Goal: Contribute content: Contribute content

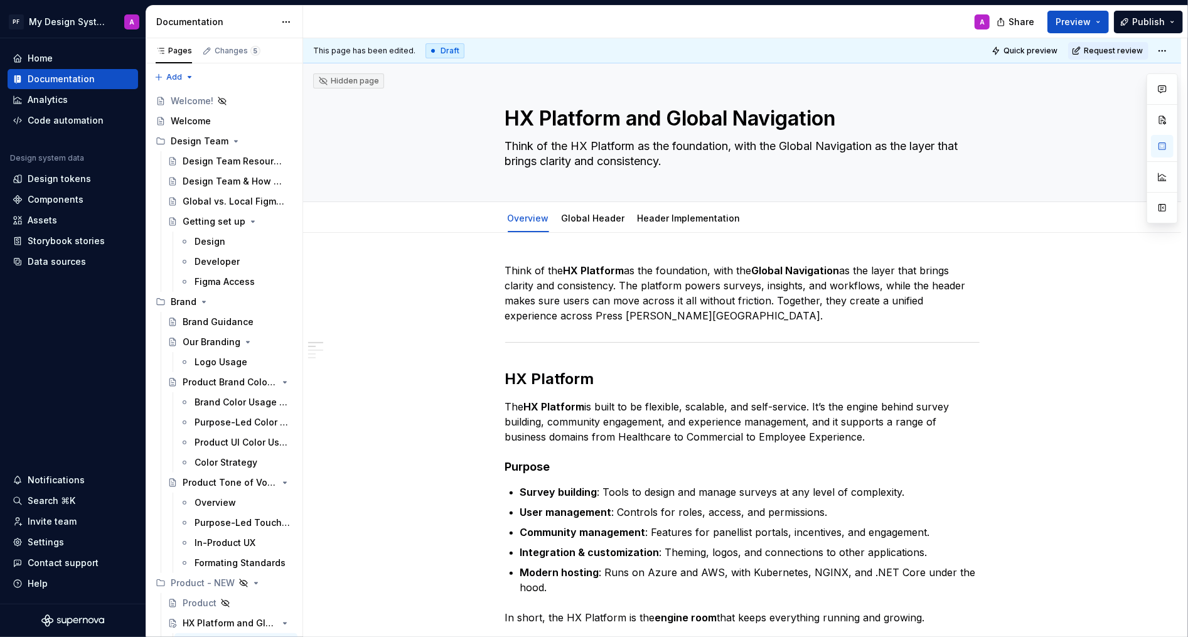
scroll to position [358, 0]
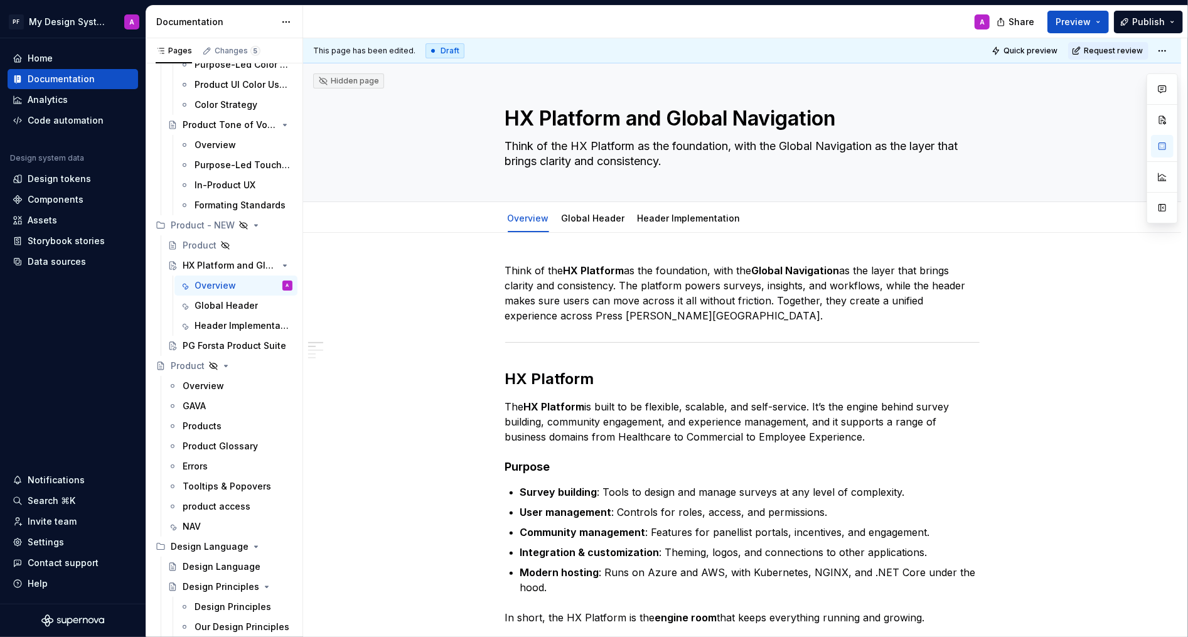
type textarea "*"
drag, startPoint x: 710, startPoint y: 271, endPoint x: 666, endPoint y: 273, distance: 44.0
click at [666, 273] on p "Think of the HX Platform as the foundation, with the Global Navigation as the l…" at bounding box center [742, 293] width 475 height 60
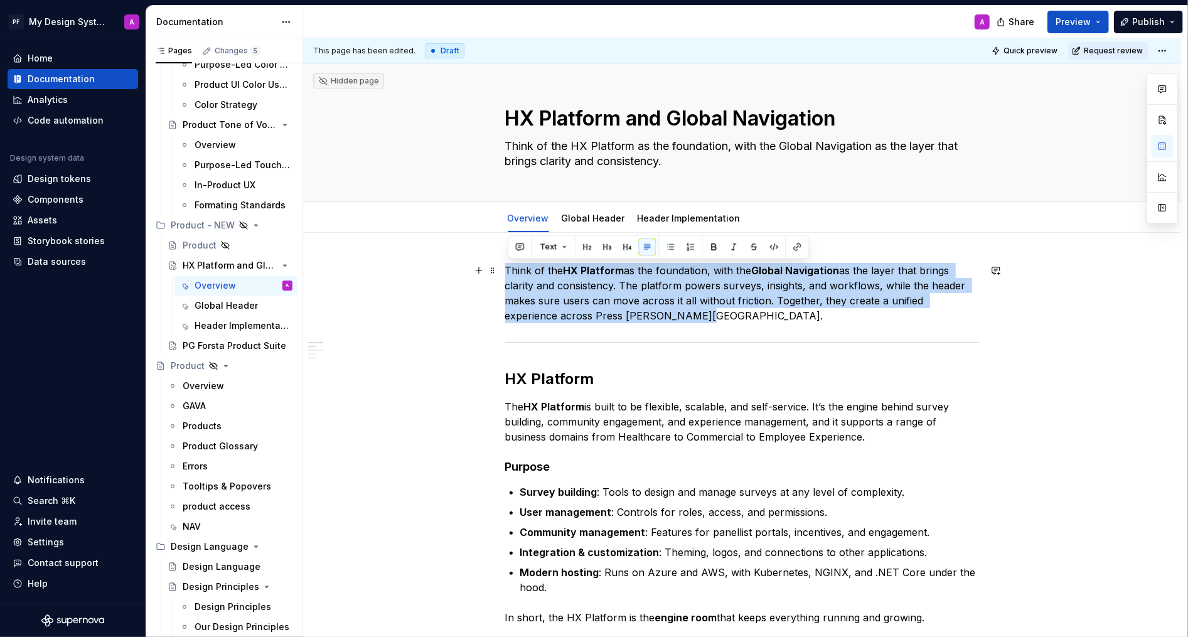
drag, startPoint x: 508, startPoint y: 269, endPoint x: 643, endPoint y: 315, distance: 143.1
click at [643, 315] on p "Think of the HX Platform as the foundation, with the Global Navigation as the l…" at bounding box center [742, 293] width 475 height 60
click at [640, 316] on p "Think of the HX Platform as the foundation, with the Global Navigation as the l…" at bounding box center [742, 293] width 475 height 60
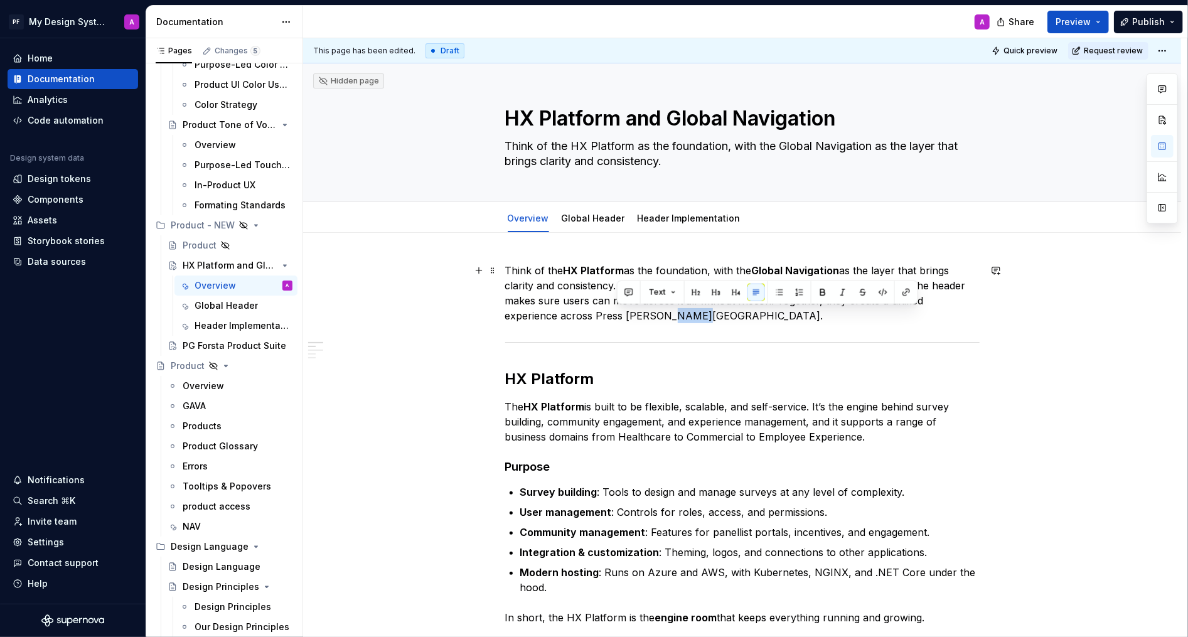
drag, startPoint x: 633, startPoint y: 316, endPoint x: 609, endPoint y: 315, distance: 23.9
click at [609, 315] on p "Think of the HX Platform as the foundation, with the Global Navigation as the l…" at bounding box center [742, 293] width 475 height 60
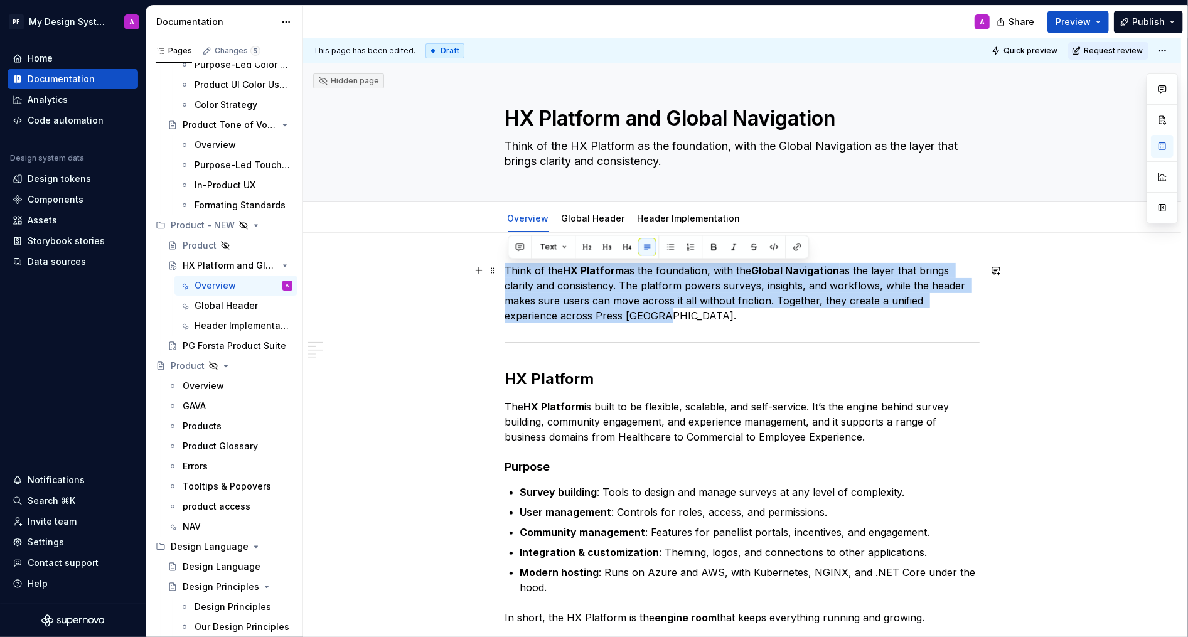
drag, startPoint x: 611, startPoint y: 315, endPoint x: 508, endPoint y: 267, distance: 112.9
click at [508, 267] on p "Think of the HX Platform as the foundation, with the Global Navigation as the l…" at bounding box center [742, 293] width 475 height 60
copy p "Think of the HX Platform as the foundation, with the Global Navigation as the l…"
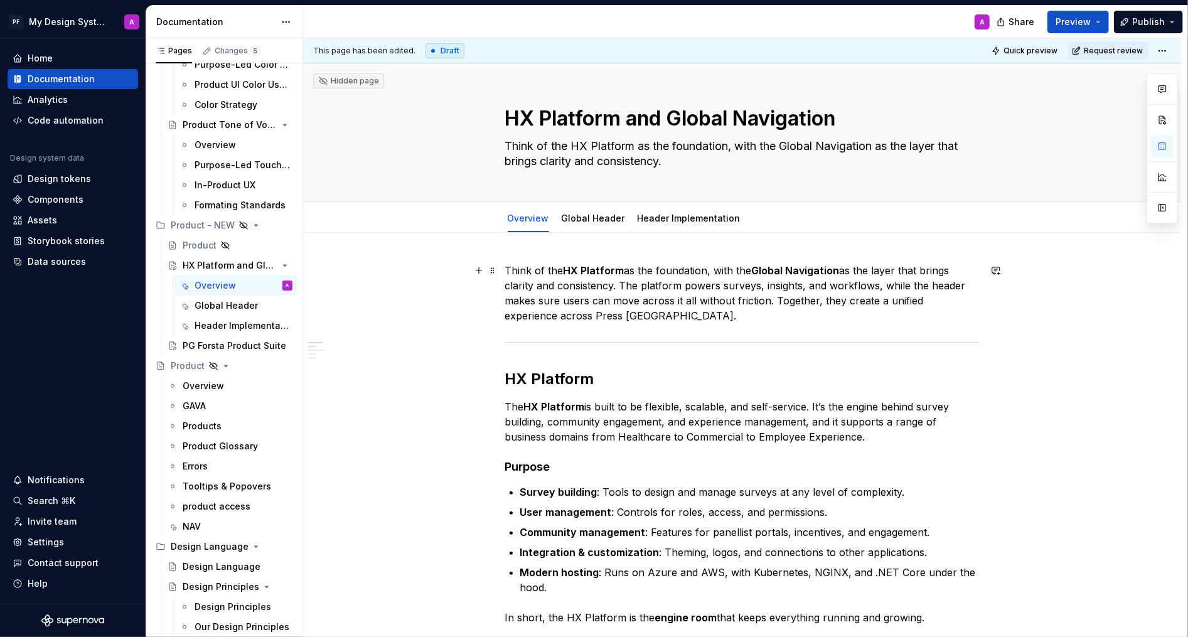
click at [619, 320] on p "Think of the HX Platform as the foundation, with the Global Navigation as the l…" at bounding box center [742, 293] width 475 height 60
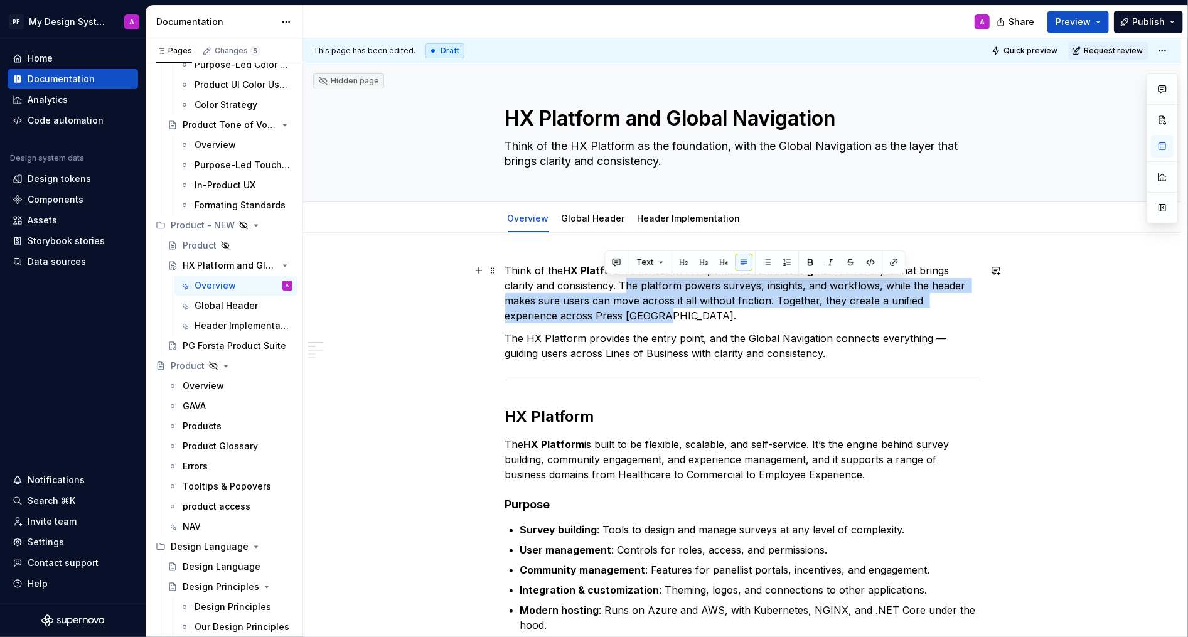
drag, startPoint x: 625, startPoint y: 286, endPoint x: 689, endPoint y: 311, distance: 68.4
click at [689, 311] on p "Think of the HX Platform as the foundation, with the Global Navigation as the l…" at bounding box center [742, 293] width 475 height 60
copy p "The platform powers surveys, insights, and workflows, while the header makes su…"
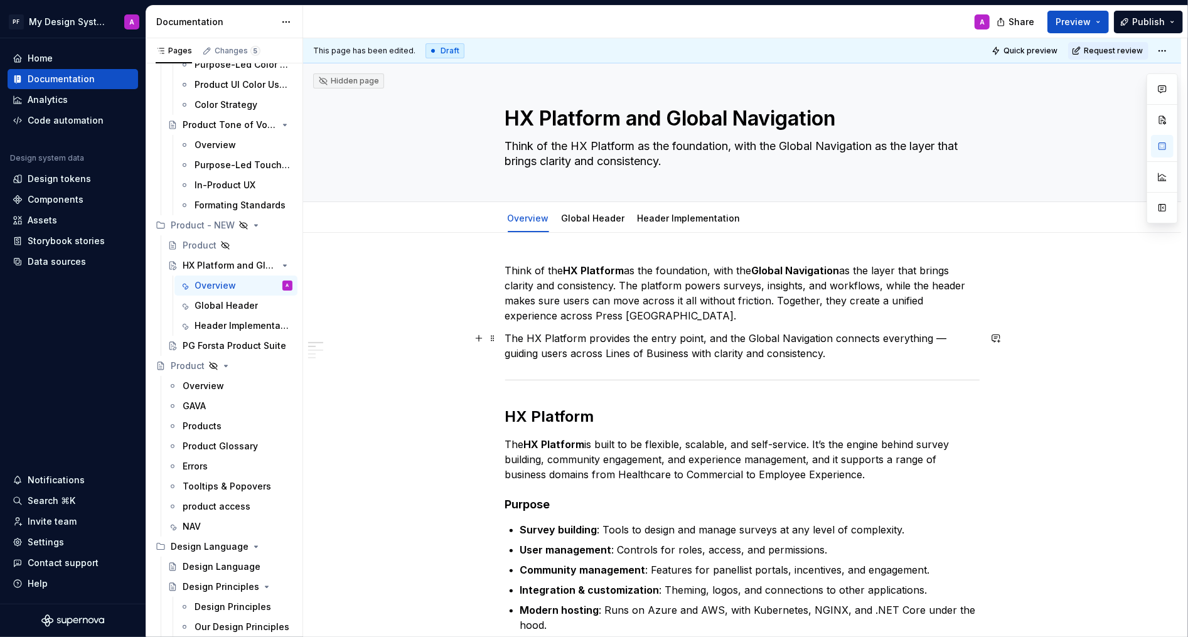
click at [856, 359] on p "The HX Platform provides the entry point, and the Global Navigation connects ev…" at bounding box center [742, 346] width 475 height 30
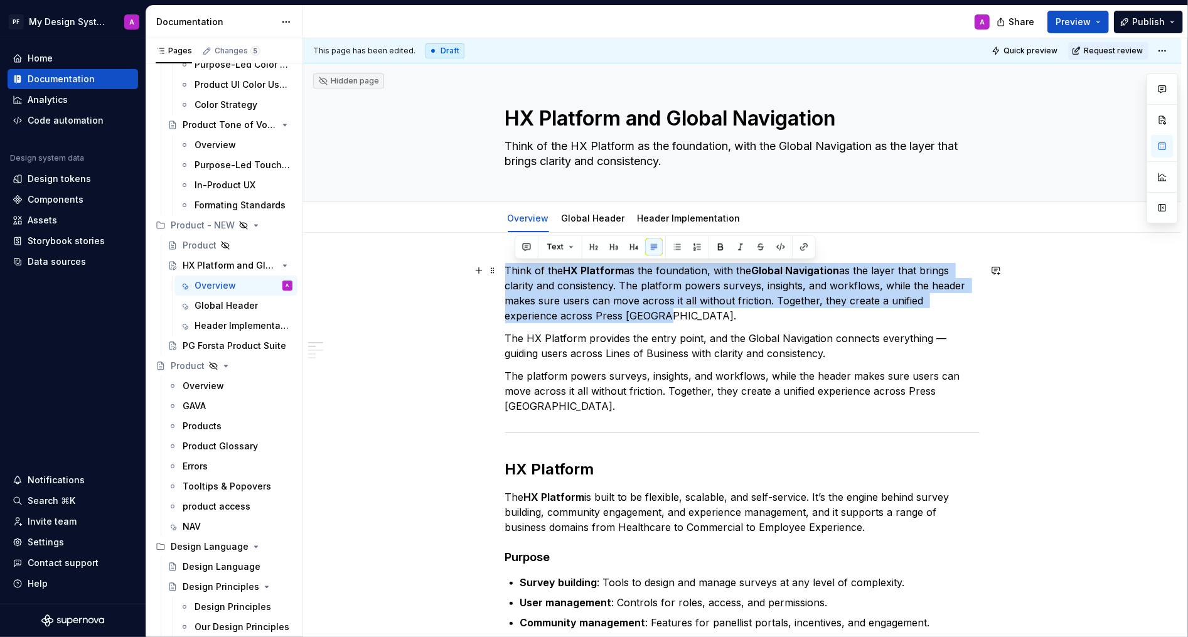
drag, startPoint x: 635, startPoint y: 315, endPoint x: 508, endPoint y: 267, distance: 135.3
click at [508, 267] on p "Think of the HX Platform as the foundation, with the Global Navigation as the l…" at bounding box center [742, 293] width 475 height 60
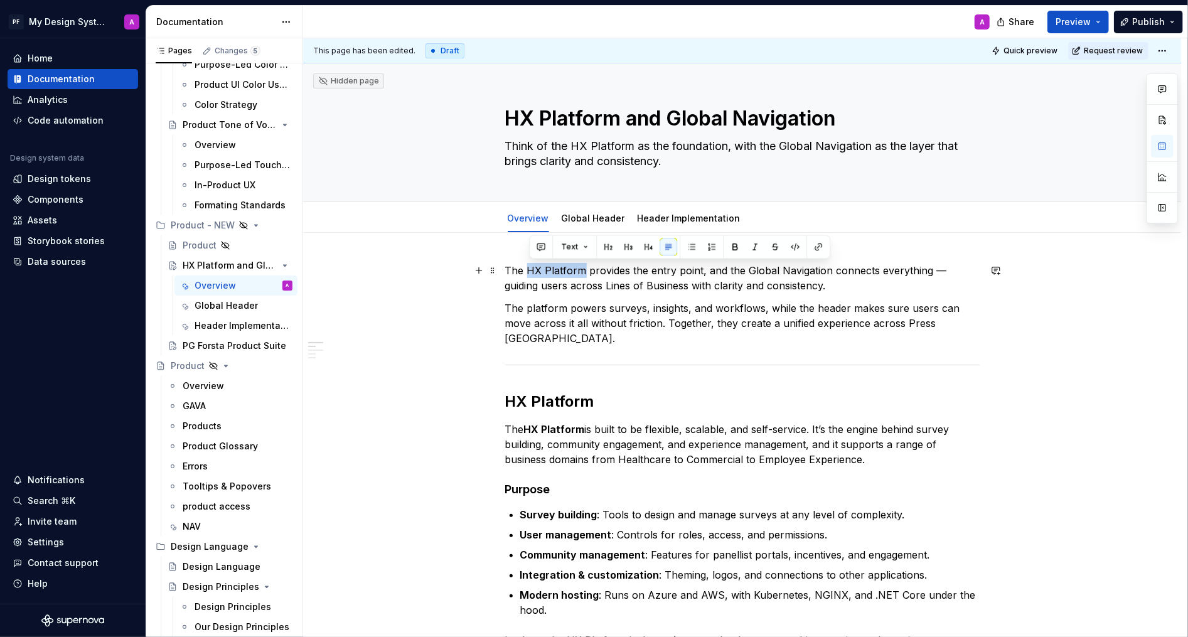
drag, startPoint x: 530, startPoint y: 269, endPoint x: 586, endPoint y: 268, distance: 56.5
click at [586, 268] on p "The HX Platform provides the entry point, and the Global Navigation connects ev…" at bounding box center [742, 278] width 475 height 30
click at [730, 245] on button "button" at bounding box center [735, 247] width 18 height 18
click at [772, 327] on p "The platform powers surveys, insights, and workflows, while the header makes su…" at bounding box center [742, 323] width 475 height 45
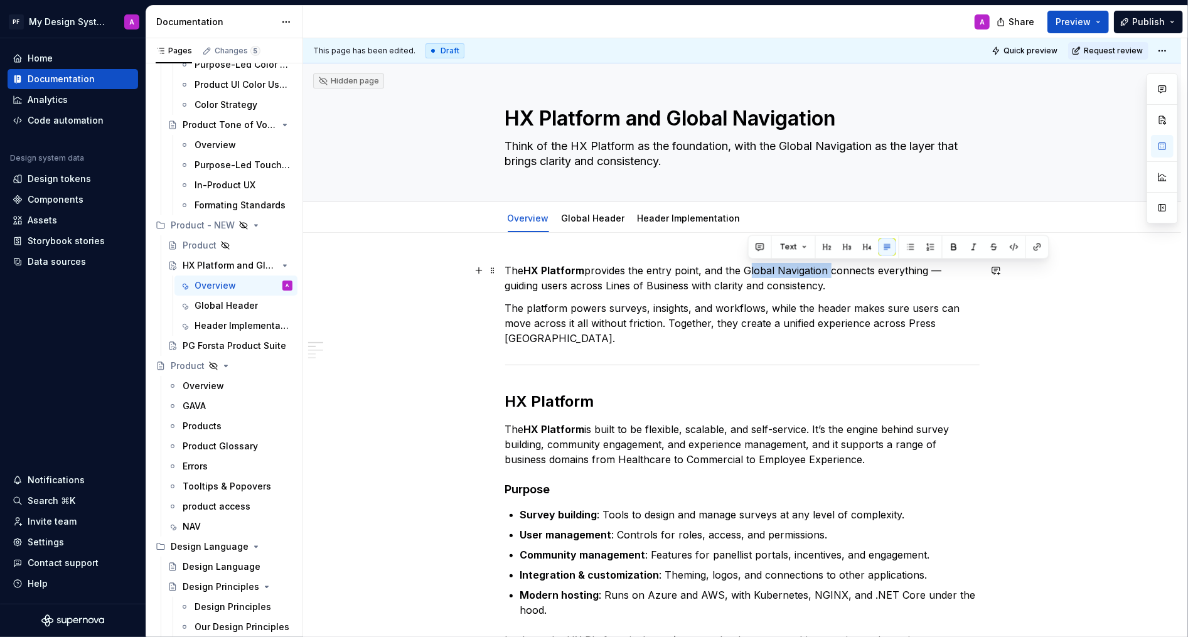
drag, startPoint x: 750, startPoint y: 269, endPoint x: 831, endPoint y: 268, distance: 80.4
click at [831, 268] on p "The HX Platform provides the entry point, and the Global Navigation connects ev…" at bounding box center [742, 278] width 475 height 30
click at [947, 244] on button "button" at bounding box center [954, 247] width 18 height 18
click at [944, 271] on p "The HX Platform provides the entry point, and the Global Navigation connects ev…" at bounding box center [742, 278] width 475 height 30
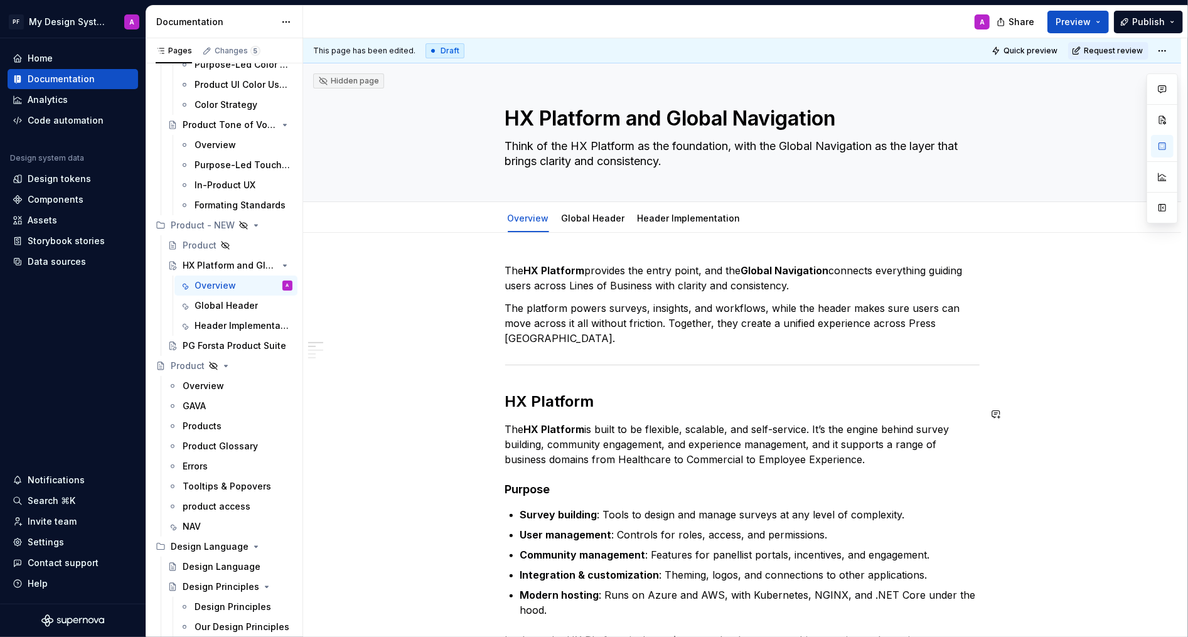
click at [935, 271] on p "The HX Platform provides the entry point, and the Global Navigation connects ev…" at bounding box center [742, 278] width 475 height 30
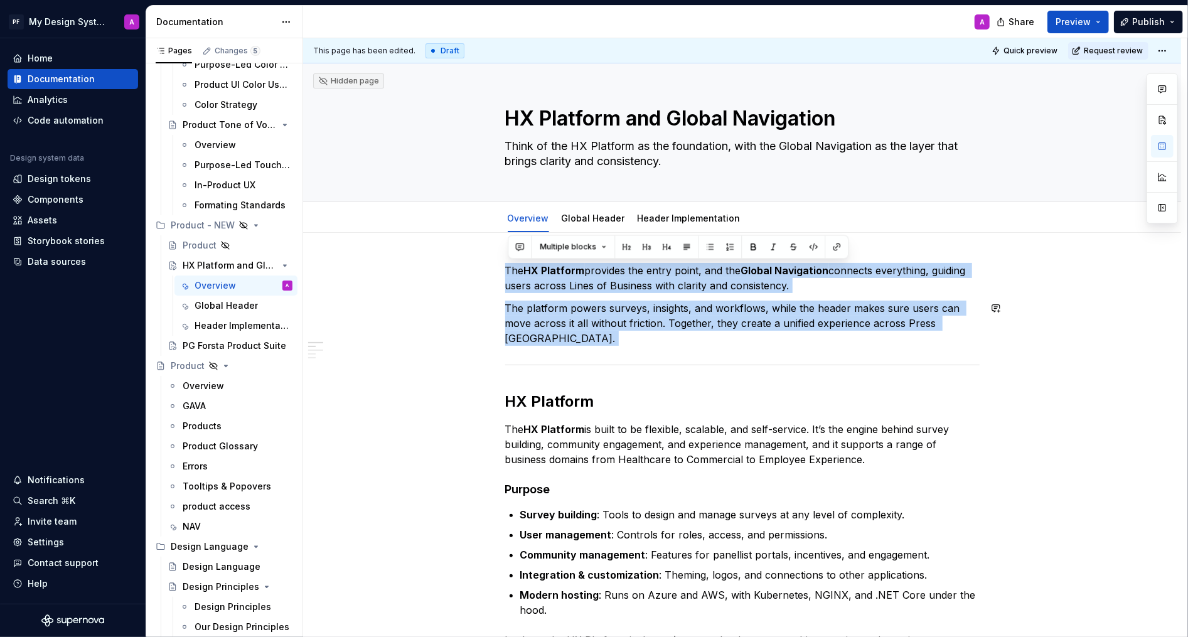
drag, startPoint x: 509, startPoint y: 266, endPoint x: 976, endPoint y: 331, distance: 471.6
copy div "The HX Platform provides the entry point, and the Global Navigation connects ev…"
drag, startPoint x: 976, startPoint y: 327, endPoint x: 531, endPoint y: 276, distance: 448.1
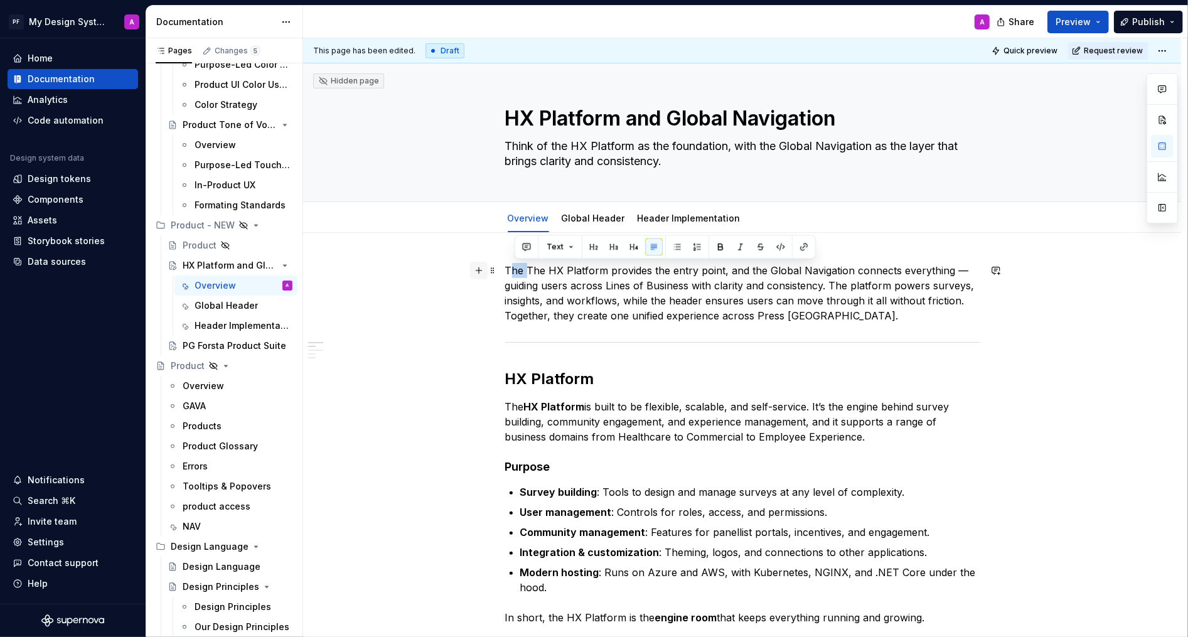
drag, startPoint x: 530, startPoint y: 270, endPoint x: 484, endPoint y: 270, distance: 45.8
click at [944, 274] on p "The HX Platform provides the entry point, and the Global Navigation connects ev…" at bounding box center [742, 293] width 475 height 60
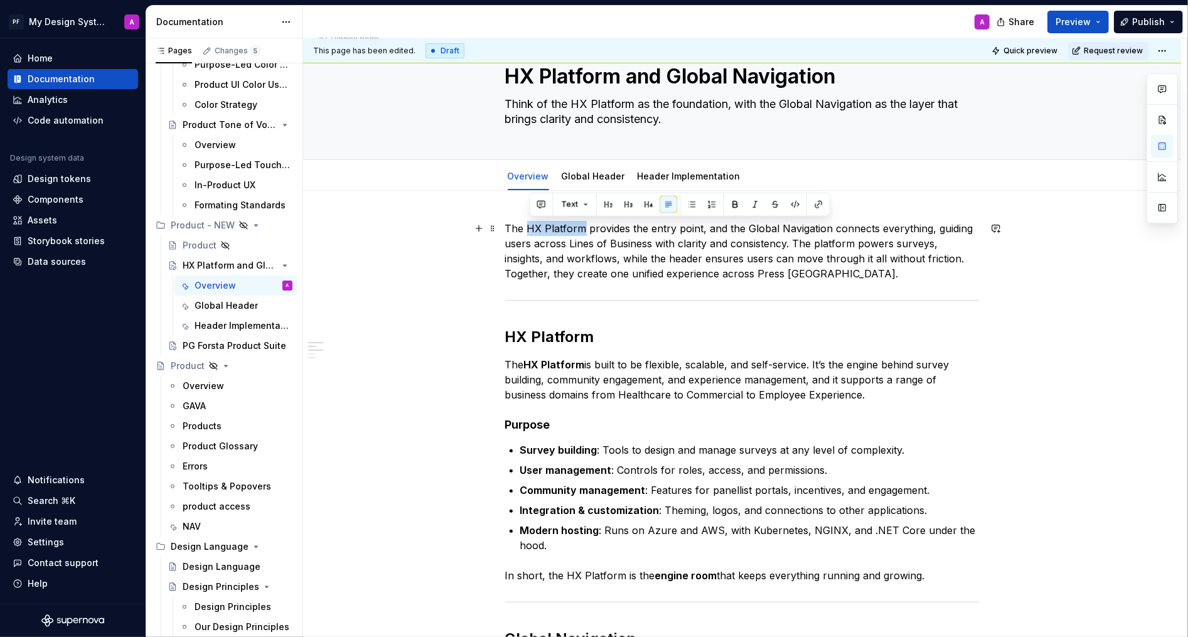
drag, startPoint x: 530, startPoint y: 227, endPoint x: 585, endPoint y: 224, distance: 55.3
click at [585, 224] on p "The HX Platform provides the entry point, and the Global Navigation connects ev…" at bounding box center [742, 251] width 475 height 60
click at [737, 207] on button "button" at bounding box center [735, 205] width 18 height 18
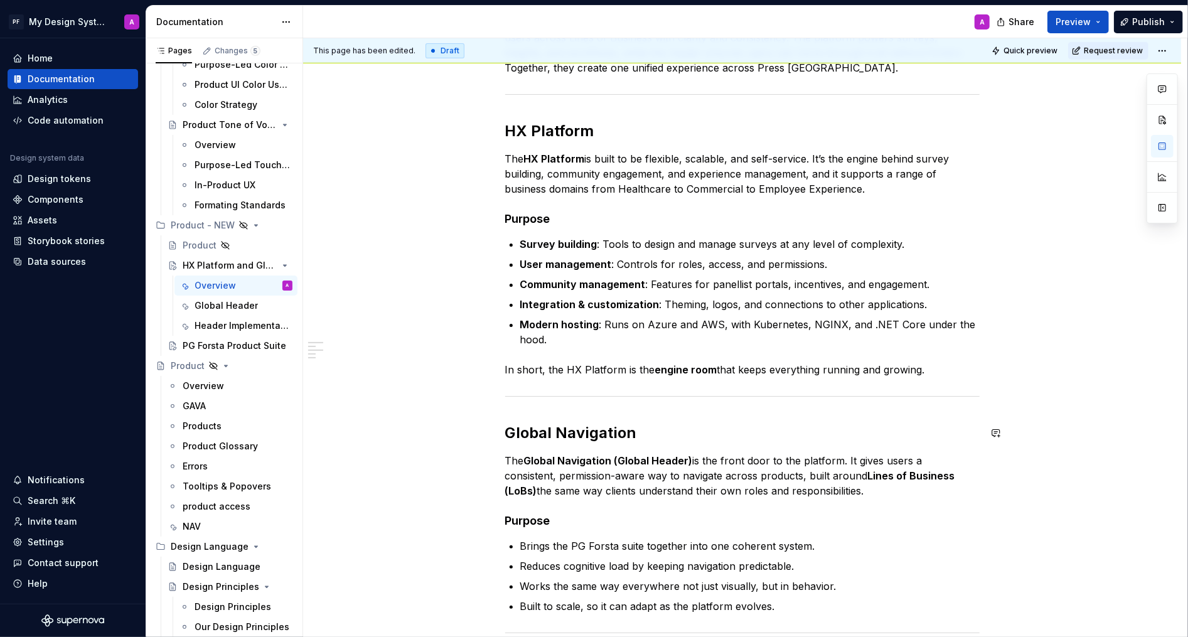
scroll to position [222, 0]
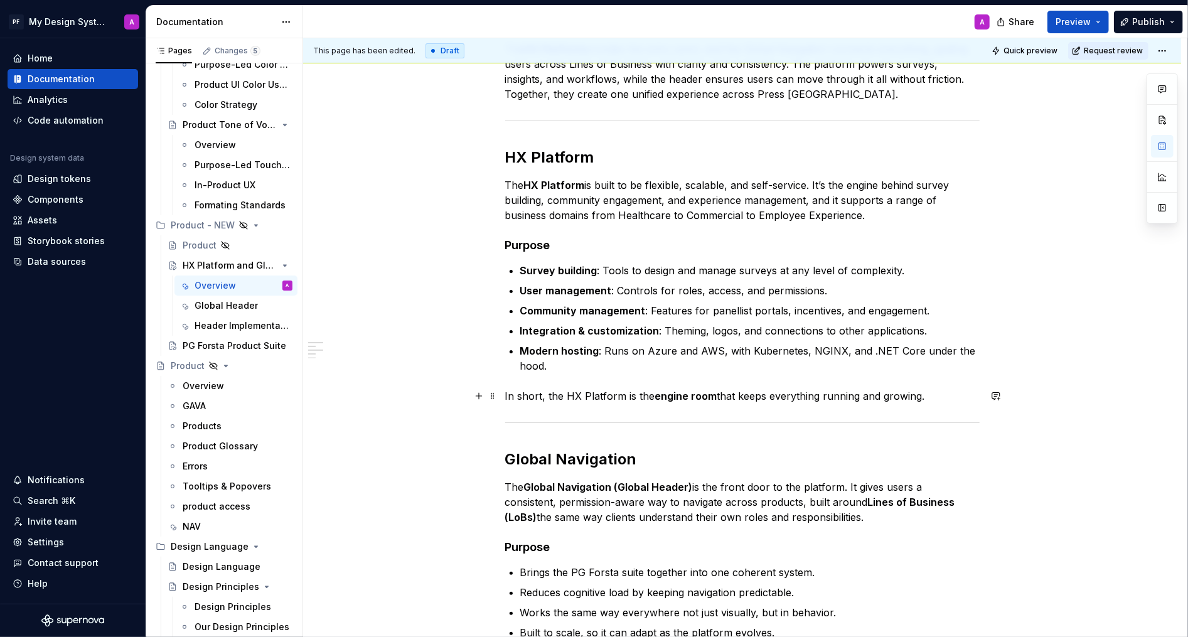
click at [937, 396] on p "In short, the HX Platform is the engine room that keeps everything running and …" at bounding box center [742, 396] width 475 height 15
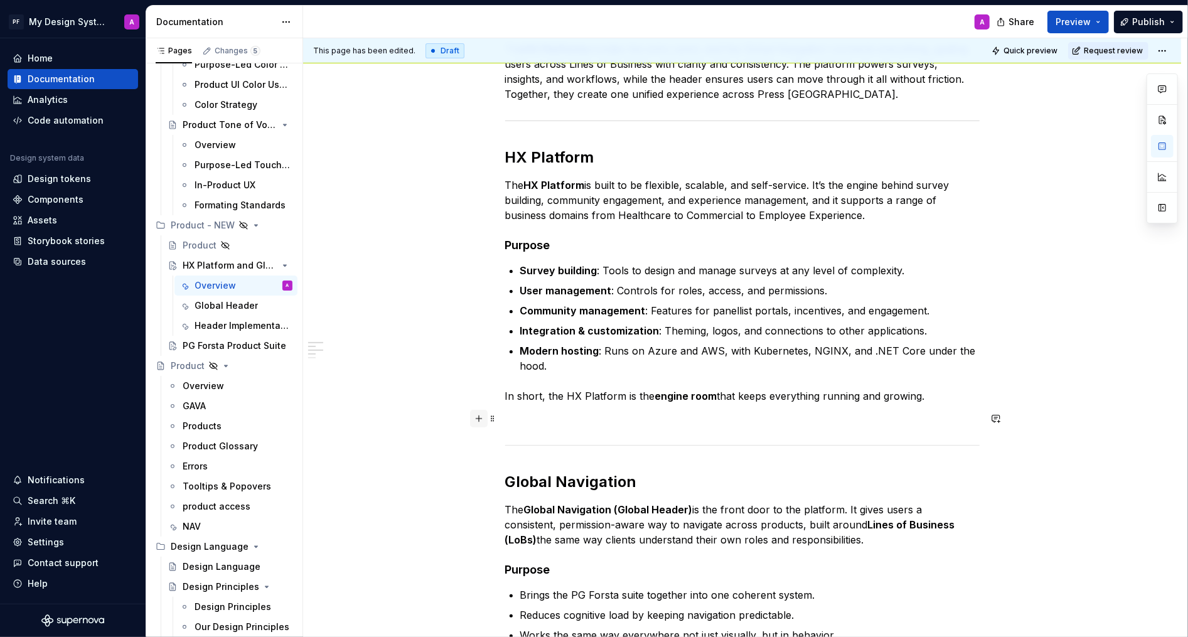
click at [485, 418] on button "button" at bounding box center [479, 419] width 18 height 18
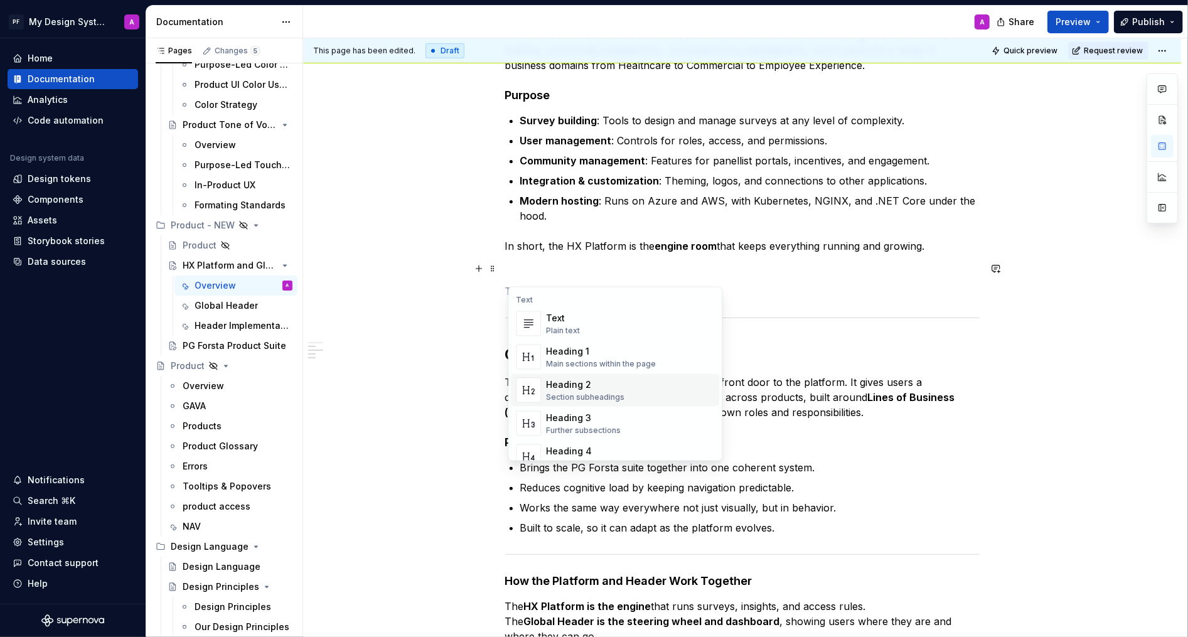
scroll to position [395, 0]
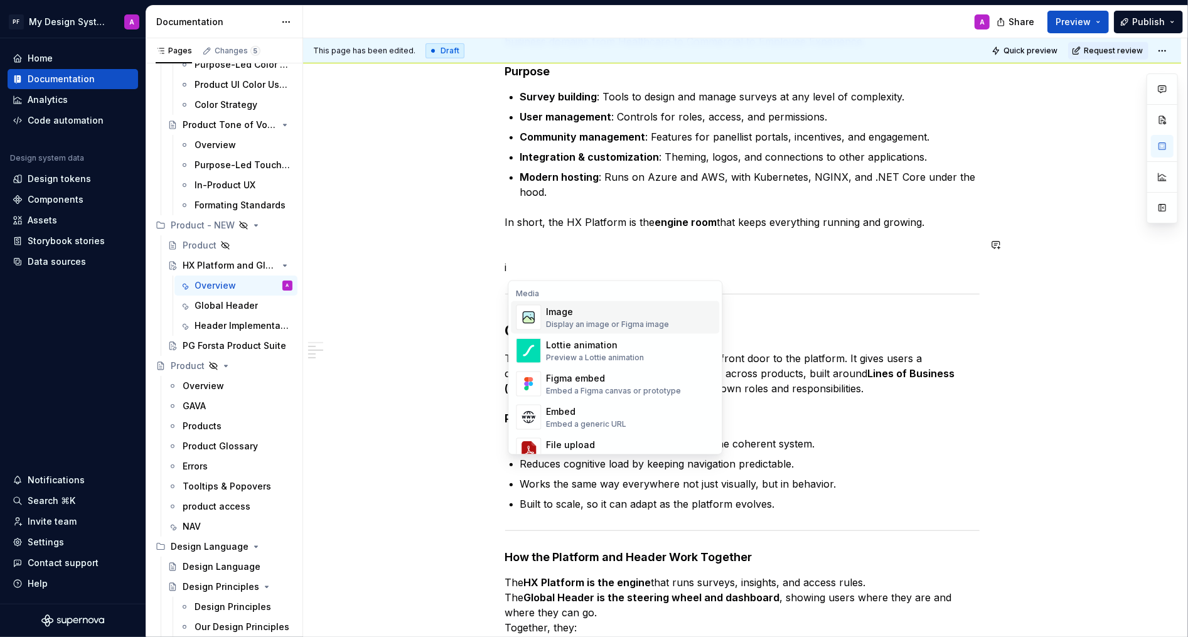
click at [577, 323] on div "Display an image or Figma image" at bounding box center [607, 325] width 123 height 10
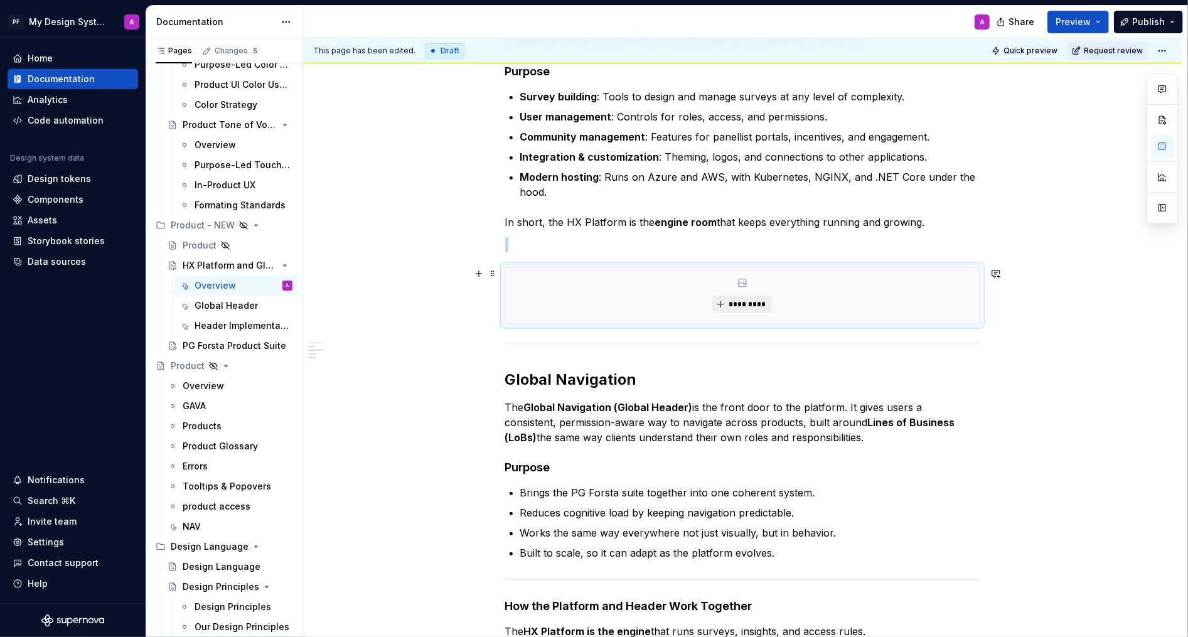
click at [721, 302] on button "*********" at bounding box center [743, 305] width 60 height 18
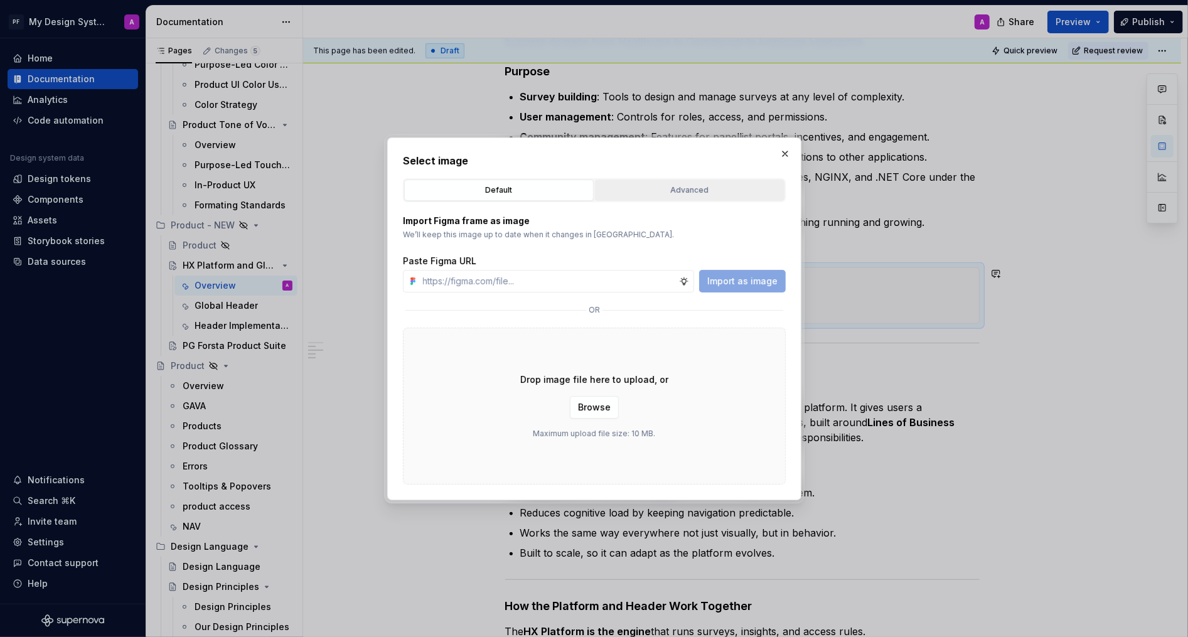
click at [696, 191] on div "Advanced" at bounding box center [690, 190] width 181 height 13
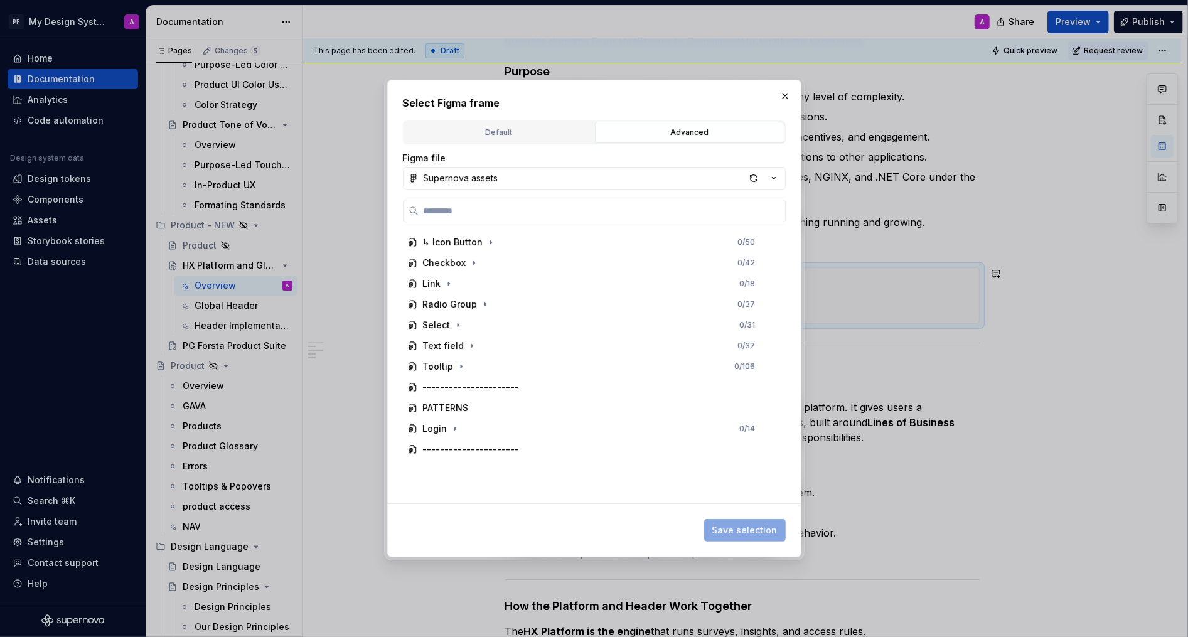
scroll to position [0, 0]
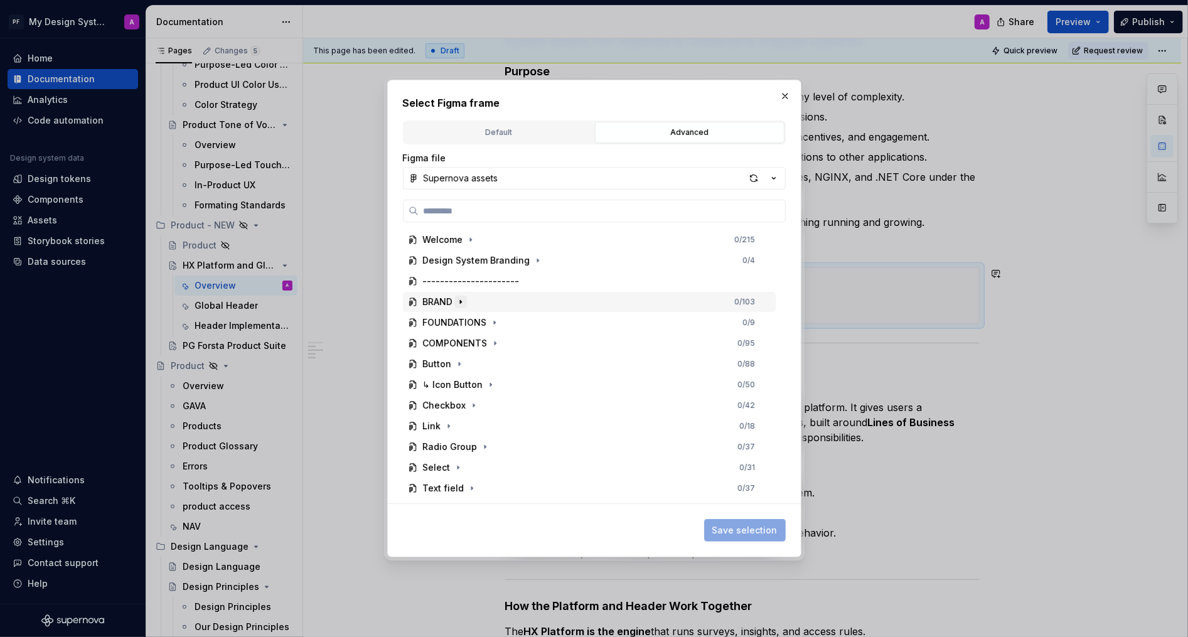
click at [461, 303] on icon "button" at bounding box center [460, 301] width 1 height 3
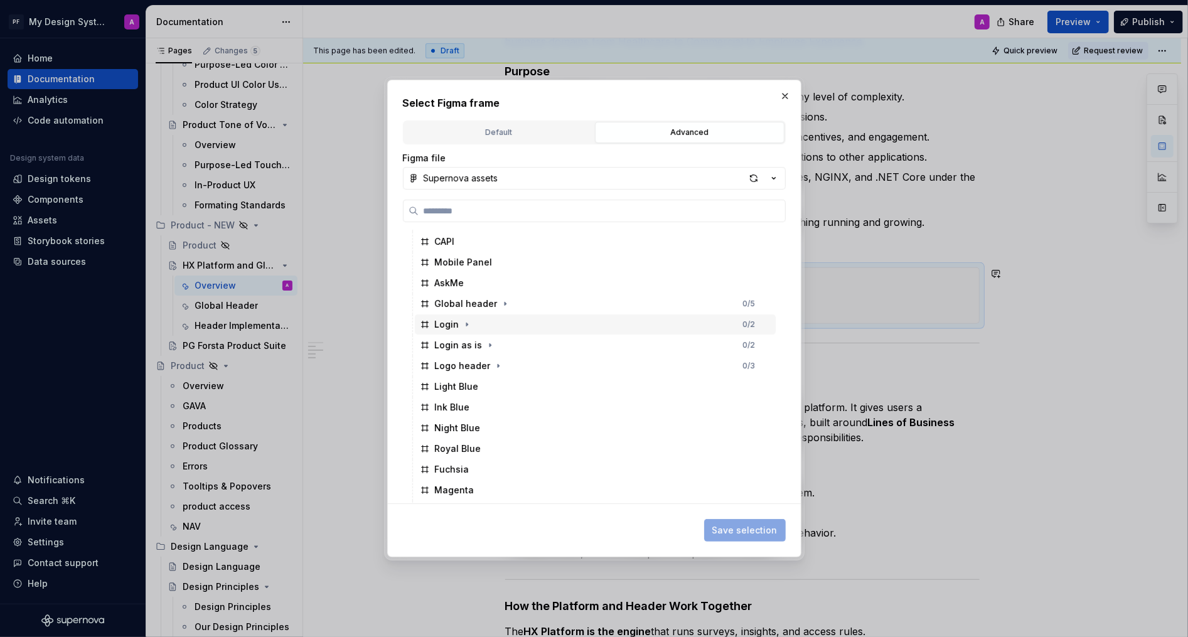
scroll to position [274, 0]
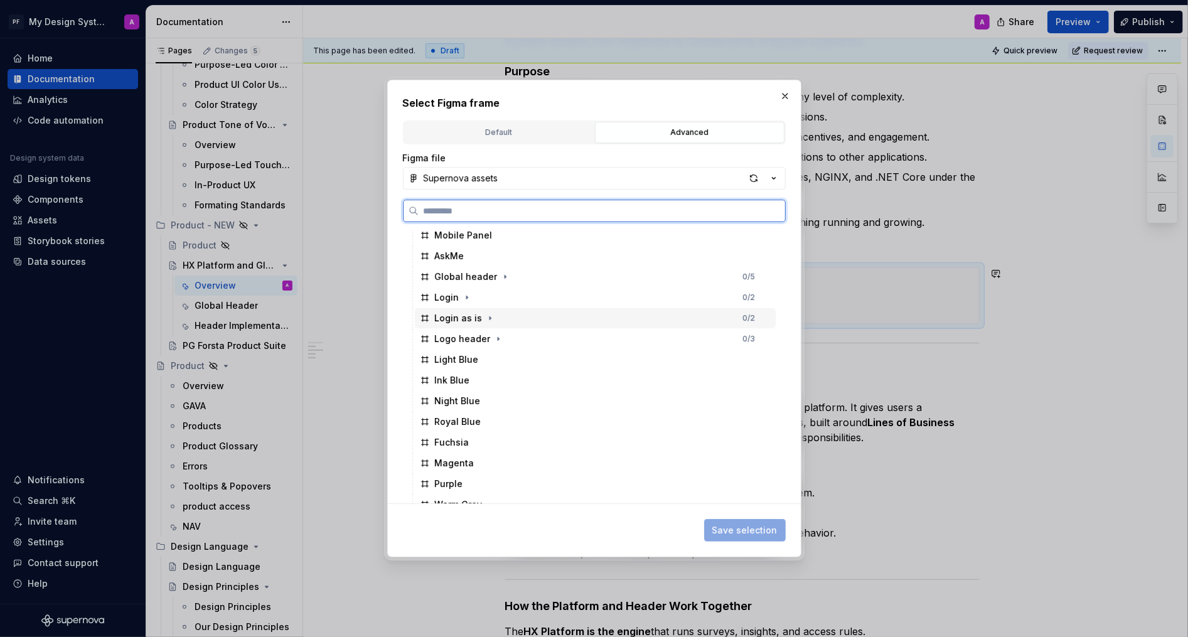
click at [466, 316] on div "Login as is" at bounding box center [459, 318] width 48 height 13
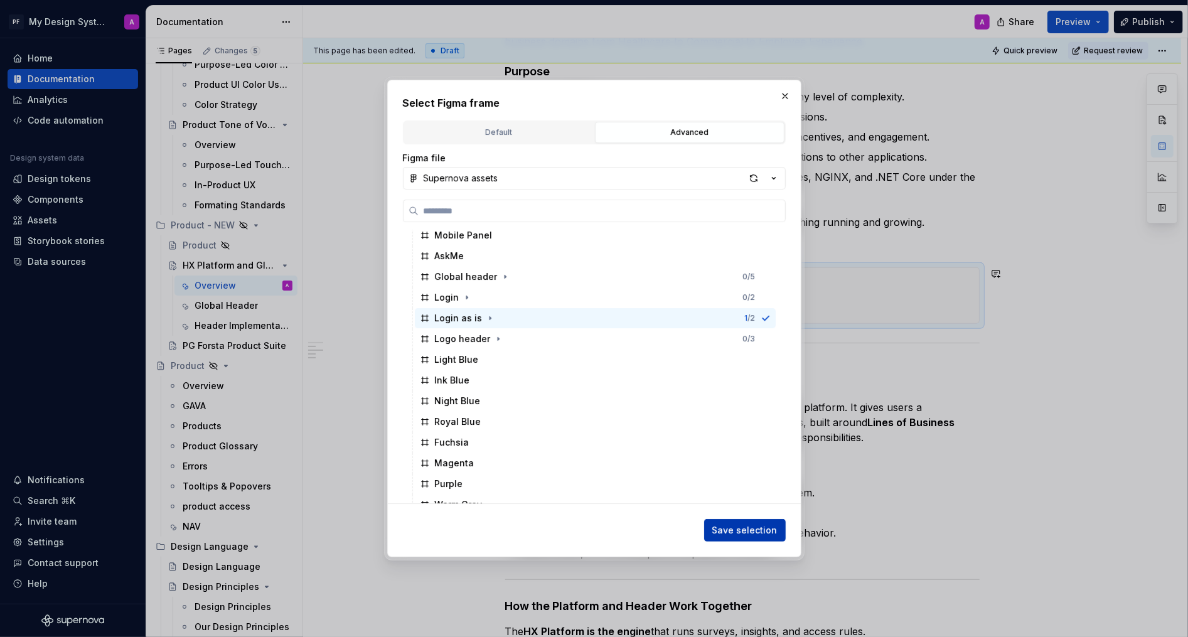
click at [731, 532] on span "Save selection" at bounding box center [745, 530] width 65 height 13
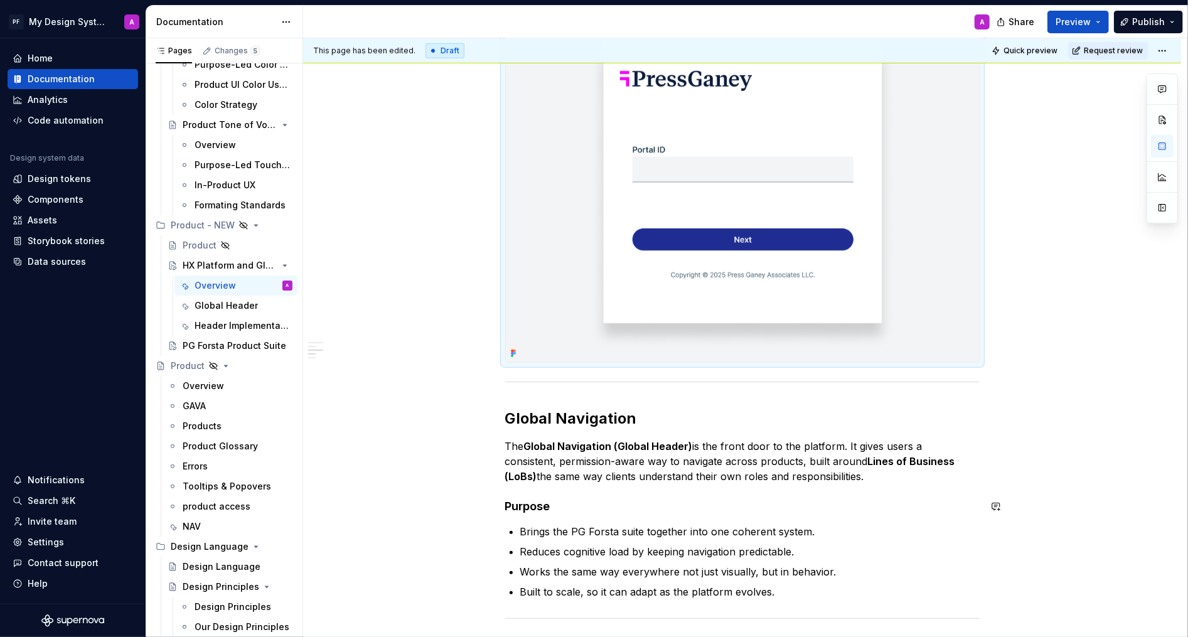
scroll to position [660, 0]
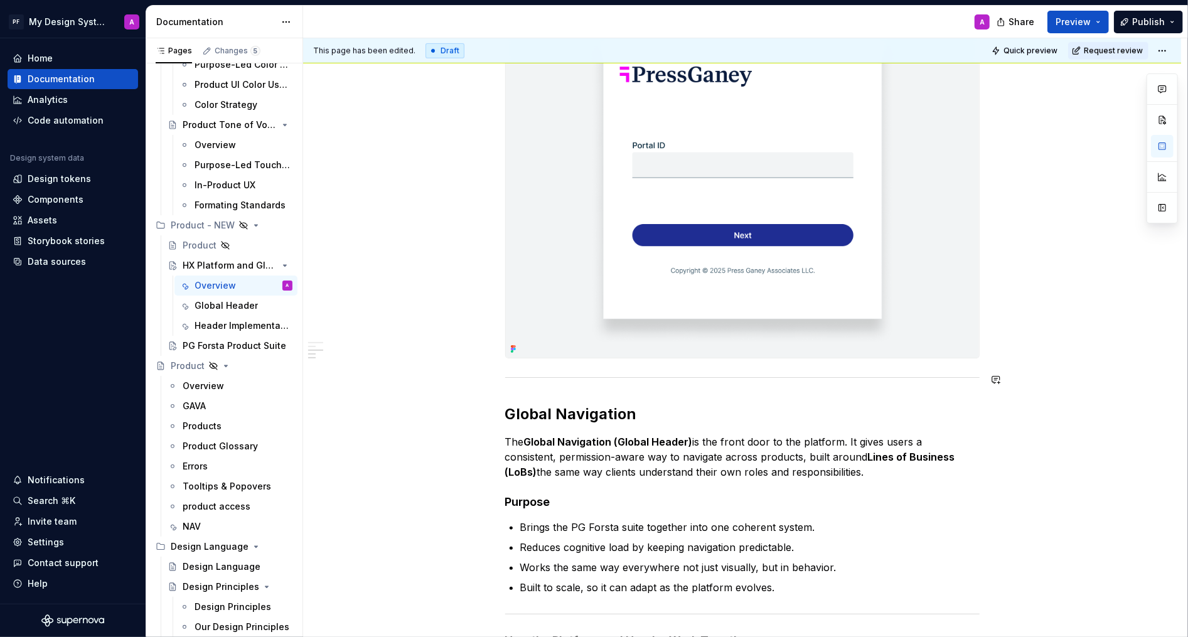
click at [707, 371] on div "The HX Platform provides the entry point, and the Global Navigation connects ev…" at bounding box center [742, 339] width 475 height 1472
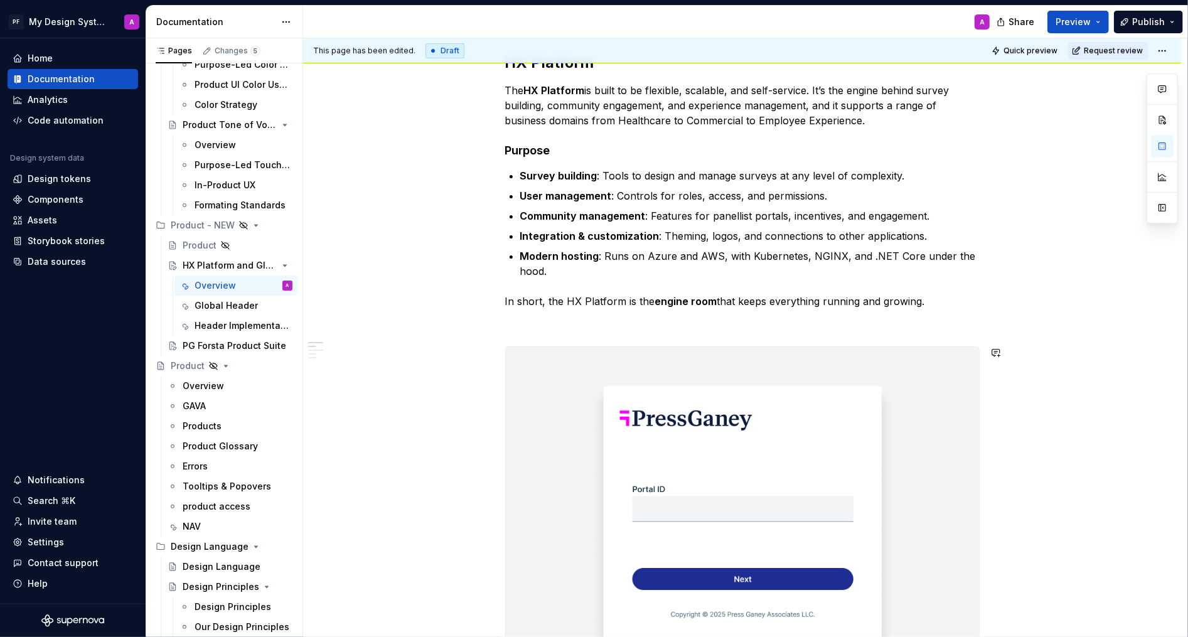
scroll to position [279, 0]
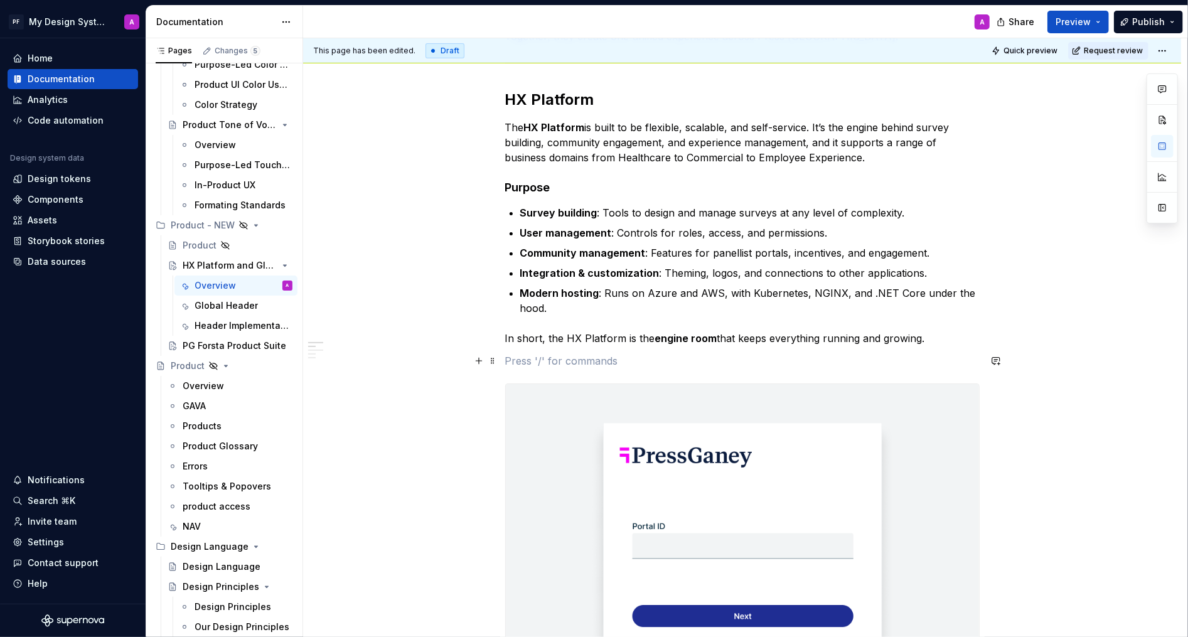
click at [571, 361] on p at bounding box center [742, 360] width 475 height 15
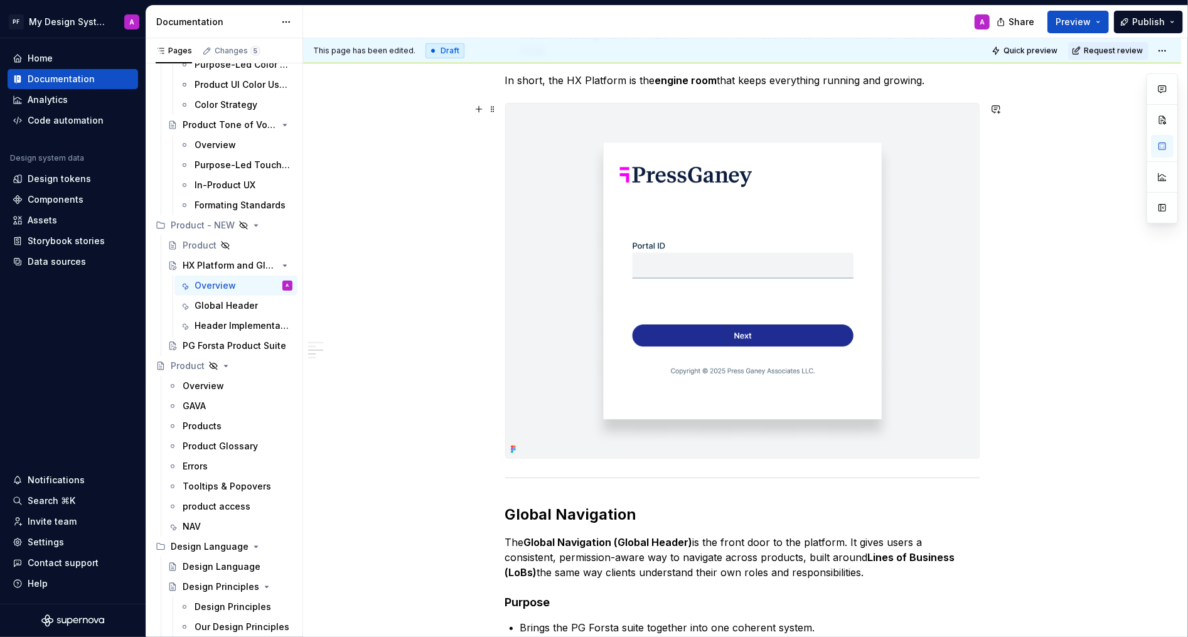
scroll to position [611, 0]
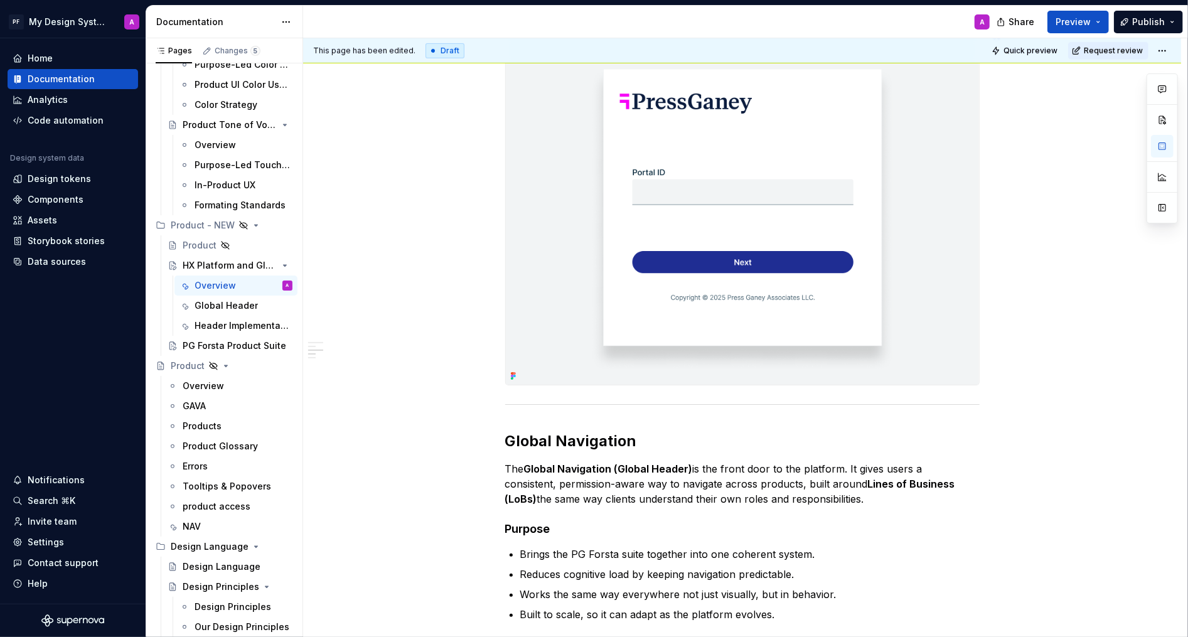
click at [547, 390] on div "The HX Platform provides the entry point, and the Global Navigation connects ev…" at bounding box center [742, 377] width 475 height 1450
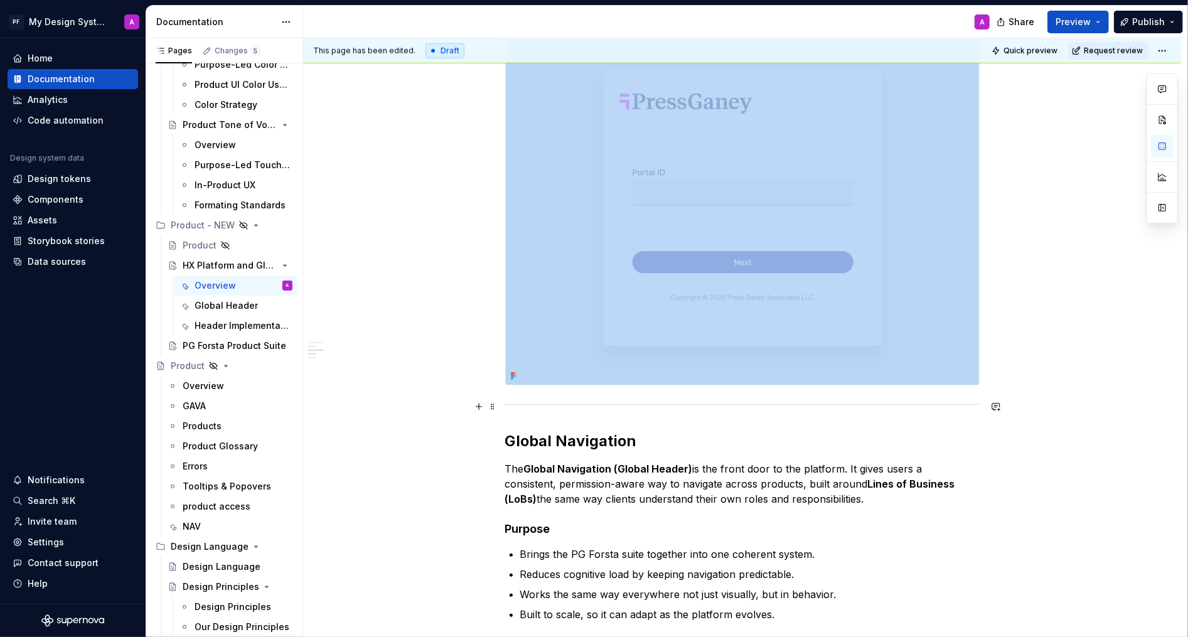
click at [542, 402] on div at bounding box center [742, 405] width 475 height 8
click at [507, 426] on div "The HX Platform provides the entry point, and the Global Navigation connects ev…" at bounding box center [742, 465] width 878 height 1686
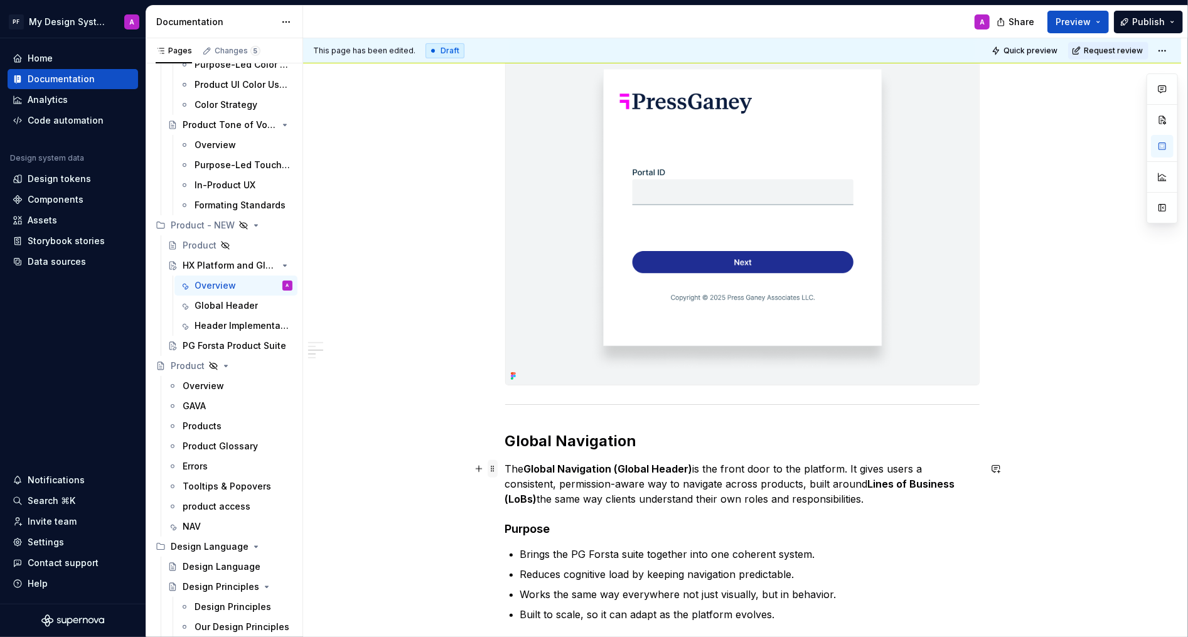
click at [497, 470] on span at bounding box center [493, 469] width 10 height 18
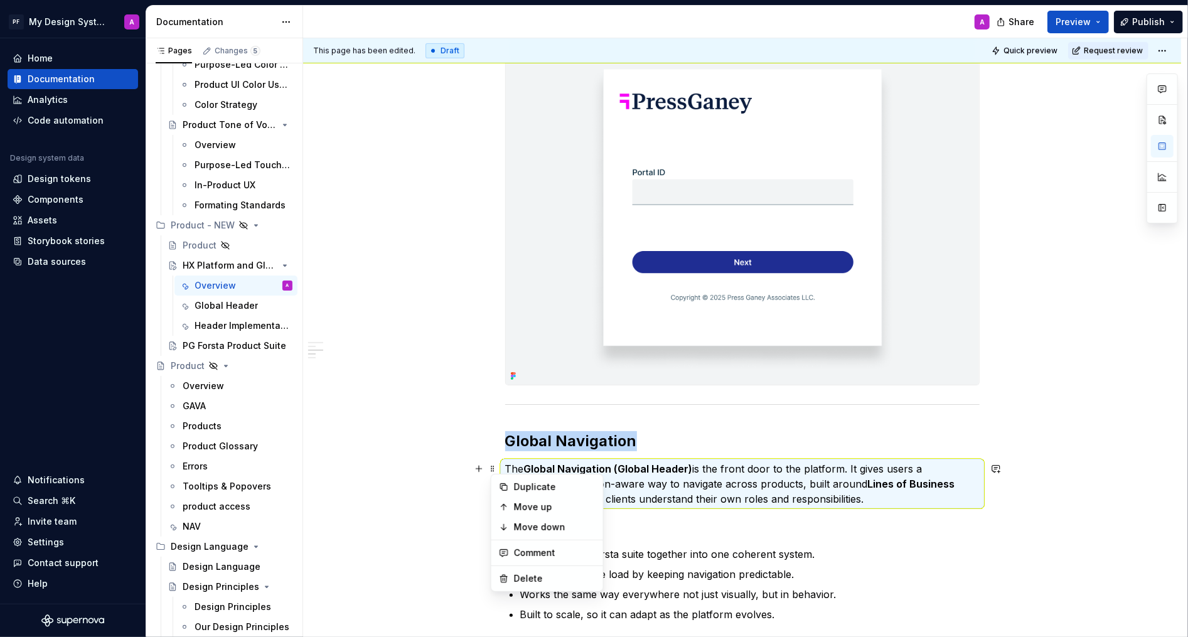
click at [503, 428] on div "The HX Platform provides the entry point, and the Global Navigation connects ev…" at bounding box center [742, 465] width 878 height 1686
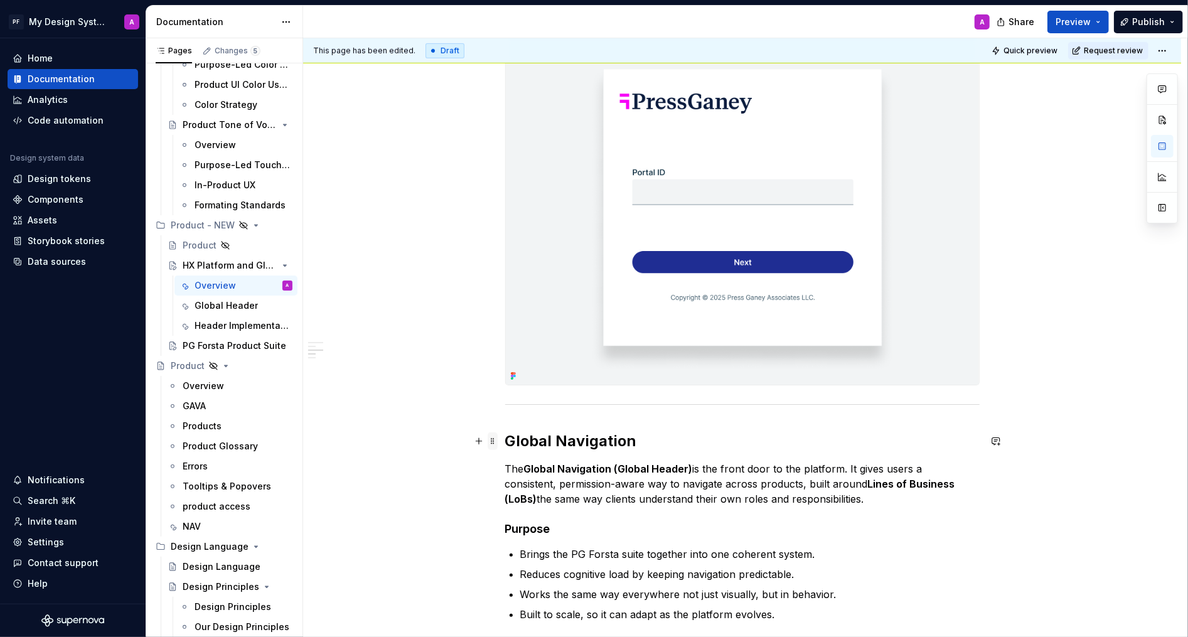
click at [497, 441] on span at bounding box center [493, 442] width 10 height 18
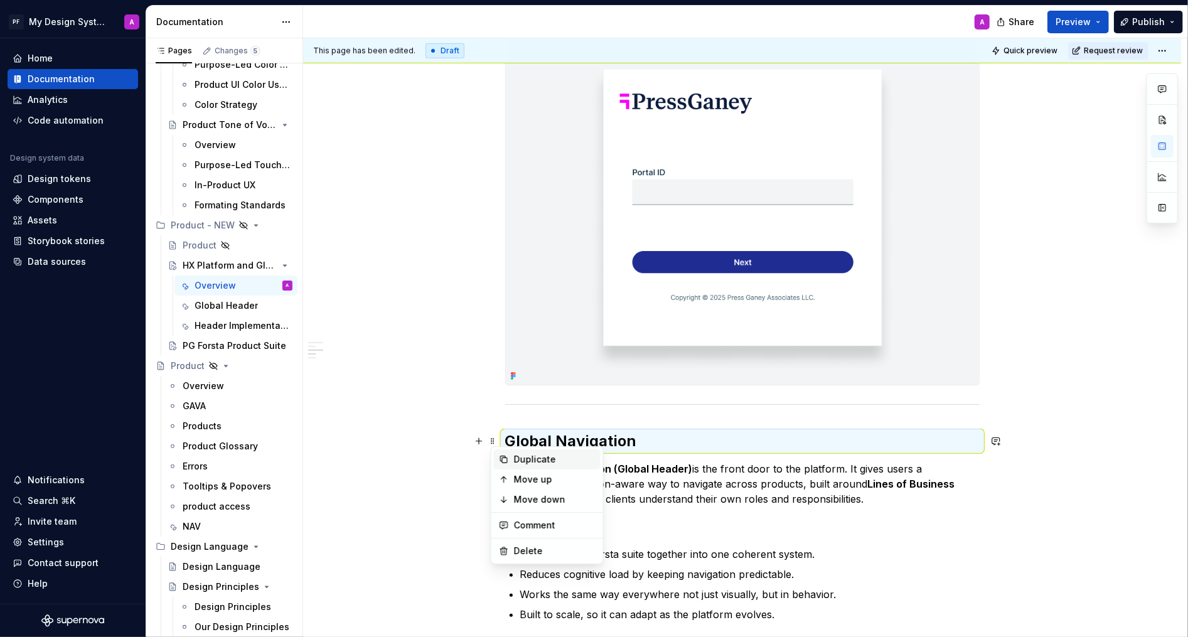
click at [523, 461] on div "Duplicate" at bounding box center [555, 459] width 82 height 13
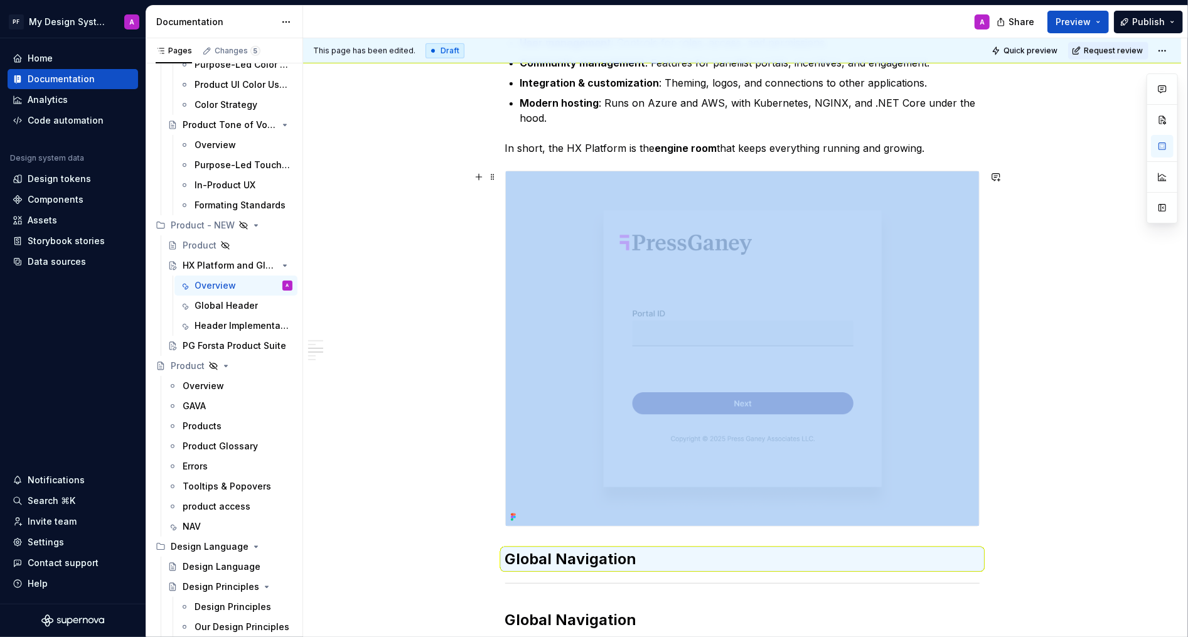
scroll to position [519, 0]
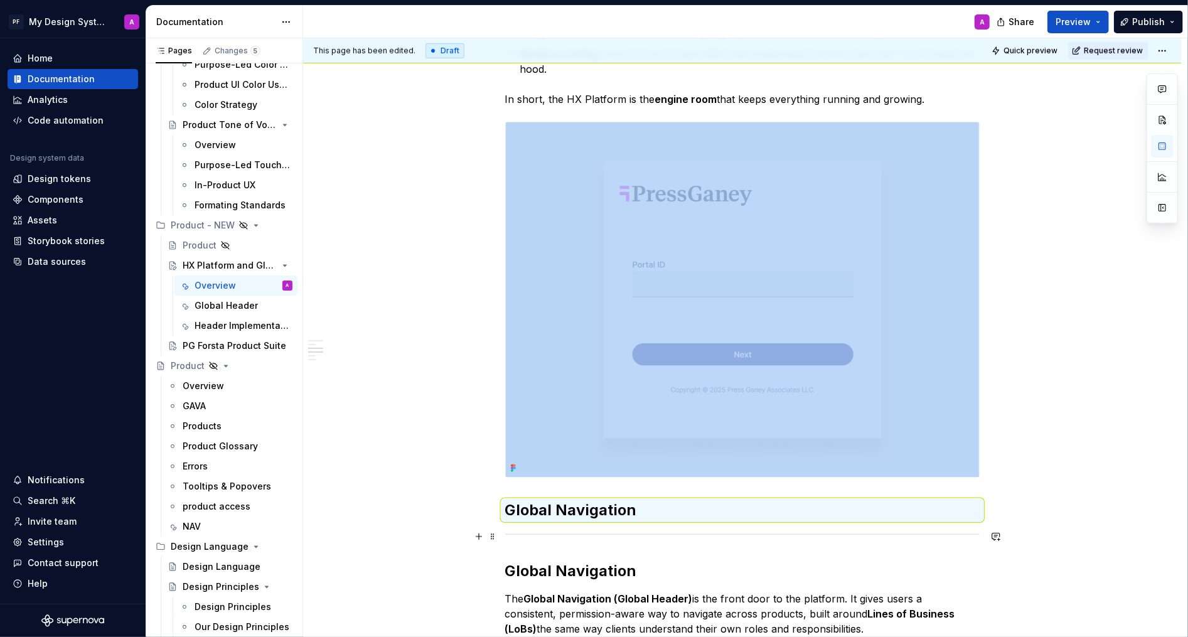
click at [638, 520] on h2 "Global Navigation" at bounding box center [742, 510] width 475 height 20
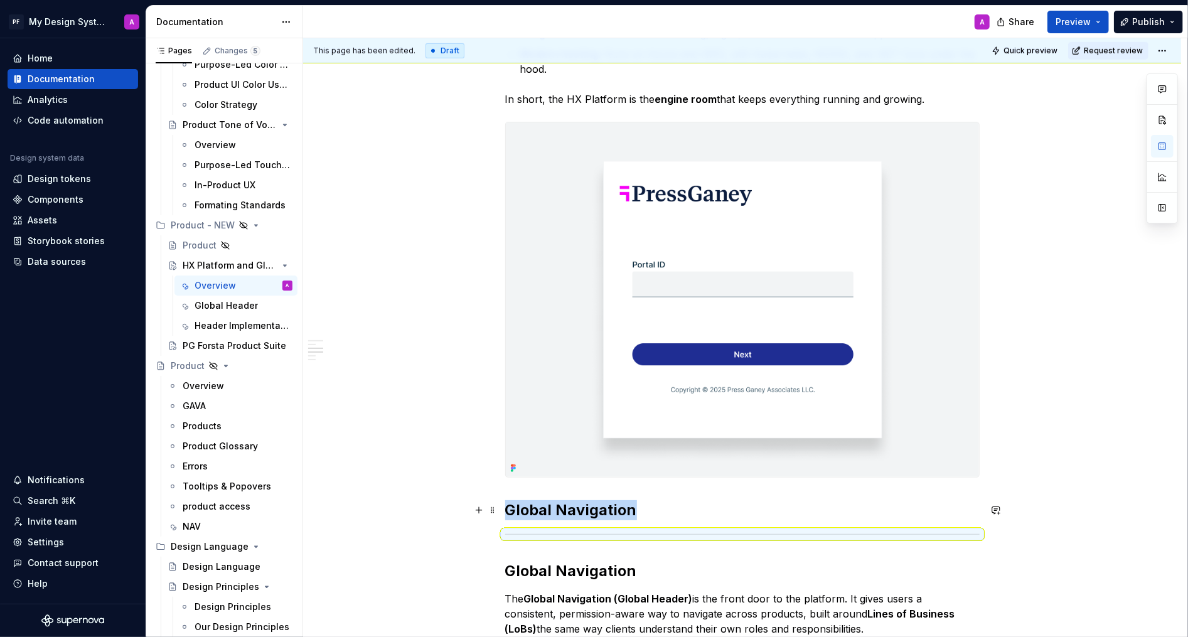
click at [642, 509] on h2 "Global Navigation" at bounding box center [742, 510] width 475 height 20
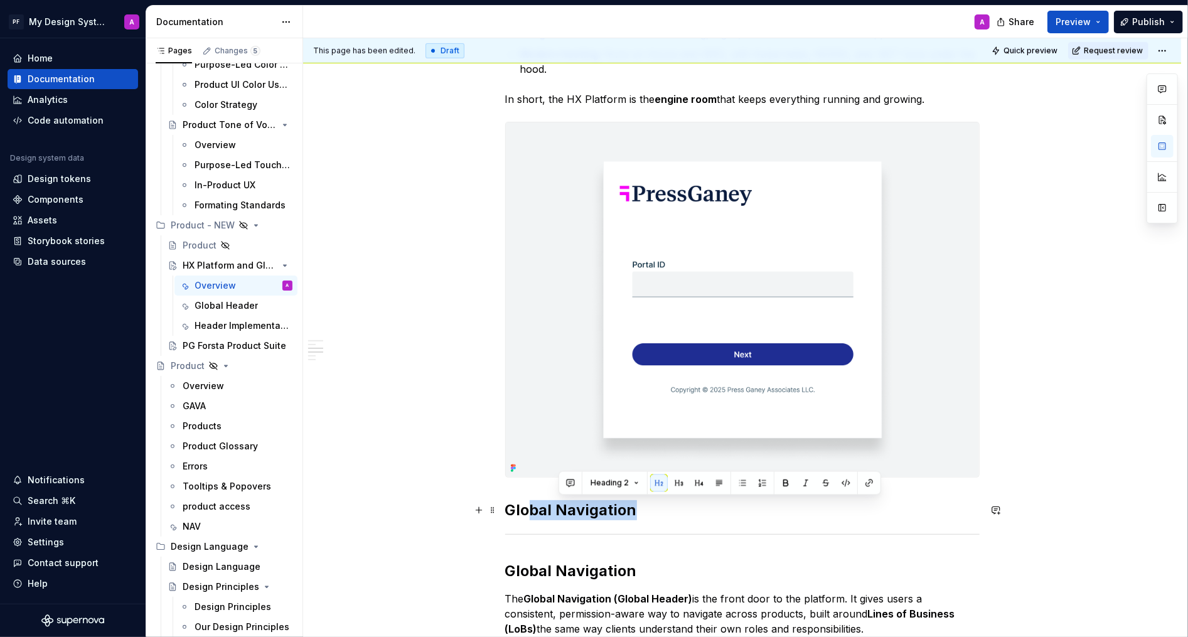
drag, startPoint x: 642, startPoint y: 509, endPoint x: 532, endPoint y: 508, distance: 109.9
click at [532, 508] on h2 "Global Navigation" at bounding box center [742, 510] width 475 height 20
click at [483, 512] on button "button" at bounding box center [479, 511] width 18 height 18
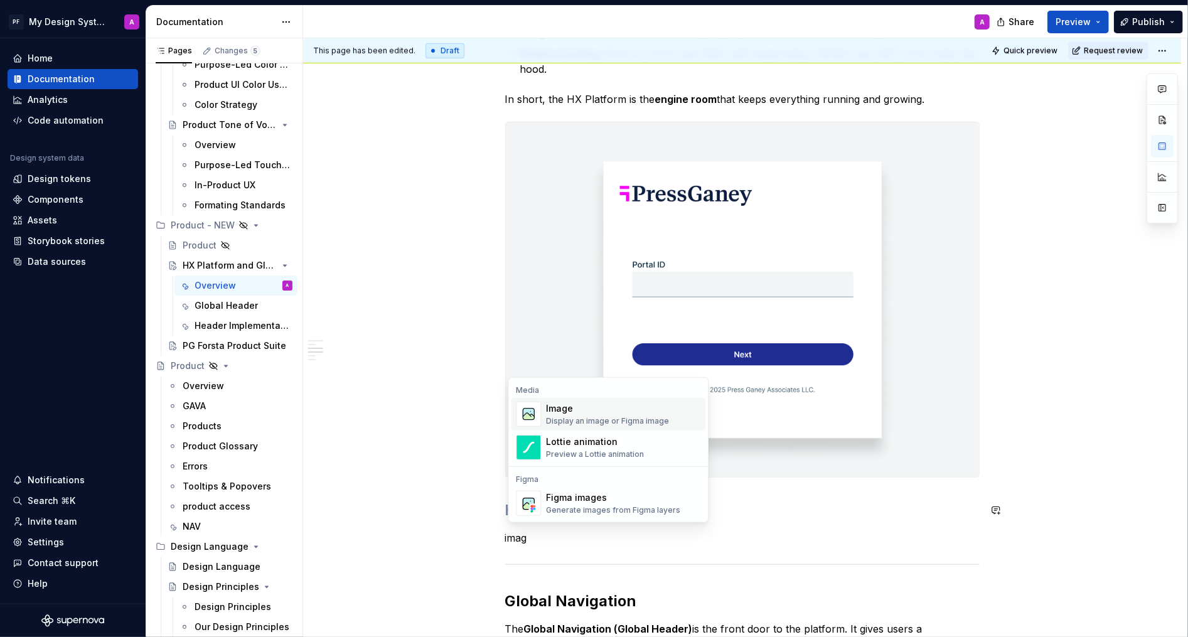
click at [574, 424] on div "Display an image or Figma image" at bounding box center [607, 421] width 123 height 10
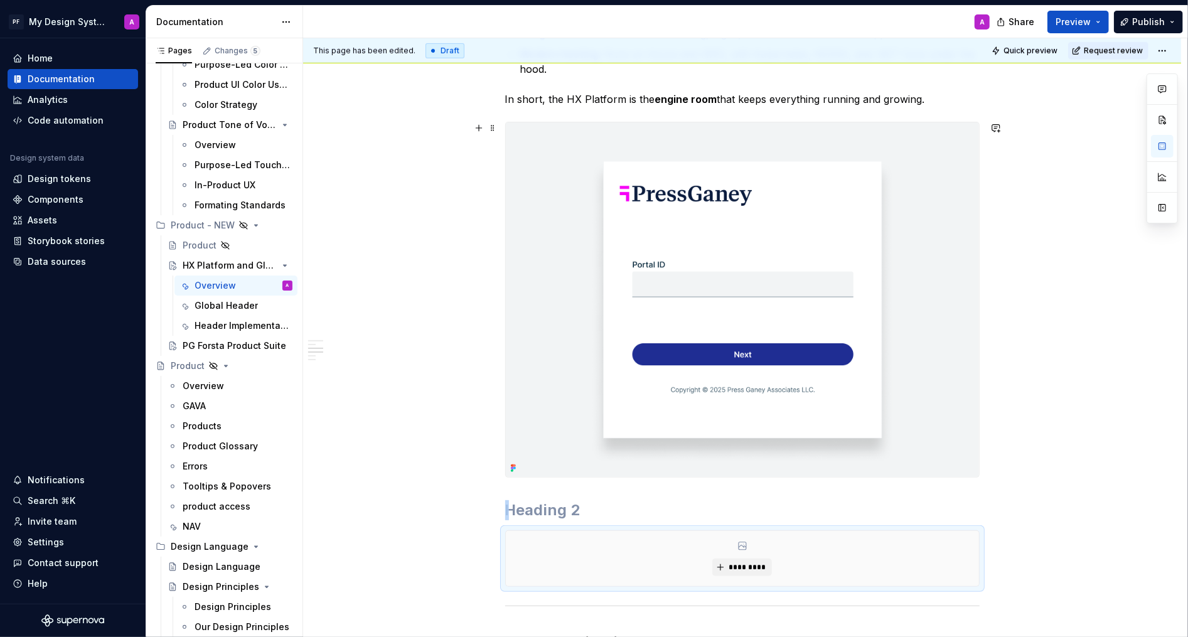
scroll to position [670, 0]
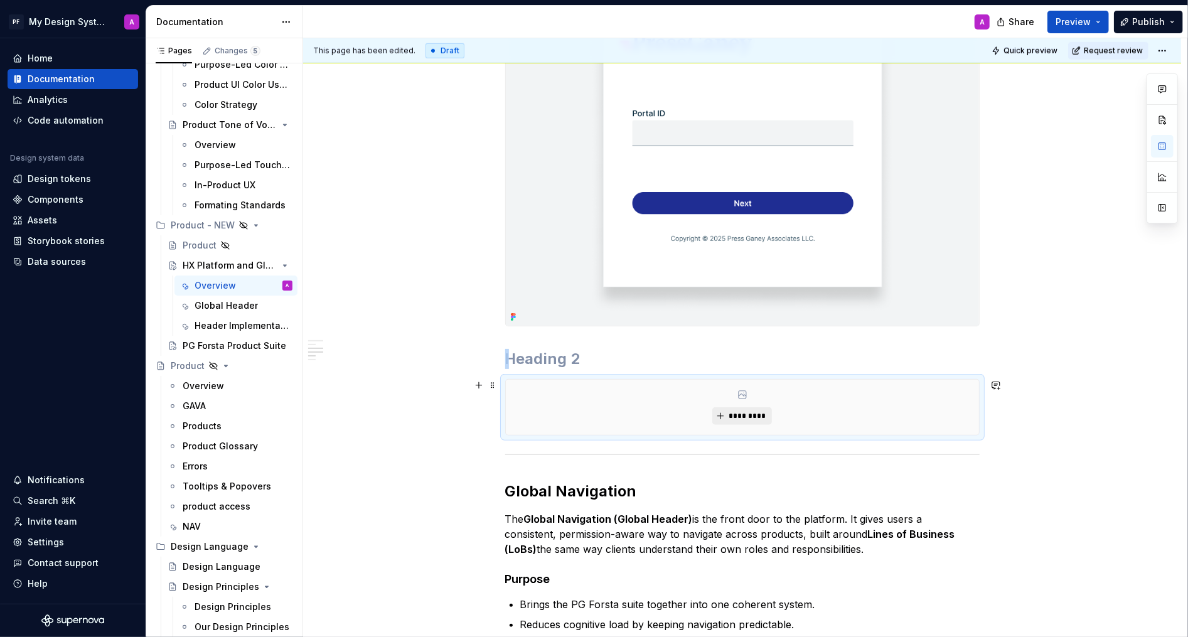
click at [738, 411] on span "*********" at bounding box center [747, 416] width 38 height 10
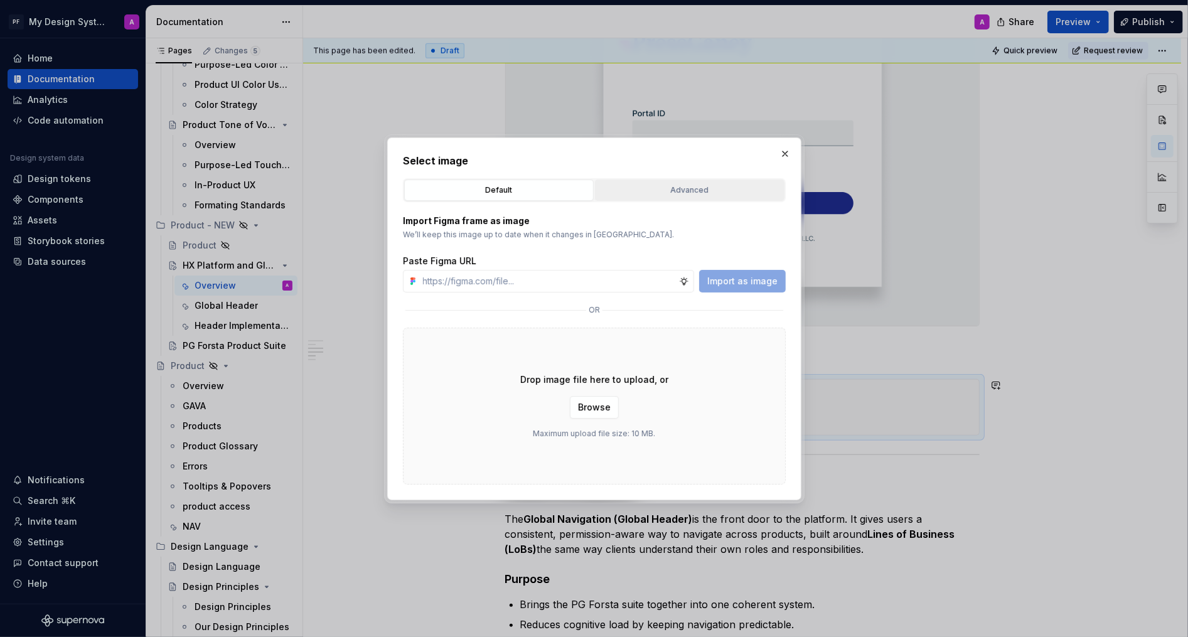
click at [698, 188] on div "Advanced" at bounding box center [690, 190] width 181 height 13
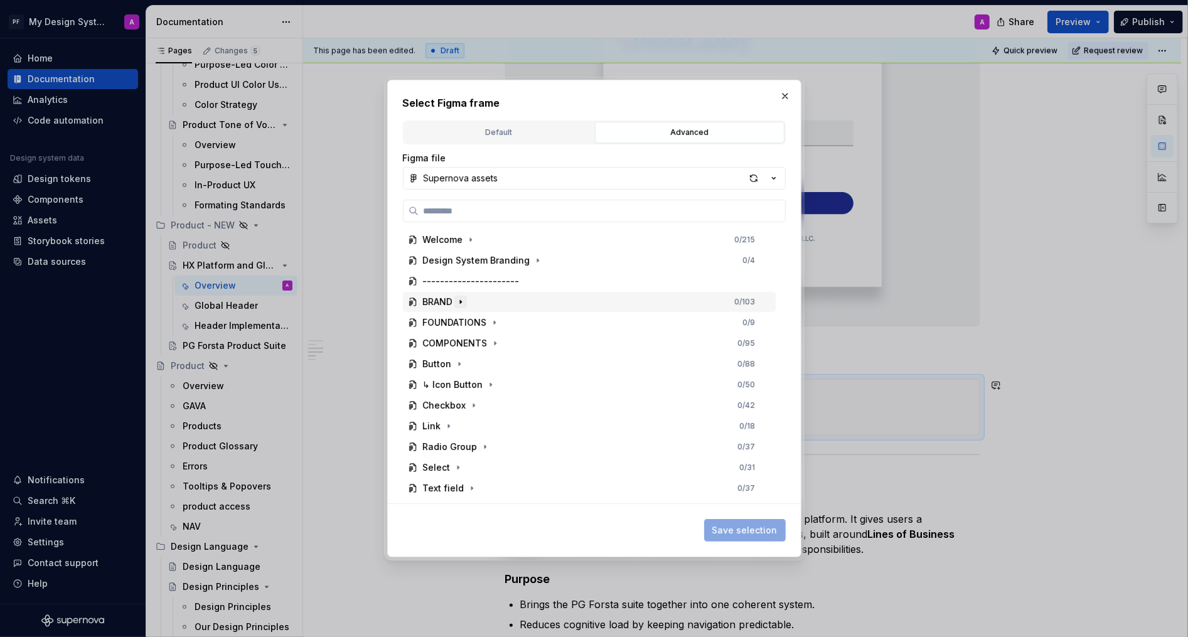
click at [462, 301] on icon "button" at bounding box center [461, 302] width 10 height 10
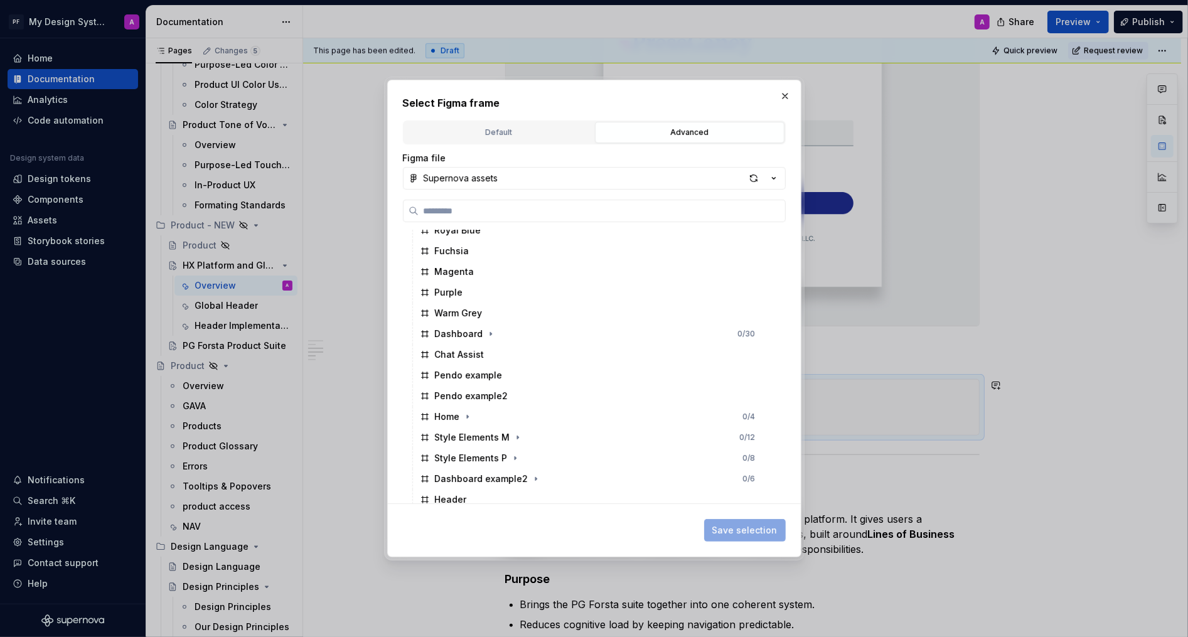
scroll to position [498, 0]
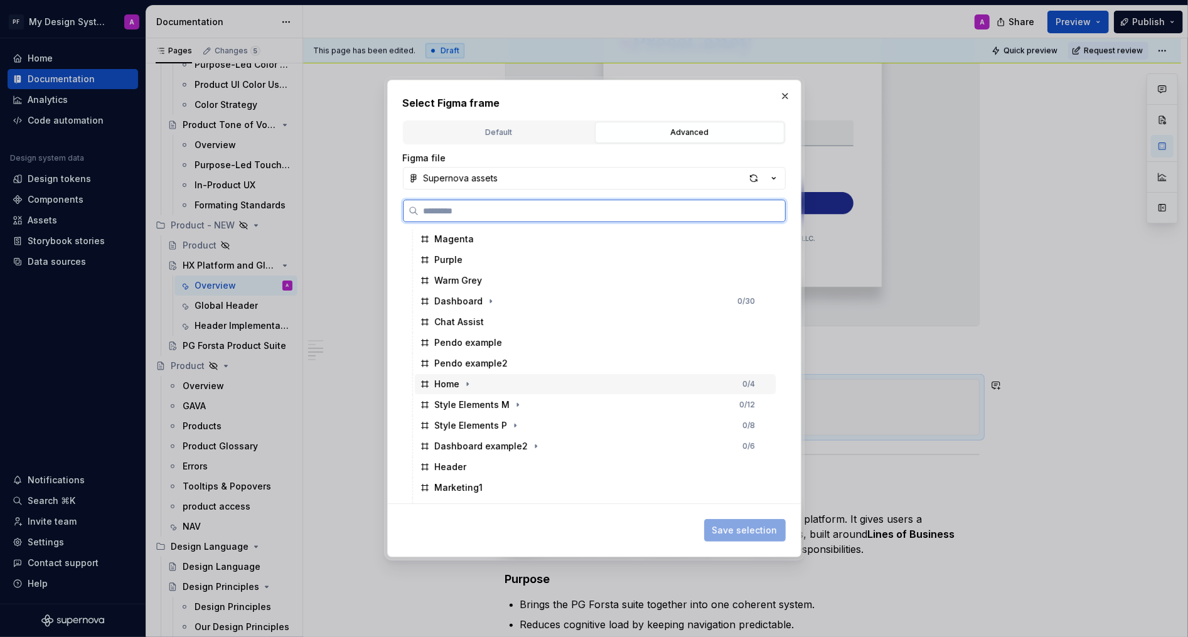
click at [452, 378] on div "Home" at bounding box center [447, 384] width 25 height 13
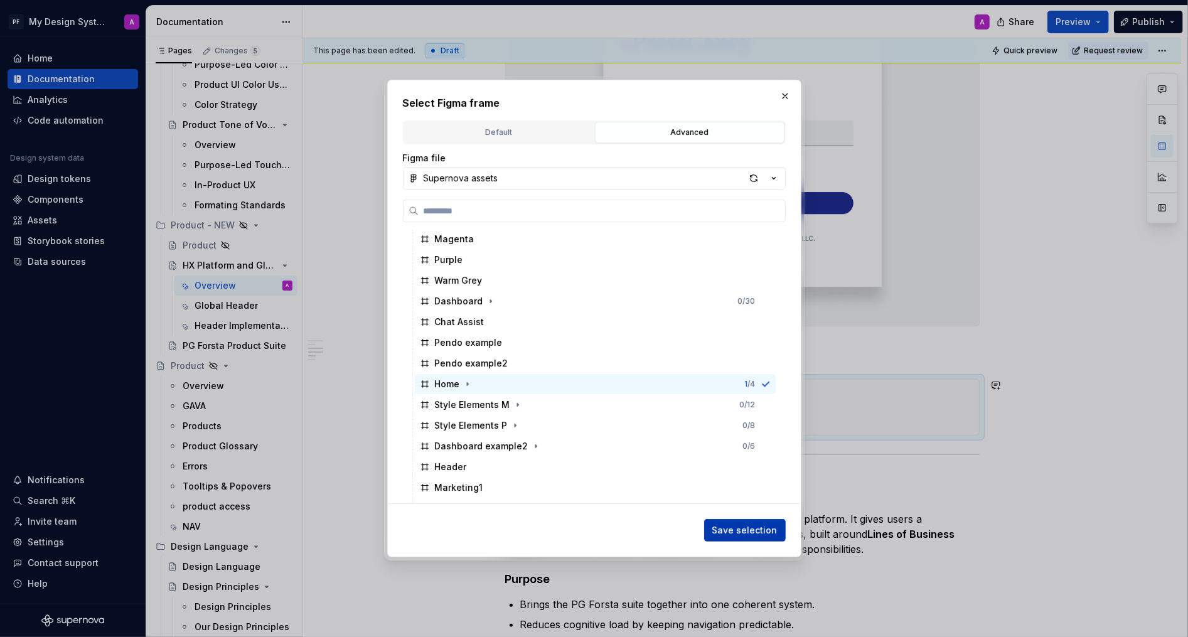
click at [729, 522] on button "Save selection" at bounding box center [745, 530] width 82 height 23
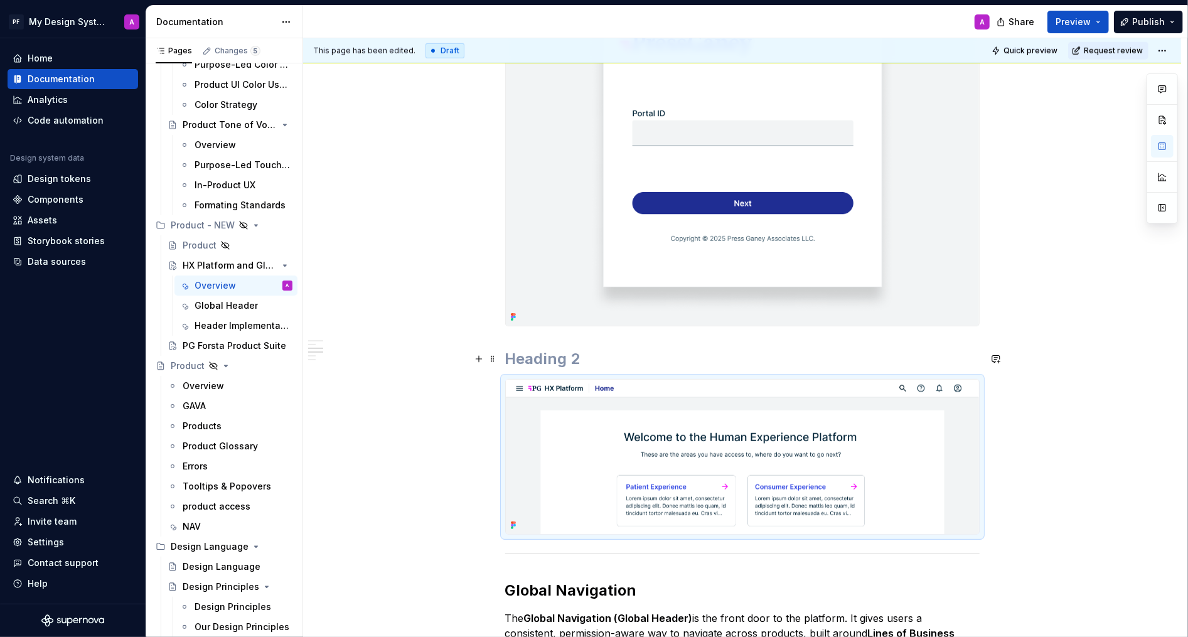
click at [701, 349] on h2 at bounding box center [742, 359] width 475 height 20
click at [595, 356] on h2 at bounding box center [742, 359] width 475 height 20
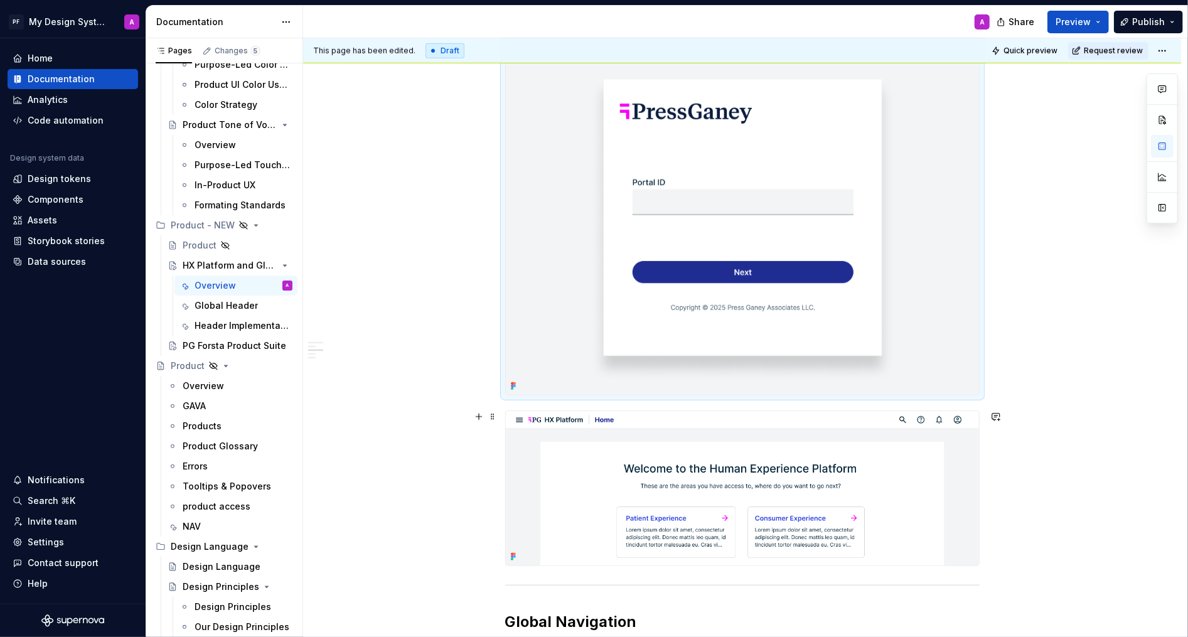
click at [1121, 418] on div "The HX Platform provides the entry point, and the Global Navigation connects ev…" at bounding box center [742, 560] width 878 height 1856
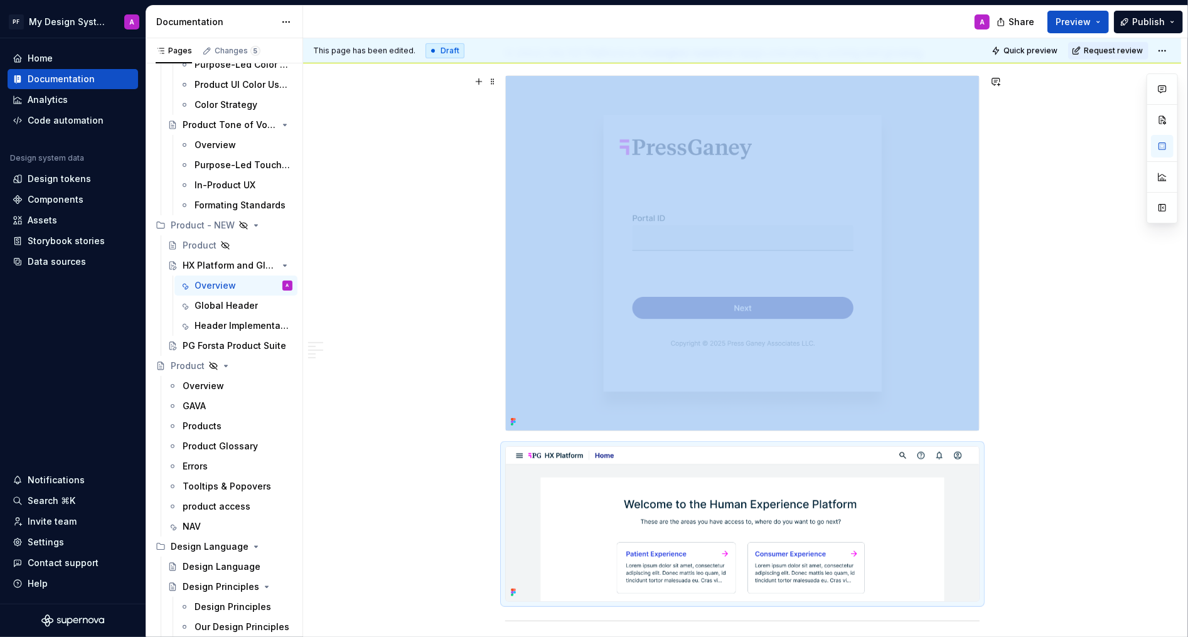
scroll to position [586, 0]
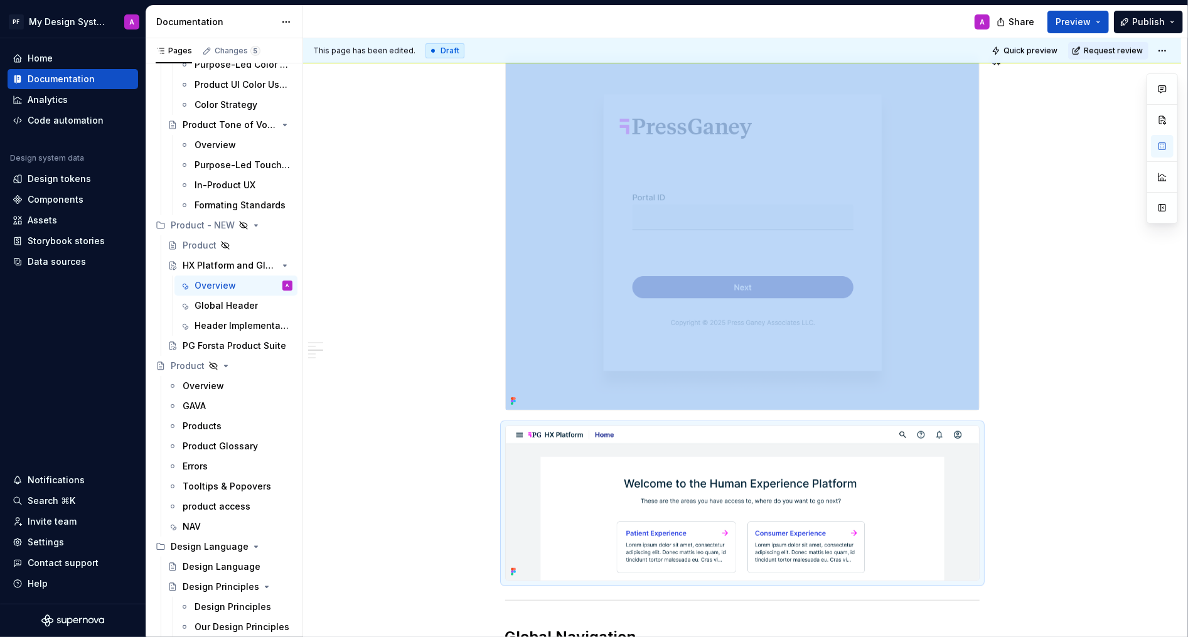
click at [1121, 418] on div "The HX Platform provides the entry point, and the Global Navigation connects ev…" at bounding box center [742, 575] width 878 height 1856
click at [1068, 532] on div "The HX Platform provides the entry point, and the Global Navigation connects ev…" at bounding box center [742, 575] width 878 height 1856
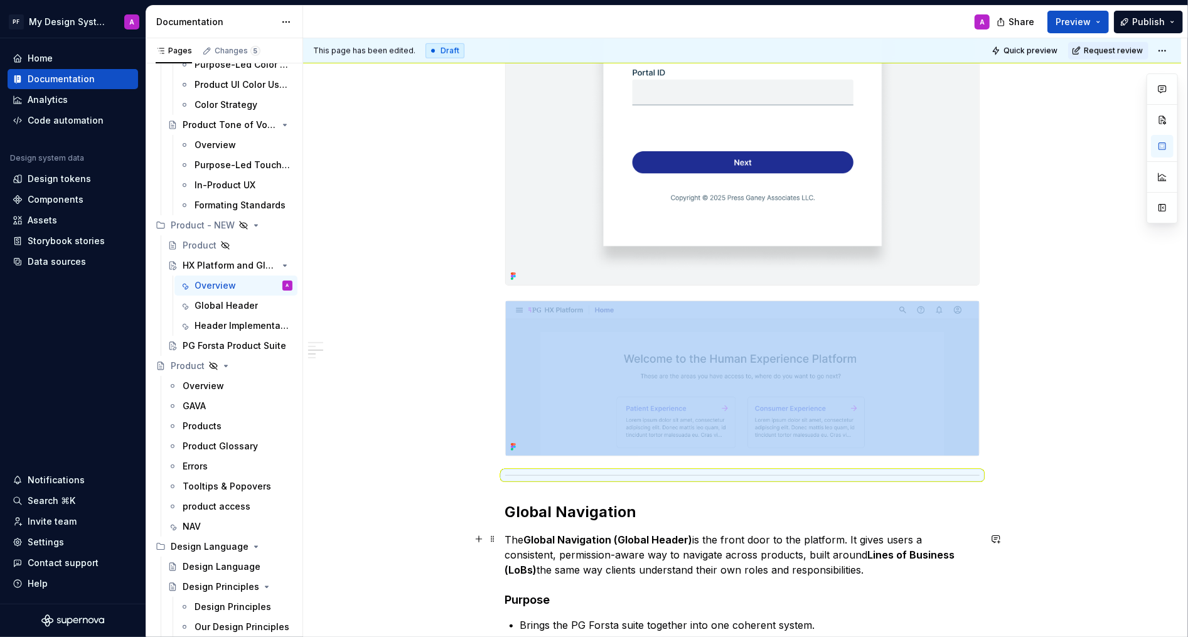
click at [1068, 532] on div "The HX Platform provides the entry point, and the Global Navigation connects ev…" at bounding box center [742, 450] width 878 height 1856
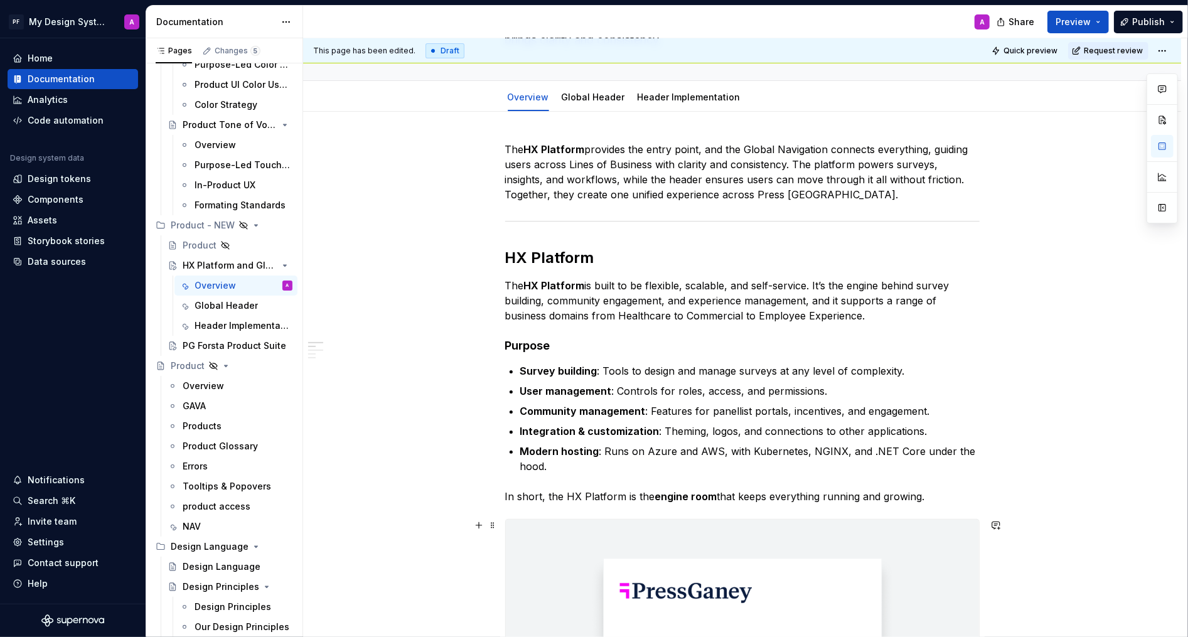
scroll to position [105, 0]
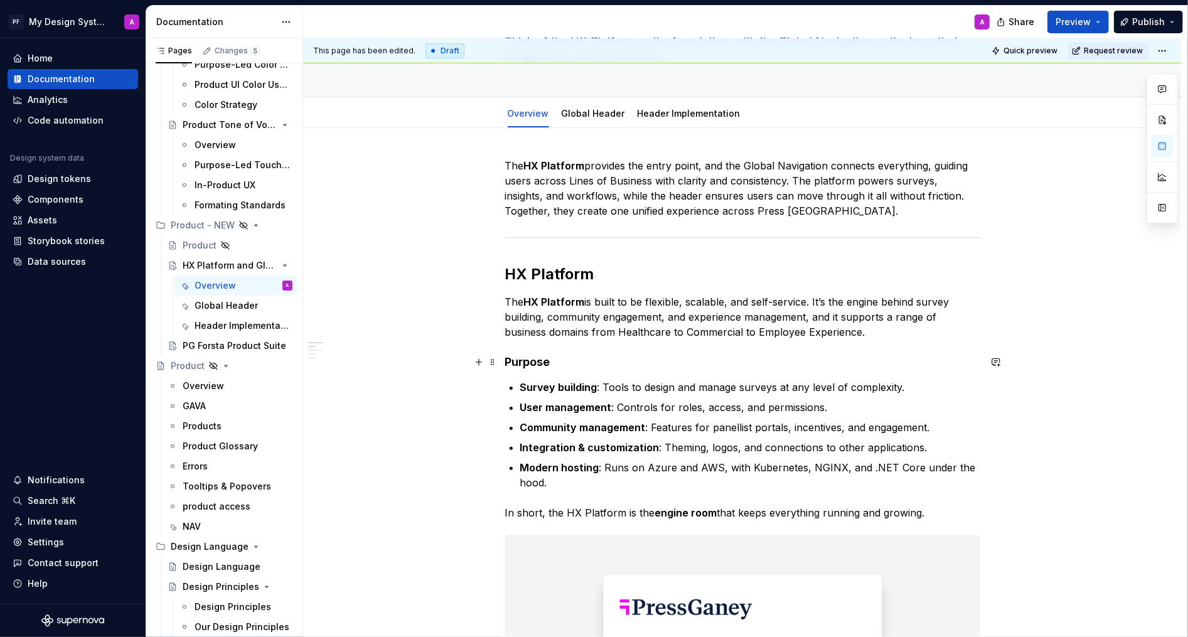
click at [643, 357] on h4 "Purpose" at bounding box center [742, 362] width 475 height 15
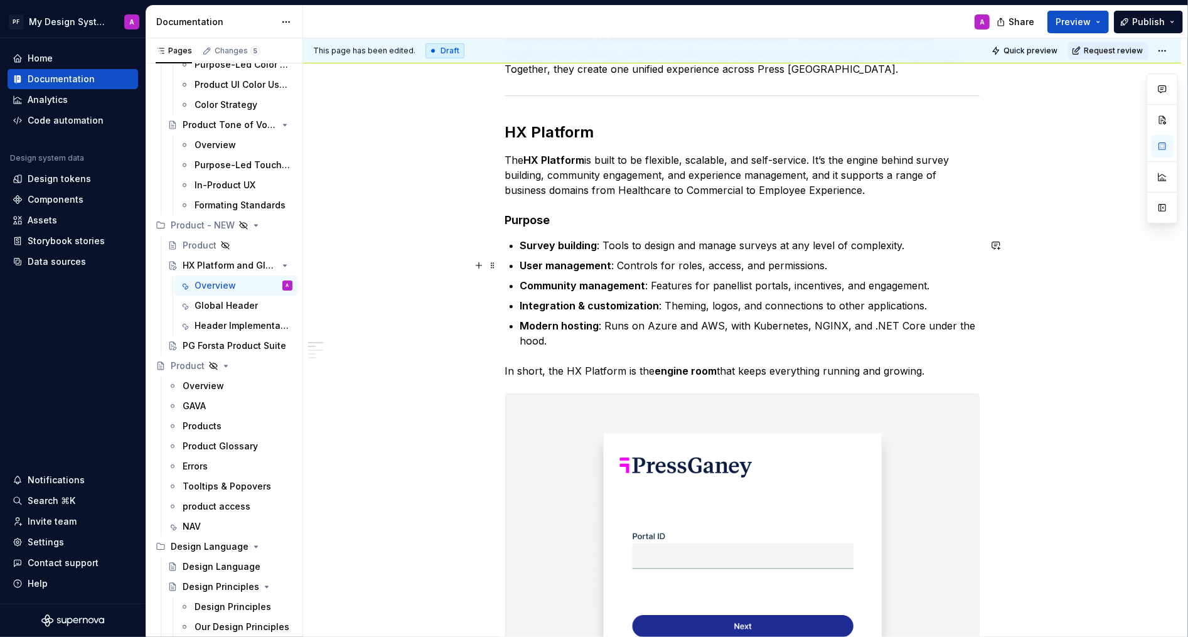
scroll to position [233, 0]
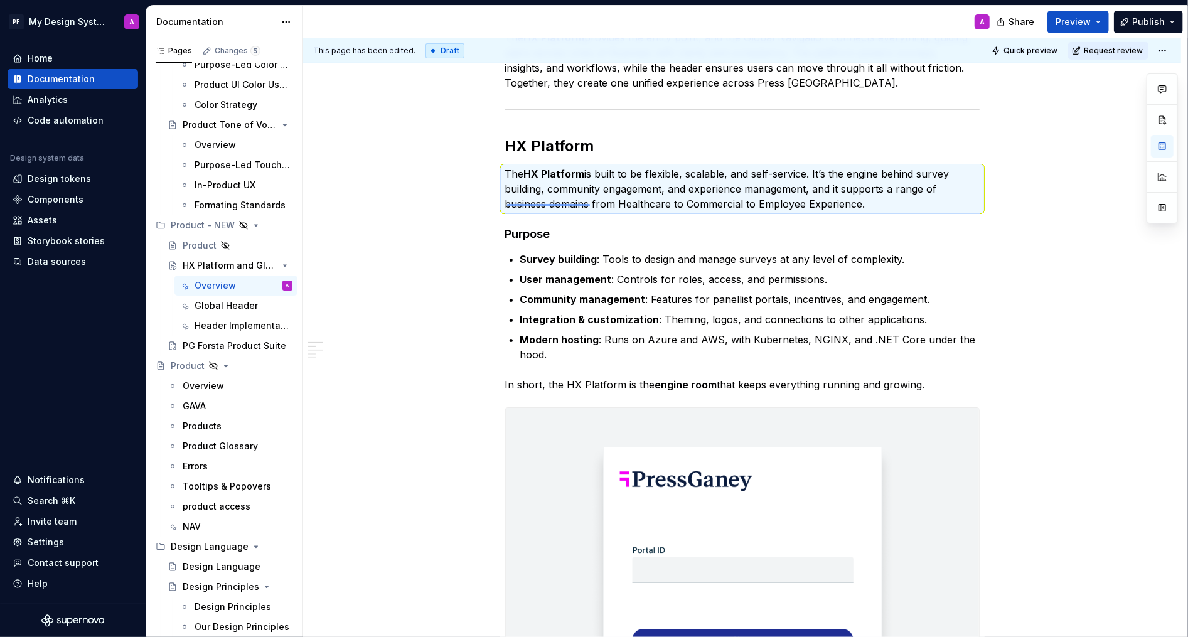
drag, startPoint x: 507, startPoint y: 204, endPoint x: 590, endPoint y: 205, distance: 82.9
click at [590, 205] on div "This page has been edited. Draft Quick preview Request review Hidden page HX Pl…" at bounding box center [745, 338] width 885 height 600
click at [589, 208] on p "The HX Platform is built to be flexible, scalable, and self-service. It’s the e…" at bounding box center [742, 188] width 475 height 45
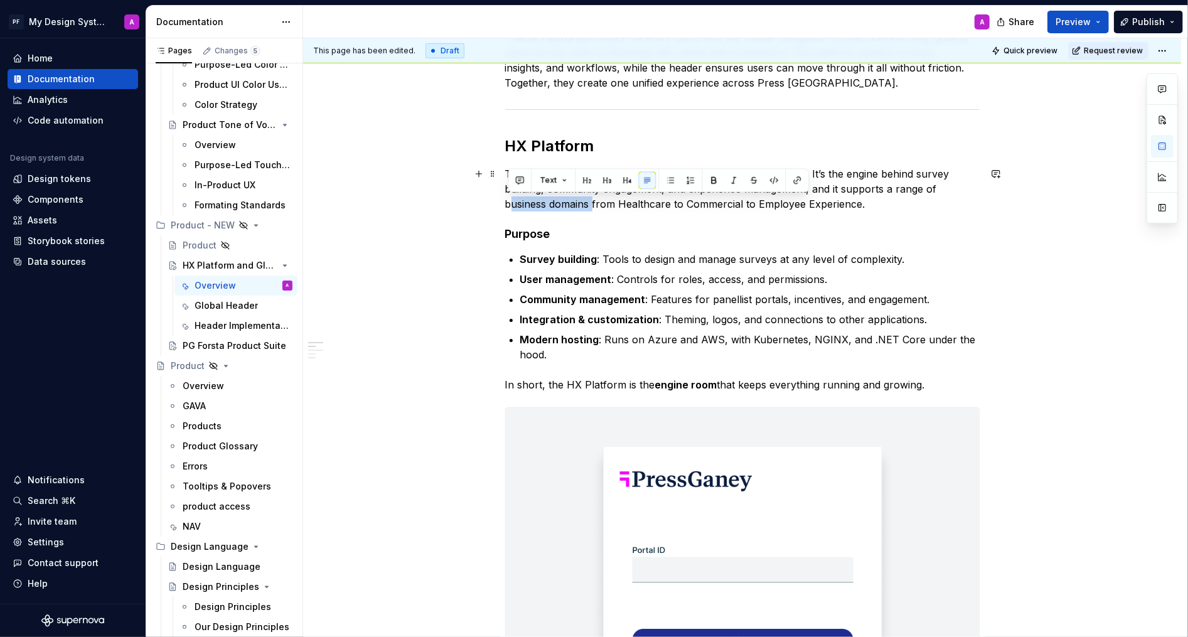
drag, startPoint x: 593, startPoint y: 205, endPoint x: 509, endPoint y: 203, distance: 83.5
click at [509, 203] on p "The HX Platform is built to be flexible, scalable, and self-service. It’s the e…" at bounding box center [742, 188] width 475 height 45
click at [711, 180] on button "button" at bounding box center [714, 180] width 18 height 18
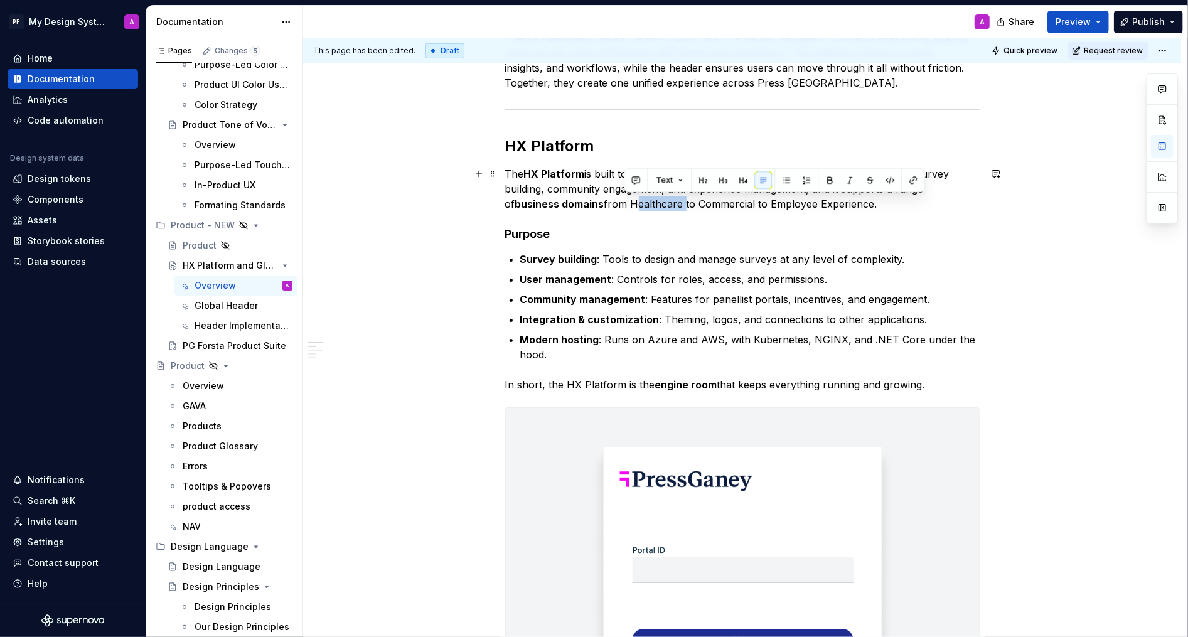
drag, startPoint x: 625, startPoint y: 203, endPoint x: 676, endPoint y: 202, distance: 51.5
click at [676, 202] on p "The HX Platform is built to be flexible, scalable, and self-service. It’s the e…" at bounding box center [742, 188] width 475 height 45
click at [693, 204] on p "The HX Platform is built to be flexible, scalable, and self-service. It’s the e…" at bounding box center [742, 188] width 475 height 45
drag, startPoint x: 623, startPoint y: 205, endPoint x: 675, endPoint y: 204, distance: 52.1
click at [675, 204] on p "The HX Platform is built to be flexible, scalable, and self-service. It’s the e…" at bounding box center [742, 188] width 475 height 45
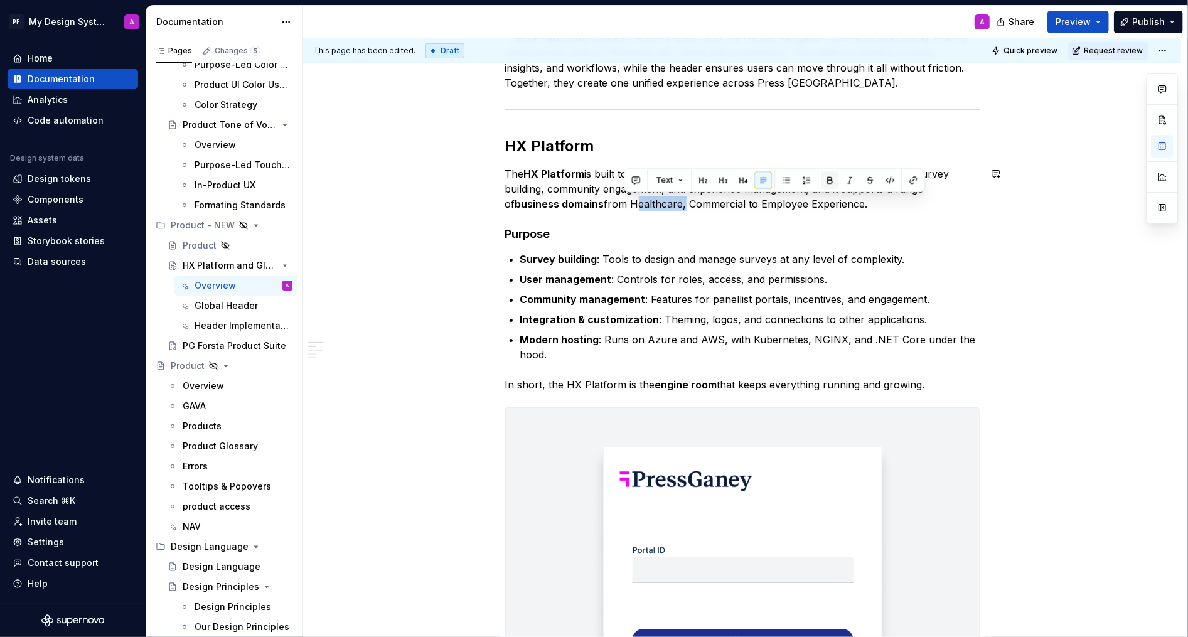
click at [829, 178] on button "button" at bounding box center [830, 180] width 18 height 18
drag, startPoint x: 683, startPoint y: 206, endPoint x: 741, endPoint y: 207, distance: 57.8
click at [741, 207] on p "The HX Platform is built to be flexible, scalable, and self-service. It’s the e…" at bounding box center [742, 188] width 475 height 45
click at [885, 180] on button "button" at bounding box center [890, 180] width 18 height 18
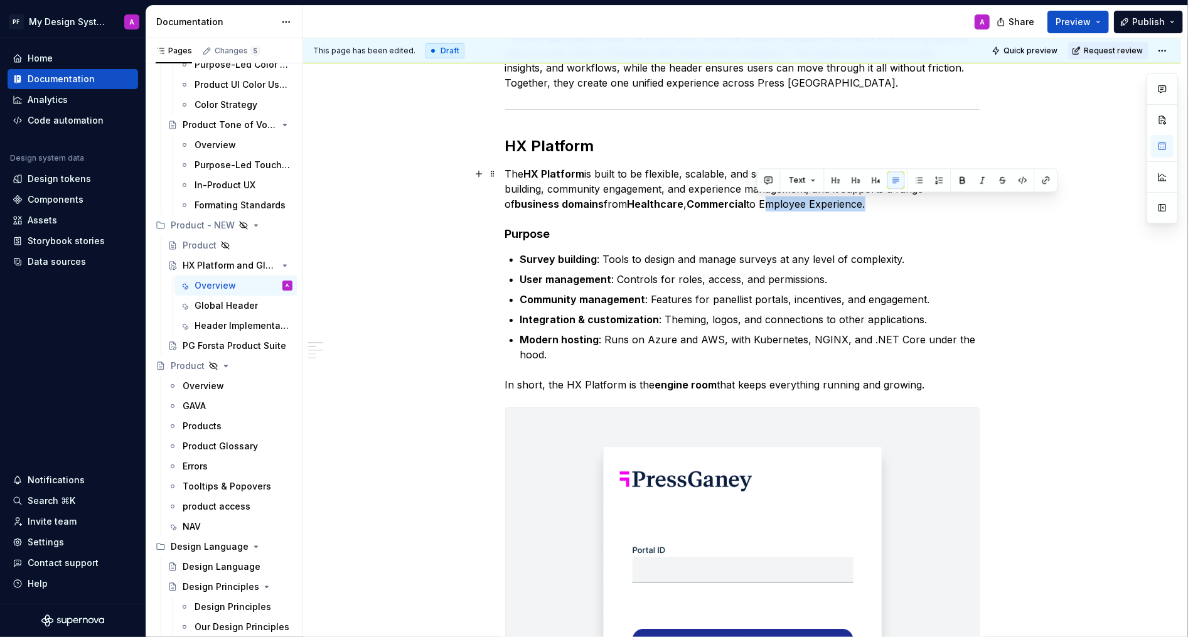
drag, startPoint x: 758, startPoint y: 206, endPoint x: 859, endPoint y: 207, distance: 101.1
click at [859, 207] on p "The HX Platform is built to be flexible, scalable, and self-service. It’s the e…" at bounding box center [742, 188] width 475 height 45
click at [961, 180] on button "button" at bounding box center [963, 180] width 18 height 18
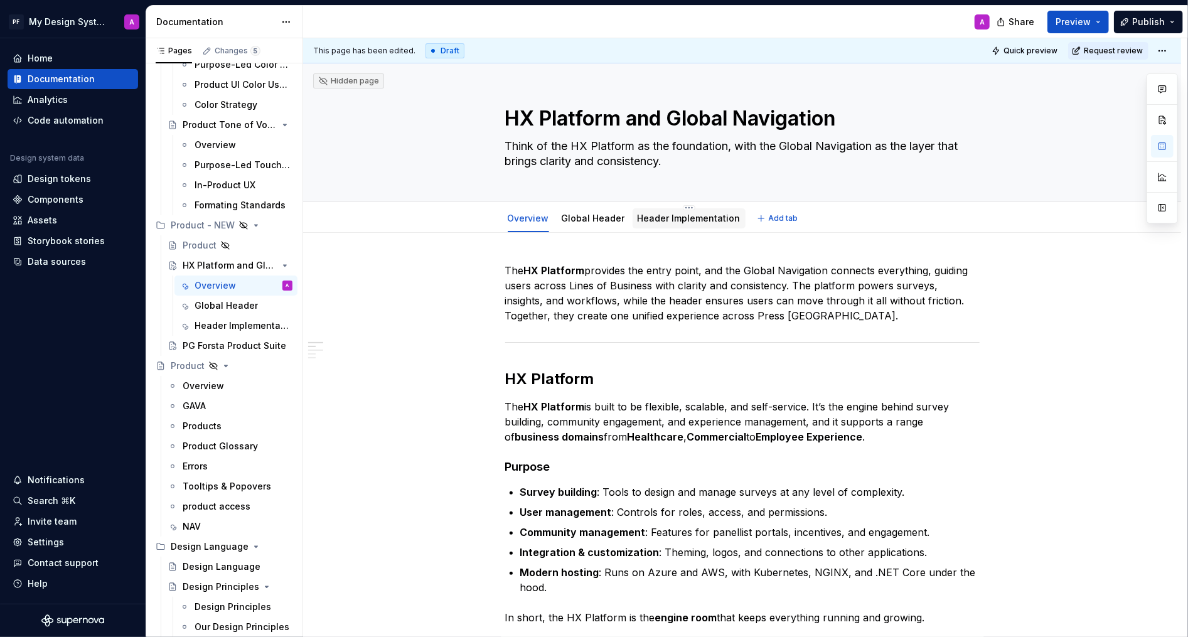
click at [698, 219] on link "Header Implementation" at bounding box center [689, 218] width 103 height 11
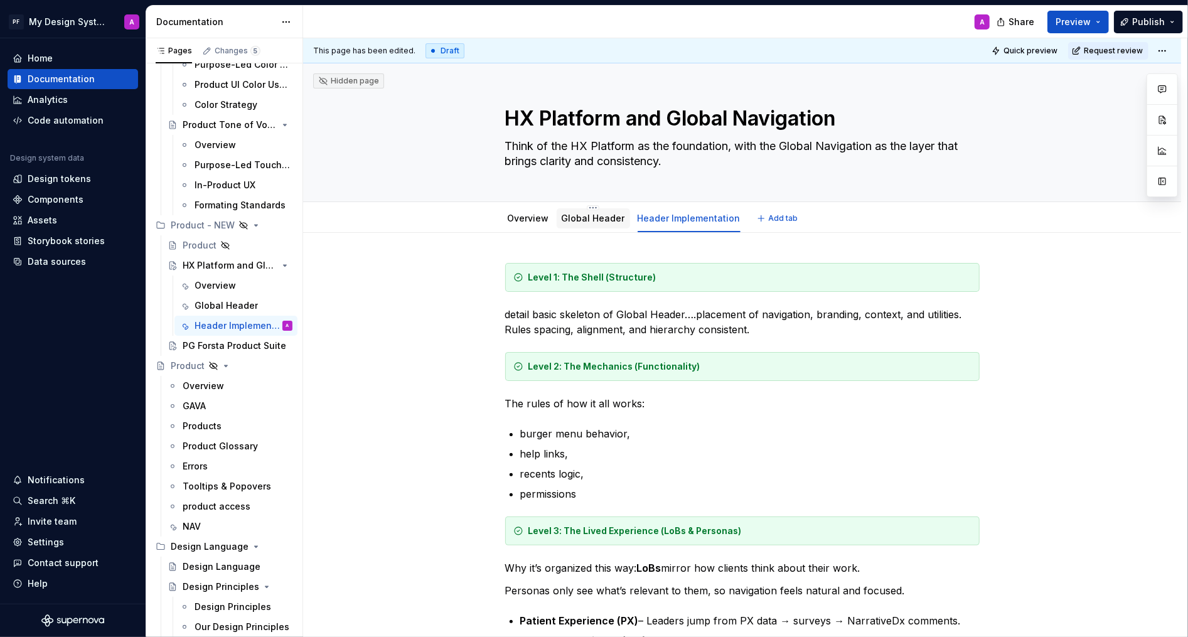
click at [580, 225] on div "Global Header" at bounding box center [593, 218] width 63 height 15
click at [601, 215] on link "Global Header" at bounding box center [593, 218] width 63 height 11
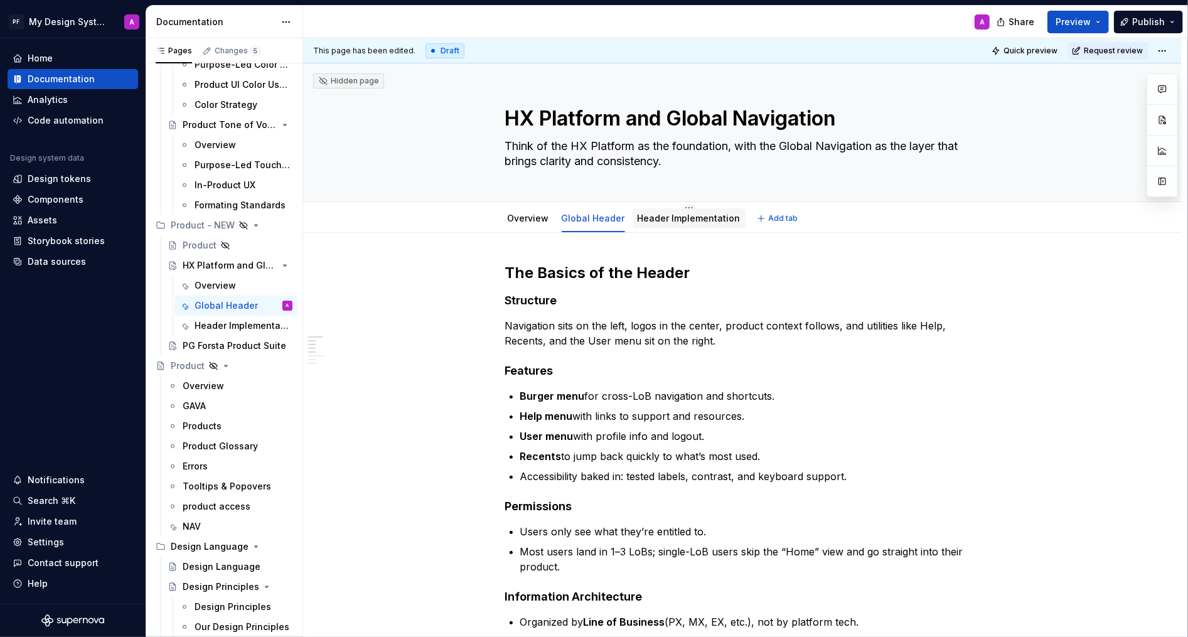
click at [670, 225] on div "Header Implementation" at bounding box center [689, 218] width 113 height 20
click at [217, 342] on div "PG Forsta Product Suite" at bounding box center [219, 346] width 72 height 13
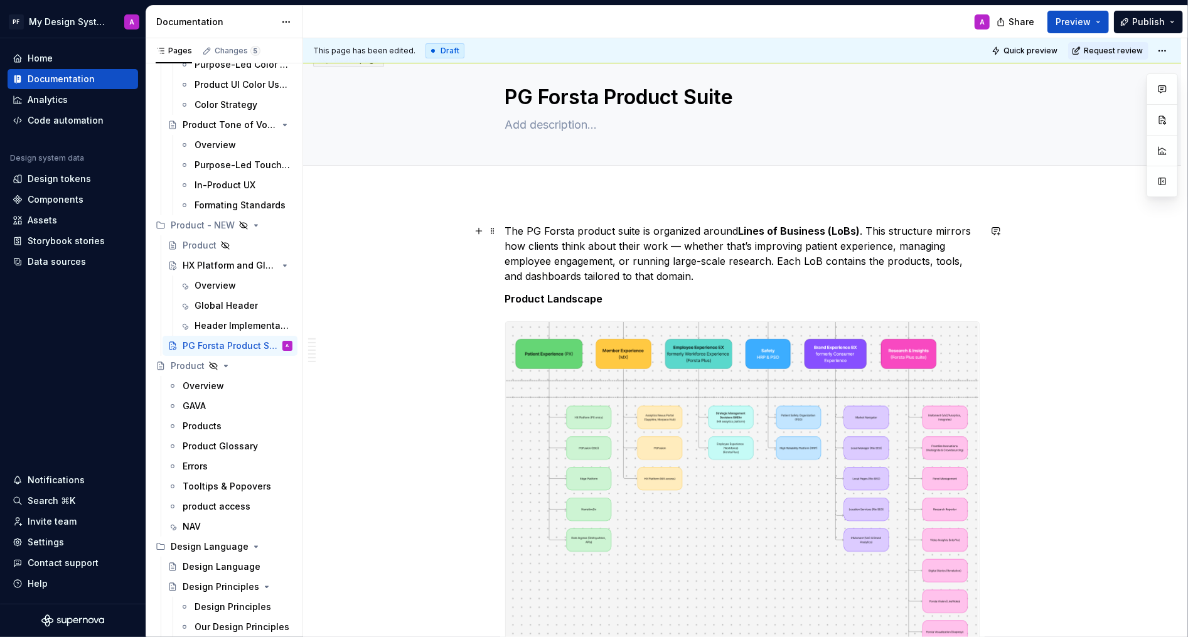
scroll to position [24, 0]
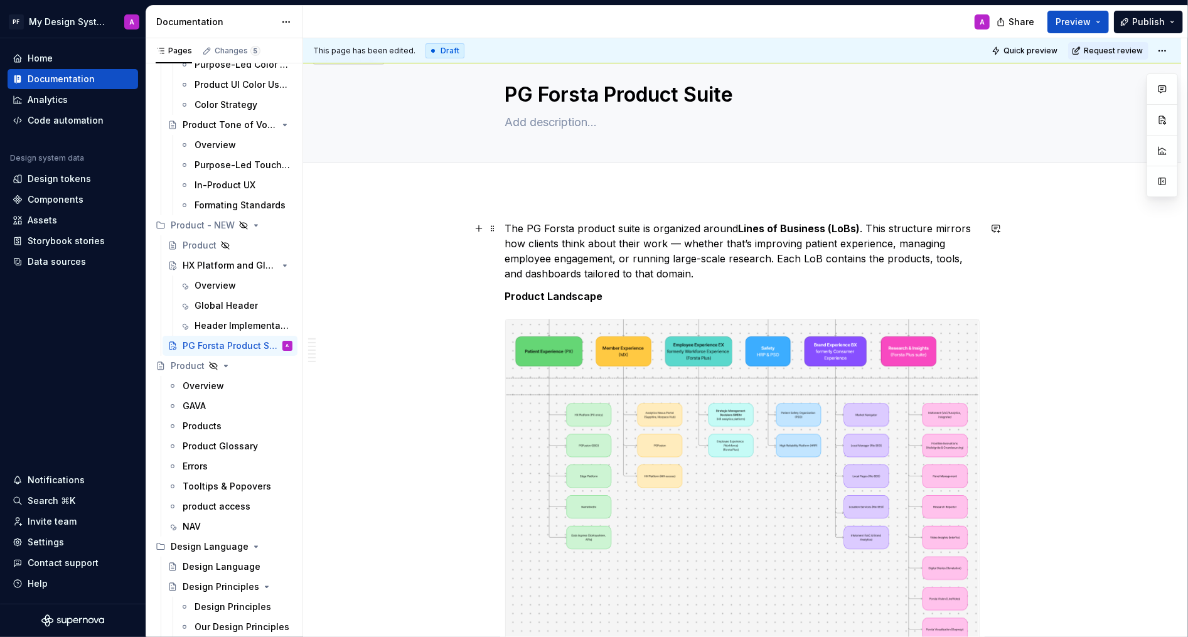
type textarea "*"
click at [683, 242] on p "The PG Forsta product suite is organized around Lines of Business (LoBs) . This…" at bounding box center [742, 251] width 475 height 60
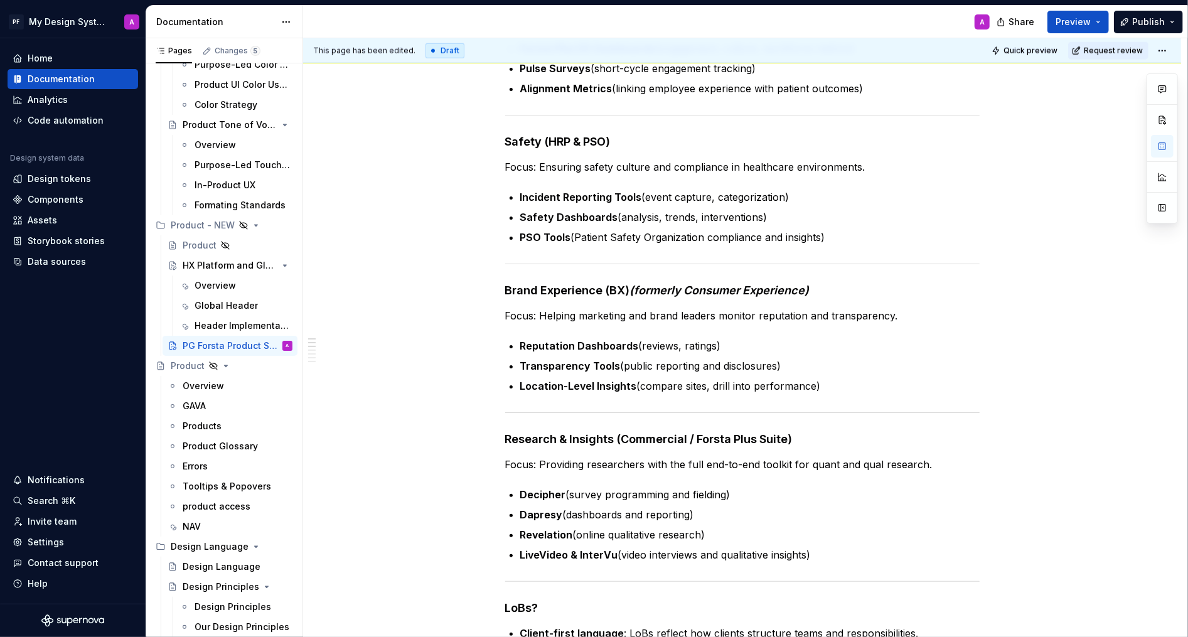
scroll to position [0, 0]
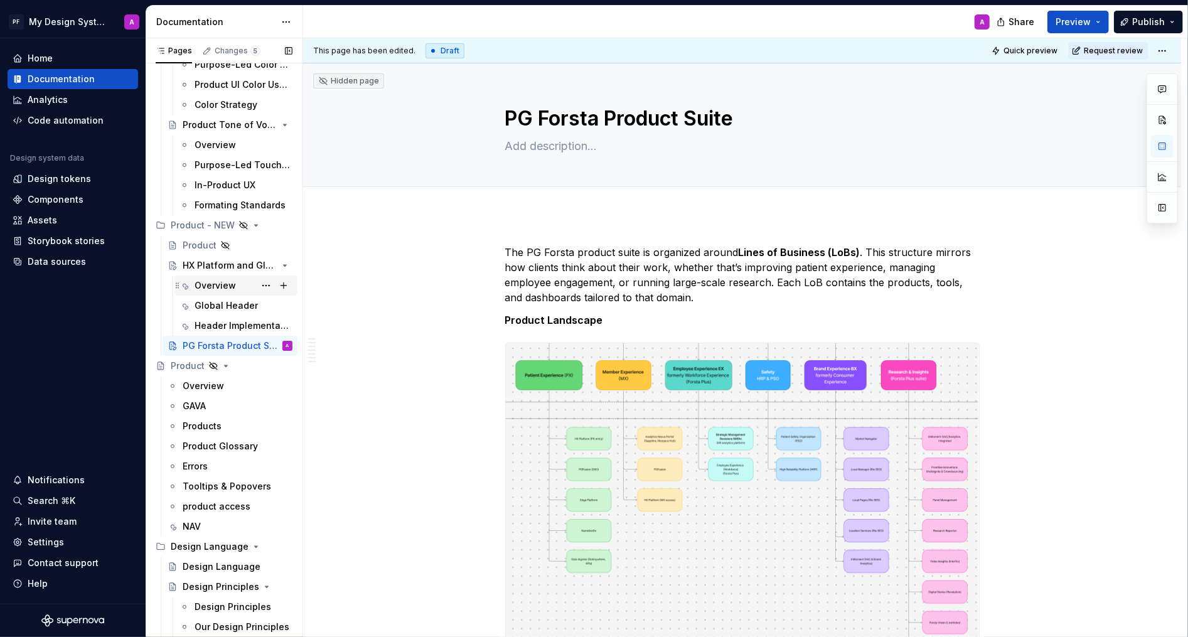
click at [223, 284] on div "Overview" at bounding box center [215, 285] width 41 height 13
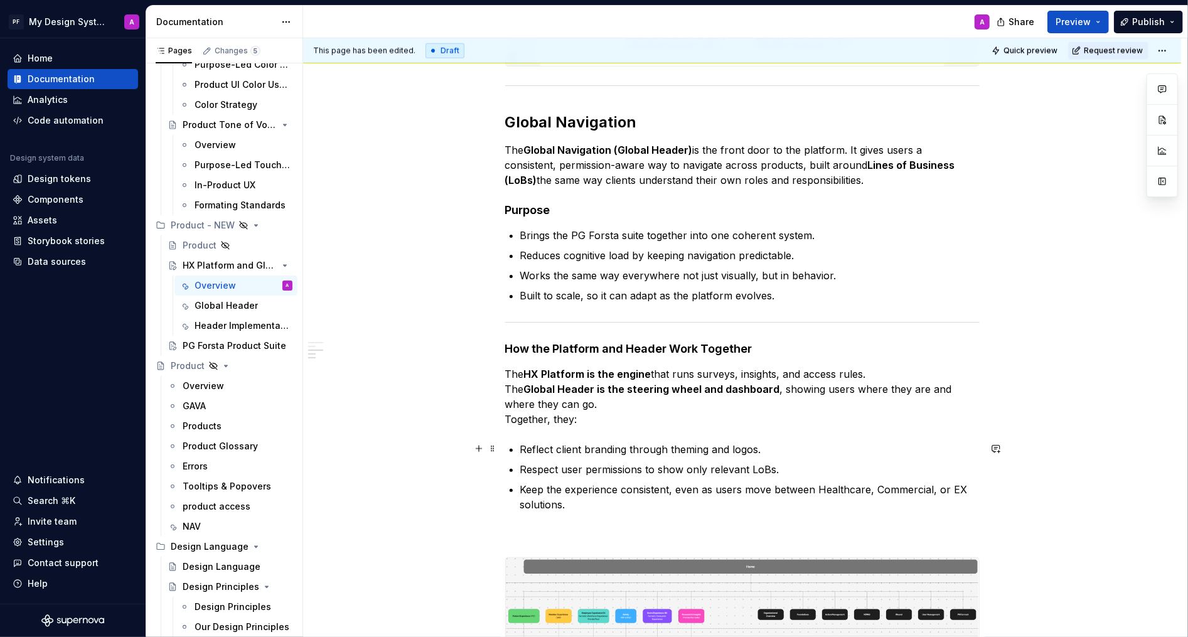
scroll to position [1101, 0]
type textarea "*"
click at [620, 232] on p "Brings the PG Forsta suite together into one coherent system." at bounding box center [750, 234] width 460 height 15
click at [942, 272] on p "Works the same way everywhere not just visually, but in behavior." at bounding box center [750, 274] width 460 height 15
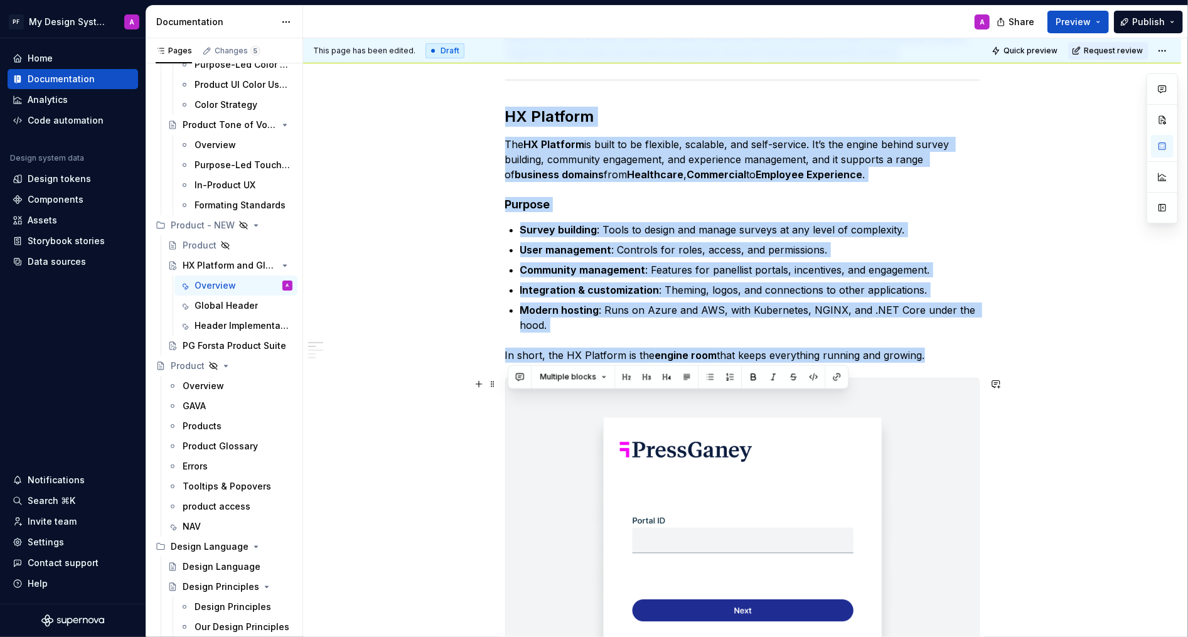
scroll to position [317, 0]
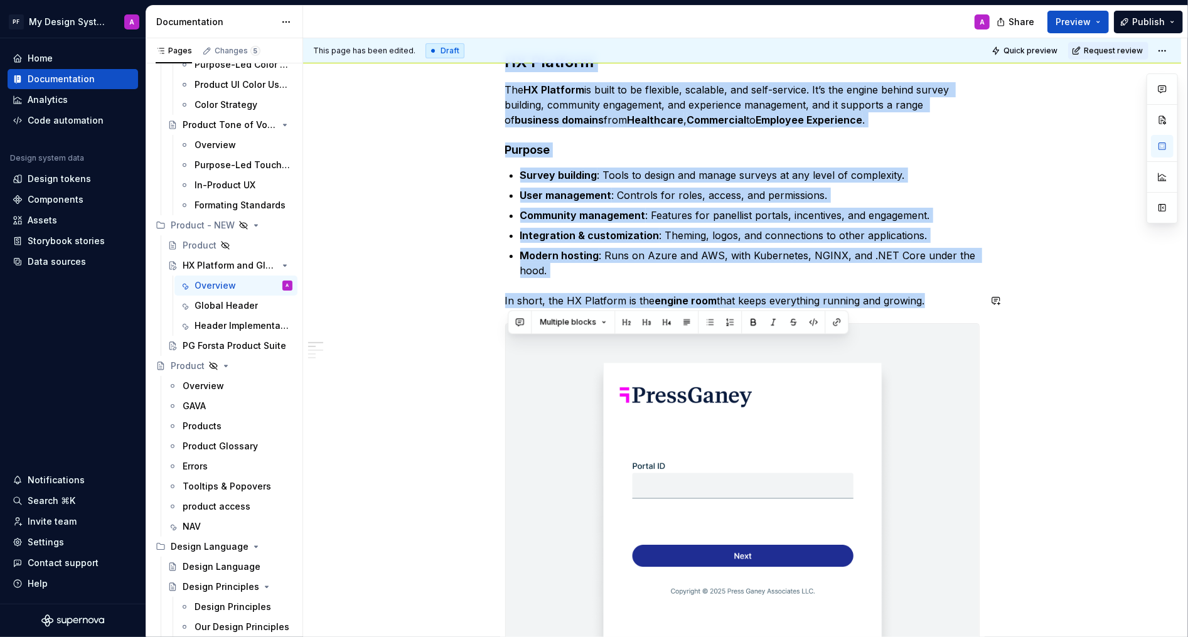
drag, startPoint x: 510, startPoint y: 270, endPoint x: 928, endPoint y: 306, distance: 420.3
copy div "Lor IP Dolorsit ametcons adi elits doeiu, tem inc Utlabo Etdolorema aliquaen ad…"
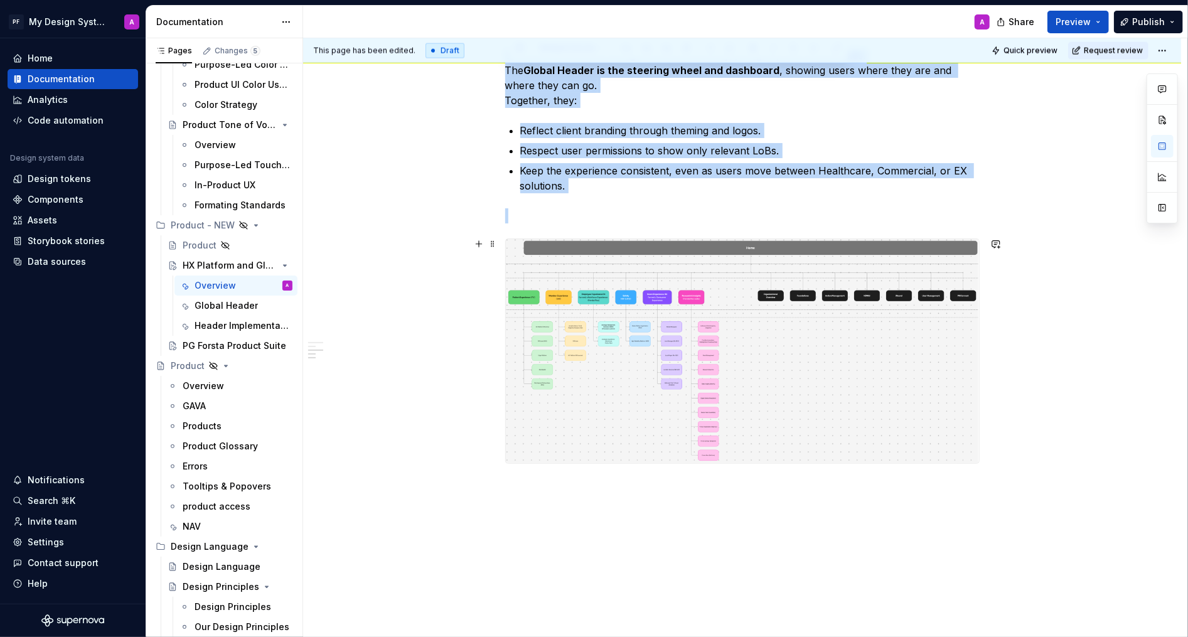
scroll to position [1450, 0]
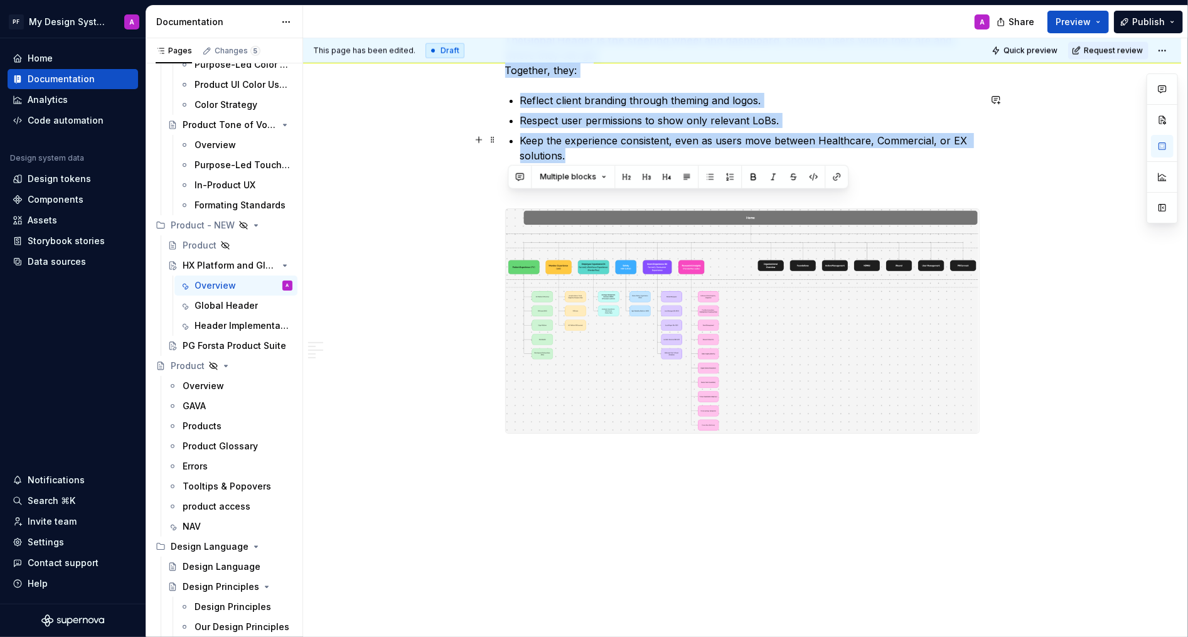
drag, startPoint x: 508, startPoint y: 378, endPoint x: 676, endPoint y: 153, distance: 280.9
copy div "Global Navigation The Global Navigation (Global Header) is the front door to th…"
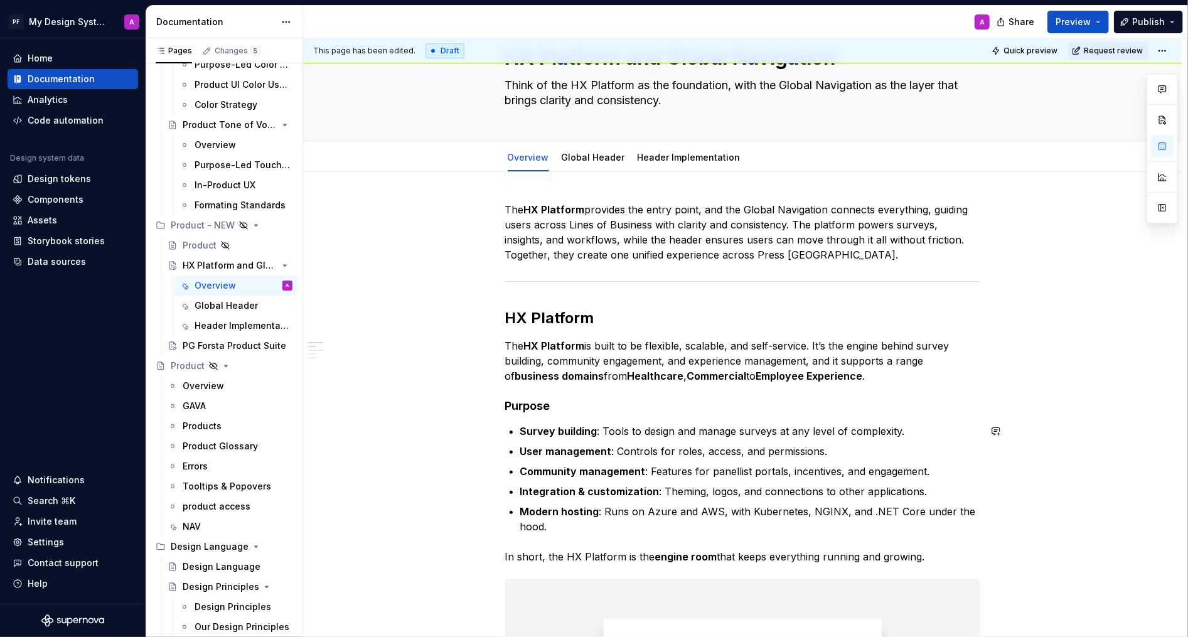
scroll to position [0, 0]
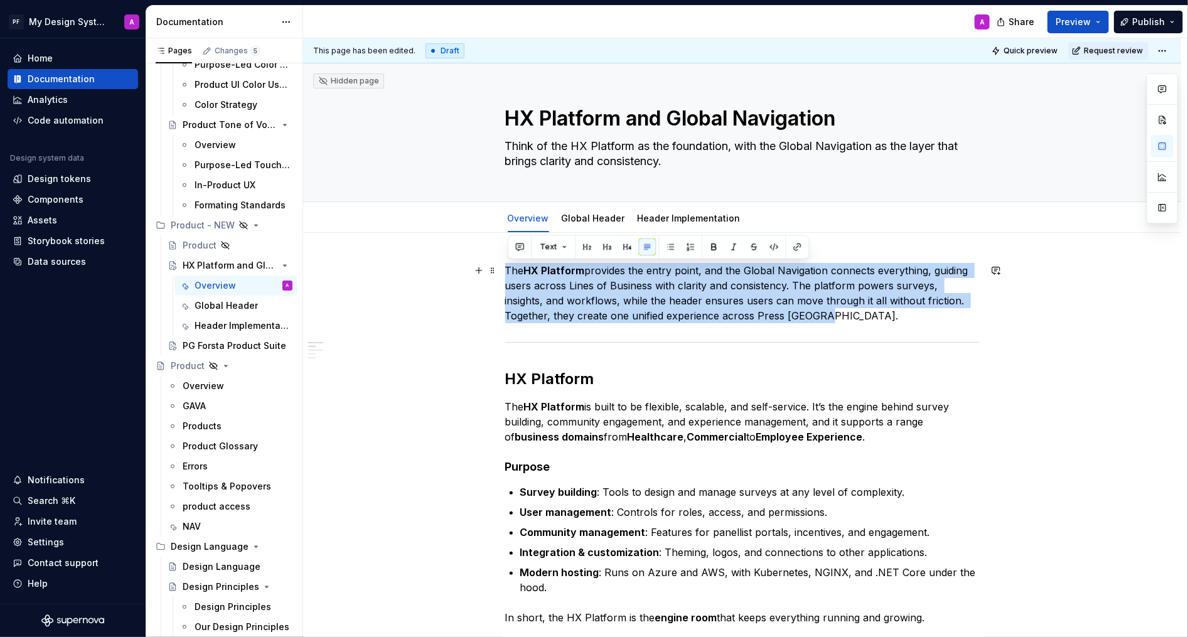
drag, startPoint x: 508, startPoint y: 269, endPoint x: 810, endPoint y: 308, distance: 305.1
click at [810, 308] on p "The HX Platform provides the entry point, and the Global Navigation connects ev…" at bounding box center [742, 293] width 475 height 60
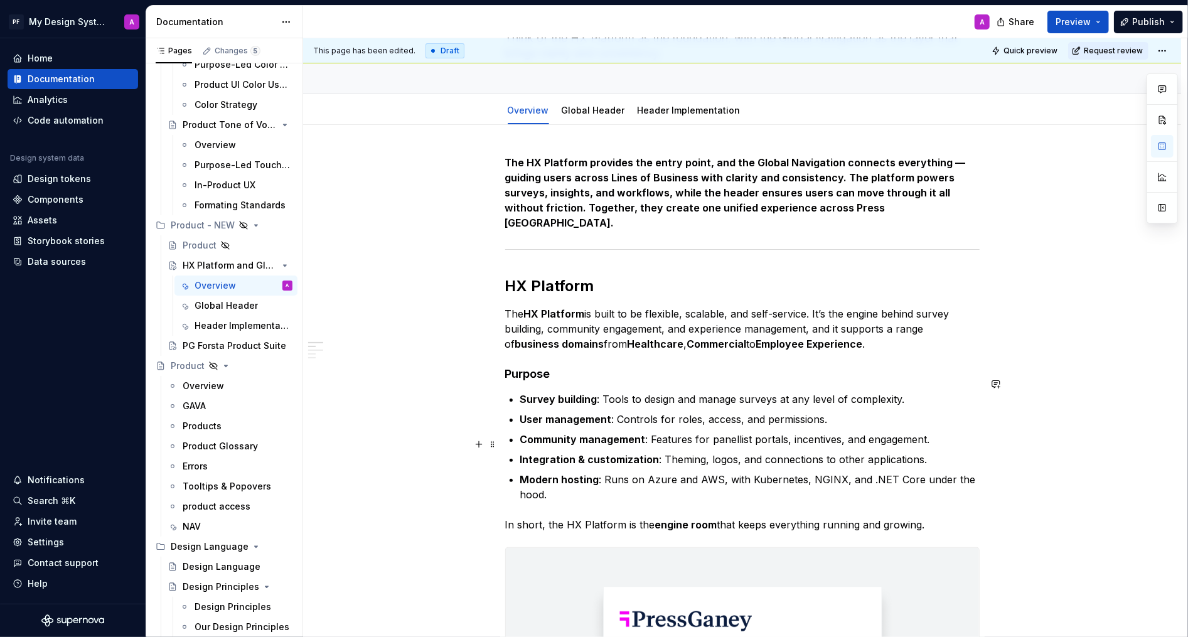
scroll to position [114, 0]
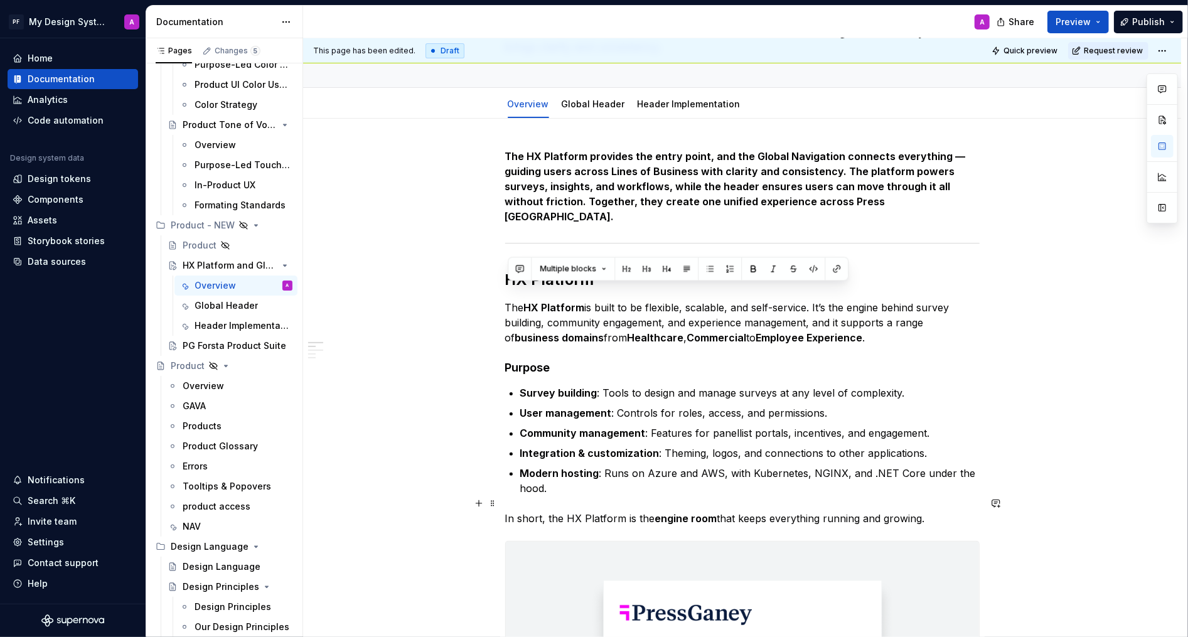
drag, startPoint x: 525, startPoint y: 303, endPoint x: 949, endPoint y: 505, distance: 469.5
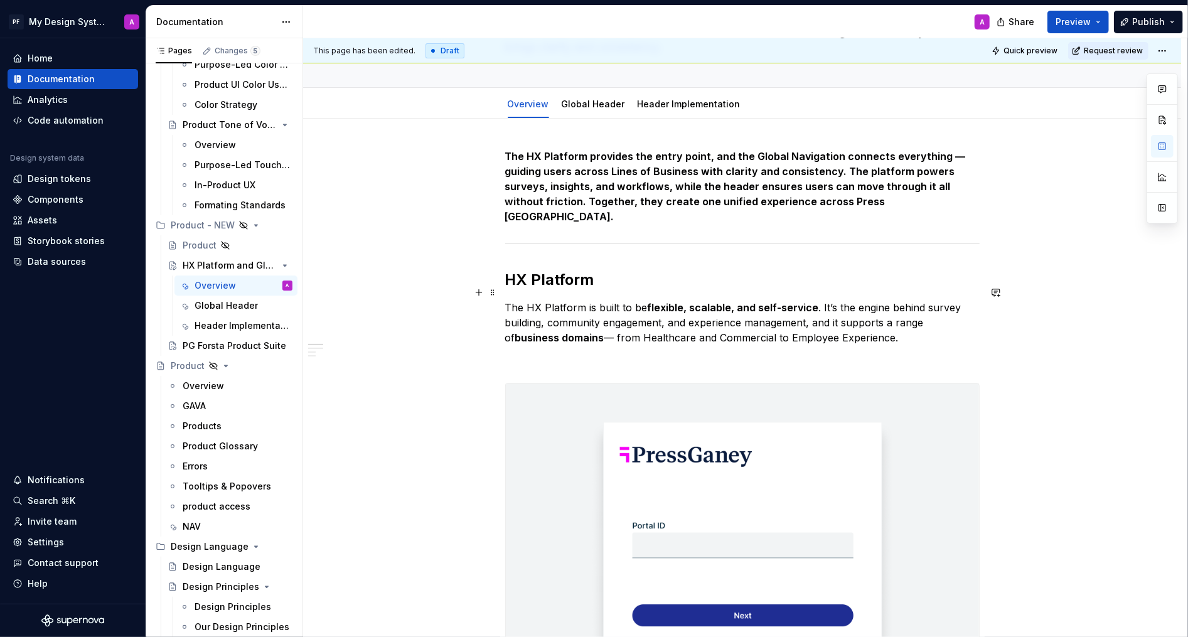
click at [610, 321] on p "The HX Platform is built to be flexible, scalable, and self-service . It’s the …" at bounding box center [742, 322] width 475 height 45
click at [898, 325] on p "The HX Platform is built to be flexible, scalable, and self-service . It’s the …" at bounding box center [742, 322] width 475 height 45
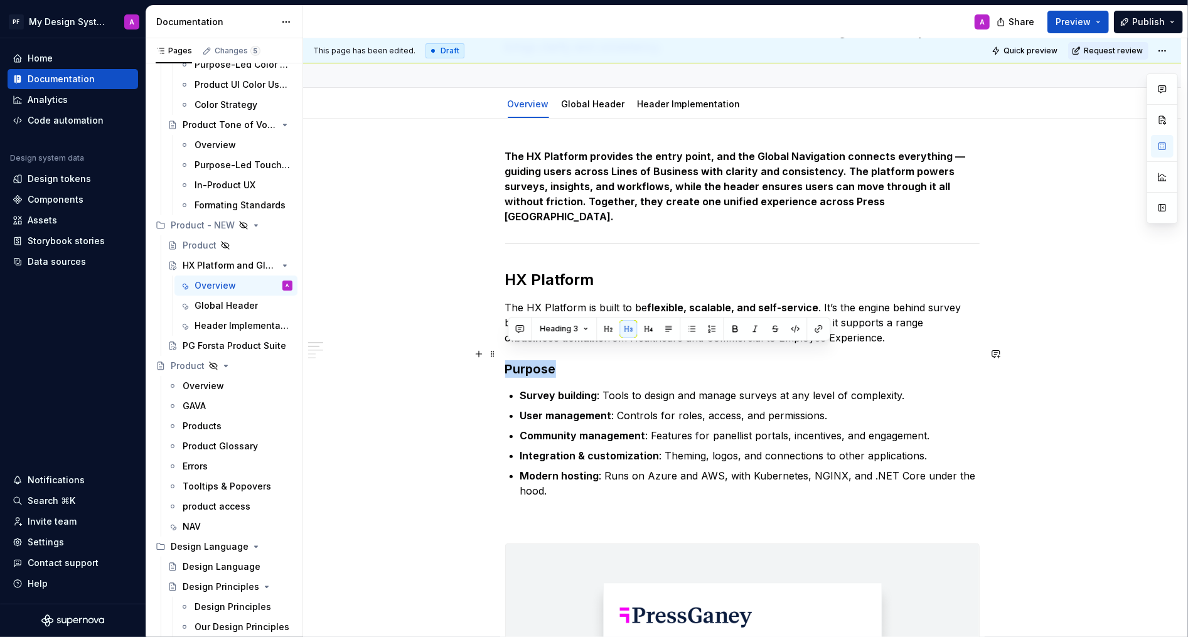
drag, startPoint x: 557, startPoint y: 351, endPoint x: 510, endPoint y: 349, distance: 47.1
click at [510, 360] on h3 "Purpose" at bounding box center [742, 369] width 475 height 18
click at [643, 325] on button "button" at bounding box center [649, 329] width 18 height 18
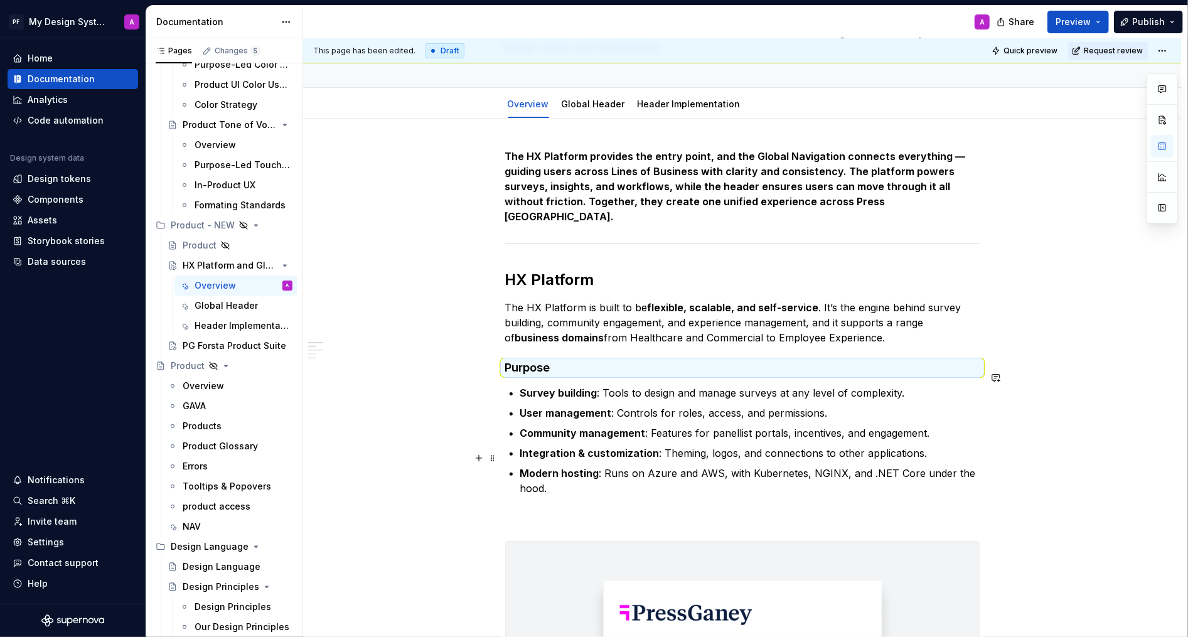
click at [647, 466] on p "Modern hosting : Runs on Azure and AWS, with Kubernetes, NGINX, and .NET Core u…" at bounding box center [750, 481] width 460 height 30
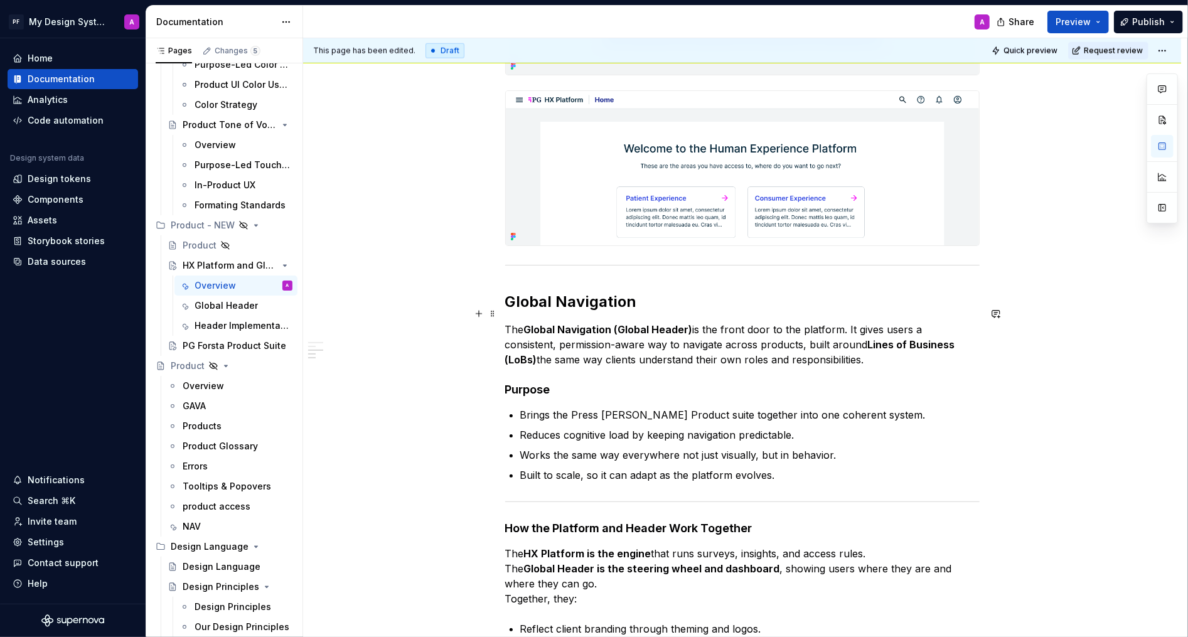
scroll to position [990, 0]
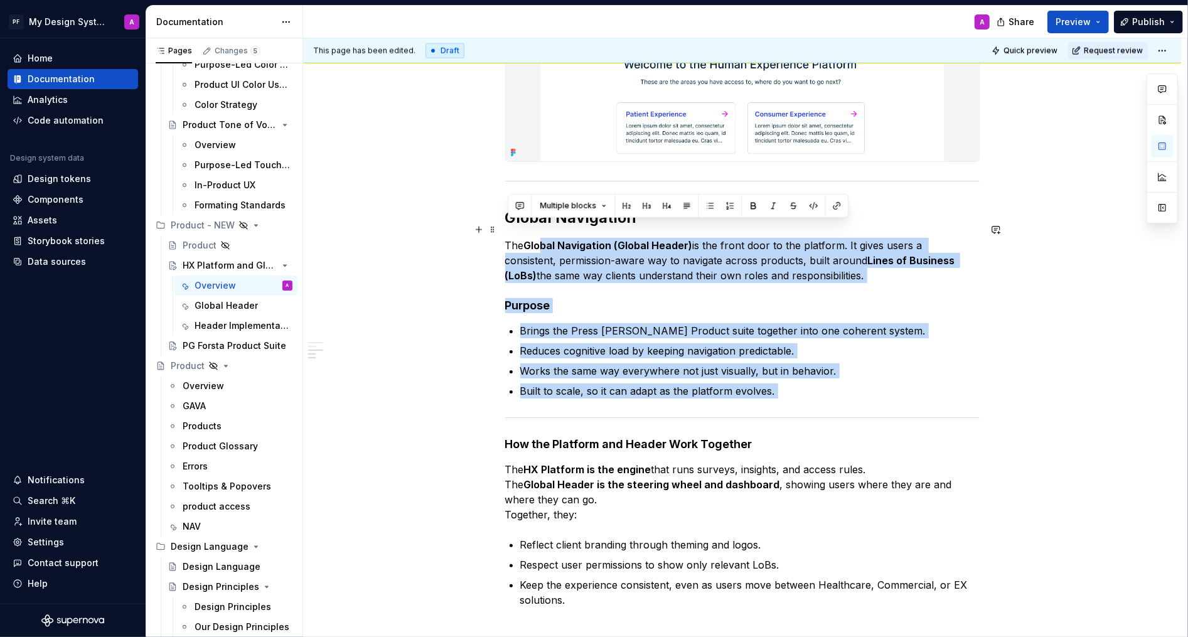
drag, startPoint x: 782, startPoint y: 383, endPoint x: 546, endPoint y: 232, distance: 280.0
click at [546, 232] on div "The HX Platform provides the entry point, and the Global Navigation connects ev…" at bounding box center [742, 75] width 475 height 1605
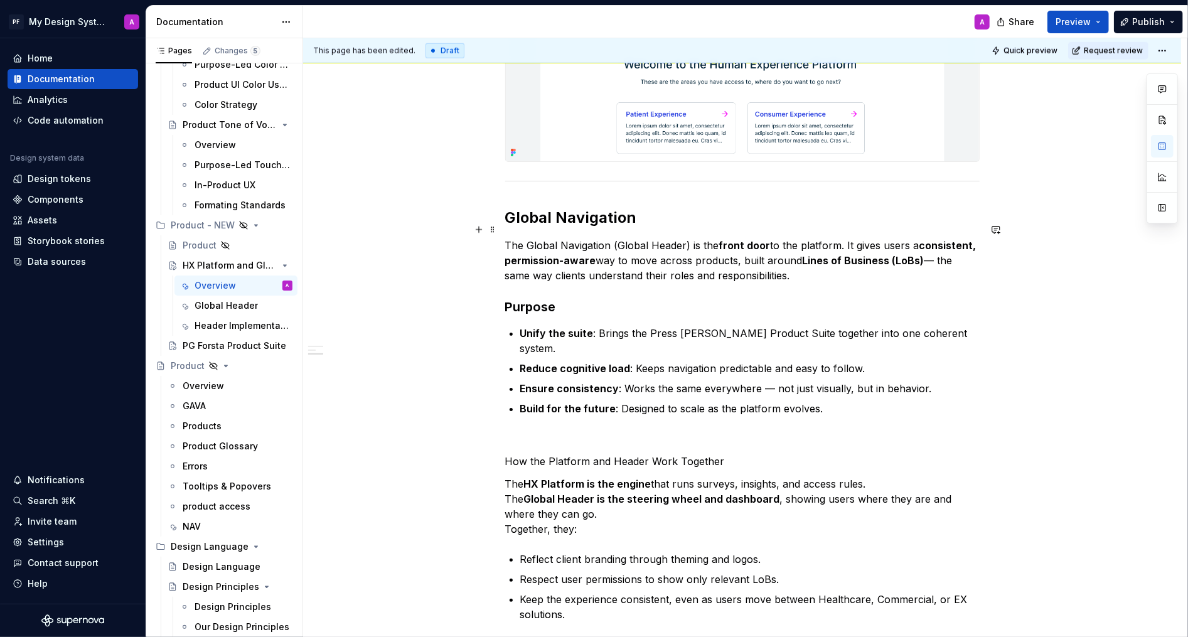
click at [936, 244] on p "The Global Navigation (Global Header) is the front door to the platform. It giv…" at bounding box center [742, 260] width 475 height 45
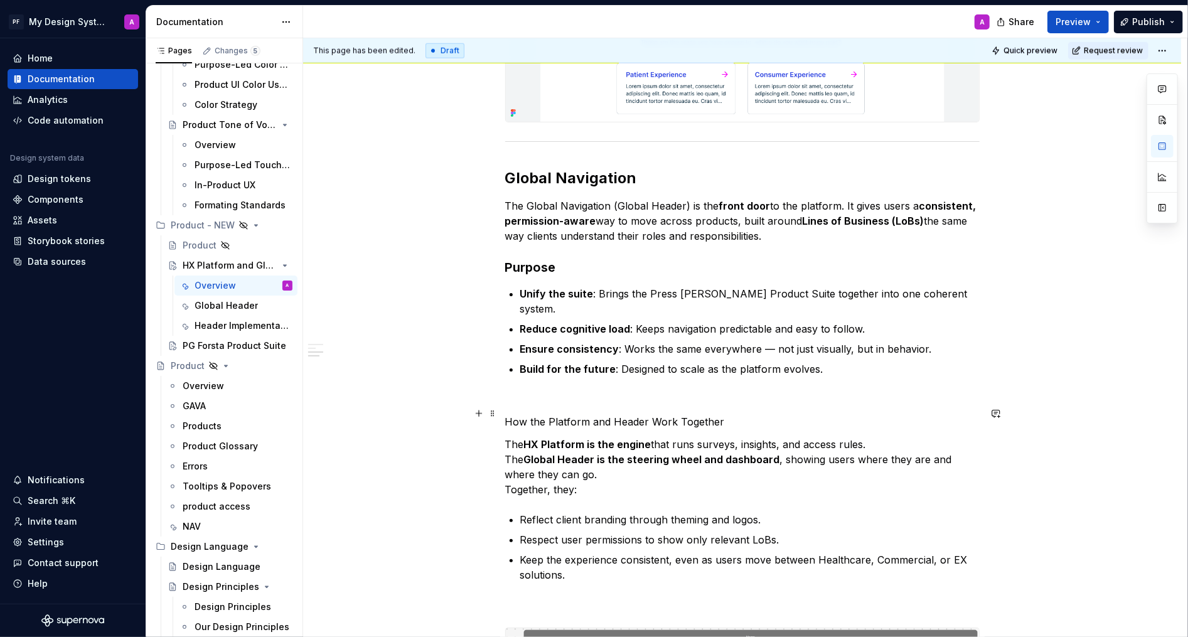
scroll to position [1063, 0]
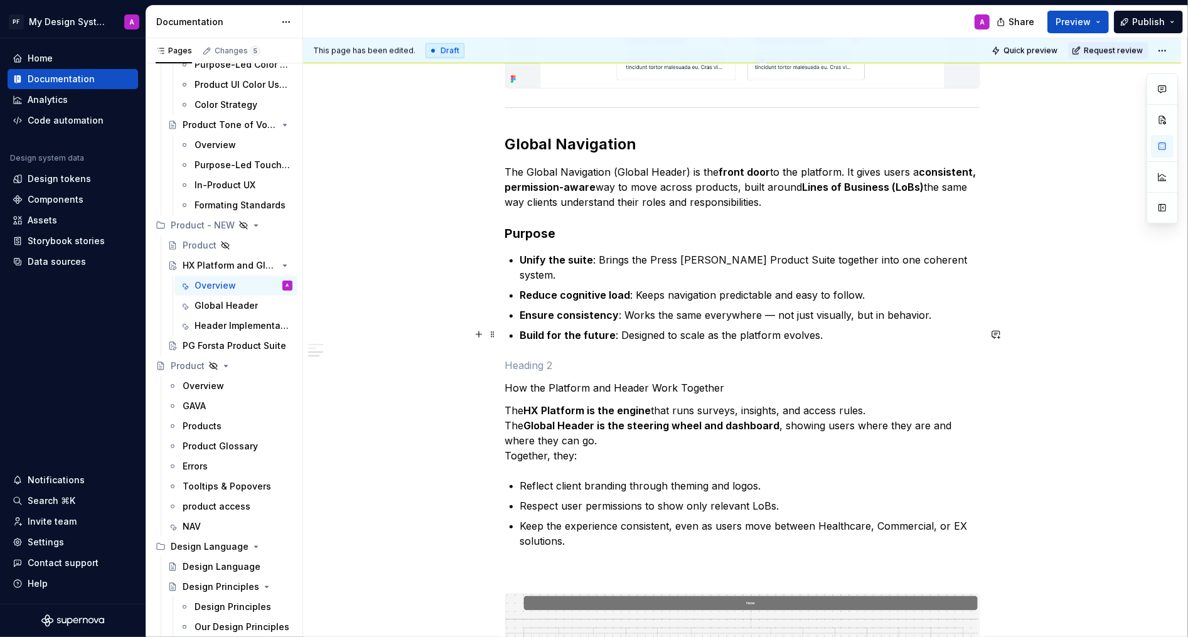
click at [529, 358] on p at bounding box center [742, 365] width 475 height 15
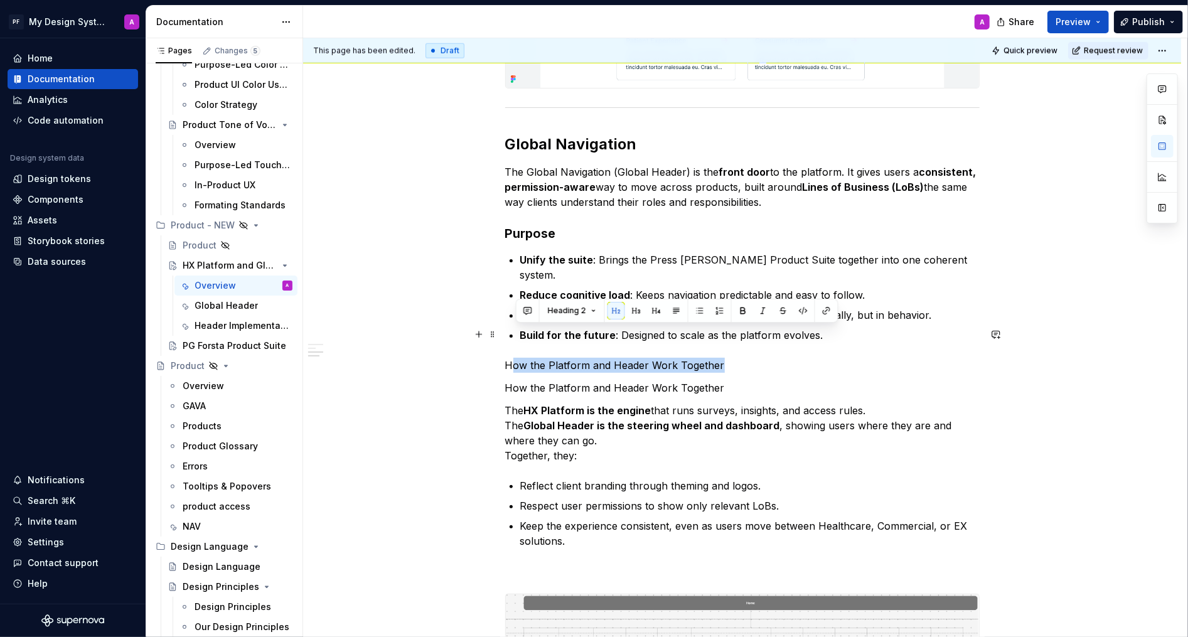
drag, startPoint x: 513, startPoint y: 330, endPoint x: 756, endPoint y: 339, distance: 243.1
click at [756, 358] on p "How the Platform and Header Work Together" at bounding box center [742, 365] width 475 height 15
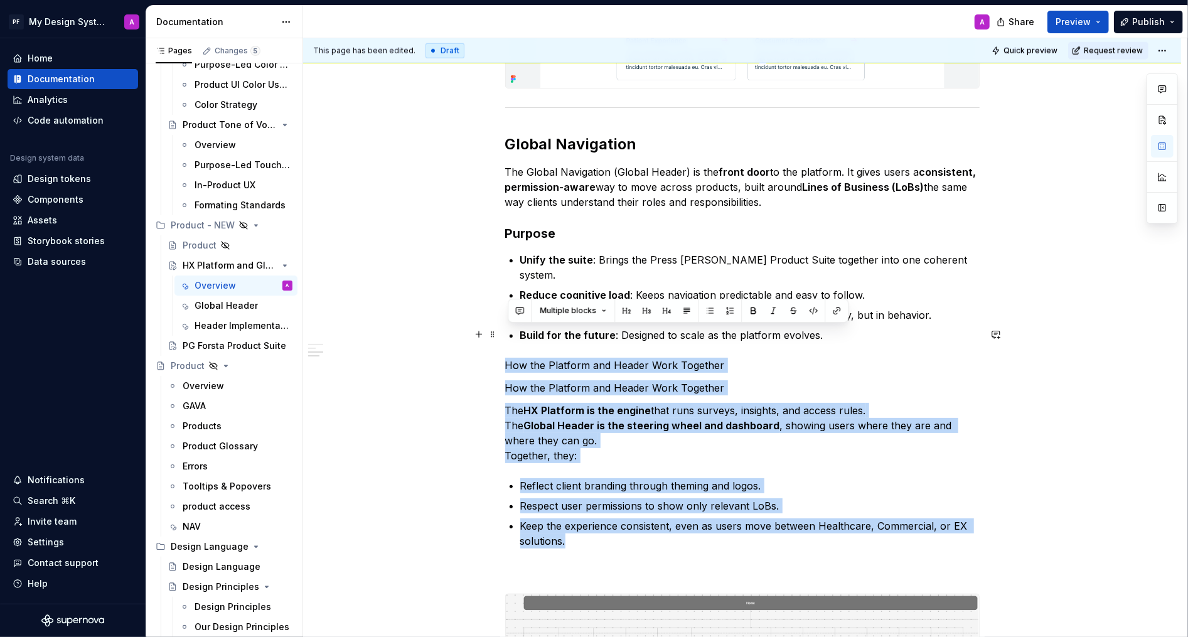
drag, startPoint x: 593, startPoint y: 515, endPoint x: 512, endPoint y: 331, distance: 200.7
click at [512, 331] on div "The HX Platform provides the entry point, and the Global Navigation connects ev…" at bounding box center [742, 10] width 475 height 1620
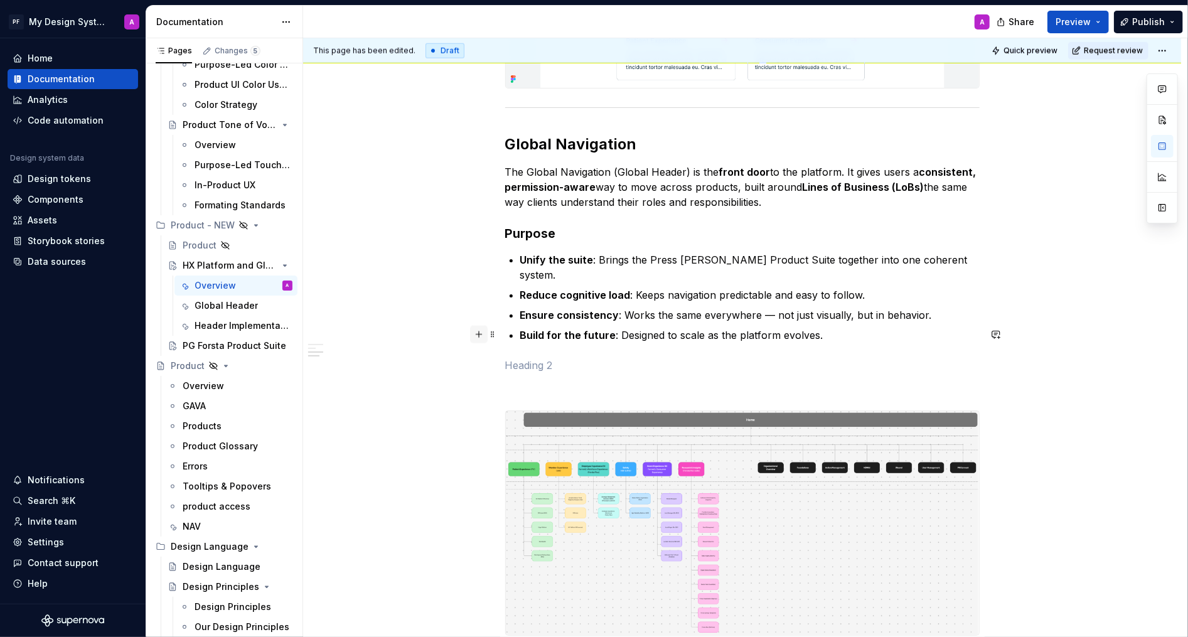
click at [480, 336] on button "button" at bounding box center [479, 335] width 18 height 18
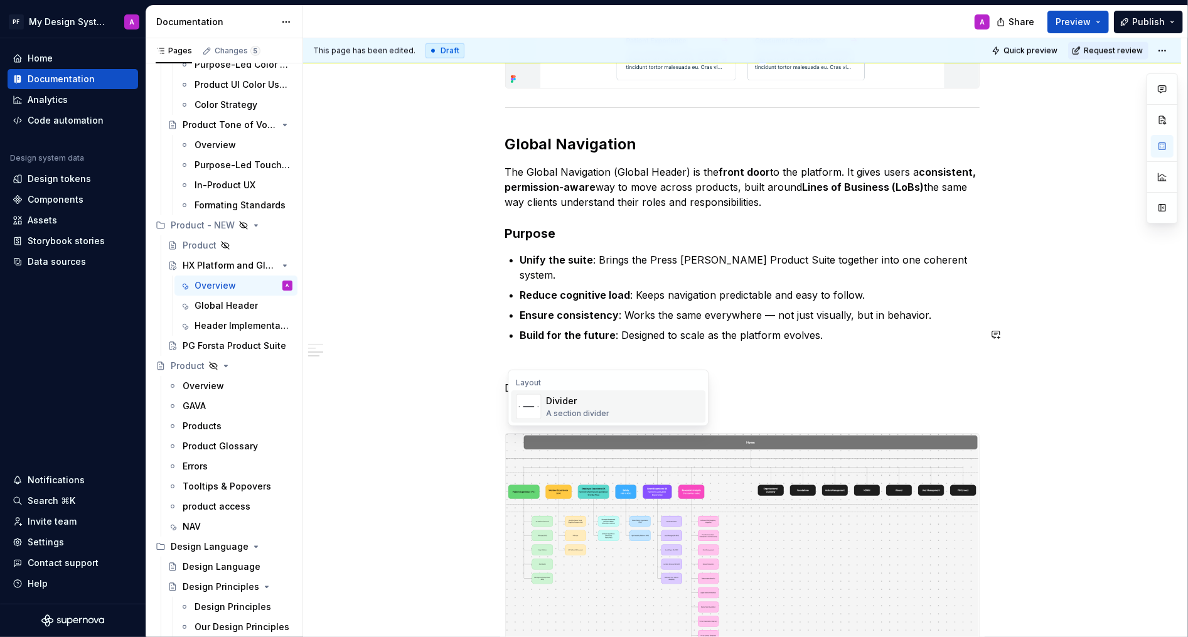
click at [558, 406] on div "Divider" at bounding box center [577, 401] width 63 height 13
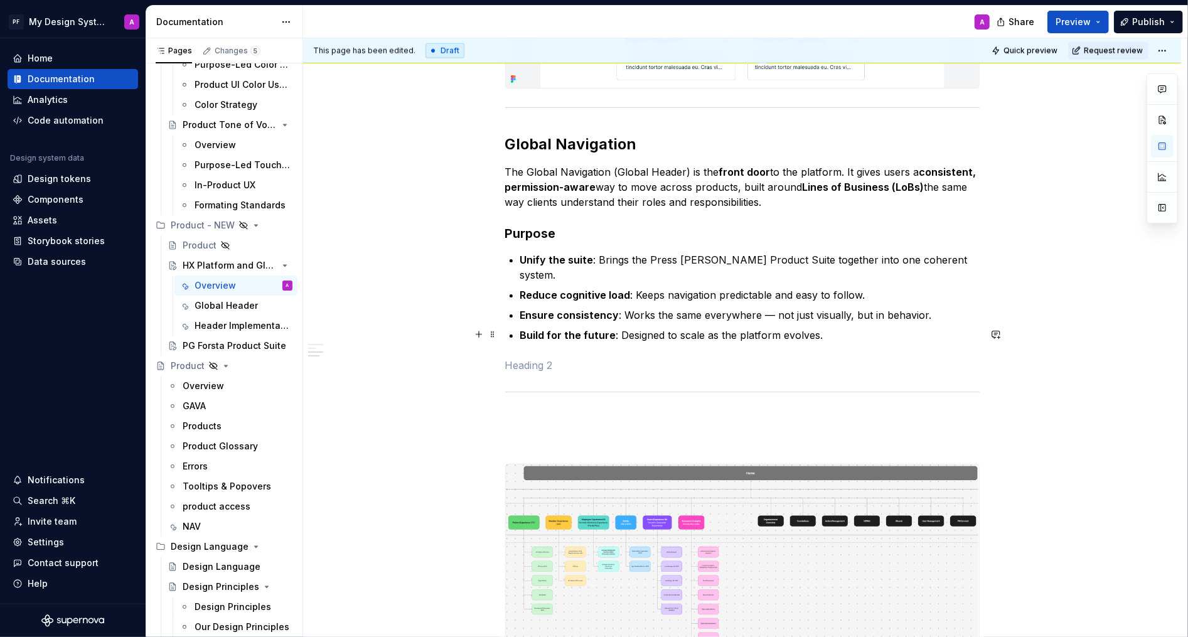
click at [525, 358] on p at bounding box center [742, 365] width 475 height 15
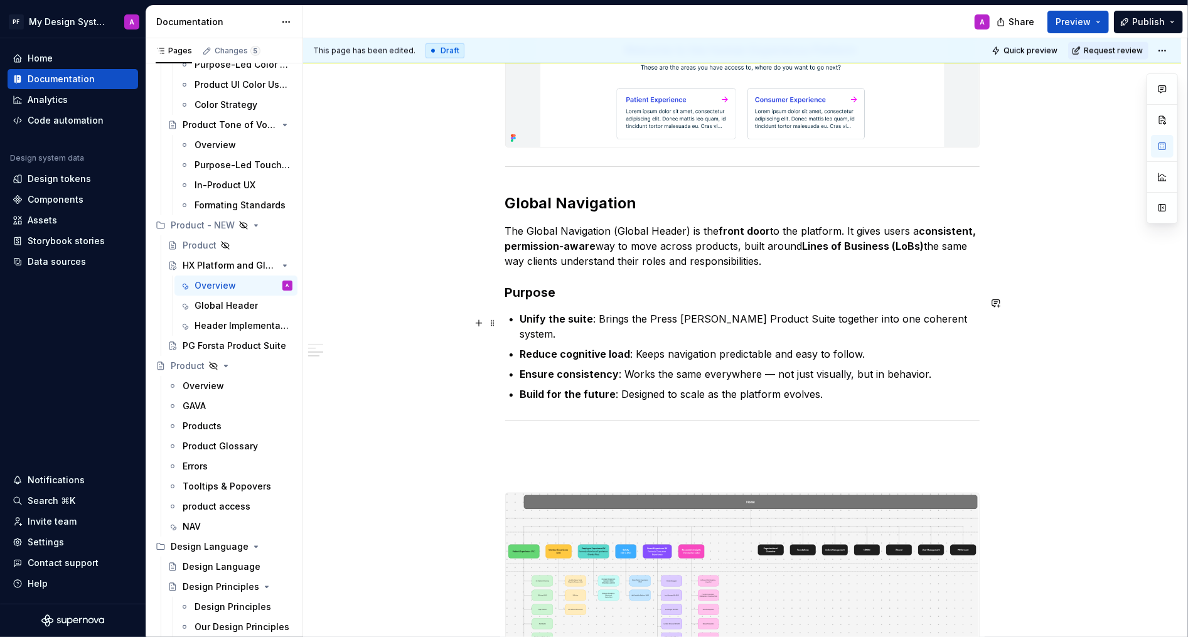
scroll to position [1068, 0]
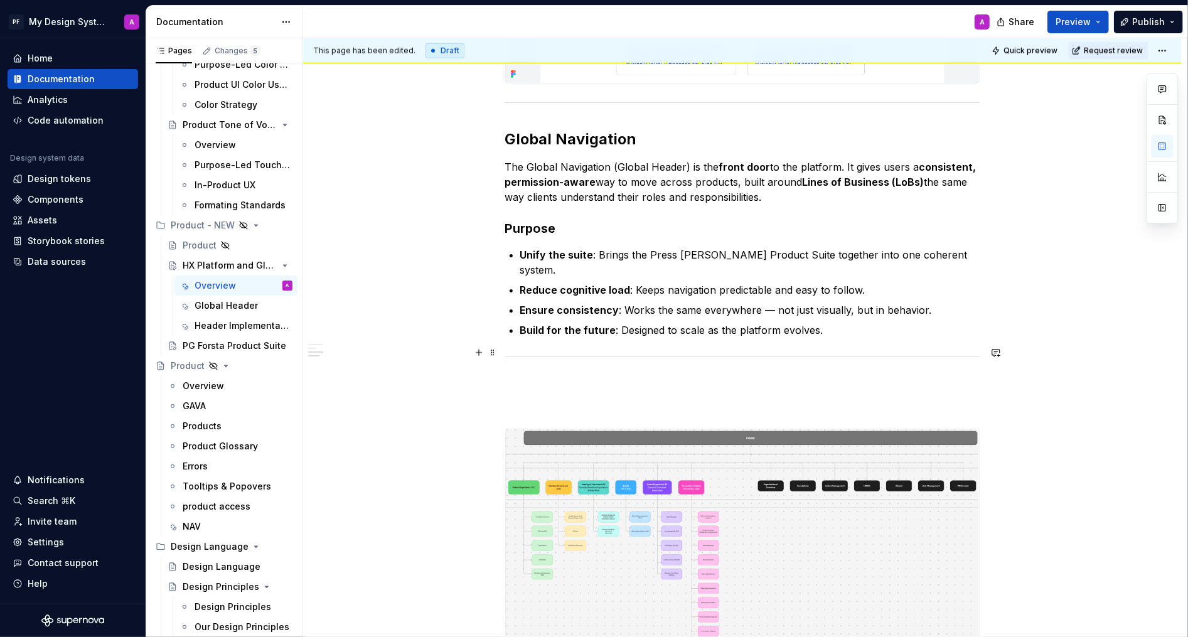
click at [531, 376] on p at bounding box center [742, 383] width 475 height 15
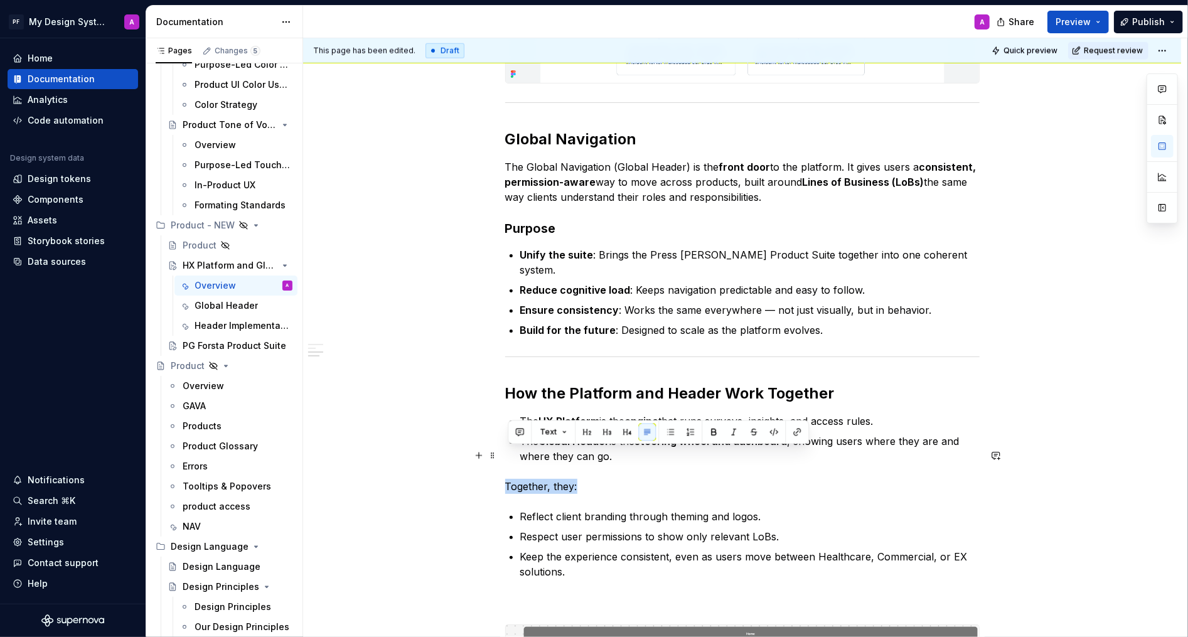
drag, startPoint x: 584, startPoint y: 455, endPoint x: 507, endPoint y: 455, distance: 77.8
click at [507, 455] on div "The HX Platform provides the entry point, and the Global Navigation connects ev…" at bounding box center [742, 109] width 878 height 1891
click at [750, 581] on div "The HX Platform provides the entry point, and the Global Navigation connects ev…" at bounding box center [742, 22] width 475 height 1655
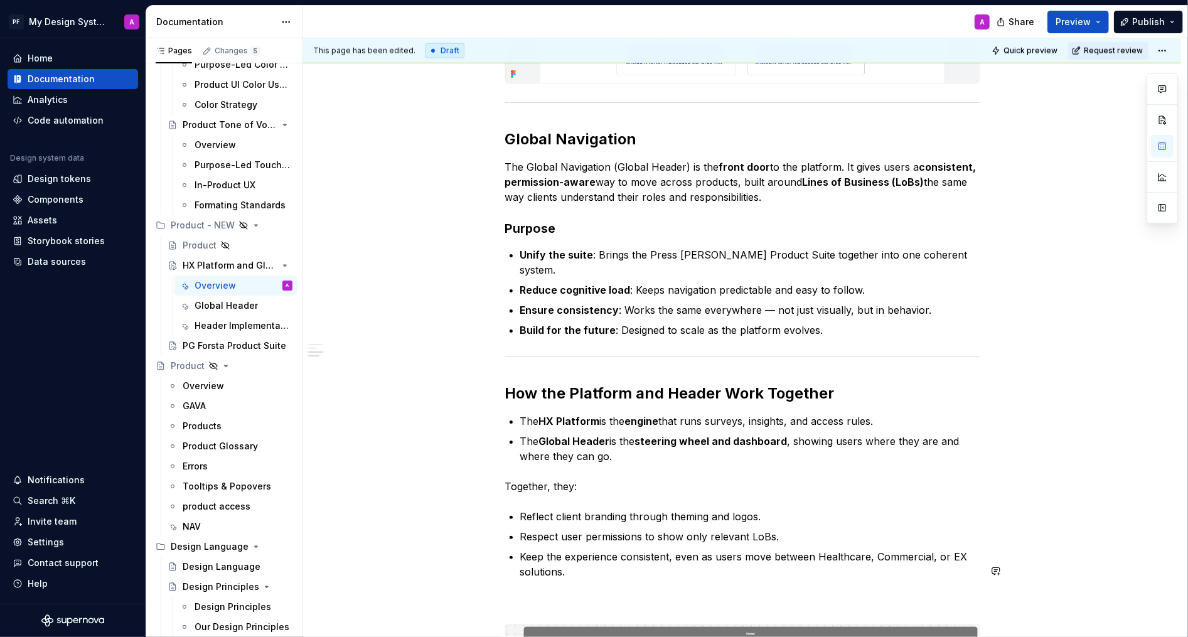
click at [722, 554] on div "The HX Platform provides the entry point, and the Global Navigation connects ev…" at bounding box center [742, 22] width 475 height 1655
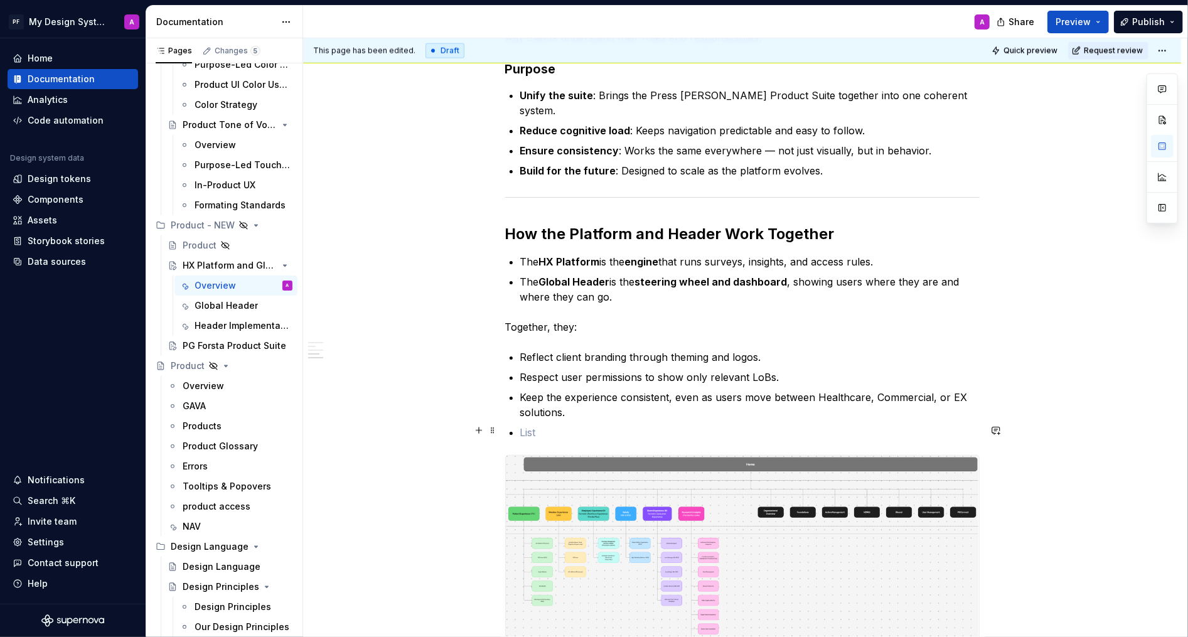
scroll to position [1348, 0]
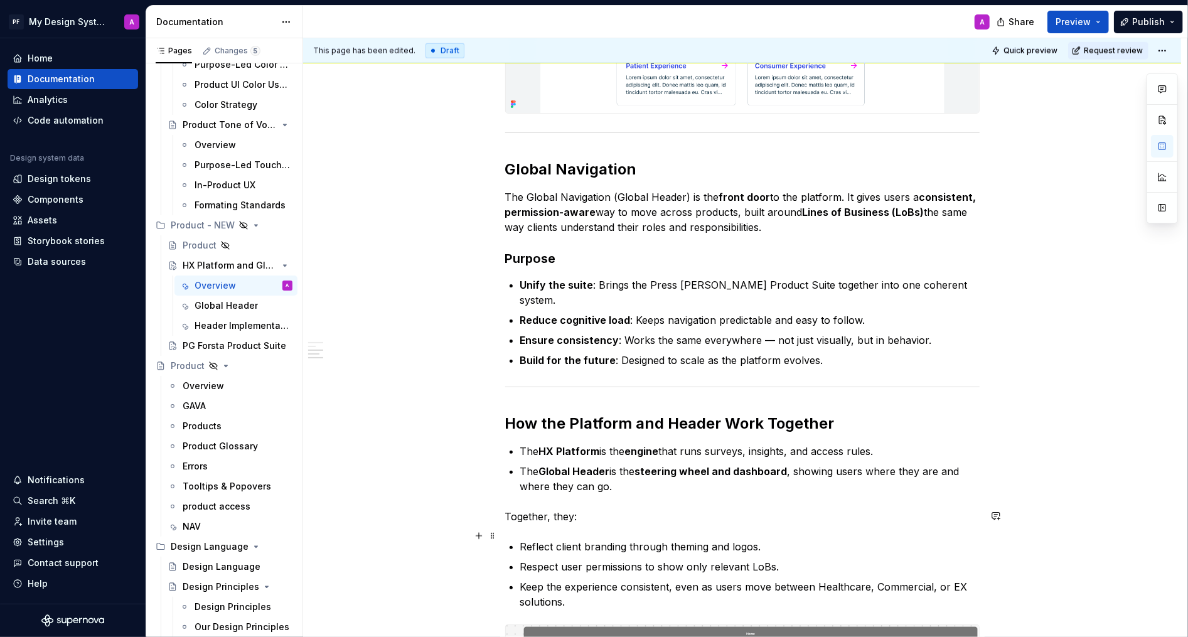
scroll to position [1030, 0]
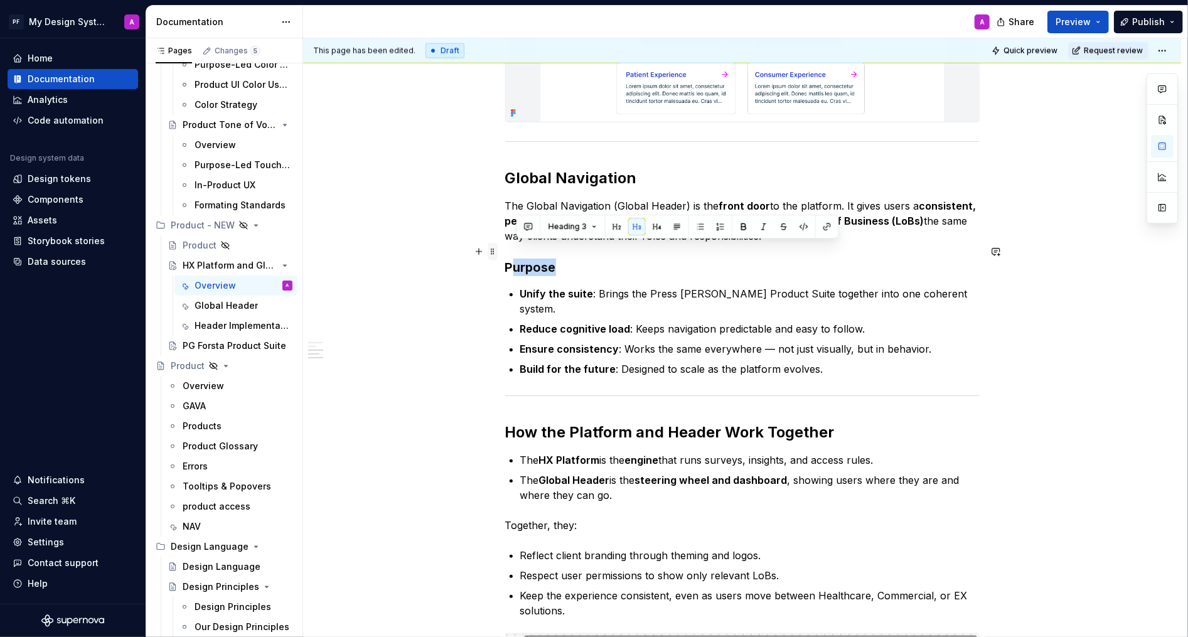
drag, startPoint x: 565, startPoint y: 247, endPoint x: 491, endPoint y: 247, distance: 74.1
click at [505, 247] on div "The HX Platform provides the entry point, and the Global Navigation connects ev…" at bounding box center [742, 68] width 475 height 1670
click at [549, 259] on h3 "Purpose" at bounding box center [742, 268] width 475 height 18
drag, startPoint x: 558, startPoint y: 256, endPoint x: 508, endPoint y: 255, distance: 49.6
click at [508, 259] on h3 "Purpose" at bounding box center [742, 268] width 475 height 18
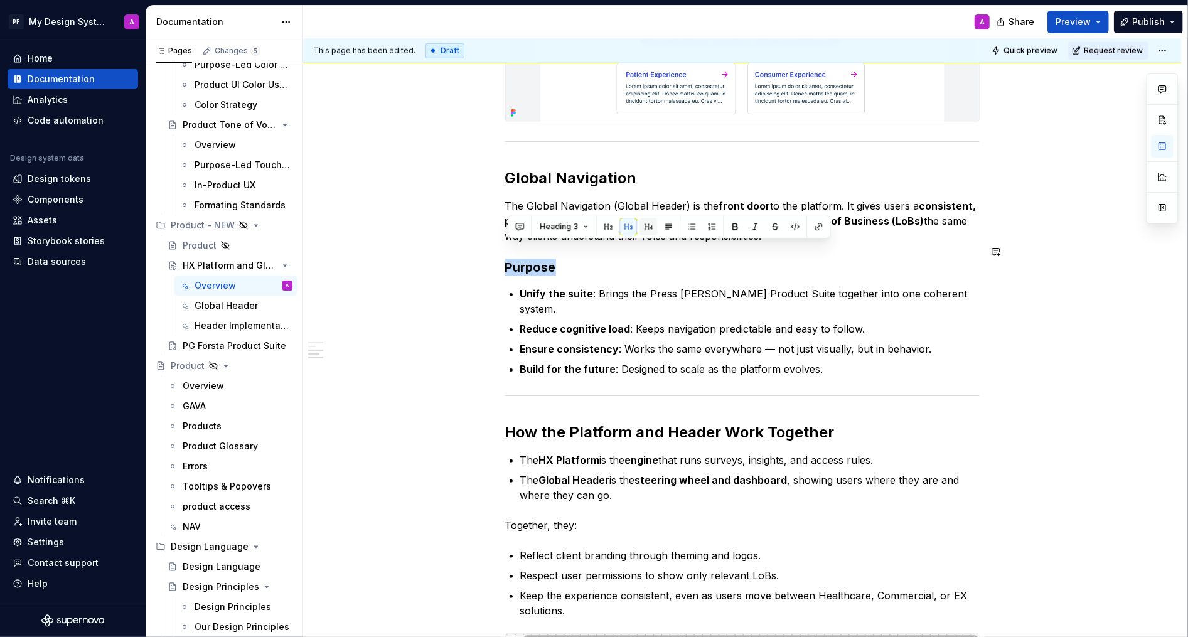
click at [643, 226] on button "button" at bounding box center [649, 227] width 18 height 18
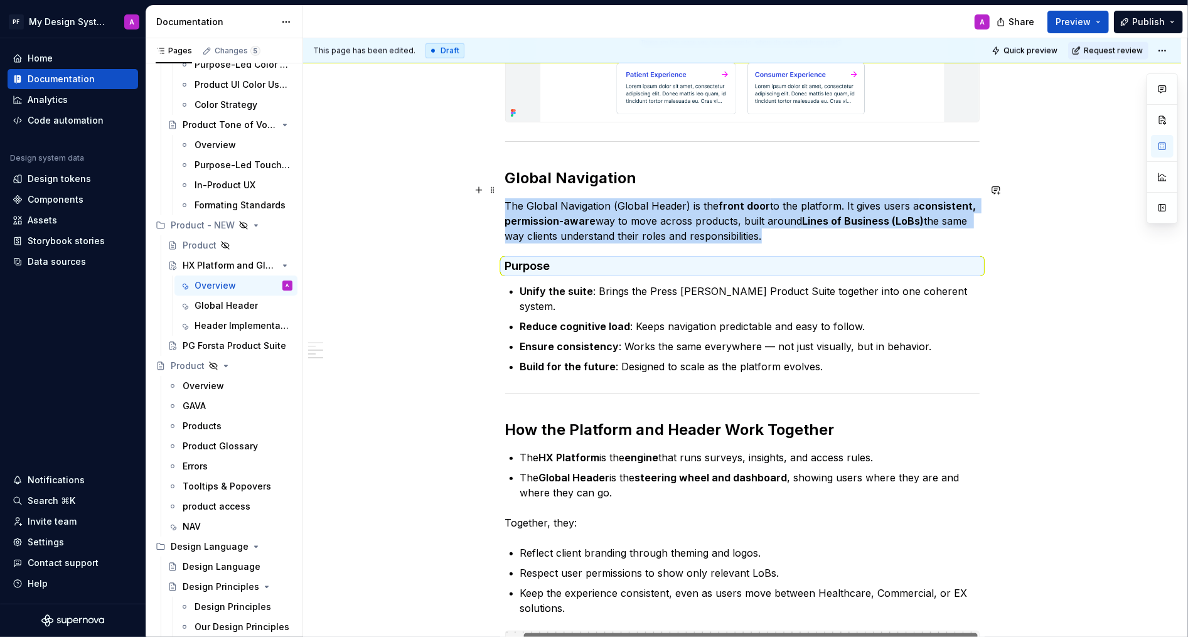
click at [470, 182] on div "The HX Platform provides the entry point, and the Global Navigation connects ev…" at bounding box center [742, 147] width 878 height 1889
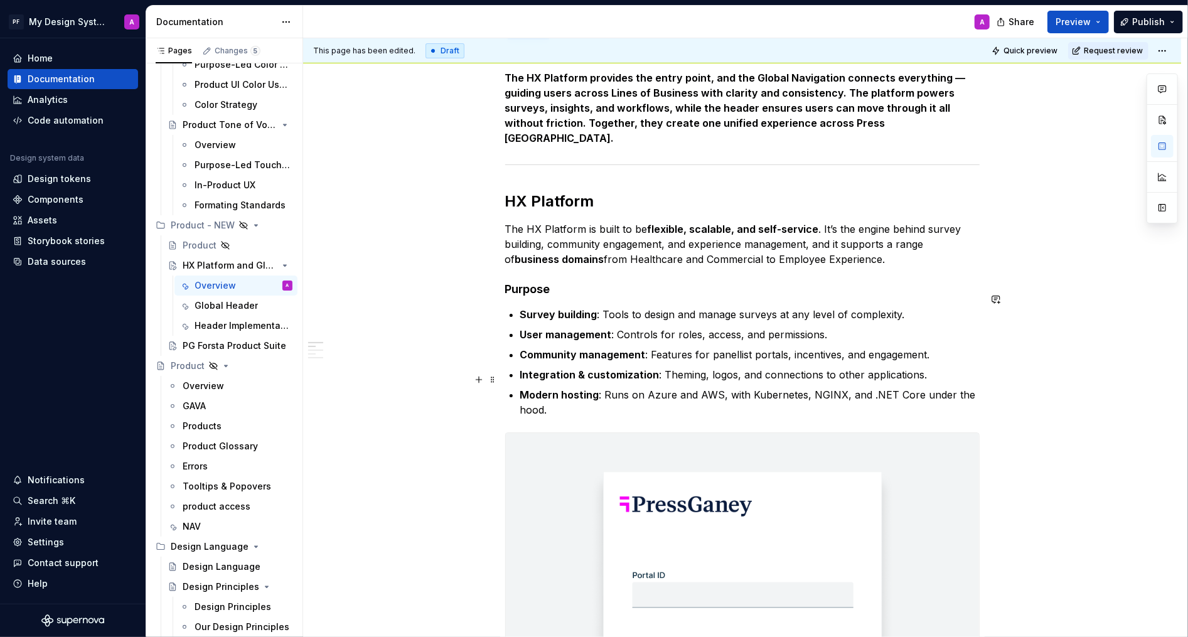
scroll to position [0, 0]
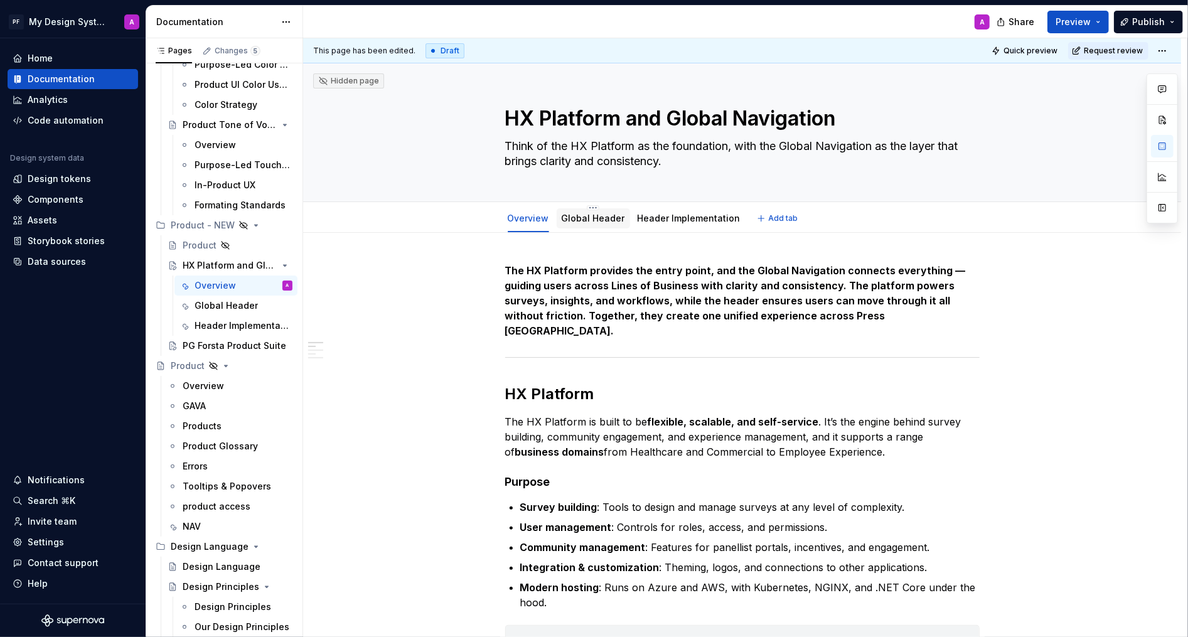
click at [604, 223] on div "Global Header" at bounding box center [593, 218] width 63 height 13
click at [584, 220] on link "Global Header" at bounding box center [593, 218] width 63 height 11
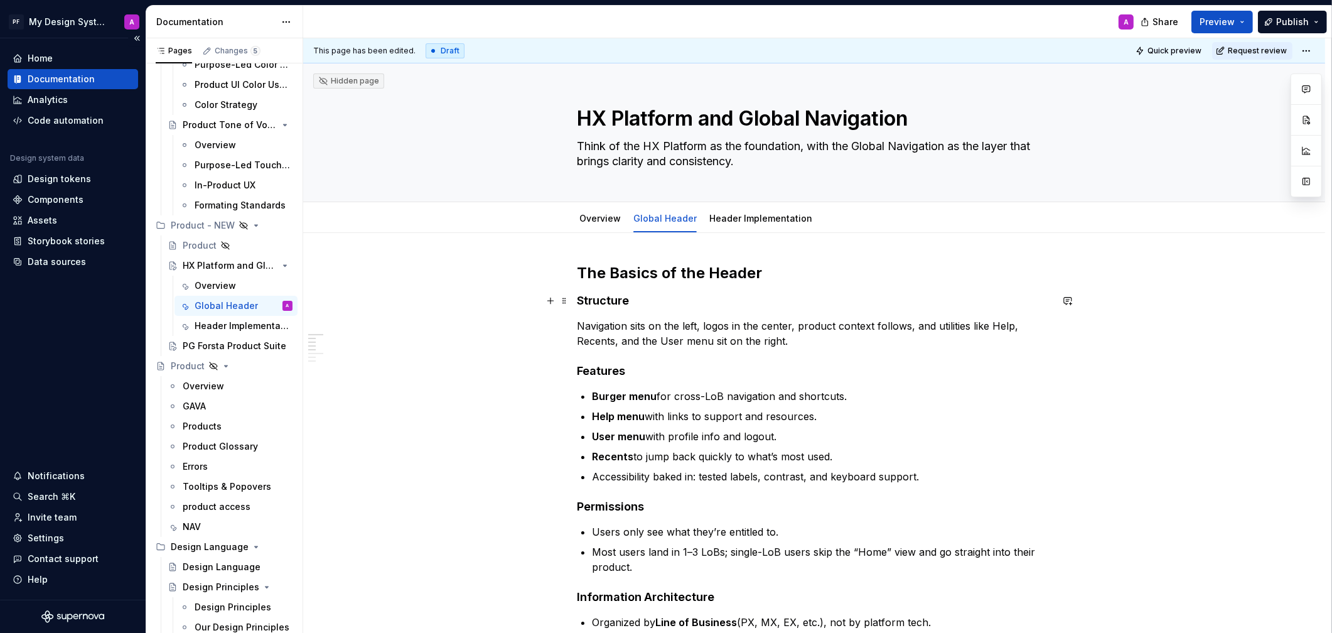
scroll to position [4, 0]
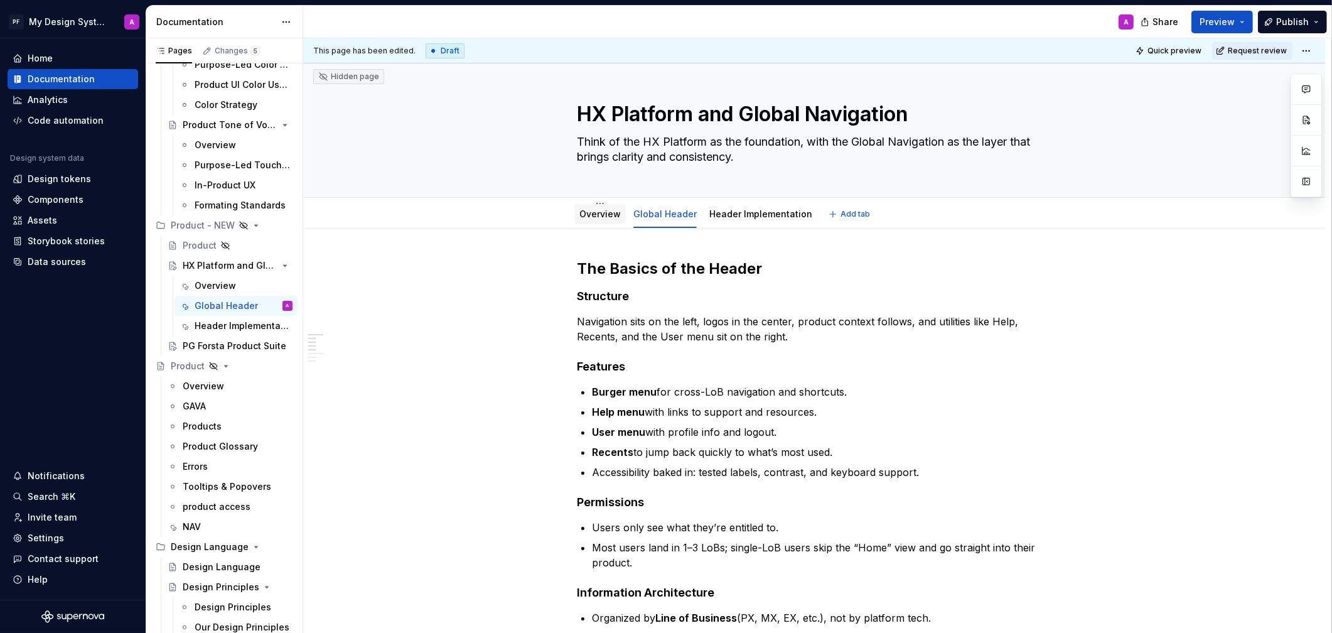
click at [596, 212] on link "Overview" at bounding box center [599, 213] width 41 height 11
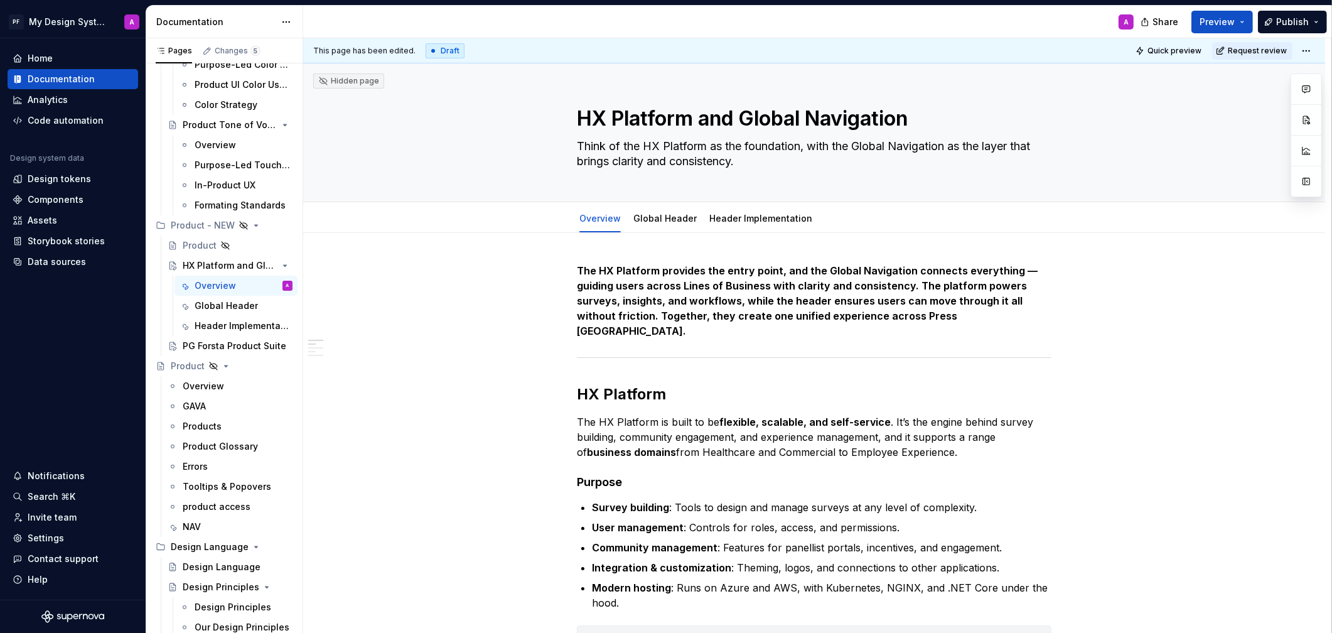
type textarea "*"
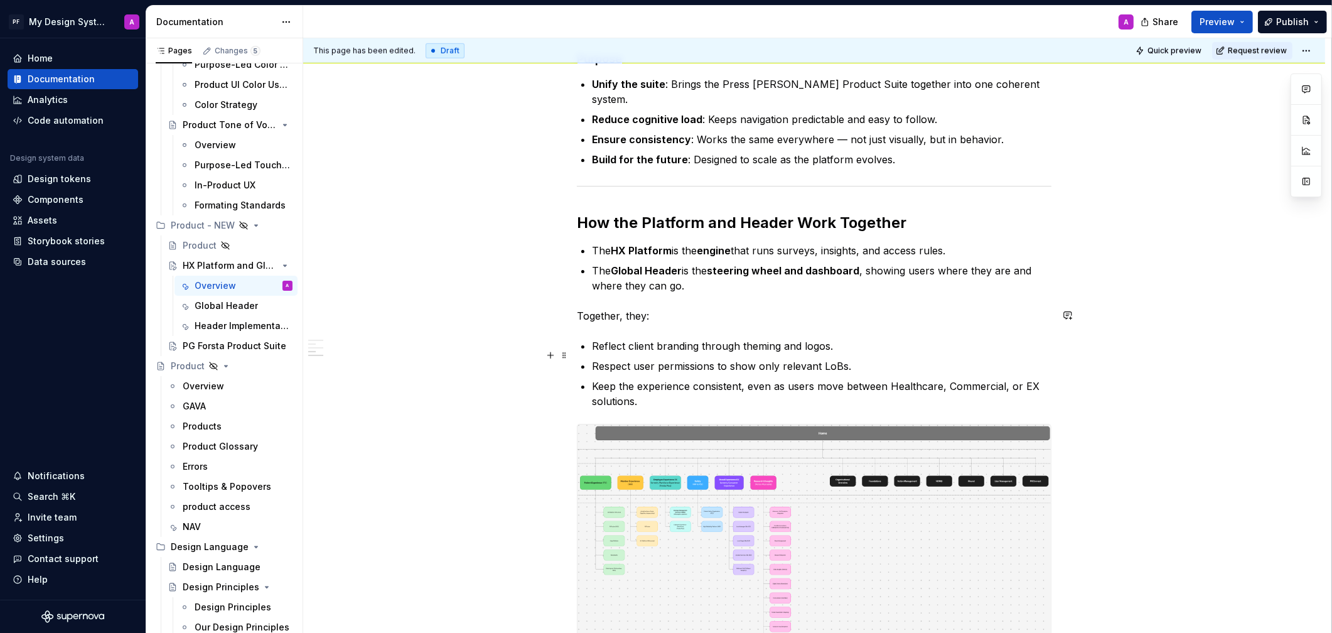
scroll to position [1239, 0]
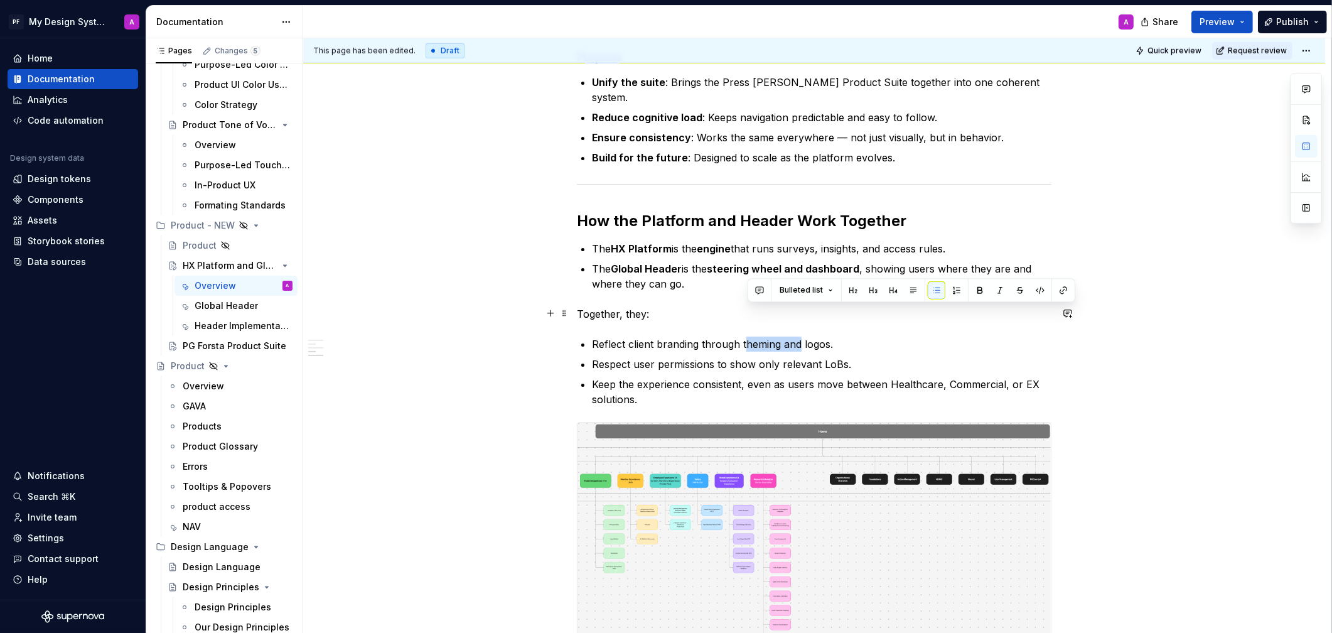
drag, startPoint x: 804, startPoint y: 314, endPoint x: 748, endPoint y: 311, distance: 56.0
click at [748, 336] on p "Reflect client branding through theming and logos." at bounding box center [822, 343] width 460 height 15
click at [900, 336] on p "Reflect client branding through logos." at bounding box center [822, 343] width 460 height 15
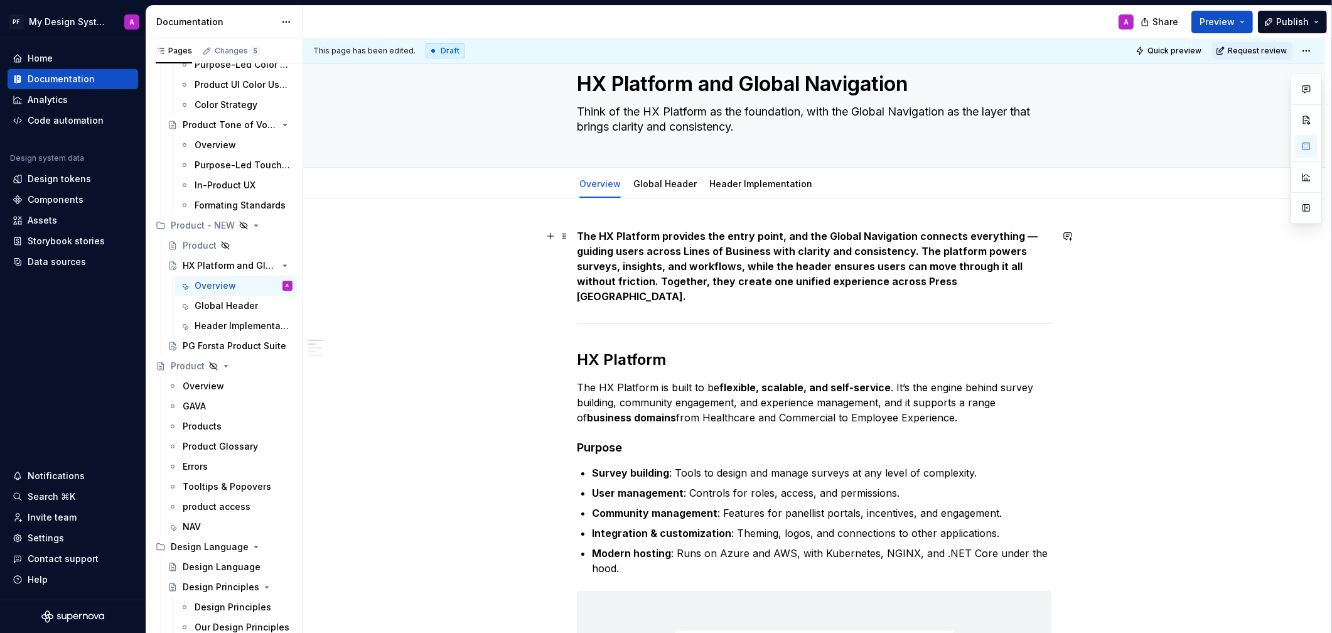
scroll to position [0, 0]
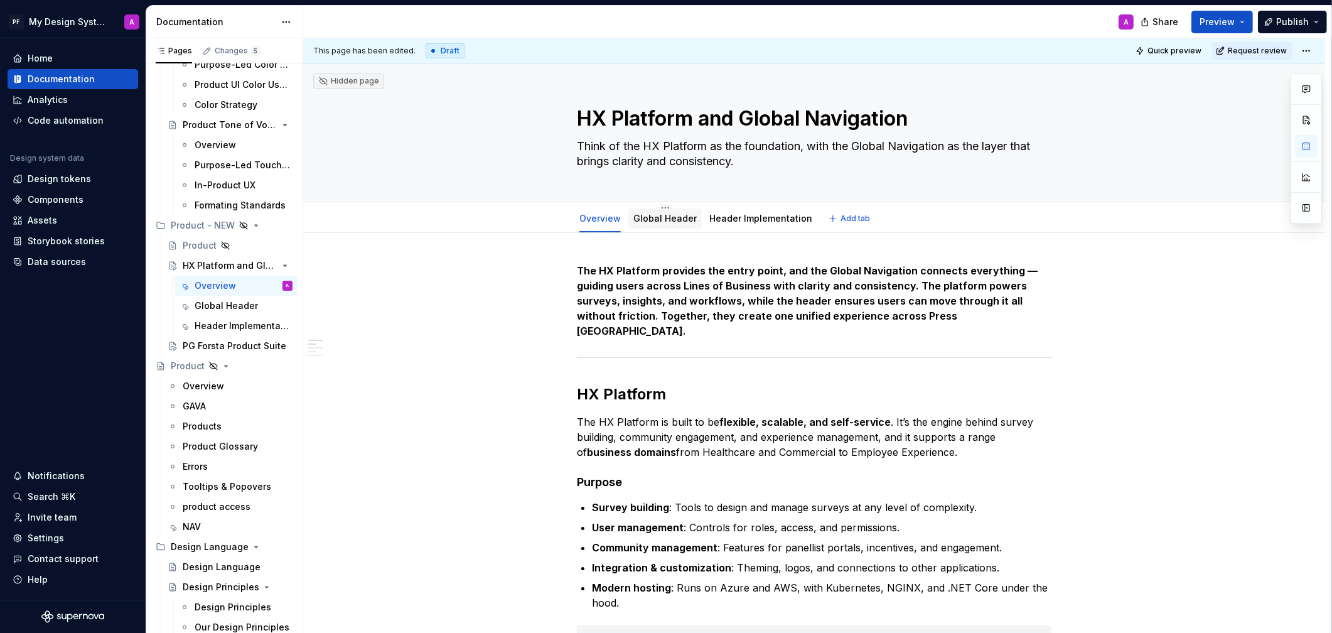
click at [654, 222] on link "Global Header" at bounding box center [664, 218] width 63 height 11
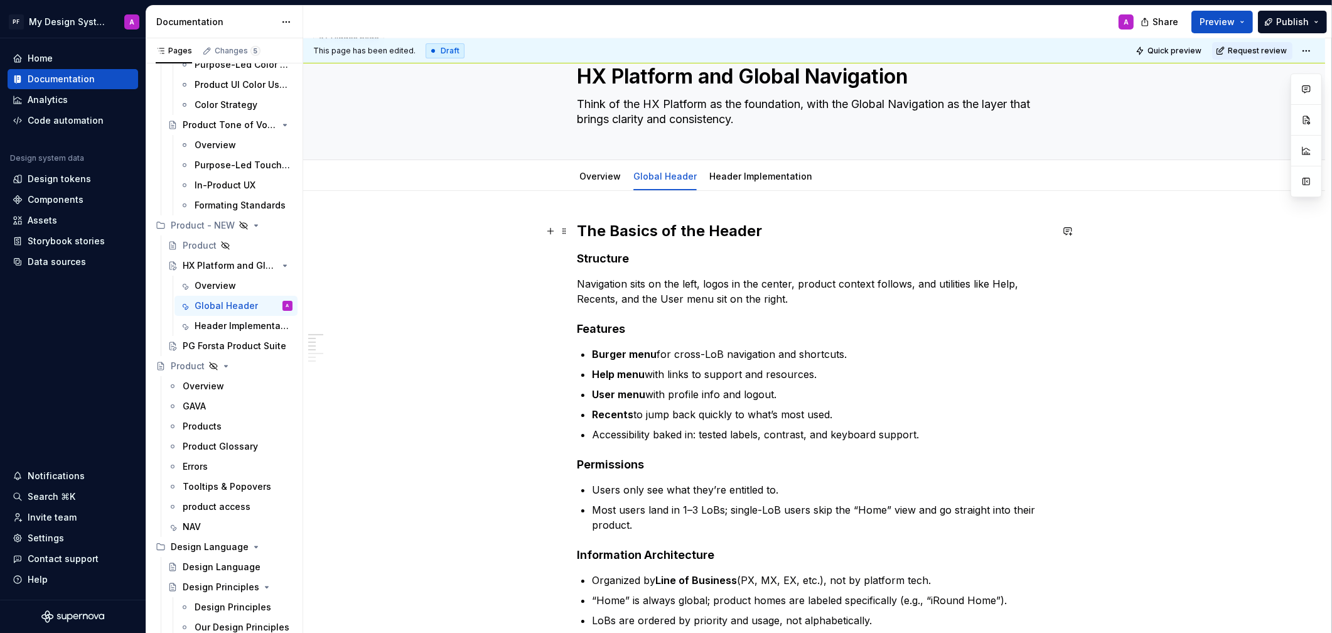
scroll to position [41, 0]
click at [773, 232] on h2 "The Basics of the Header" at bounding box center [814, 232] width 475 height 20
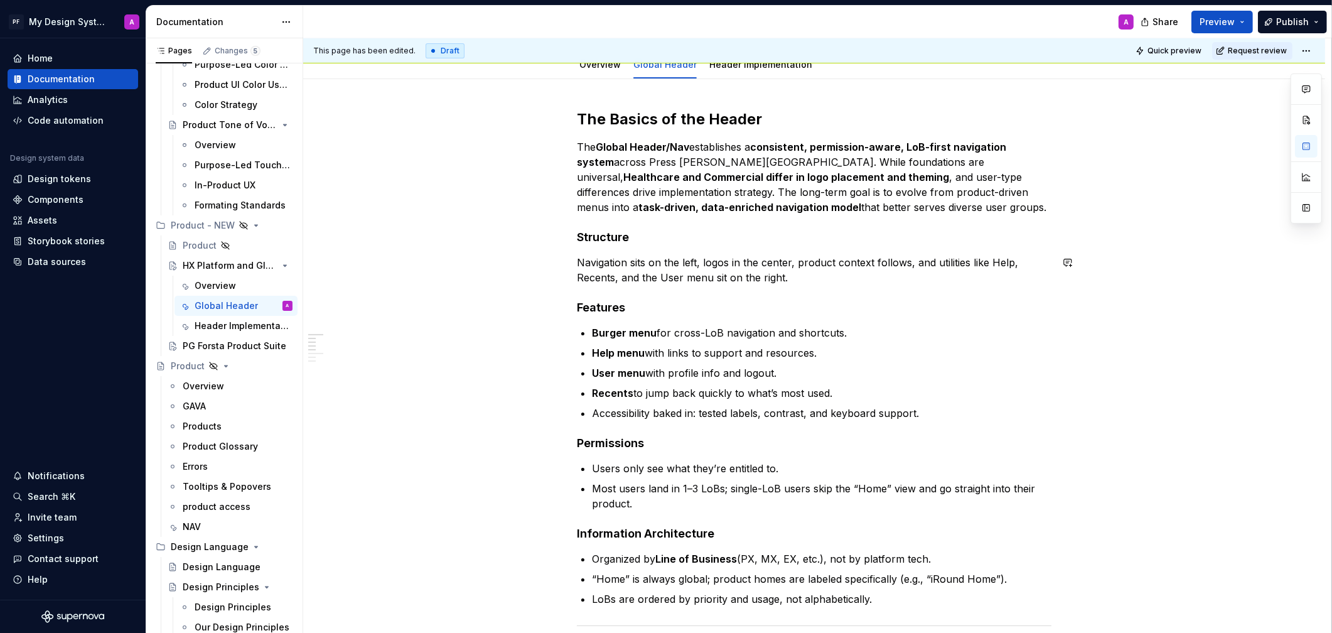
scroll to position [113, 0]
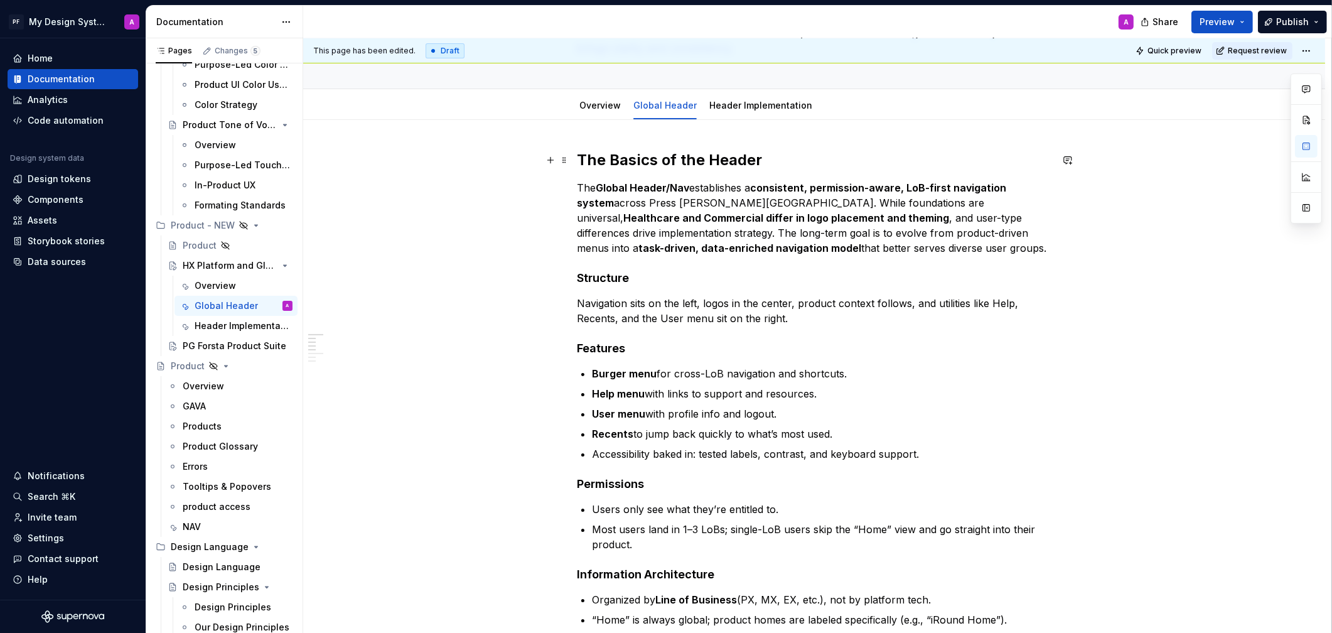
click at [601, 168] on strong "The Basics of the Header" at bounding box center [669, 160] width 185 height 18
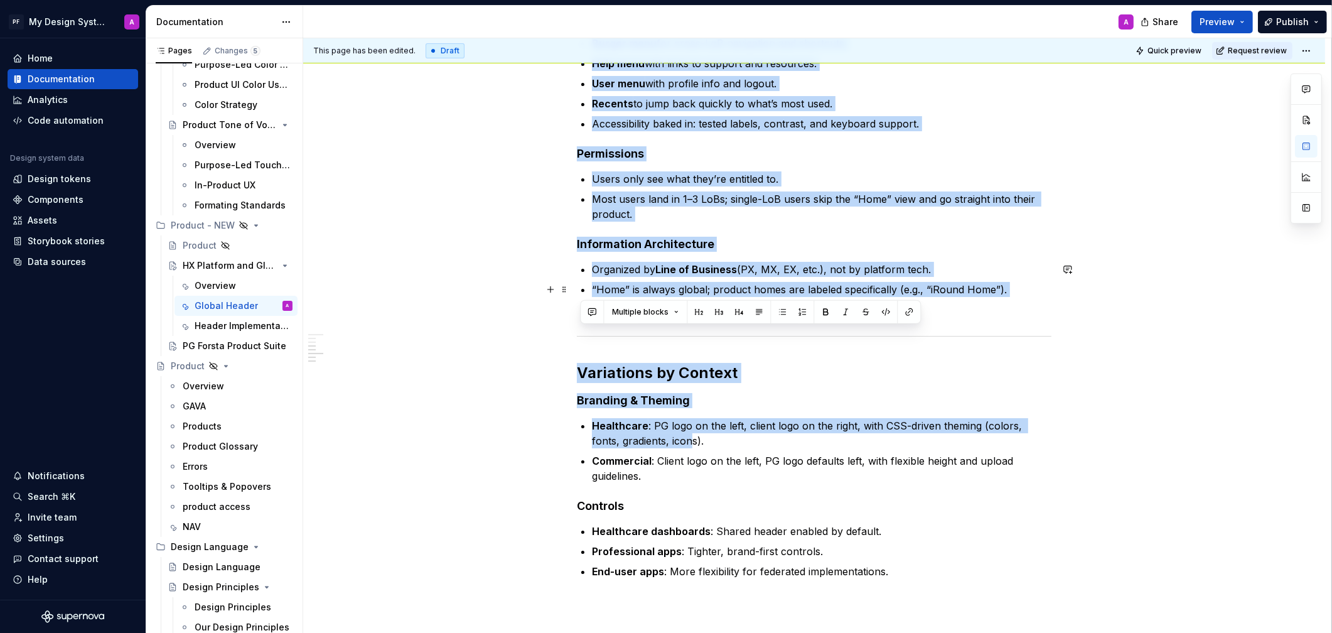
scroll to position [593, 0]
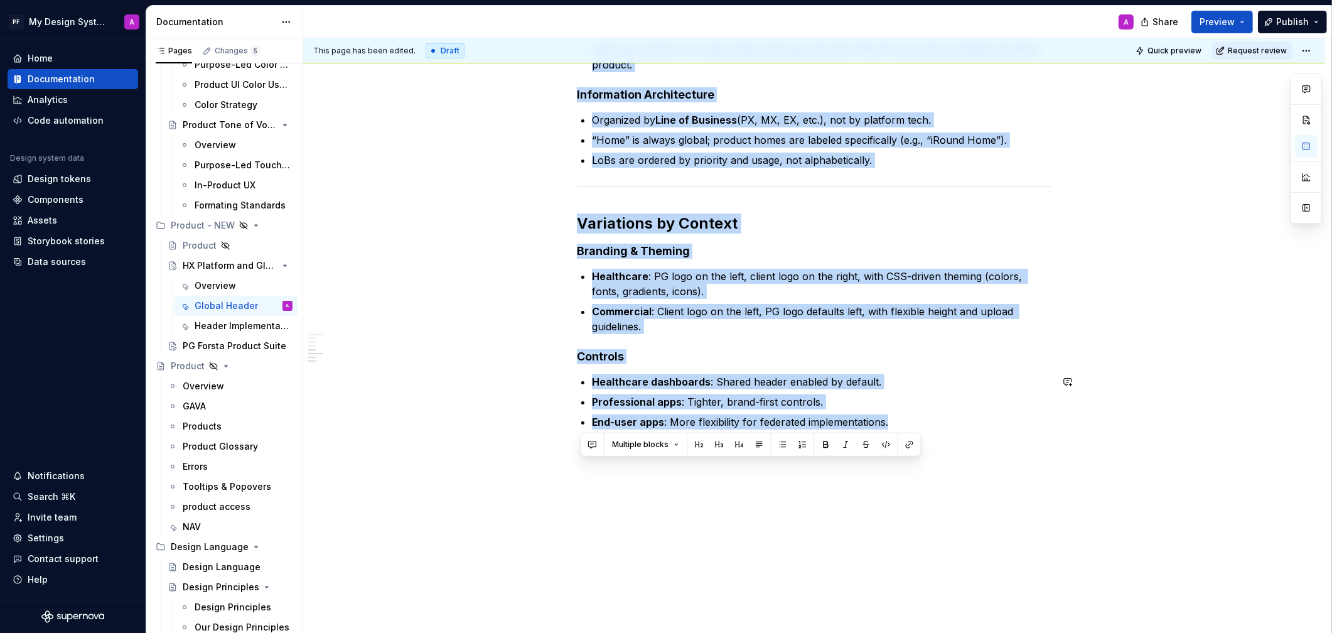
drag, startPoint x: 583, startPoint y: 156, endPoint x: 962, endPoint y: 487, distance: 502.7
click at [962, 487] on div "The Basics of the Header The Global Header/Nav establishes a consistent, permis…" at bounding box center [814, 137] width 1022 height 994
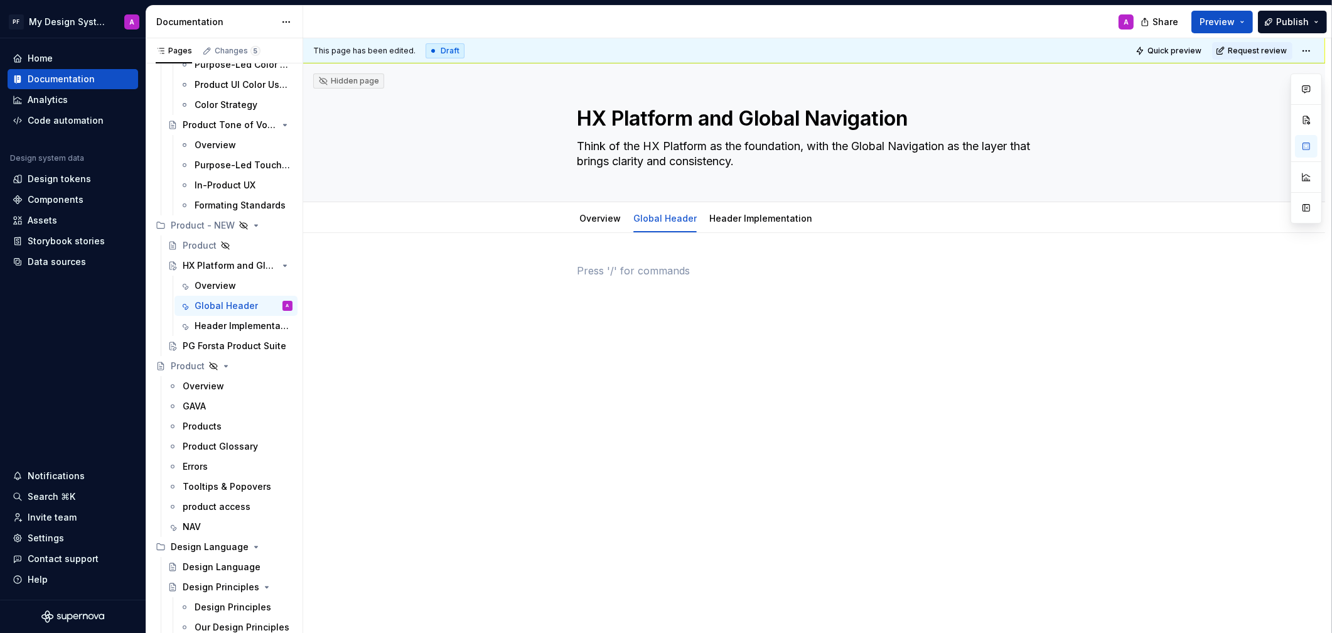
scroll to position [0, 0]
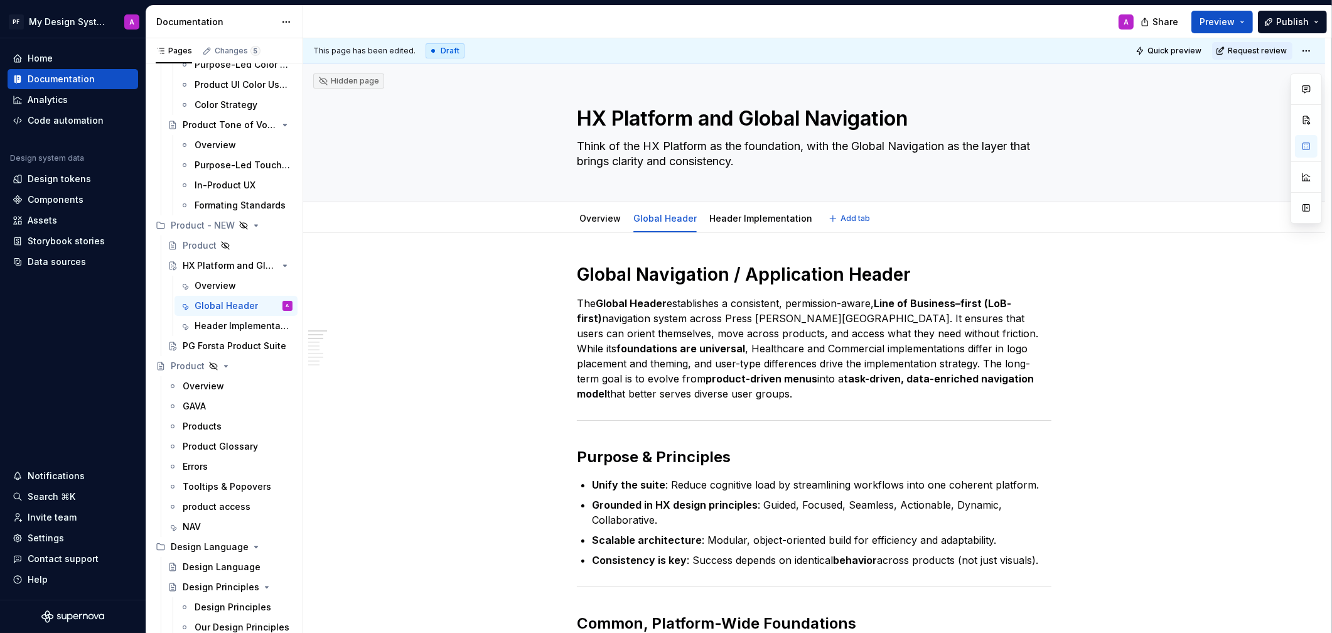
type textarea "*"
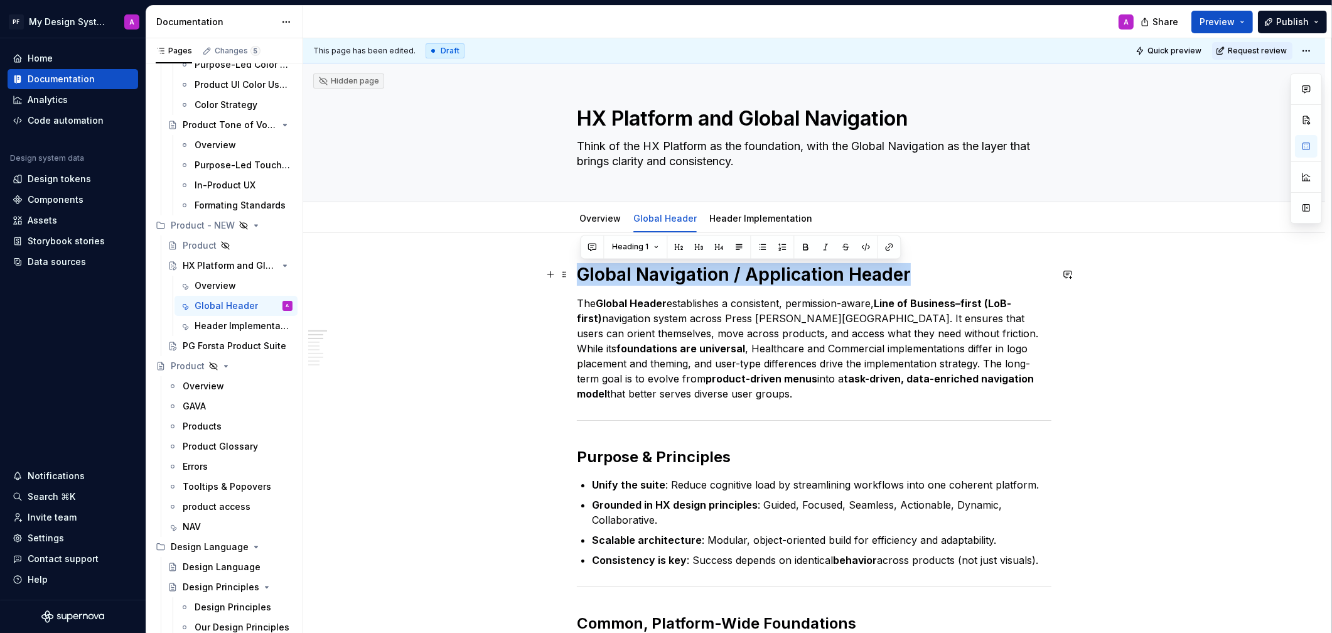
drag, startPoint x: 583, startPoint y: 274, endPoint x: 910, endPoint y: 277, distance: 326.5
click at [910, 277] on h1 "Global Navigation / Application Header" at bounding box center [814, 274] width 475 height 23
click at [960, 264] on h1 "Global Navigation / Application Header" at bounding box center [814, 274] width 475 height 23
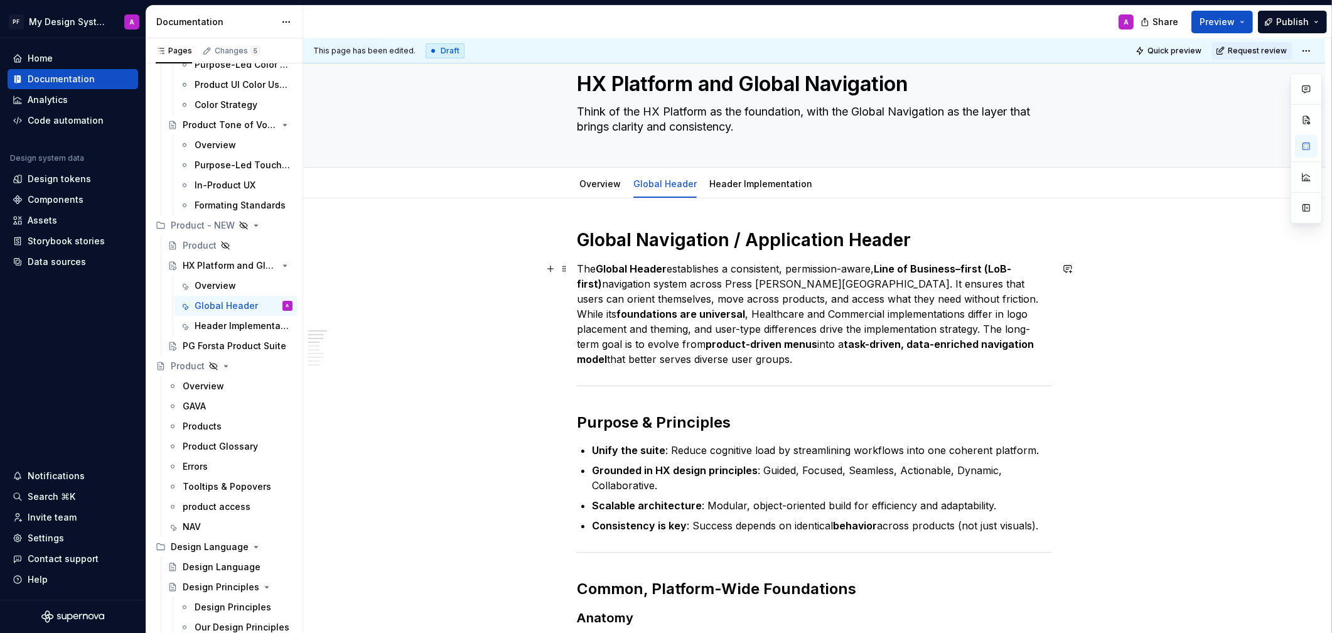
scroll to position [64, 0]
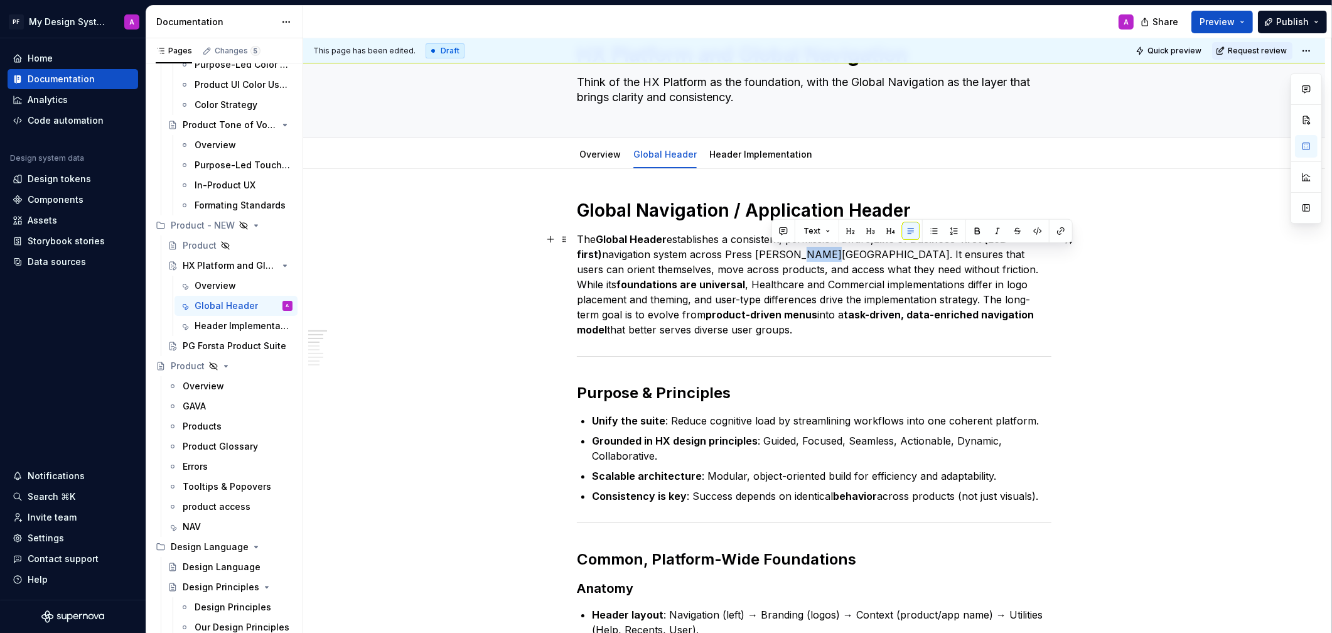
drag, startPoint x: 794, startPoint y: 256, endPoint x: 763, endPoint y: 250, distance: 31.2
click at [767, 254] on p "The Global Header establishes a consistent, permission-aware, Line of Business–…" at bounding box center [814, 284] width 475 height 105
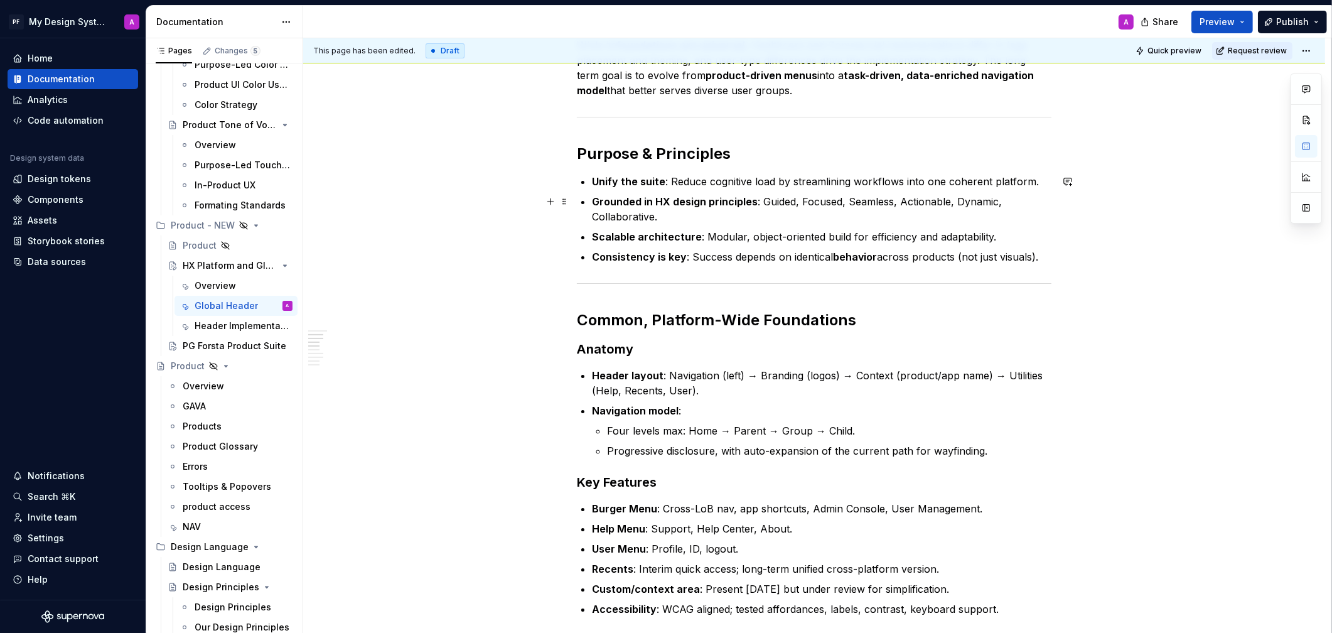
scroll to position [270, 0]
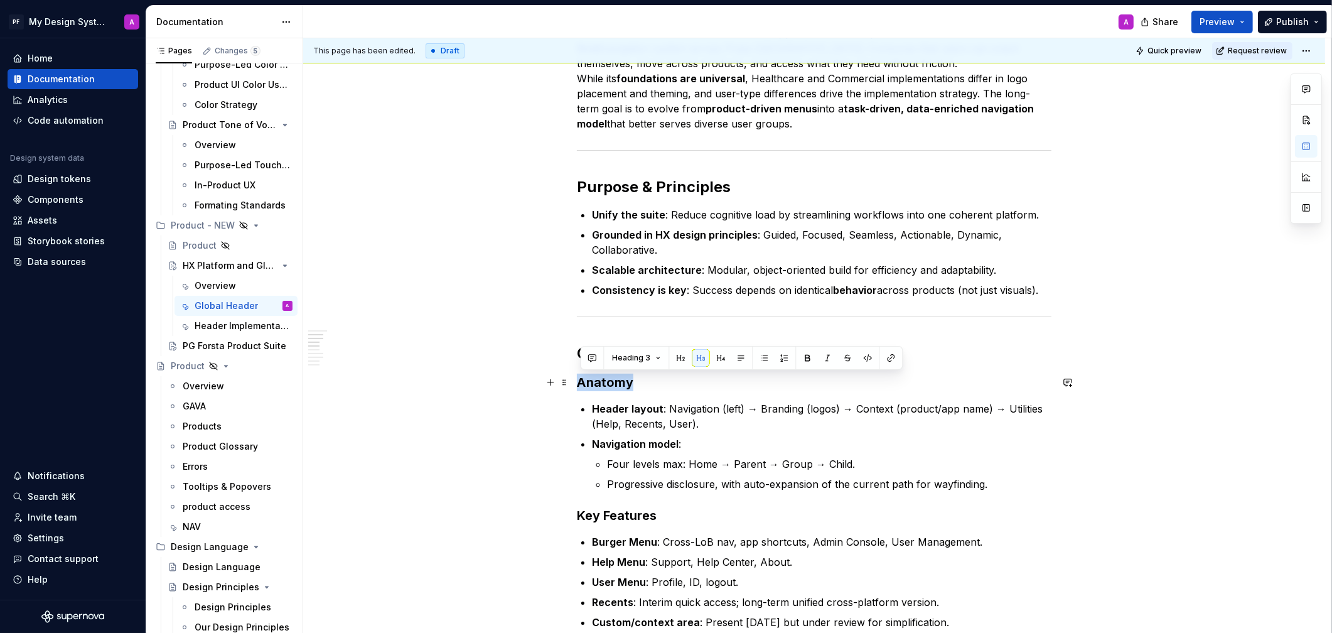
drag, startPoint x: 648, startPoint y: 376, endPoint x: 578, endPoint y: 377, distance: 70.3
drag, startPoint x: 726, startPoint y: 357, endPoint x: 729, endPoint y: 367, distance: 10.5
click at [726, 358] on button "button" at bounding box center [721, 358] width 18 height 18
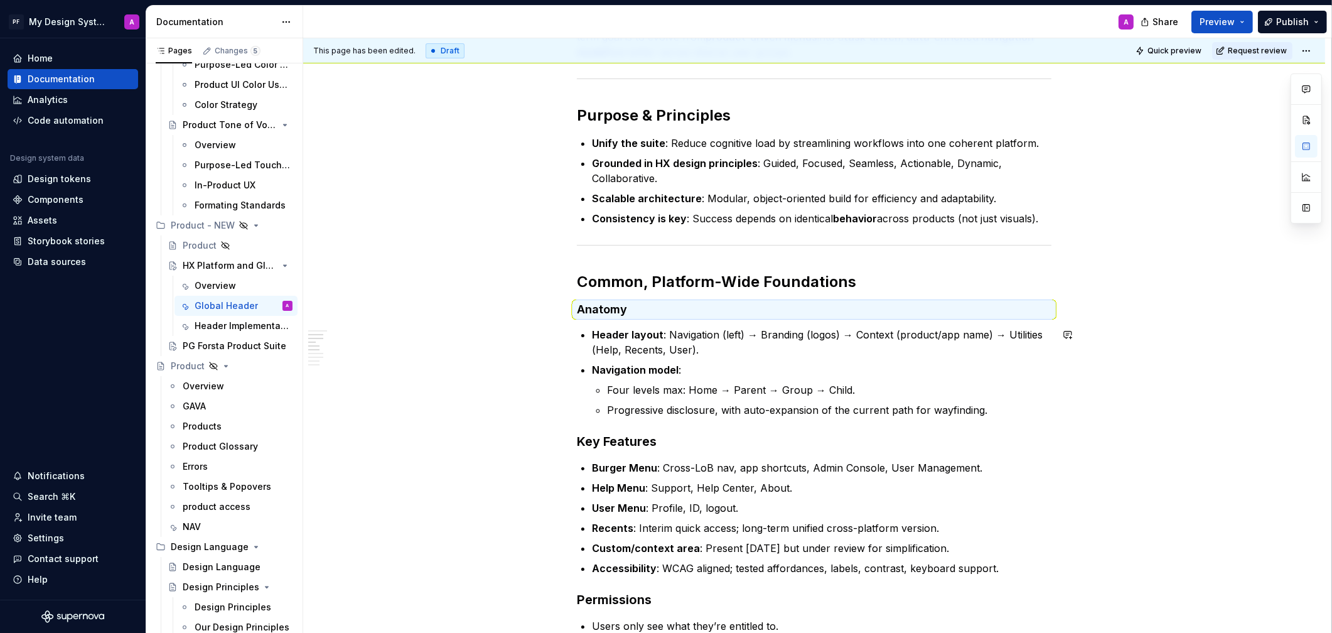
scroll to position [401, 0]
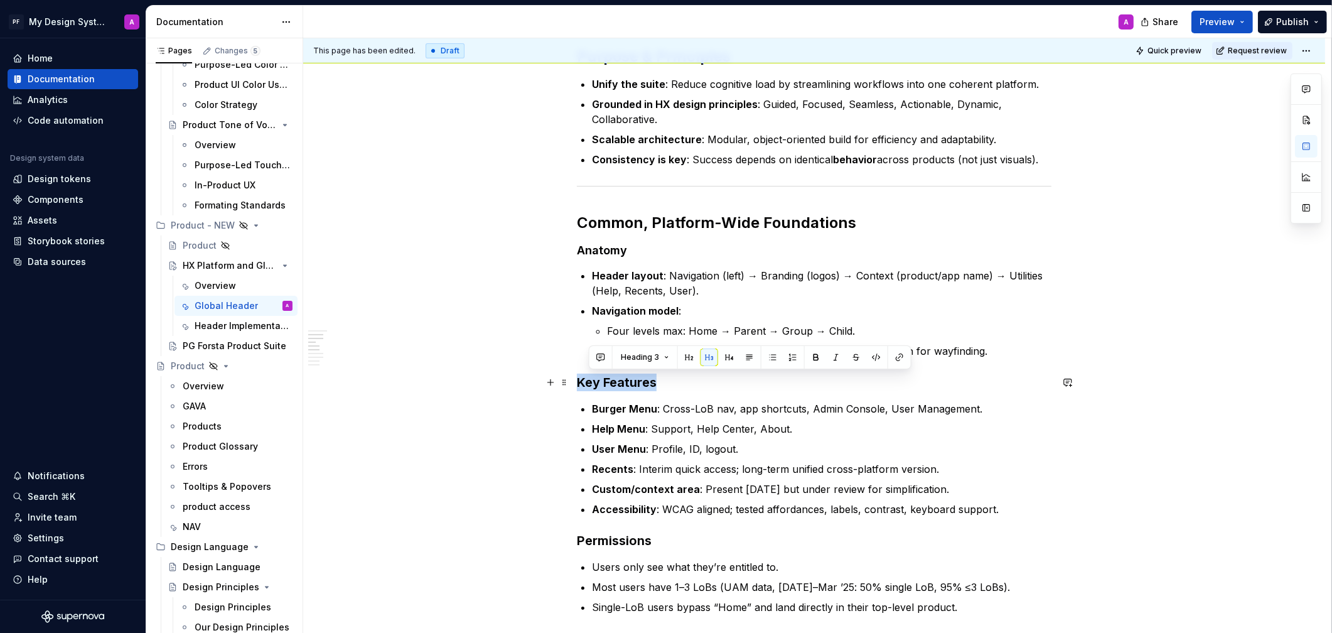
drag, startPoint x: 662, startPoint y: 385, endPoint x: 576, endPoint y: 385, distance: 86.0
click at [576, 386] on div "Global Navigation / Application Header The Global Header establishes a consiste…" at bounding box center [814, 602] width 1022 height 1541
click at [718, 353] on button "button" at bounding box center [721, 357] width 18 height 18
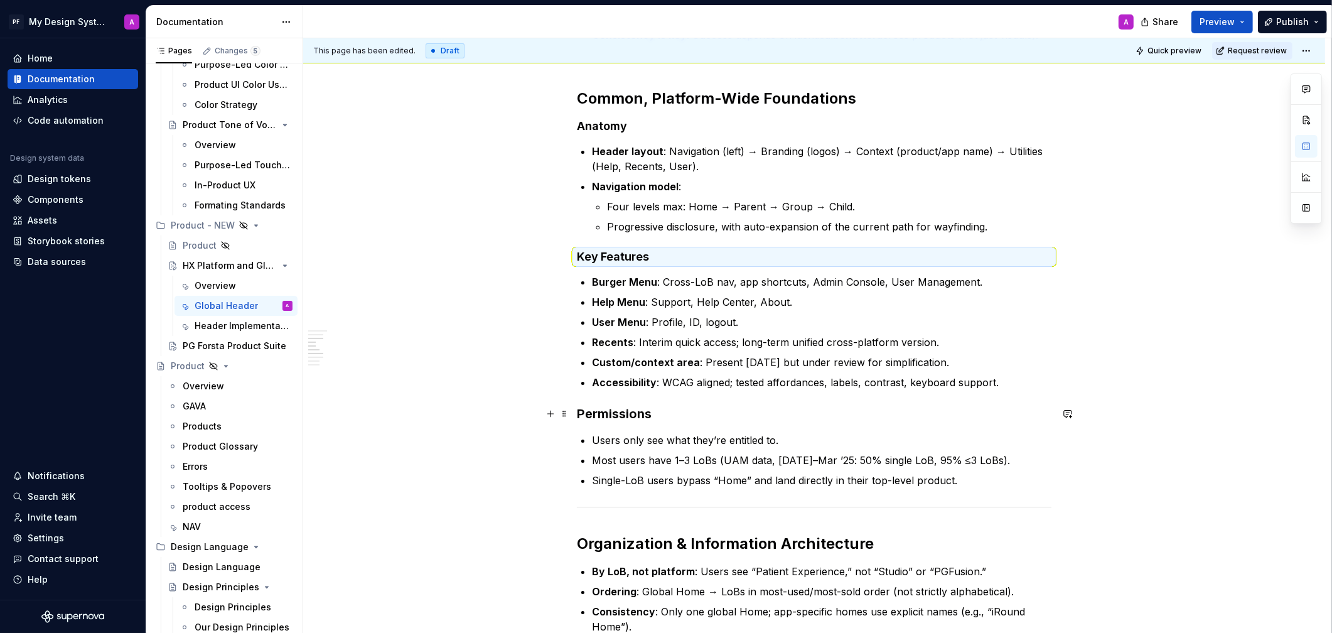
scroll to position [547, 0]
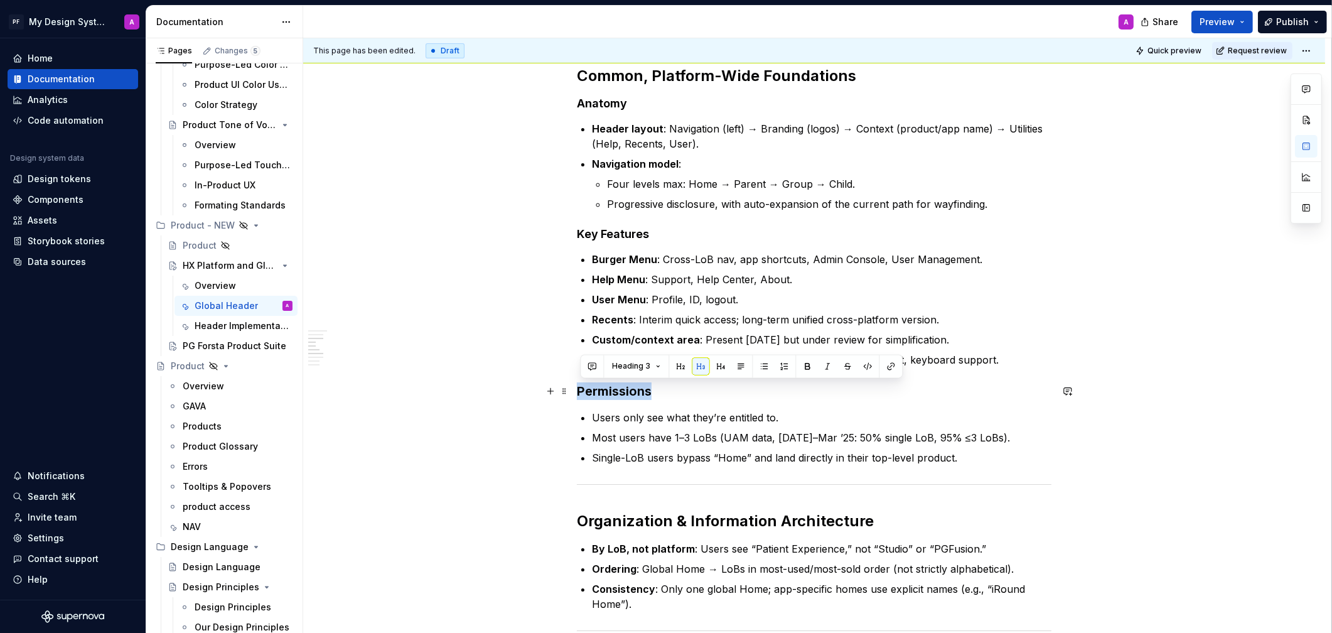
drag, startPoint x: 665, startPoint y: 392, endPoint x: 608, endPoint y: 385, distance: 57.6
click at [577, 394] on div "Global Navigation / Application Header The Global Header establishes a consiste…" at bounding box center [814, 454] width 1022 height 1538
click at [716, 368] on button "button" at bounding box center [721, 366] width 18 height 18
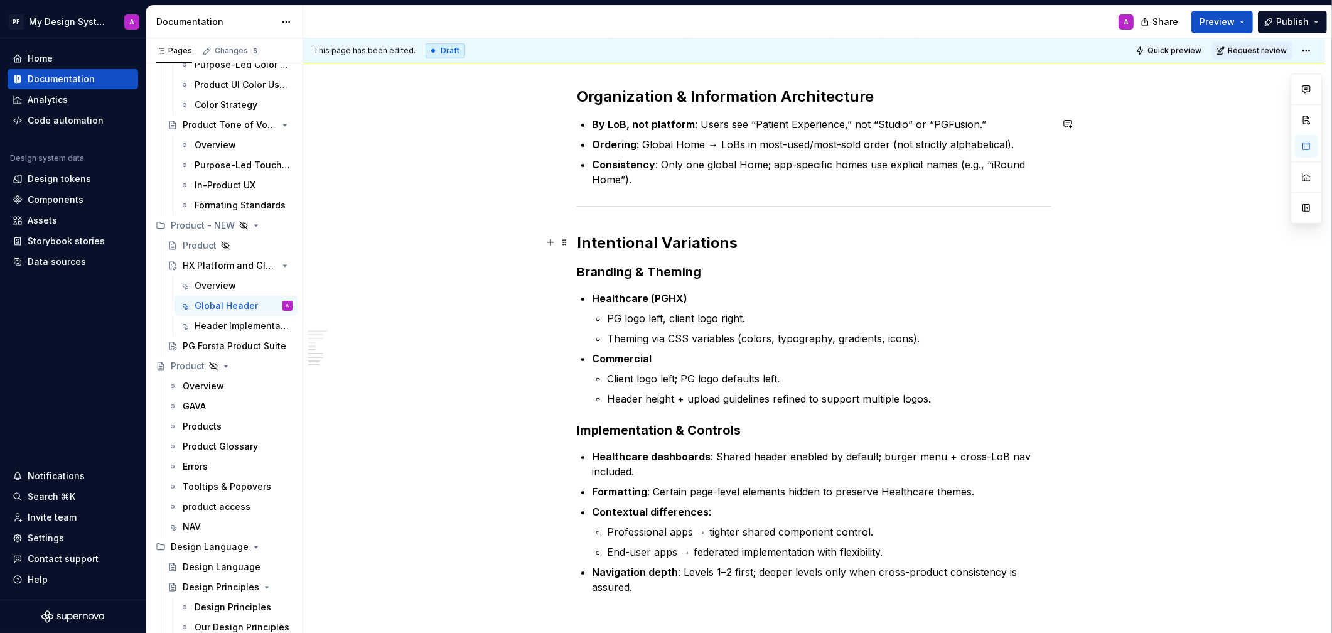
scroll to position [999, 0]
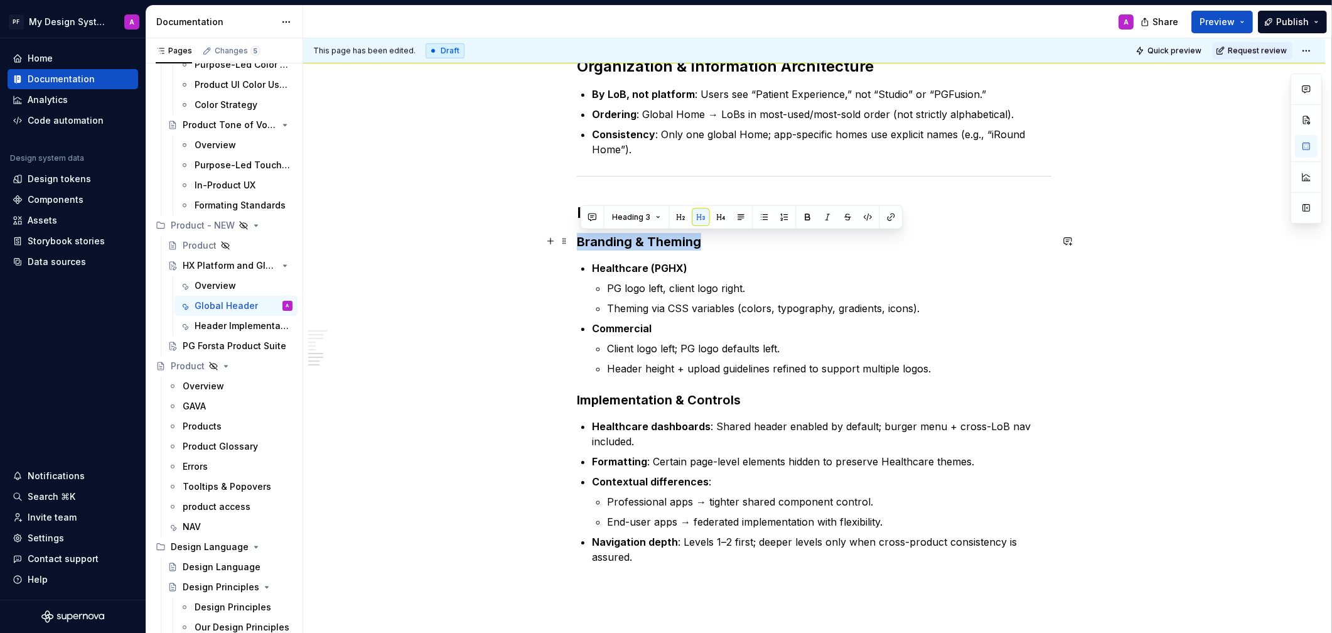
drag, startPoint x: 699, startPoint y: 239, endPoint x: 649, endPoint y: 230, distance: 51.1
click at [579, 244] on h3 "Branding & Theming" at bounding box center [814, 242] width 475 height 18
click at [721, 218] on button "button" at bounding box center [721, 217] width 18 height 18
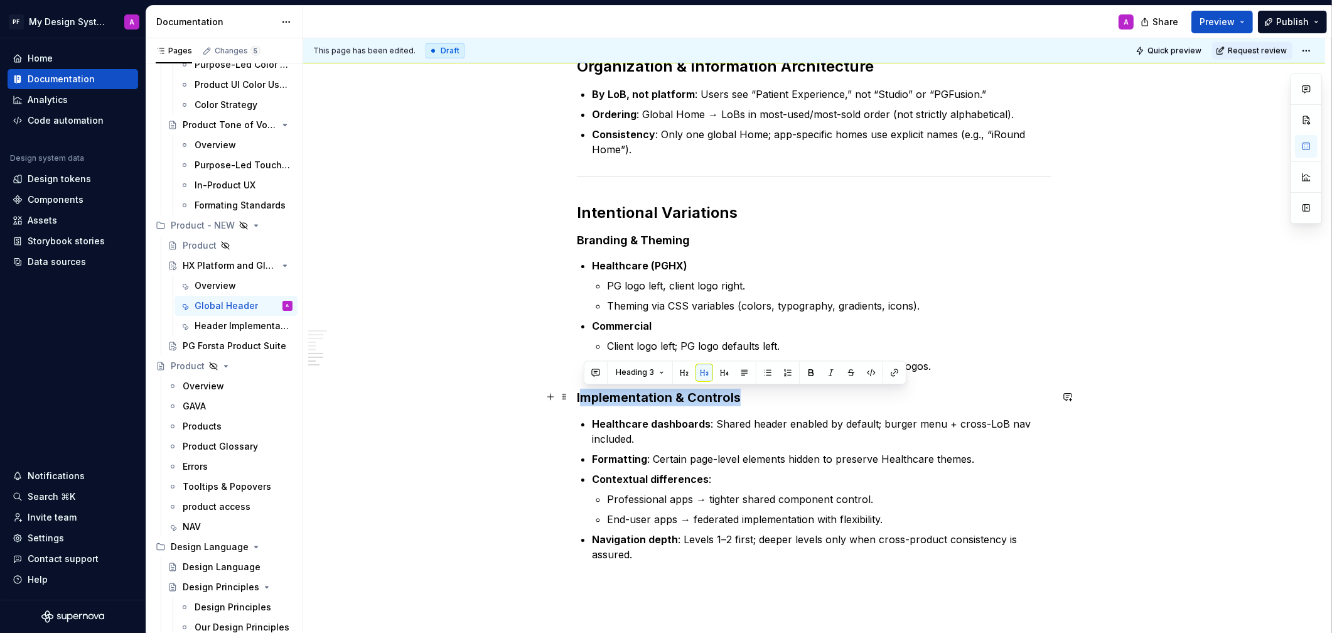
drag, startPoint x: 703, startPoint y: 398, endPoint x: 587, endPoint y: 404, distance: 116.3
click at [587, 404] on h3 "Implementation & Controls" at bounding box center [814, 398] width 475 height 18
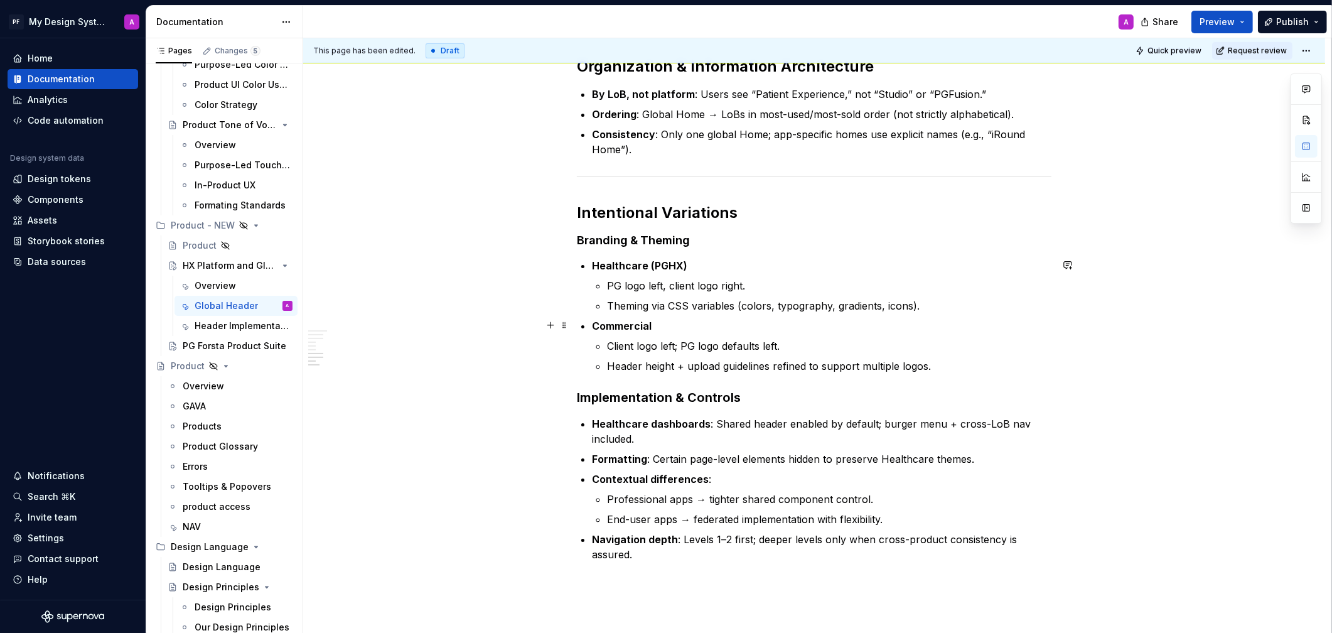
click at [672, 326] on p "Commercial" at bounding box center [822, 325] width 460 height 15
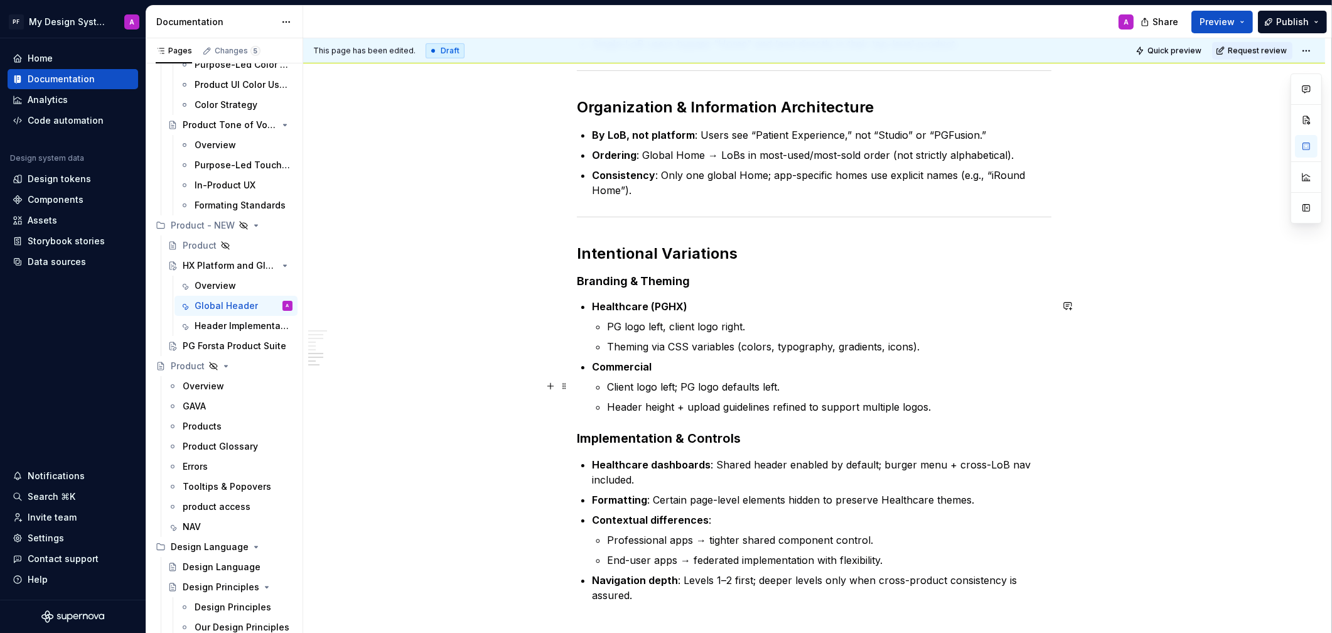
scroll to position [972, 0]
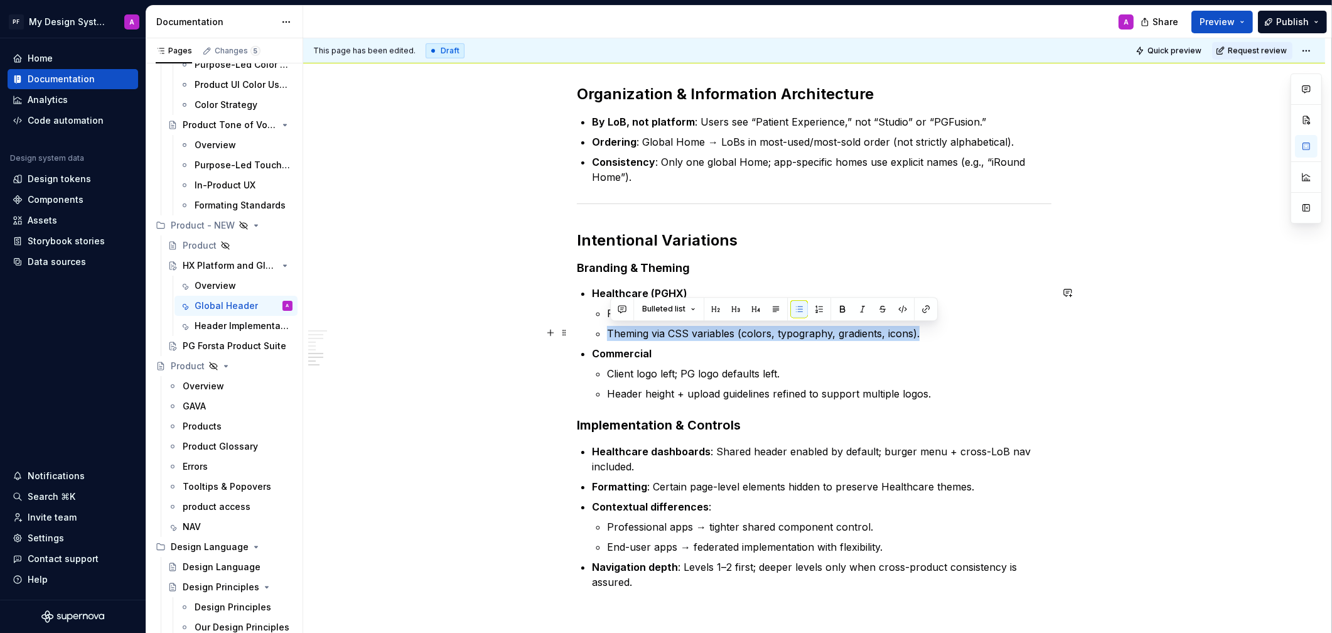
drag, startPoint x: 610, startPoint y: 331, endPoint x: 920, endPoint y: 328, distance: 310.8
click at [920, 328] on p "Theming via CSS variables (colors, typography, gradients, icons)." at bounding box center [829, 333] width 444 height 15
click at [881, 308] on button "button" at bounding box center [883, 309] width 18 height 18
click at [1011, 343] on ul "Healthcare (PGHX) PG logo left, client logo right. Theming via CSS variables (c…" at bounding box center [822, 344] width 460 height 116
click at [691, 370] on p "Client logo left; PG logo defaults left." at bounding box center [829, 373] width 444 height 15
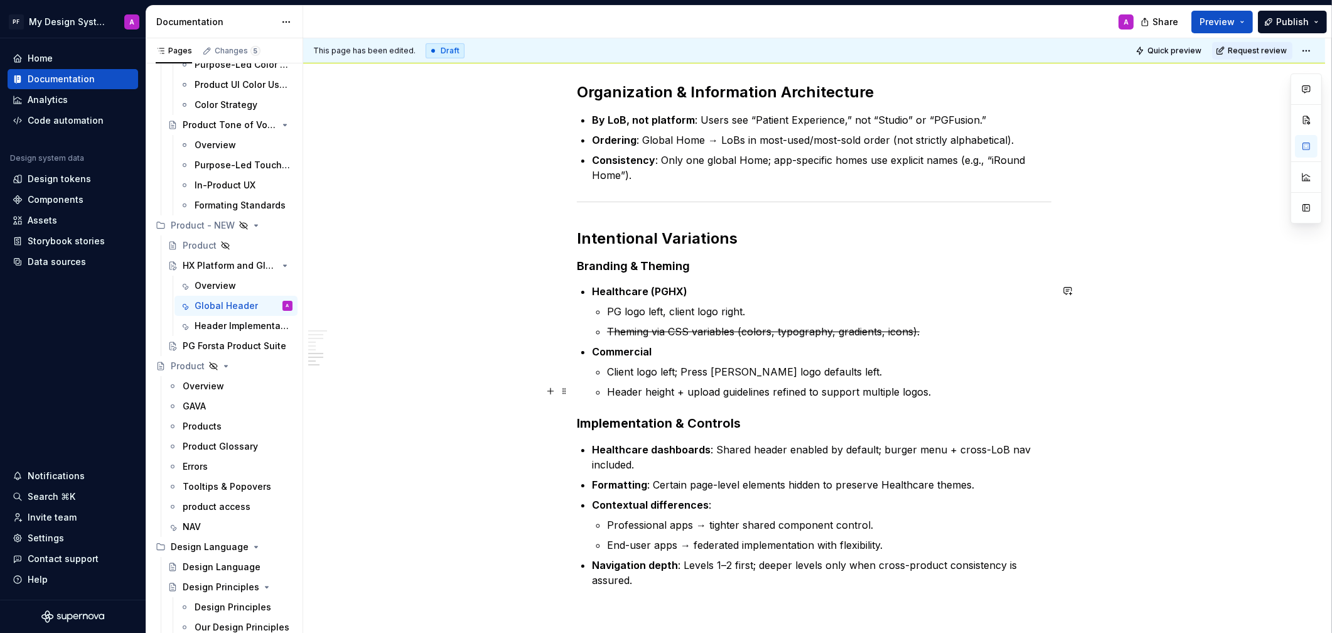
click at [1006, 382] on ul "Client logo left; Press [PERSON_NAME] logo defaults left. Header height + uploa…" at bounding box center [829, 381] width 444 height 35
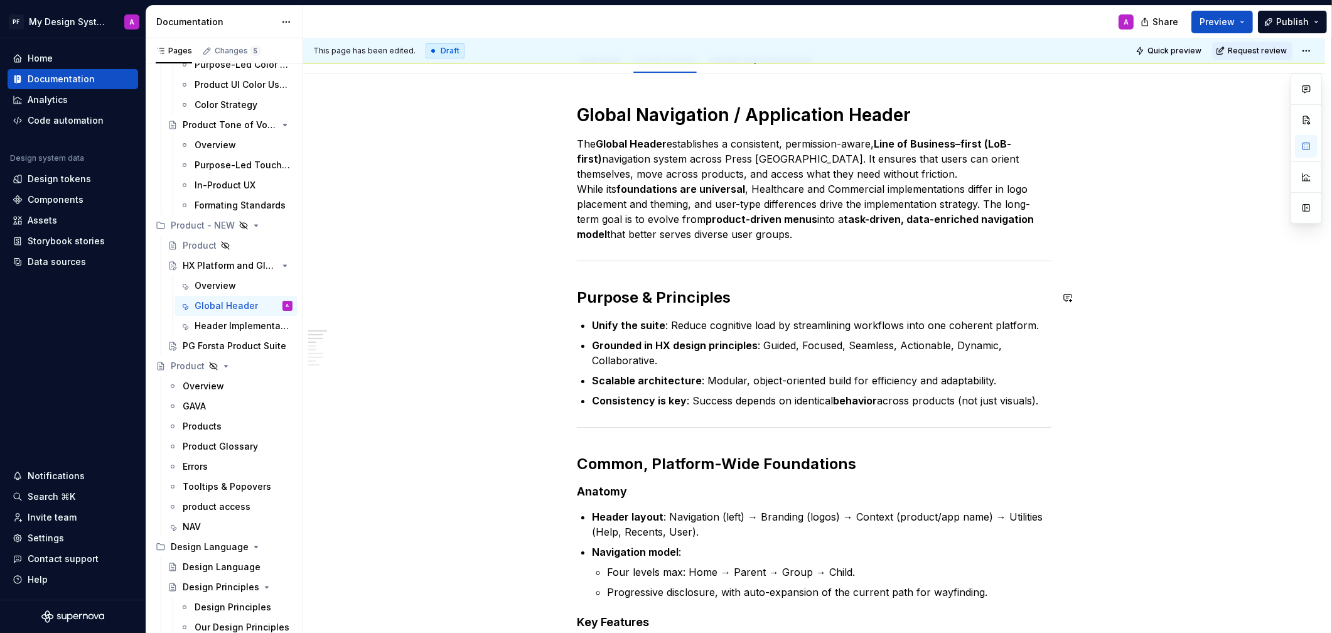
scroll to position [0, 0]
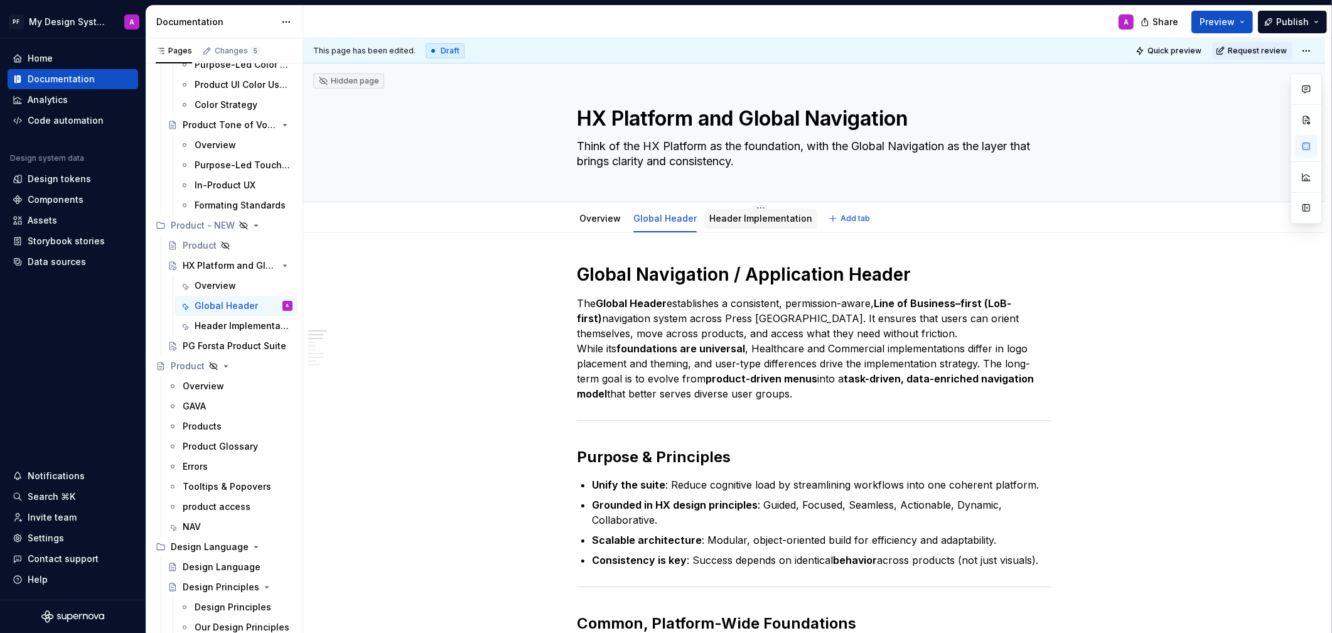
click at [752, 219] on link "Header Implementation" at bounding box center [760, 218] width 103 height 11
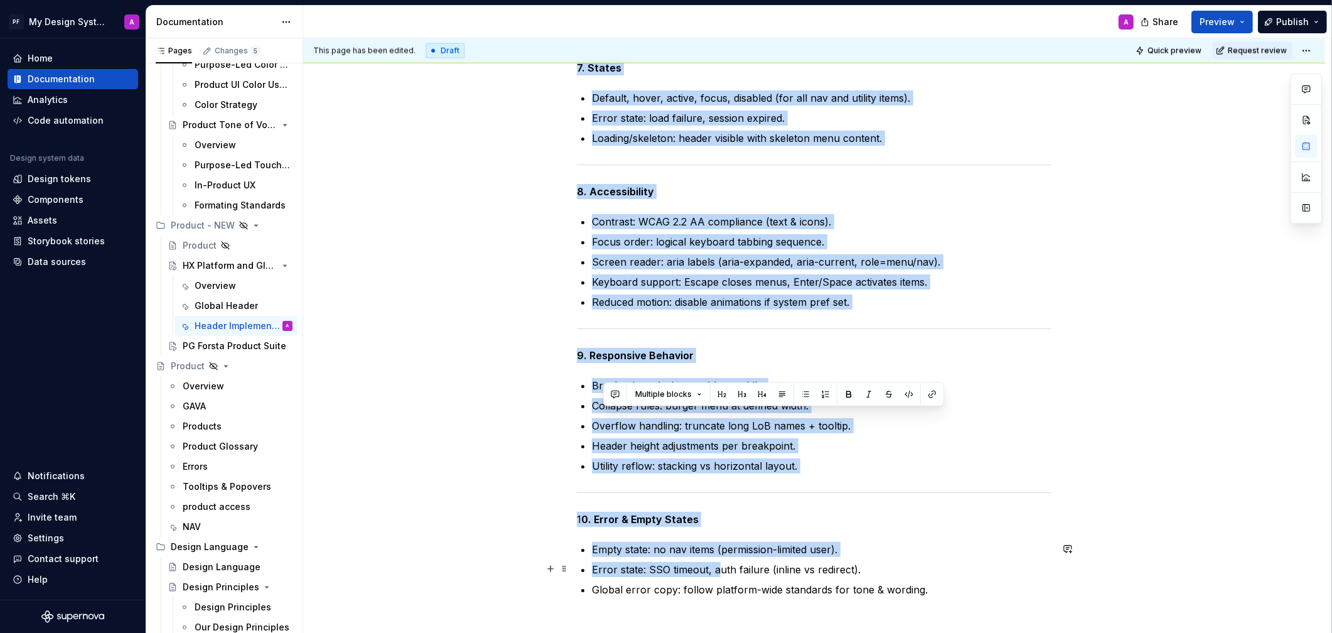
scroll to position [2125, 0]
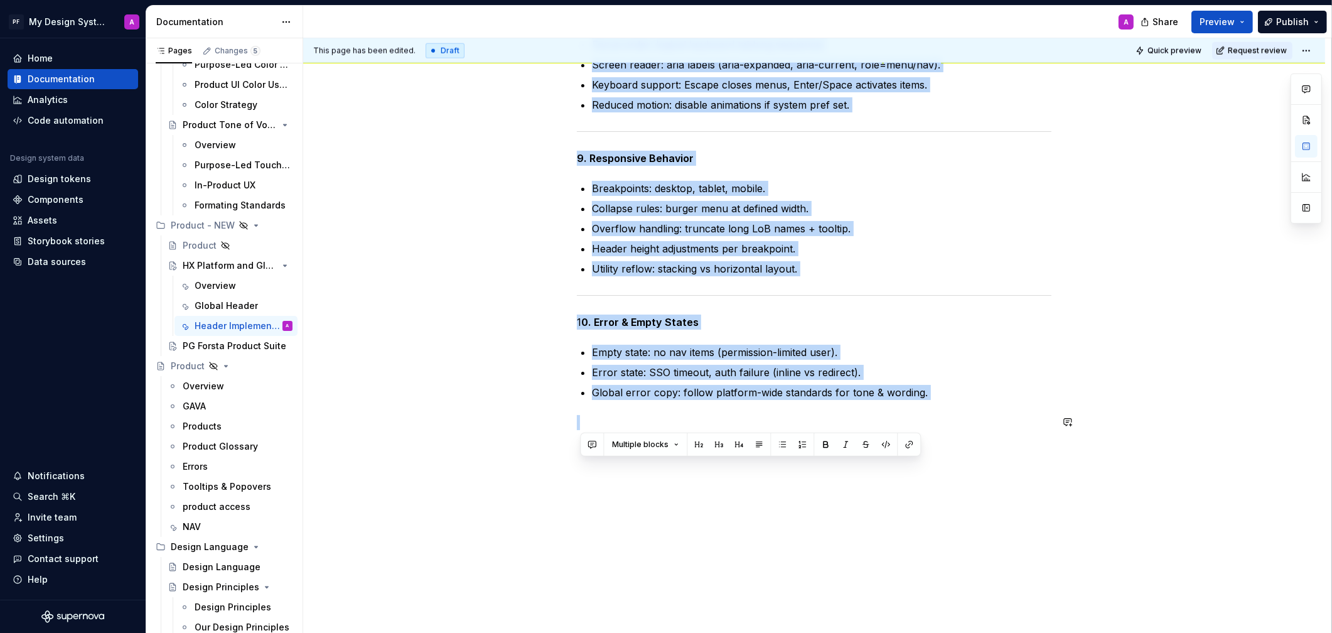
drag, startPoint x: 588, startPoint y: 131, endPoint x: 848, endPoint y: 432, distance: 397.9
copy div "Lorem 5: Ips Dolor (Sitametco) adipis elits doeiusmo te Incidi Utlabo….etdolore…"
type textarea "*"
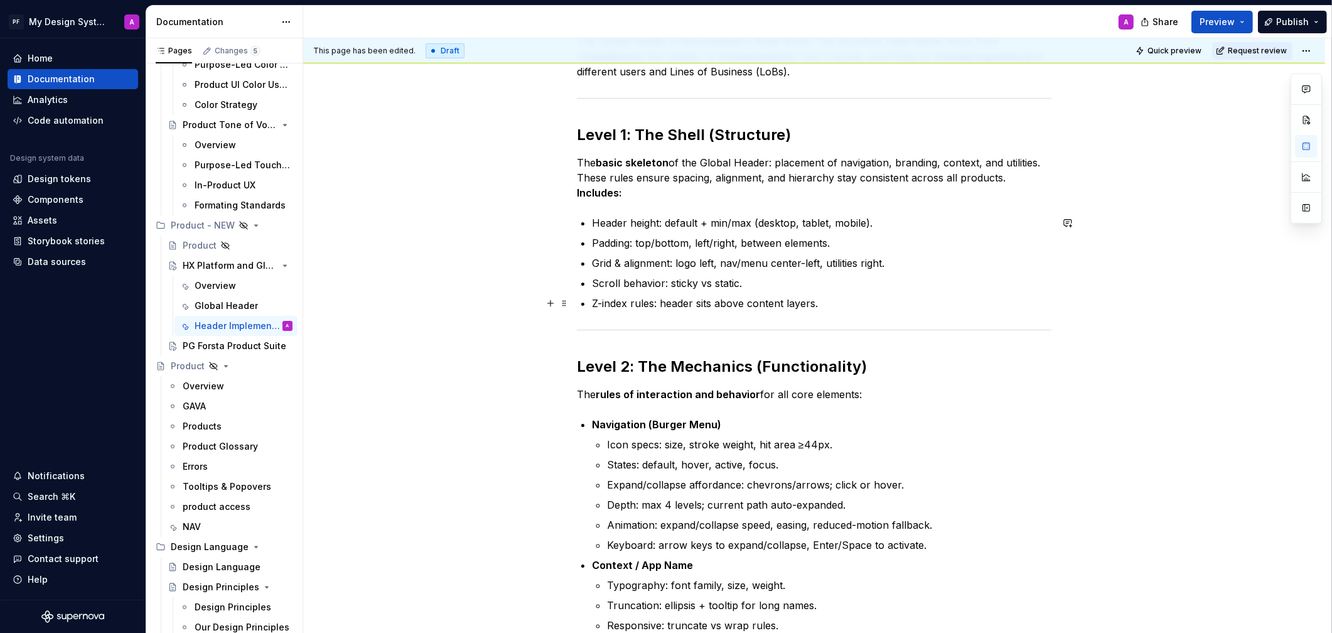
scroll to position [267, 0]
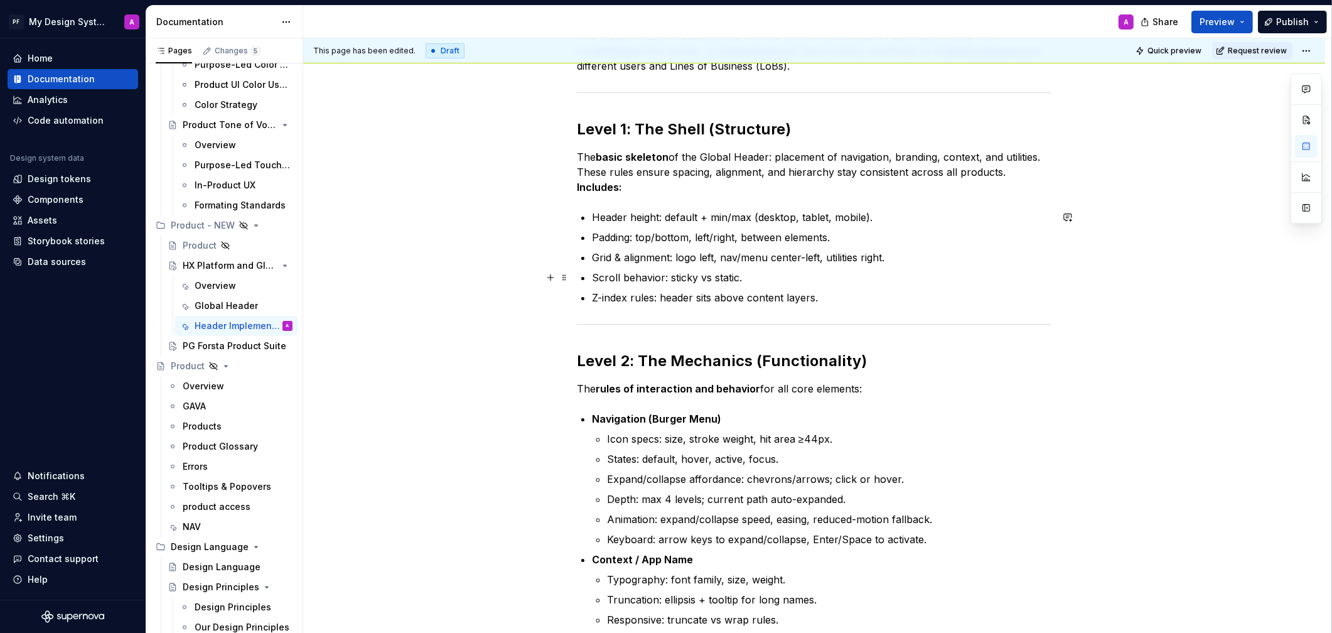
click at [937, 279] on p "Scroll behavior: sticky vs static." at bounding box center [822, 277] width 460 height 15
drag, startPoint x: 869, startPoint y: 217, endPoint x: 804, endPoint y: 217, distance: 65.3
click at [804, 217] on p "Header height: default + min/max (desktop, tablet, mobile)." at bounding box center [822, 217] width 460 height 15
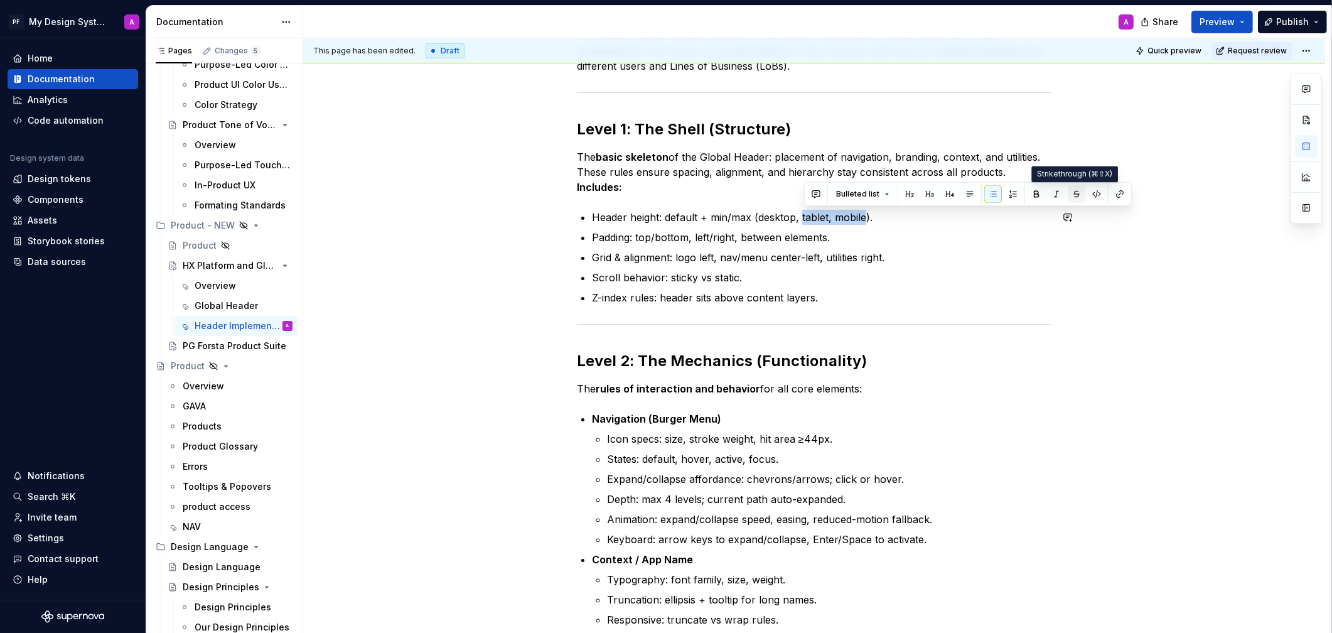
click at [1076, 190] on button "button" at bounding box center [1077, 194] width 18 height 18
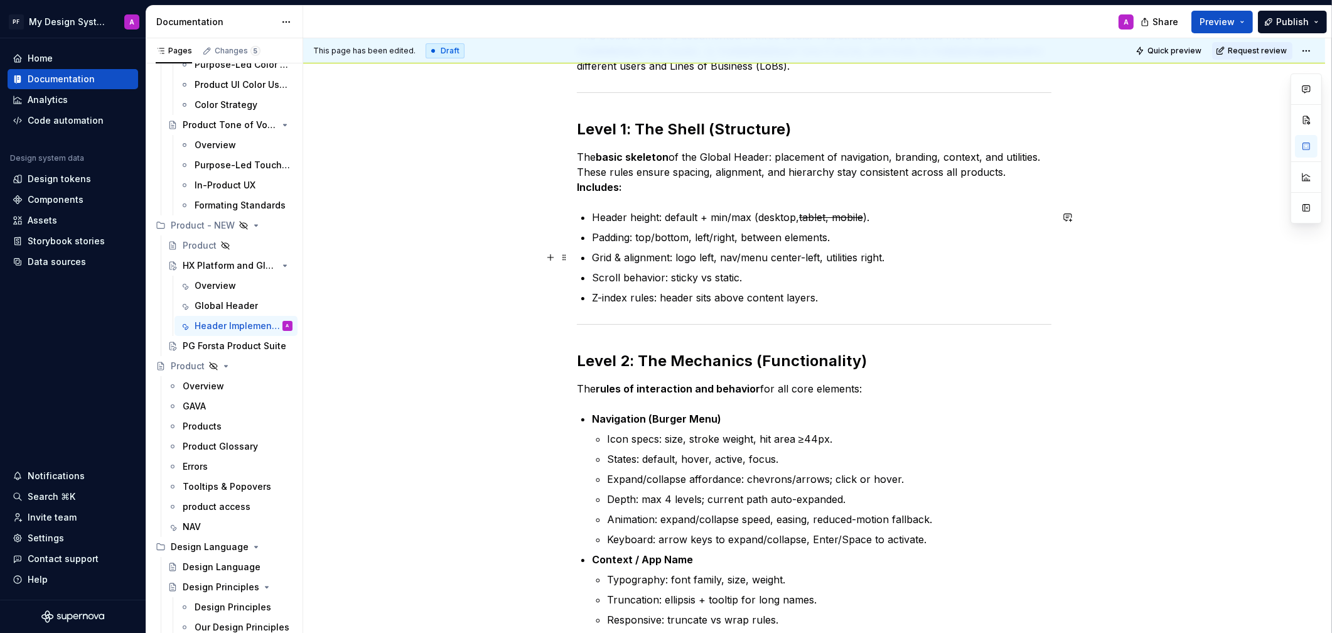
click at [942, 252] on p "Grid & alignment: logo left, nav/menu center-left, utilities right." at bounding box center [822, 257] width 460 height 15
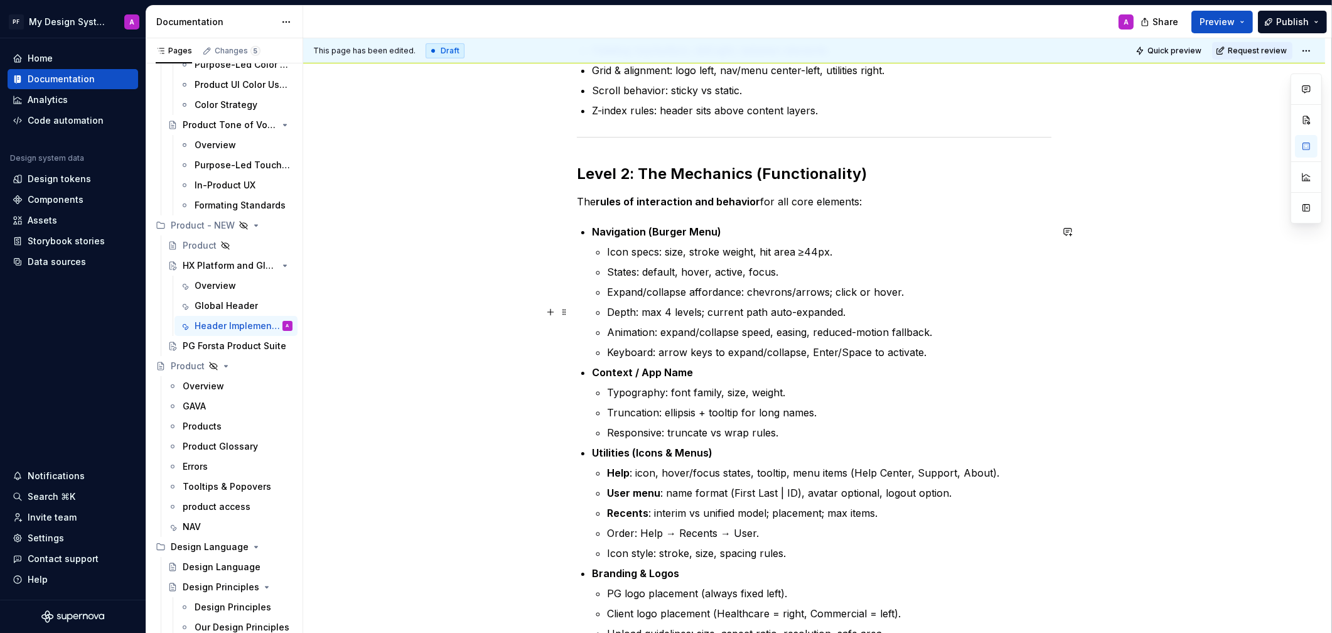
scroll to position [458, 0]
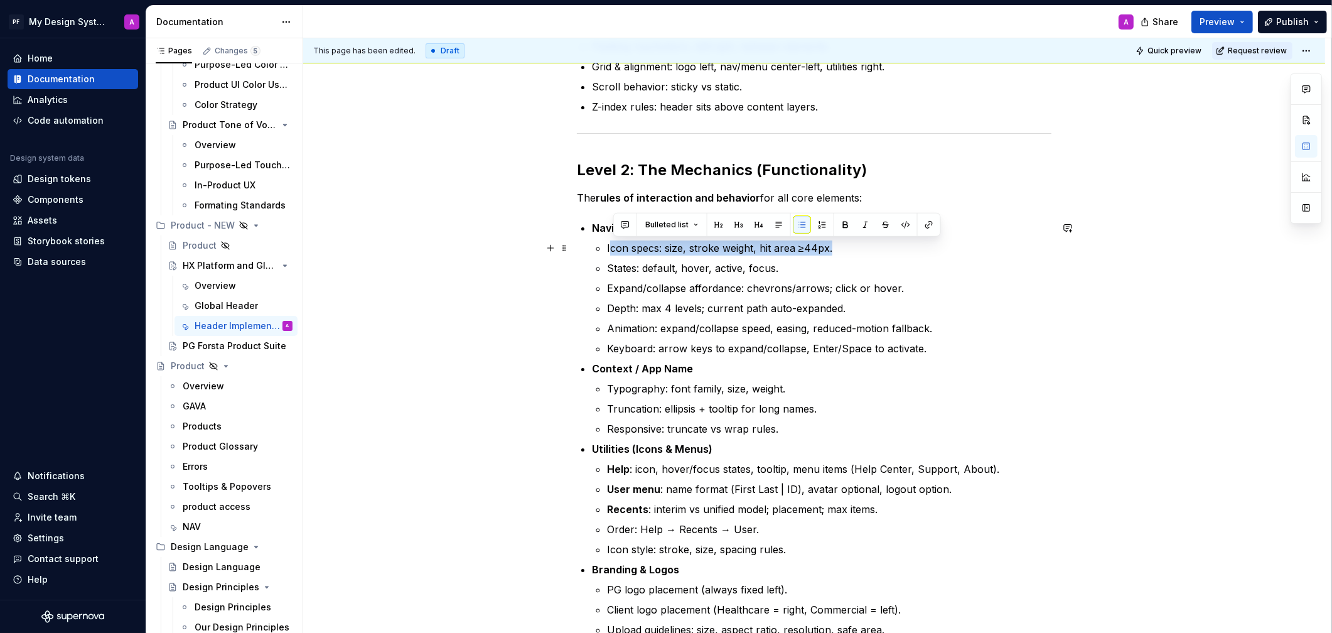
drag, startPoint x: 612, startPoint y: 248, endPoint x: 848, endPoint y: 250, distance: 236.1
click at [848, 250] on p "Icon specs: size, stroke weight, hit area ≥44px." at bounding box center [829, 247] width 444 height 15
click at [842, 261] on p "States: default, hover, active, focus." at bounding box center [829, 268] width 444 height 15
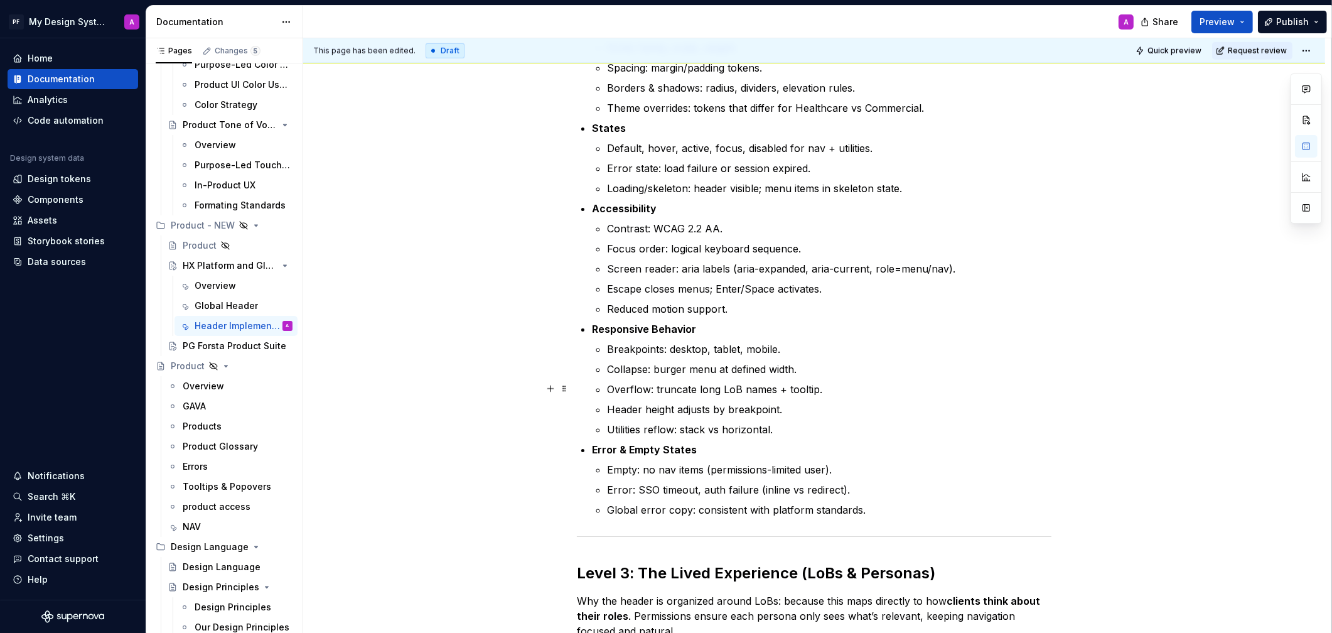
scroll to position [1144, 0]
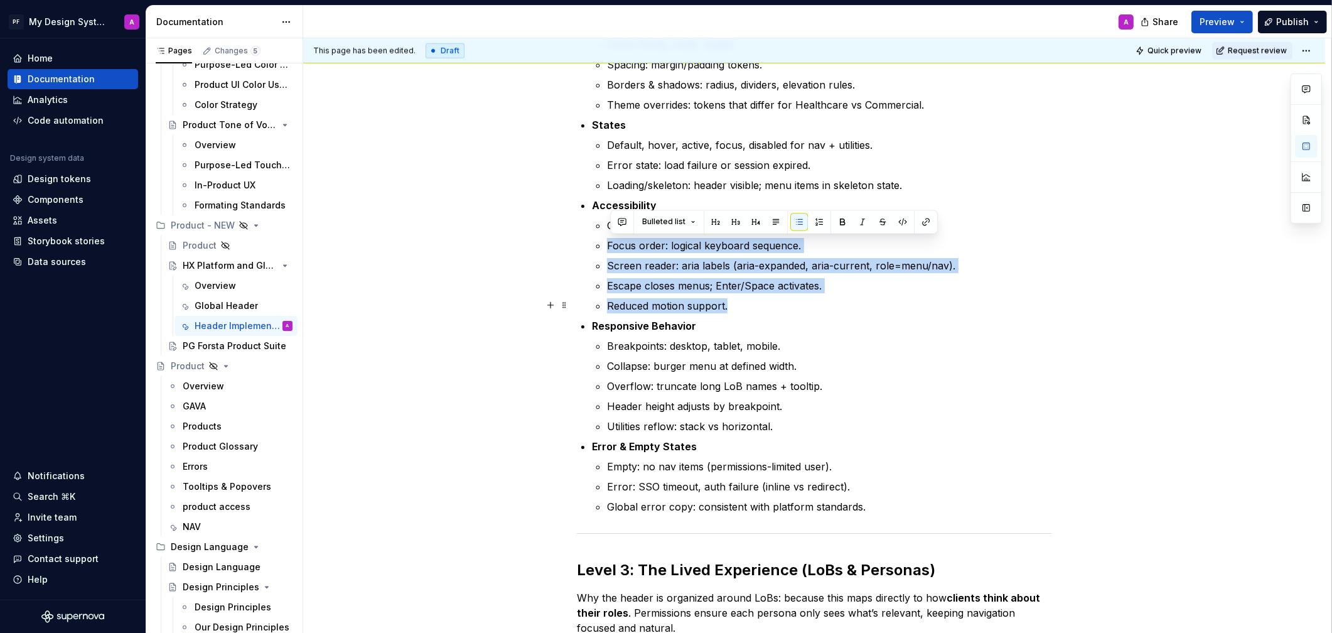
drag, startPoint x: 619, startPoint y: 247, endPoint x: 759, endPoint y: 300, distance: 149.8
click at [759, 300] on ul "Contrast: WCAG 2.2 AA. Focus order: logical keyboard sequence. Screen reader: a…" at bounding box center [829, 265] width 444 height 95
drag, startPoint x: 881, startPoint y: 222, endPoint x: 886, endPoint y: 237, distance: 15.5
click at [881, 222] on button "button" at bounding box center [883, 222] width 18 height 18
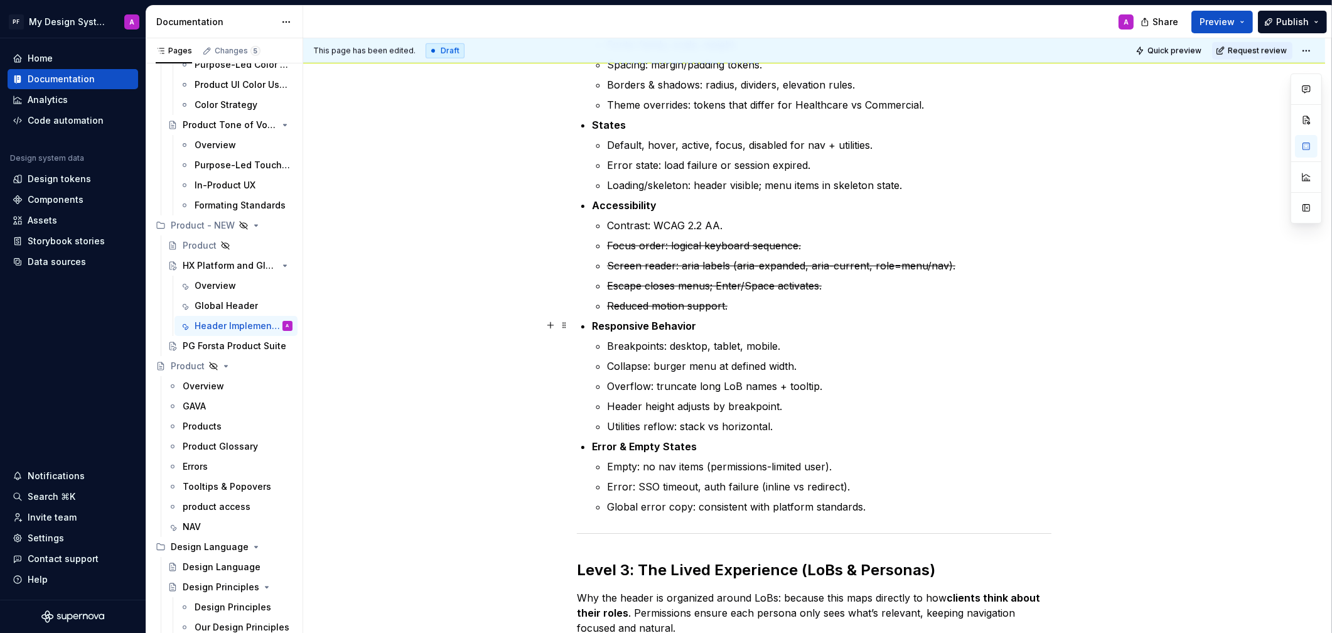
click at [963, 328] on p "Responsive Behavior" at bounding box center [822, 325] width 460 height 15
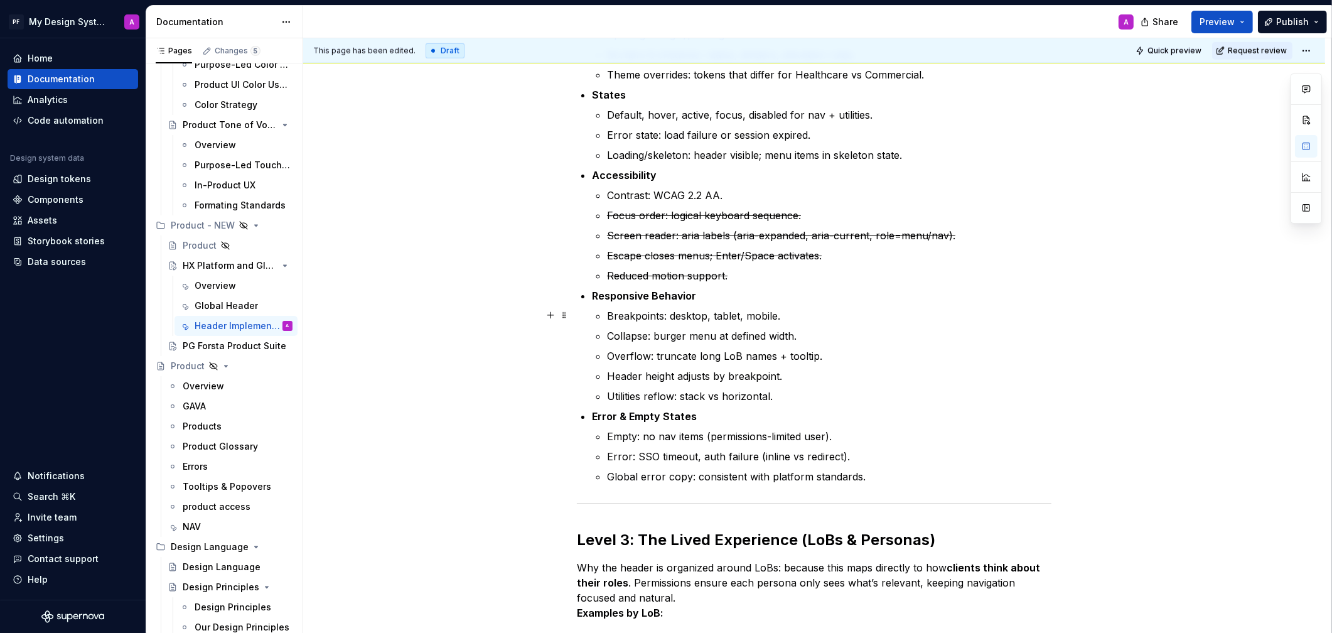
scroll to position [1193, 0]
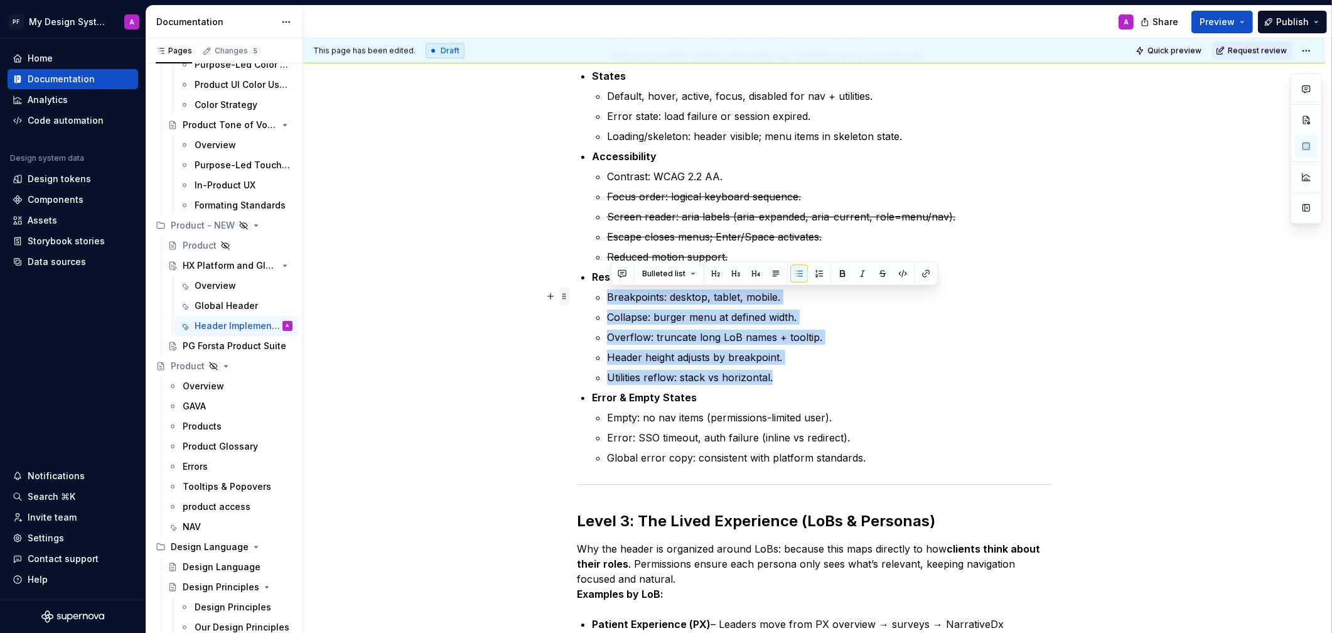
drag, startPoint x: 780, startPoint y: 374, endPoint x: 565, endPoint y: 289, distance: 230.8
click at [577, 289] on div "Global Header – Implementation Guidance The Global Header is documented in thre…" at bounding box center [814, 36] width 475 height 1933
click at [875, 272] on button "button" at bounding box center [883, 274] width 18 height 18
click at [957, 350] on p "Header height adjusts by breakpoint." at bounding box center [829, 357] width 444 height 15
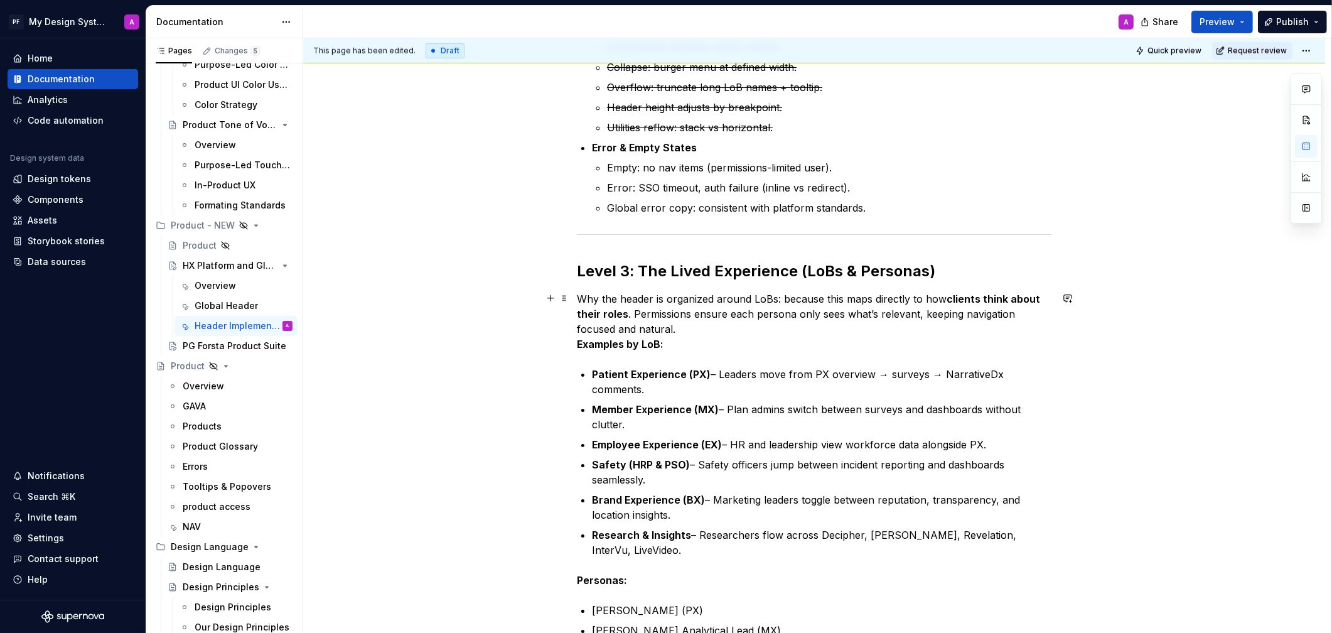
scroll to position [1444, 0]
drag, startPoint x: 608, startPoint y: 298, endPoint x: 573, endPoint y: 296, distance: 35.2
click at [748, 334] on p "The header is organized around LoBs: because this maps directly to how clients …" at bounding box center [814, 320] width 475 height 60
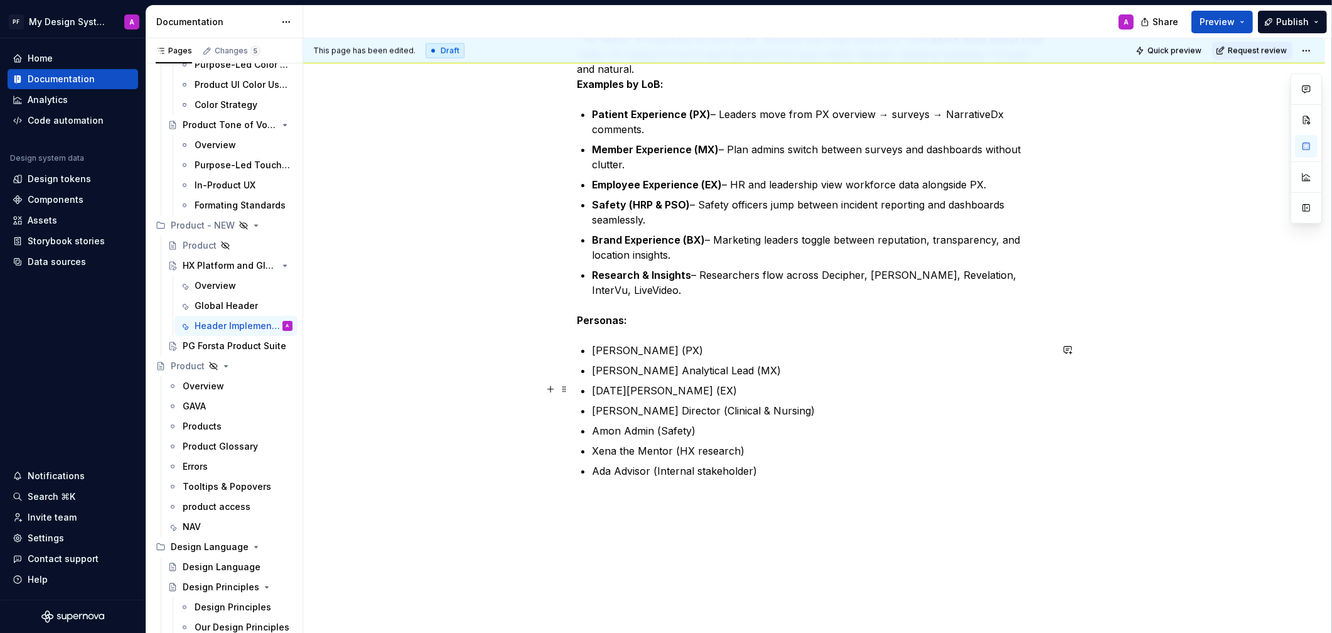
scroll to position [1704, 0]
click at [581, 318] on strong "Personas:" at bounding box center [602, 319] width 50 height 13
click at [699, 346] on p "[PERSON_NAME] (PX)" at bounding box center [822, 349] width 460 height 15
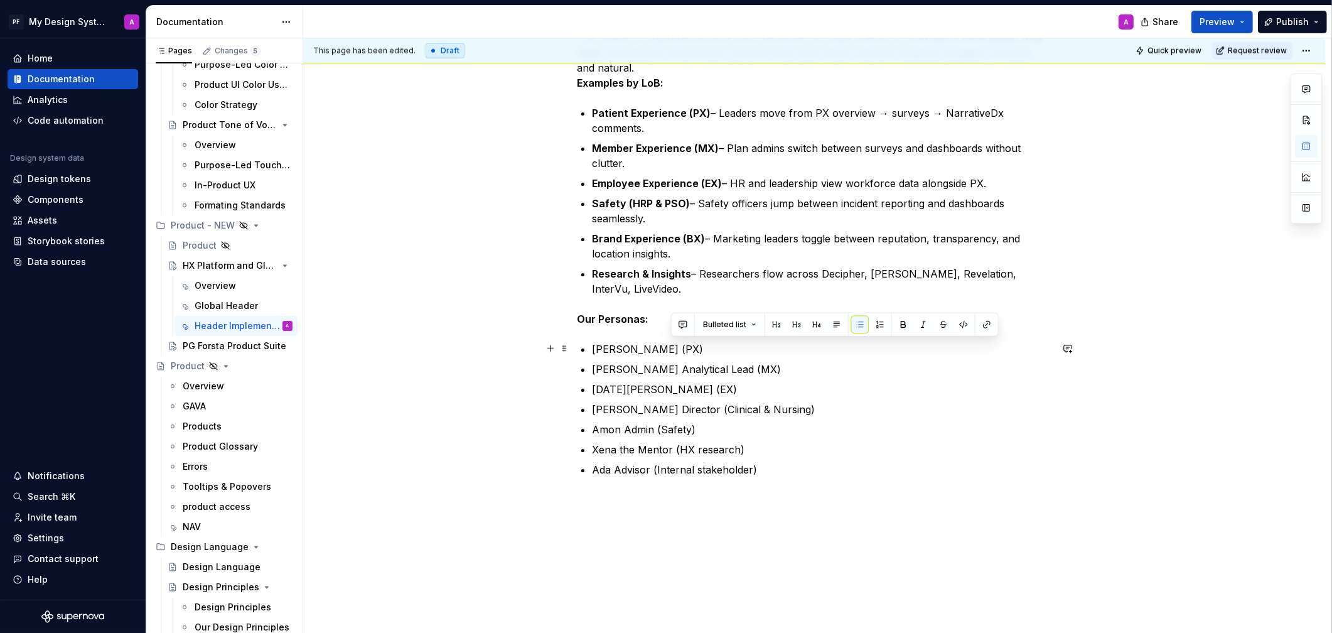
drag, startPoint x: 671, startPoint y: 348, endPoint x: 698, endPoint y: 348, distance: 27.0
click at [698, 348] on p "[PERSON_NAME] (PX)" at bounding box center [822, 349] width 460 height 15
drag, startPoint x: 893, startPoint y: 323, endPoint x: 735, endPoint y: 343, distance: 159.4
click at [895, 323] on button "button" at bounding box center [904, 325] width 18 height 18
drag, startPoint x: 718, startPoint y: 367, endPoint x: 691, endPoint y: 370, distance: 26.6
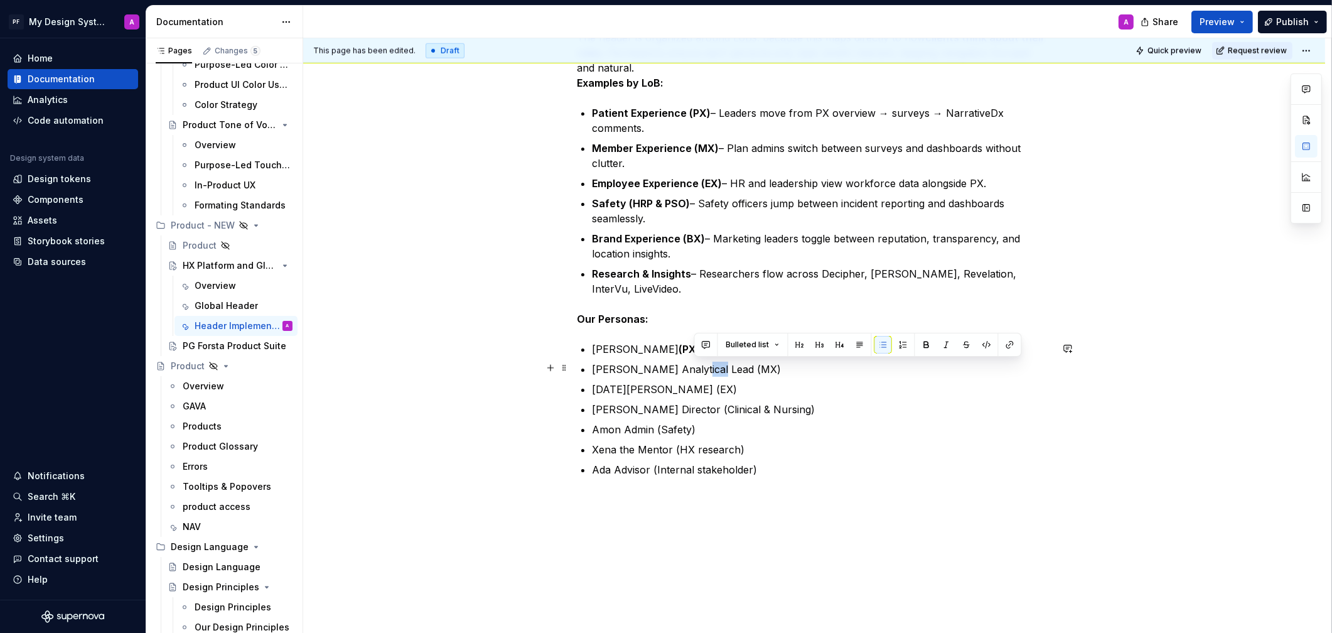
click at [691, 370] on p "[PERSON_NAME] Analytical Lead (MX)" at bounding box center [822, 369] width 460 height 15
drag, startPoint x: 918, startPoint y: 344, endPoint x: 726, endPoint y: 400, distance: 200.7
click at [910, 345] on div "Bulleted list" at bounding box center [853, 345] width 321 height 18
drag, startPoint x: 920, startPoint y: 347, endPoint x: 741, endPoint y: 406, distance: 187.6
click at [920, 347] on button "button" at bounding box center [922, 345] width 18 height 18
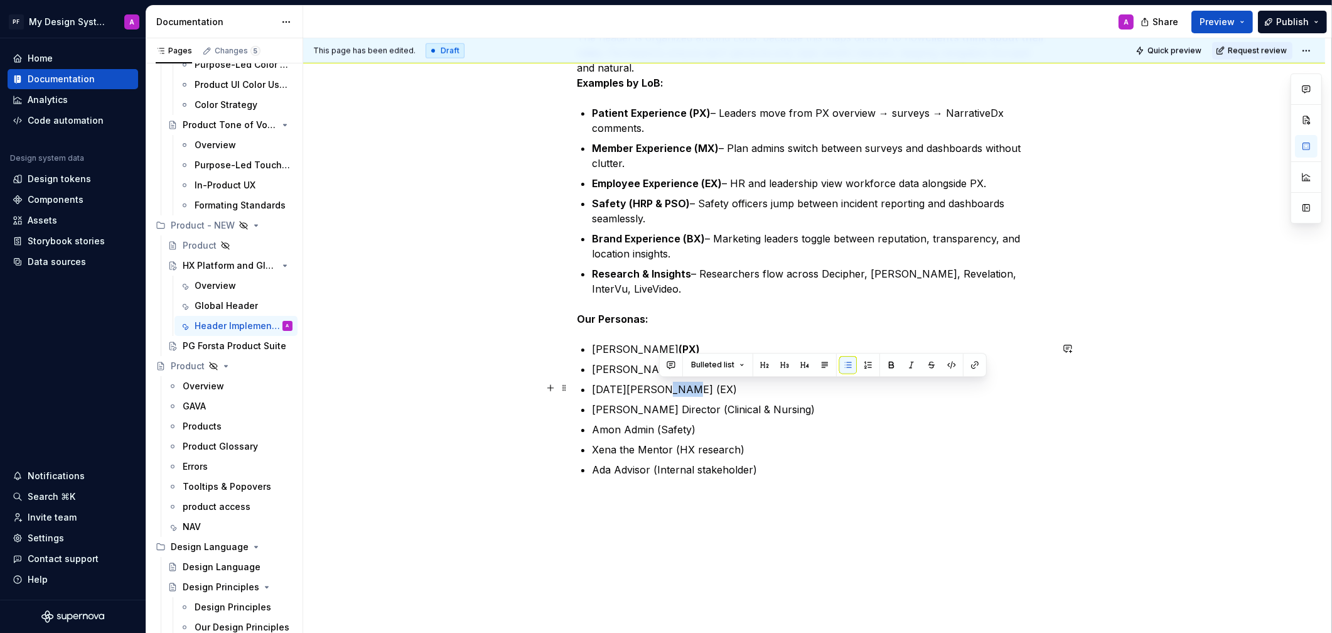
drag, startPoint x: 681, startPoint y: 394, endPoint x: 659, endPoint y: 394, distance: 21.3
click at [659, 394] on p "[DATE][PERSON_NAME] (EX)" at bounding box center [822, 389] width 460 height 15
click at [891, 362] on button "button" at bounding box center [892, 365] width 18 height 18
drag, startPoint x: 747, startPoint y: 406, endPoint x: 673, endPoint y: 409, distance: 74.2
click at [673, 409] on p "[PERSON_NAME] Director (Clinical & Nursing)" at bounding box center [822, 409] width 460 height 15
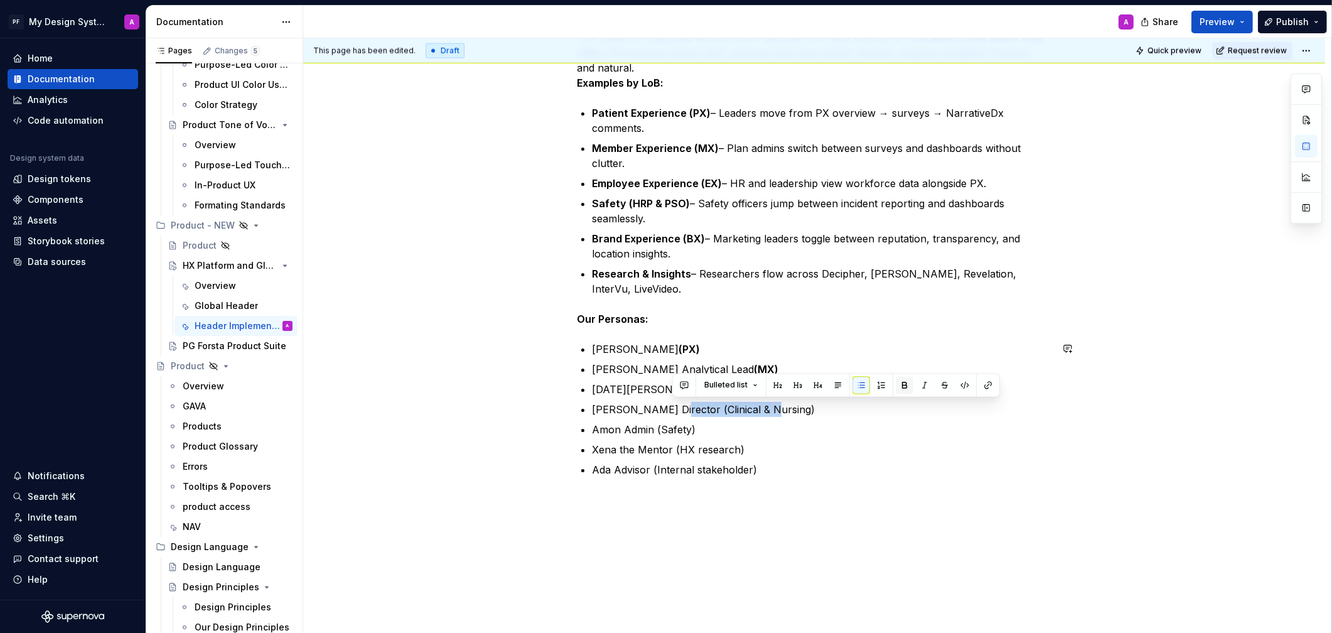
click at [900, 387] on button "button" at bounding box center [905, 385] width 18 height 18
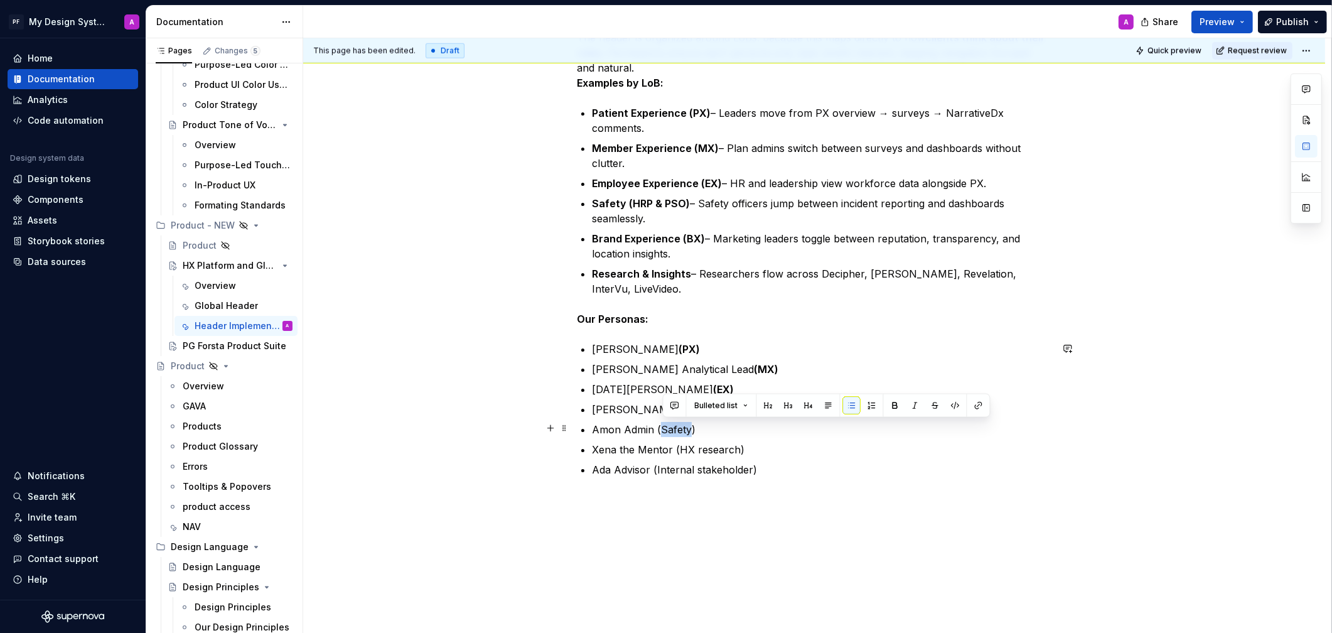
drag, startPoint x: 686, startPoint y: 429, endPoint x: 662, endPoint y: 429, distance: 24.5
click at [662, 429] on p "Amon Admin (Safety)" at bounding box center [822, 429] width 460 height 15
click at [659, 429] on p "Amon Admin (Safety)" at bounding box center [822, 429] width 460 height 15
drag, startPoint x: 658, startPoint y: 429, endPoint x: 805, endPoint y: 416, distance: 147.4
click at [709, 427] on p "Amon Admin (Safety)" at bounding box center [822, 429] width 460 height 15
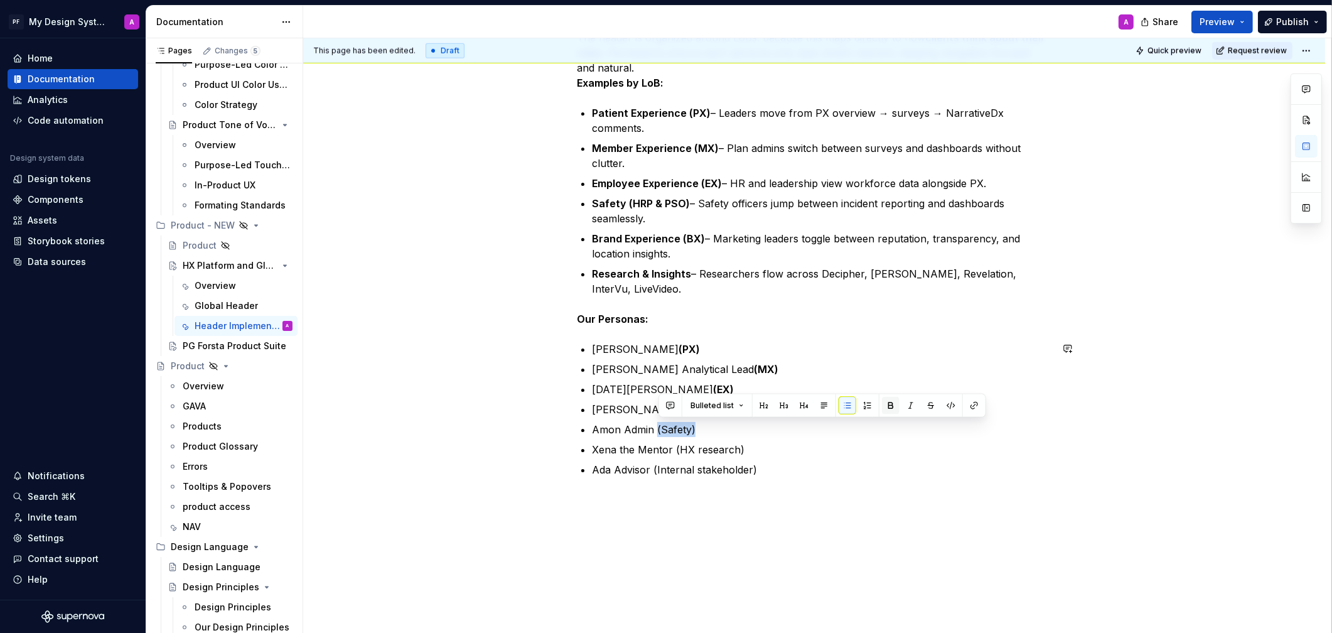
click at [896, 407] on button "button" at bounding box center [891, 406] width 18 height 18
click at [886, 442] on p "Xena the Mentor (HX research)" at bounding box center [822, 449] width 460 height 15
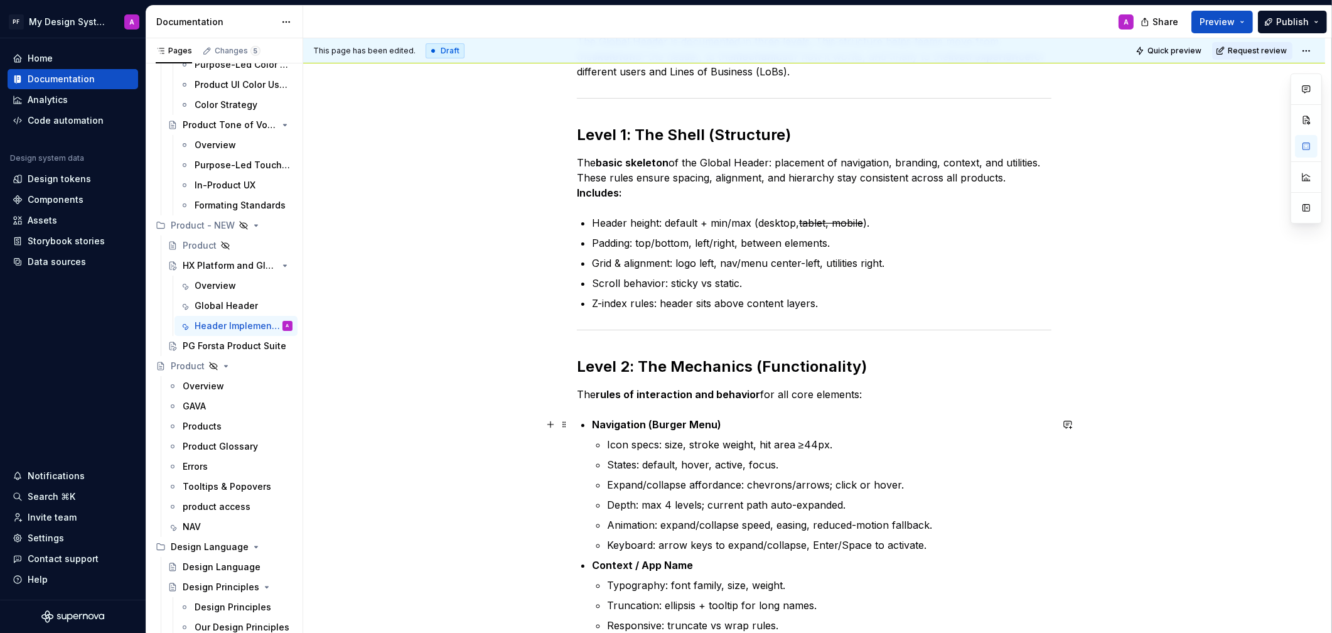
scroll to position [402, 0]
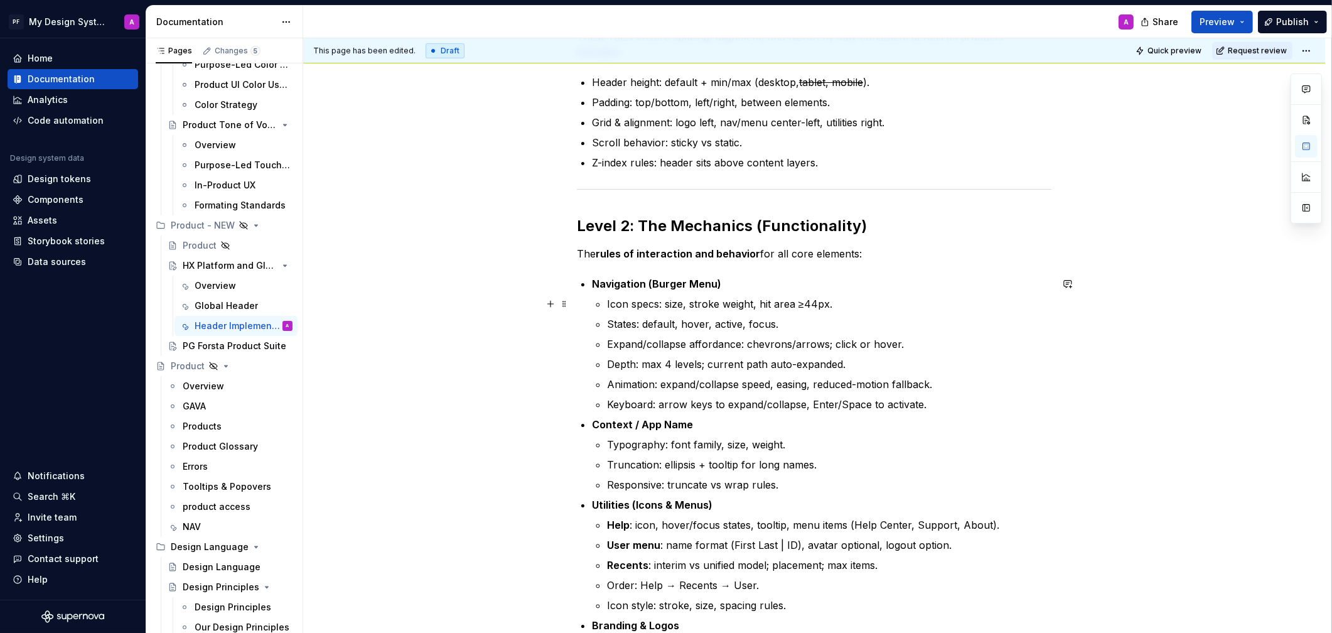
click at [808, 304] on p "Icon specs: size, stroke weight, hit area ≥44px." at bounding box center [829, 303] width 444 height 15
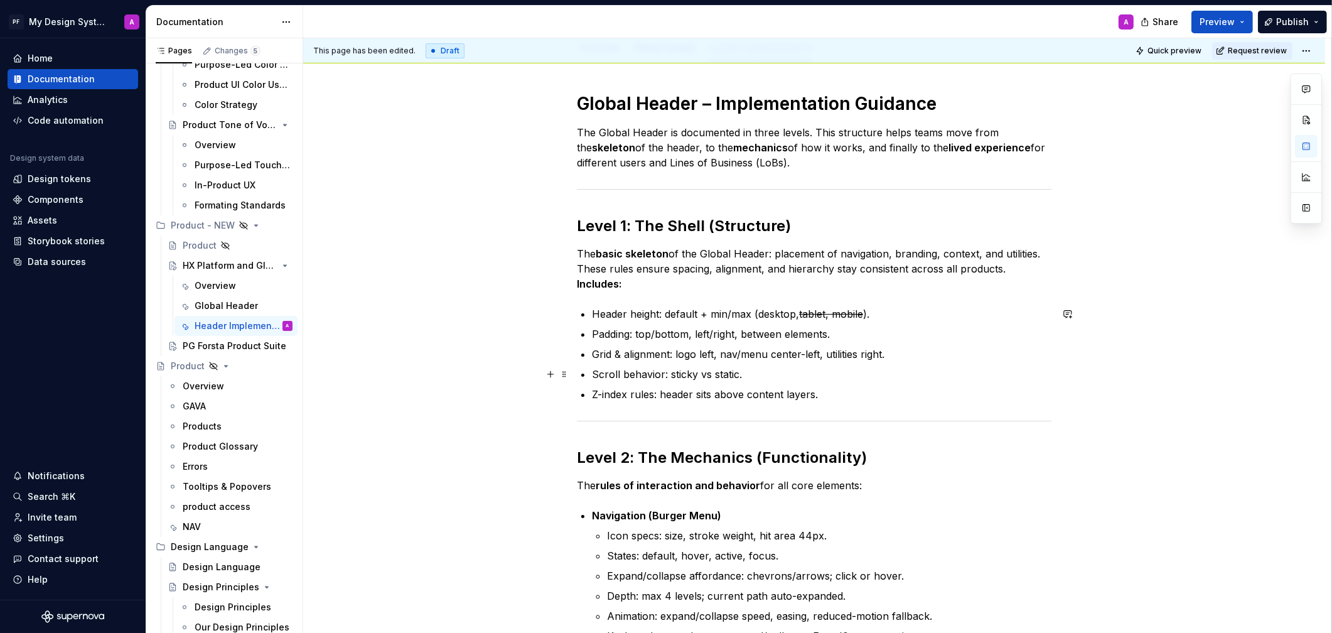
scroll to position [0, 0]
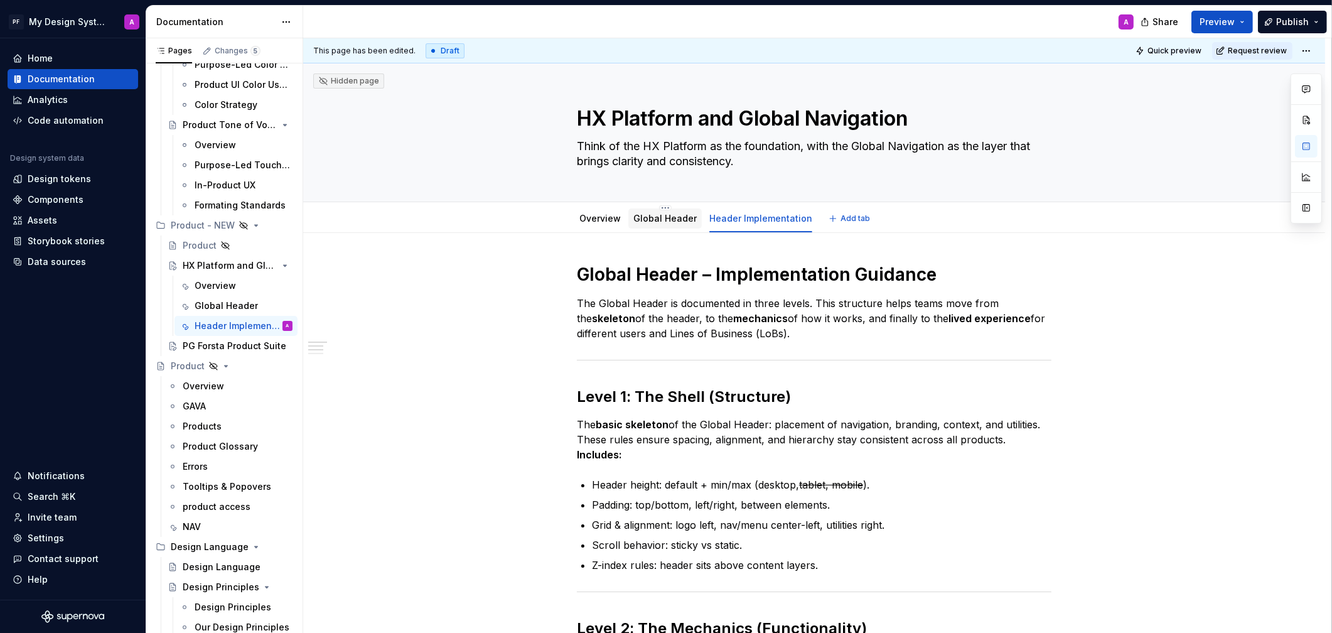
click at [647, 217] on link "Global Header" at bounding box center [664, 218] width 63 height 11
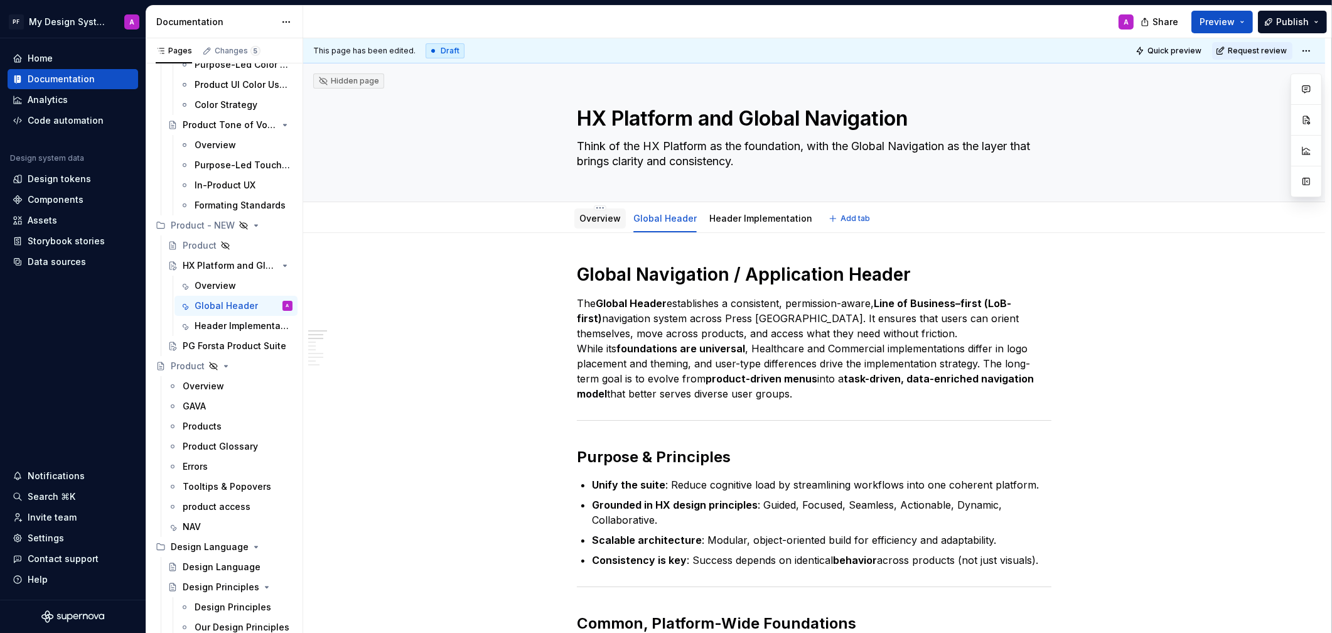
click at [604, 220] on link "Overview" at bounding box center [599, 218] width 41 height 11
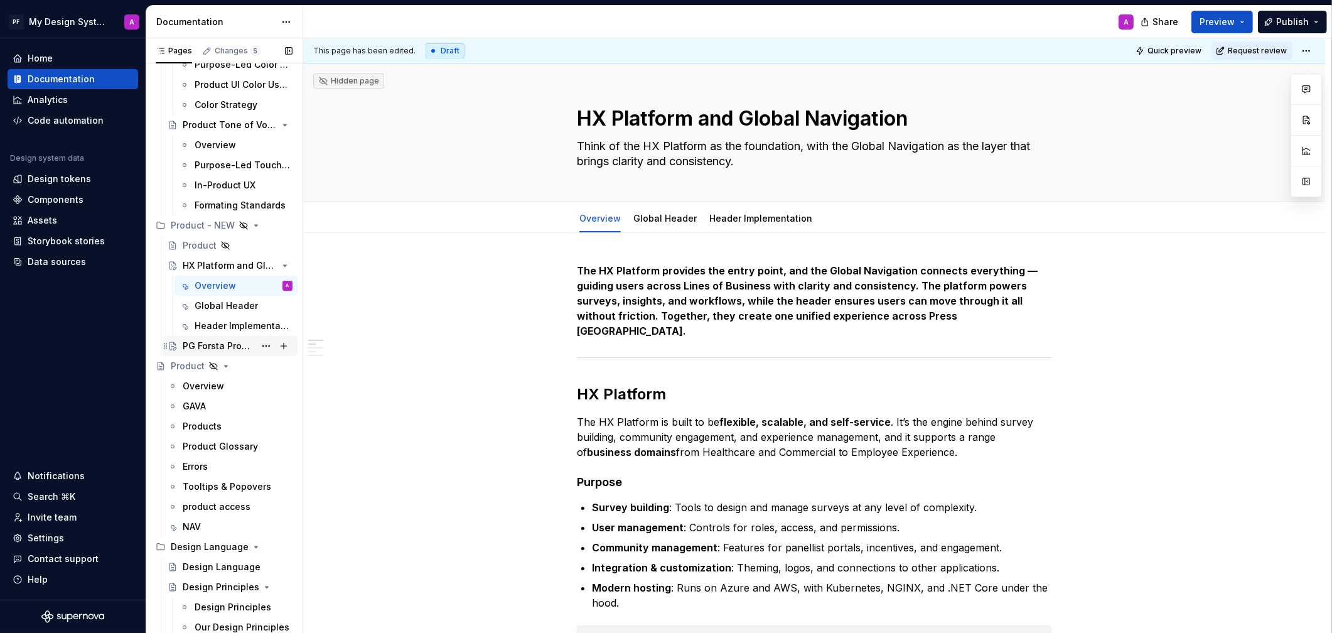
click at [218, 343] on div "PG Forsta Product Suite" at bounding box center [219, 346] width 72 height 13
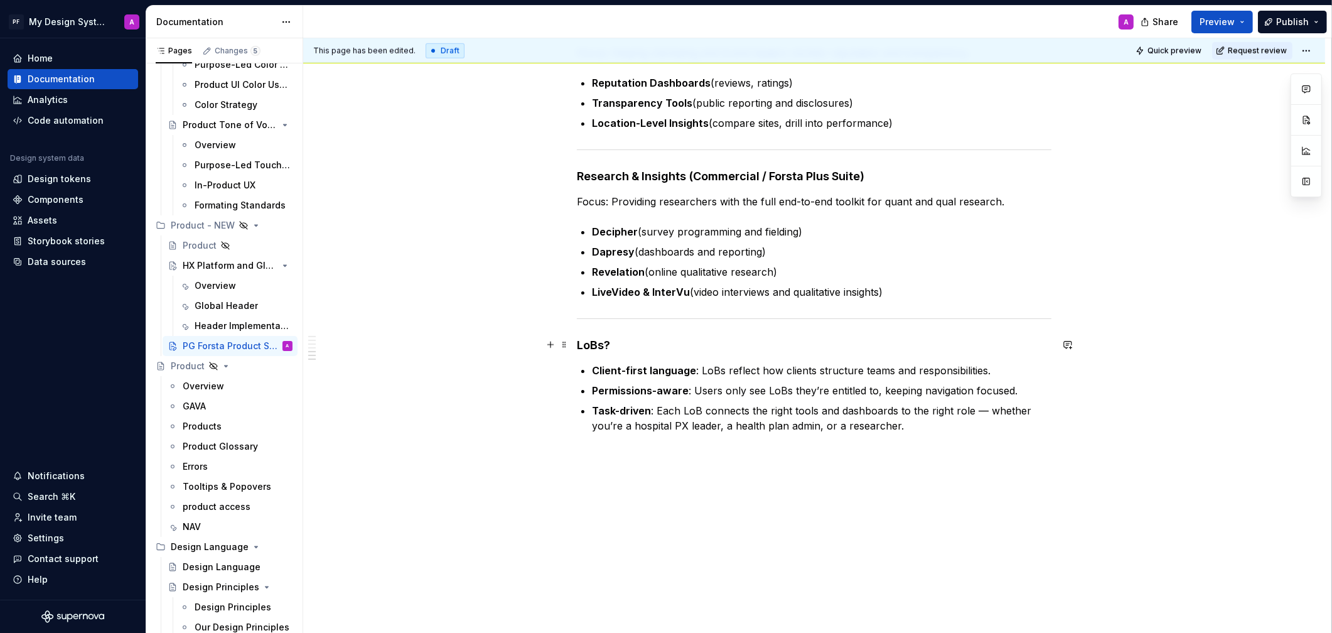
scroll to position [1377, 0]
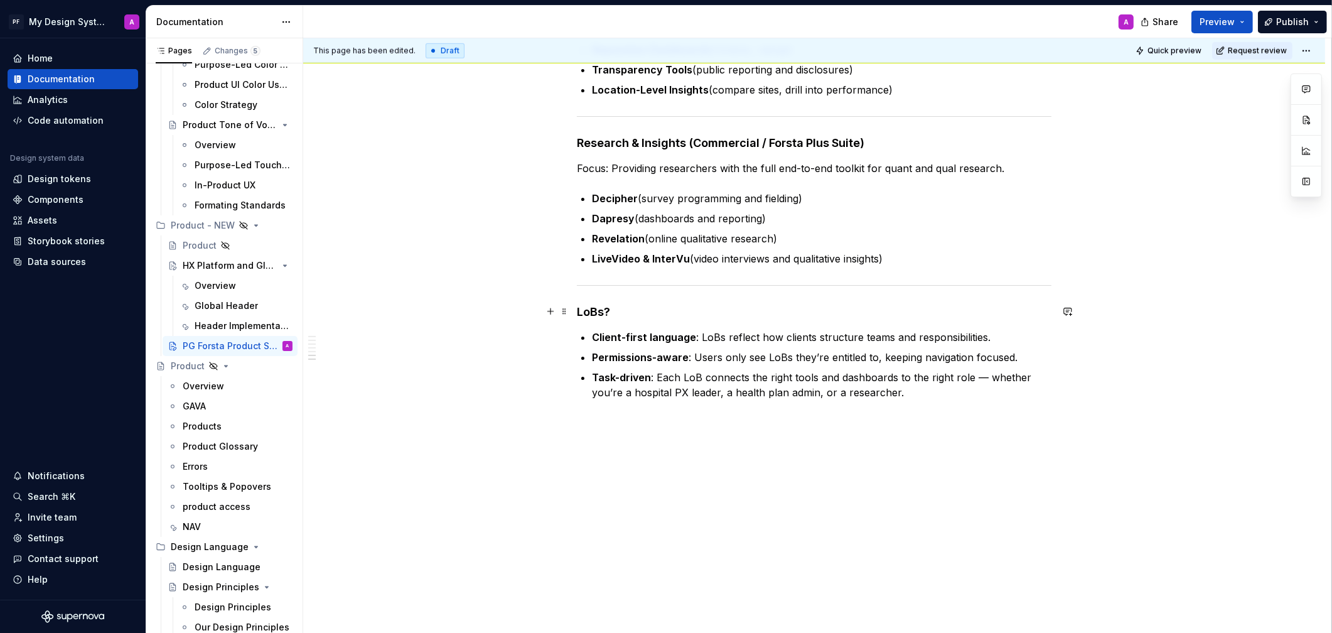
type textarea "*"
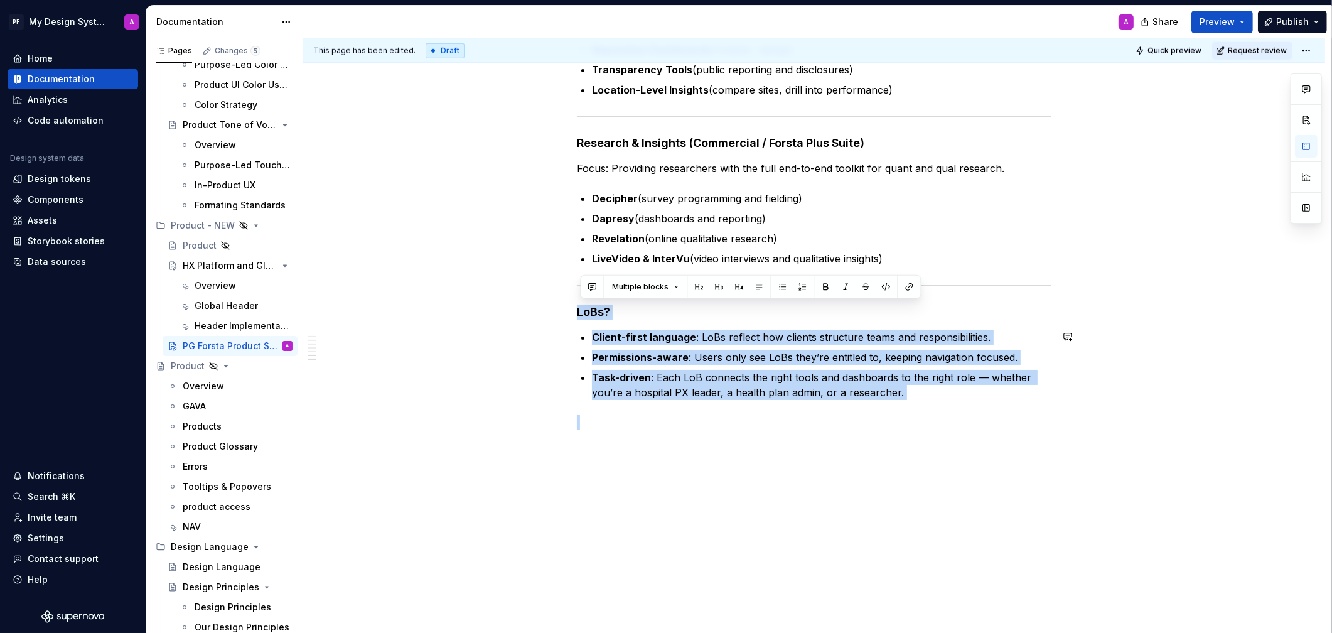
drag, startPoint x: 600, startPoint y: 317, endPoint x: 949, endPoint y: 399, distance: 358.6
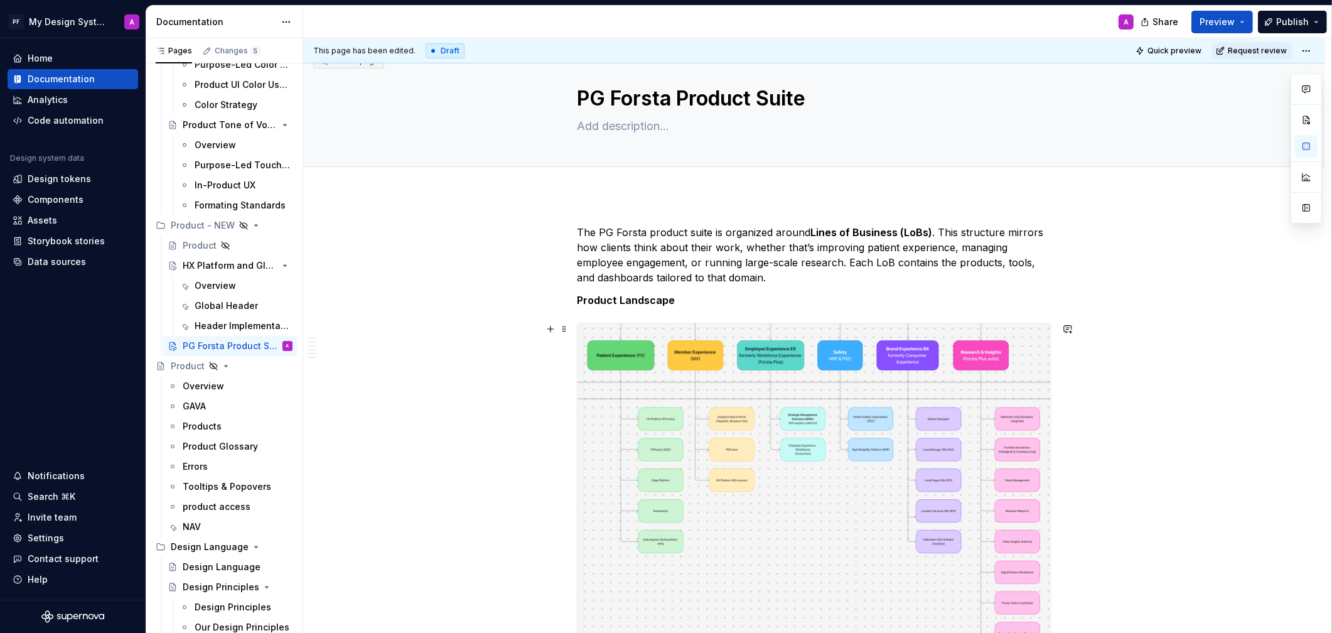
scroll to position [0, 0]
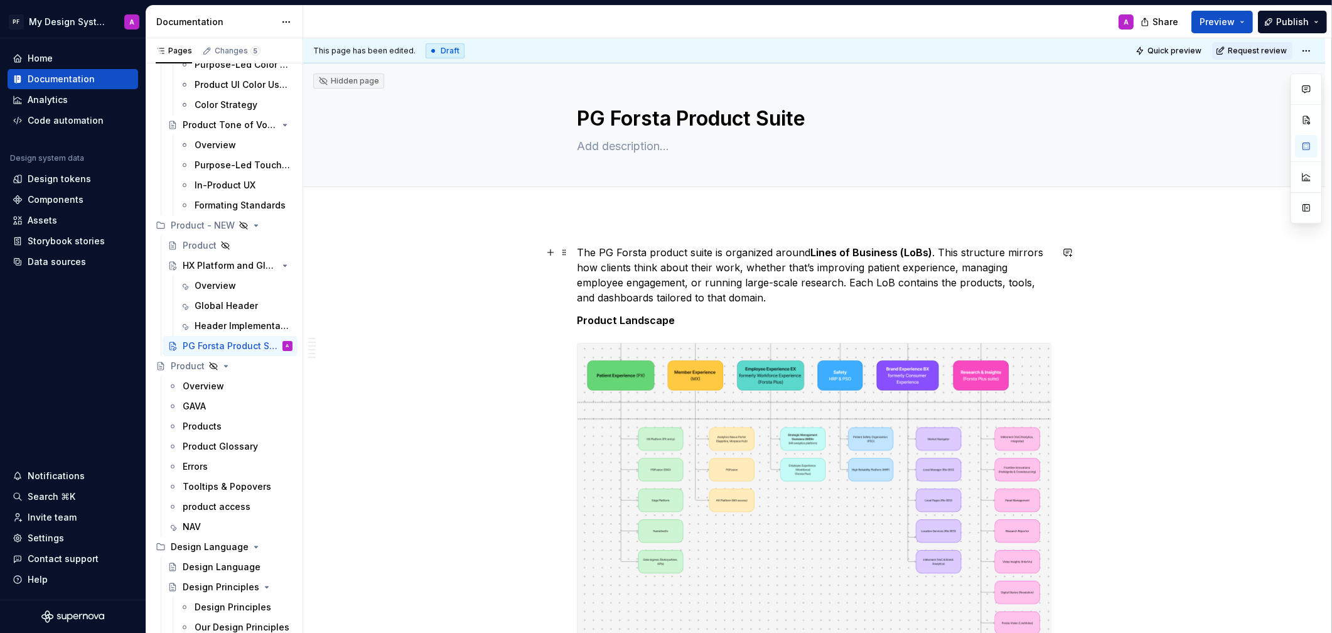
click at [790, 298] on p "The PG Forsta product suite is organized around Lines of Business (LoBs) . This…" at bounding box center [814, 275] width 475 height 60
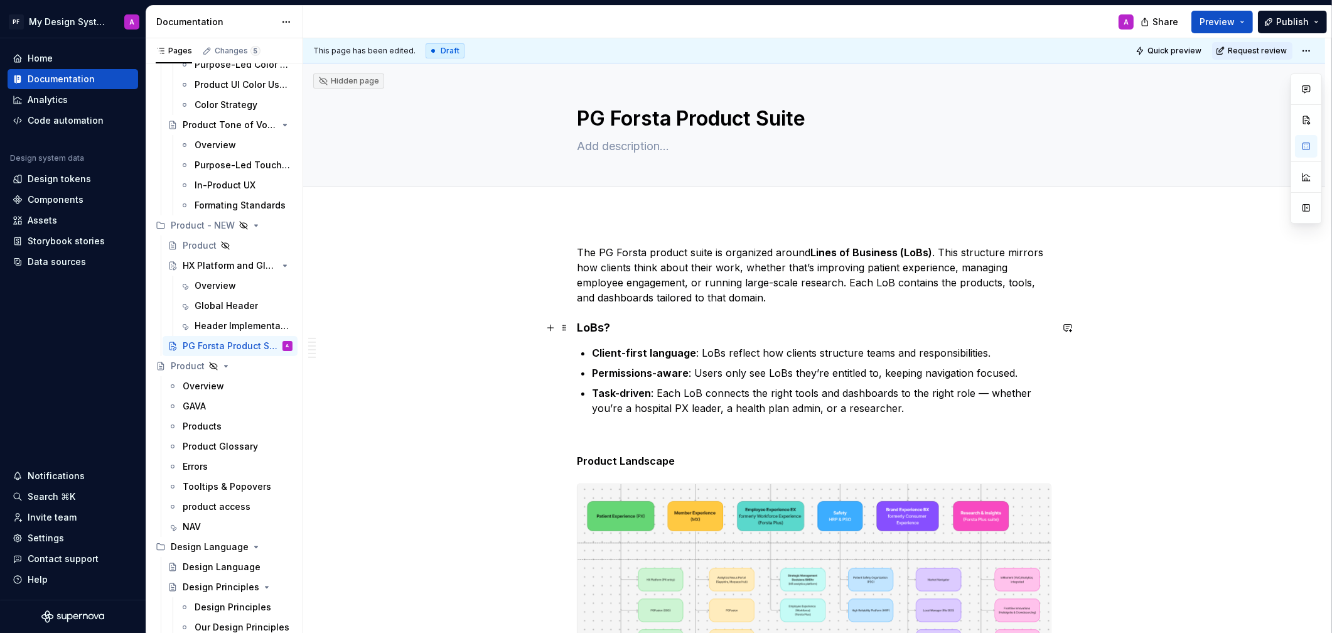
click at [579, 328] on h4 "LoBs?" at bounding box center [814, 327] width 475 height 15
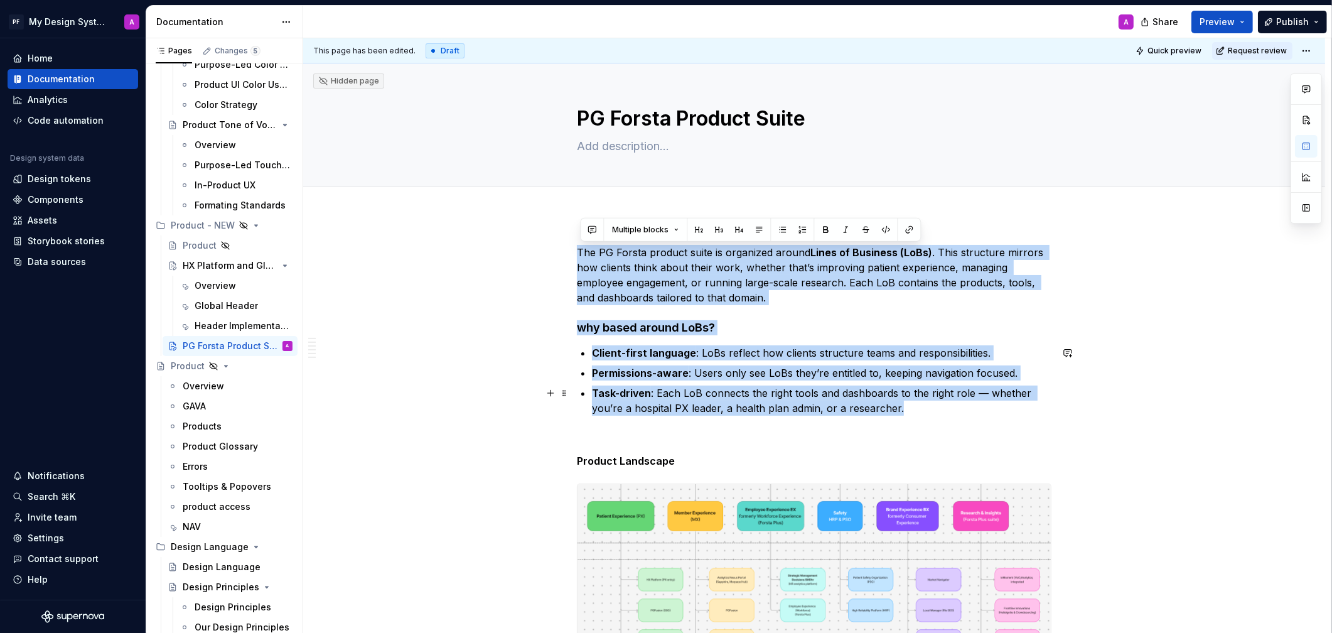
drag, startPoint x: 581, startPoint y: 251, endPoint x: 1038, endPoint y: 414, distance: 485.1
copy div "The PG Forsta product suite is organized around Lines of Business (LoBs) . This…"
click at [240, 327] on div "Header Implementation" at bounding box center [225, 326] width 60 height 13
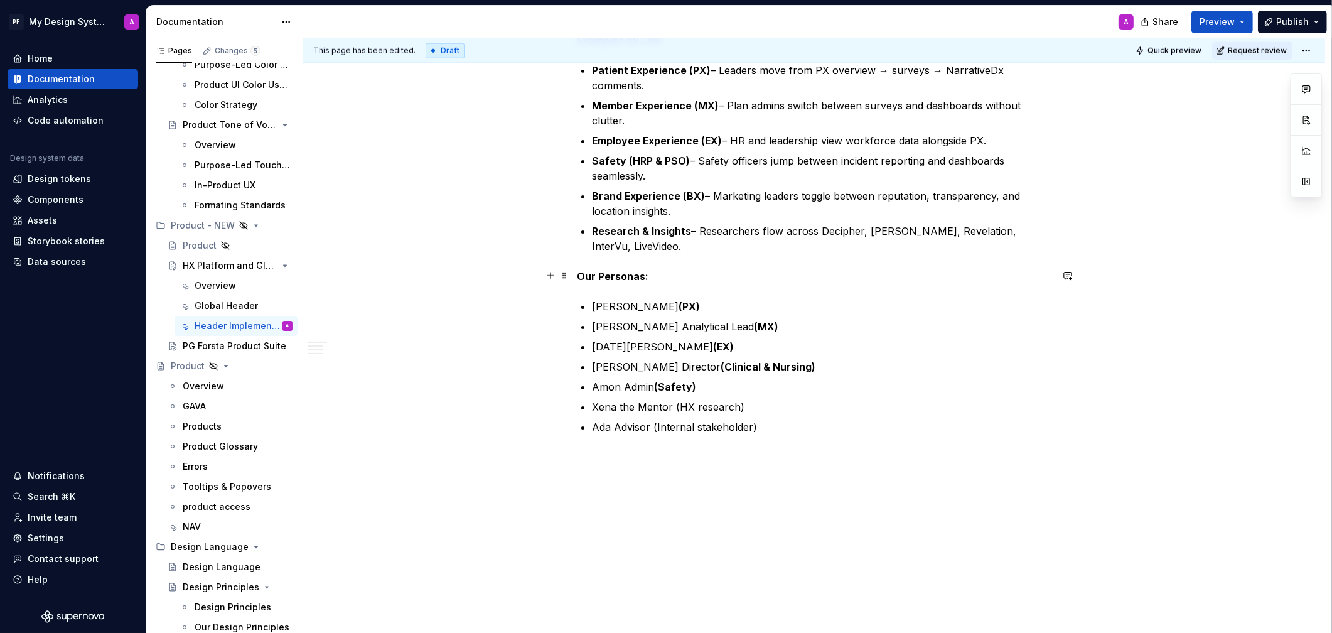
scroll to position [1748, 0]
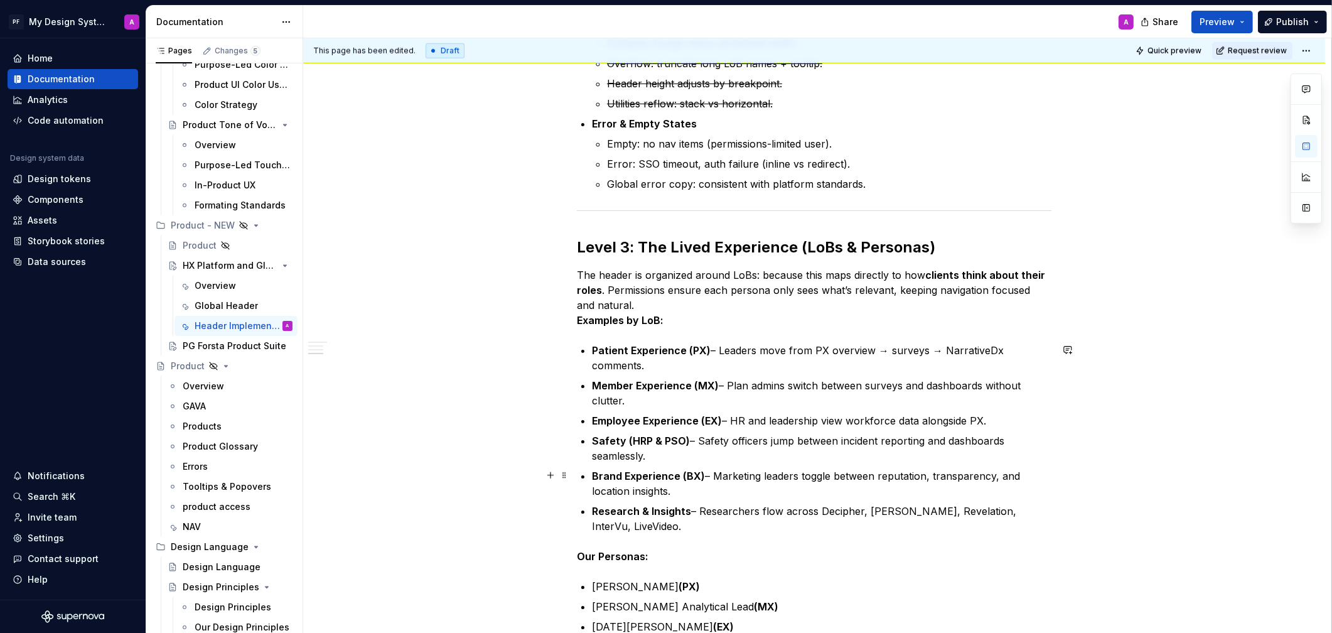
scroll to position [1796, 0]
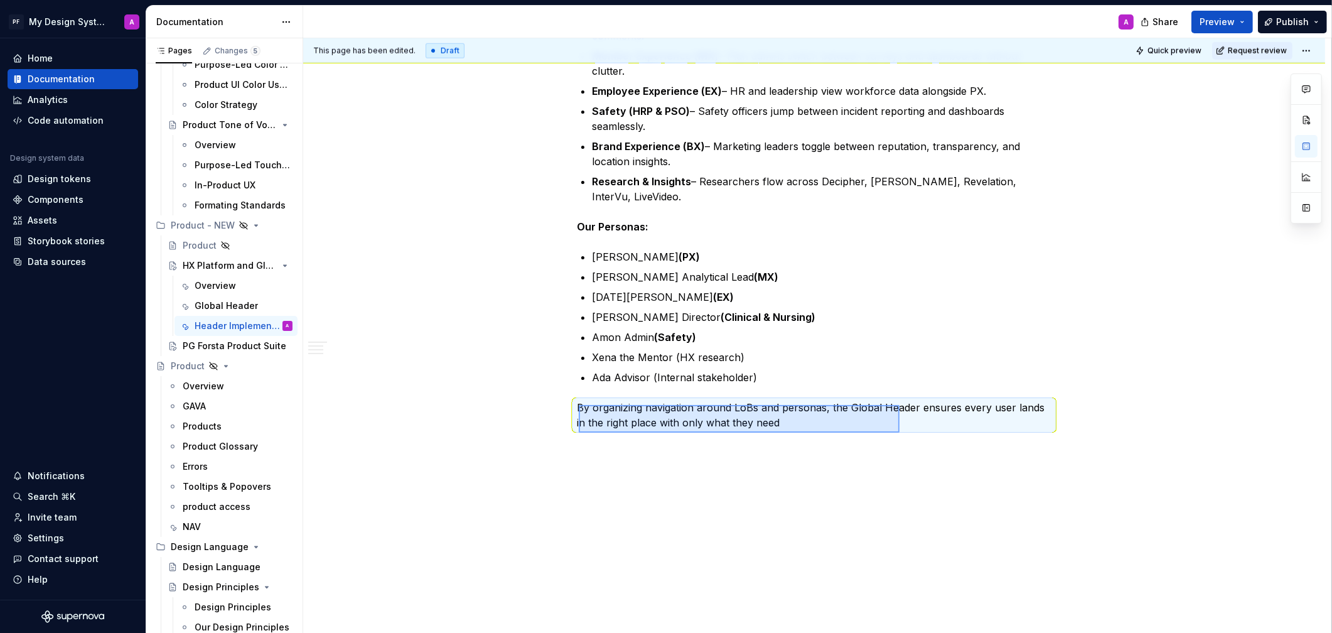
drag, startPoint x: 594, startPoint y: 407, endPoint x: 902, endPoint y: 433, distance: 309.3
click at [902, 433] on div "This page has been edited. Draft Quick preview Request review Hidden page HX Pl…" at bounding box center [817, 335] width 1028 height 595
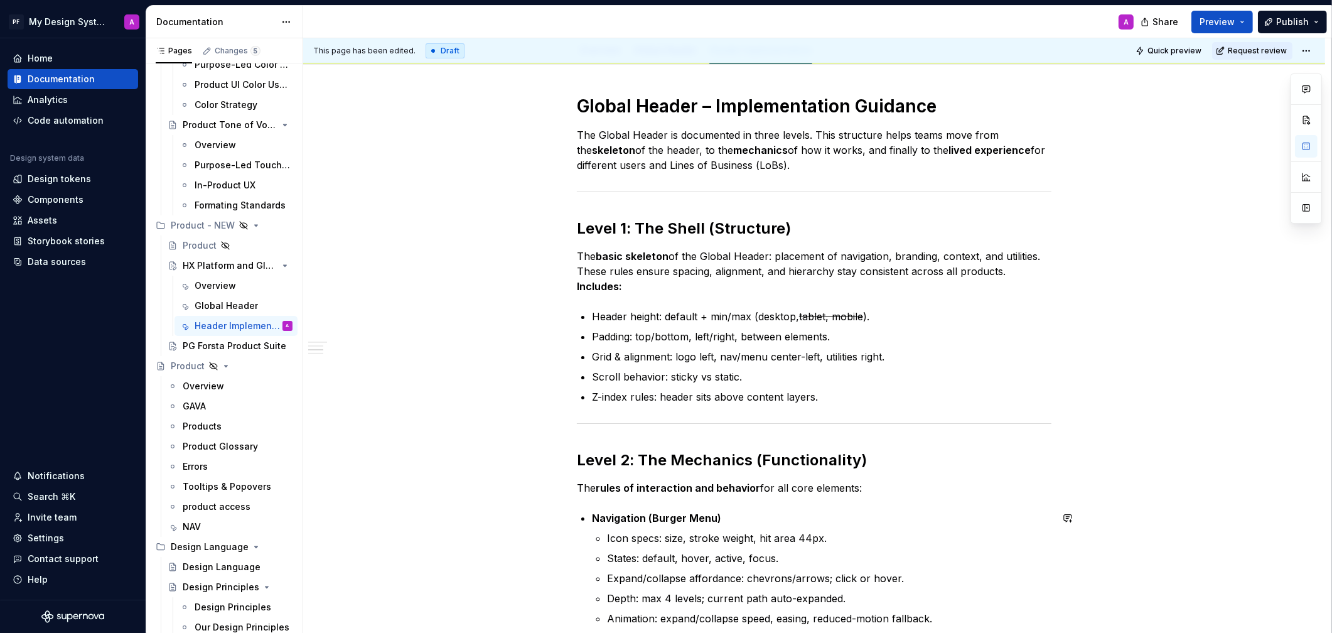
scroll to position [0, 0]
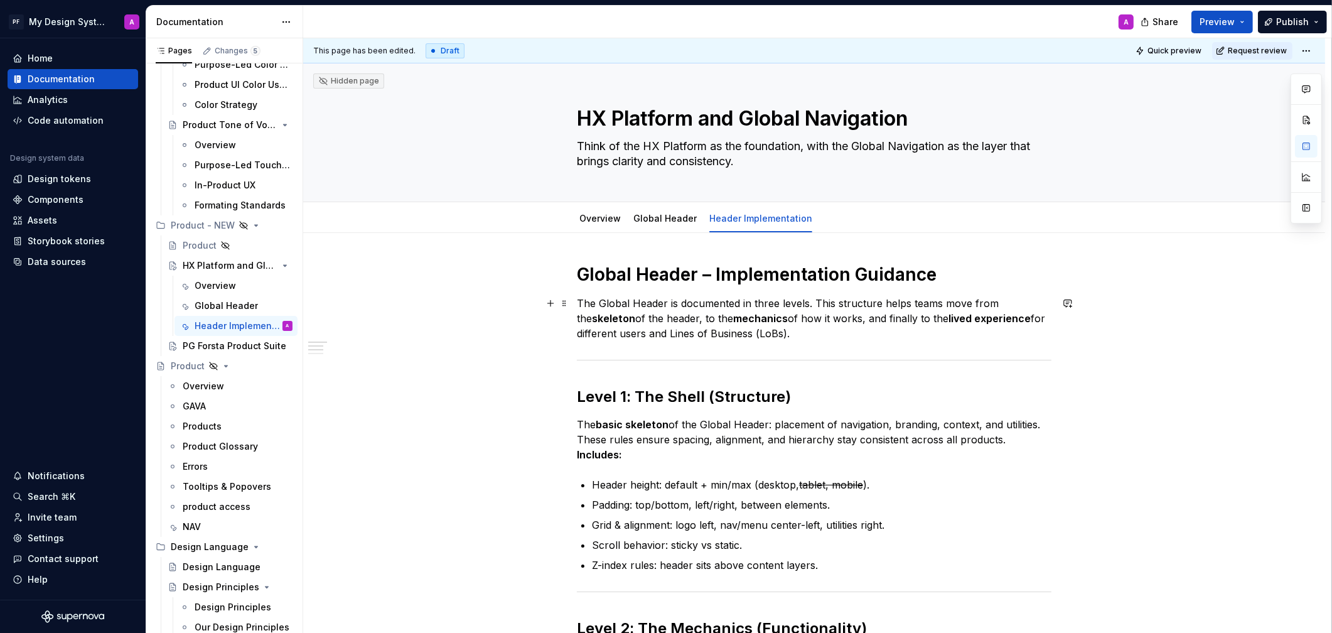
click at [819, 338] on p "The Global Header is documented in three levels. This structure helps teams mov…" at bounding box center [814, 318] width 475 height 45
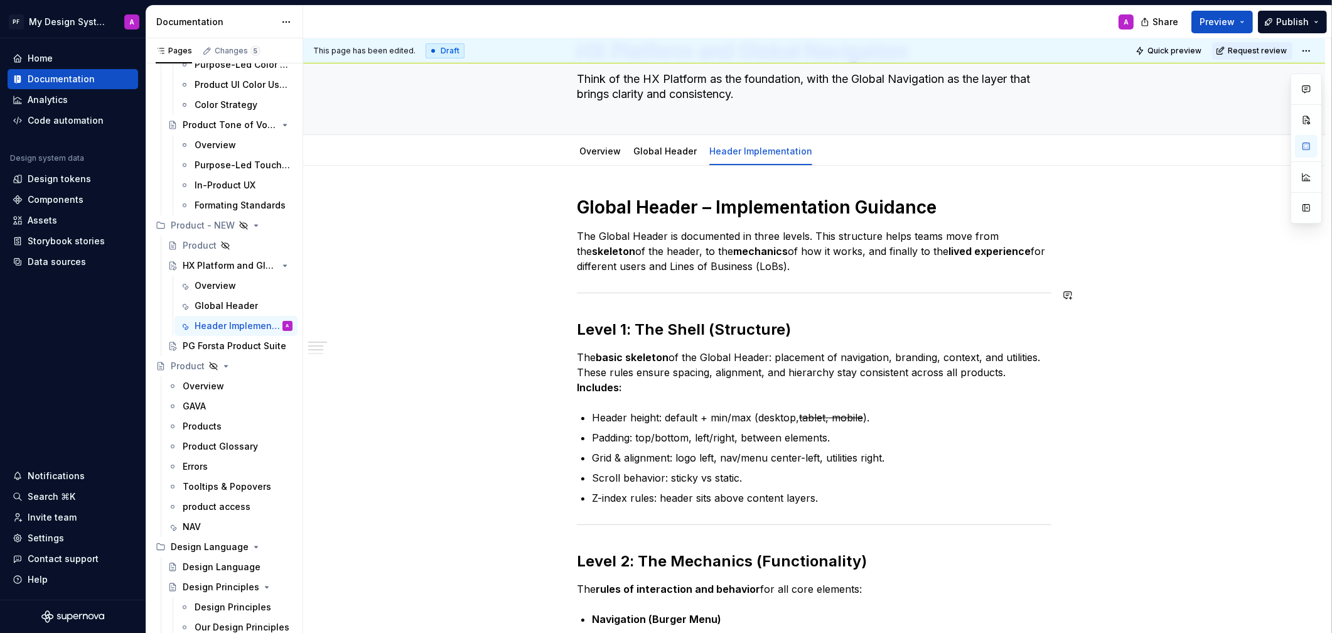
scroll to position [77, 0]
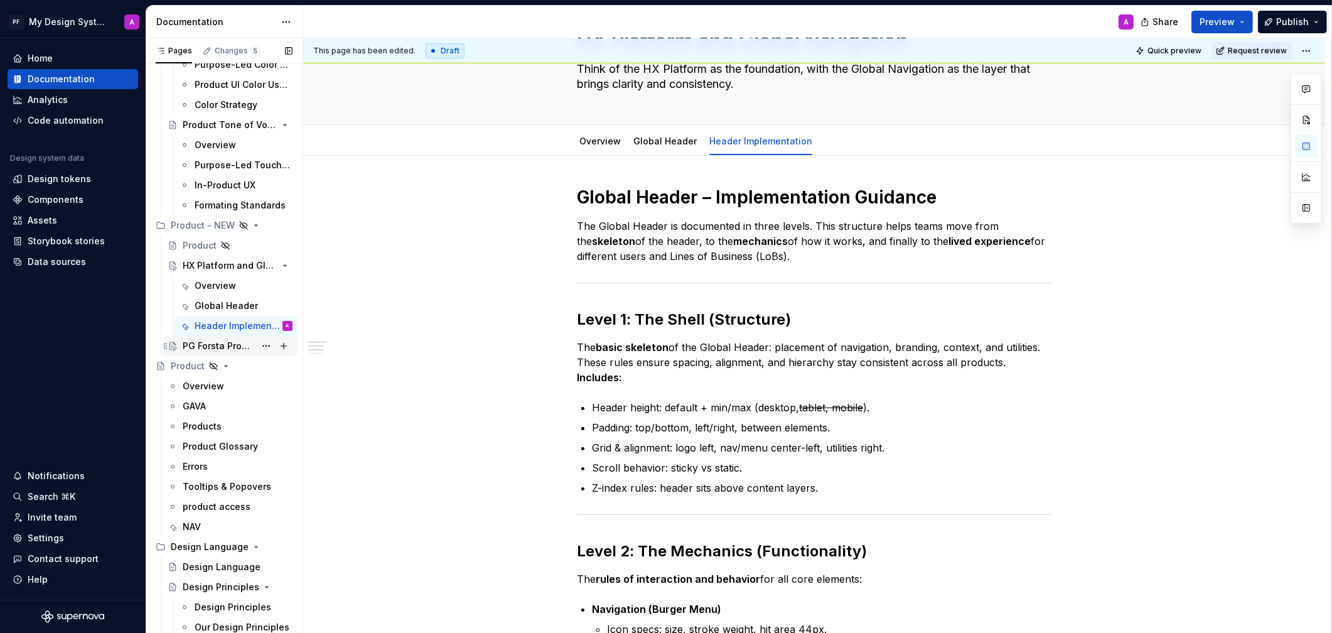
click at [240, 343] on div "PG Forsta Product Suite" at bounding box center [219, 346] width 72 height 13
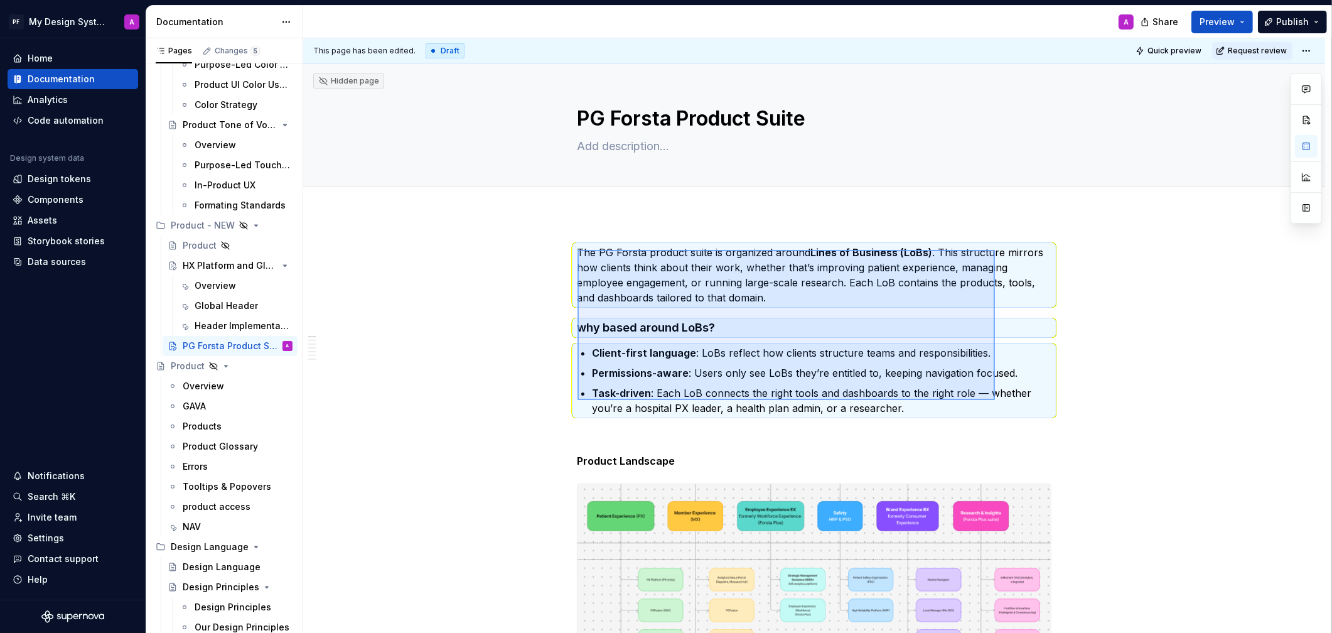
drag, startPoint x: 578, startPoint y: 250, endPoint x: 1011, endPoint y: 415, distance: 464.1
click at [1011, 415] on div "This page has been edited. Draft Quick preview Request review Hidden page PG Fo…" at bounding box center [817, 335] width 1028 height 595
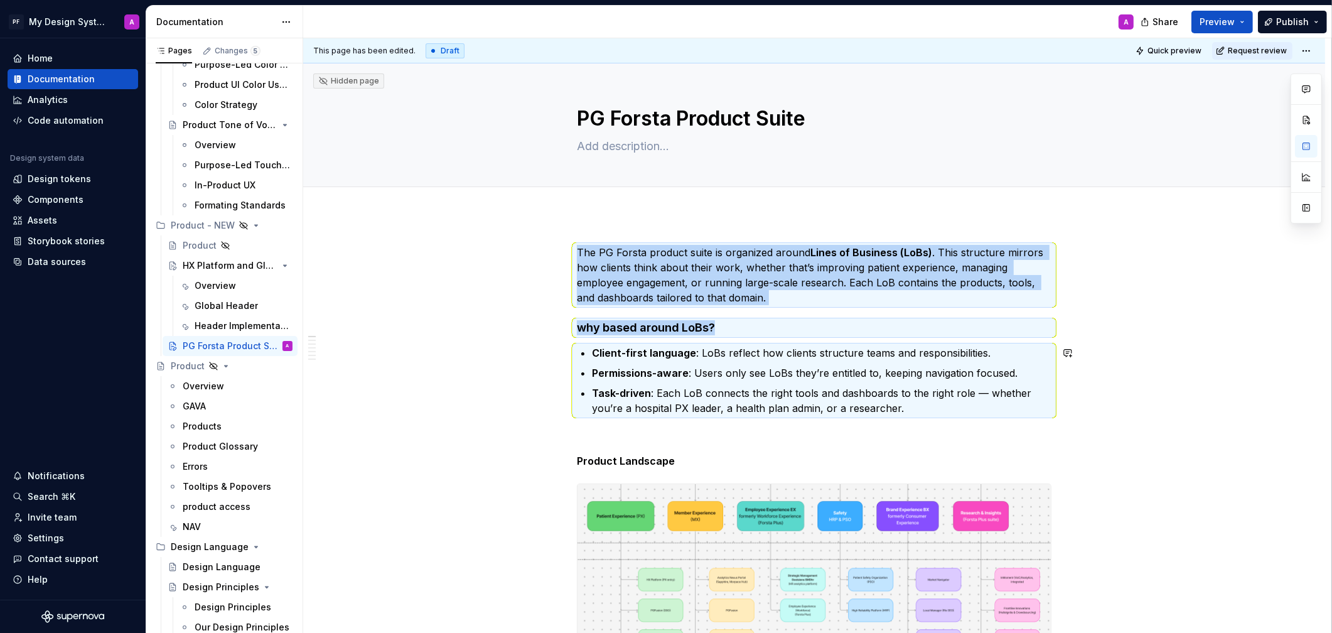
copy div "The PG Forsta product suite is organized around Lines of Business (LoBs) . This…"
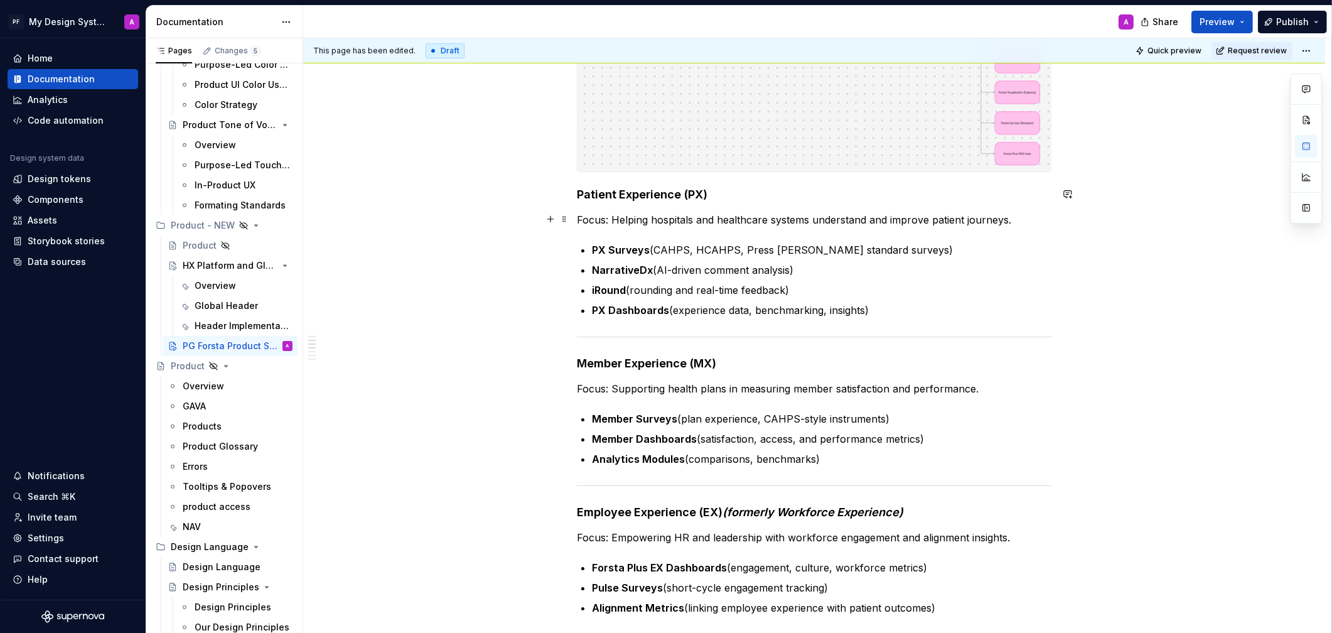
scroll to position [734, 0]
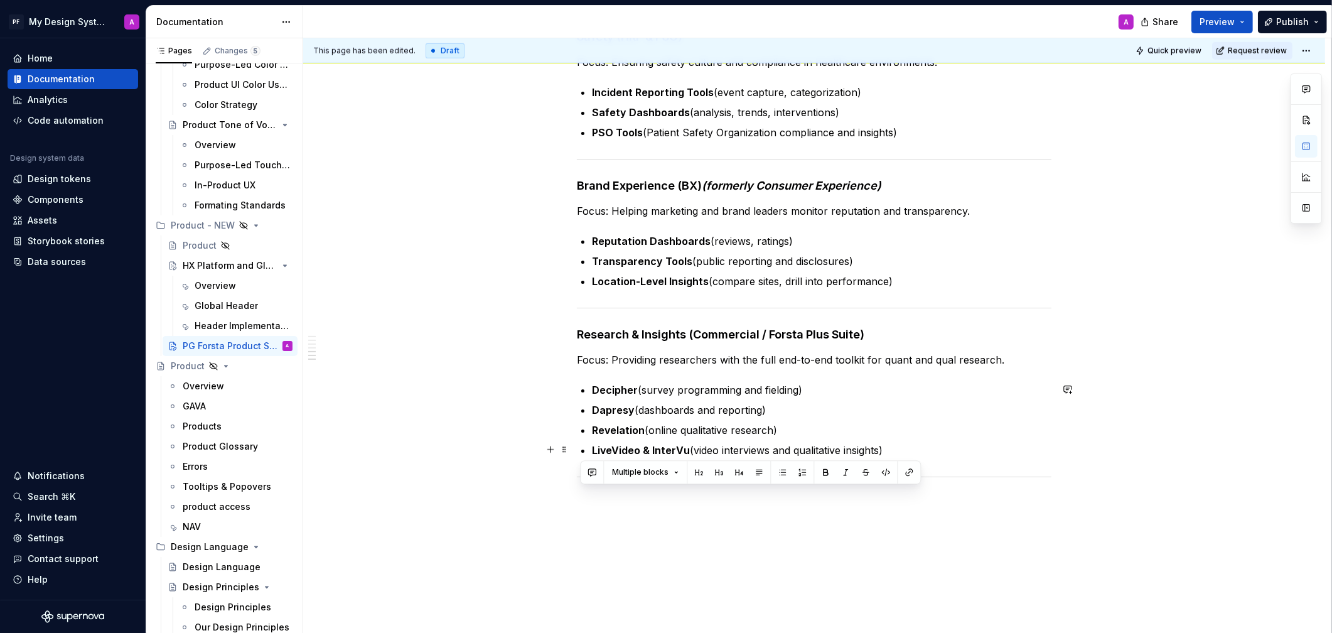
drag, startPoint x: 579, startPoint y: 159, endPoint x: 1043, endPoint y: 450, distance: 546.9
copy div "Patient Experience (PX) Focus: Helping hospitals and healthcare systems underst…"
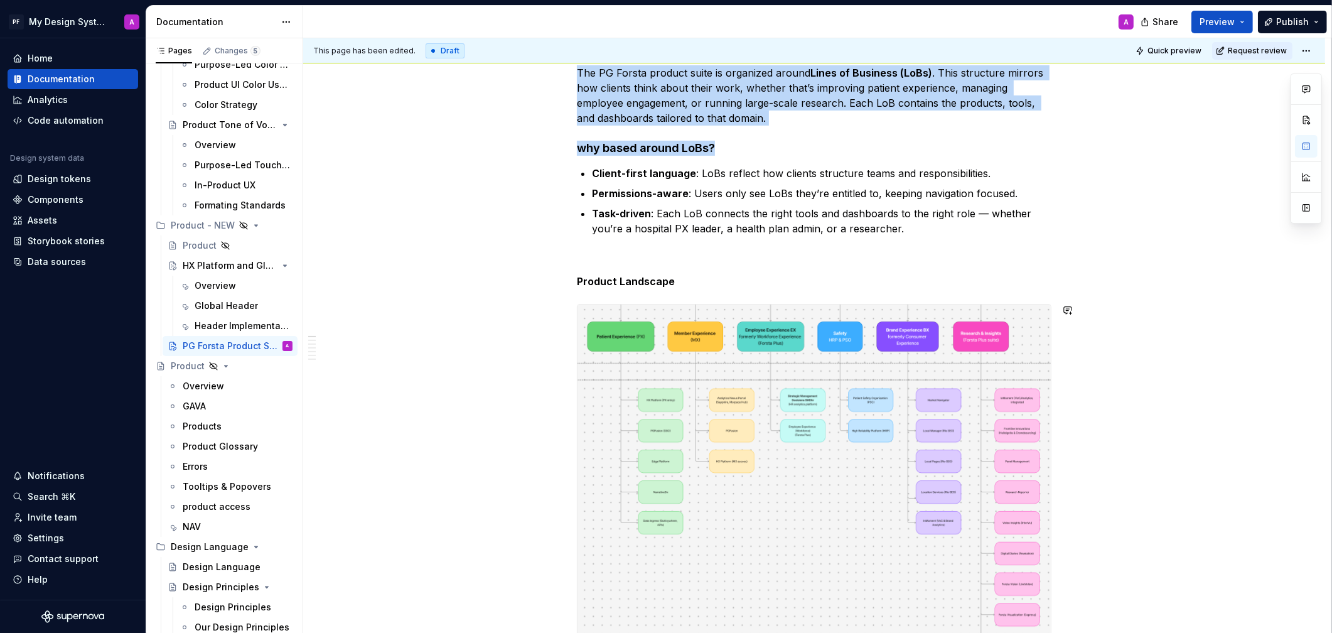
scroll to position [0, 0]
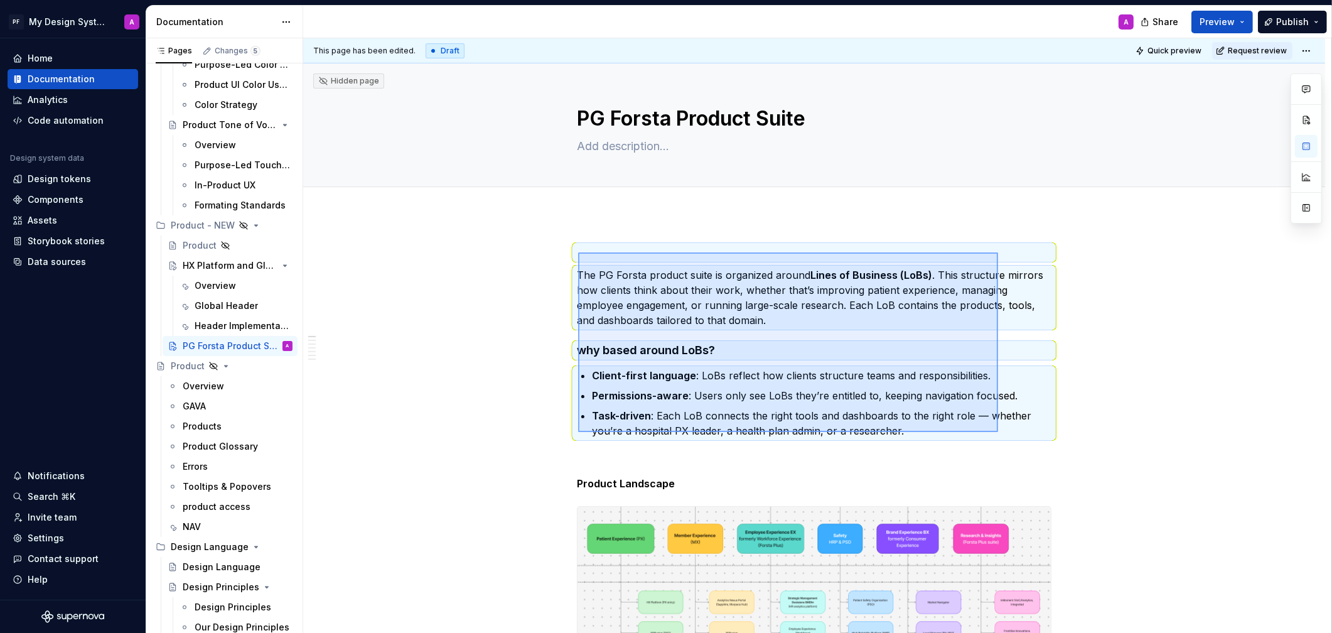
drag, startPoint x: 578, startPoint y: 252, endPoint x: 998, endPoint y: 432, distance: 456.7
click at [998, 432] on div "This page has been edited. Draft Quick preview Request review Hidden page PG Fo…" at bounding box center [817, 335] width 1028 height 595
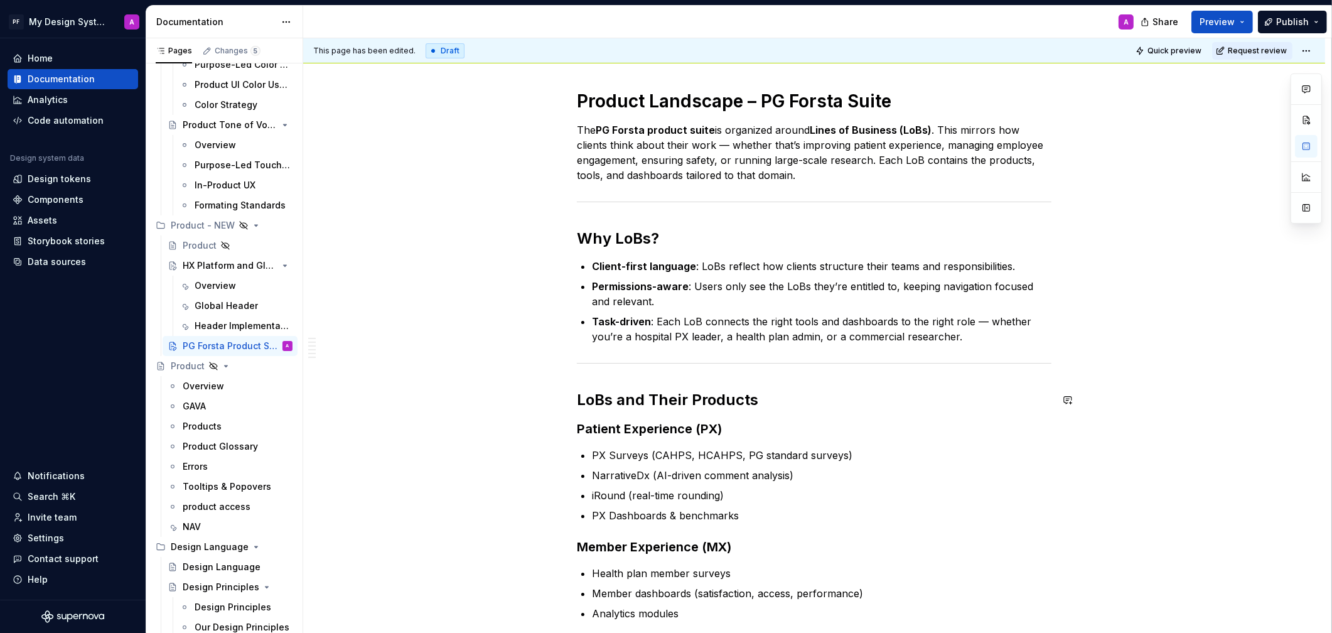
scroll to position [176, 0]
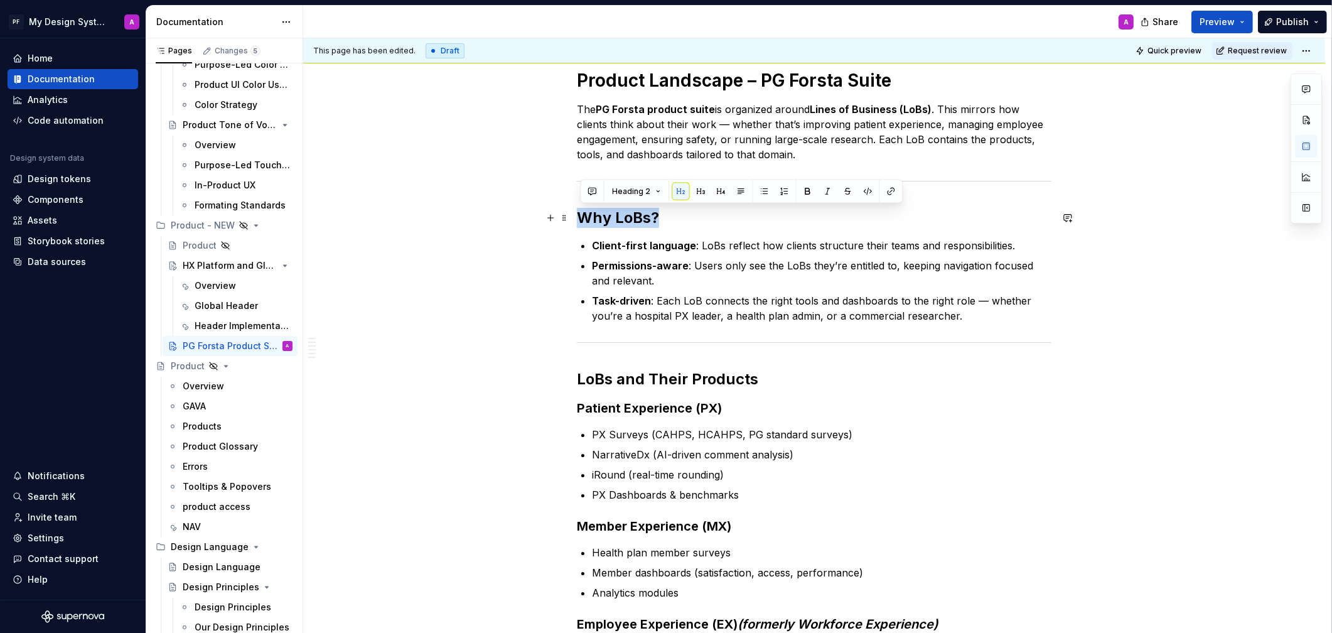
drag, startPoint x: 679, startPoint y: 217, endPoint x: 575, endPoint y: 217, distance: 104.2
click at [722, 192] on button "button" at bounding box center [721, 192] width 18 height 18
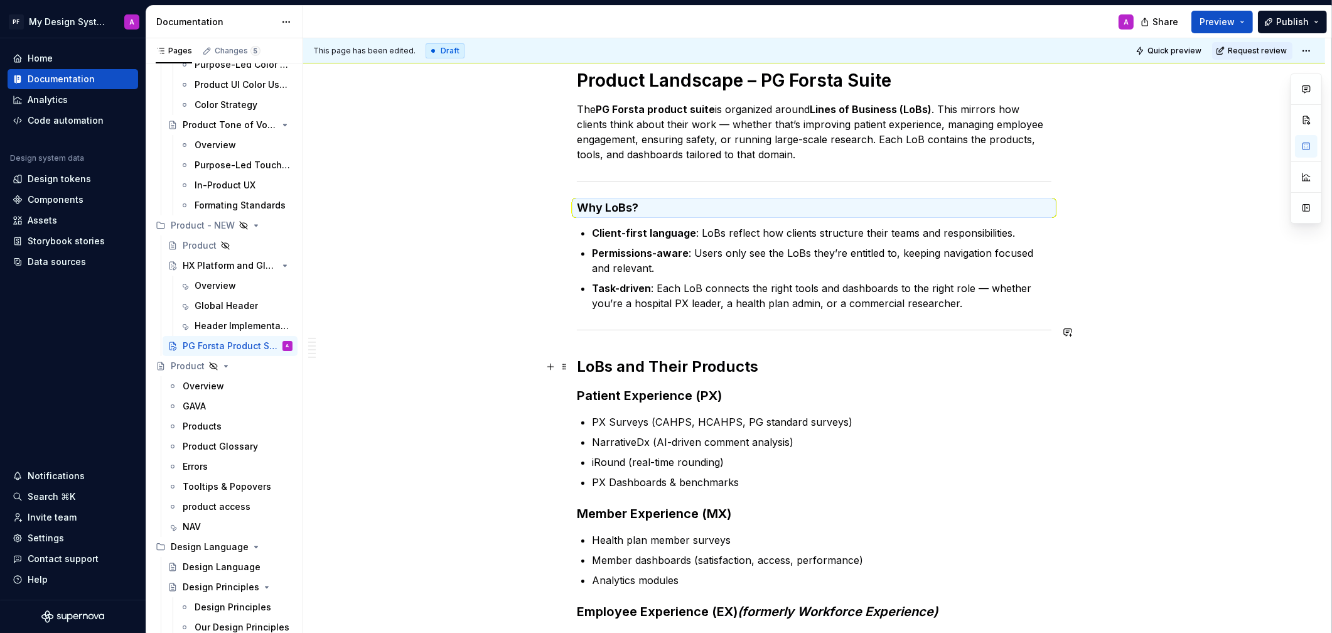
click at [753, 357] on h2 "LoBs and Their Products" at bounding box center [814, 367] width 475 height 20
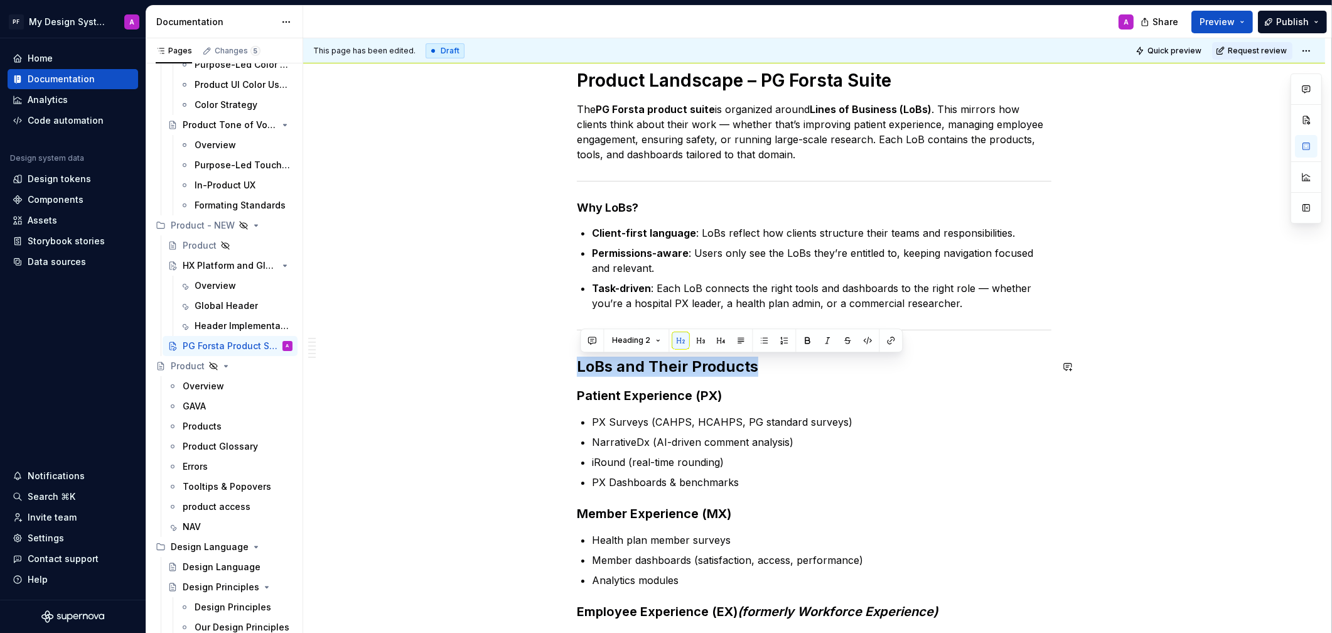
drag, startPoint x: 758, startPoint y: 361, endPoint x: 602, endPoint y: 352, distance: 156.6
click at [694, 341] on button "button" at bounding box center [701, 340] width 18 height 18
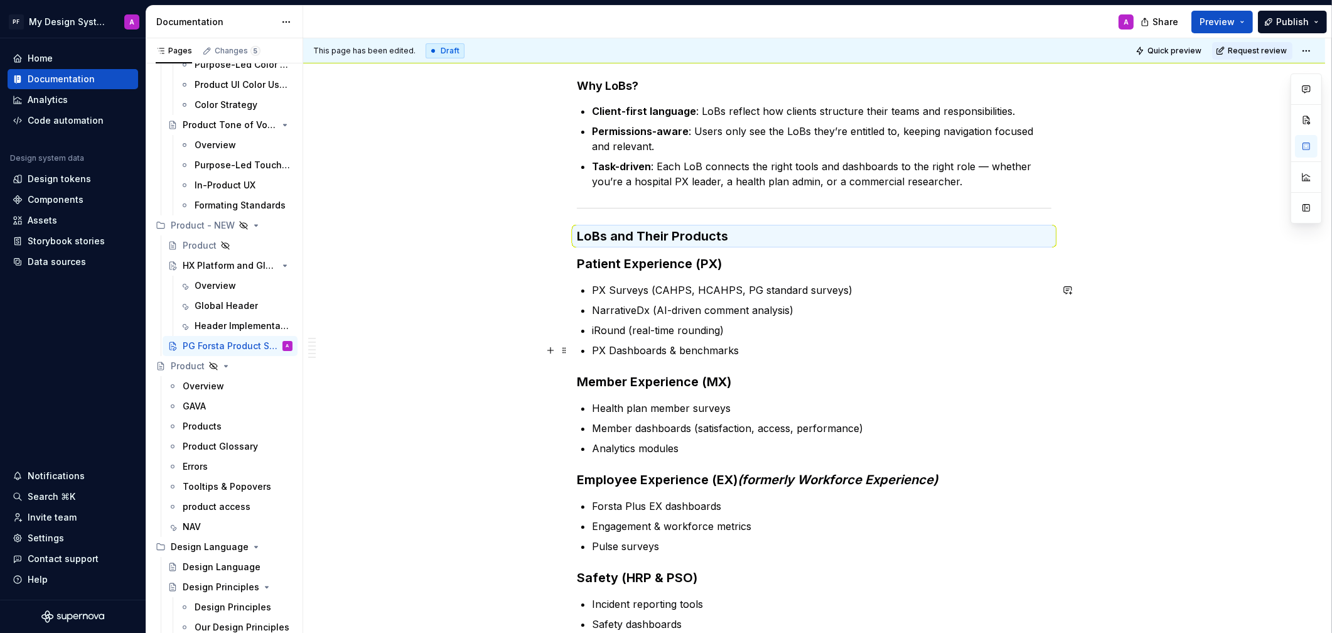
scroll to position [315, 0]
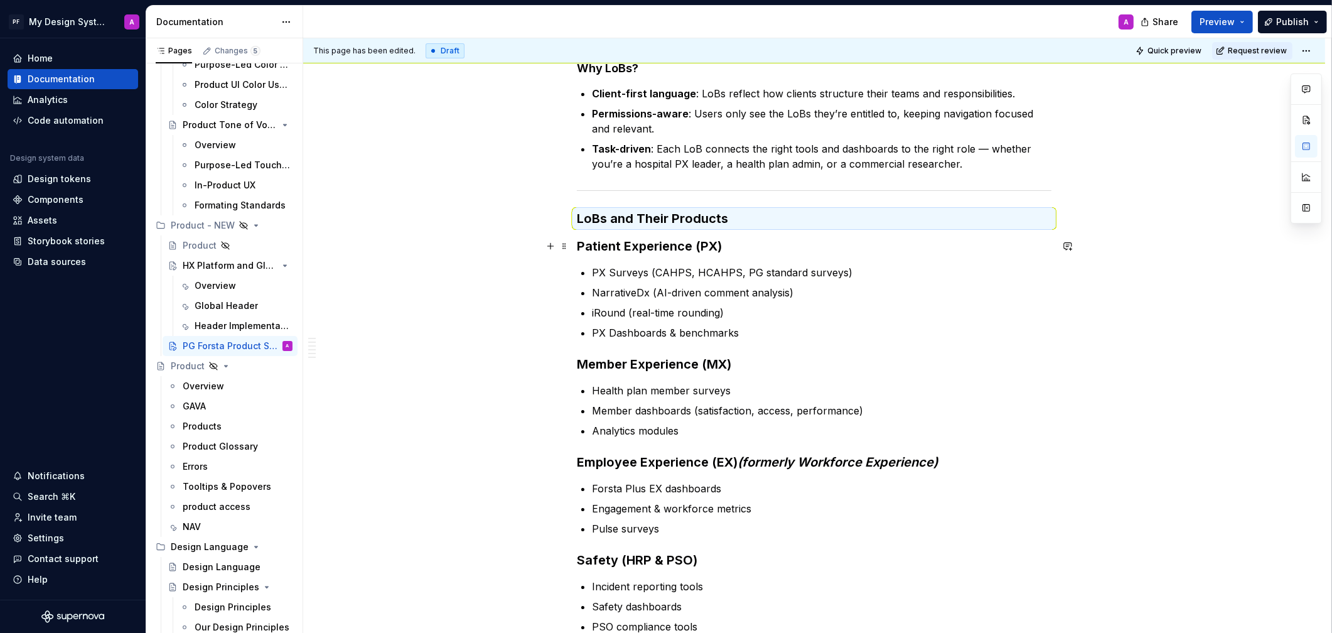
click at [719, 244] on h3 "Patient Experience (PX)" at bounding box center [814, 246] width 475 height 18
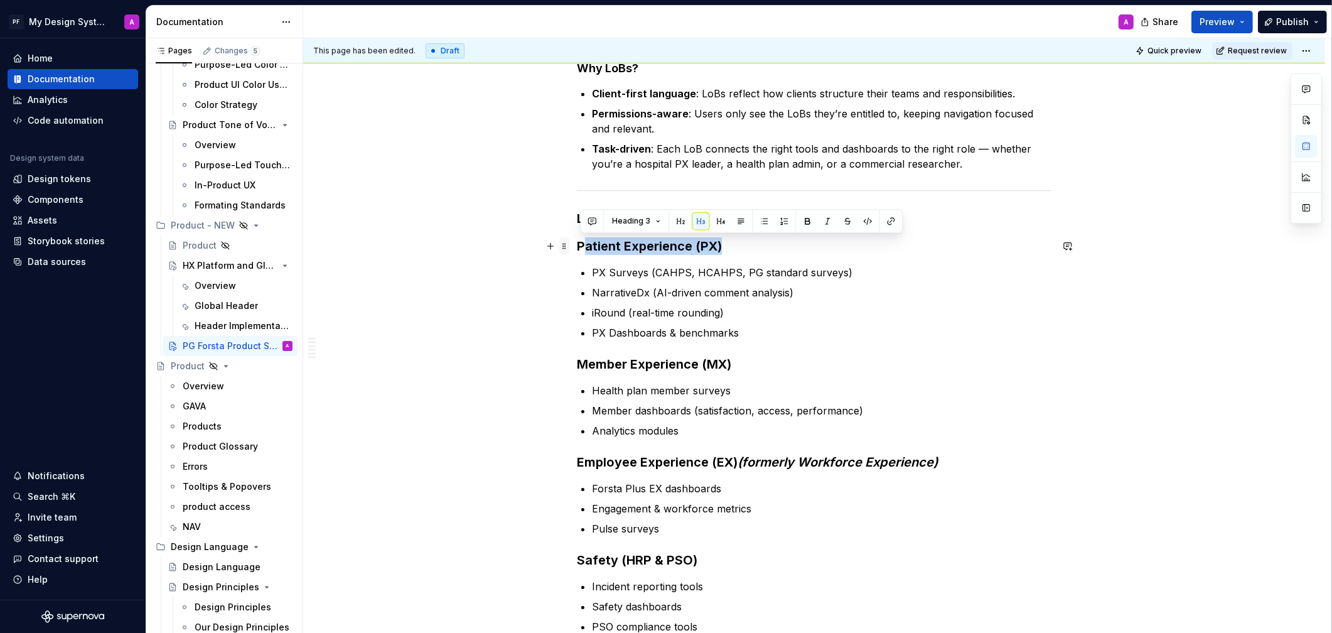
drag, startPoint x: 747, startPoint y: 246, endPoint x: 562, endPoint y: 249, distance: 185.2
click at [728, 247] on h3 "Patient Experience (PX)" at bounding box center [814, 246] width 475 height 18
drag, startPoint x: 729, startPoint y: 247, endPoint x: 584, endPoint y: 247, distance: 145.6
click at [584, 247] on h3 "Patient Experience (PX)" at bounding box center [814, 246] width 475 height 18
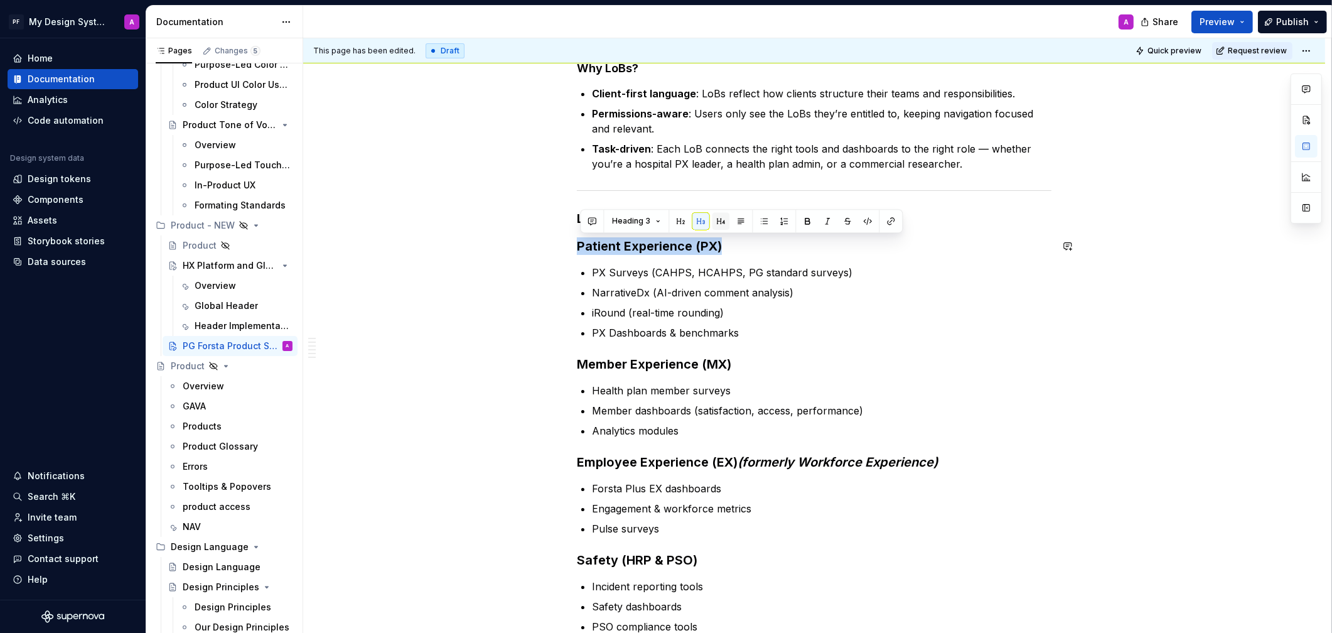
click at [721, 220] on button "button" at bounding box center [721, 221] width 18 height 18
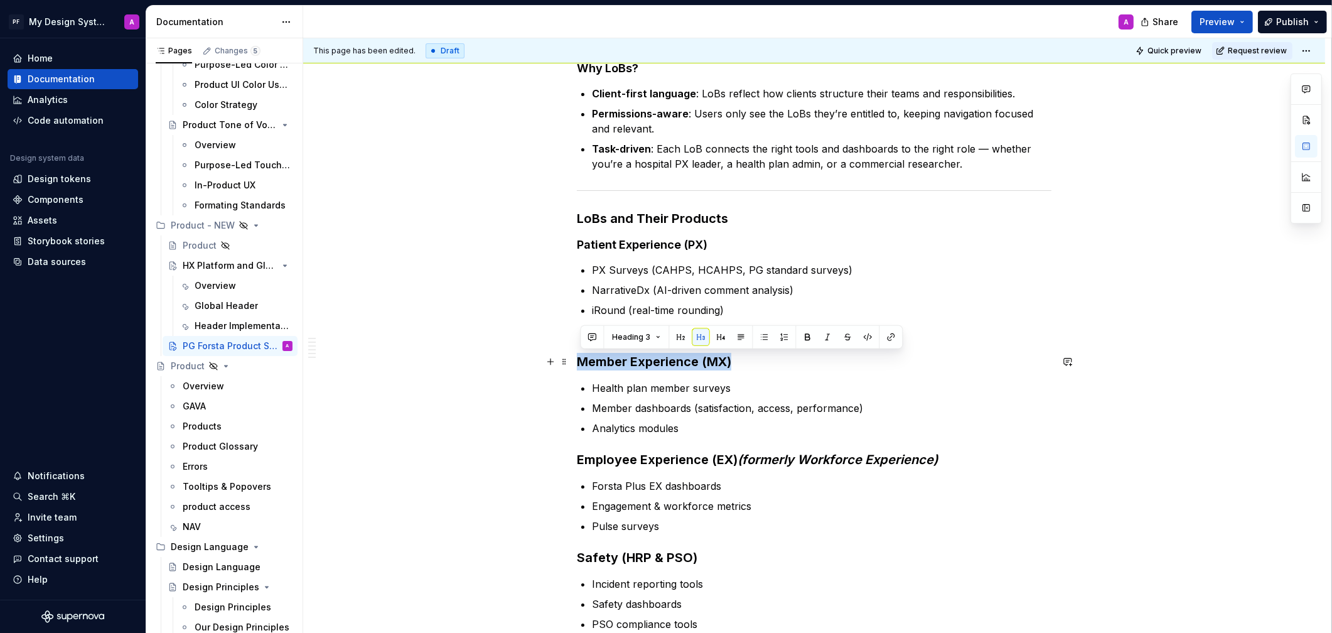
drag, startPoint x: 740, startPoint y: 357, endPoint x: 579, endPoint y: 353, distance: 160.8
click at [719, 337] on button "button" at bounding box center [721, 337] width 18 height 18
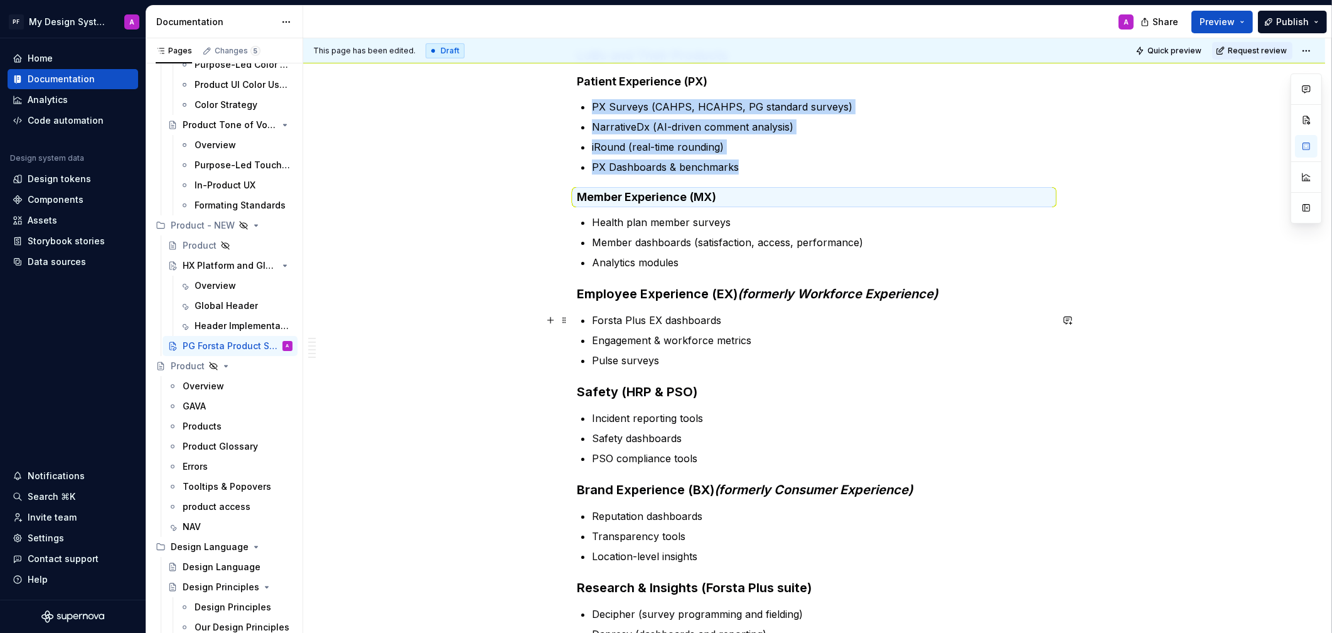
scroll to position [480, 0]
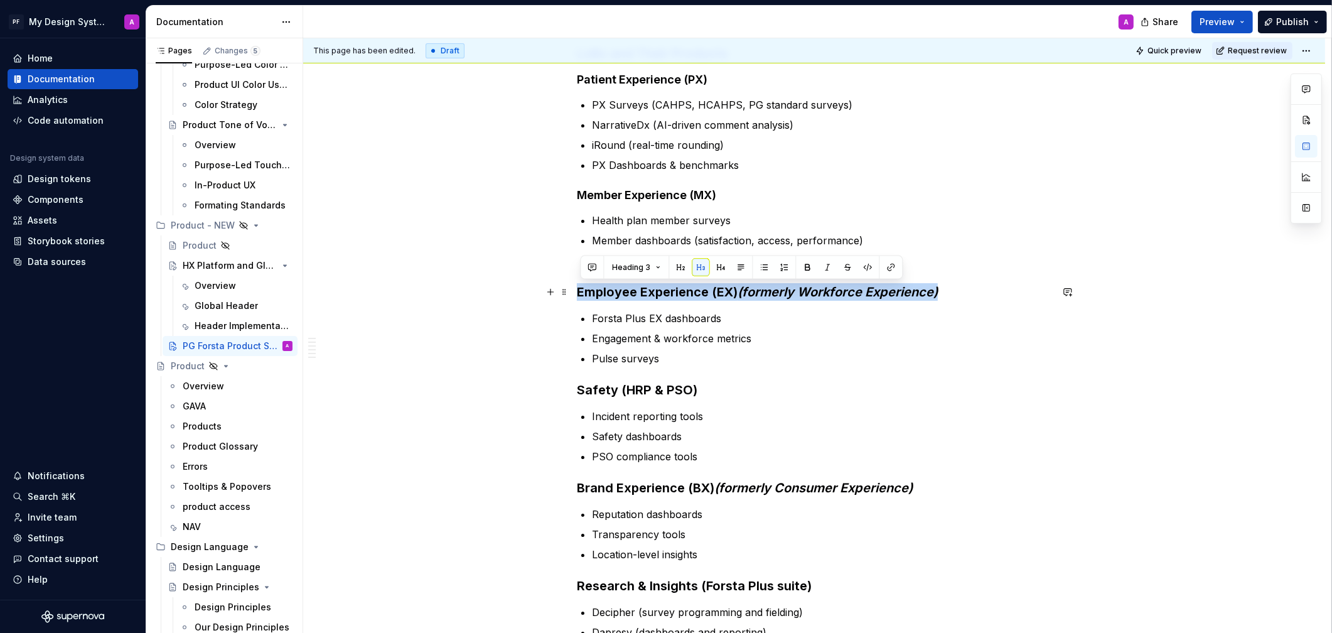
drag, startPoint x: 583, startPoint y: 290, endPoint x: 966, endPoint y: 289, distance: 382.9
click at [965, 288] on h3 "Employee Experience (EX) (formerly Workforce Experience)" at bounding box center [814, 292] width 475 height 18
click at [721, 262] on button "button" at bounding box center [721, 268] width 18 height 18
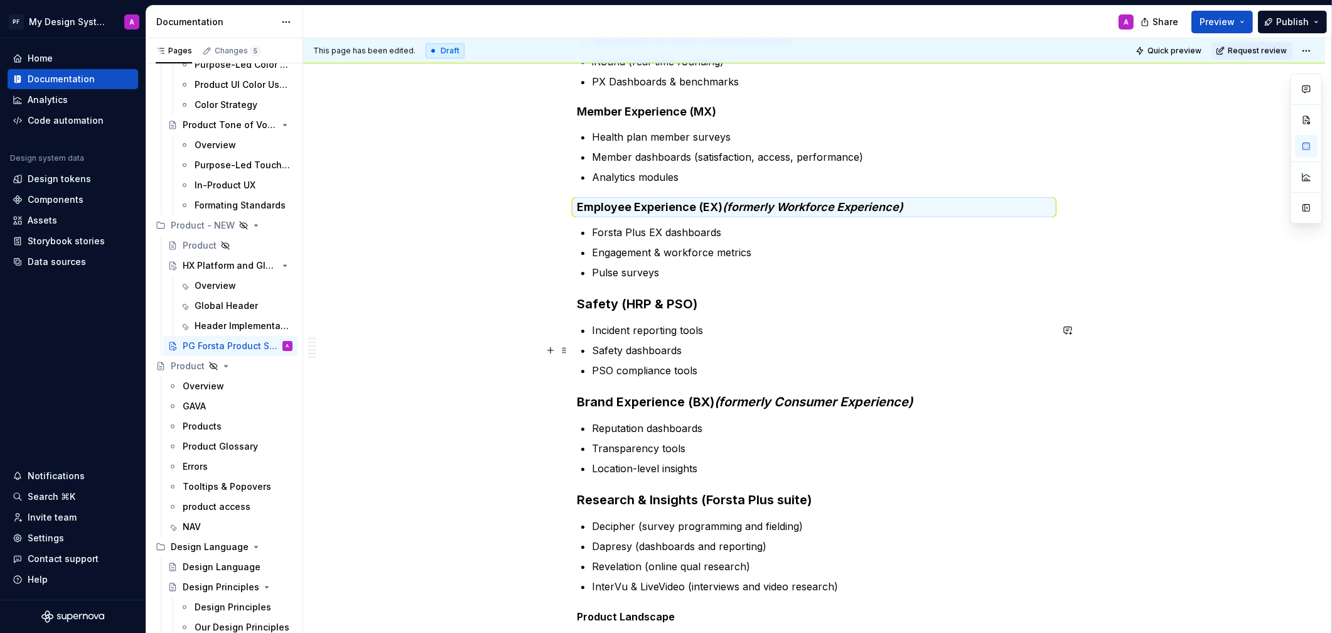
scroll to position [566, 0]
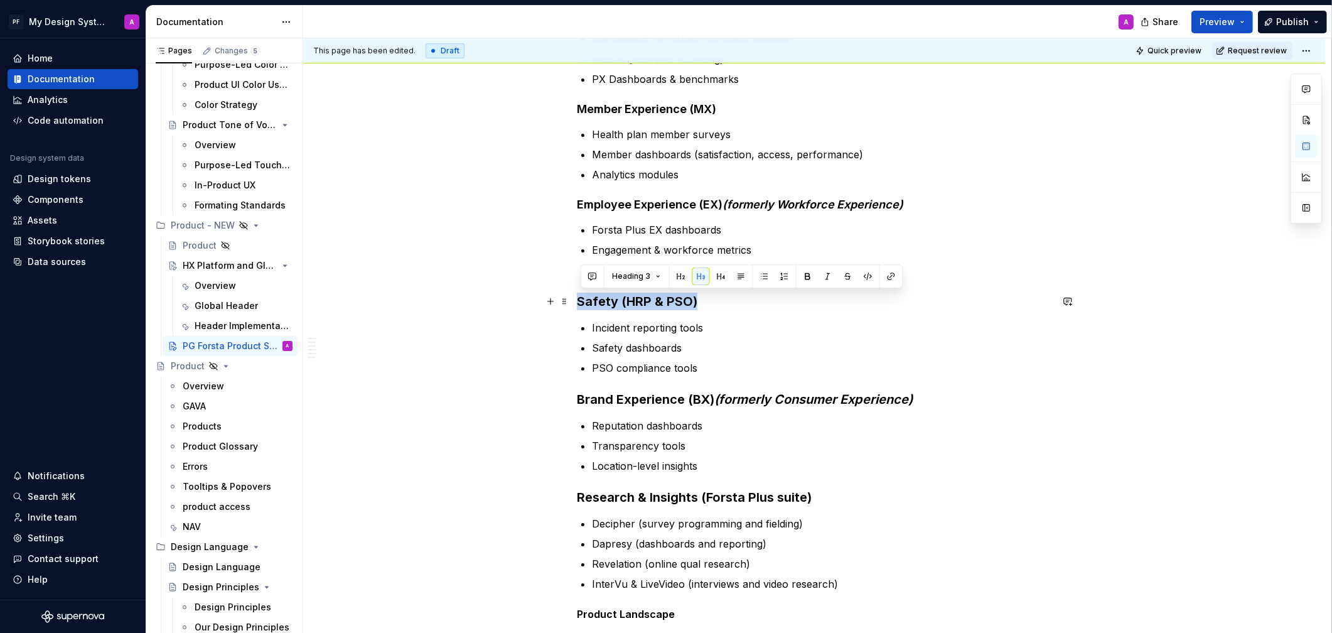
drag, startPoint x: 579, startPoint y: 301, endPoint x: 726, endPoint y: 299, distance: 146.3
click at [726, 299] on h3 "Safety (HRP & PSO)" at bounding box center [814, 302] width 475 height 18
click at [715, 279] on button "button" at bounding box center [721, 276] width 18 height 18
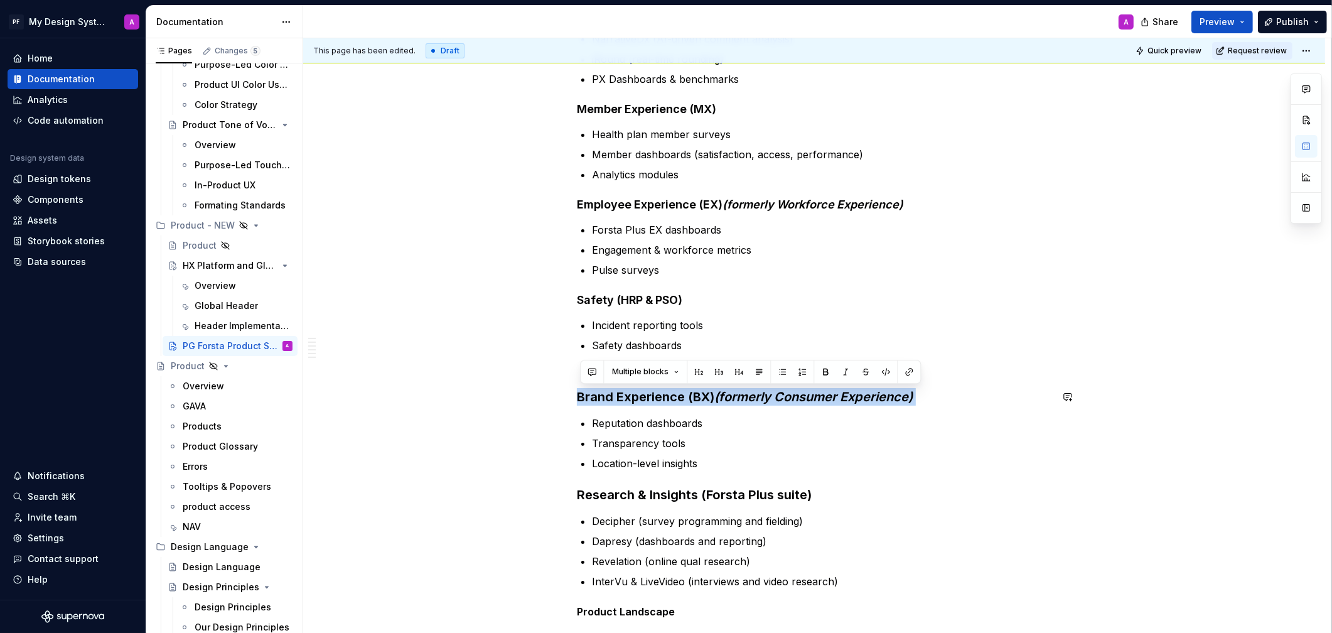
drag, startPoint x: 581, startPoint y: 397, endPoint x: 948, endPoint y: 408, distance: 367.4
click at [733, 369] on button "button" at bounding box center [739, 371] width 18 height 18
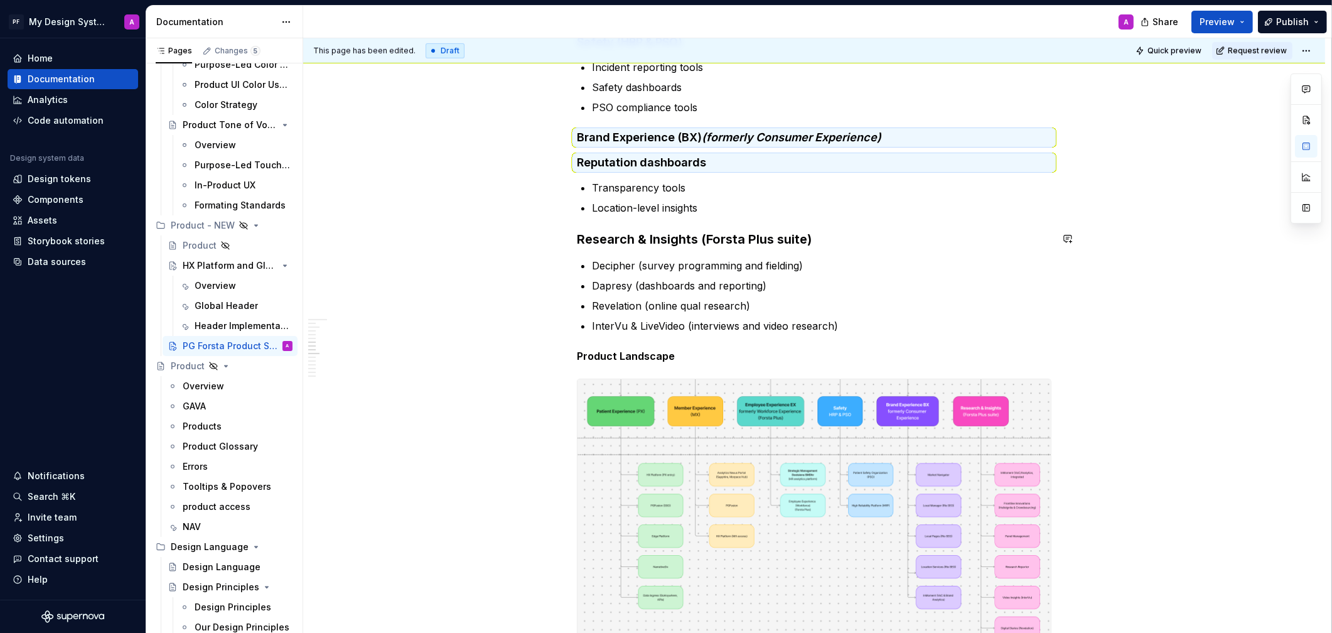
scroll to position [795, 0]
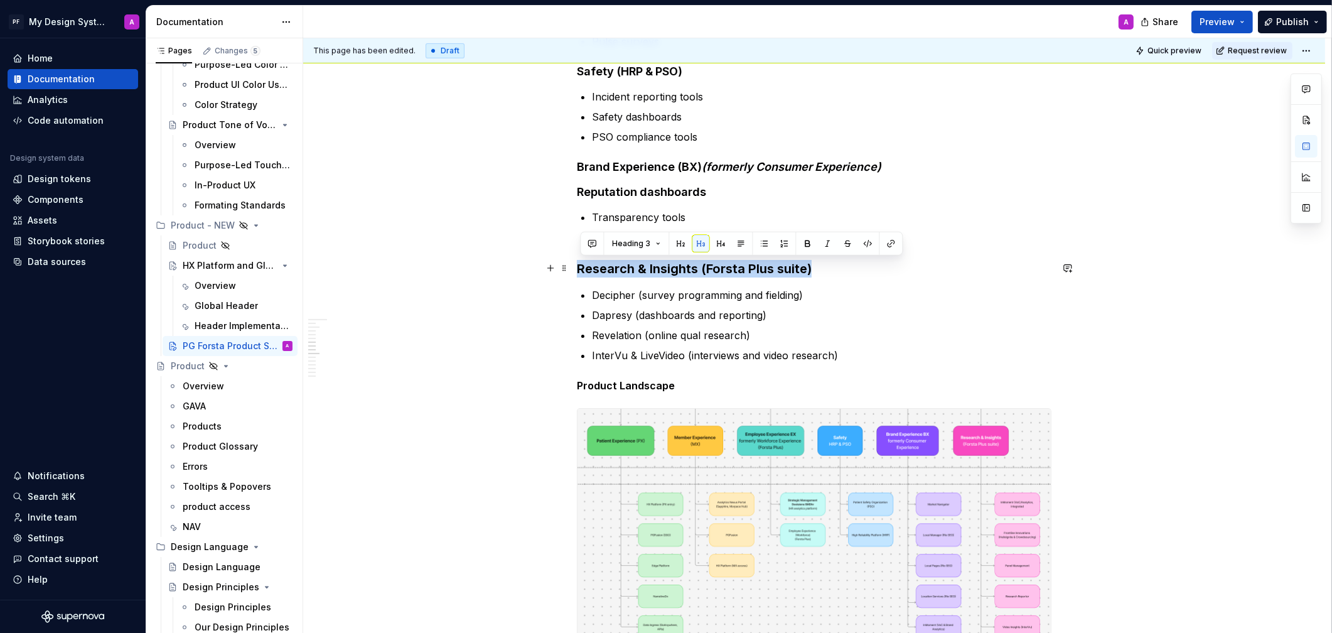
drag, startPoint x: 580, startPoint y: 271, endPoint x: 855, endPoint y: 273, distance: 275.0
click at [855, 273] on h3 "Research & Insights (Forsta Plus suite)" at bounding box center [814, 269] width 475 height 18
click at [722, 247] on button "button" at bounding box center [721, 244] width 18 height 18
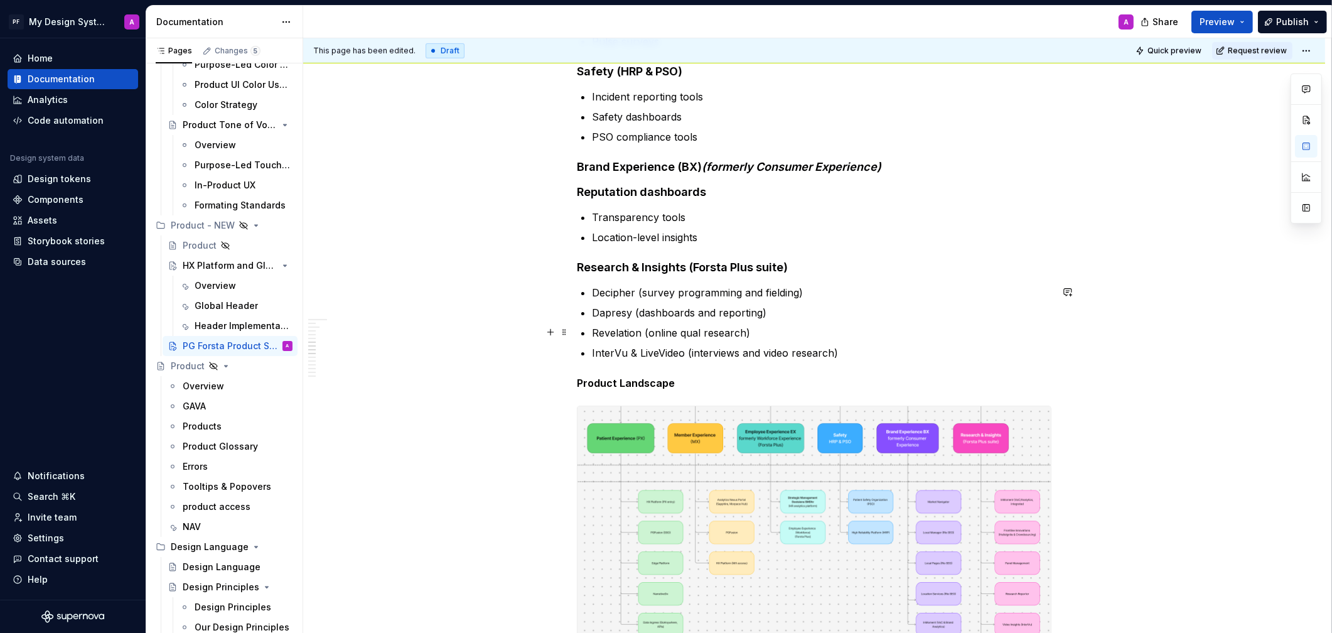
click at [951, 339] on p "Revelation (online qual research)" at bounding box center [822, 332] width 460 height 15
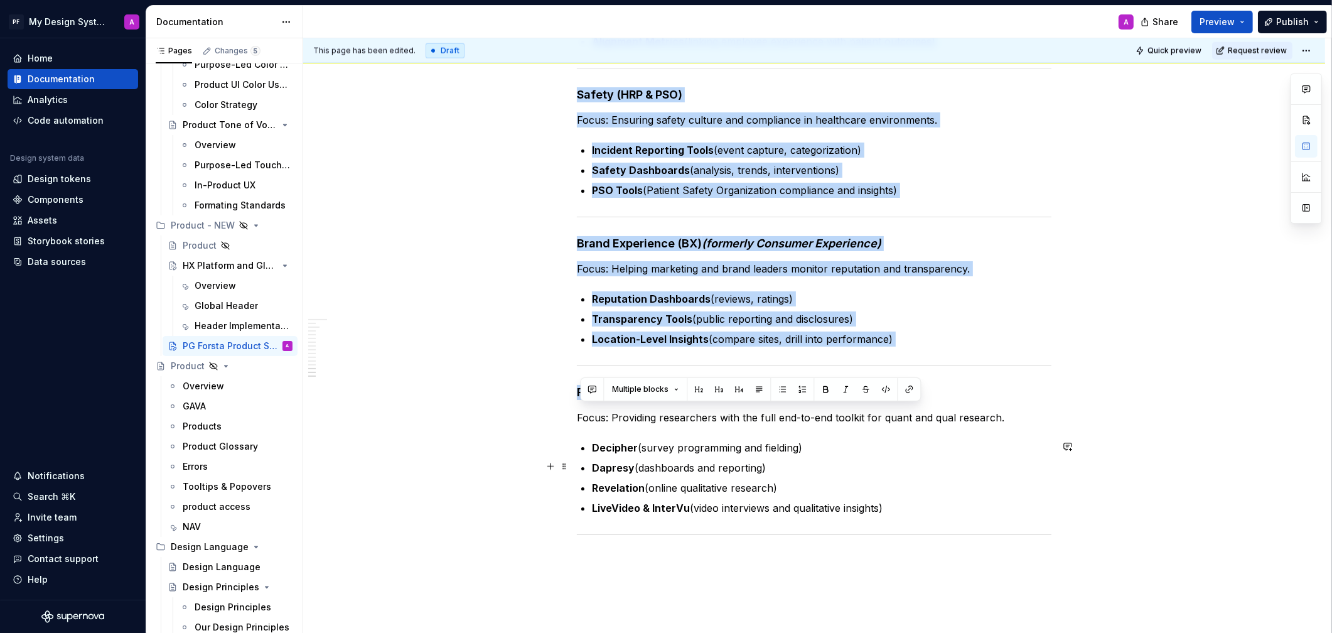
scroll to position [2094, 0]
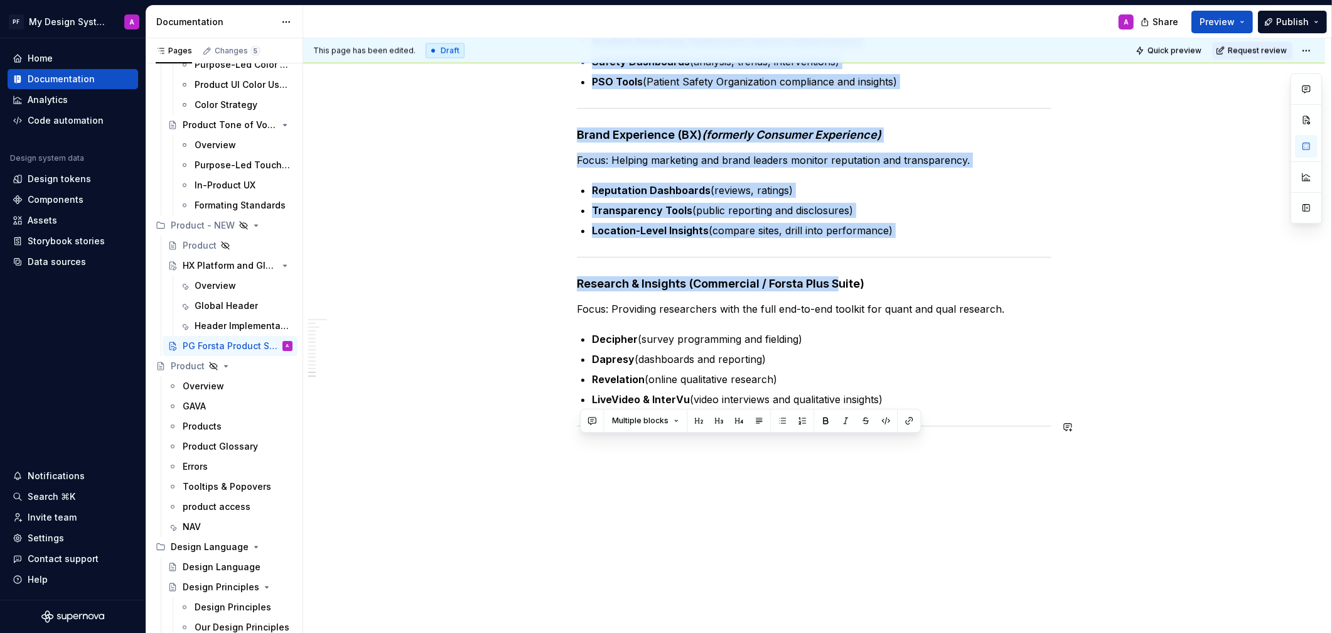
drag, startPoint x: 579, startPoint y: 117, endPoint x: 1053, endPoint y: 434, distance: 570.0
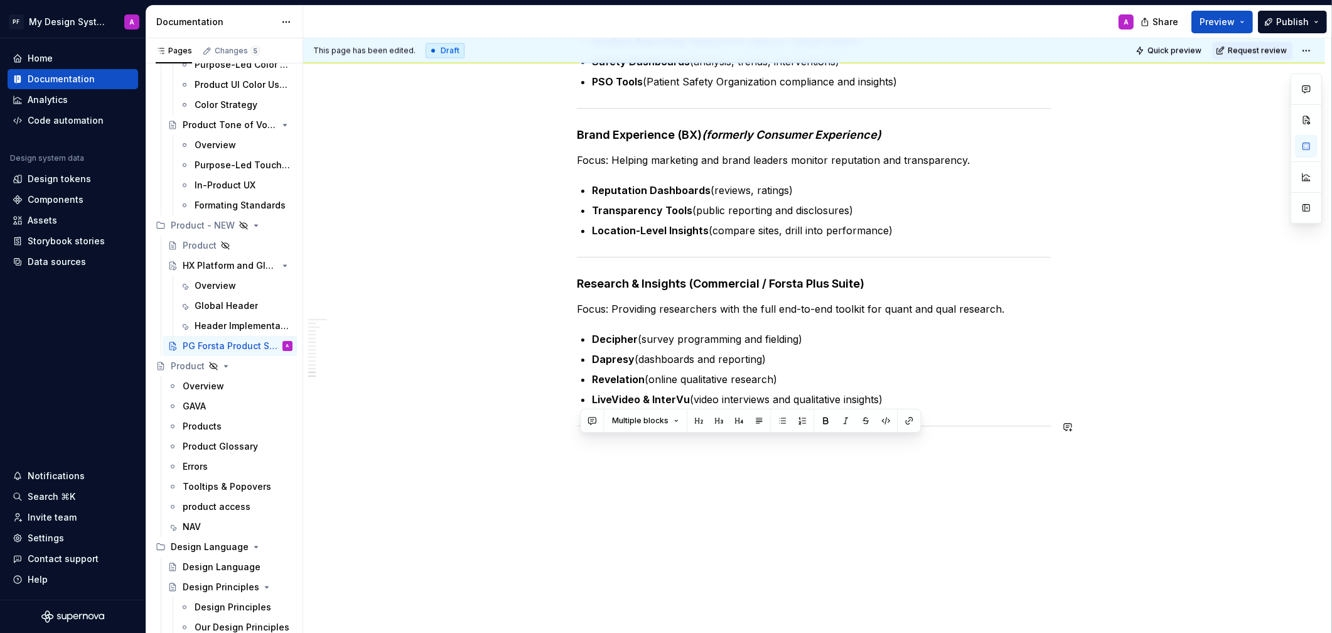
scroll to position [1209, 0]
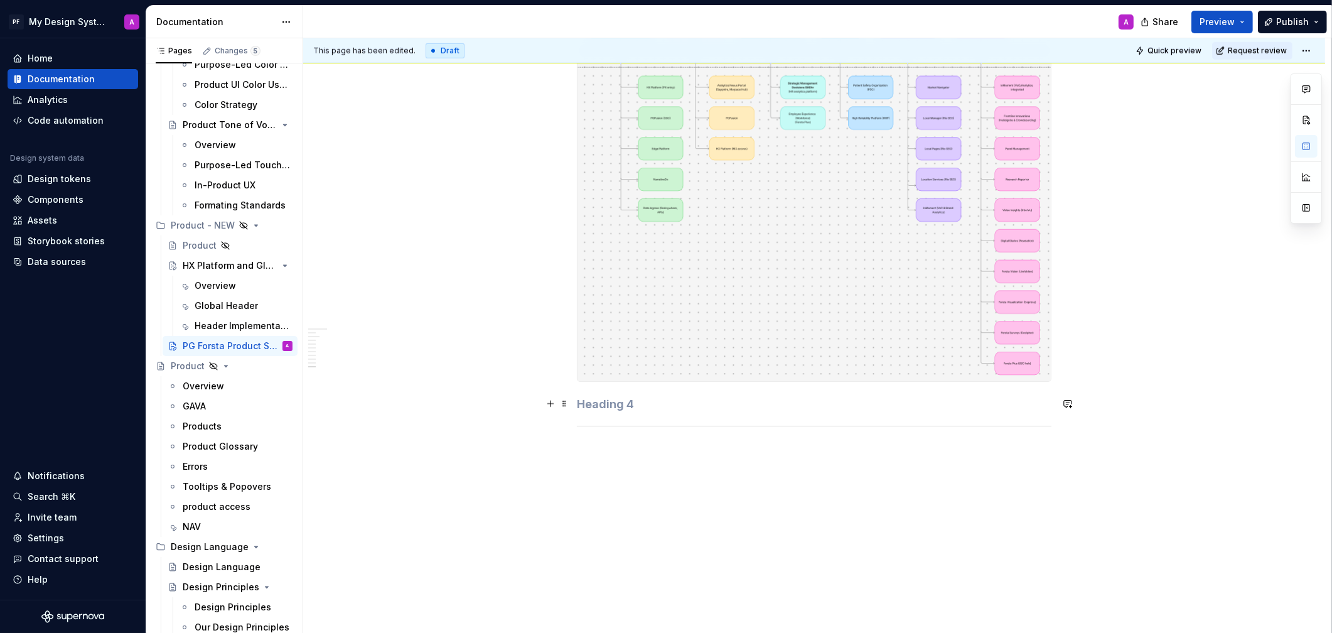
click at [704, 408] on h4 at bounding box center [814, 404] width 475 height 15
click at [652, 382] on div at bounding box center [814, 186] width 475 height 390
type textarea "*"
click at [660, 407] on h4 at bounding box center [814, 404] width 475 height 15
click at [568, 405] on span at bounding box center [564, 404] width 10 height 18
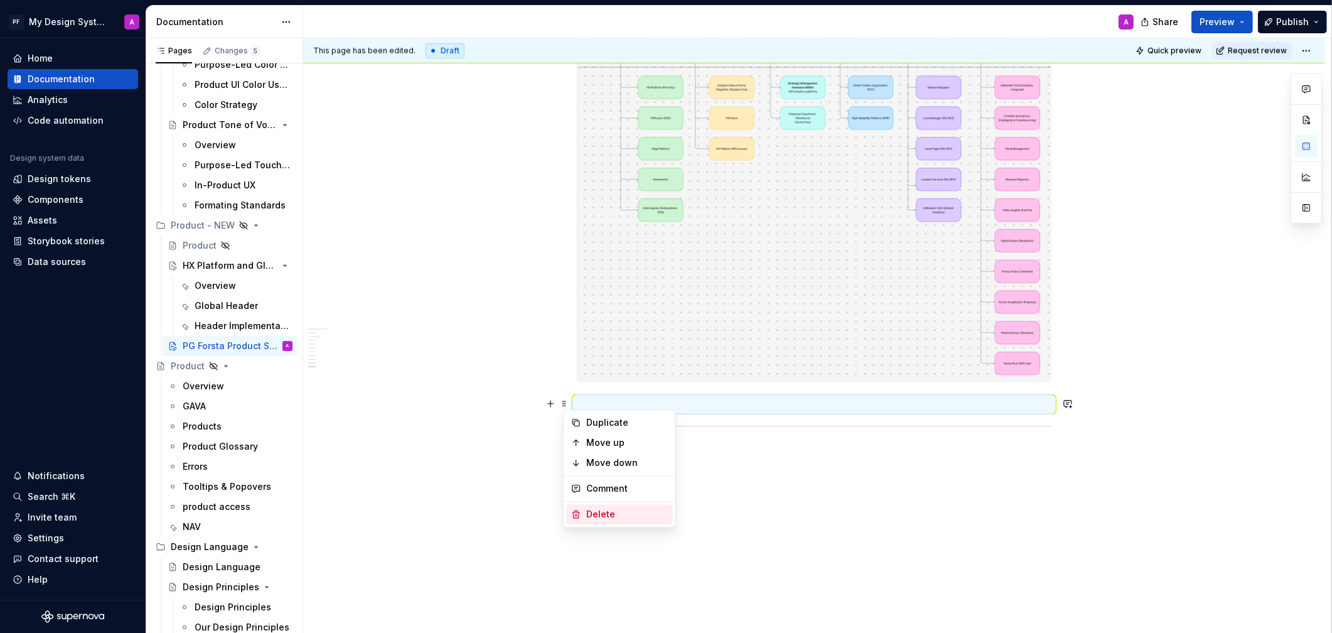
click at [644, 508] on div "Delete" at bounding box center [627, 514] width 82 height 13
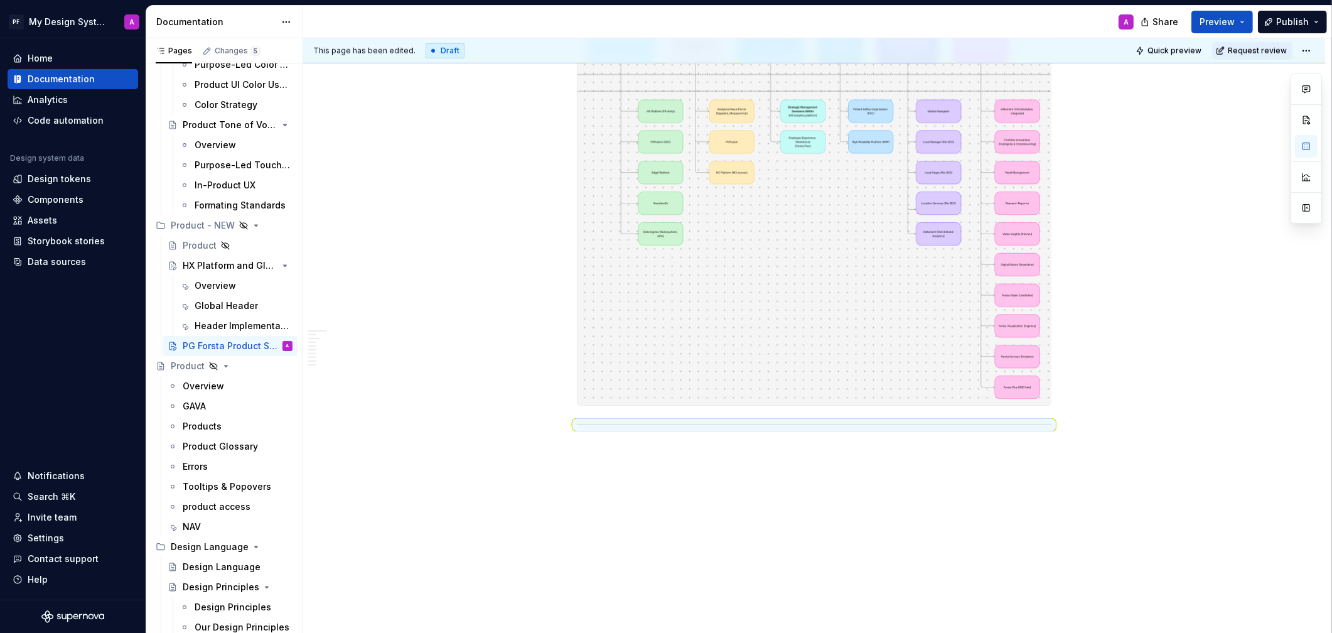
scroll to position [1184, 0]
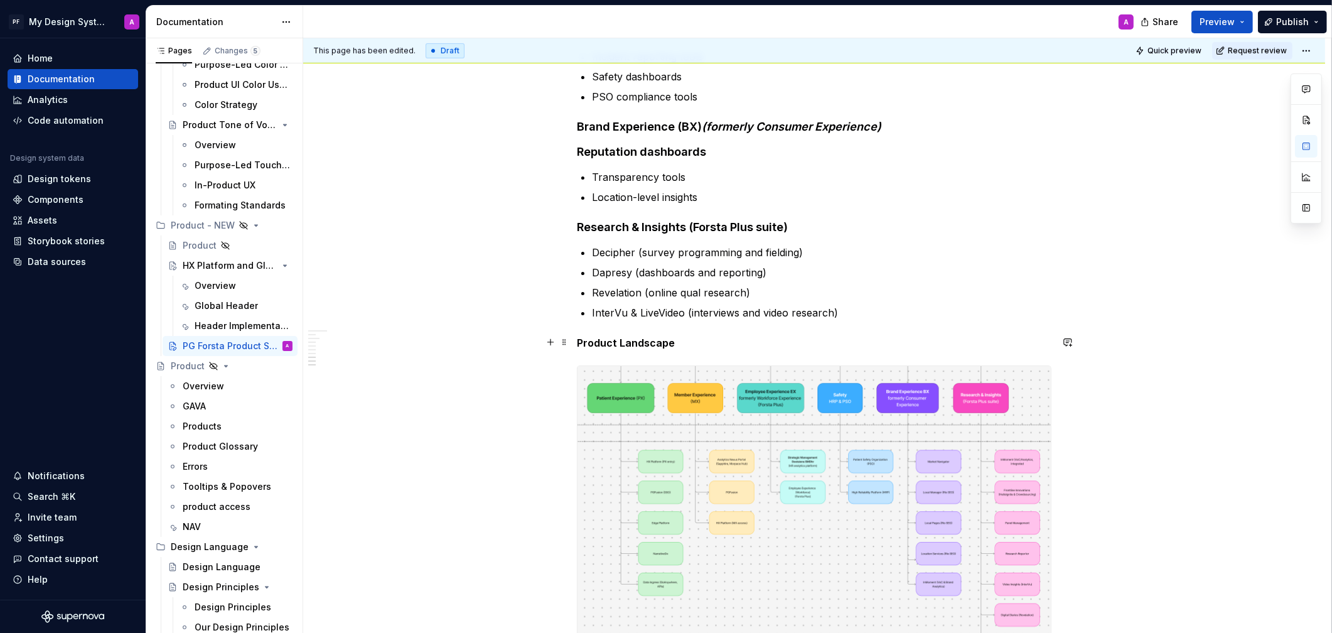
scroll to position [833, 0]
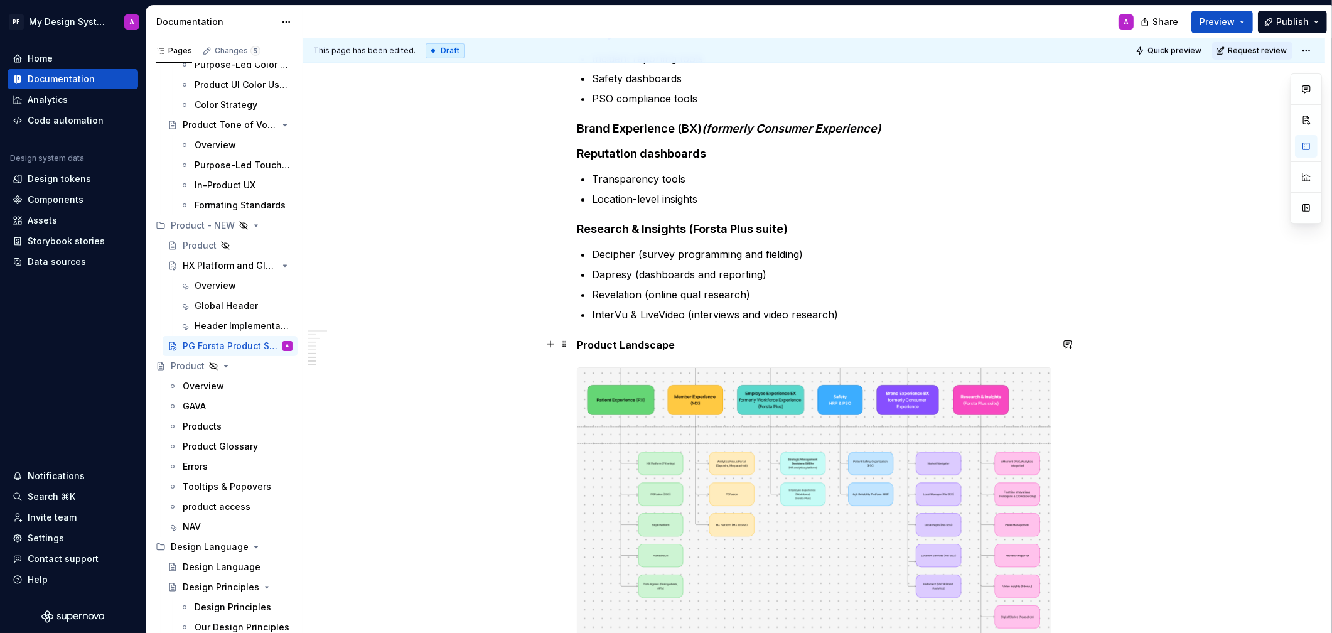
click at [605, 348] on strong "Product Landscape" at bounding box center [626, 344] width 98 height 13
drag, startPoint x: 678, startPoint y: 342, endPoint x: 621, endPoint y: 347, distance: 56.7
click at [621, 347] on p "Product Landscape" at bounding box center [814, 344] width 475 height 15
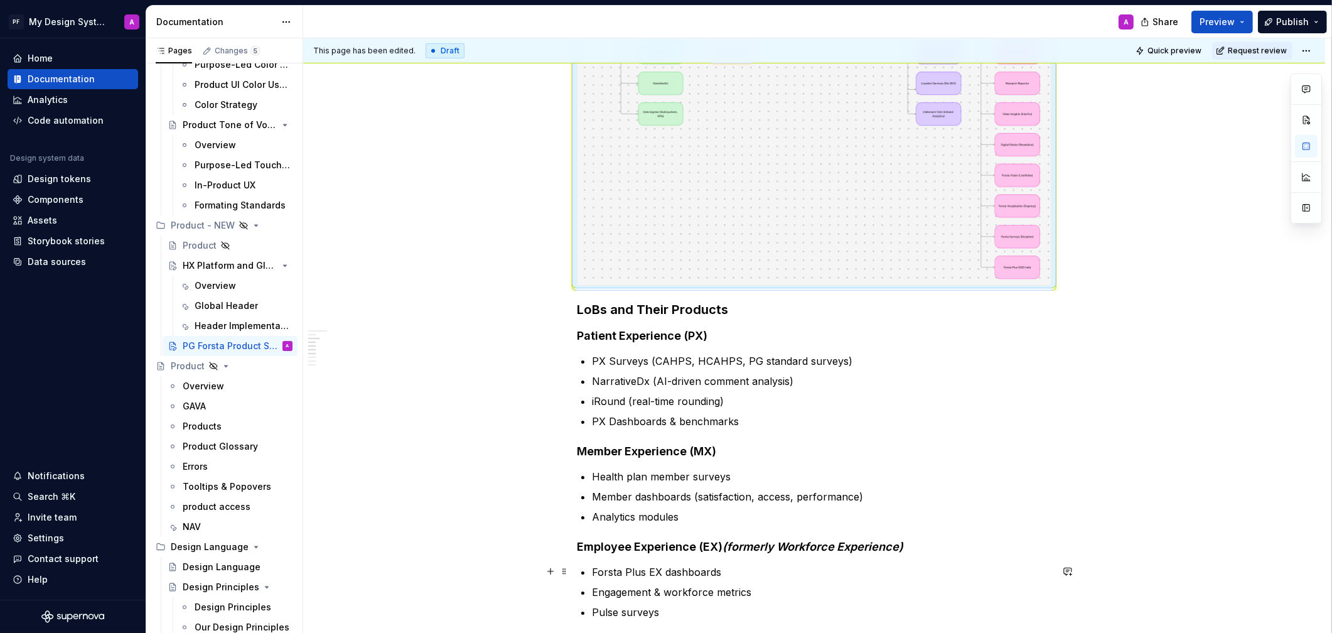
scroll to position [732, 0]
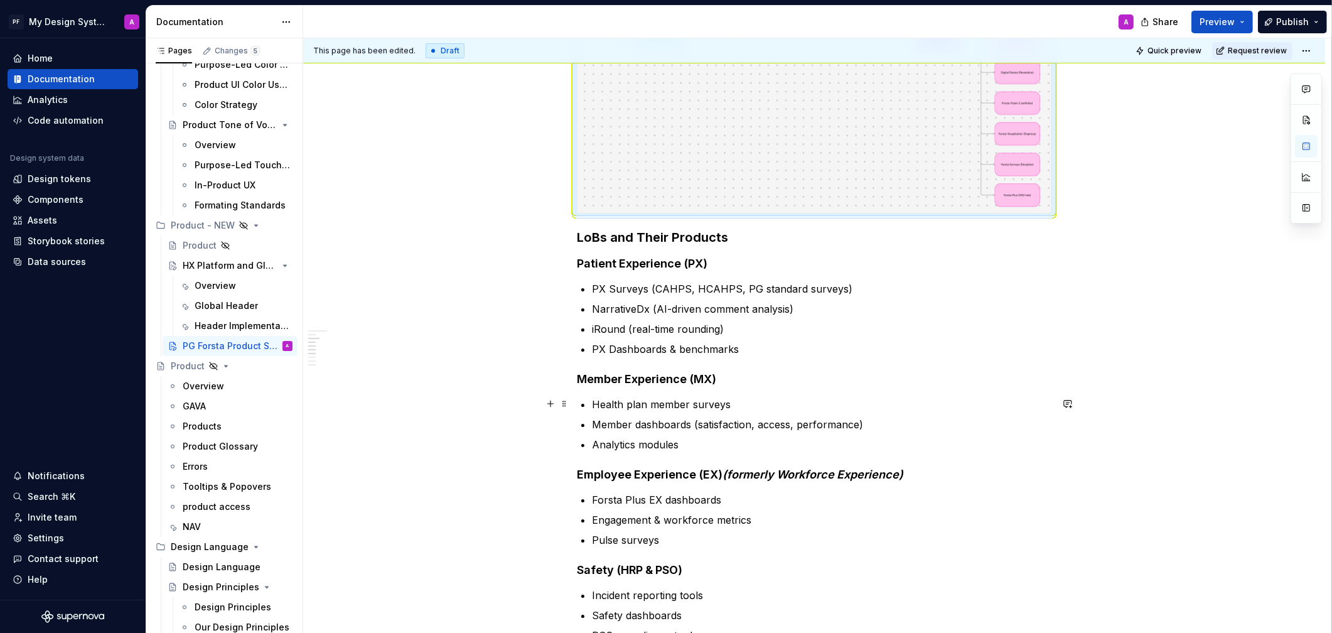
click at [1165, 399] on div "Product Landscape – PG Forsta Suite The PG Forsta product suite is organized ar…" at bounding box center [814, 300] width 1022 height 1634
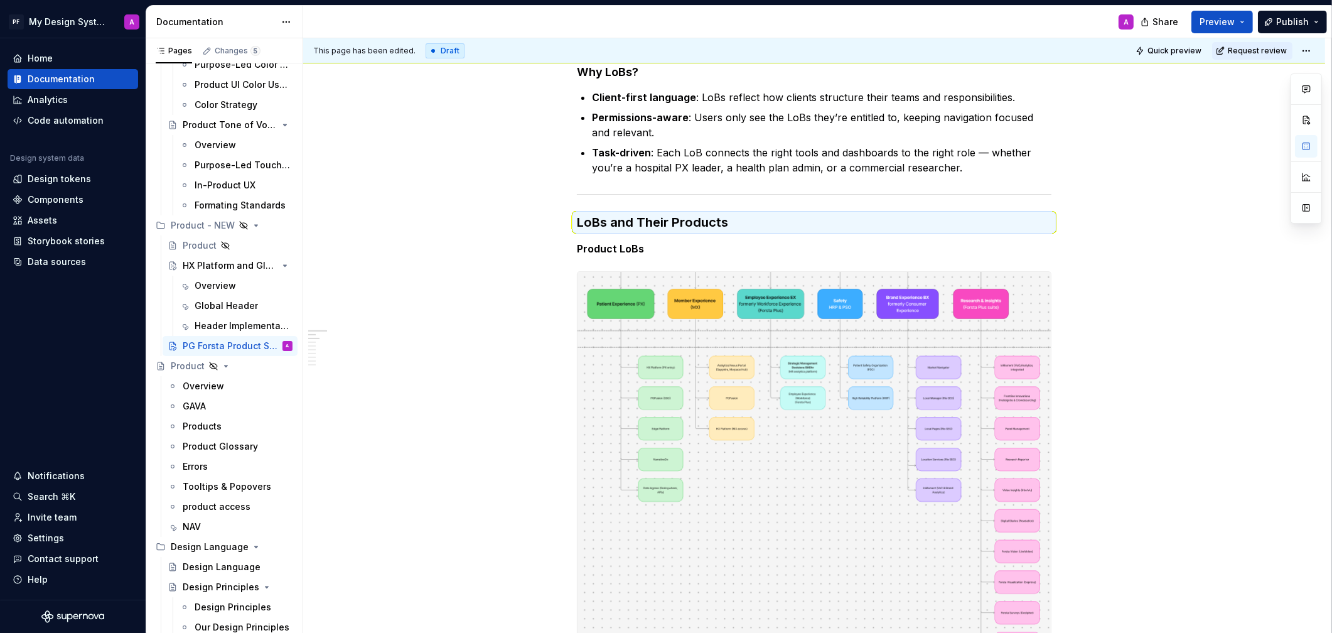
scroll to position [446, 0]
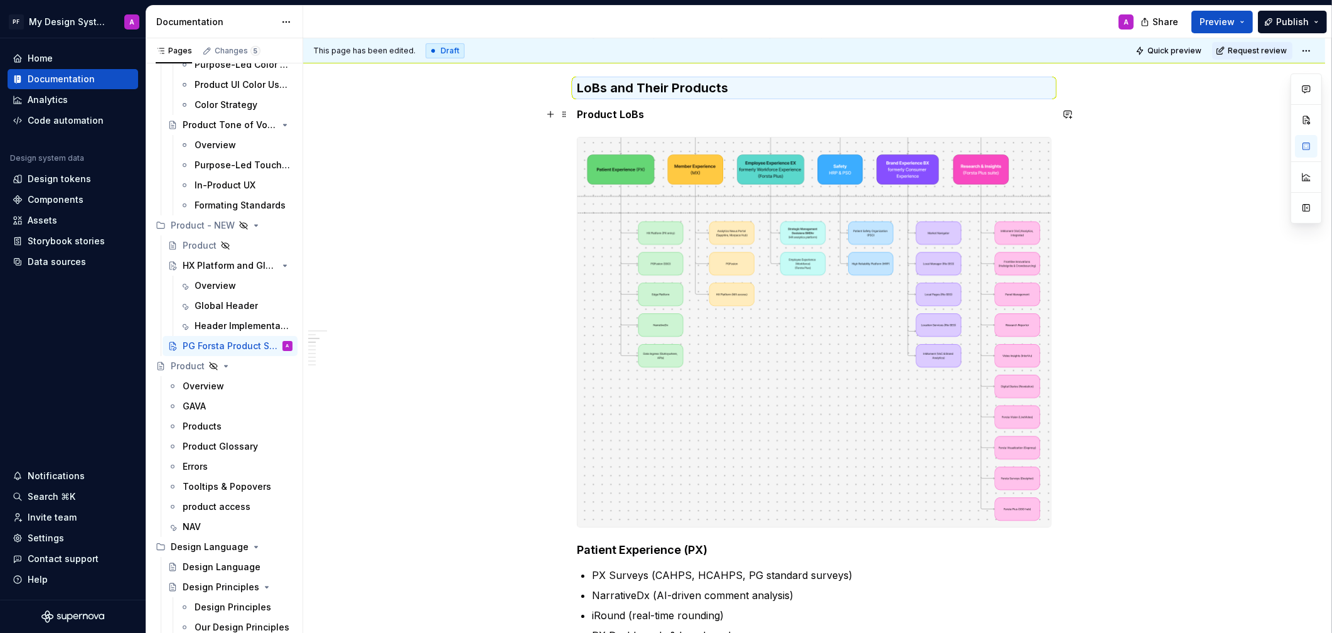
click at [643, 112] on strong "Product LoBs" at bounding box center [610, 114] width 67 height 13
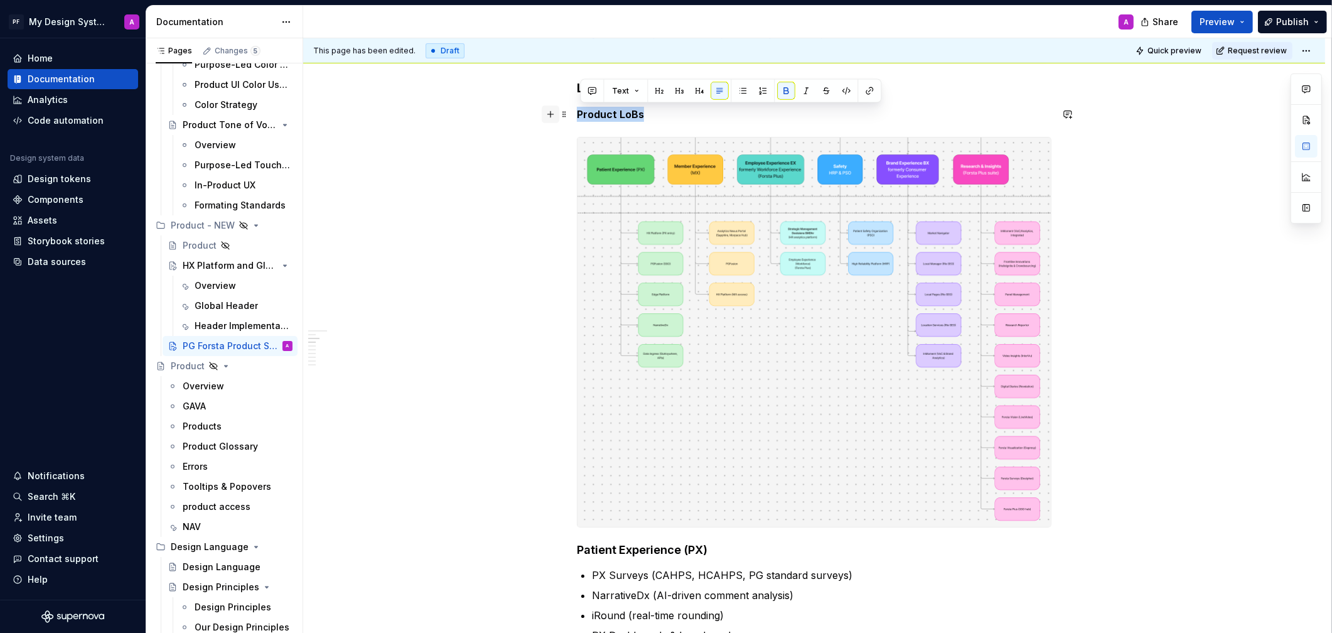
drag, startPoint x: 643, startPoint y: 112, endPoint x: 558, endPoint y: 107, distance: 85.6
click at [577, 108] on div "Product Landscape – PG Forsta Suite The PG Forsta product suite is organized ar…" at bounding box center [814, 506] width 475 height 1414
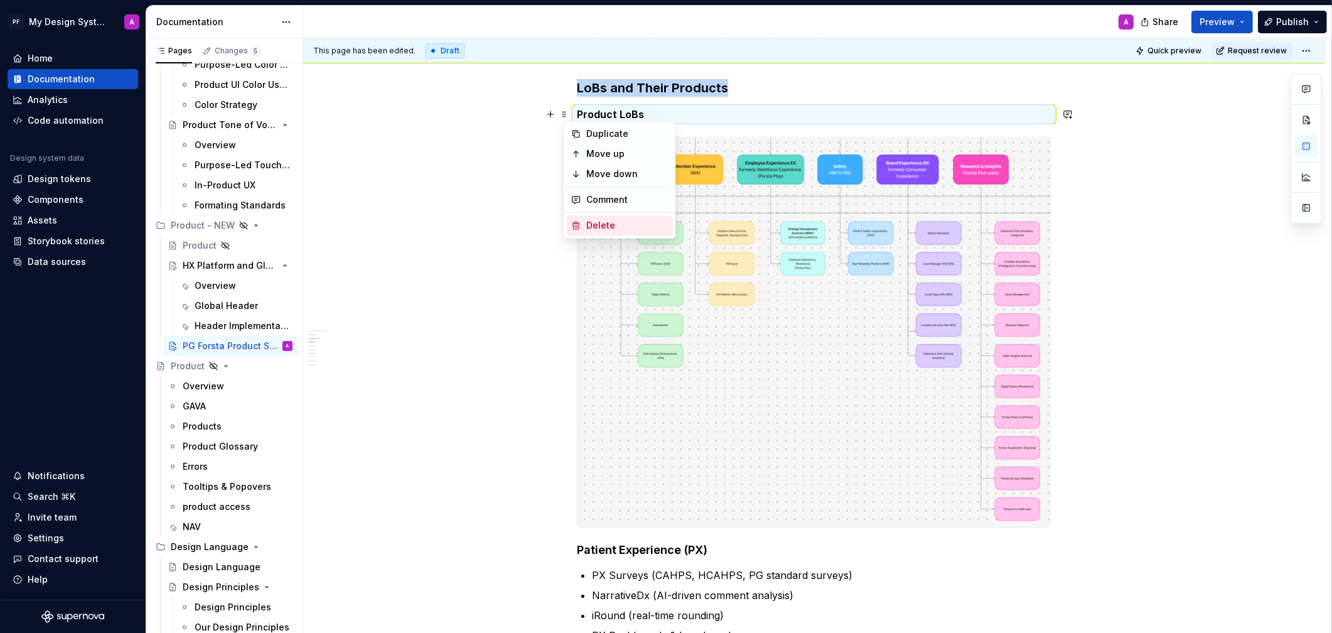
click at [613, 222] on div "Delete" at bounding box center [627, 225] width 82 height 13
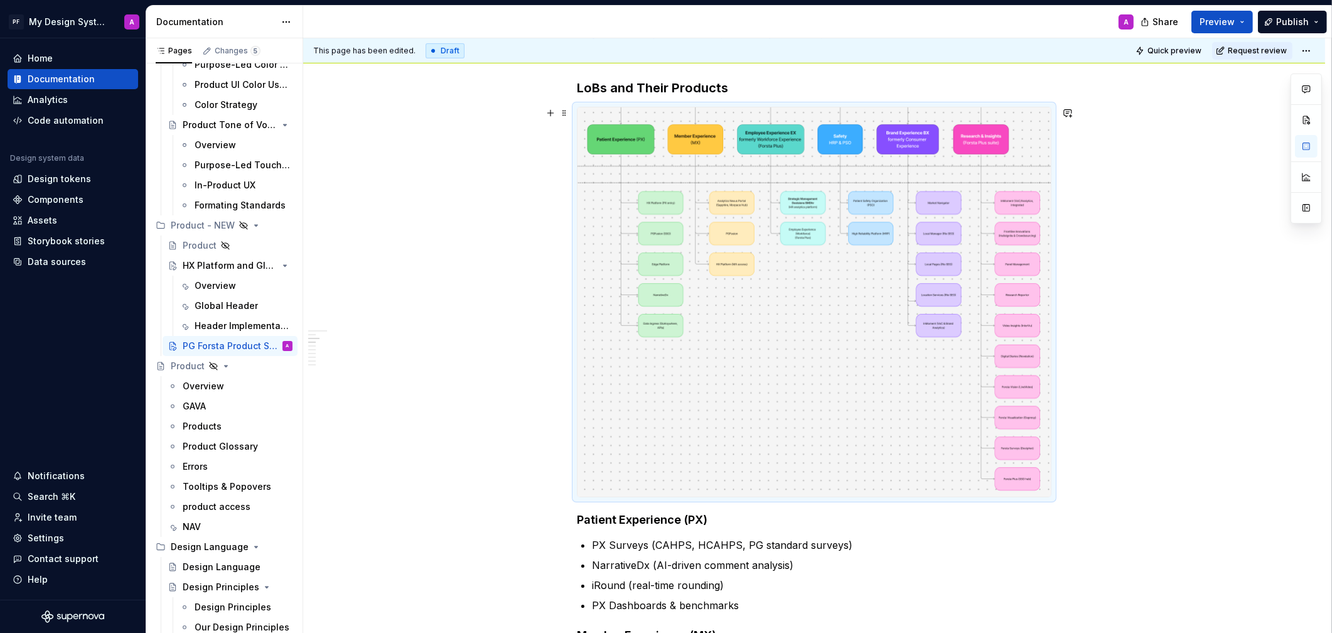
scroll to position [416, 0]
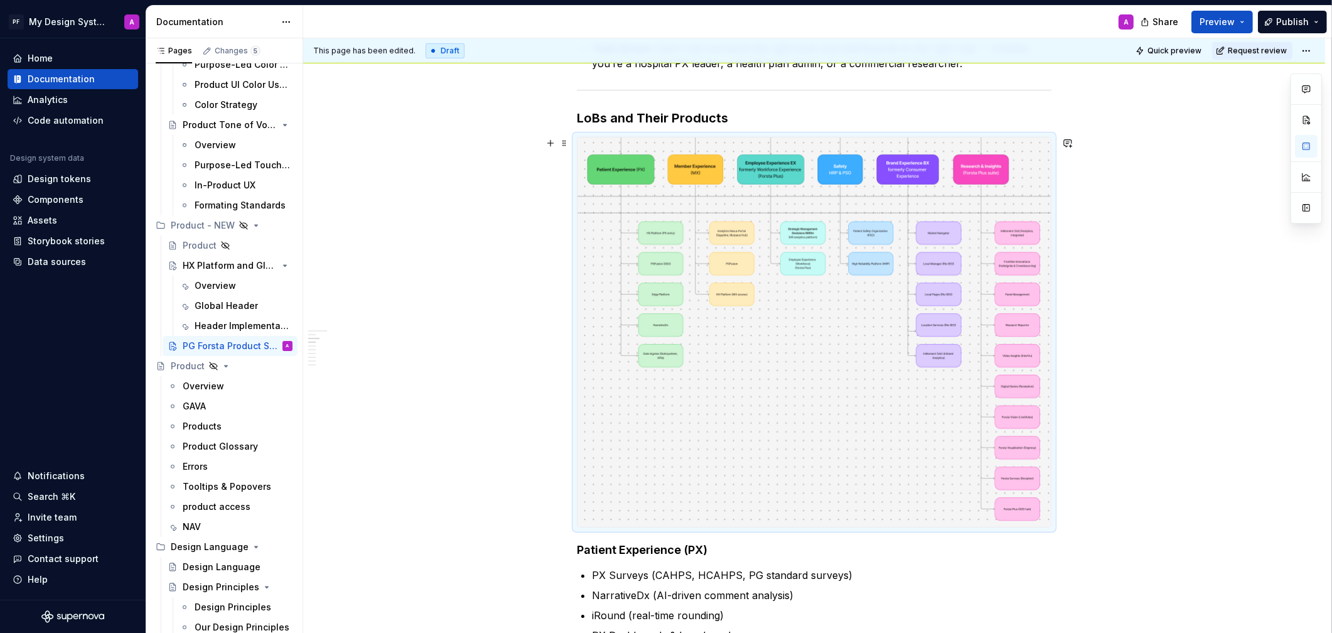
click at [510, 245] on div "Product Landscape – PG Forsta Suite The PG Forsta product suite is organized ar…" at bounding box center [814, 601] width 1022 height 1604
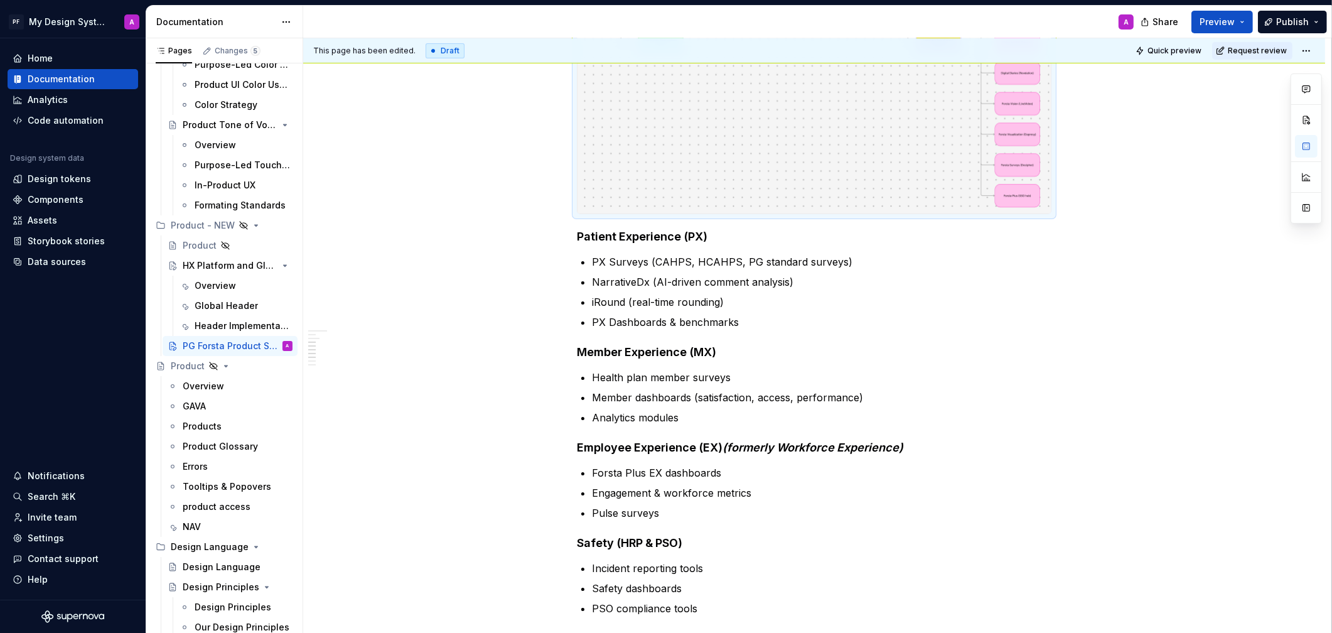
click at [1095, 226] on div "Product Landscape – PG Forsta Suite The PG Forsta product suite is organized ar…" at bounding box center [814, 288] width 1022 height 1604
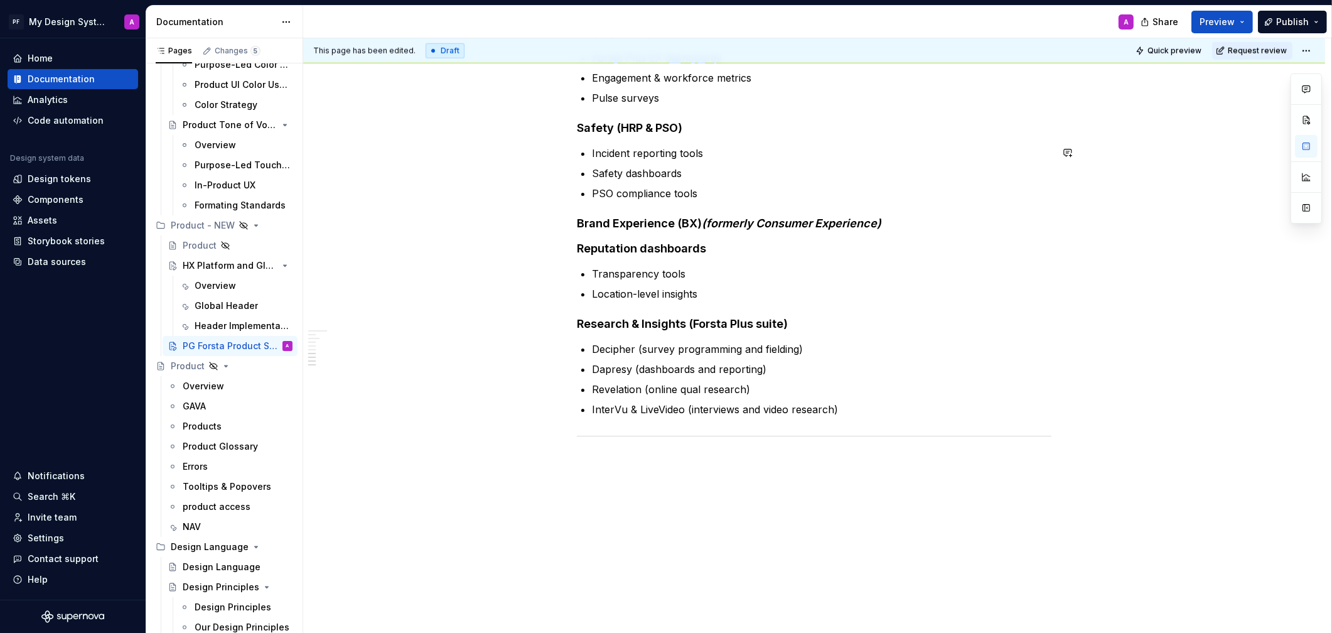
scroll to position [1184, 0]
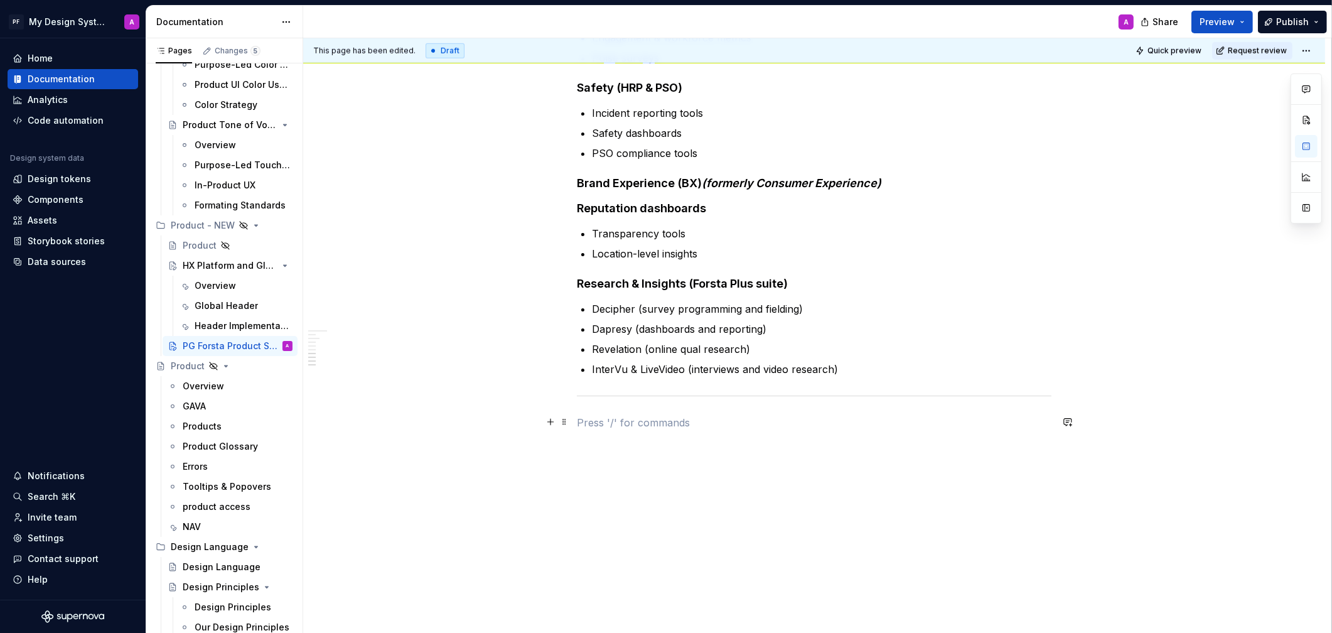
click at [601, 426] on p at bounding box center [814, 422] width 475 height 15
click at [557, 423] on button "button" at bounding box center [551, 422] width 18 height 18
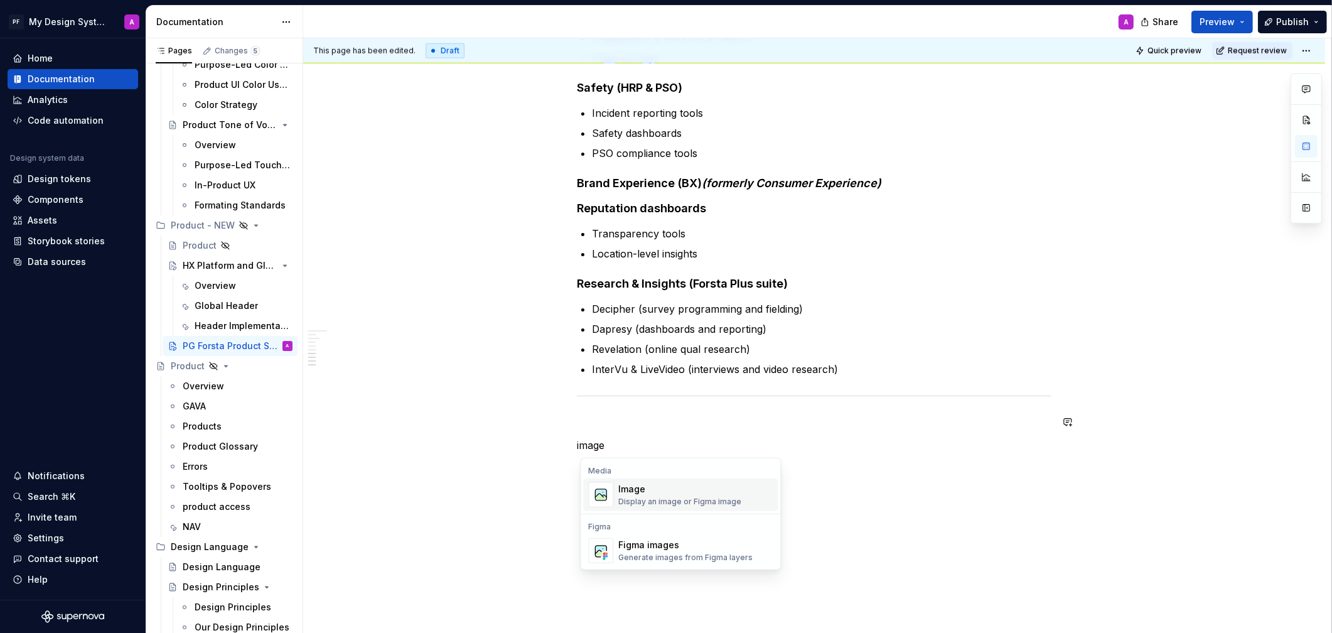
click at [658, 497] on div "Display an image or Figma image" at bounding box center [679, 502] width 123 height 10
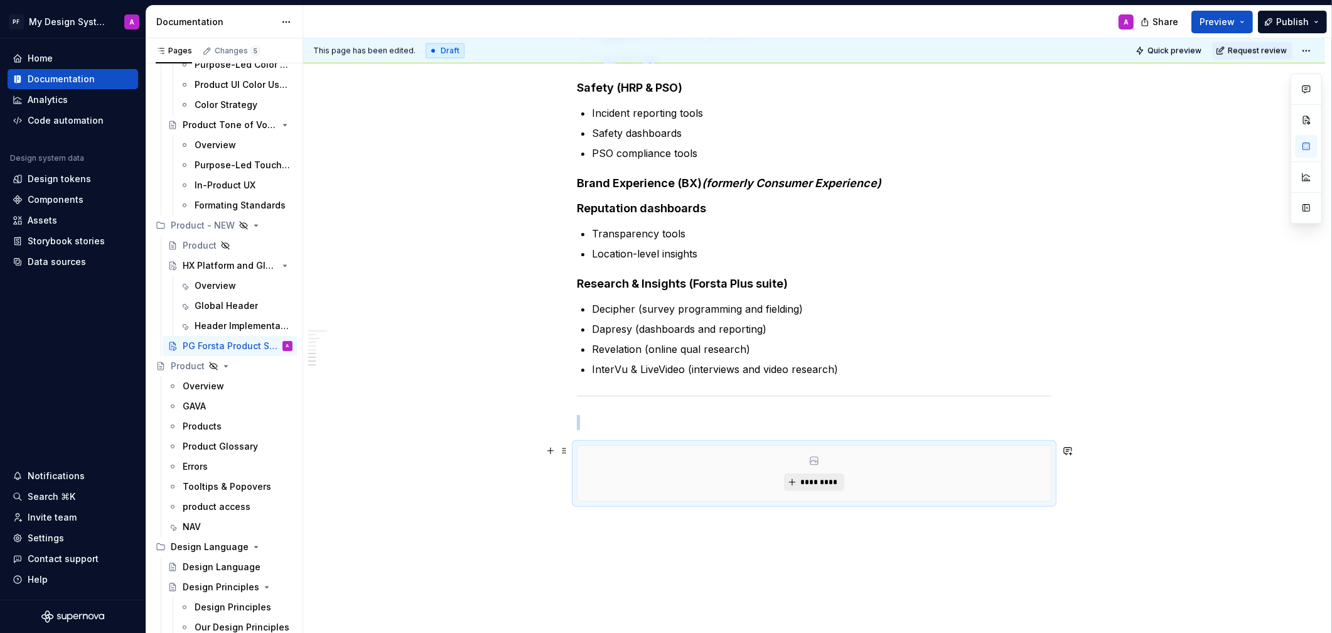
click at [794, 477] on button "*********" at bounding box center [814, 482] width 60 height 18
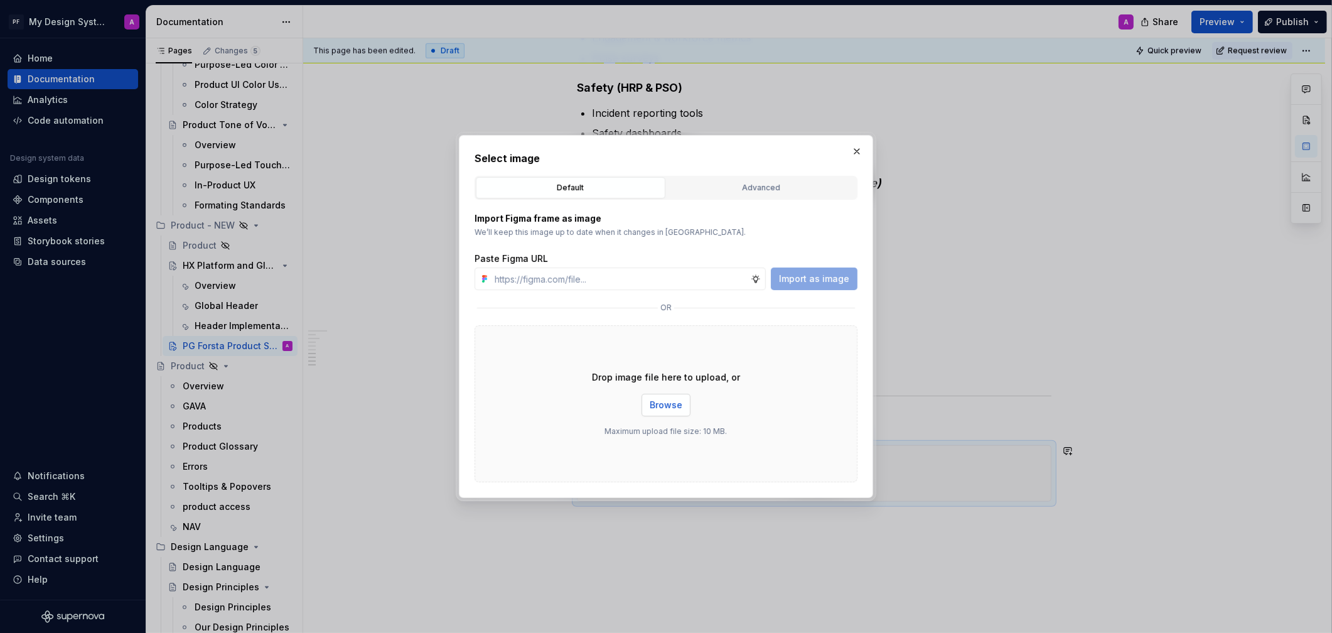
click at [664, 414] on button "Browse" at bounding box center [666, 405] width 49 height 23
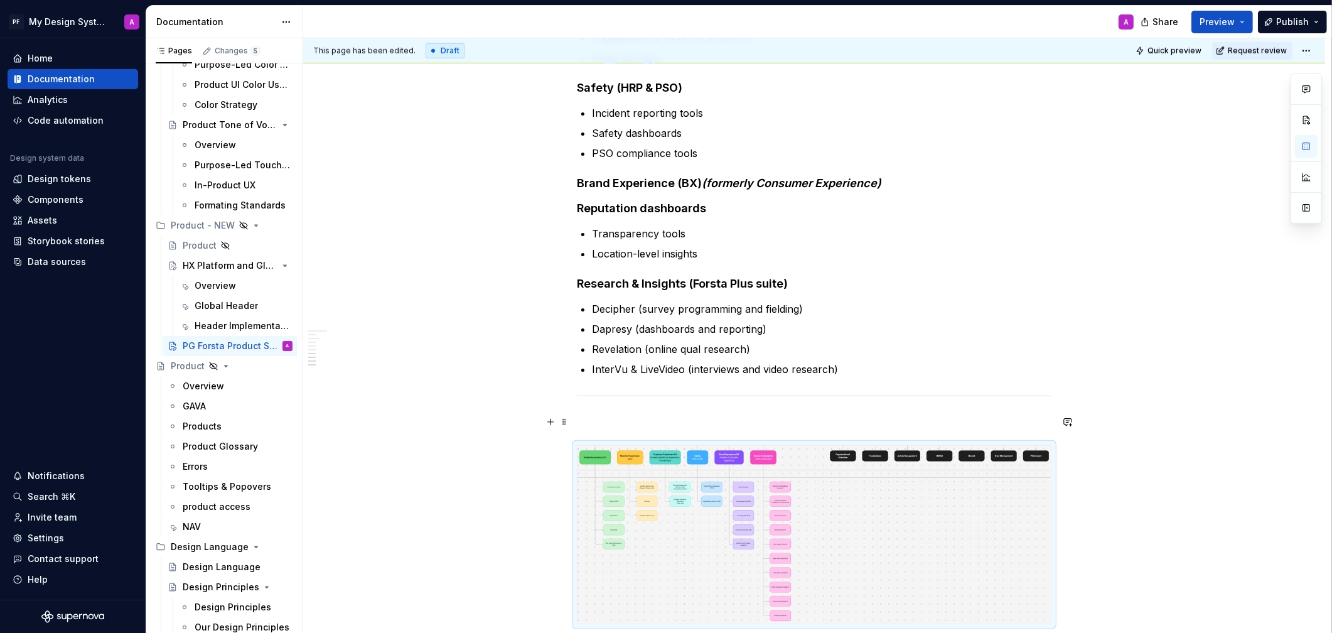
click at [666, 416] on p at bounding box center [814, 422] width 475 height 15
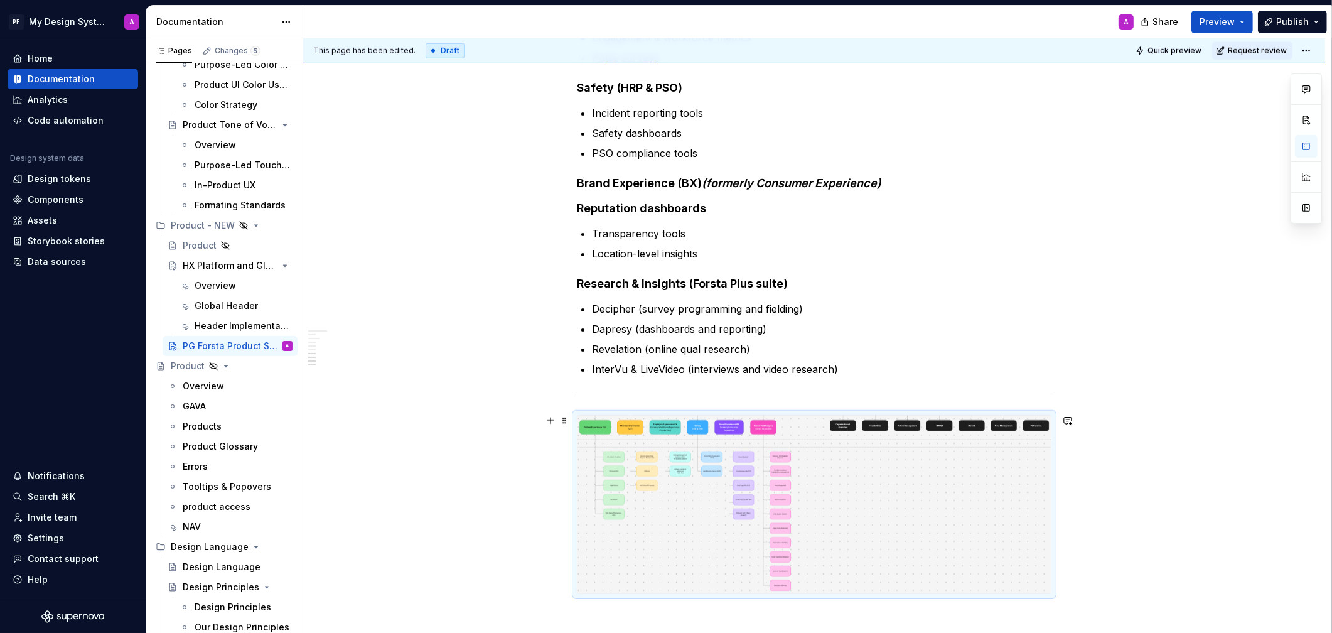
scroll to position [1348, 0]
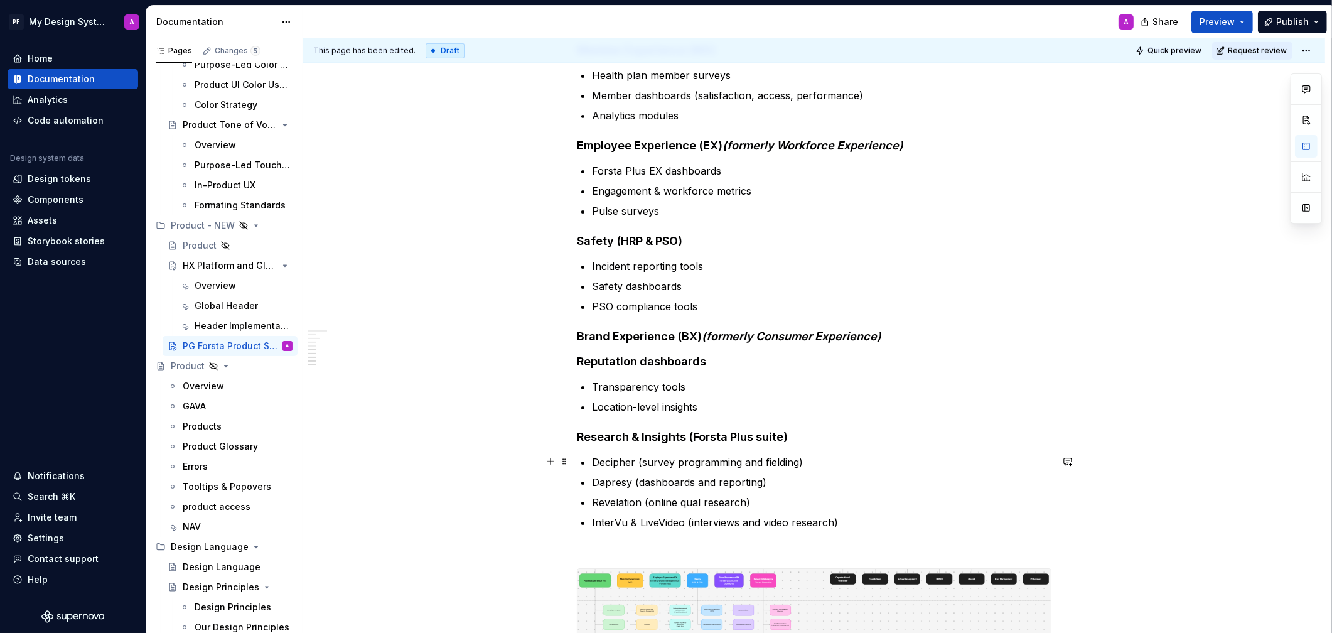
scroll to position [1176, 0]
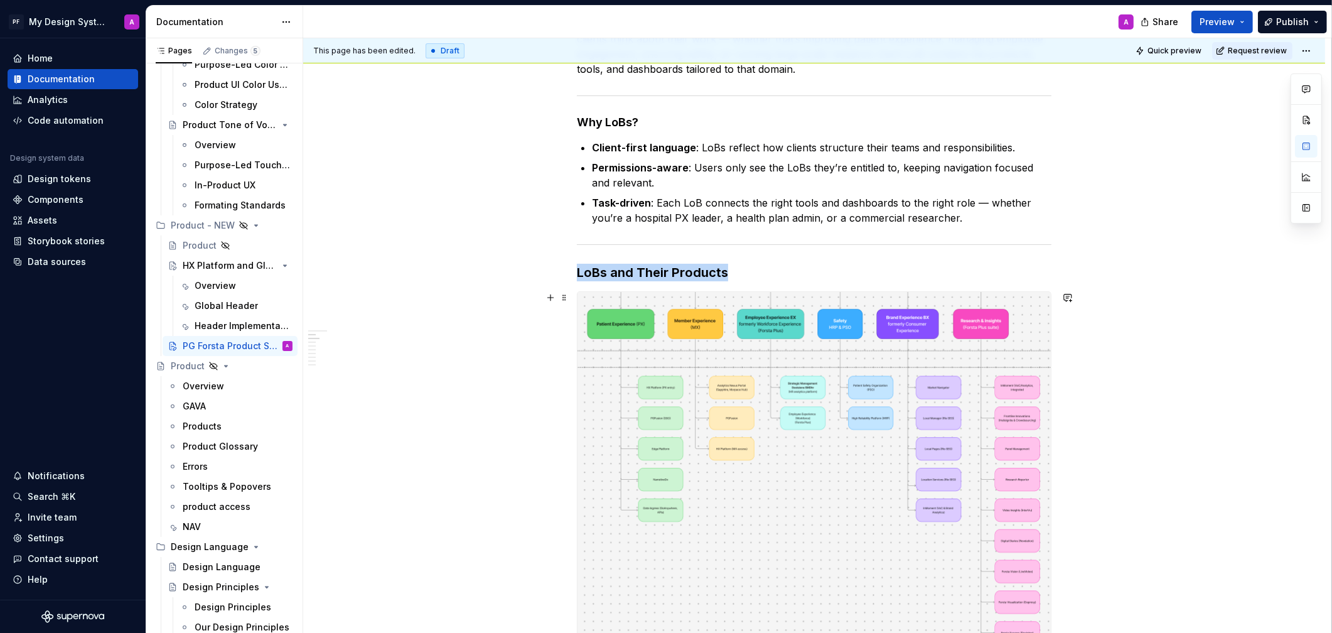
click at [658, 413] on img at bounding box center [814, 486] width 473 height 389
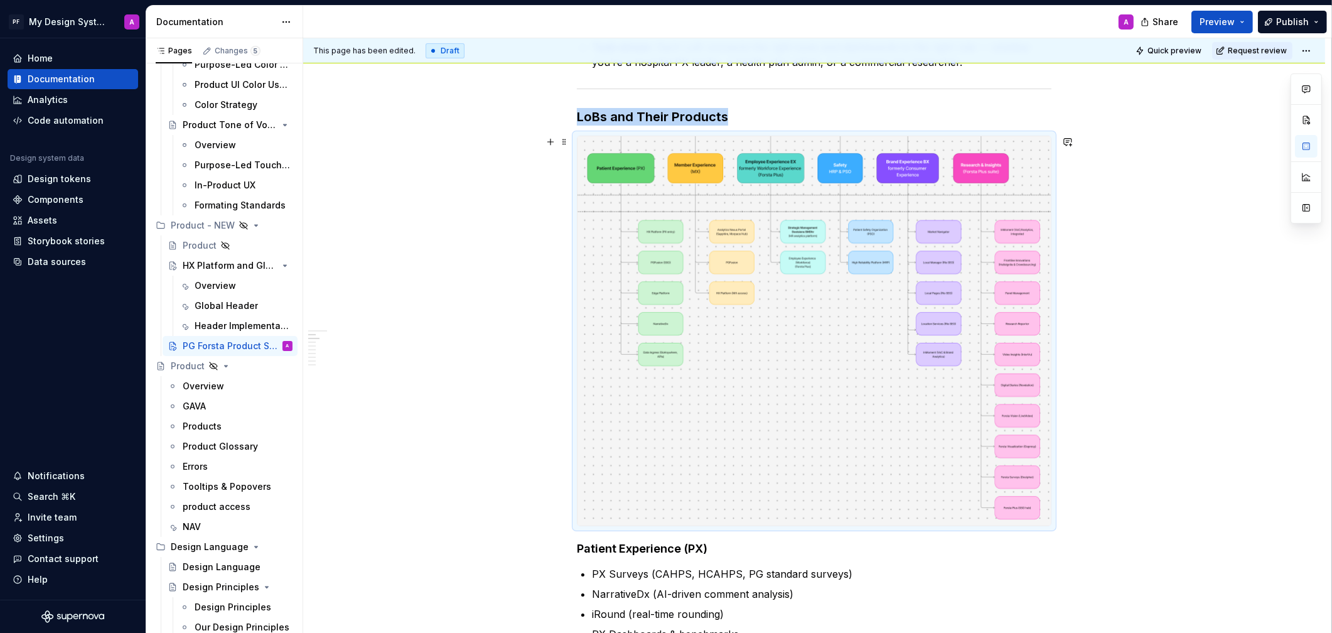
scroll to position [478, 0]
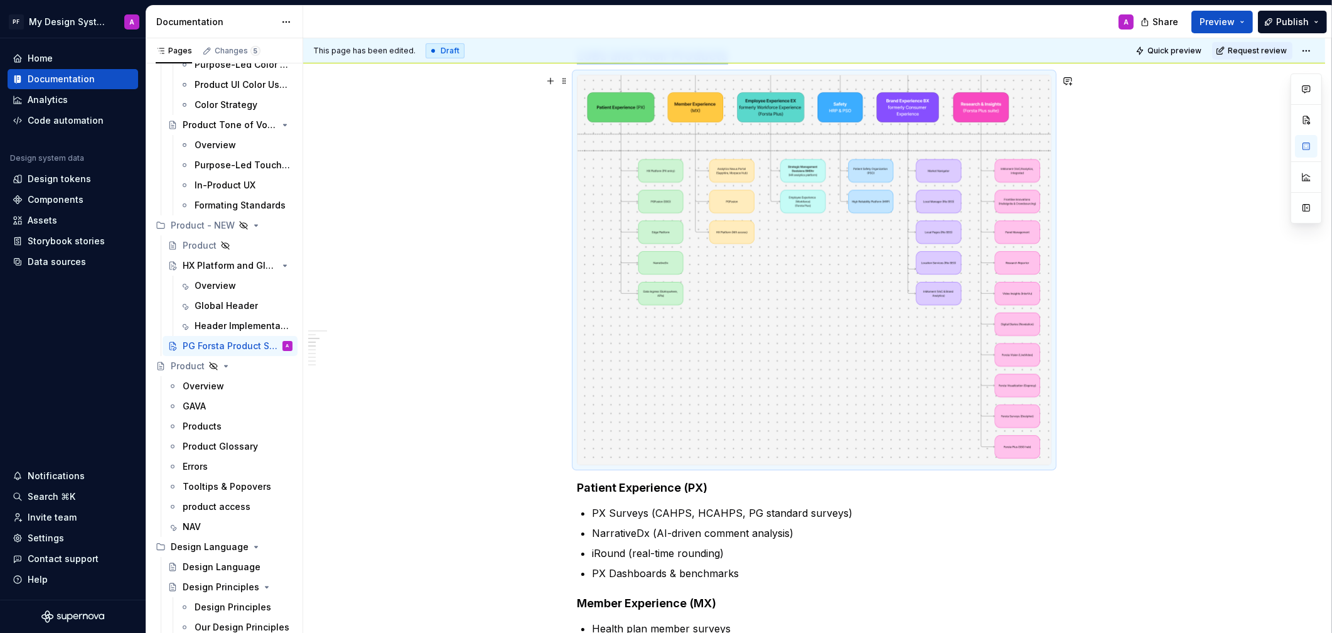
click at [659, 404] on img at bounding box center [814, 269] width 473 height 389
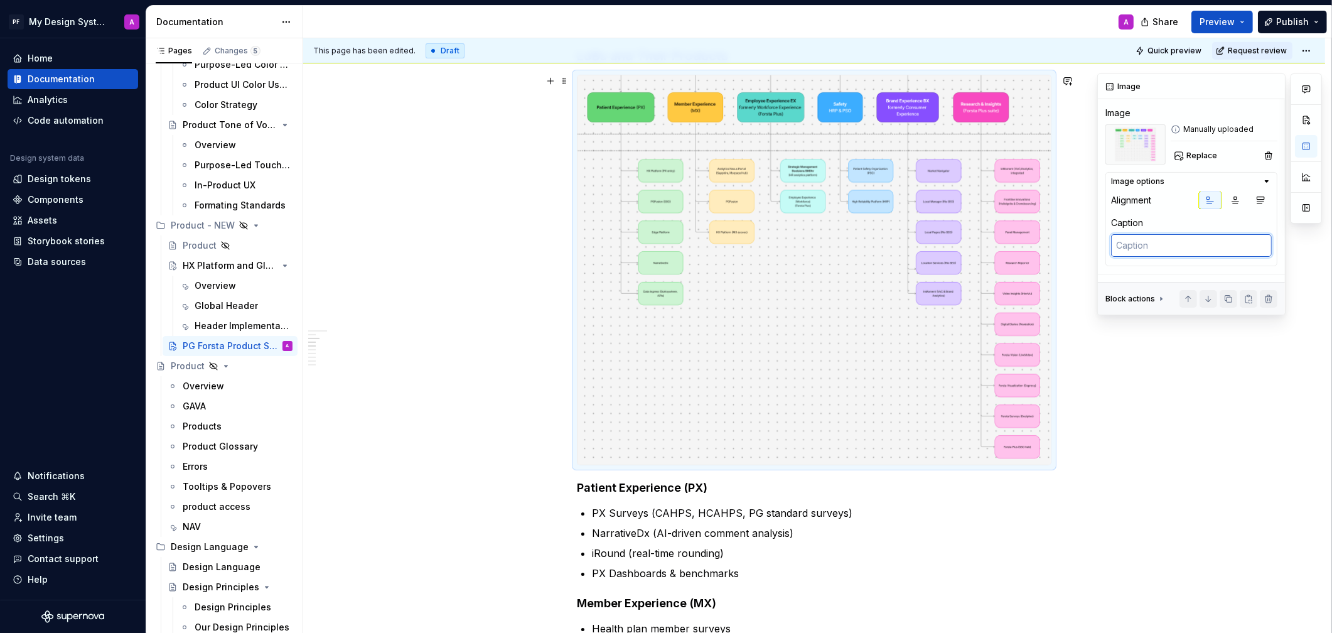
click at [1160, 250] on textarea at bounding box center [1191, 245] width 161 height 23
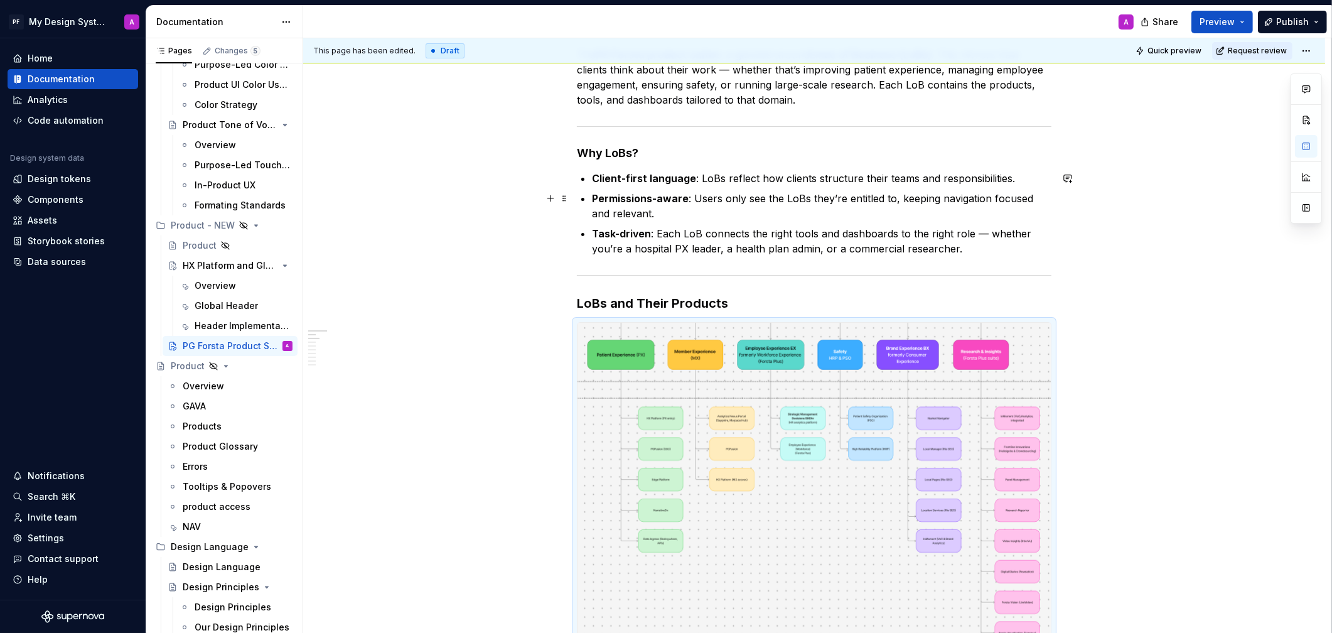
scroll to position [213, 0]
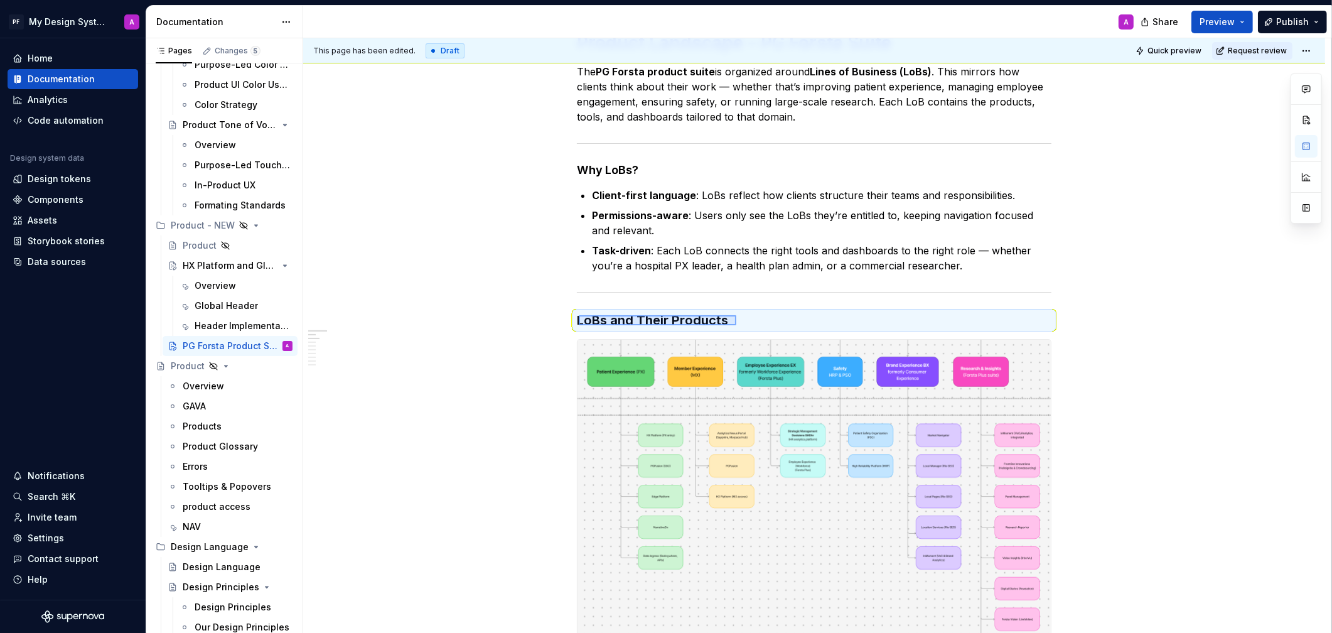
drag, startPoint x: 600, startPoint y: 316, endPoint x: 736, endPoint y: 325, distance: 136.5
click at [736, 325] on div "This page has been edited. Draft Quick preview Request review Hidden page PG Fo…" at bounding box center [817, 335] width 1028 height 595
click at [720, 320] on h3 "LoBs and Their Products" at bounding box center [814, 320] width 475 height 18
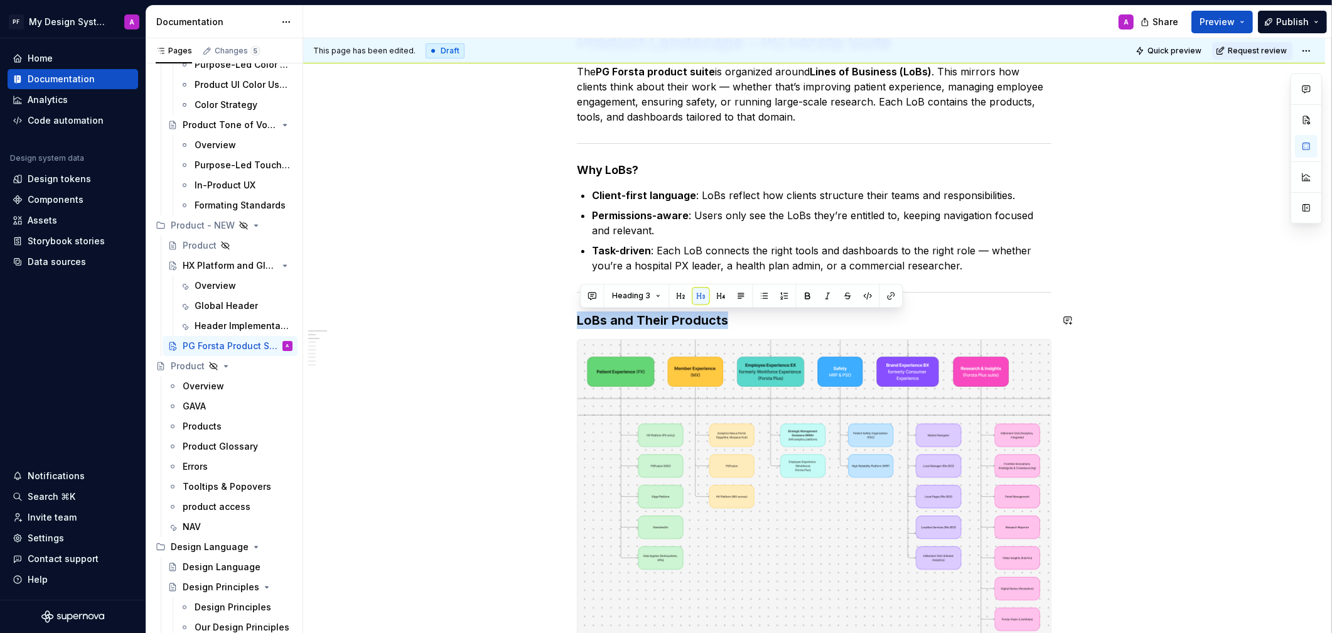
drag, startPoint x: 717, startPoint y: 320, endPoint x: 582, endPoint y: 309, distance: 135.4
copy h3 "LoBs and Their Products"
click at [932, 369] on img at bounding box center [814, 534] width 473 height 389
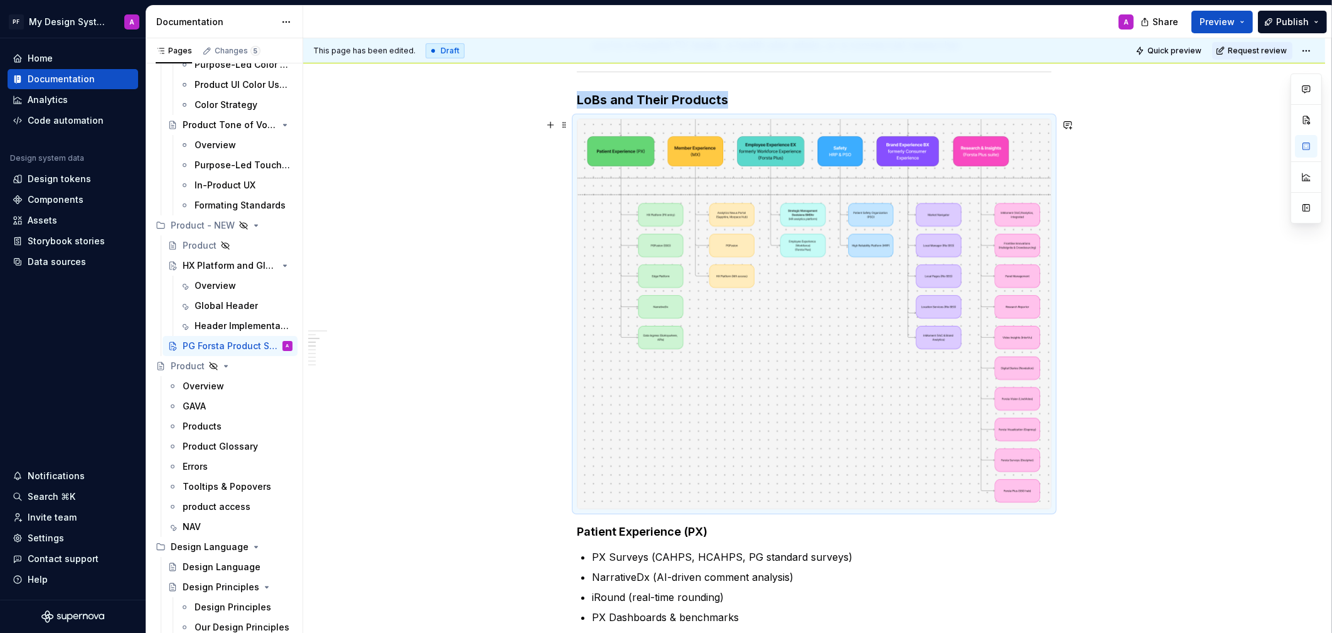
scroll to position [484, 0]
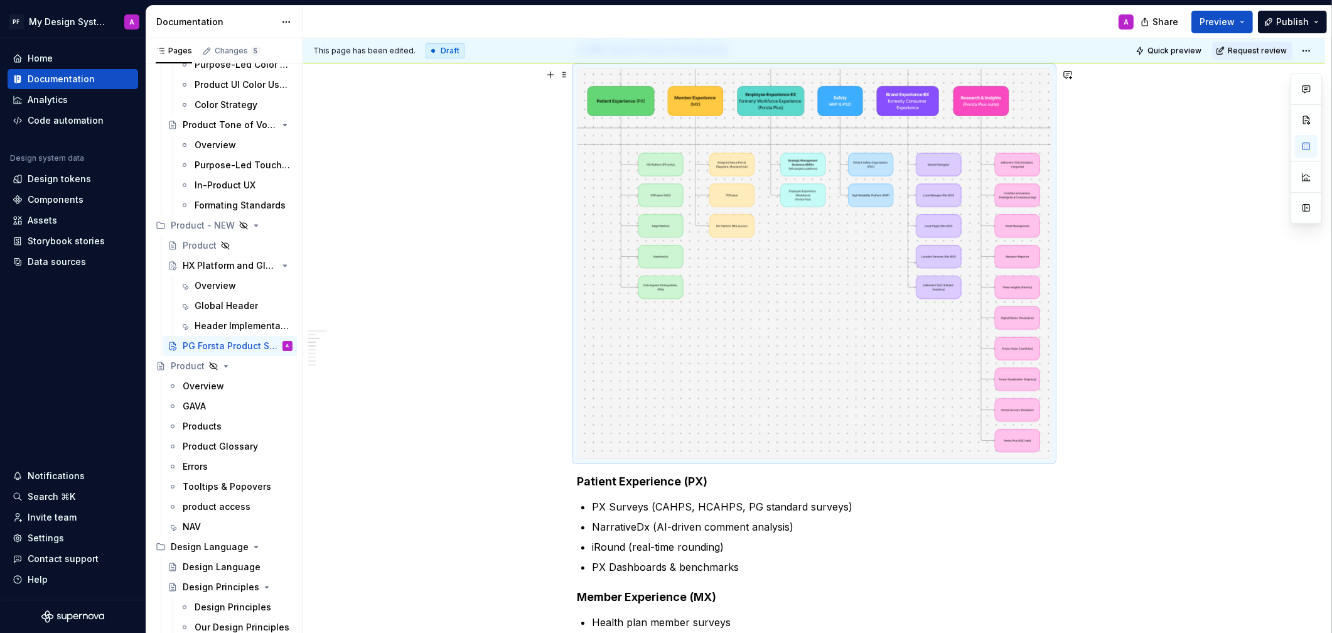
click at [935, 367] on img at bounding box center [814, 263] width 473 height 389
click at [1188, 212] on button "button" at bounding box center [1306, 207] width 23 height 23
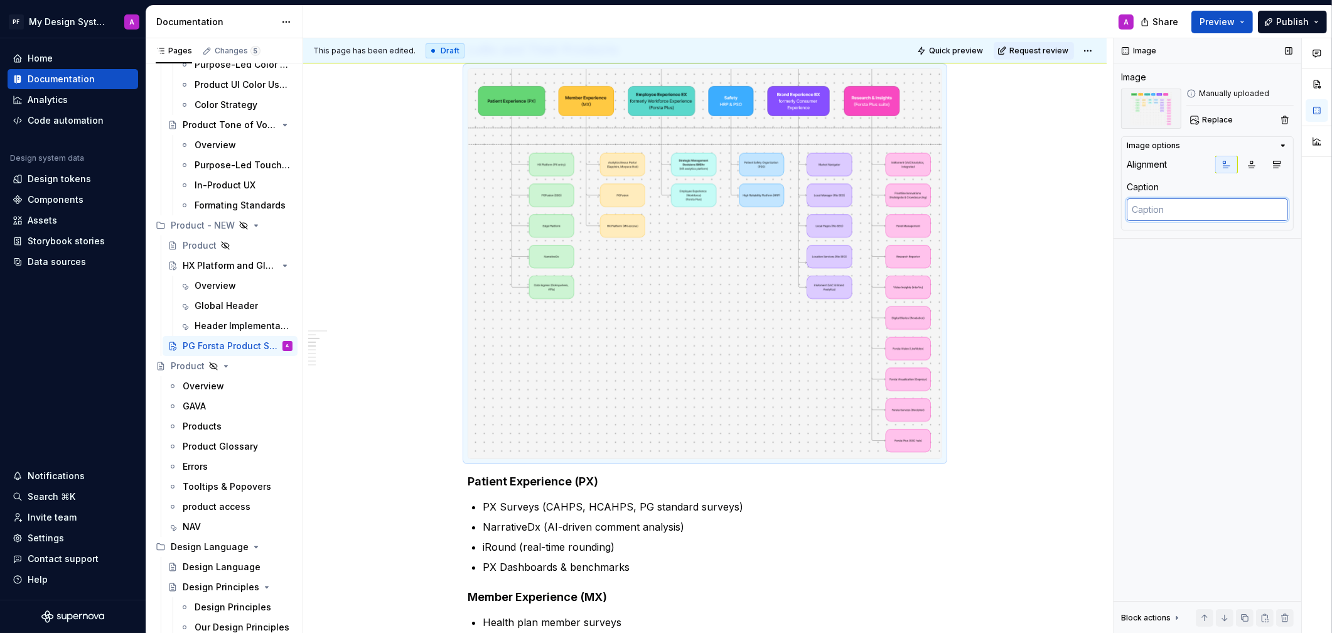
click at [1186, 214] on textarea at bounding box center [1207, 209] width 161 height 23
paste textarea "LoBs and Their Products"
type textarea "*"
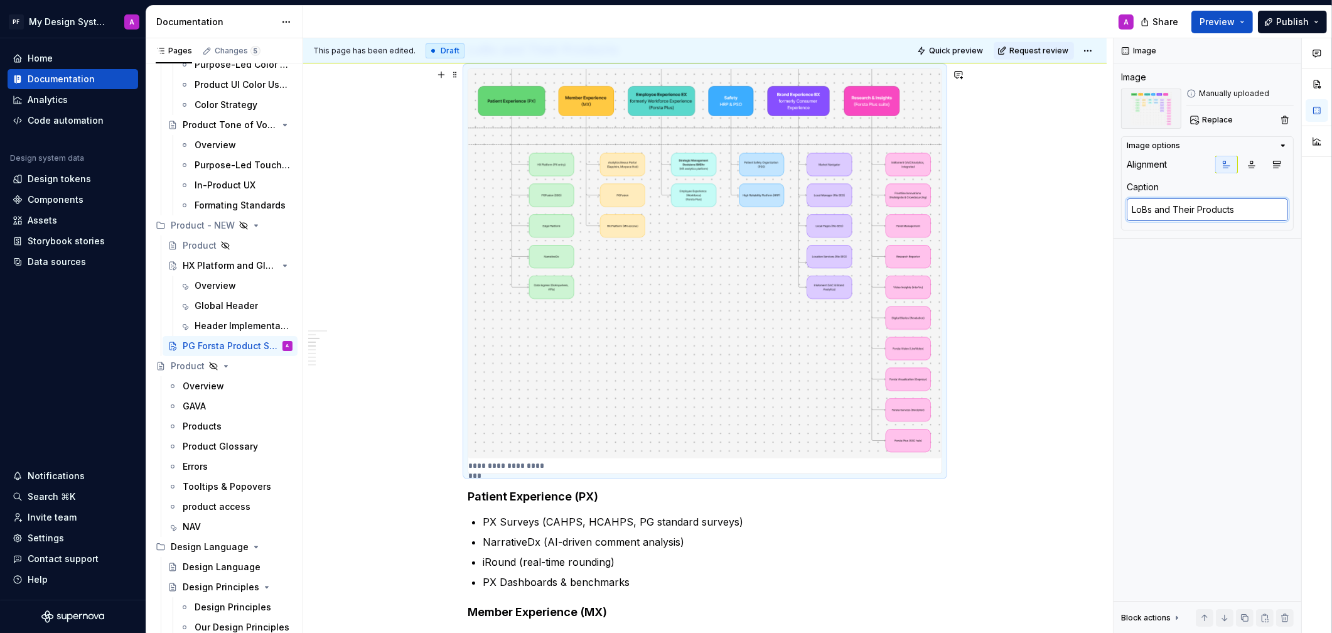
type textarea "LoBs and Their Products"
click at [1057, 267] on div "**********" at bounding box center [705, 637] width 804 height 1813
click at [1062, 264] on div "**********" at bounding box center [705, 637] width 804 height 1813
click at [425, 281] on div "**********" at bounding box center [705, 637] width 804 height 1813
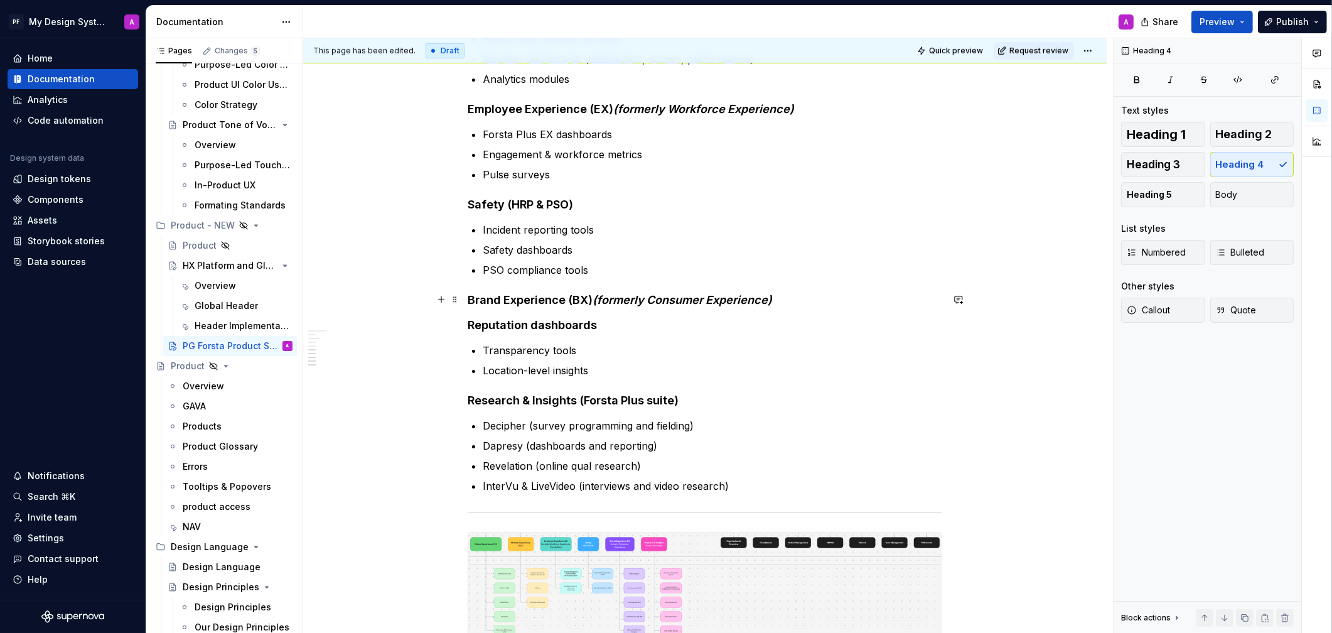
scroll to position [1394, 0]
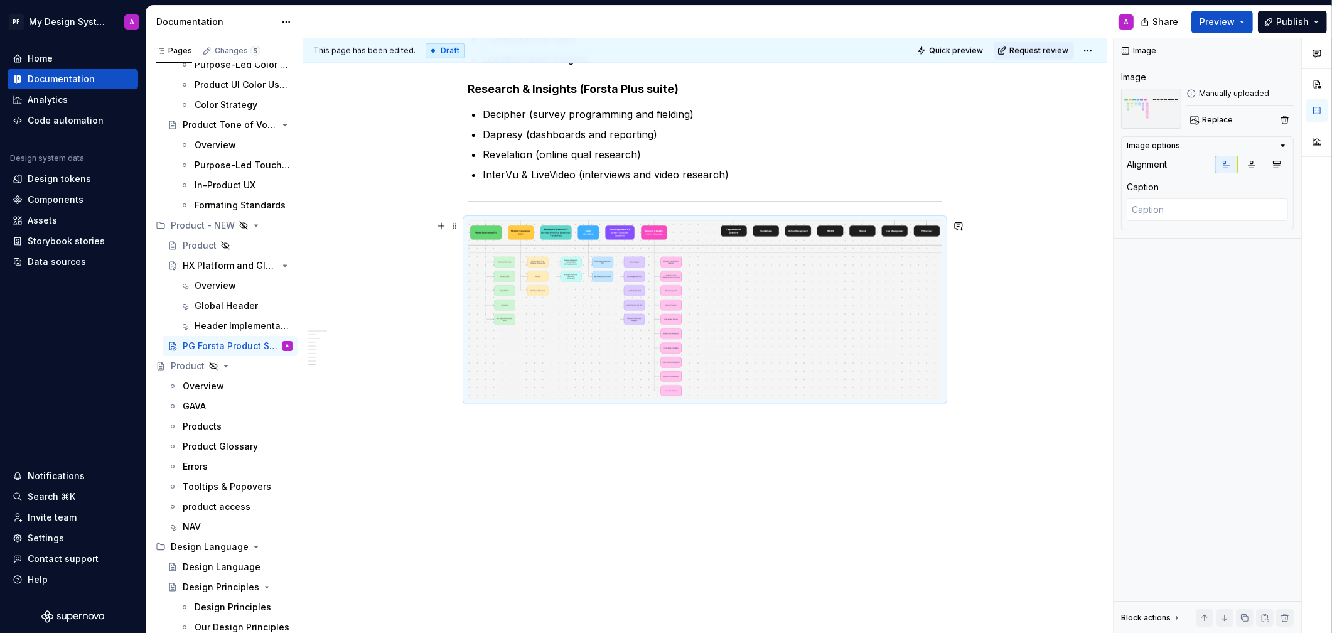
click at [752, 347] on img at bounding box center [704, 310] width 473 height 178
click at [729, 357] on img at bounding box center [704, 310] width 473 height 178
click at [700, 352] on img at bounding box center [704, 310] width 473 height 178
click at [1144, 208] on textarea at bounding box center [1207, 209] width 161 height 23
paste textarea "Utilities (Help, Recents, User)"
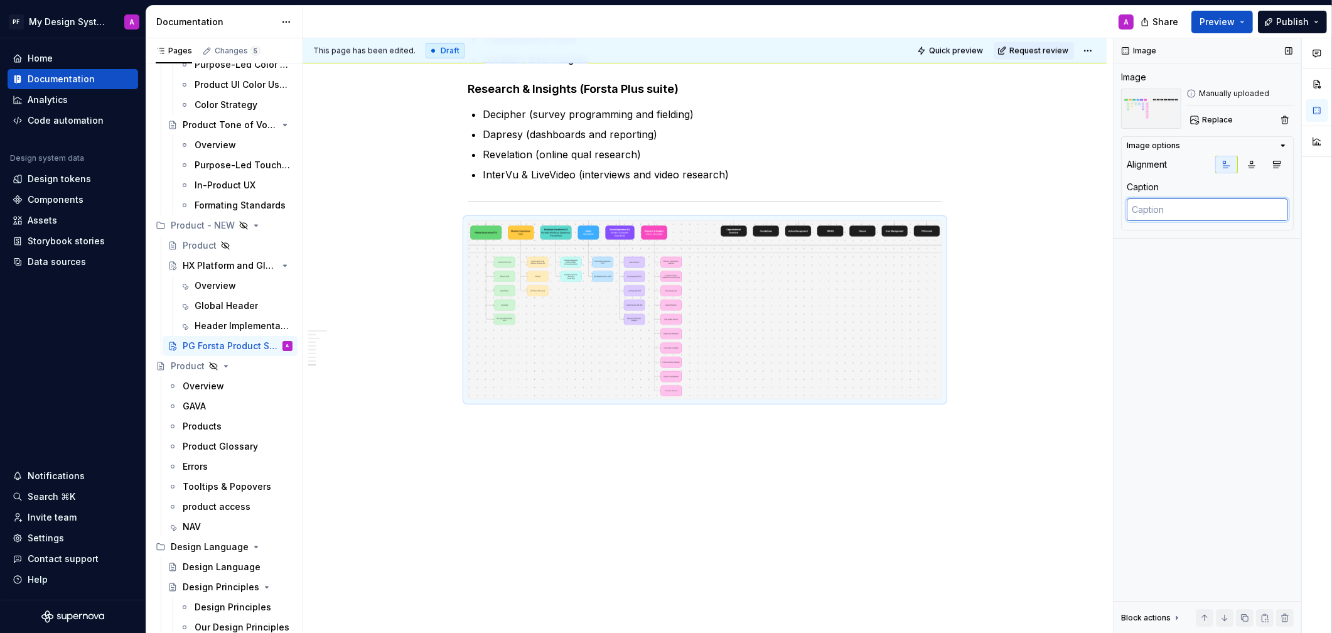
type textarea "*"
type textarea "Utilities (Help, Recents, User)"
drag, startPoint x: 1188, startPoint y: 211, endPoint x: 1266, endPoint y: 208, distance: 78.5
click at [1188, 208] on textarea "Utilities (Help, Recents, User)" at bounding box center [1207, 209] width 161 height 23
type textarea "*"
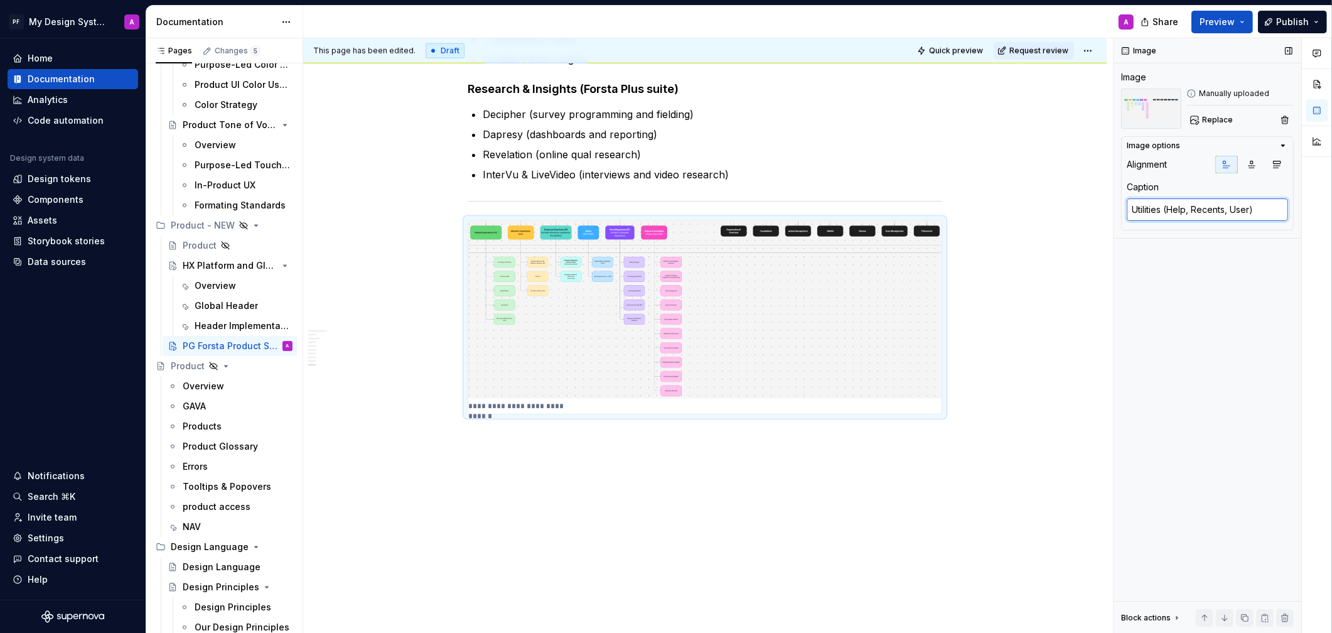
type textarea "Utilities ("
type textarea "*"
type textarea "Utilities"
type textarea "*"
type textarea "Utilities"
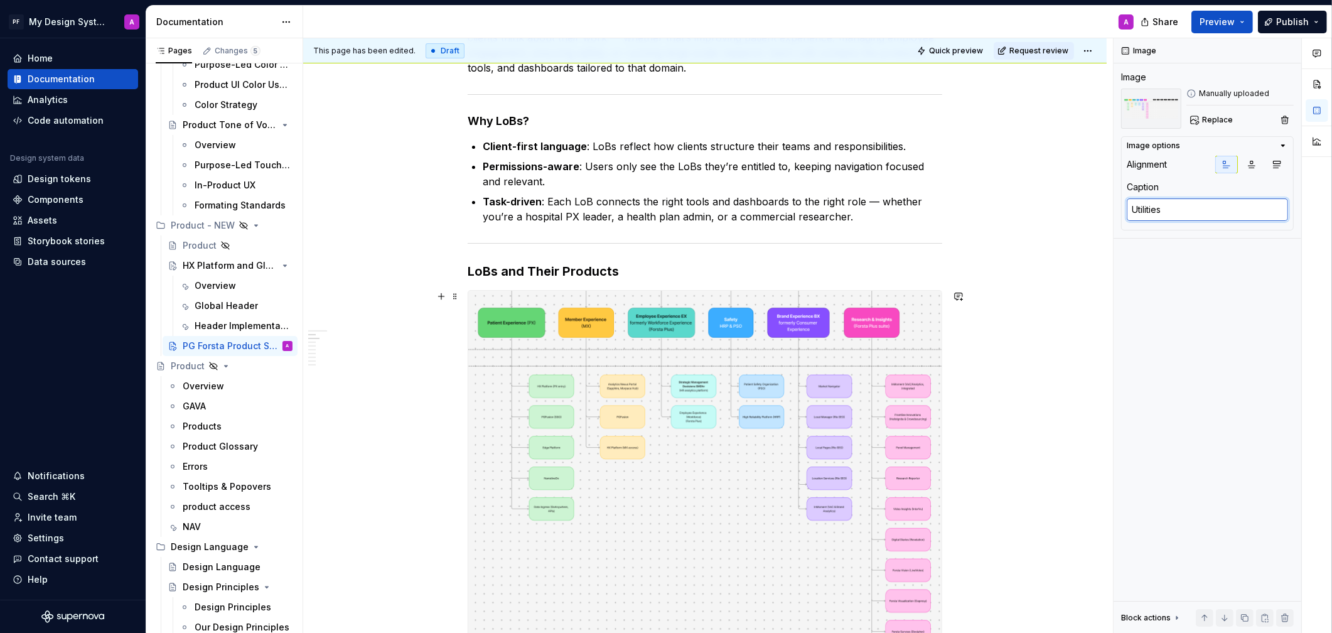
scroll to position [274, 0]
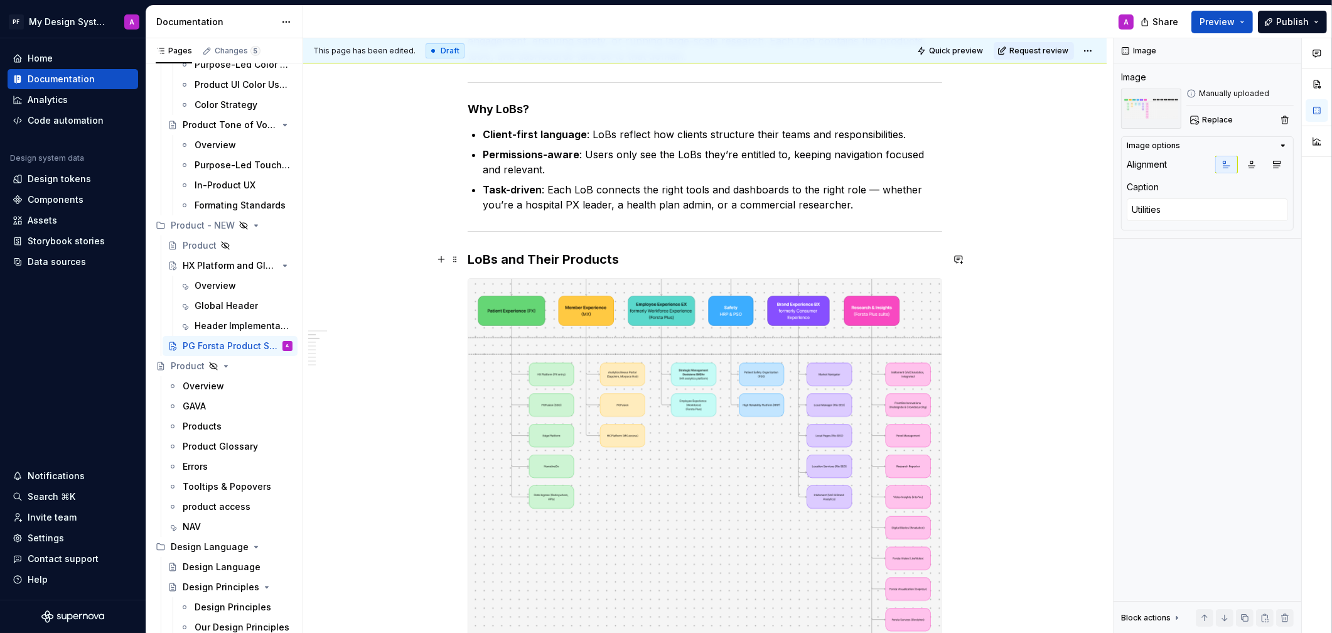
click at [475, 259] on h3 "LoBs and Their Products" at bounding box center [705, 259] width 475 height 18
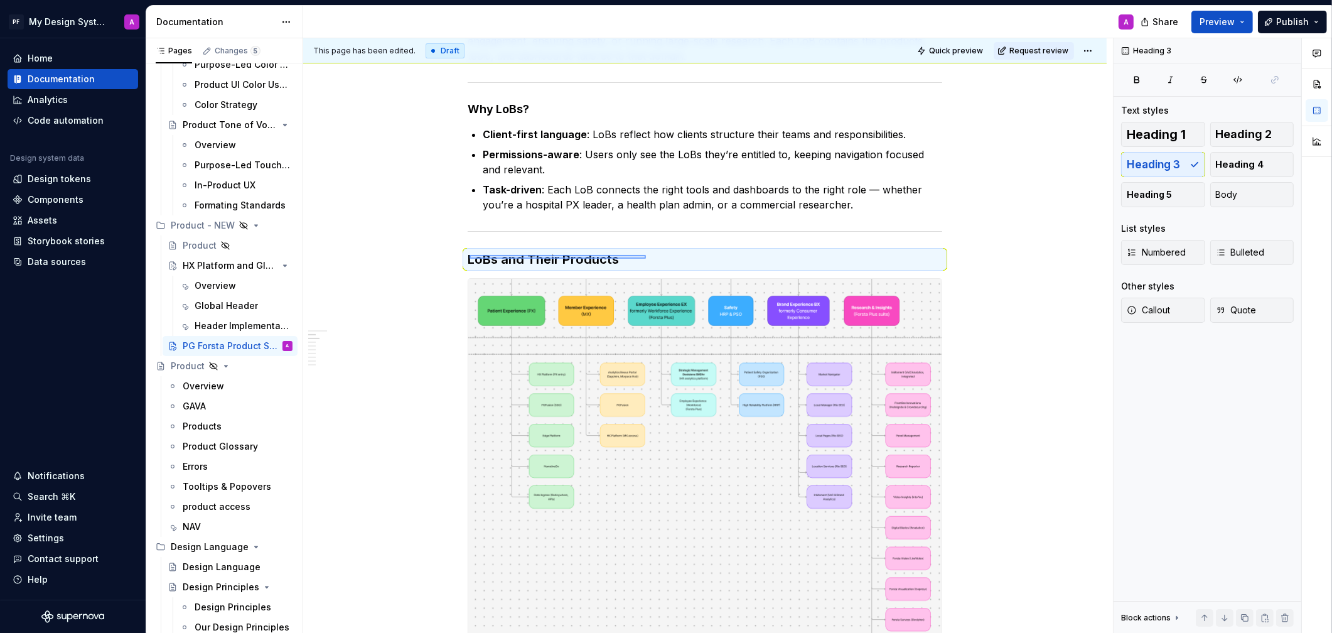
drag, startPoint x: 470, startPoint y: 259, endPoint x: 646, endPoint y: 255, distance: 176.4
click at [646, 255] on div "This page has been edited. Draft Quick preview Request review Hidden page PG Fo…" at bounding box center [708, 335] width 810 height 595
click at [573, 263] on h3 "LoBs and Their Products" at bounding box center [705, 259] width 475 height 18
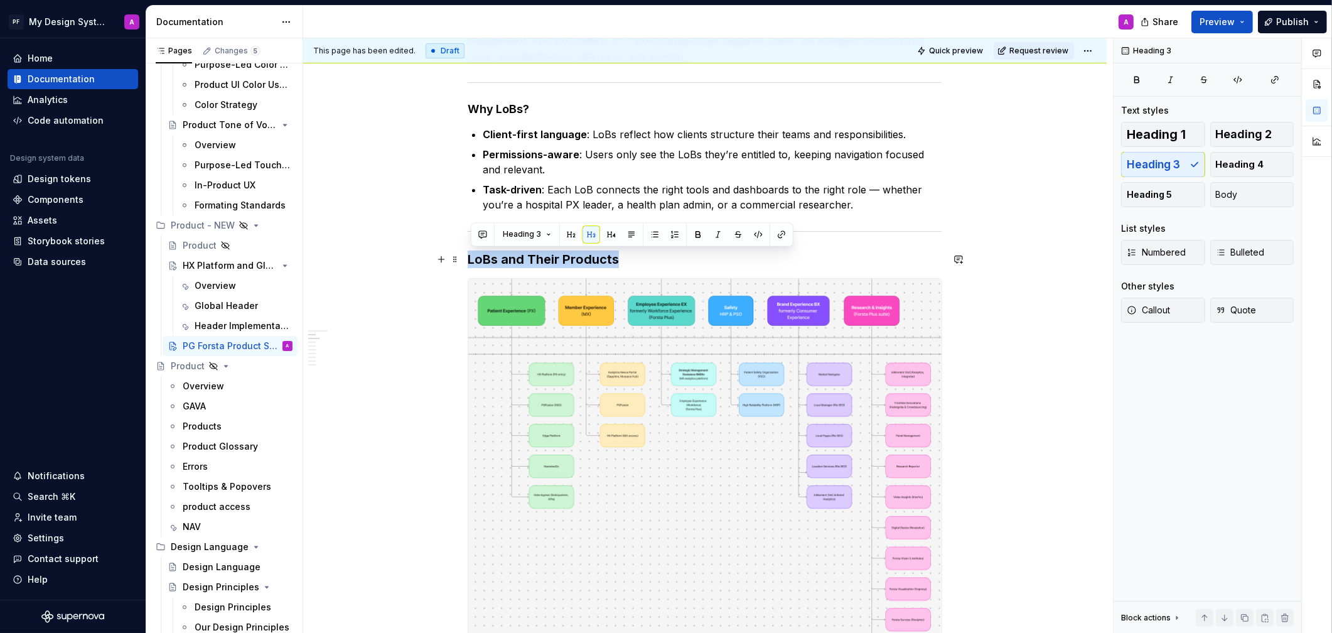
drag, startPoint x: 471, startPoint y: 259, endPoint x: 639, endPoint y: 257, distance: 168.3
click at [639, 257] on h3 "LoBs and Their Products" at bounding box center [705, 259] width 475 height 18
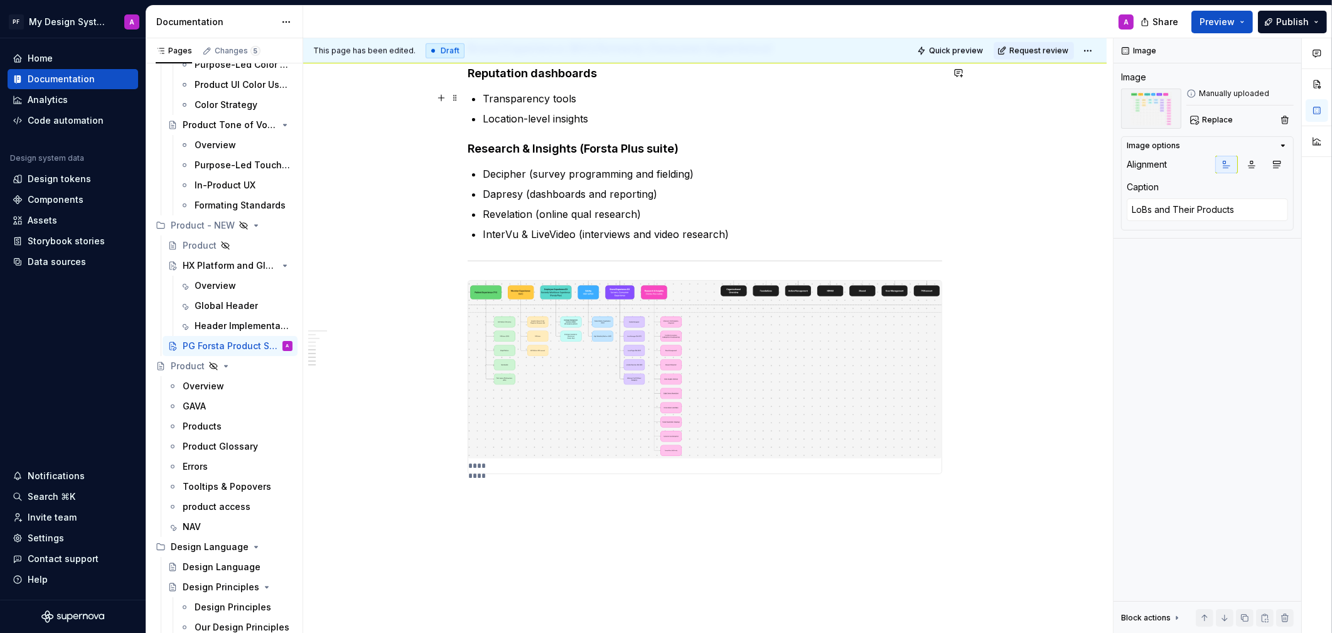
scroll to position [1409, 0]
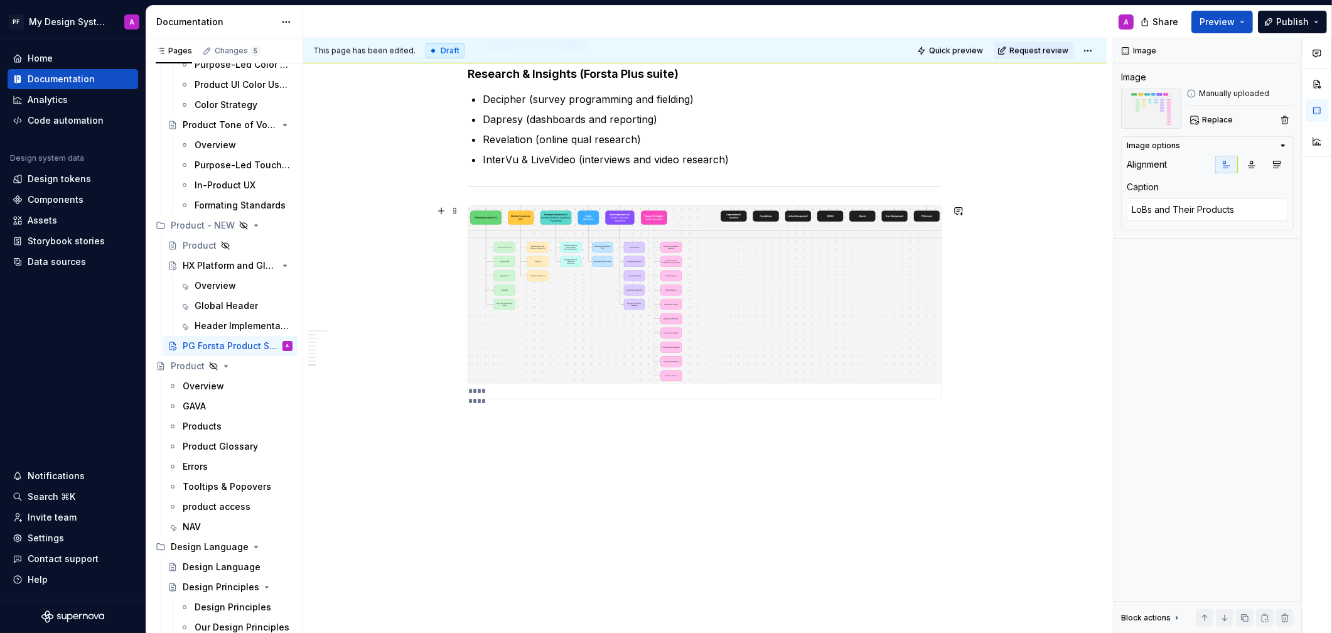
type textarea "*"
type textarea "Utilities"
click at [817, 313] on img at bounding box center [704, 295] width 473 height 178
click at [1188, 211] on textarea "Utilities" at bounding box center [1207, 209] width 161 height 23
click at [1188, 205] on textarea "Utilities" at bounding box center [1207, 209] width 161 height 23
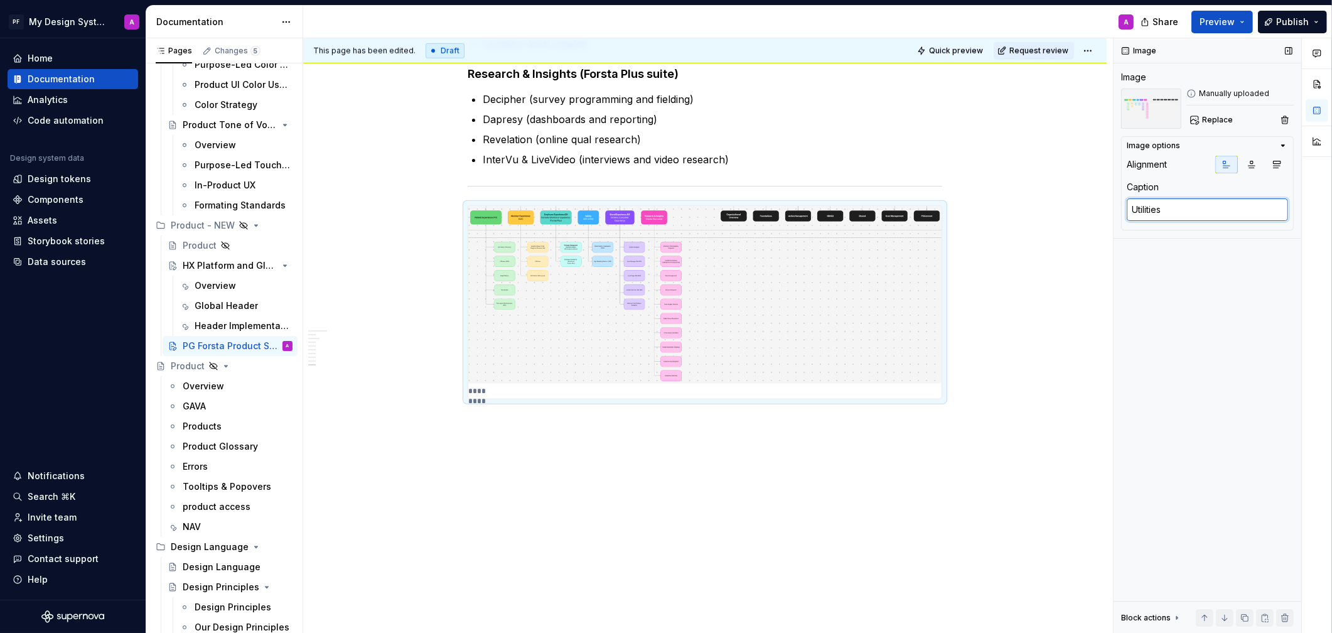
click at [1132, 209] on textarea "Utilities" at bounding box center [1207, 209] width 161 height 23
paste textarea "LoBs and Their Products"
type textarea "*"
type textarea "LoBs and Their ProductsUtilities"
type textarea "*"
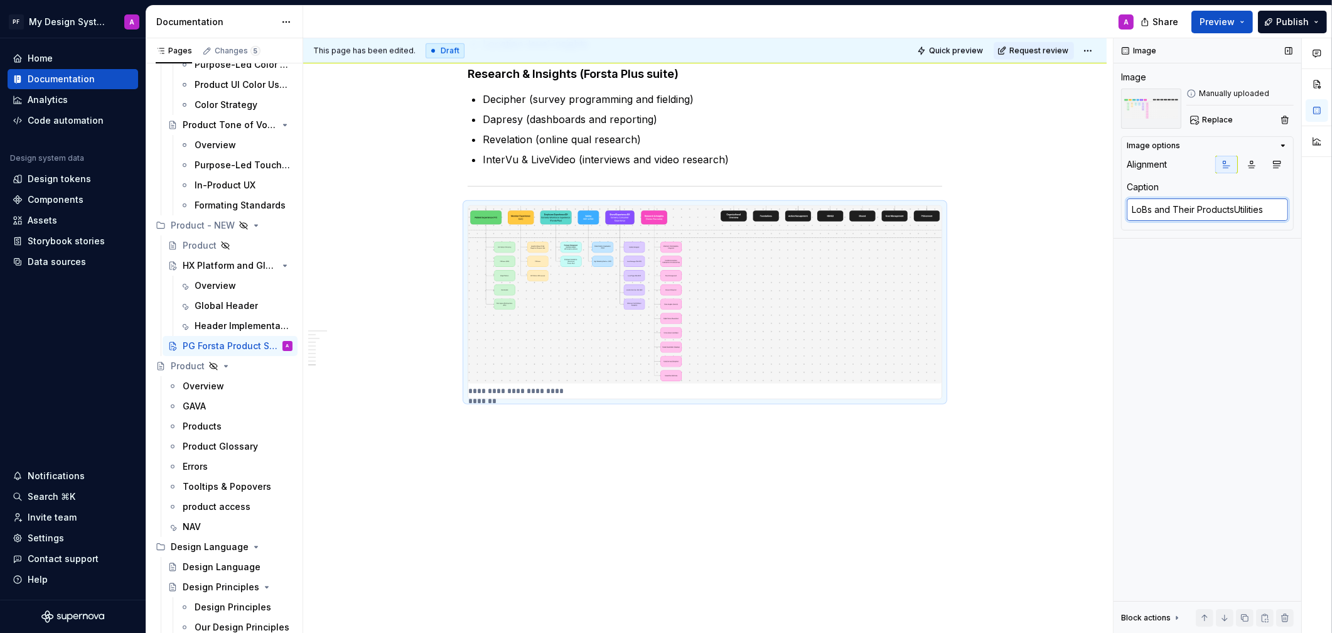
type textarea "LoBs and Their Products Utilities"
drag, startPoint x: 1202, startPoint y: 208, endPoint x: 1181, endPoint y: 210, distance: 20.8
click at [1181, 209] on textarea "LoBs and Their Products Utilities" at bounding box center [1207, 209] width 161 height 23
click at [1188, 211] on textarea "LoBs and Their Products Utilities" at bounding box center [1207, 209] width 161 height 23
drag, startPoint x: 1198, startPoint y: 210, endPoint x: 1179, endPoint y: 210, distance: 18.8
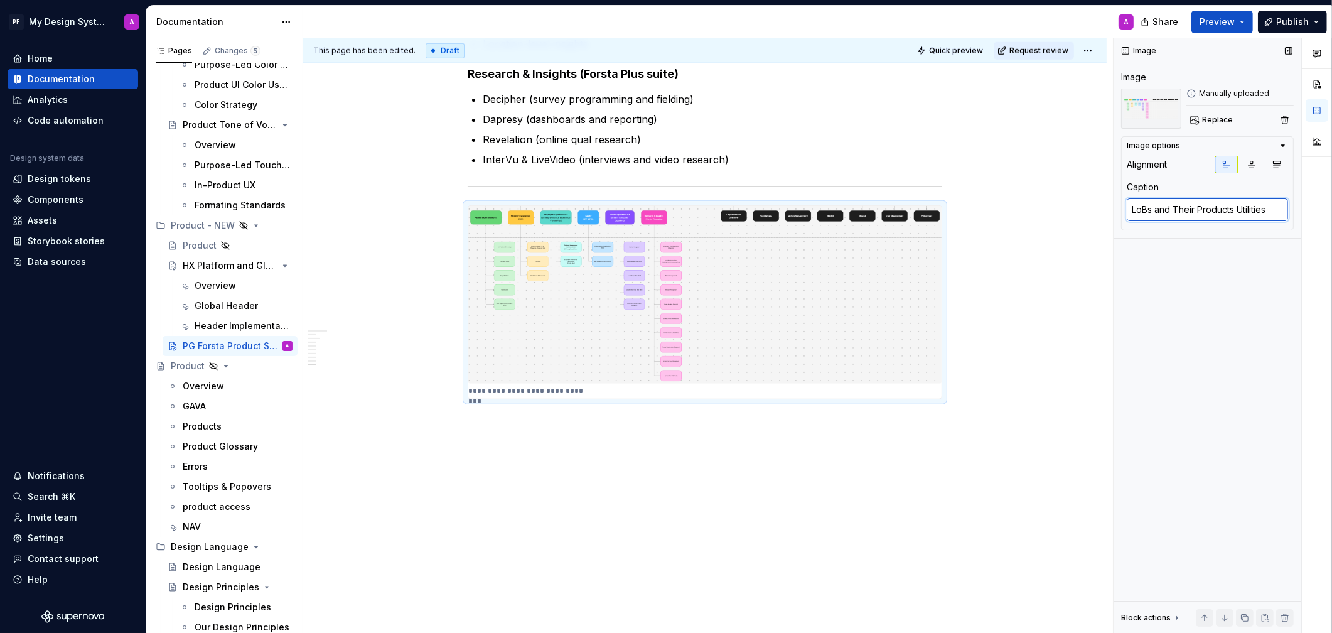
click at [1179, 210] on textarea "LoBs and Their Products Utilities" at bounding box center [1207, 209] width 161 height 23
type textarea "*"
type textarea "LoBs and TProducts Utilities"
type textarea "*"
type textarea "LoBs and Products Utilities"
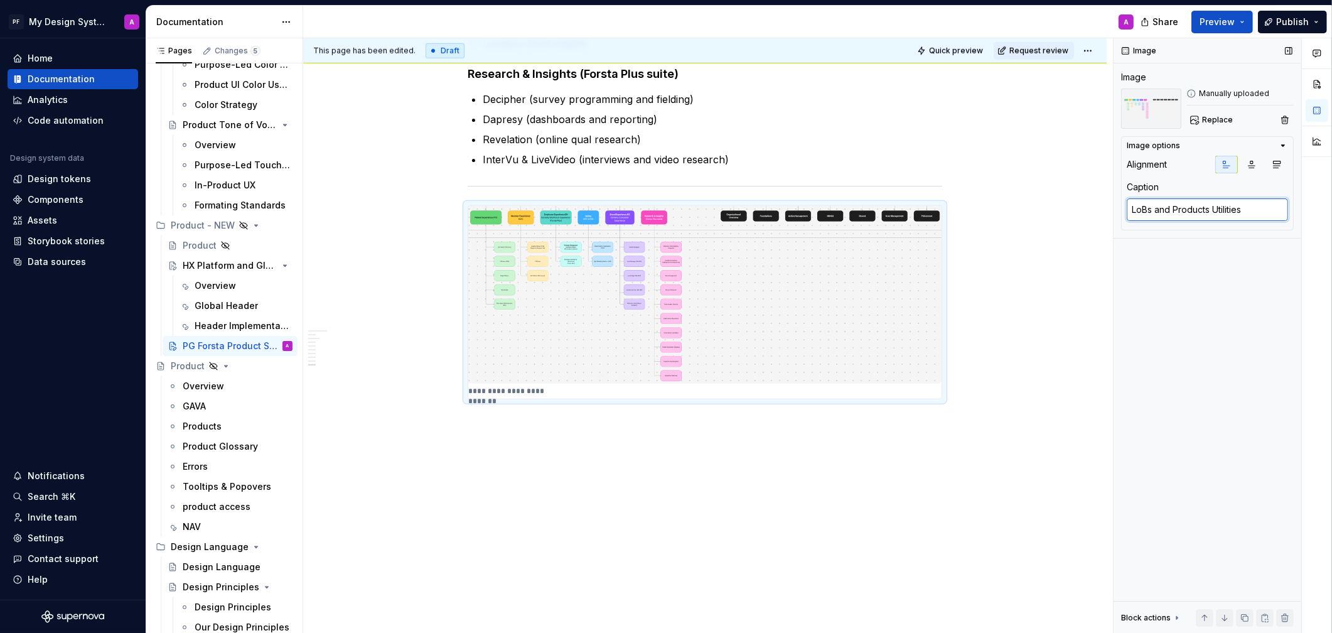
click at [1188, 208] on textarea "LoBs and Products Utilities" at bounding box center [1207, 209] width 161 height 23
type textarea "*"
type textarea "LoBs and Products aUtilities"
type textarea "*"
type textarea "LoBs and Products anUtilities"
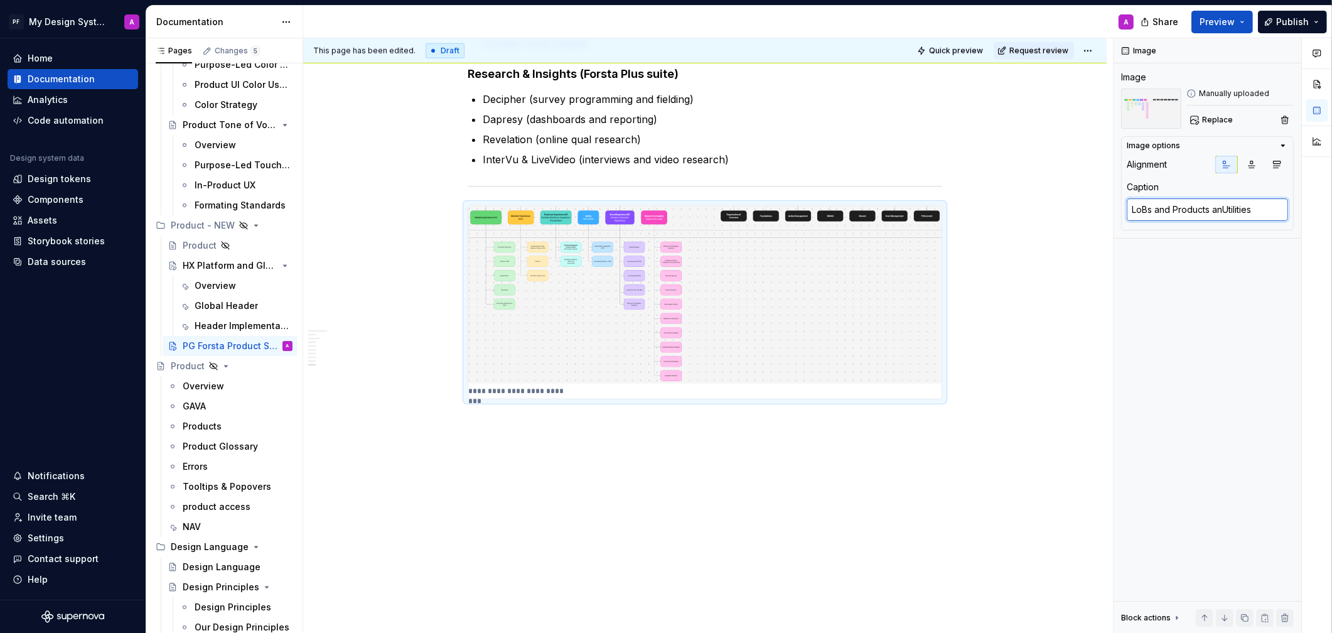
type textarea "*"
type textarea "LoBs and Products andUtilities"
type textarea "*"
type textarea "LoBs and Products and Utilities"
type textarea "*"
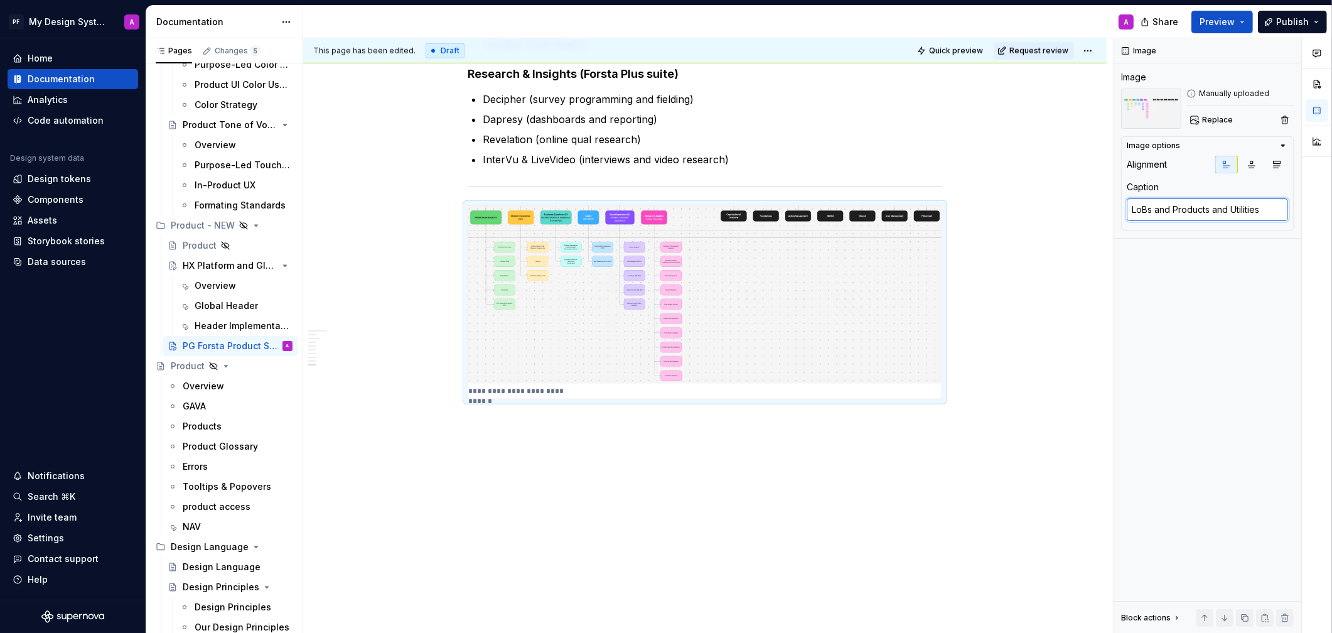
type textarea "LoBs and Products and GUtilities"
type textarea "*"
type textarea "LoBs and Products and G;Utilities"
type textarea "*"
type textarea "LoBs and Products and GUtilities"
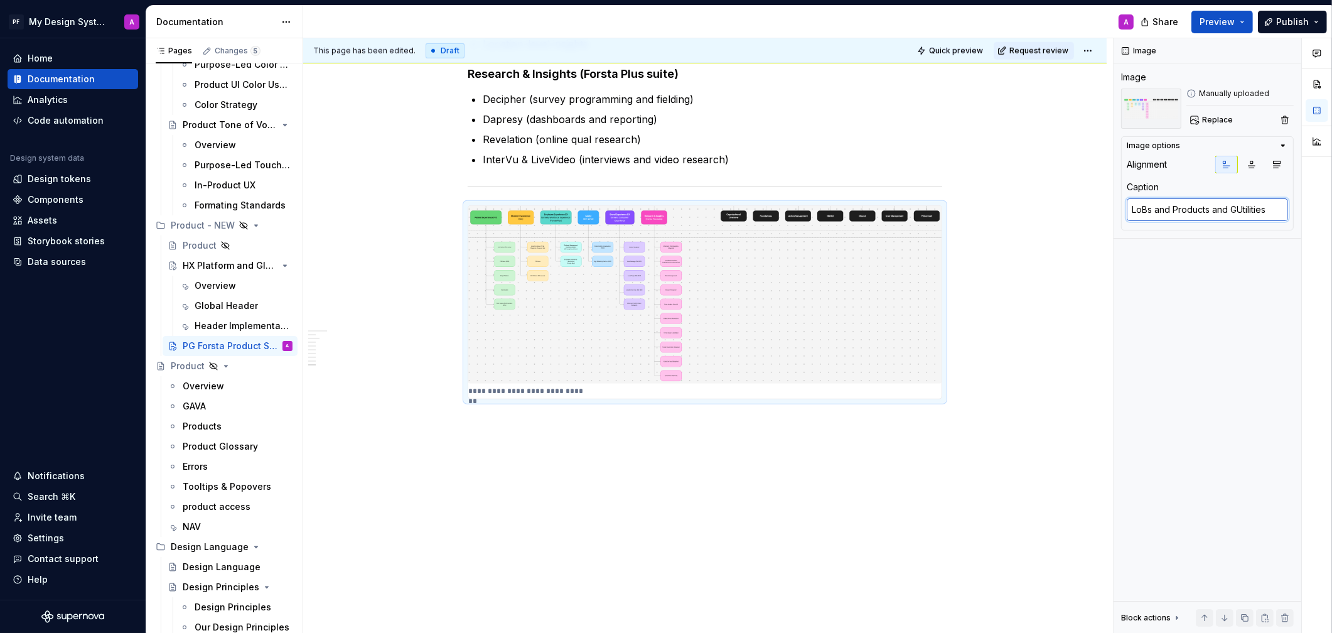
type textarea "*"
type textarea "LoBs and Products and GlUtilities"
type textarea "*"
type textarea "LoBs and Products and GlobUtilities"
type textarea "*"
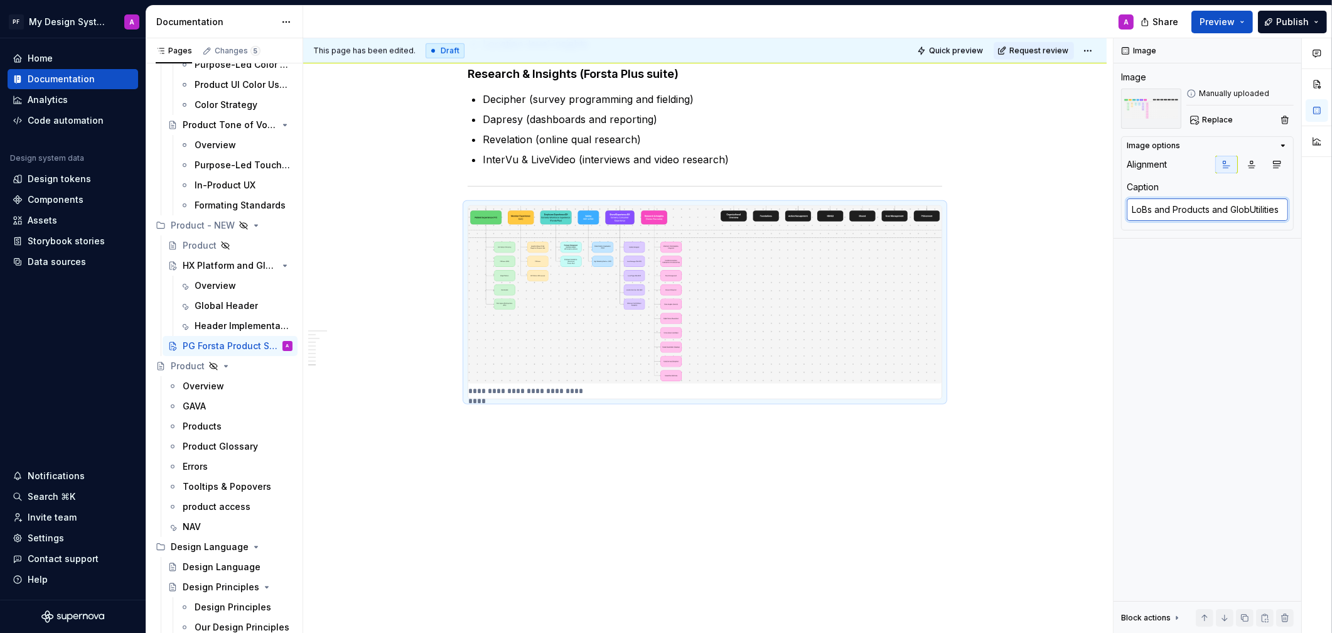
type textarea "LoBs and Products and GlobaUtilities"
type textarea "*"
type textarea "LoBs and Products and GlobalUtilities"
type textarea "*"
type textarea "LoBs and Products and Global Utilities"
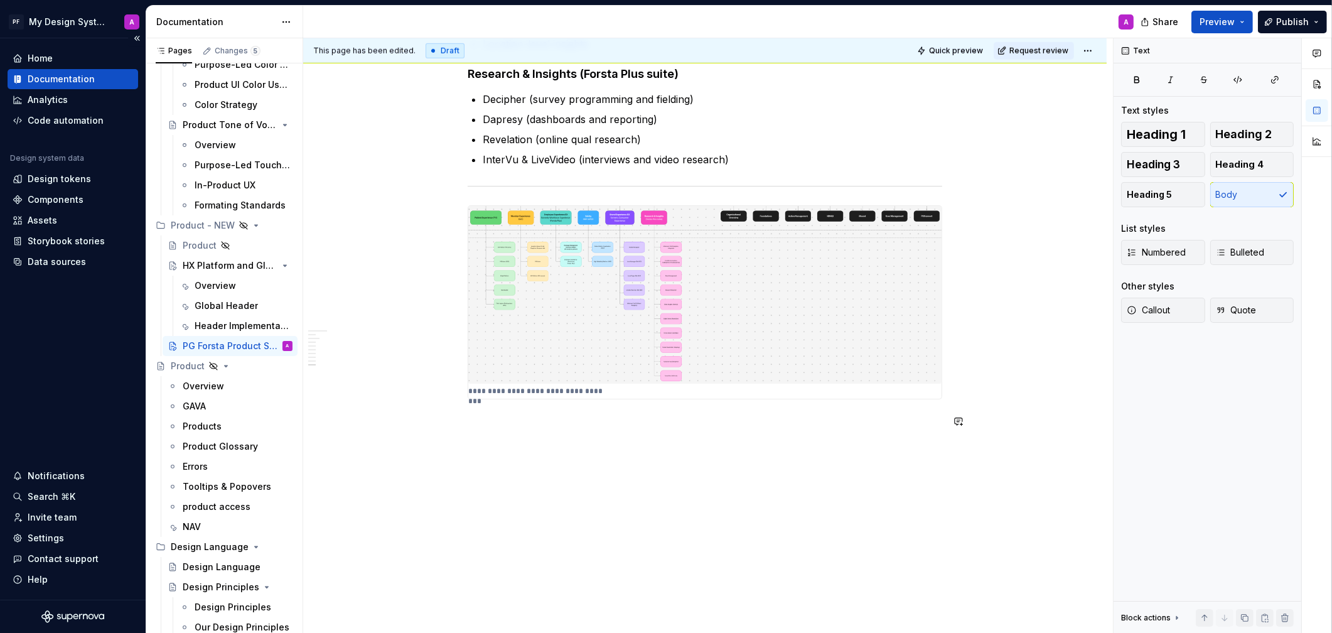
scroll to position [0, 0]
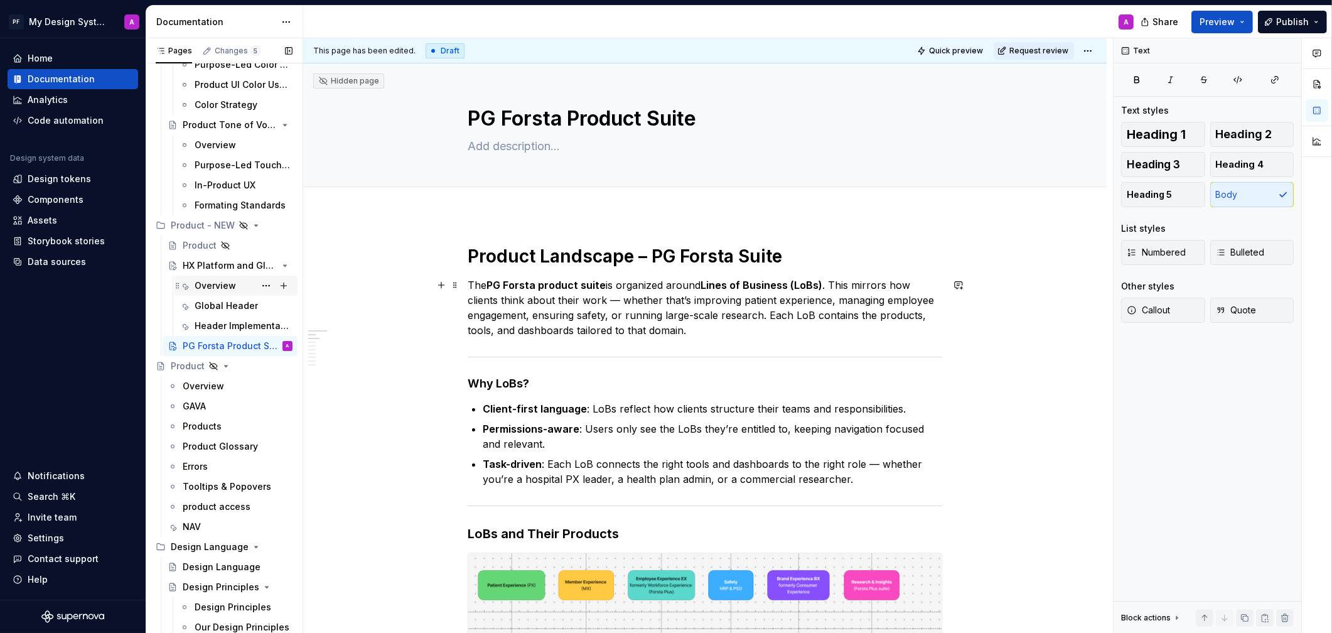
click at [217, 282] on div "Overview" at bounding box center [215, 285] width 41 height 13
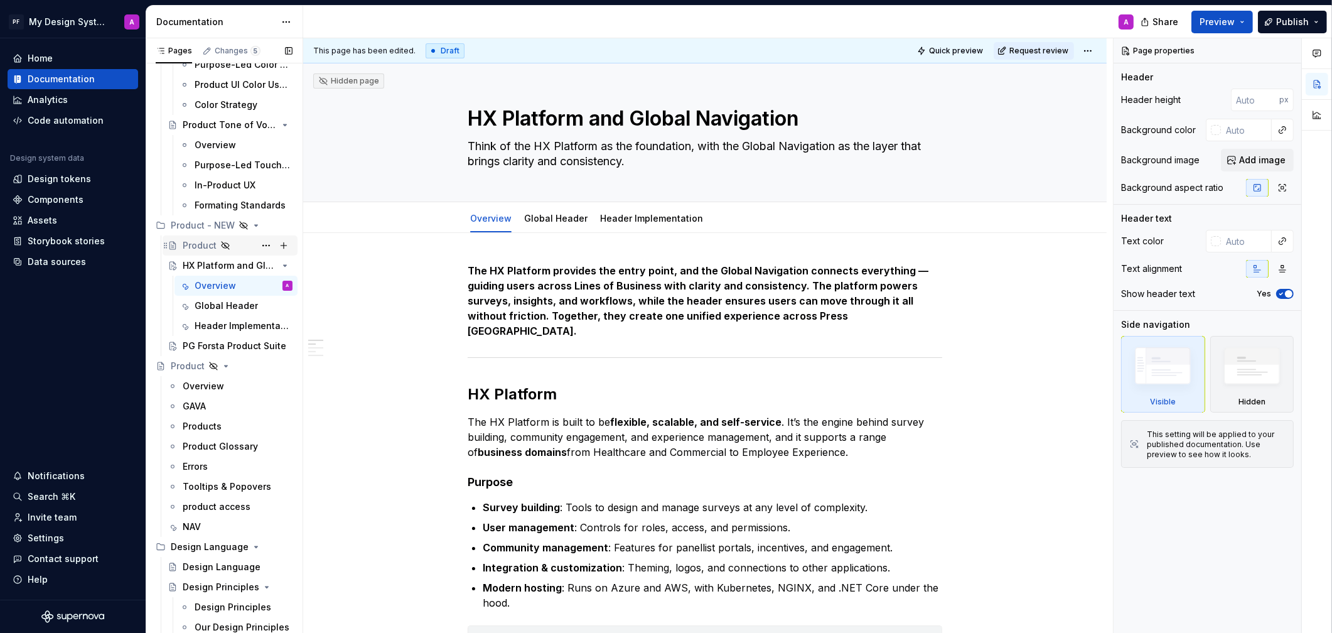
click at [222, 247] on icon "Page tree" at bounding box center [226, 246] width 8 height 8
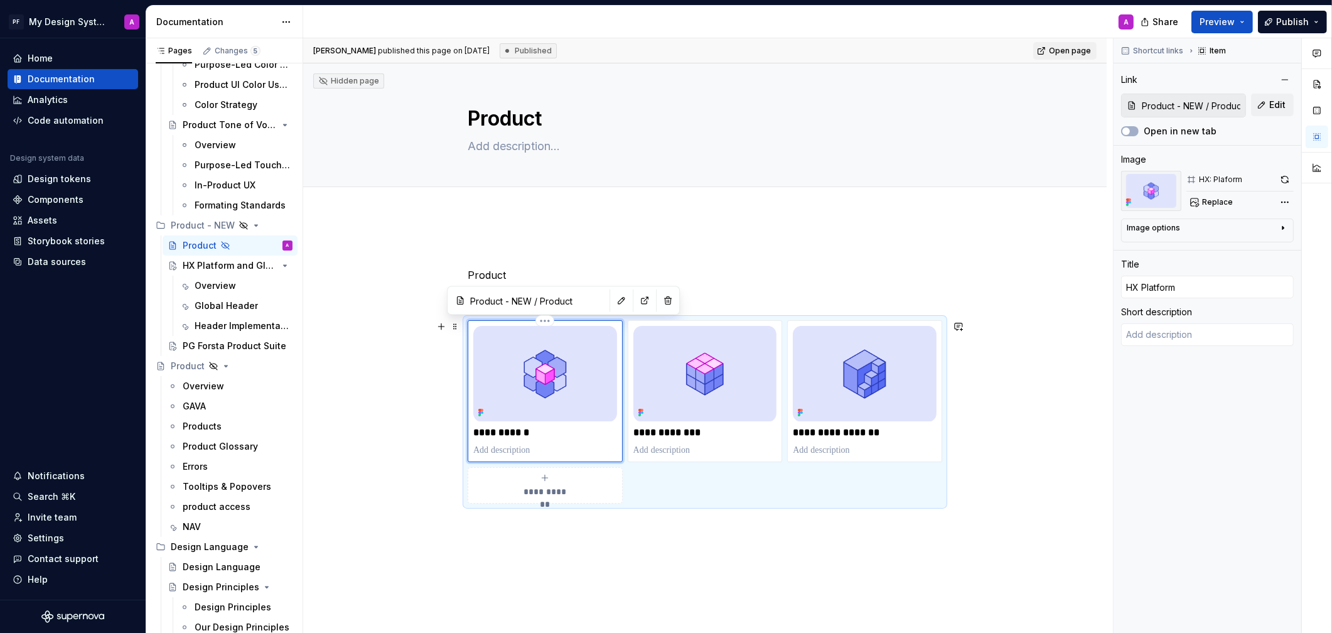
click at [586, 402] on img at bounding box center [545, 373] width 144 height 95
click at [362, 421] on div "**********" at bounding box center [705, 477] width 804 height 524
click at [390, 451] on div "**********" at bounding box center [705, 477] width 804 height 524
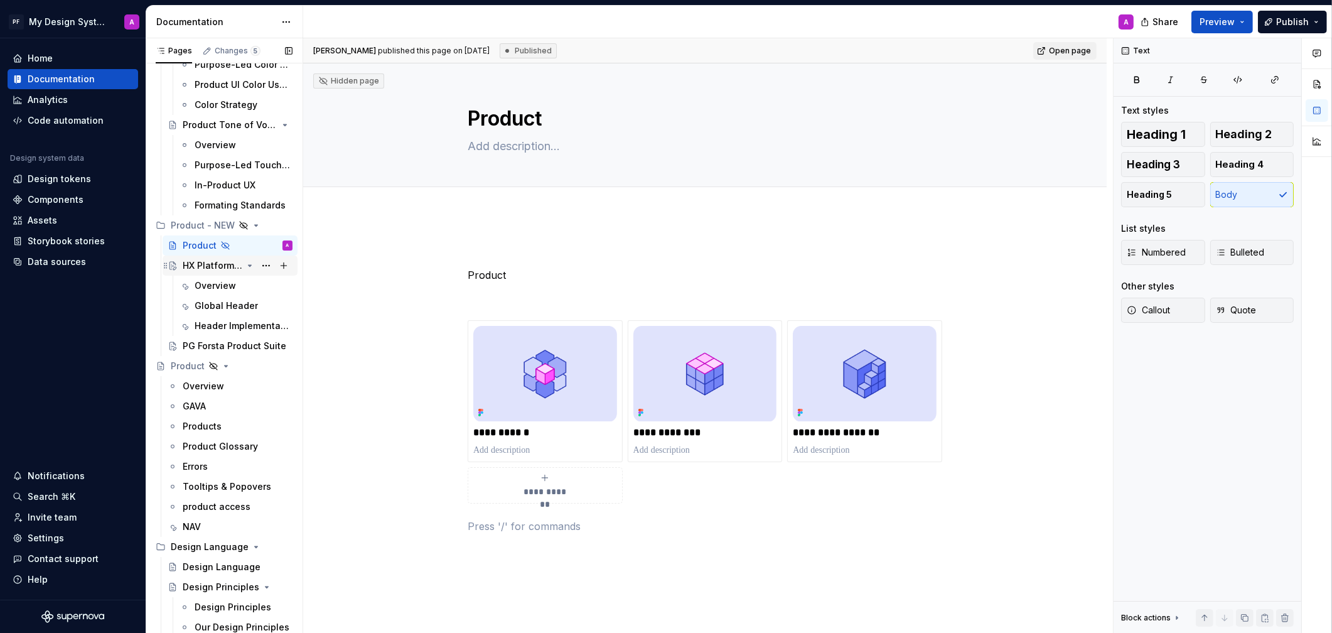
click at [237, 271] on div "HX Platform and Global Navigation" at bounding box center [213, 265] width 60 height 13
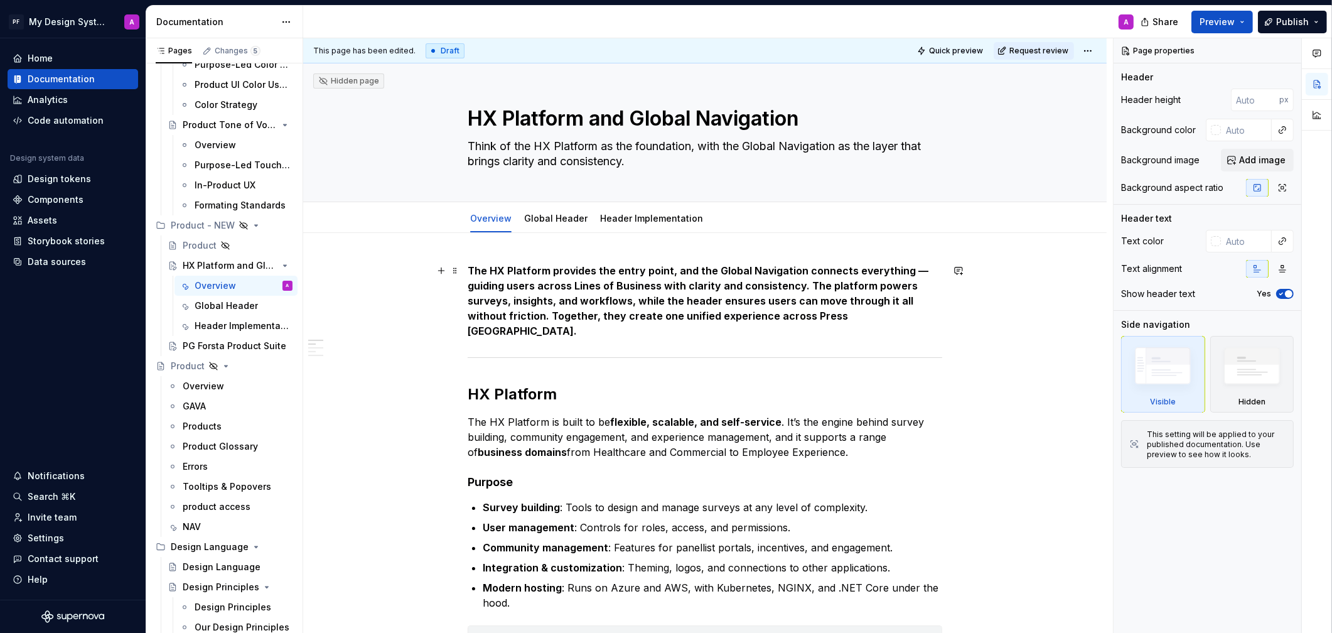
type textarea "*"
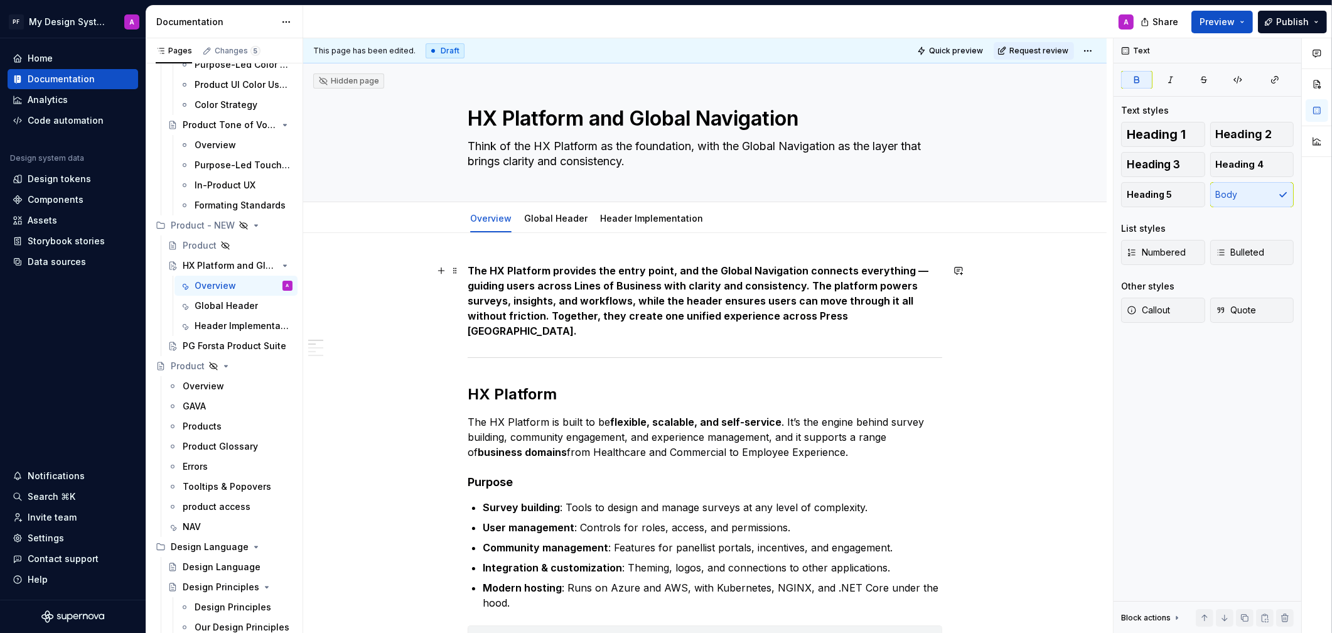
click at [916, 273] on strong "The HX Platform provides the entry point, and the Global Navigation connects ev…" at bounding box center [699, 300] width 463 height 73
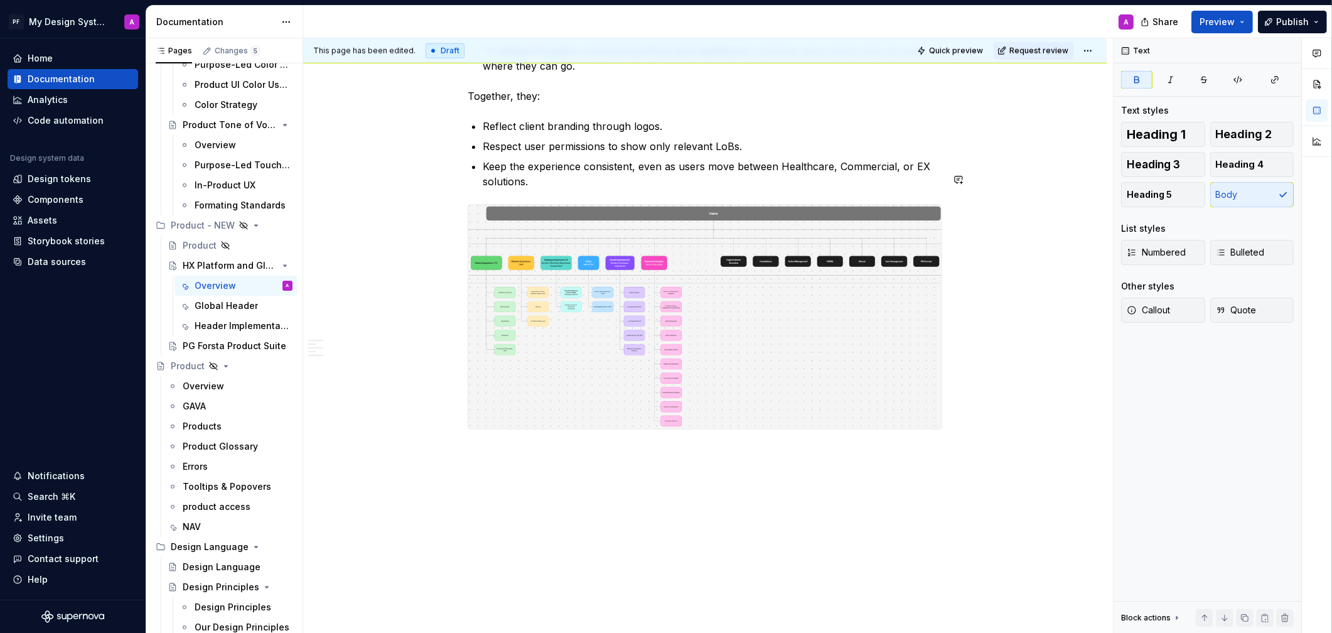
scroll to position [1387, 0]
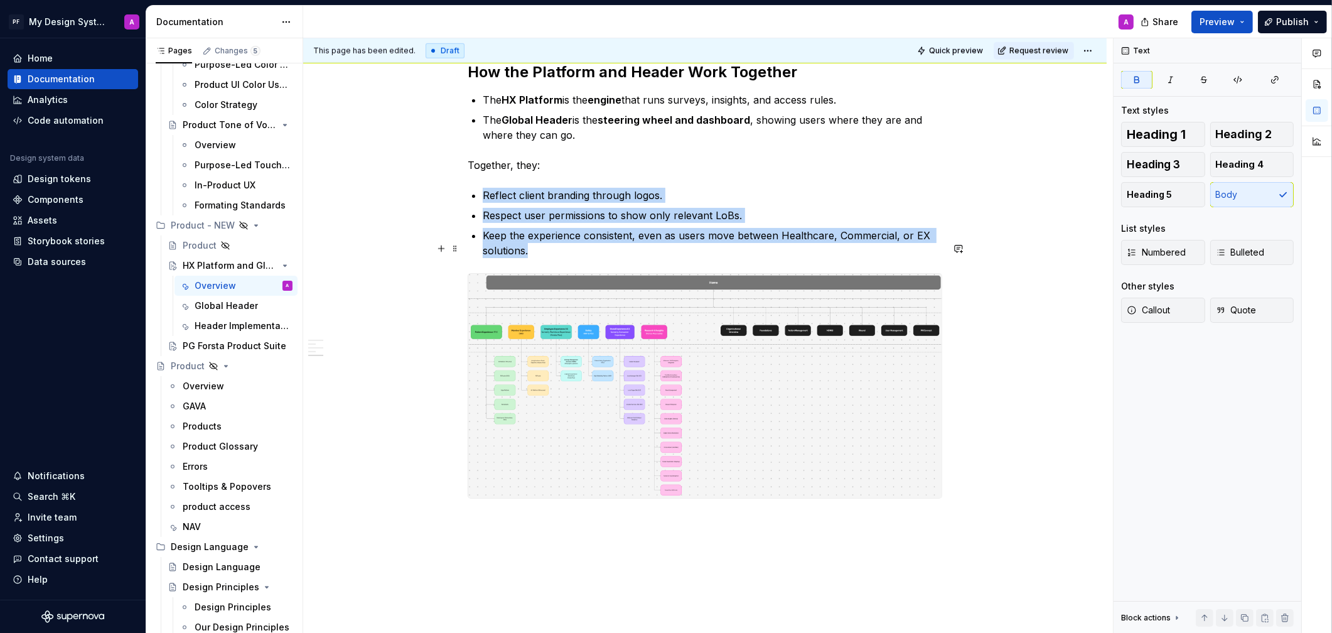
click at [603, 380] on img at bounding box center [704, 386] width 473 height 224
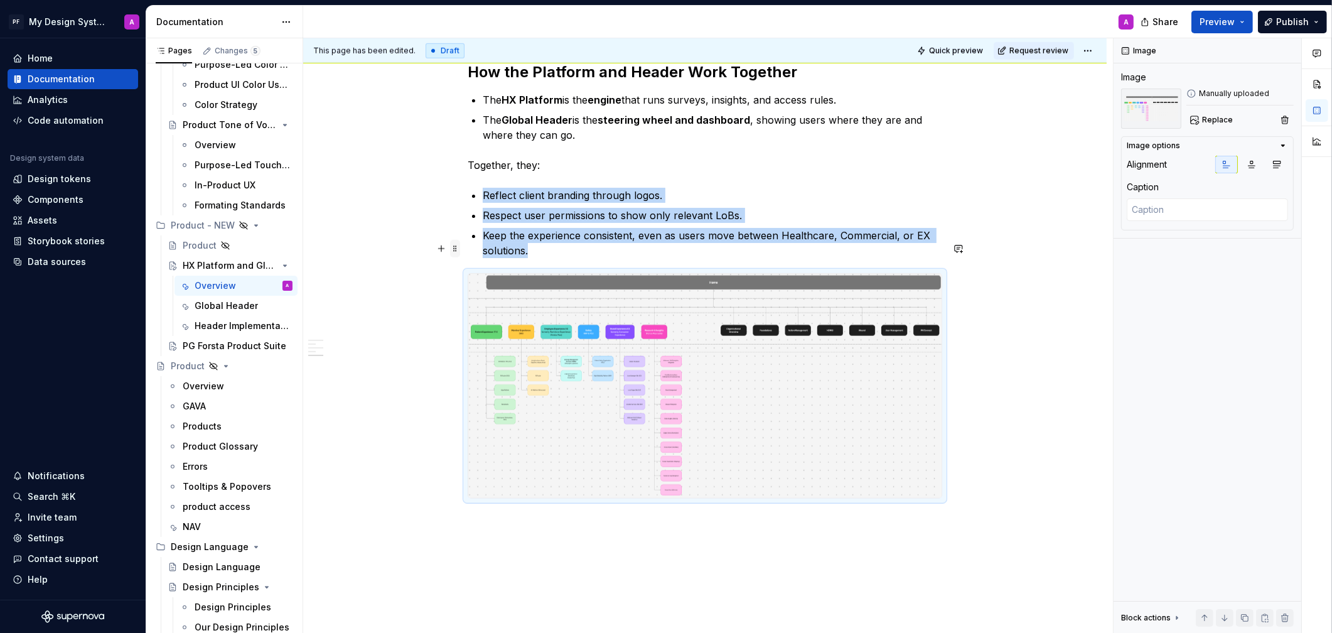
click at [458, 244] on span at bounding box center [455, 249] width 10 height 18
click at [499, 354] on div "Delete" at bounding box center [517, 360] width 82 height 13
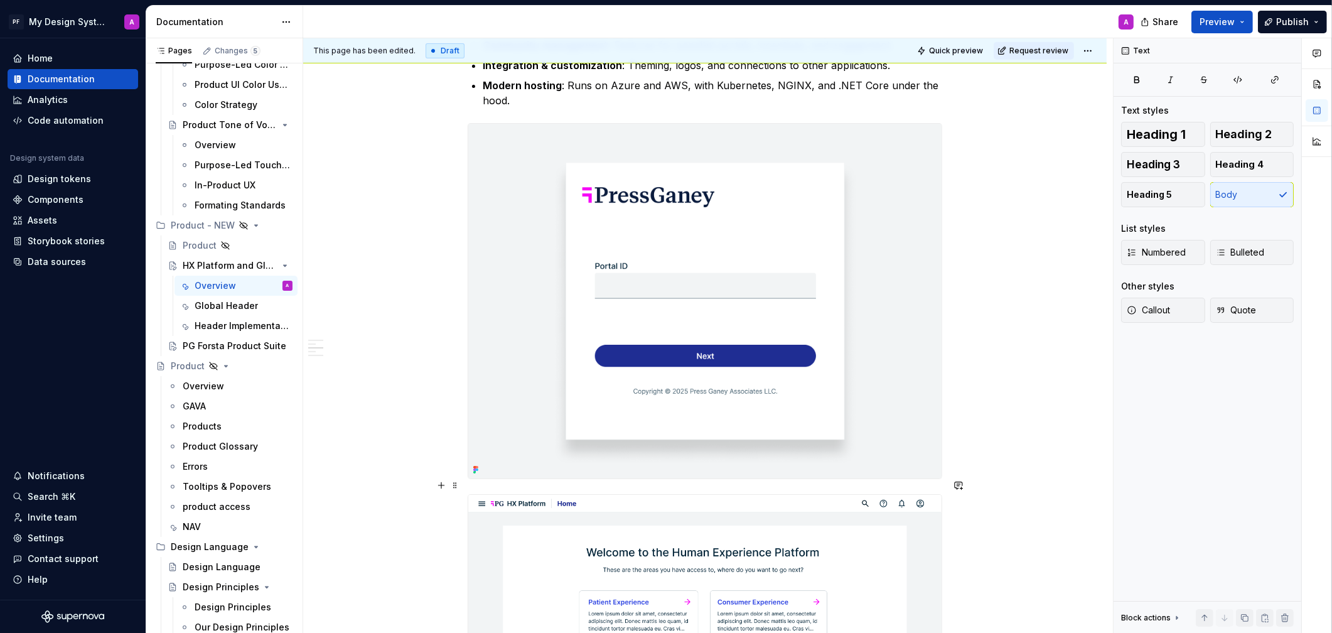
scroll to position [0, 0]
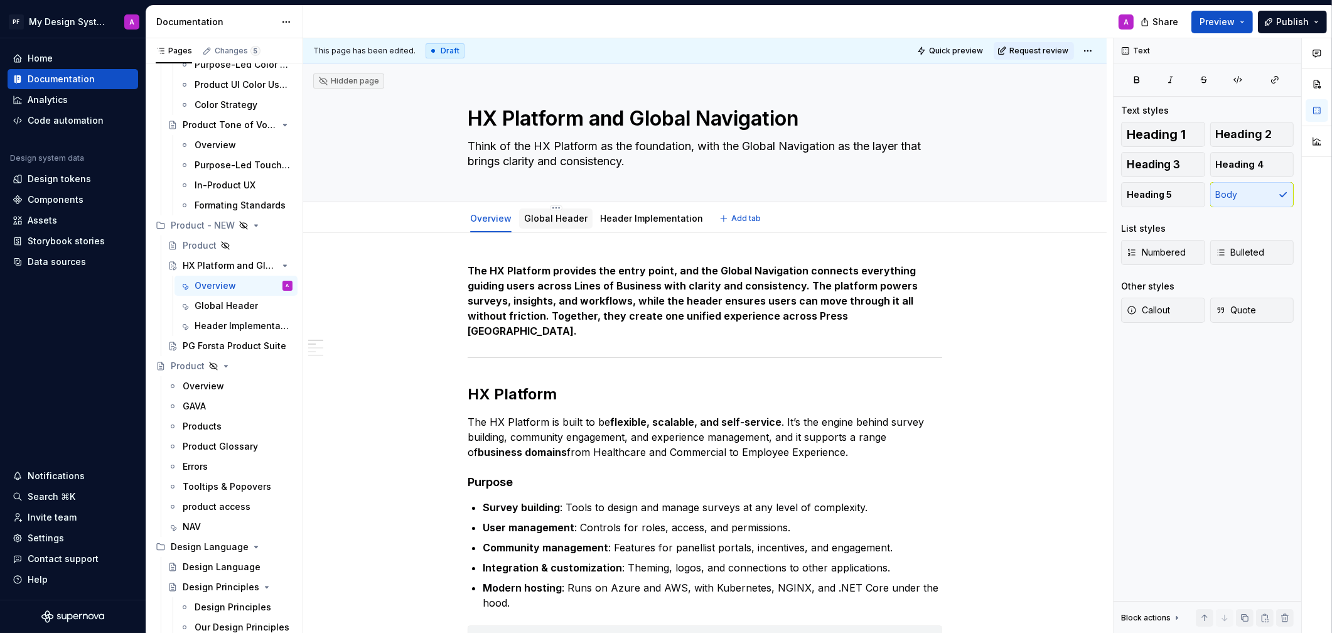
click at [542, 226] on div "Global Header" at bounding box center [555, 218] width 73 height 20
click at [562, 213] on link "Global Header" at bounding box center [555, 218] width 63 height 11
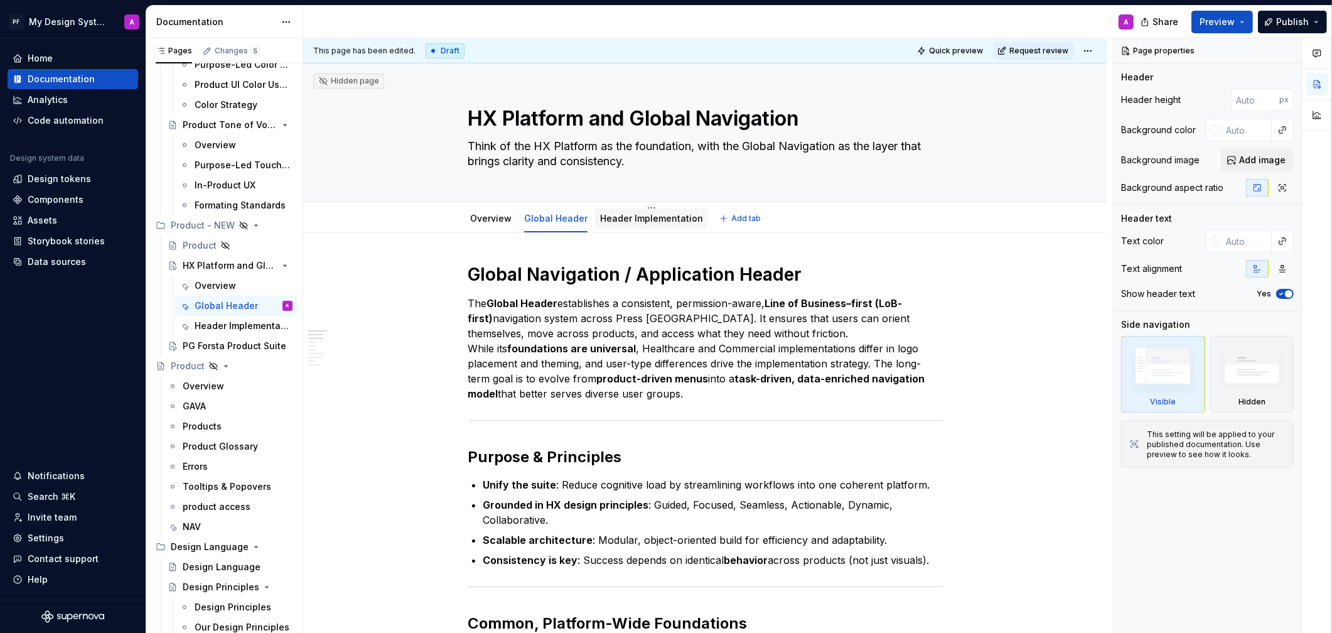
click at [628, 221] on link "Header Implementation" at bounding box center [651, 218] width 103 height 11
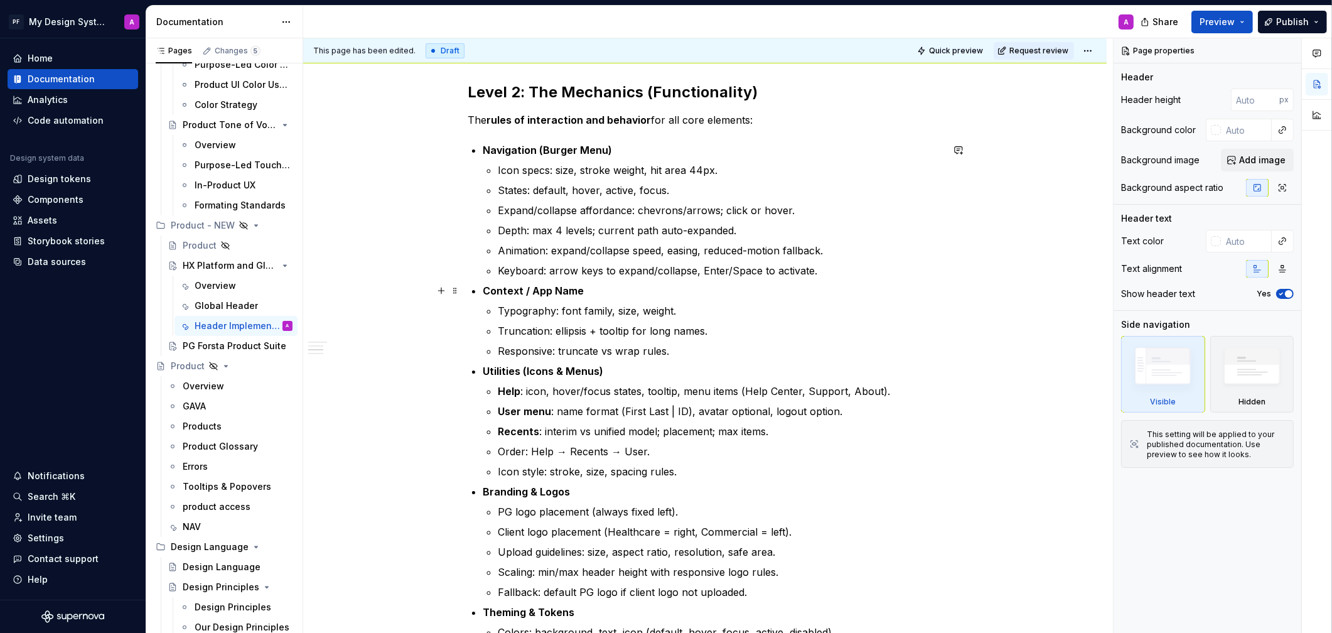
scroll to position [539, 0]
type textarea "*"
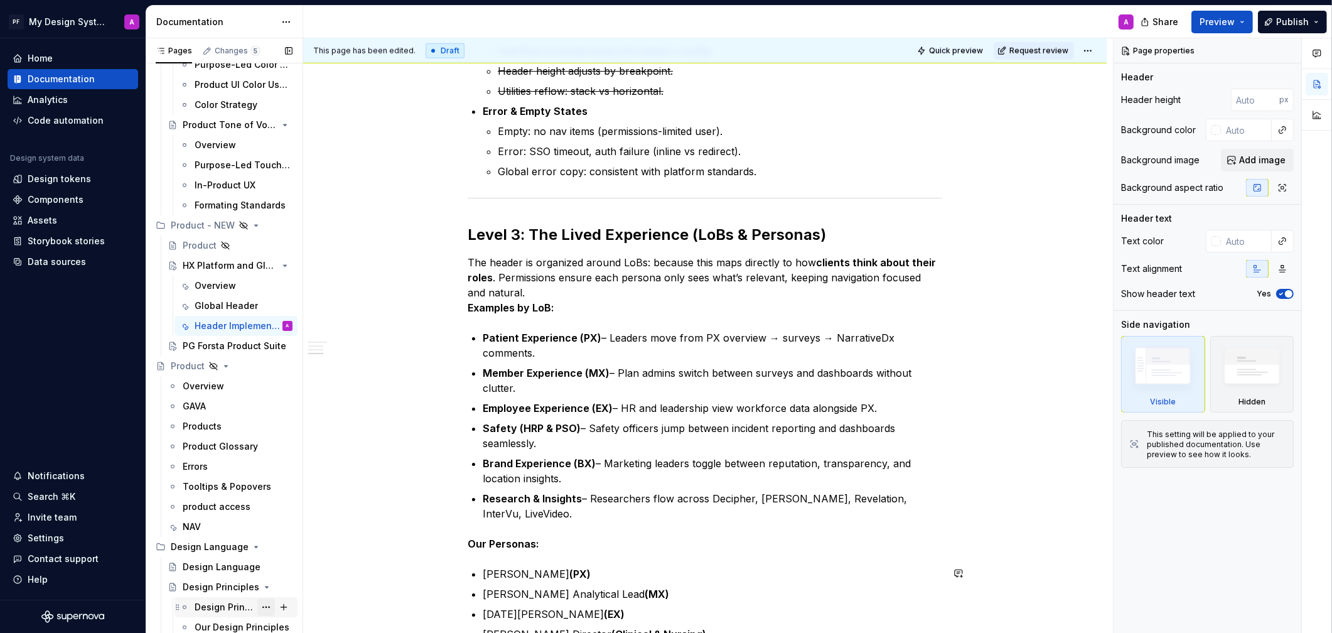
scroll to position [1478, 0]
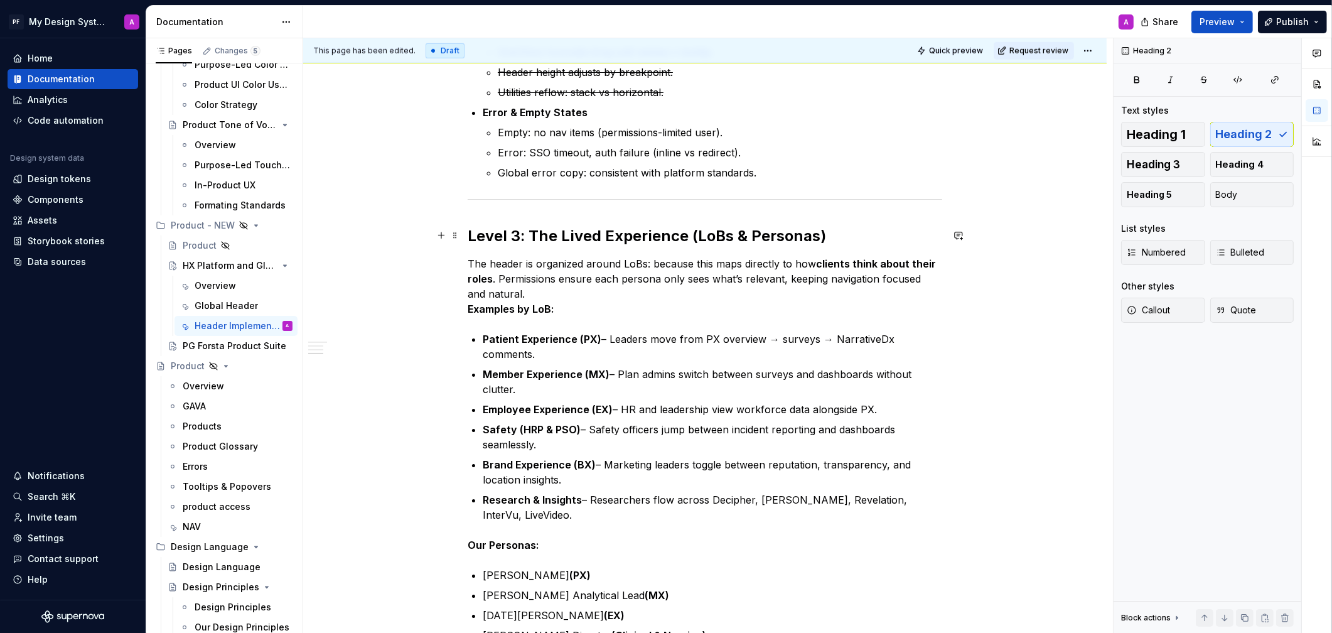
click at [567, 232] on h2 "Level 3: The Lived Experience (LoBs & Personas)" at bounding box center [705, 236] width 475 height 20
drag, startPoint x: 601, startPoint y: 237, endPoint x: 568, endPoint y: 238, distance: 32.7
click at [568, 238] on h2 "Level 3: The Lived Experience (LoBs & Personas)" at bounding box center [705, 236] width 475 height 20
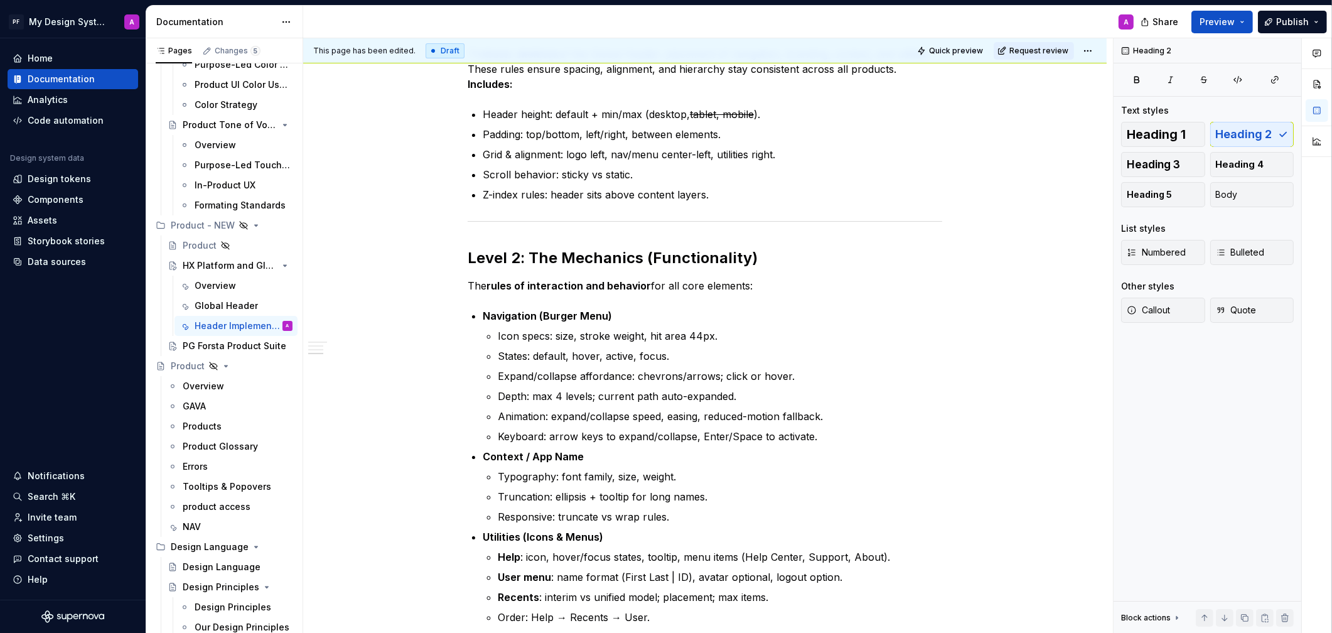
scroll to position [0, 0]
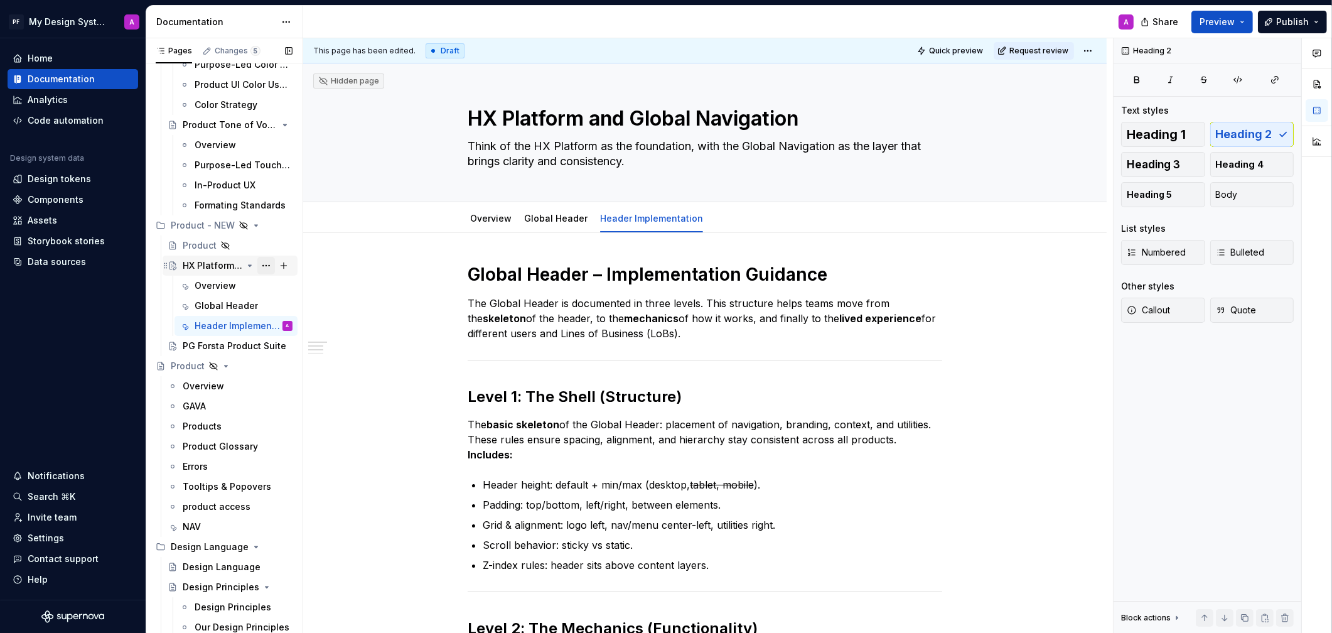
click at [266, 267] on button "Page tree" at bounding box center [266, 266] width 18 height 18
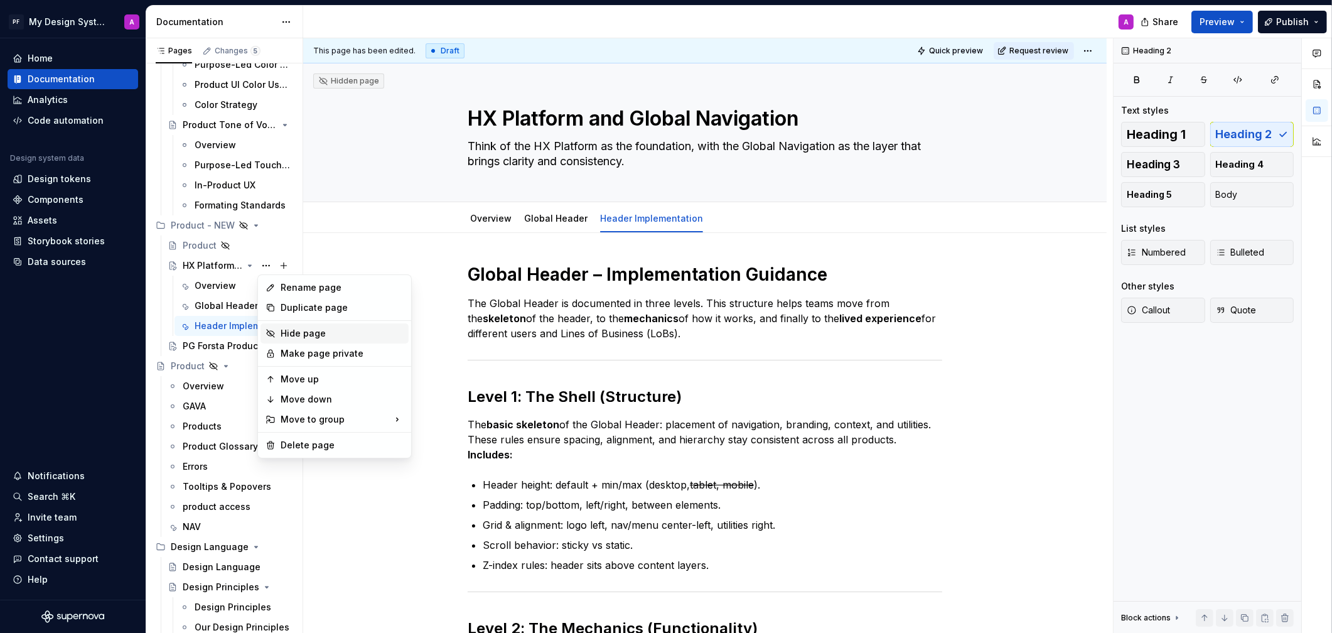
click at [319, 336] on div "Hide page" at bounding box center [342, 333] width 123 height 13
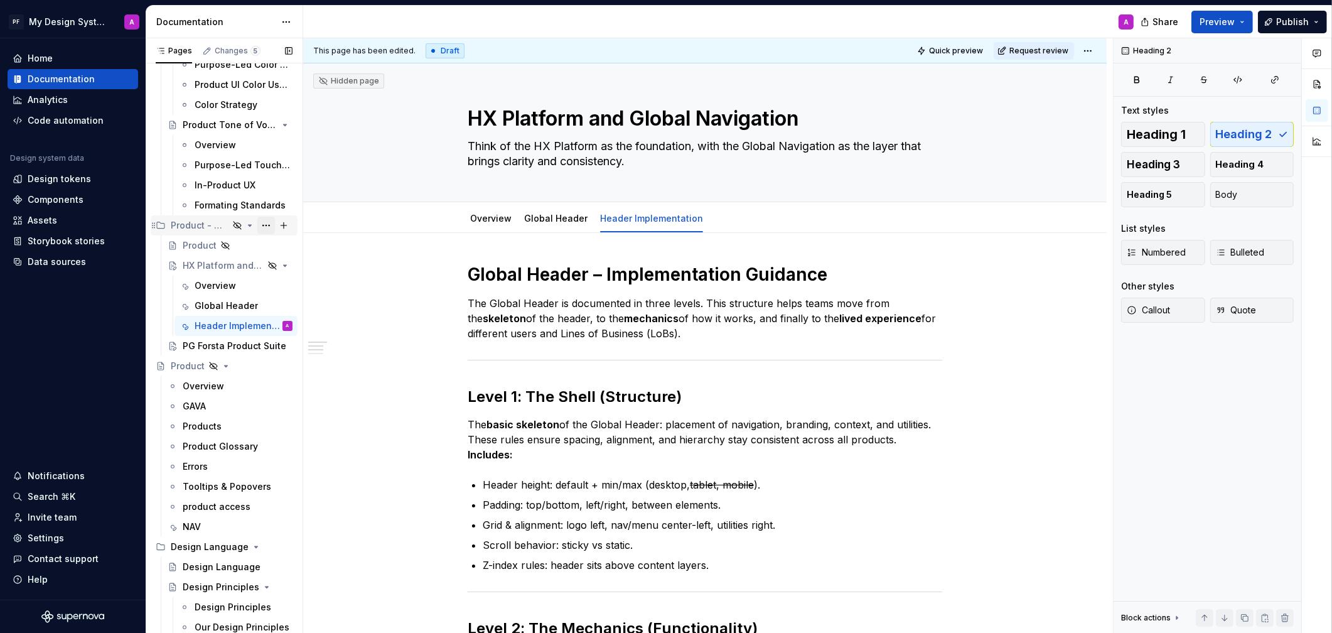
click at [263, 225] on button "Page tree" at bounding box center [266, 226] width 18 height 18
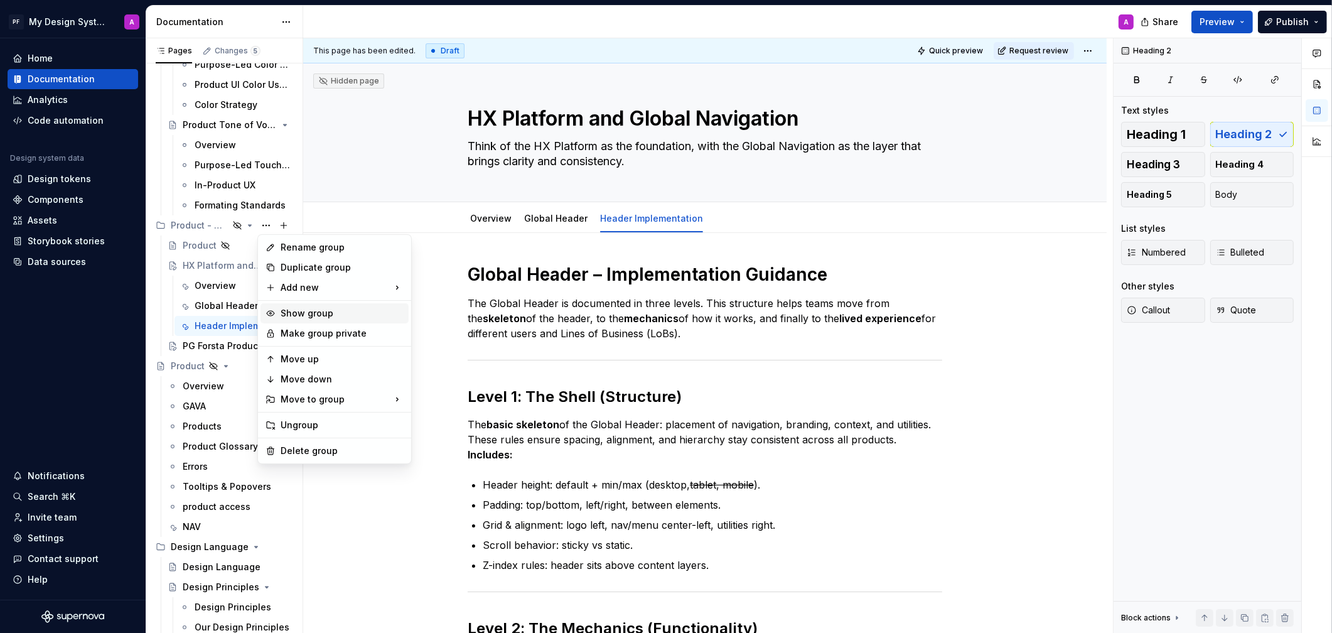
click at [338, 313] on div "Show group" at bounding box center [342, 313] width 123 height 13
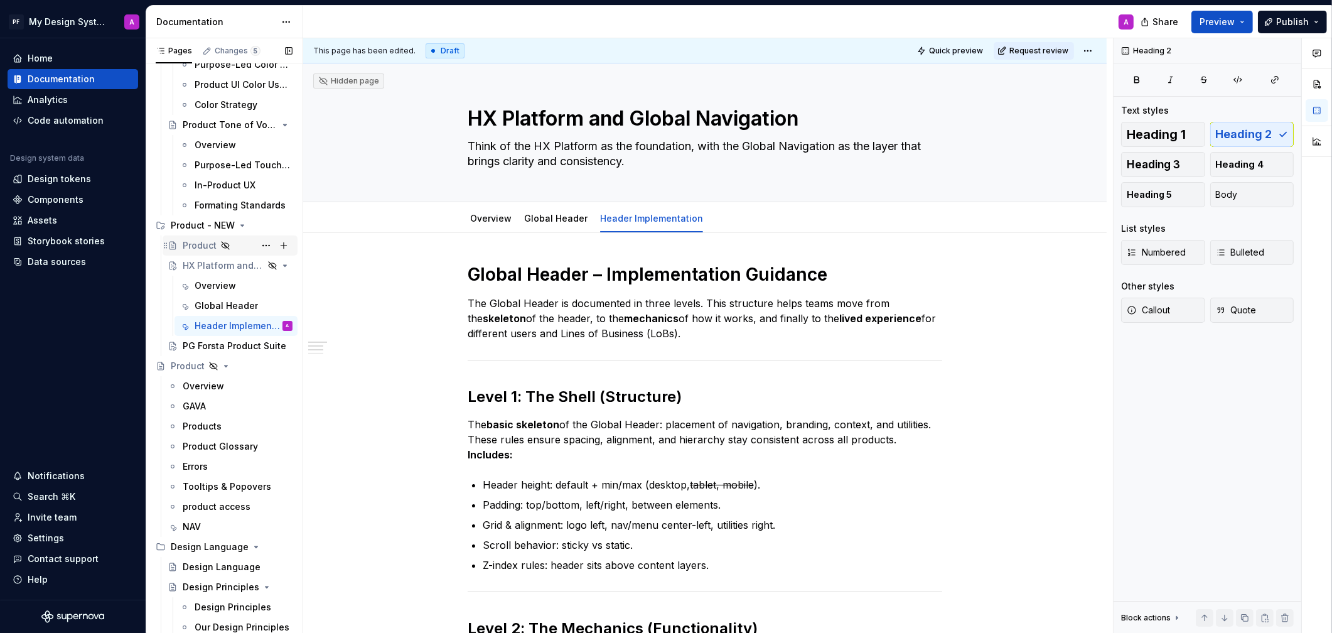
click at [210, 240] on div "Product" at bounding box center [200, 245] width 34 height 13
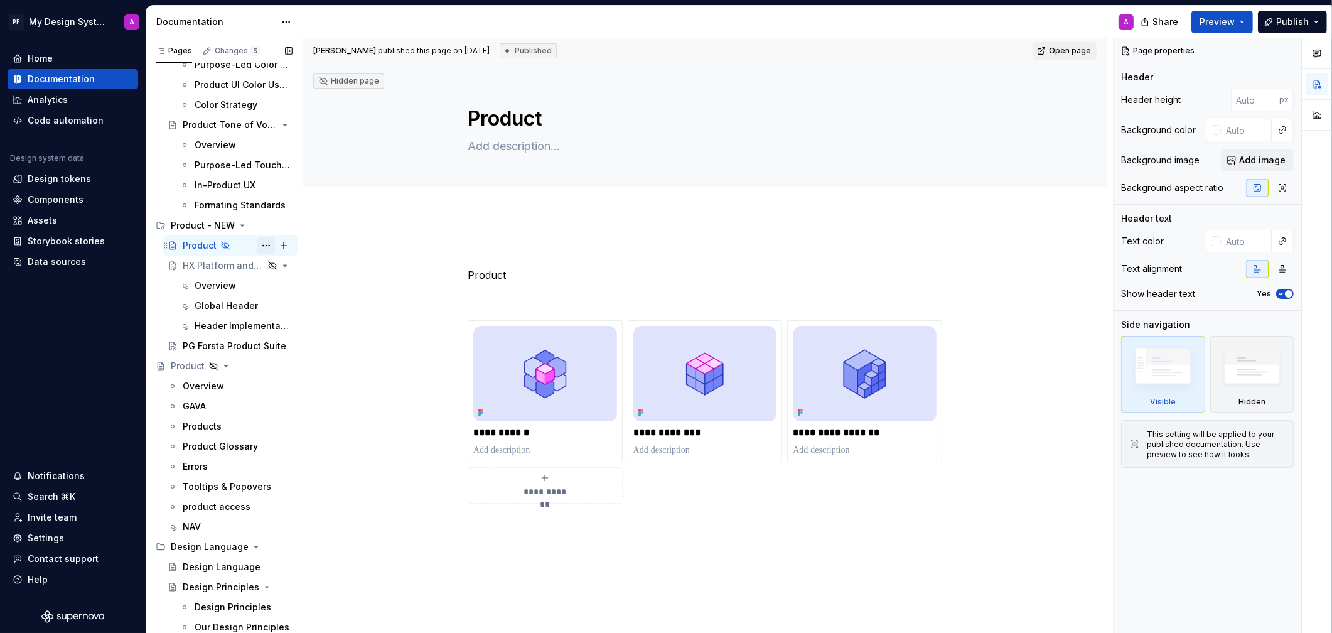
click at [263, 244] on button "Page tree" at bounding box center [266, 246] width 18 height 18
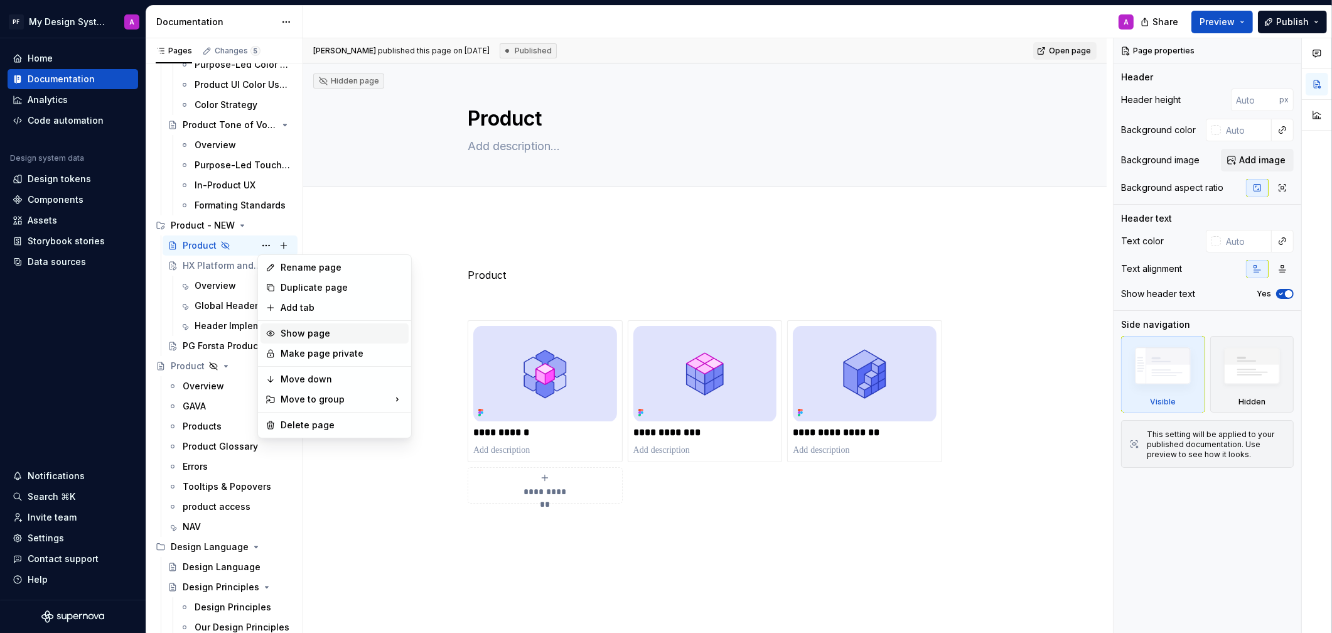
click at [315, 335] on div "Show page" at bounding box center [342, 333] width 123 height 13
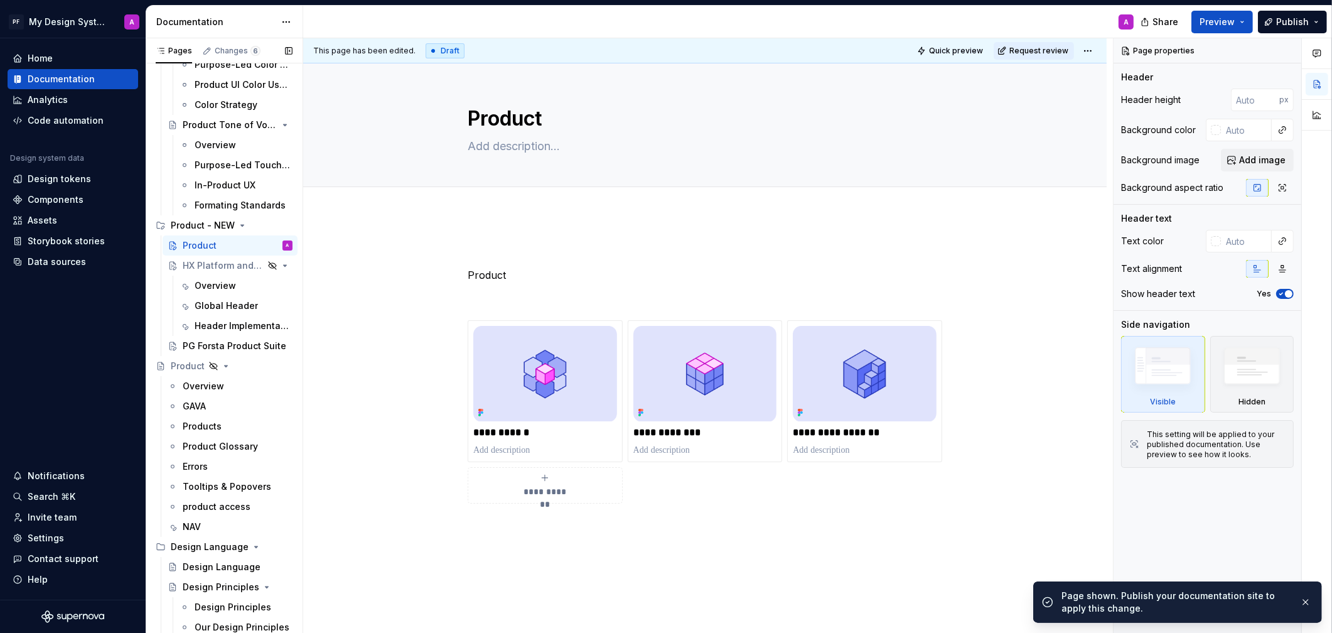
click at [0, 0] on button "Page tree" at bounding box center [0, 0] width 0 height 0
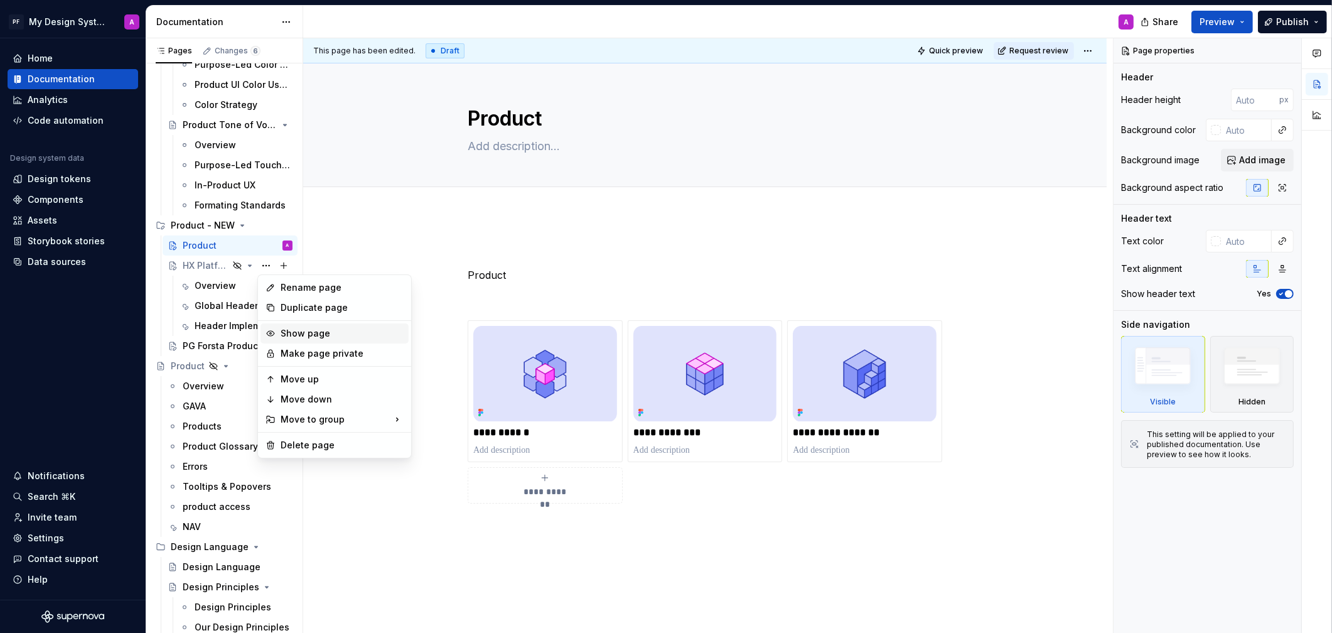
click at [301, 336] on div "Show page" at bounding box center [342, 333] width 123 height 13
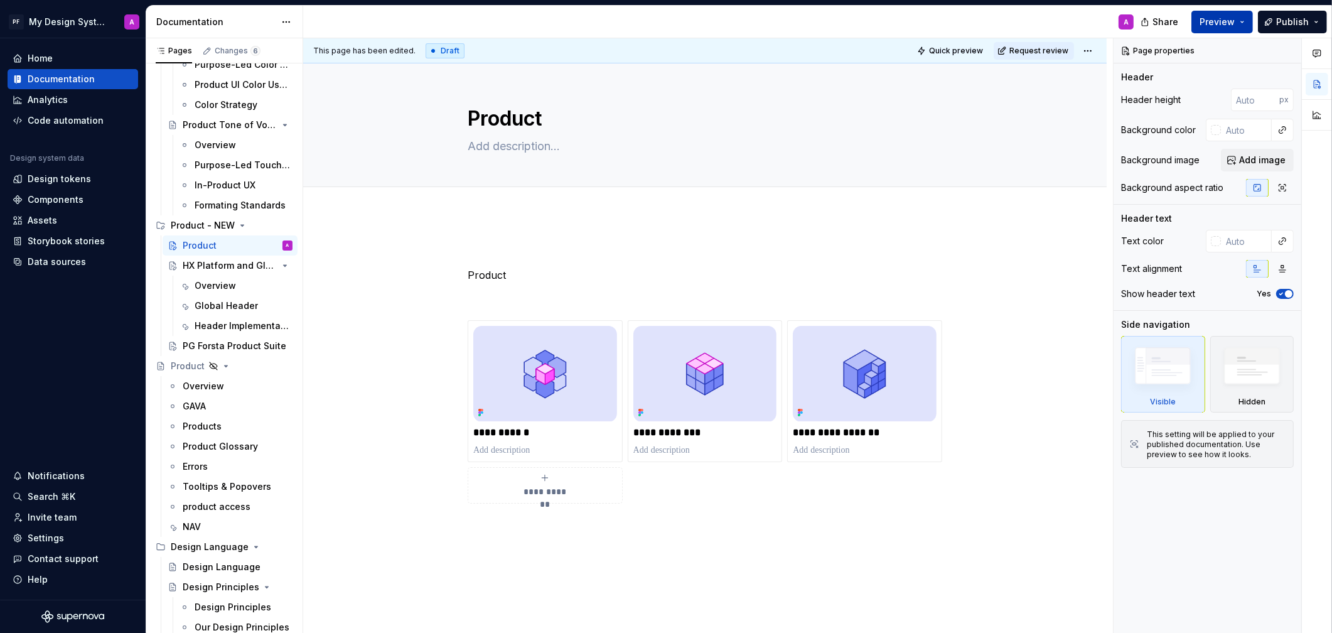
click at [1188, 16] on span "Preview" at bounding box center [1217, 22] width 35 height 13
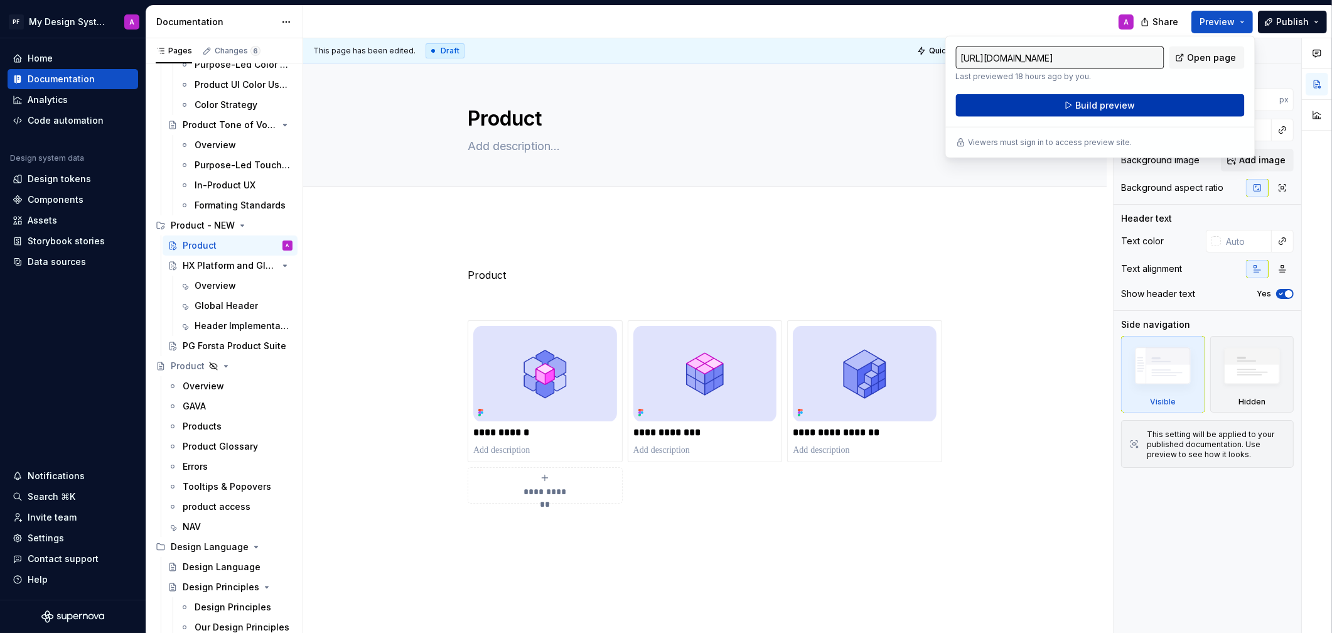
click at [1075, 105] on button "Build preview" at bounding box center [1100, 105] width 289 height 23
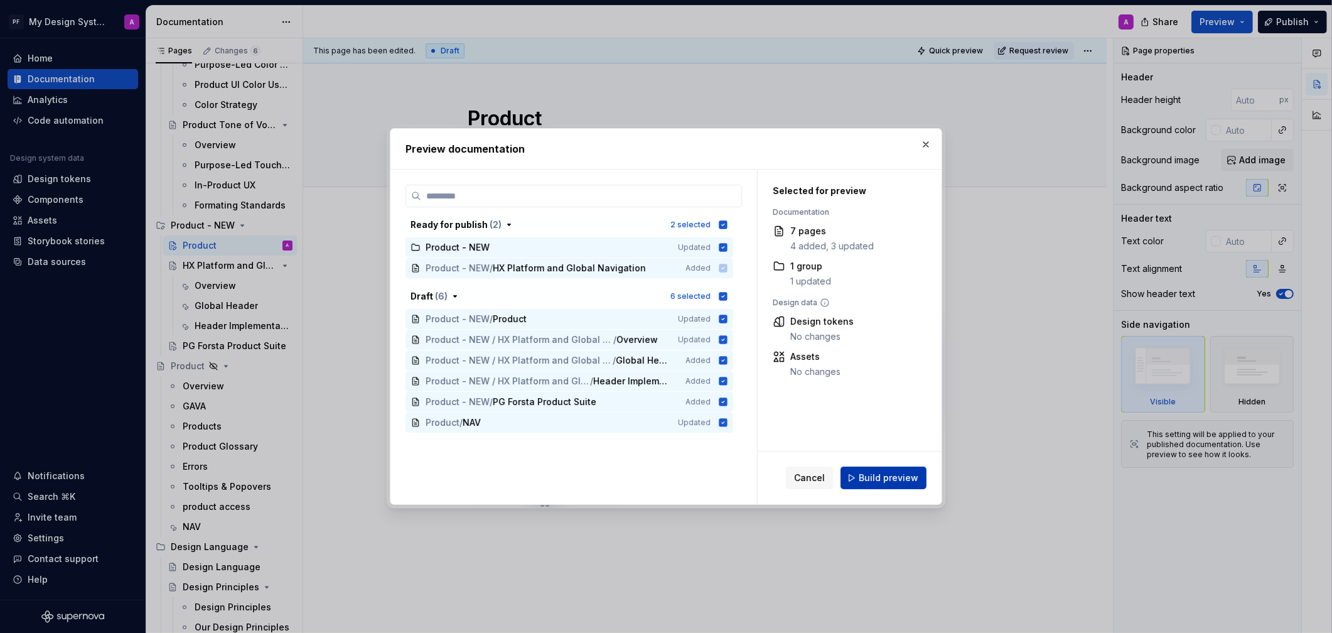
click at [887, 468] on button "Build preview" at bounding box center [884, 477] width 86 height 23
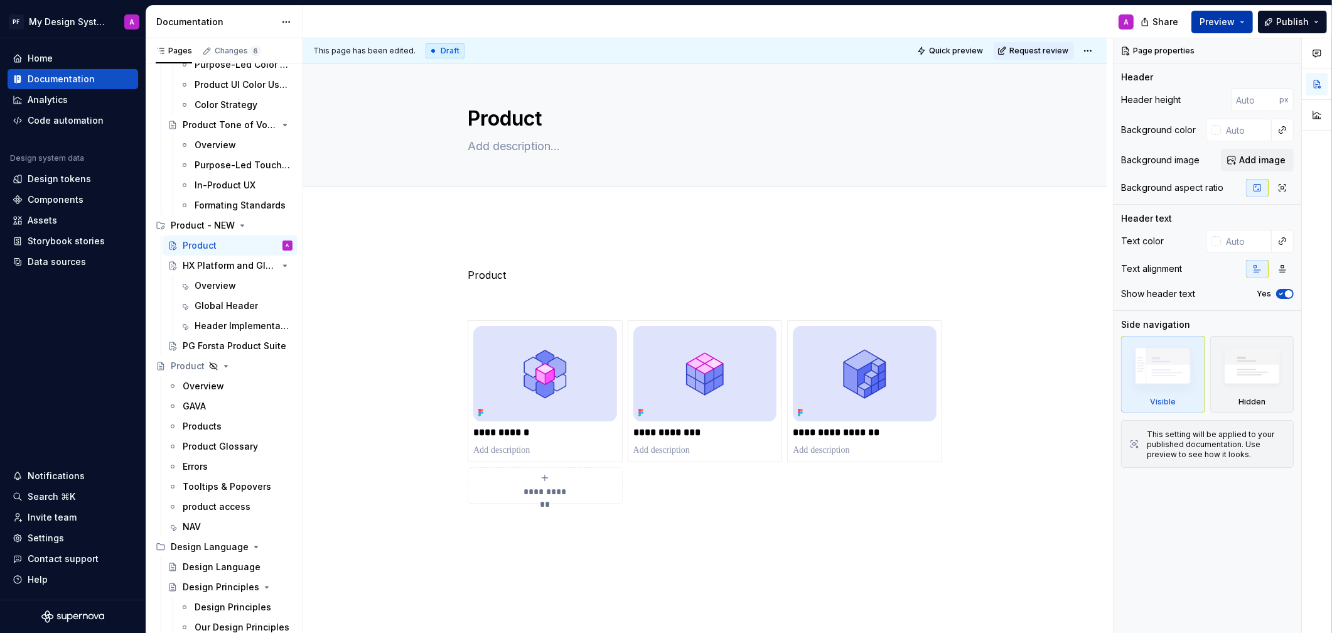
click at [1188, 21] on span "Preview" at bounding box center [1217, 22] width 35 height 13
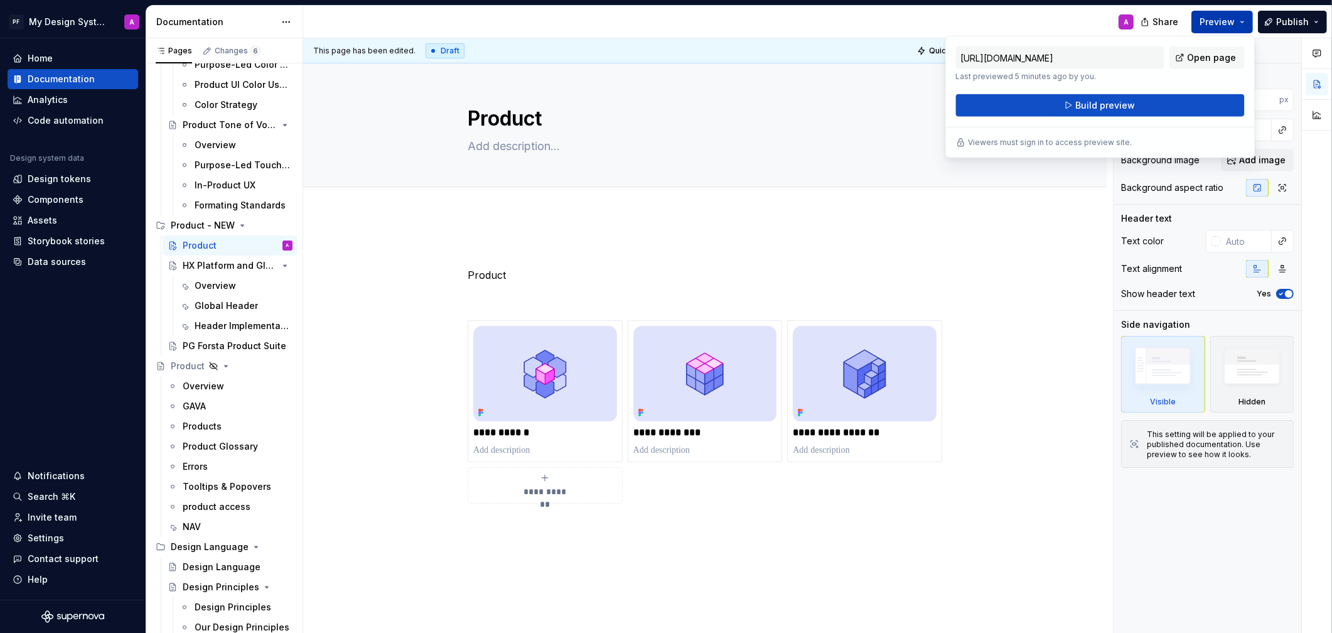
click at [1188, 58] on span "Open page" at bounding box center [1212, 57] width 49 height 13
click at [585, 370] on img at bounding box center [545, 373] width 144 height 95
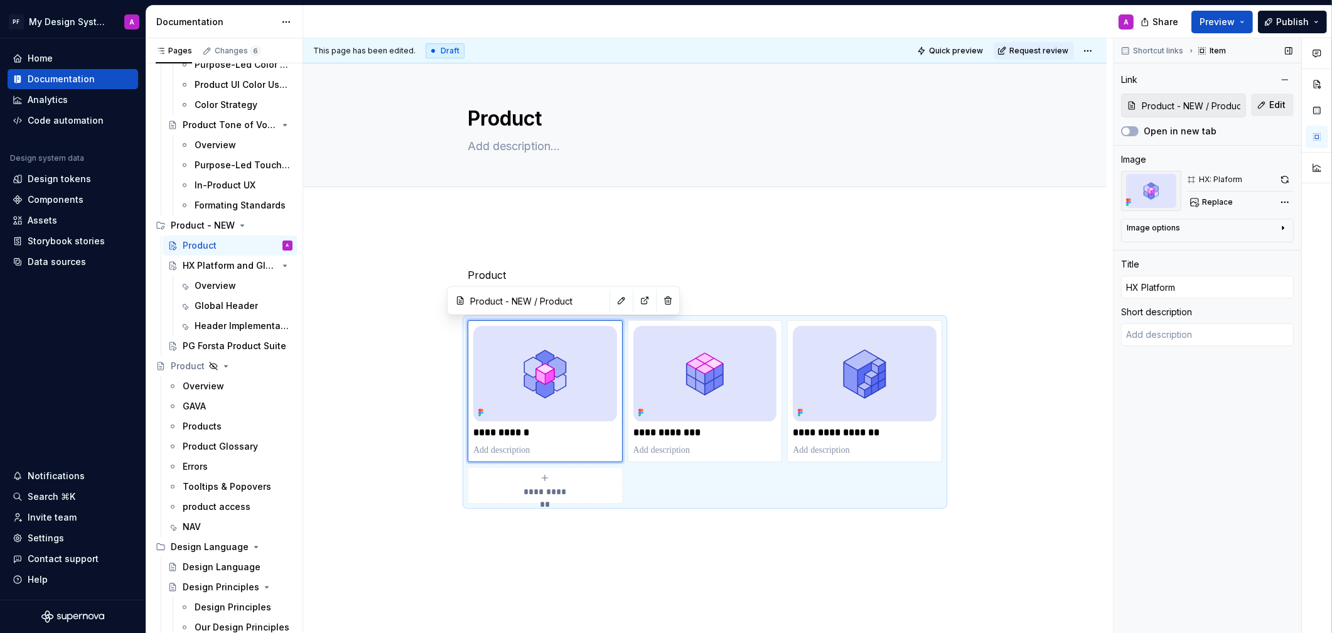
click at [1188, 103] on button "Edit" at bounding box center [1272, 105] width 43 height 23
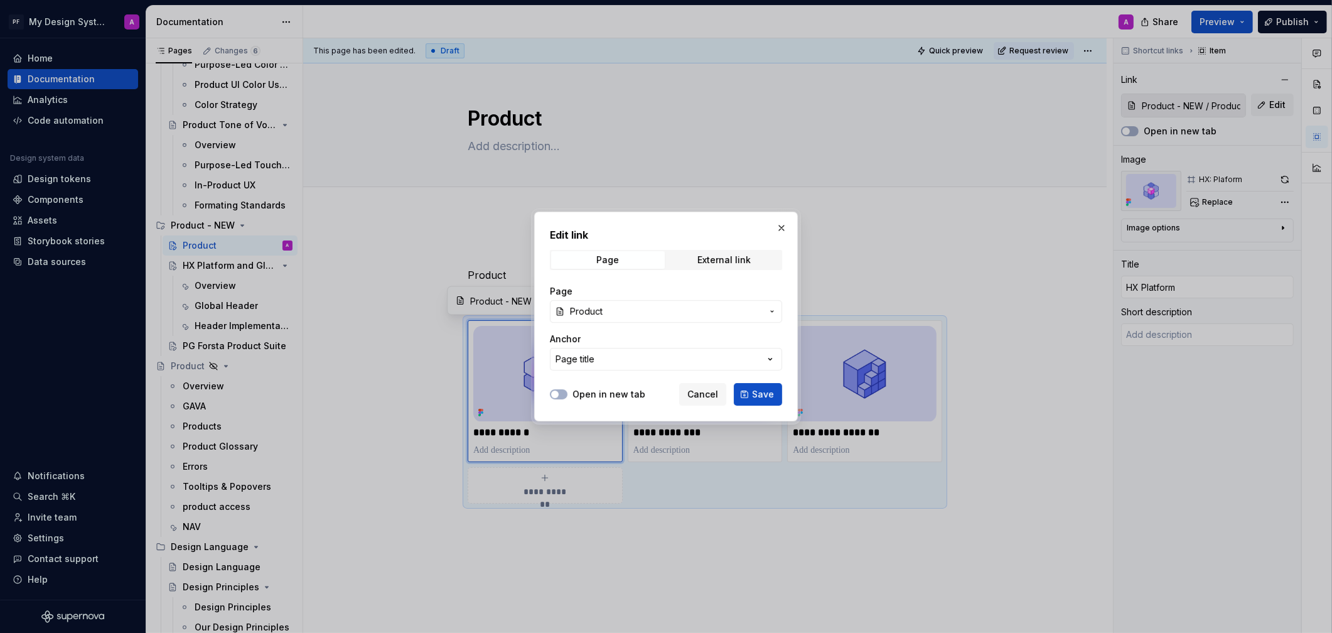
click at [772, 312] on icon "button" at bounding box center [772, 311] width 10 height 10
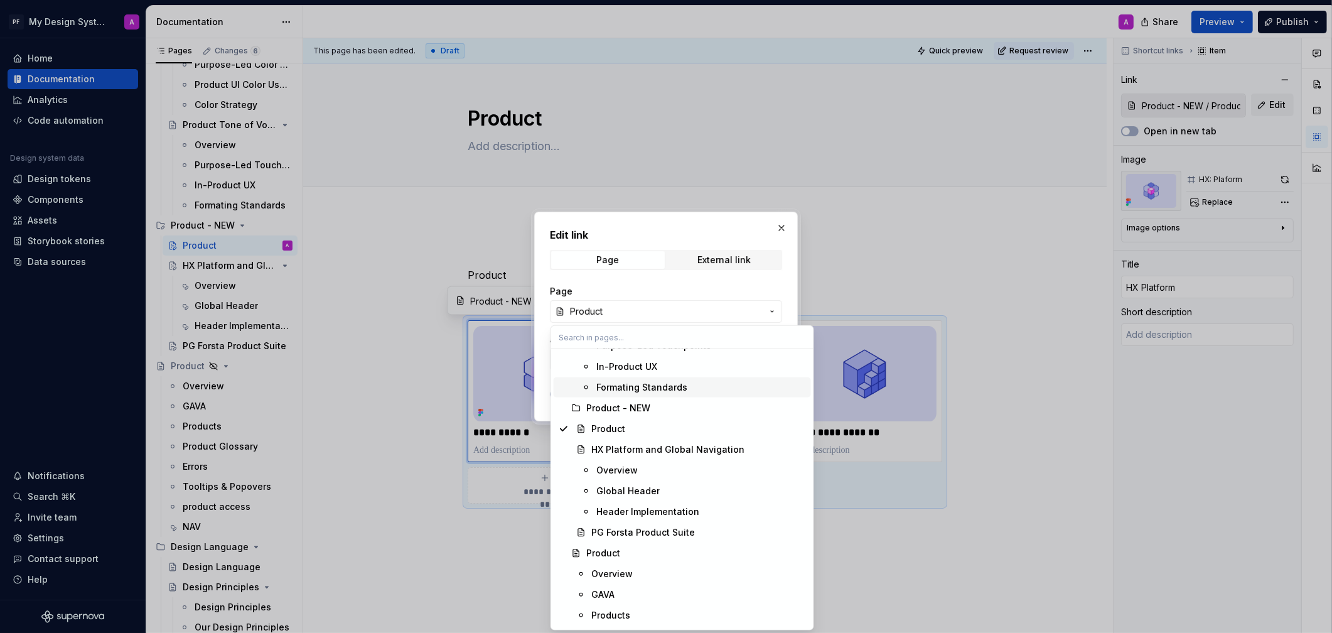
scroll to position [473, 0]
click at [746, 454] on div "HX Platform and Global Navigation" at bounding box center [698, 448] width 215 height 13
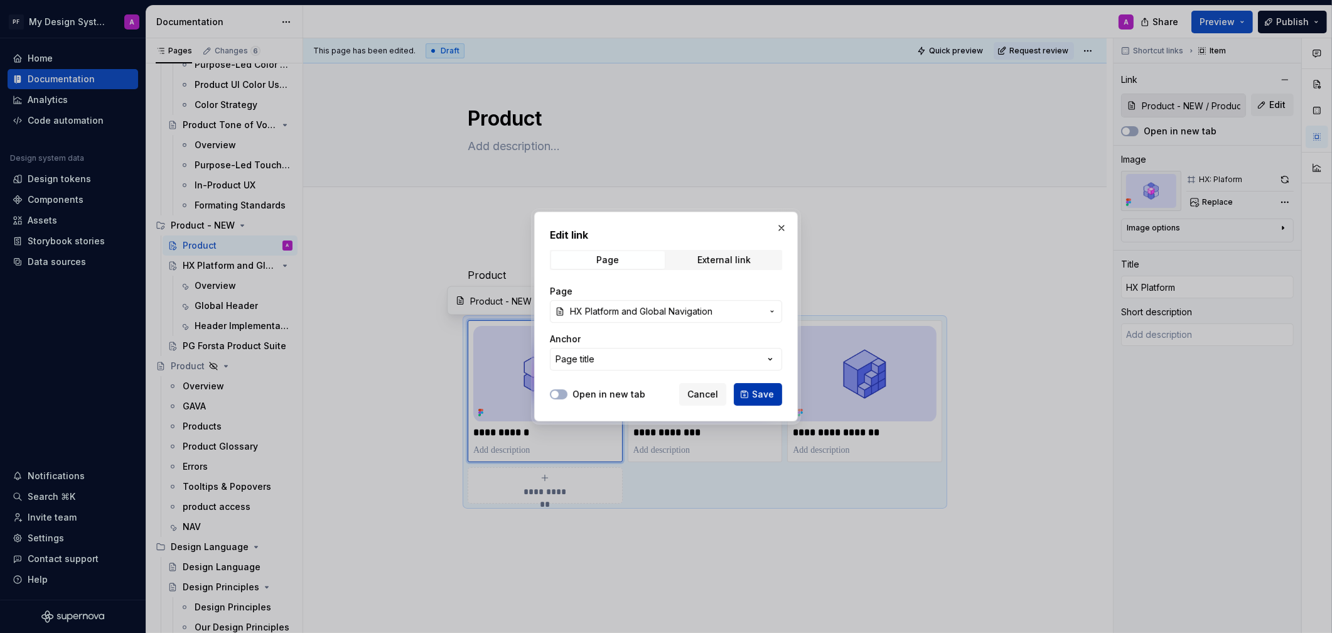
click at [781, 397] on button "Save" at bounding box center [758, 394] width 48 height 23
type textarea "*"
type input "HX Platform and Global Navigation"
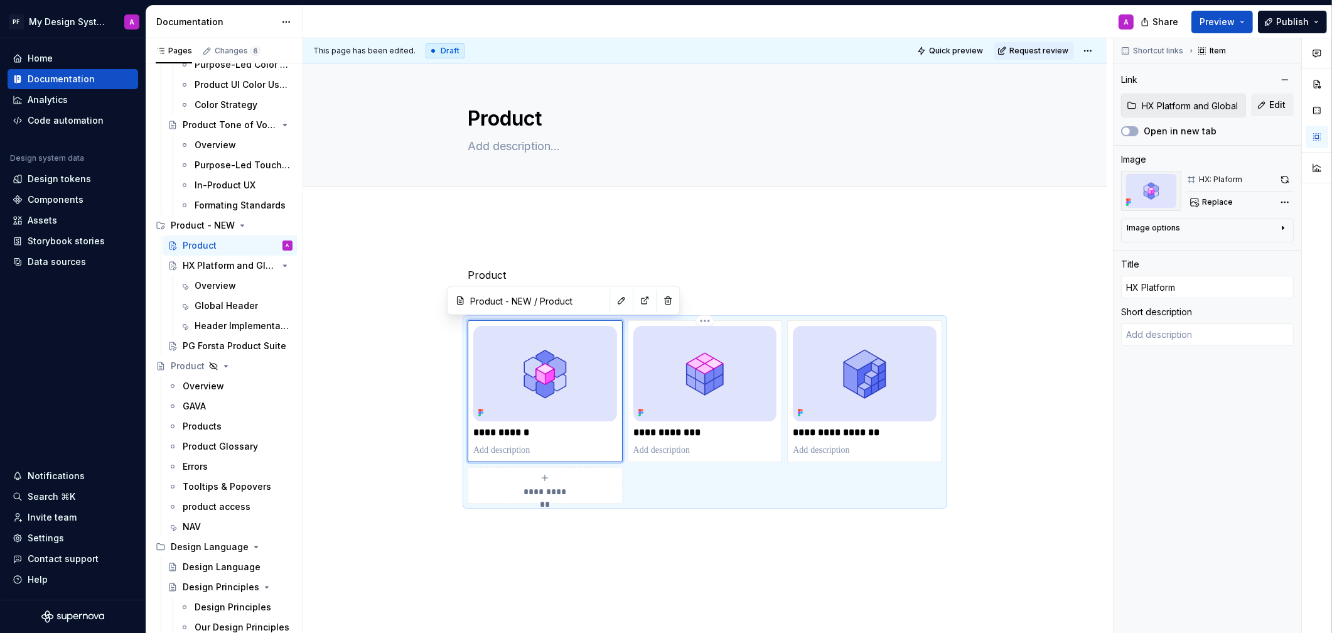
type textarea "*"
type textarea "Think of the HX Platform as the foundation, with the Global Navigation as the l…"
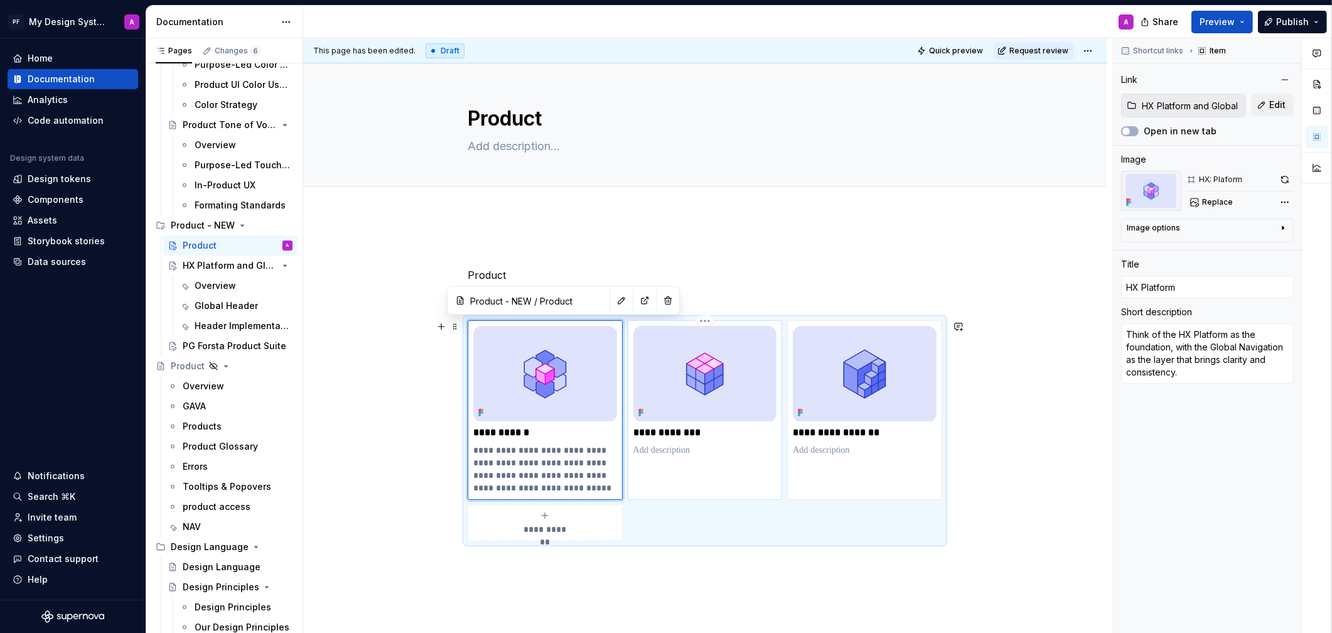
type textarea "*"
type input "Product - NEW / Product"
type input "Product Suite"
click at [748, 392] on img at bounding box center [705, 373] width 144 height 95
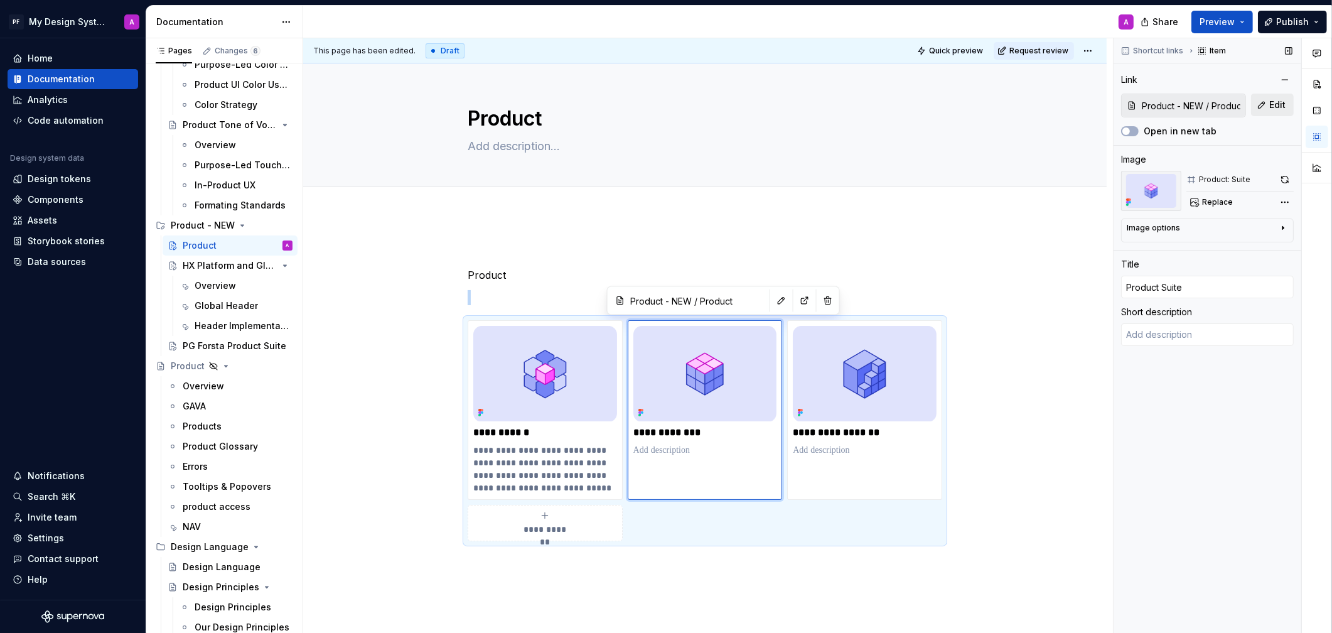
click at [1188, 100] on button "Edit" at bounding box center [1272, 105] width 43 height 23
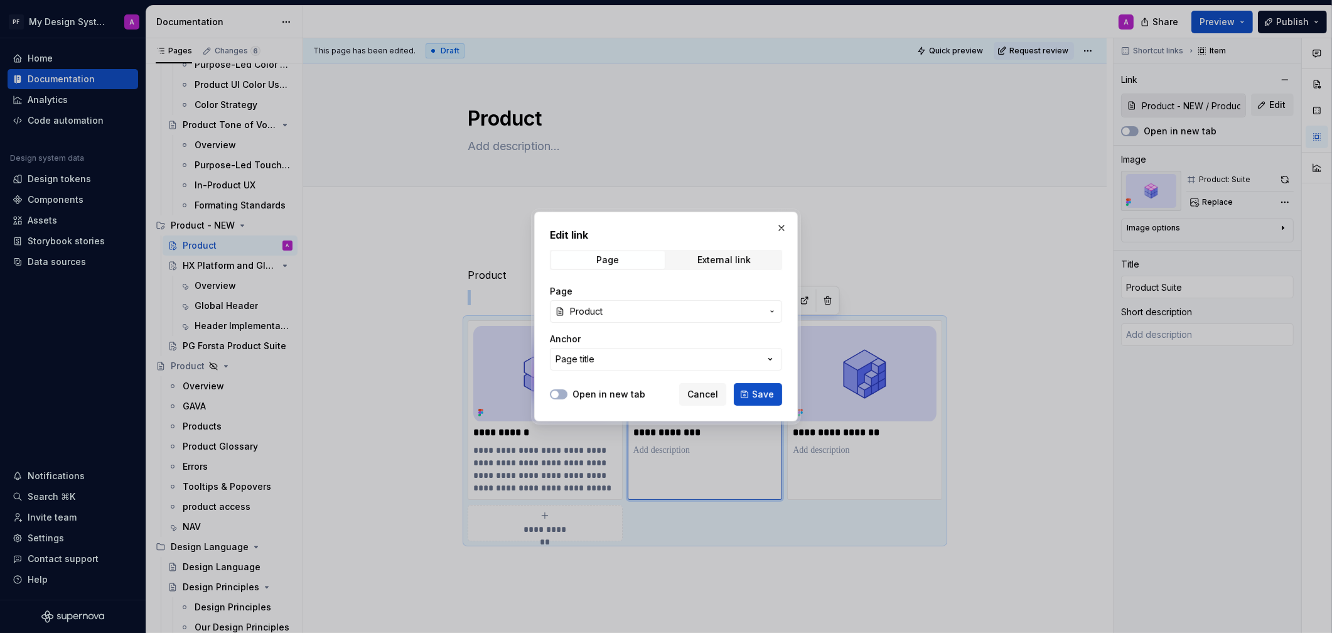
click at [738, 301] on button "Product" at bounding box center [666, 311] width 232 height 23
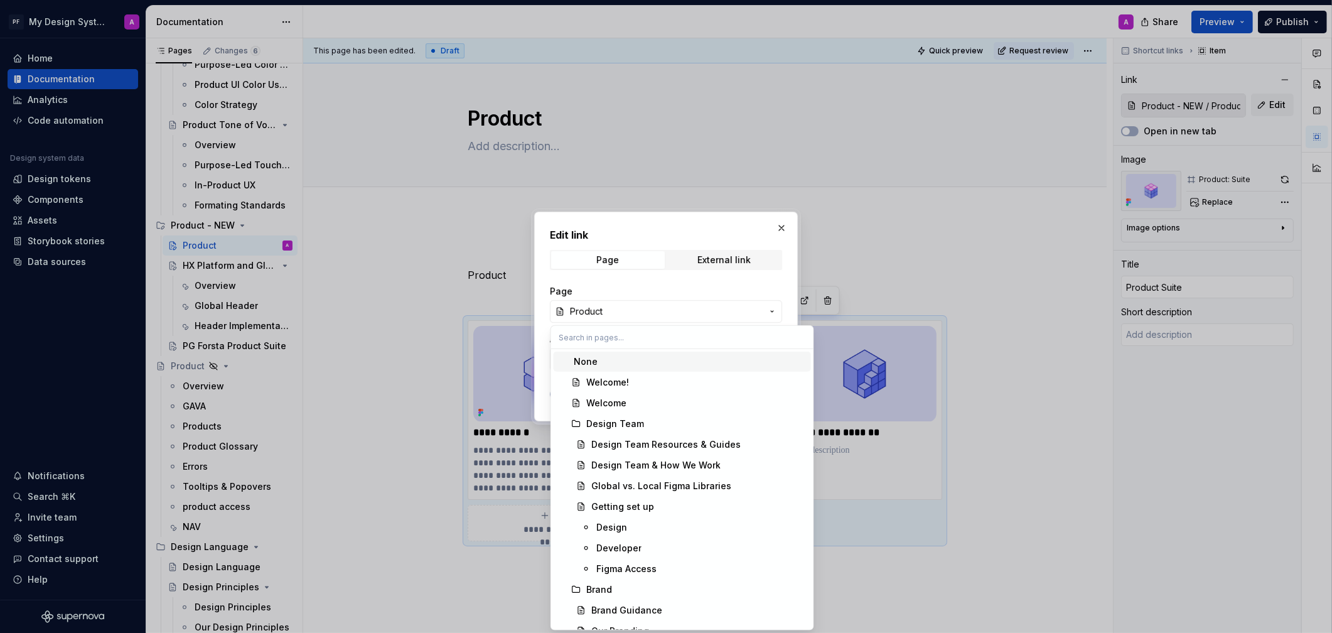
click at [741, 312] on div "Edit link Page External link Page Product Anchor Page title Open in new tab Can…" at bounding box center [666, 316] width 1332 height 633
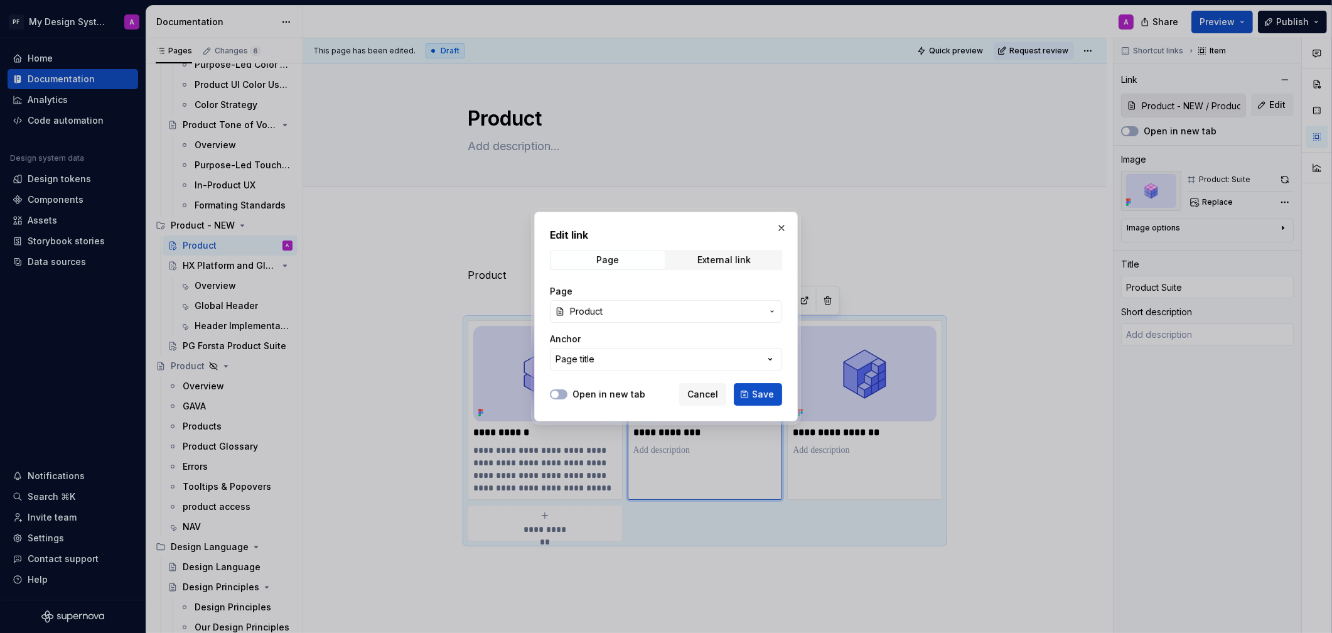
click at [741, 312] on span "Product" at bounding box center [666, 311] width 192 height 13
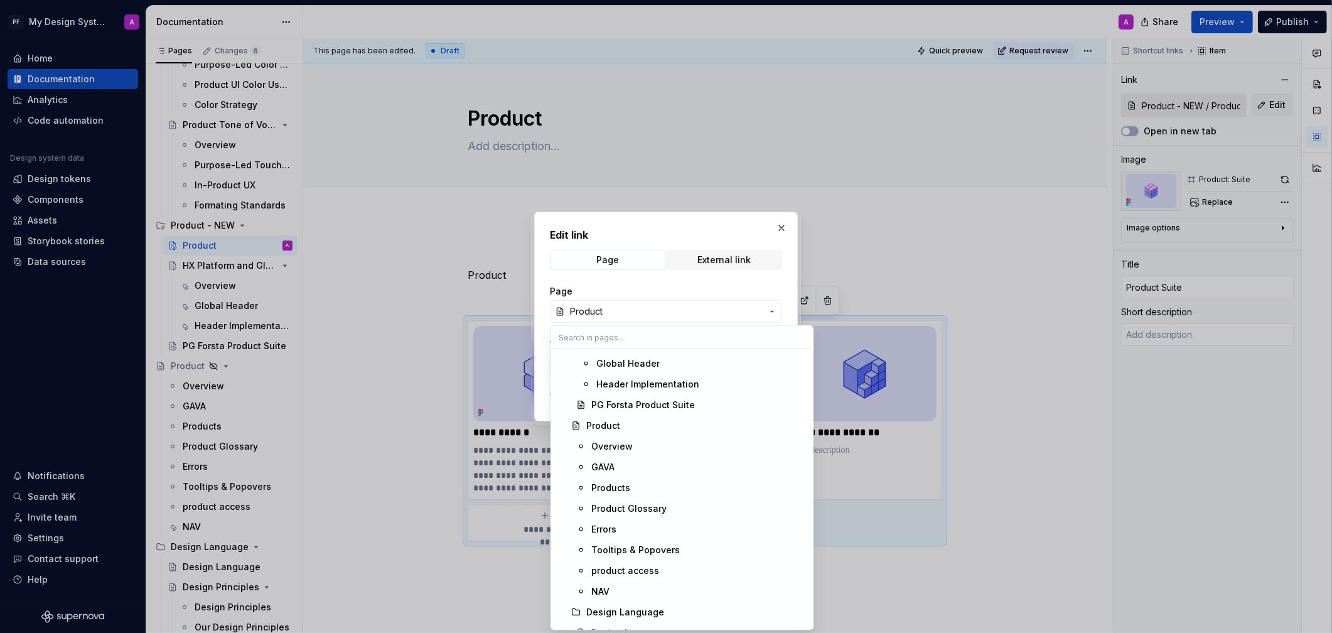
scroll to position [537, 0]
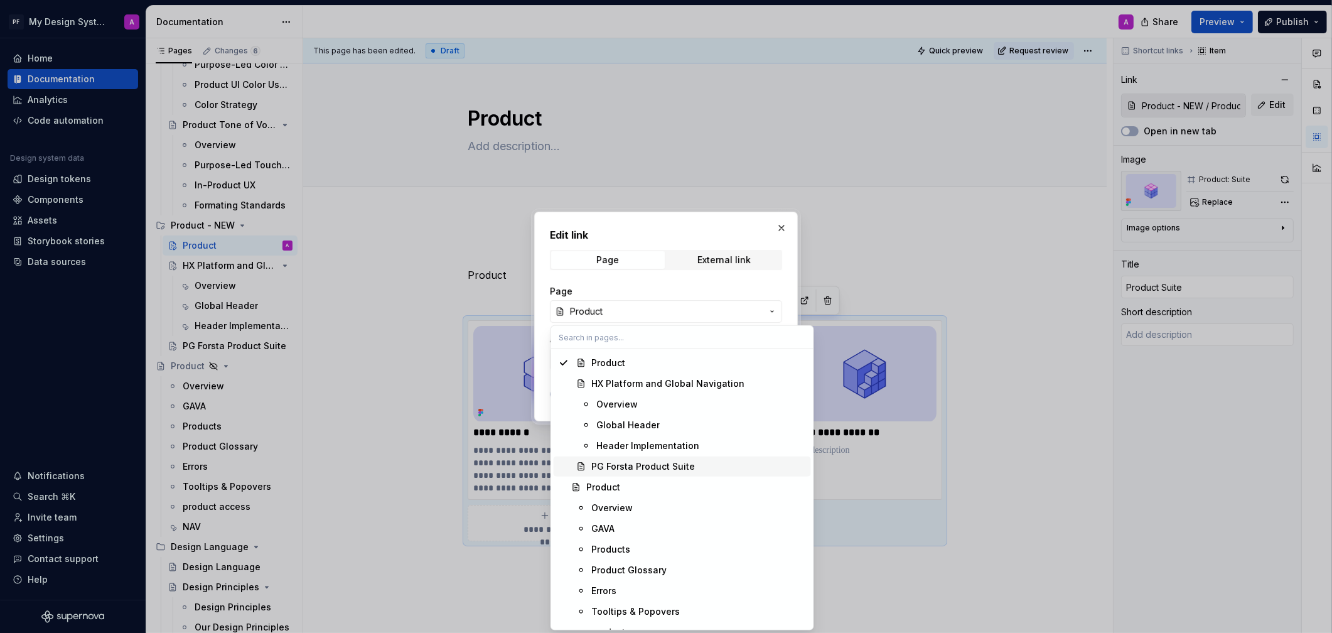
click at [709, 461] on div "PG Forsta Product Suite" at bounding box center [698, 466] width 215 height 13
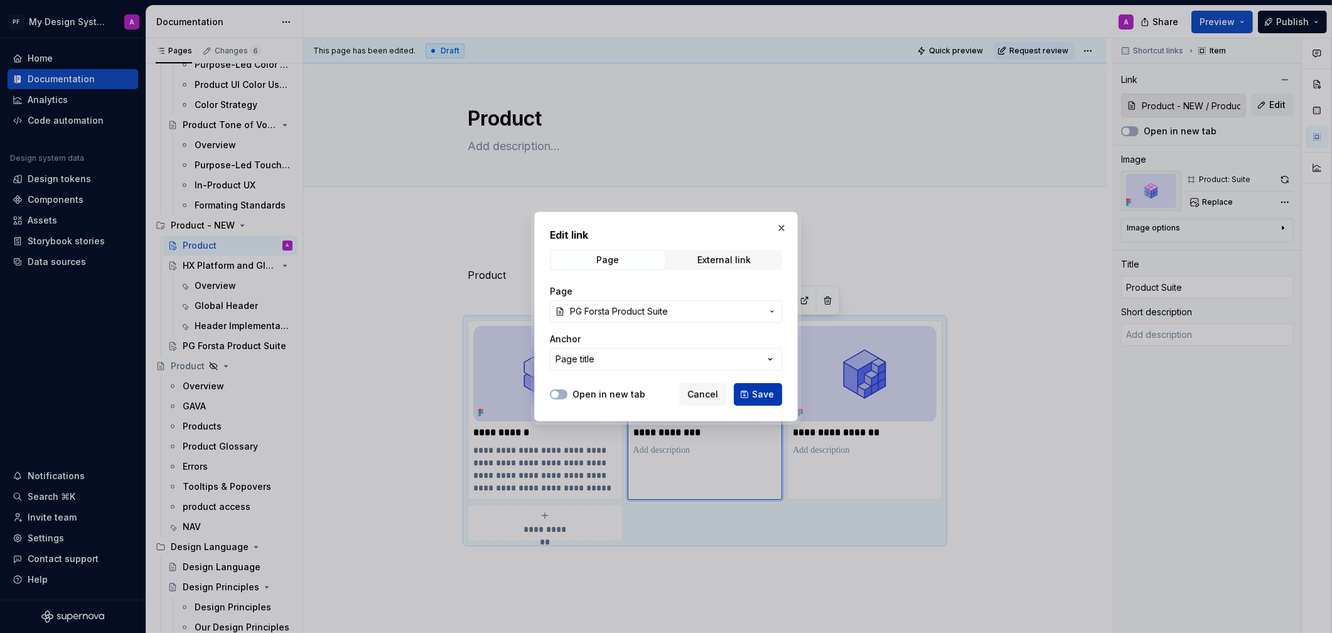
click at [761, 392] on span "Save" at bounding box center [763, 394] width 22 height 13
type textarea "*"
type input "Product - NEW / PG Forsta Product Suite"
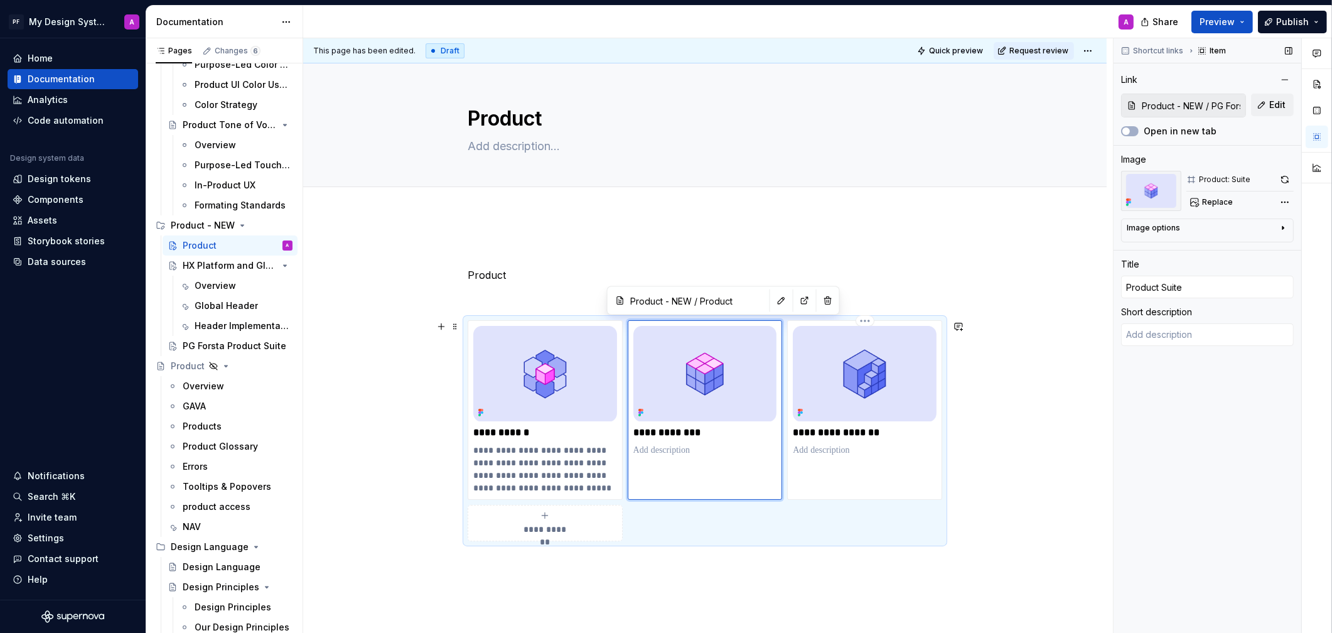
type textarea "*"
type input "Product - NEW / PG Forsta Product Suite"
click at [1188, 105] on span "Edit" at bounding box center [1277, 105] width 16 height 13
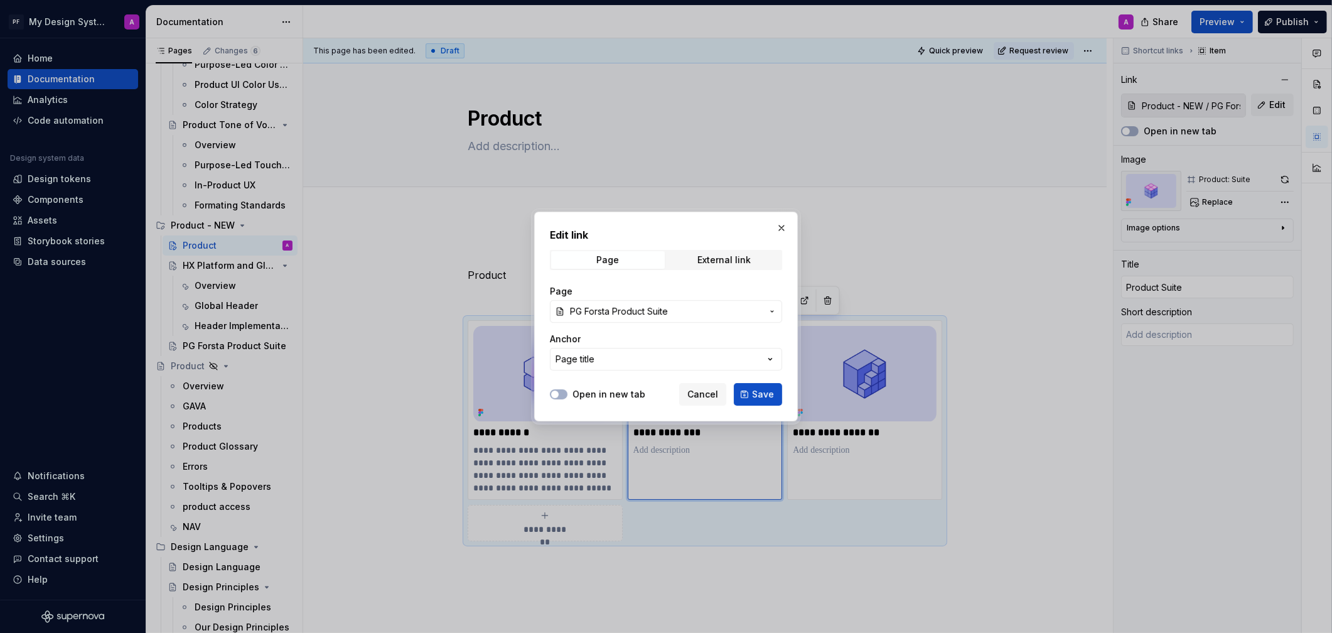
click at [743, 315] on span "PG Forsta Product Suite" at bounding box center [666, 311] width 192 height 13
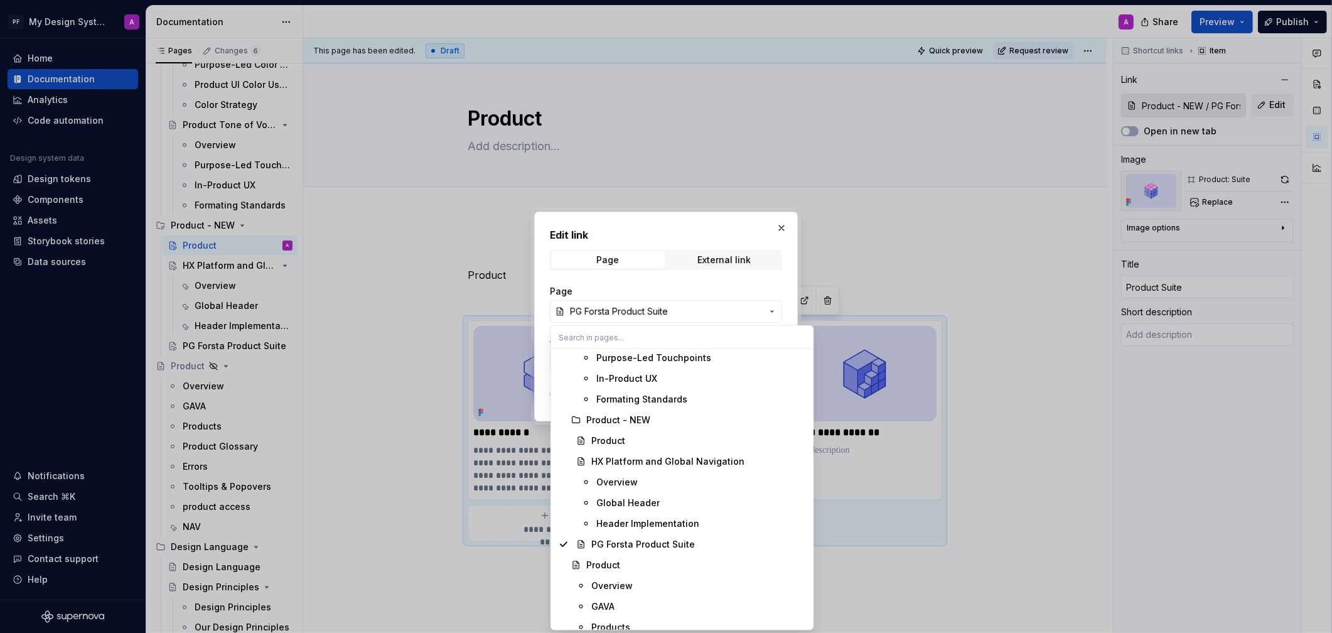
scroll to position [474, 0]
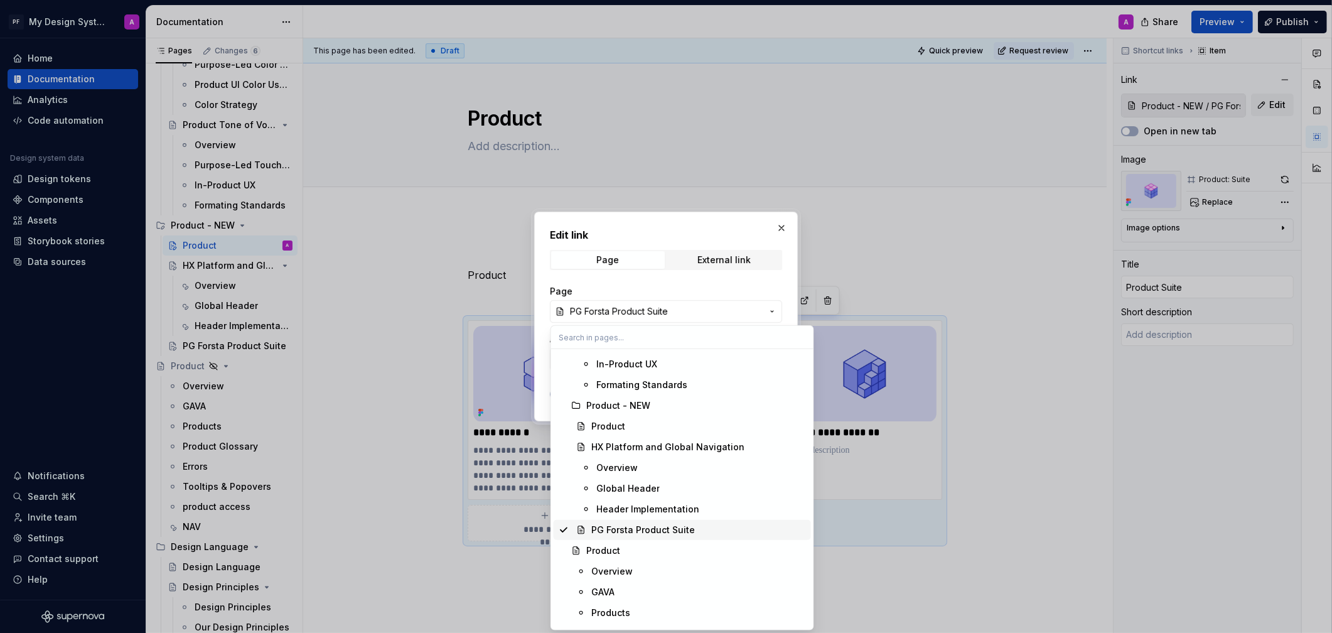
drag, startPoint x: 623, startPoint y: 523, endPoint x: 616, endPoint y: 524, distance: 7.6
click at [623, 524] on div "PG Forsta Product Suite" at bounding box center [643, 530] width 104 height 13
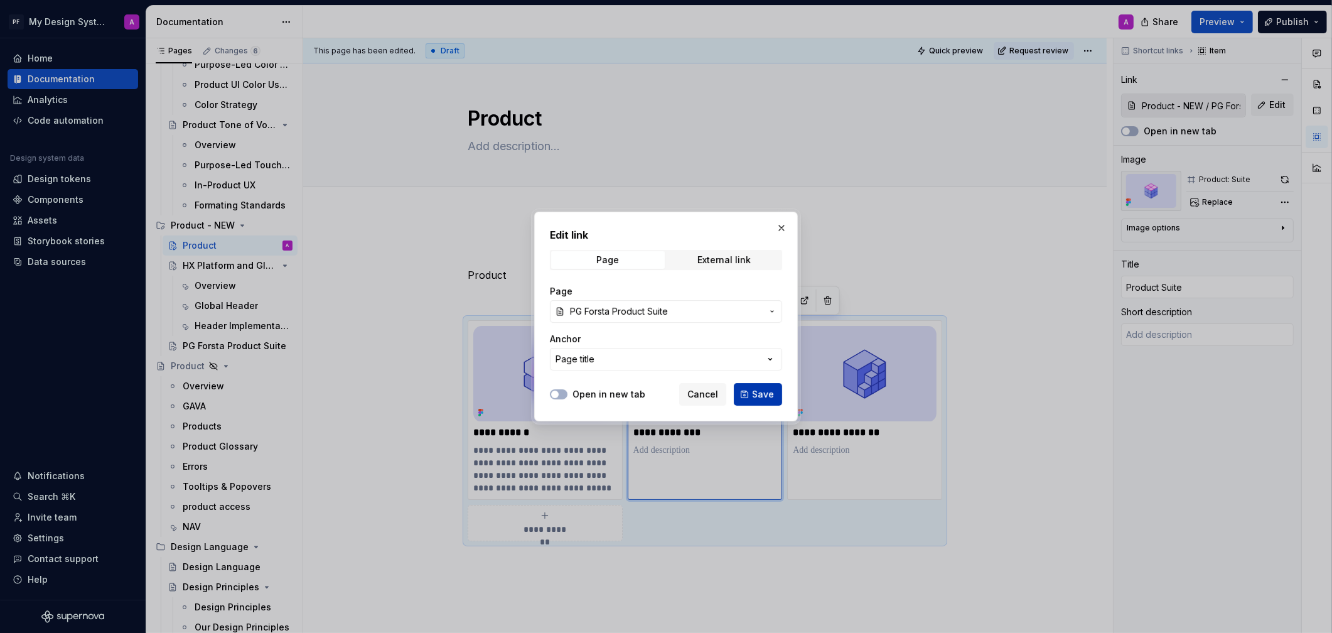
click at [771, 397] on span "Save" at bounding box center [763, 394] width 22 height 13
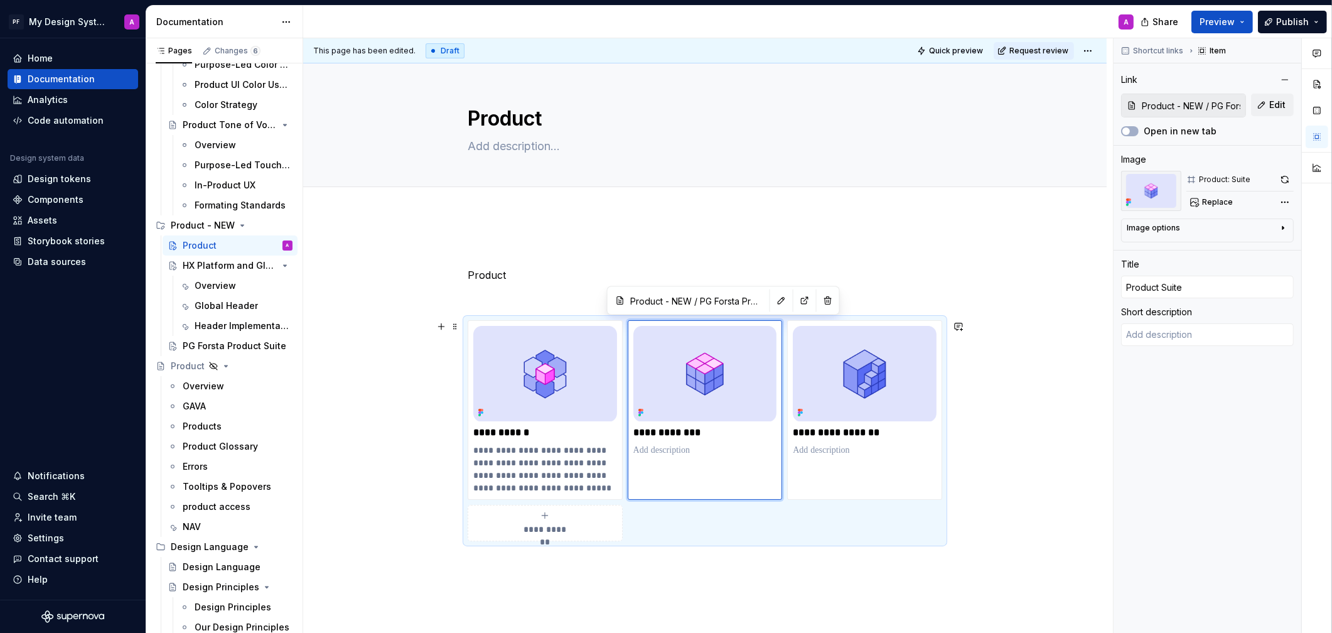
click at [1006, 417] on div "**********" at bounding box center [705, 496] width 804 height 562
click at [213, 349] on div "PG Forsta Product Suite" at bounding box center [219, 346] width 72 height 13
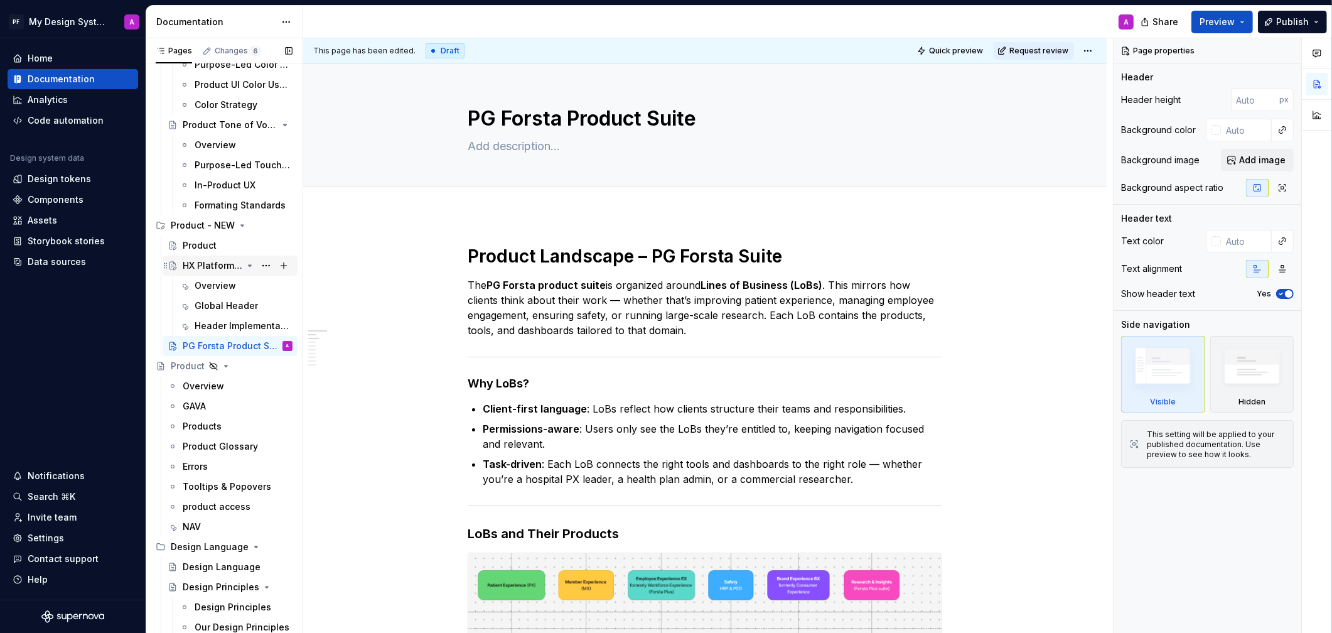
click at [214, 266] on div "HX Platform and Global Navigation" at bounding box center [213, 265] width 60 height 13
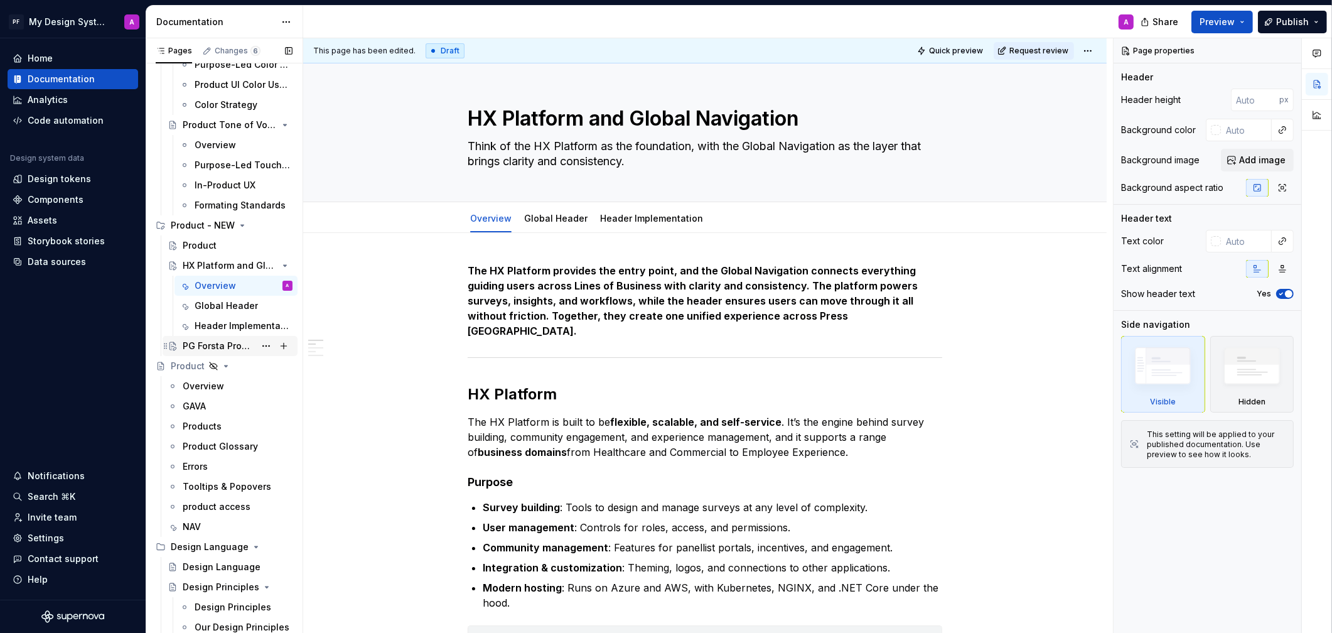
click at [209, 341] on div "PG Forsta Product Suite" at bounding box center [219, 346] width 72 height 13
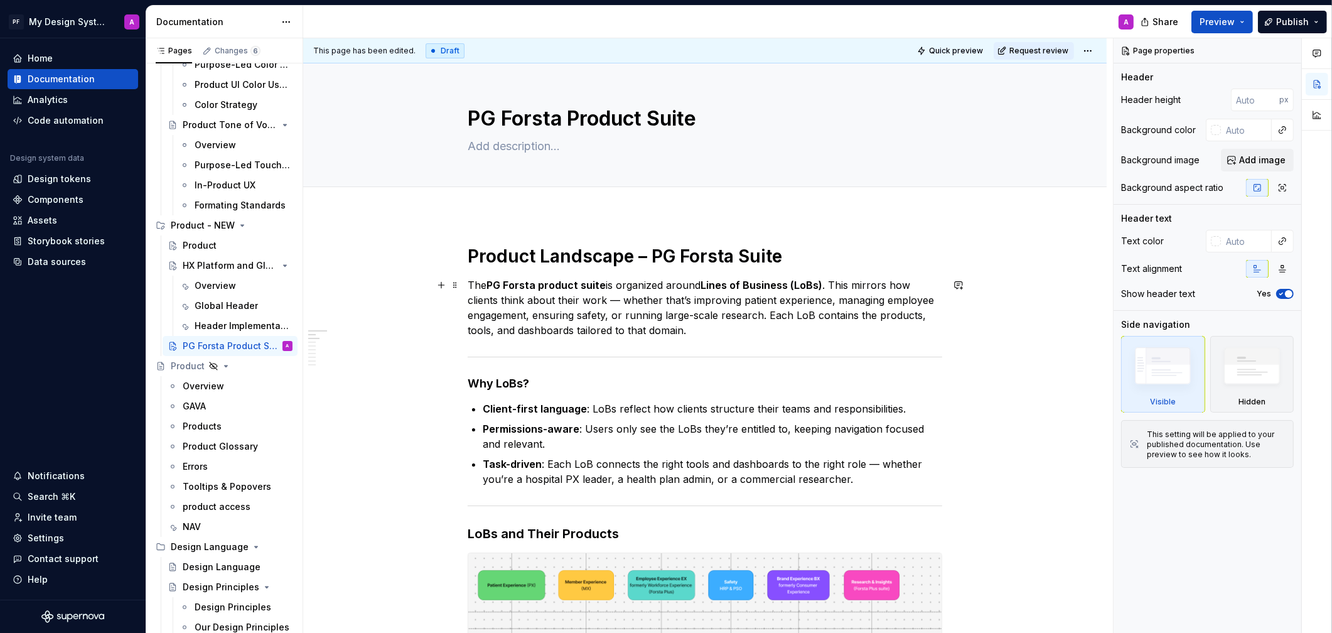
type textarea "*"
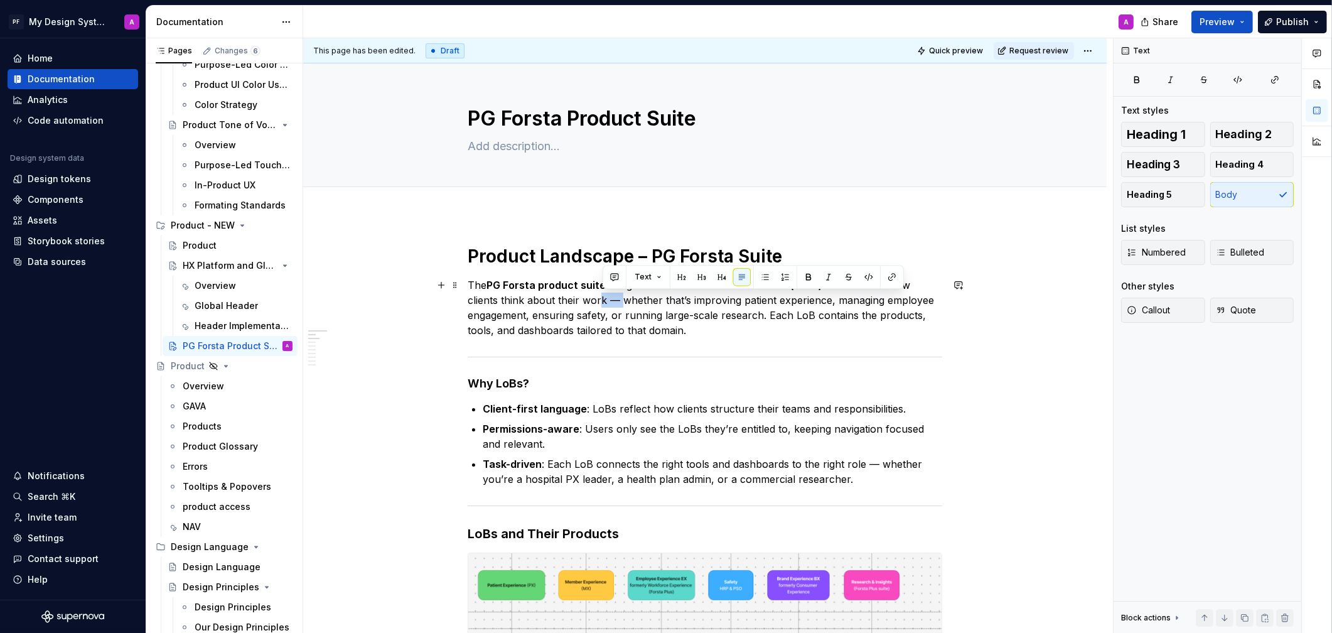
drag, startPoint x: 617, startPoint y: 303, endPoint x: 600, endPoint y: 302, distance: 17.0
click at [601, 302] on p "The PG Forsta product suite is organized around Lines of Business (LoBs) . This…" at bounding box center [705, 307] width 475 height 60
click at [493, 143] on textarea at bounding box center [702, 146] width 475 height 20
paste textarea "This page provides an overview of the PG Forsta product suite, showing how prod…"
type textarea "*"
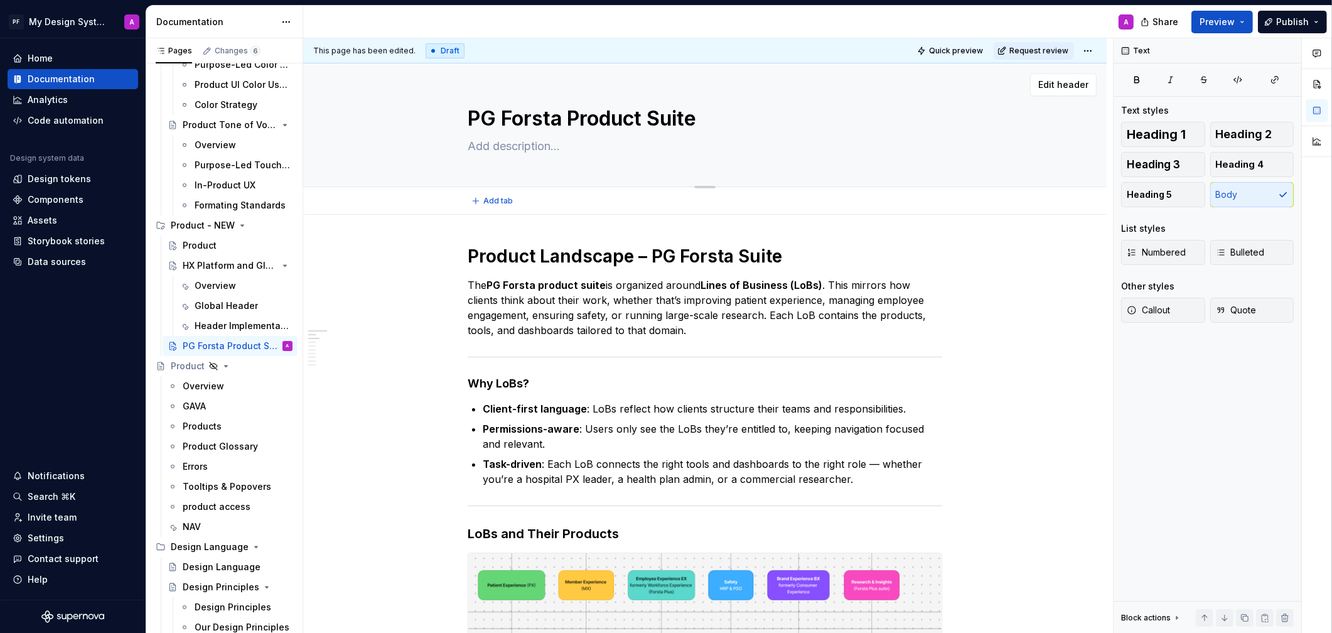
type textarea "This page provides an overview of the PG Forsta product suite, showing how prod…"
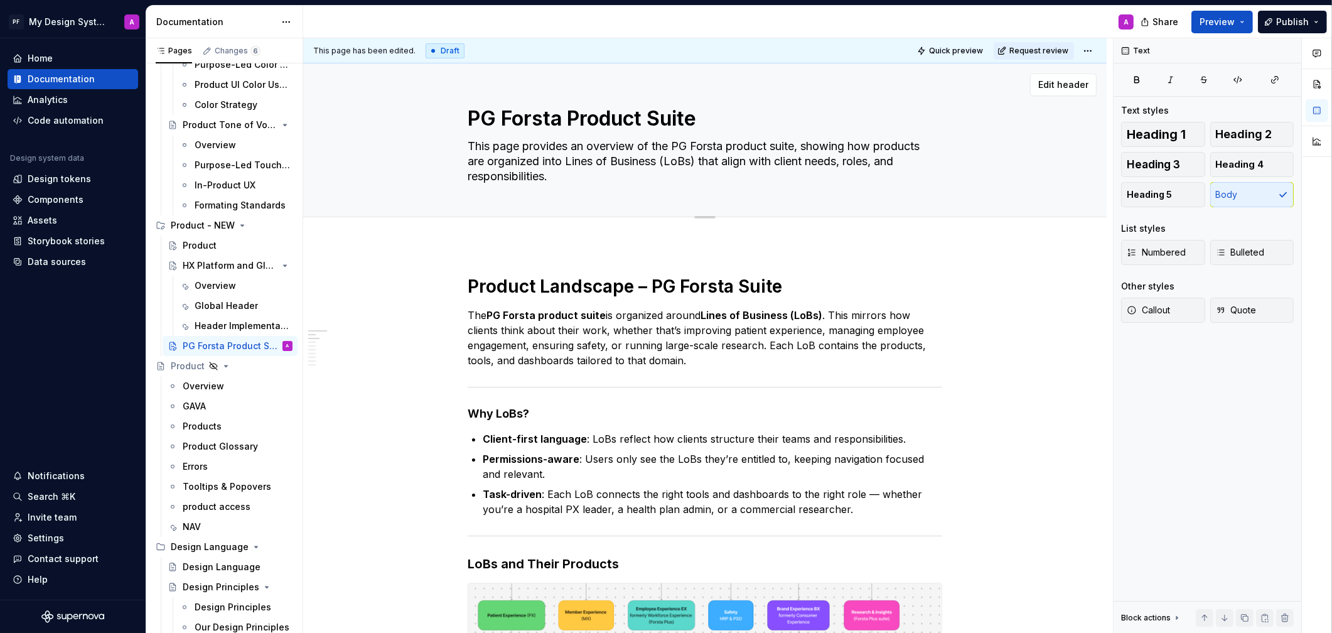
type textarea "*"
type textarea "This page provides an overview of the PG Forsta product suite, showing how prod…"
type textarea "*"
type textarea "This page provides an overview of the PG Forsta product suite, showing how prod…"
type textarea "*"
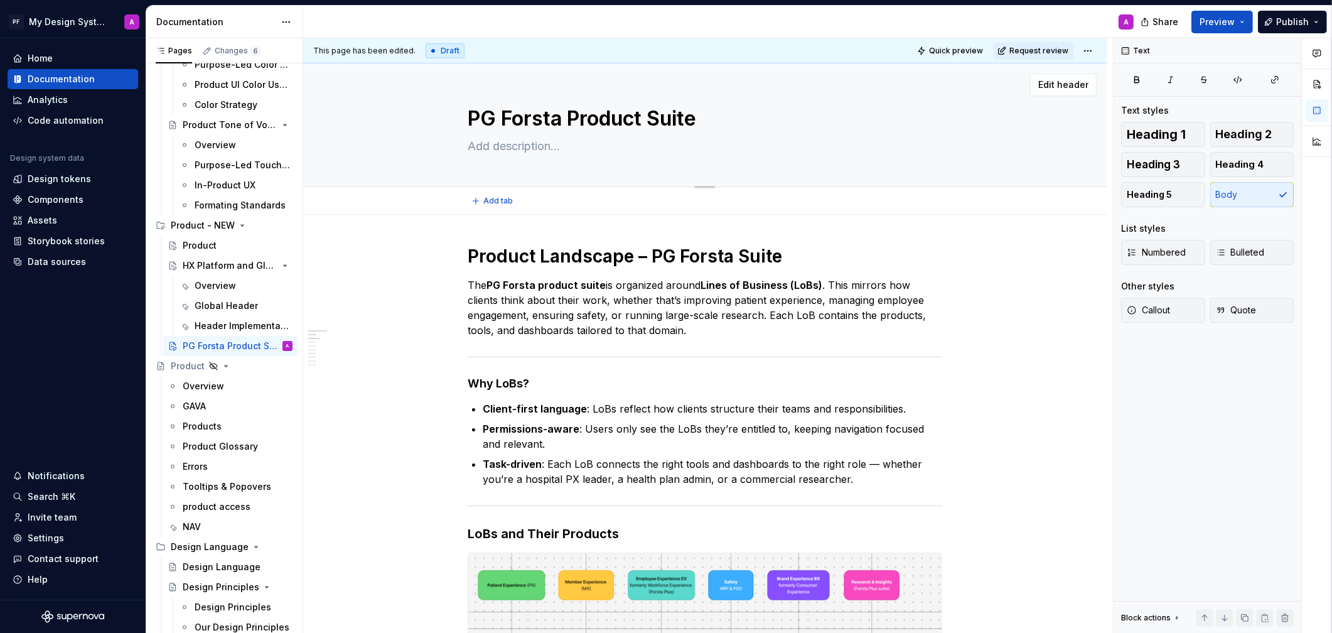
paste textarea "An overview of the PG Forsta product suite, organized into Lines of Business th…"
type textarea "*"
type textarea "An overview of the PG Forsta product suite, organized into Lines of Business th…"
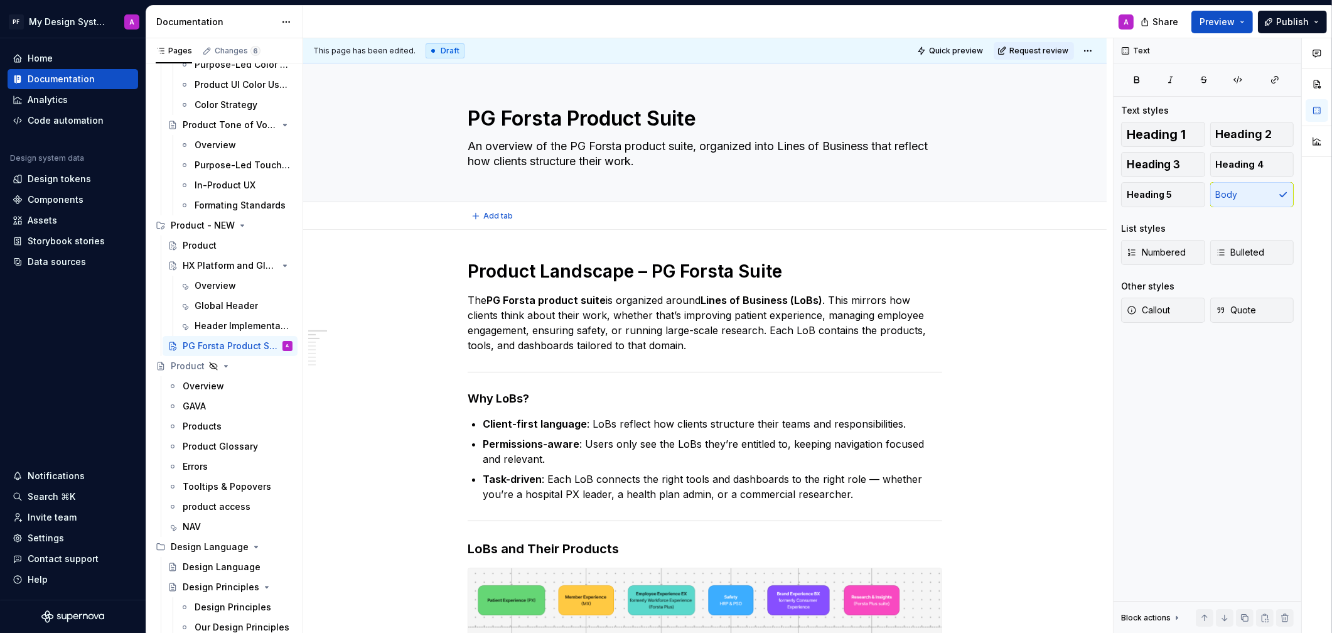
type textarea "*"
type textarea "An overview of the PG Forsta product suite, organized into Lines of Business th…"
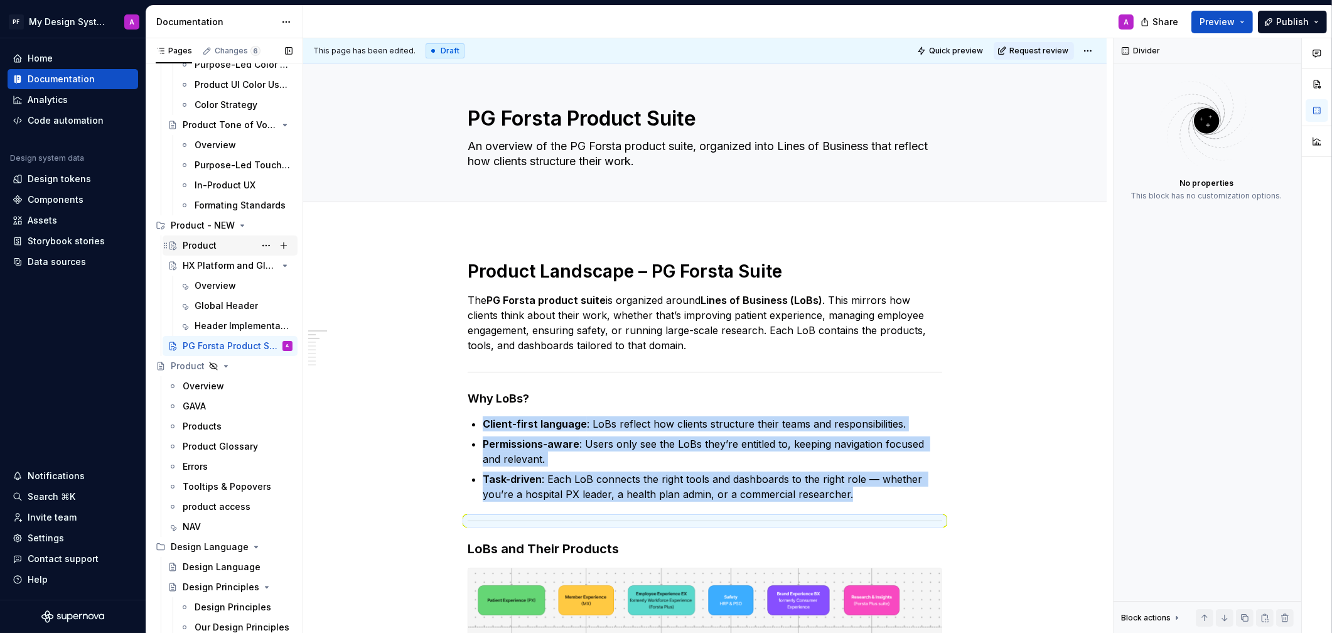
click at [199, 244] on div "Product" at bounding box center [200, 245] width 34 height 13
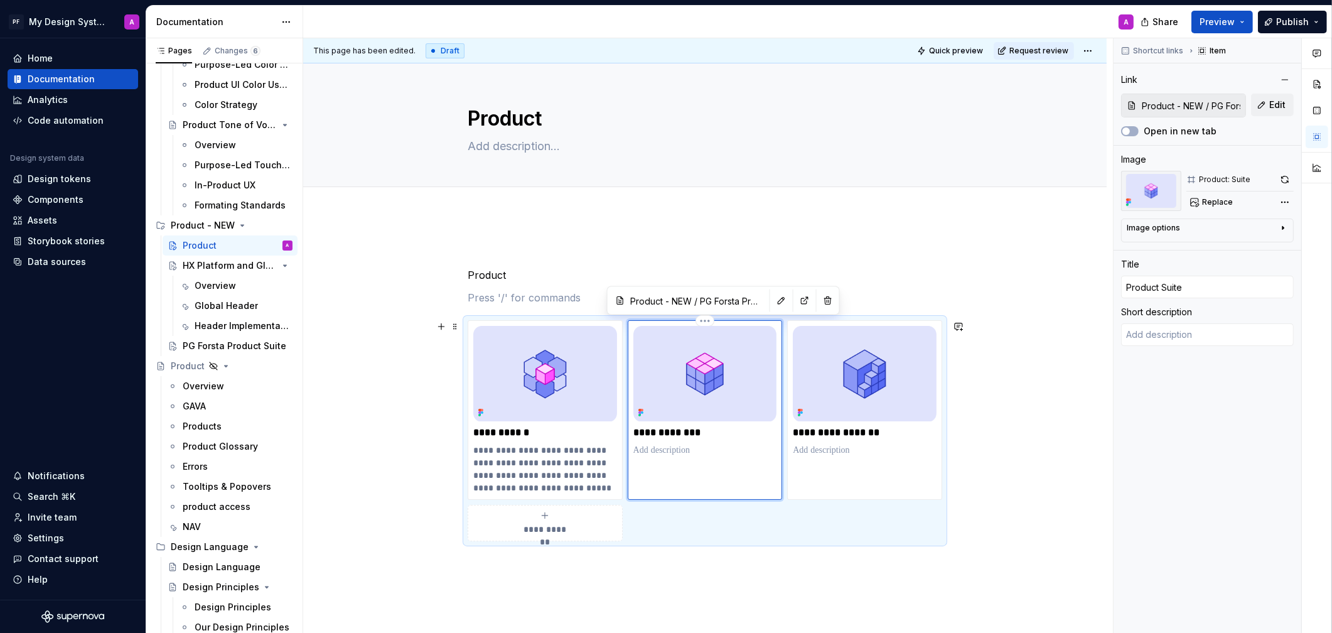
click at [753, 385] on img at bounding box center [705, 373] width 144 height 95
click at [1188, 107] on button "Edit" at bounding box center [1272, 105] width 43 height 23
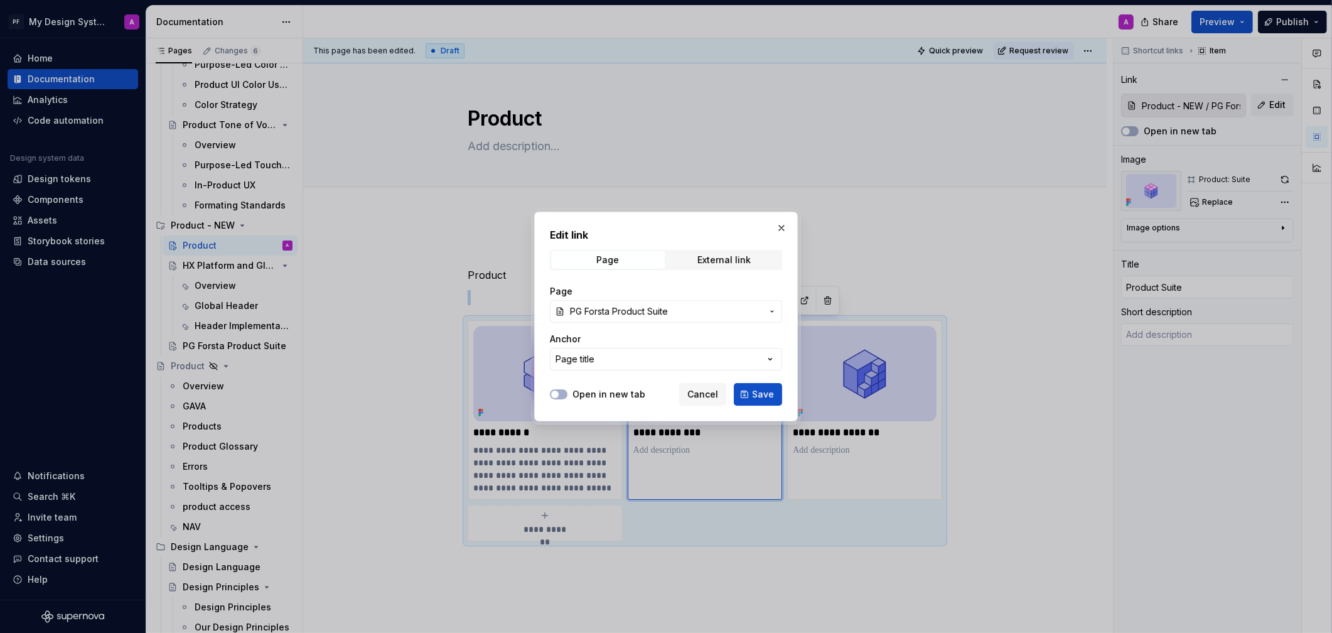
click at [708, 312] on span "PG Forsta Product Suite" at bounding box center [666, 311] width 192 height 13
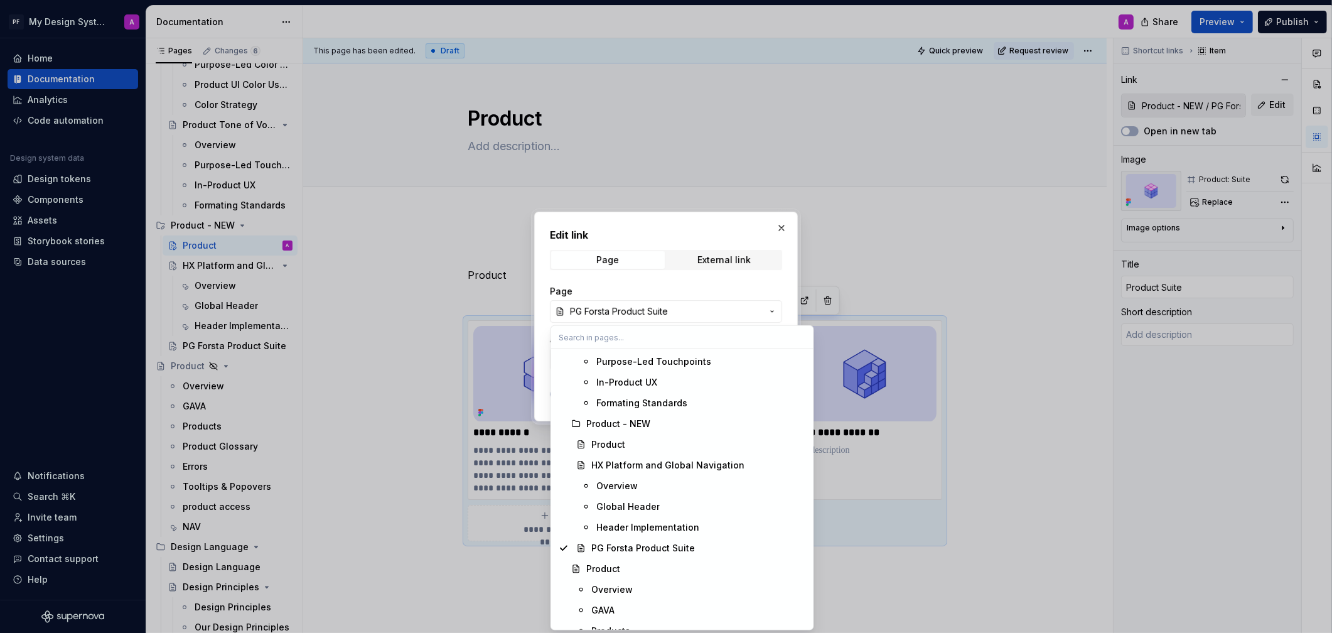
scroll to position [455, 0]
click at [680, 498] on span "Global Header" at bounding box center [682, 507] width 257 height 20
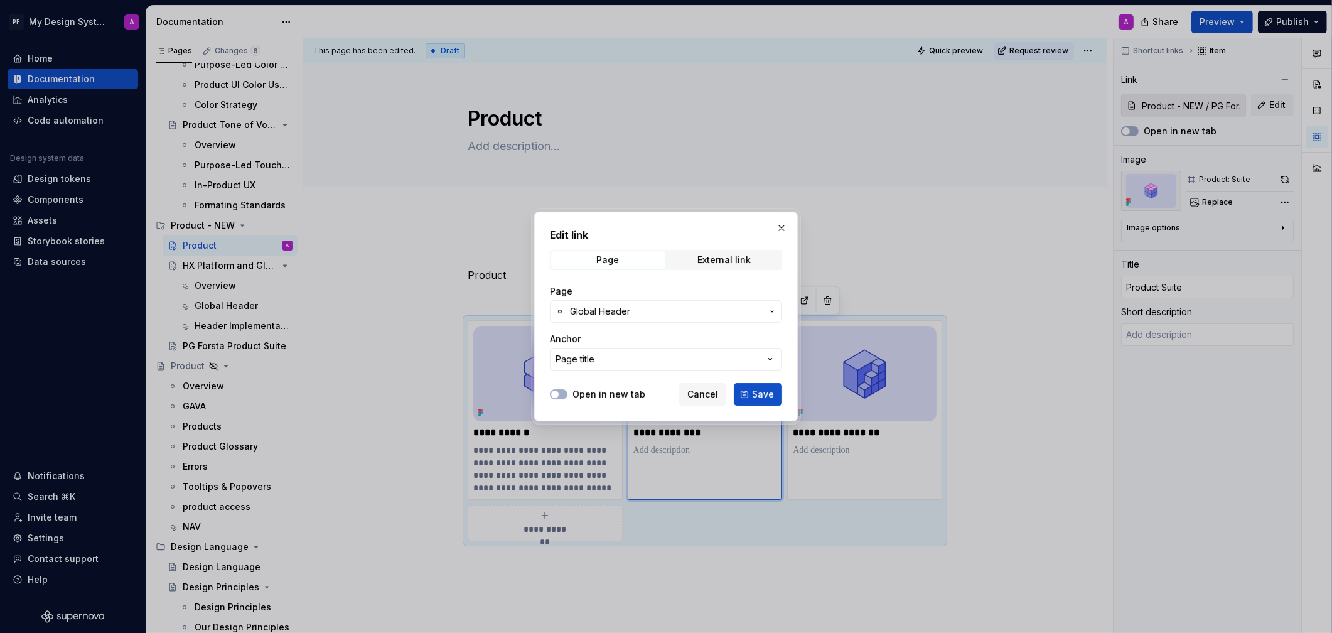
click at [762, 312] on button "Global Header" at bounding box center [666, 311] width 232 height 23
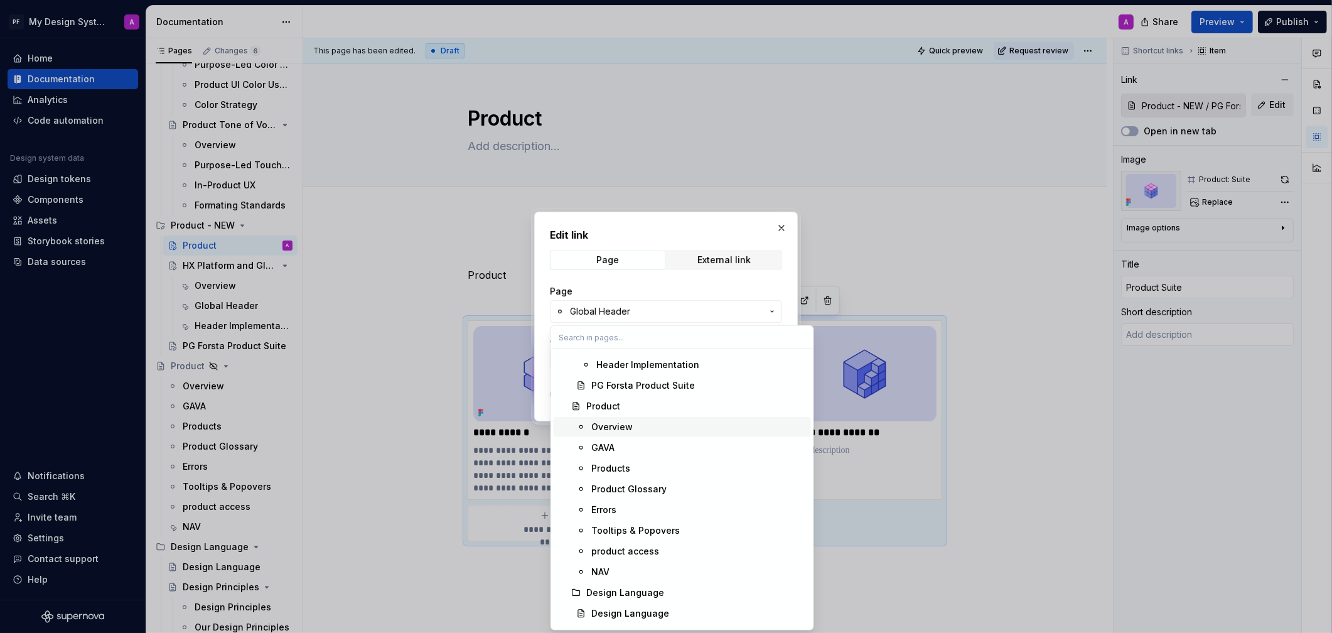
scroll to position [620, 0]
click at [693, 386] on div "PG Forsta Product Suite" at bounding box center [698, 383] width 215 height 13
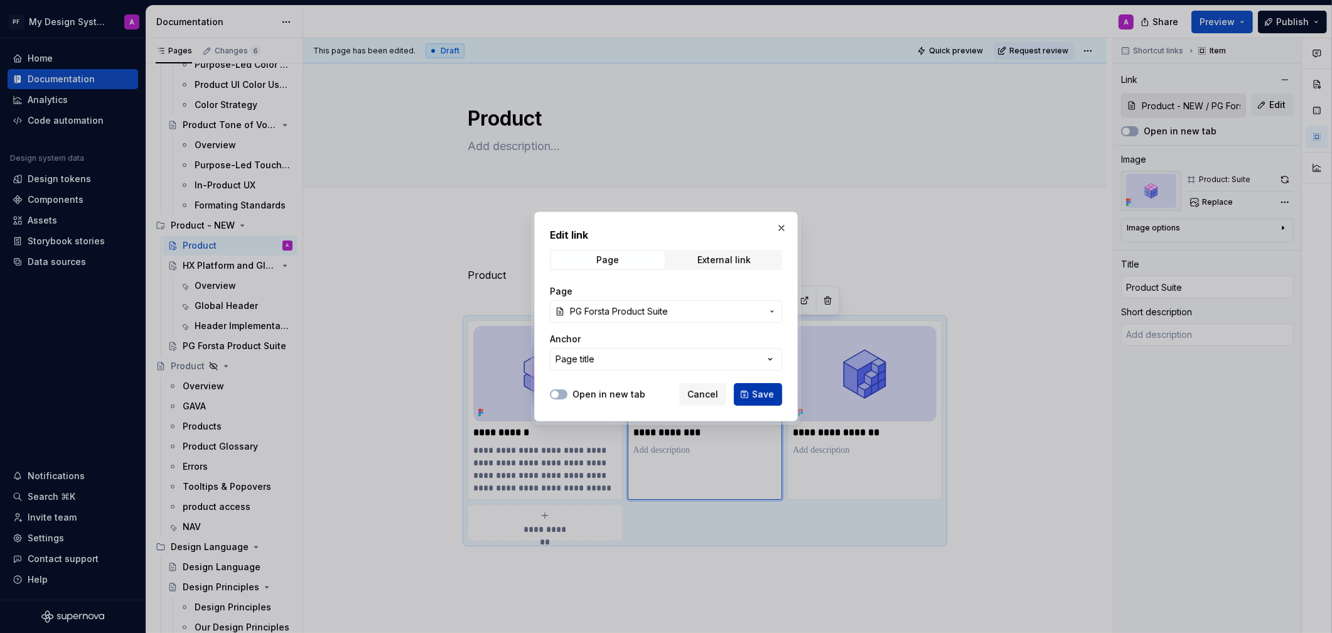
click at [755, 388] on span "Save" at bounding box center [763, 394] width 22 height 13
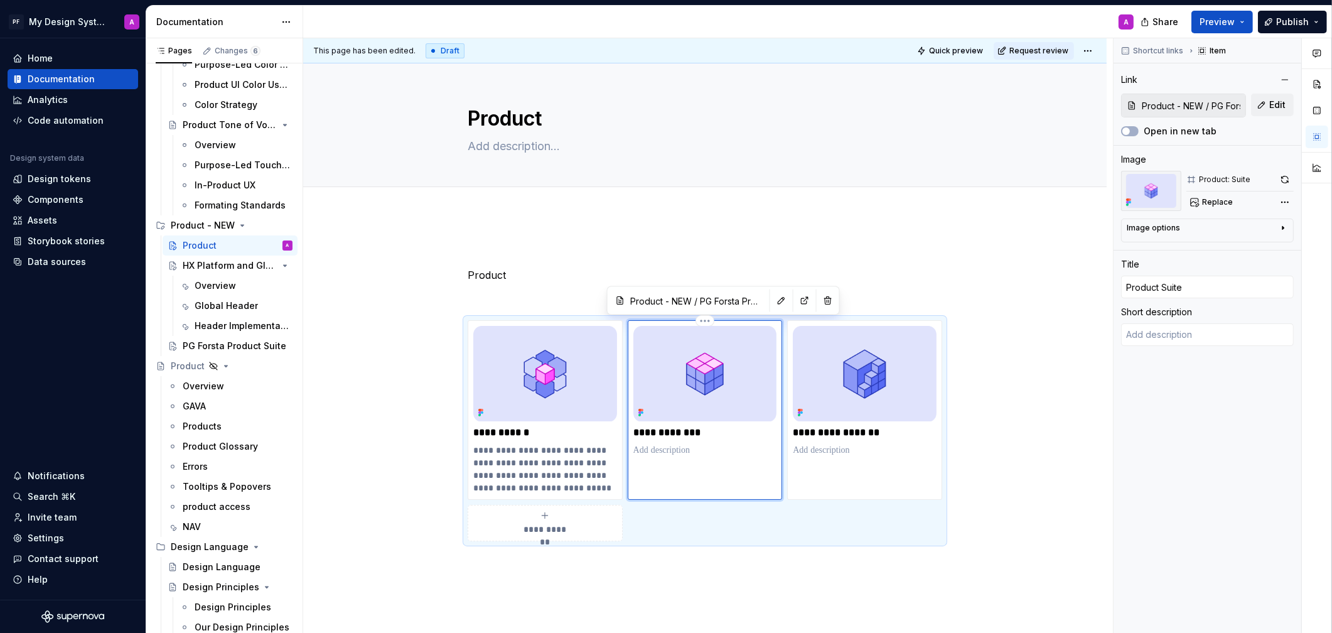
type textarea "*"
type textarea "An overview of the PG Forsta product suite, organized into Lines of Business th…"
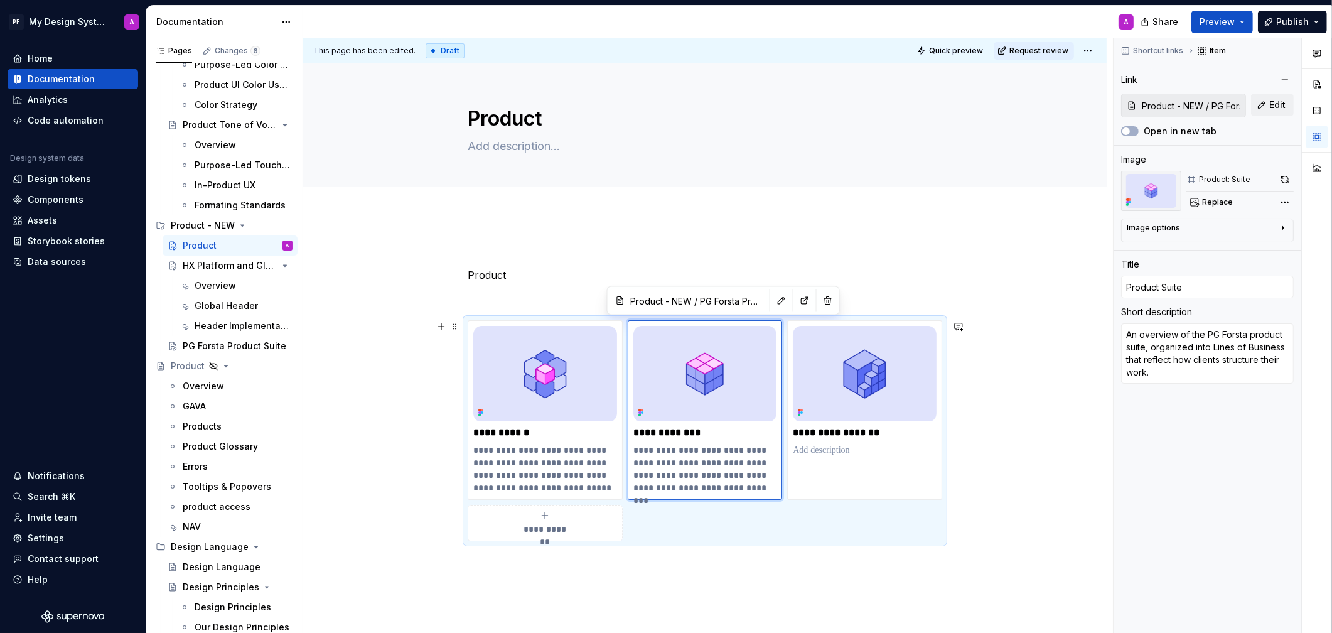
click at [1072, 448] on div "**********" at bounding box center [705, 496] width 804 height 562
drag, startPoint x: 420, startPoint y: 402, endPoint x: 379, endPoint y: 421, distance: 44.9
click at [420, 402] on div "**********" at bounding box center [708, 335] width 810 height 595
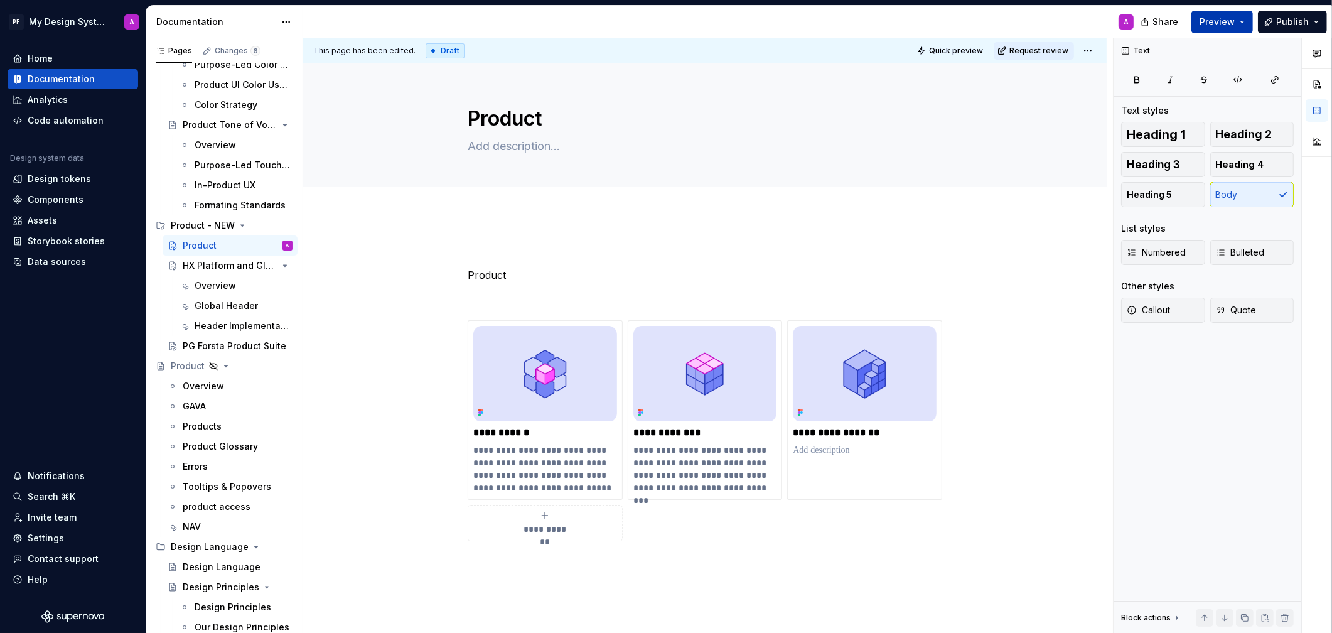
click at [1188, 22] on span "Preview" at bounding box center [1217, 22] width 35 height 13
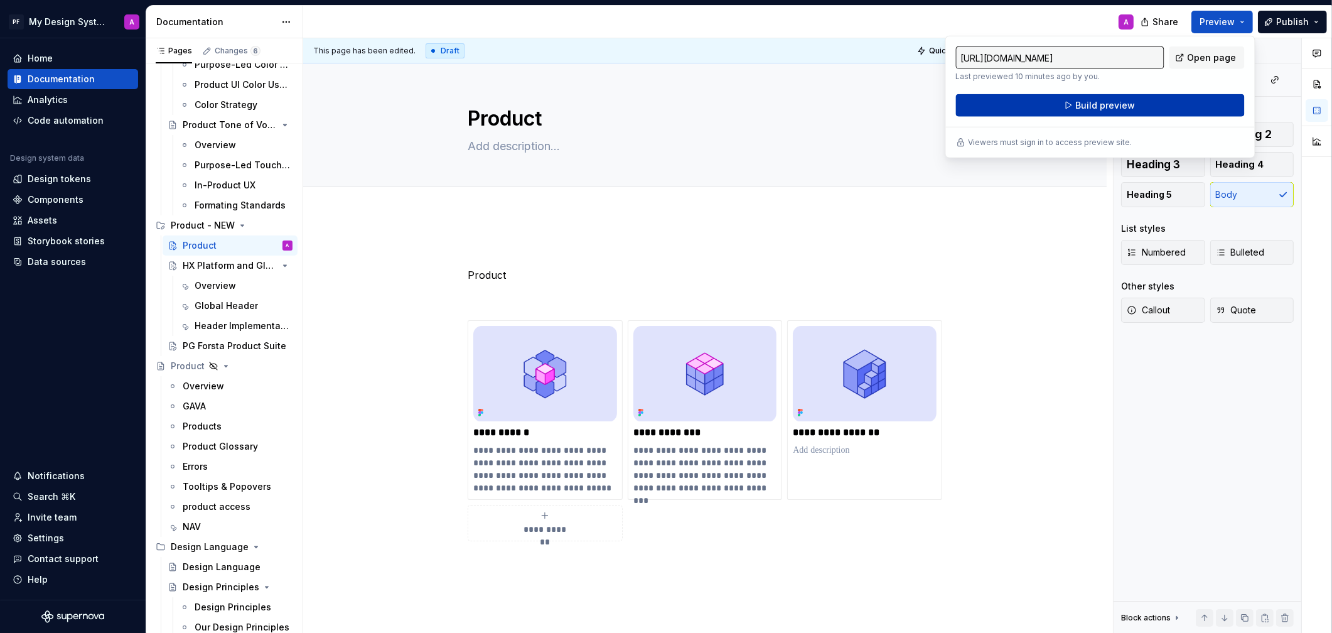
click at [1054, 105] on button "Build preview" at bounding box center [1100, 105] width 289 height 23
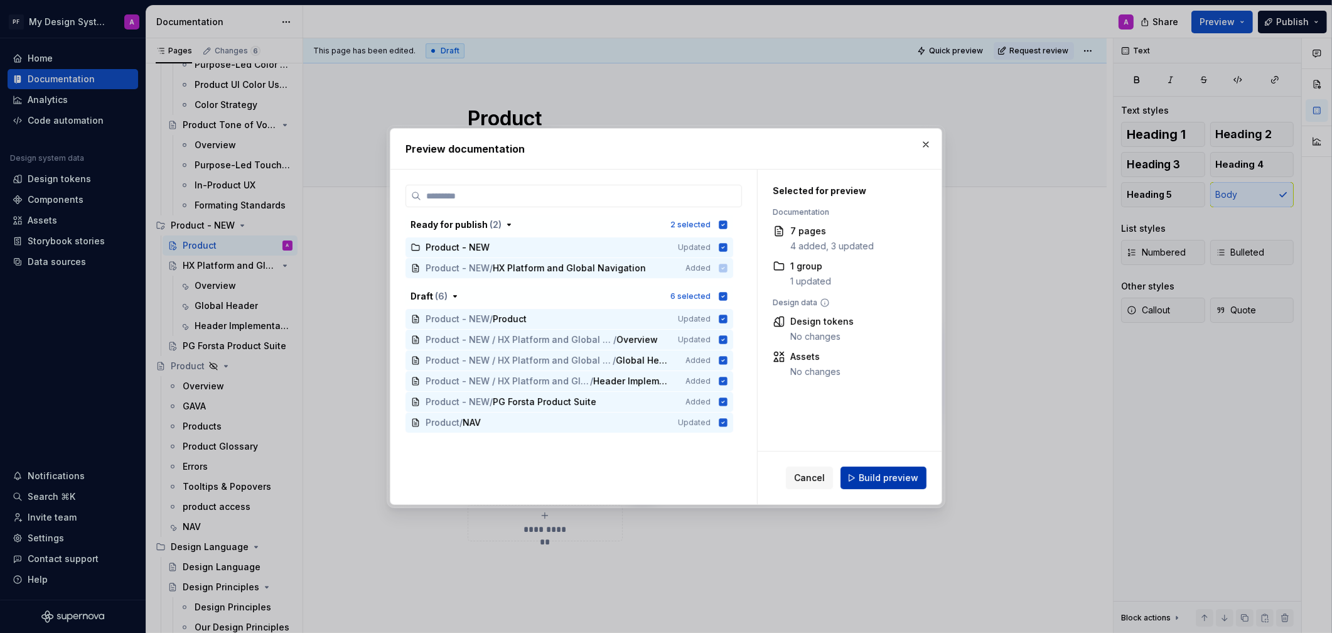
click at [885, 480] on span "Build preview" at bounding box center [889, 477] width 60 height 13
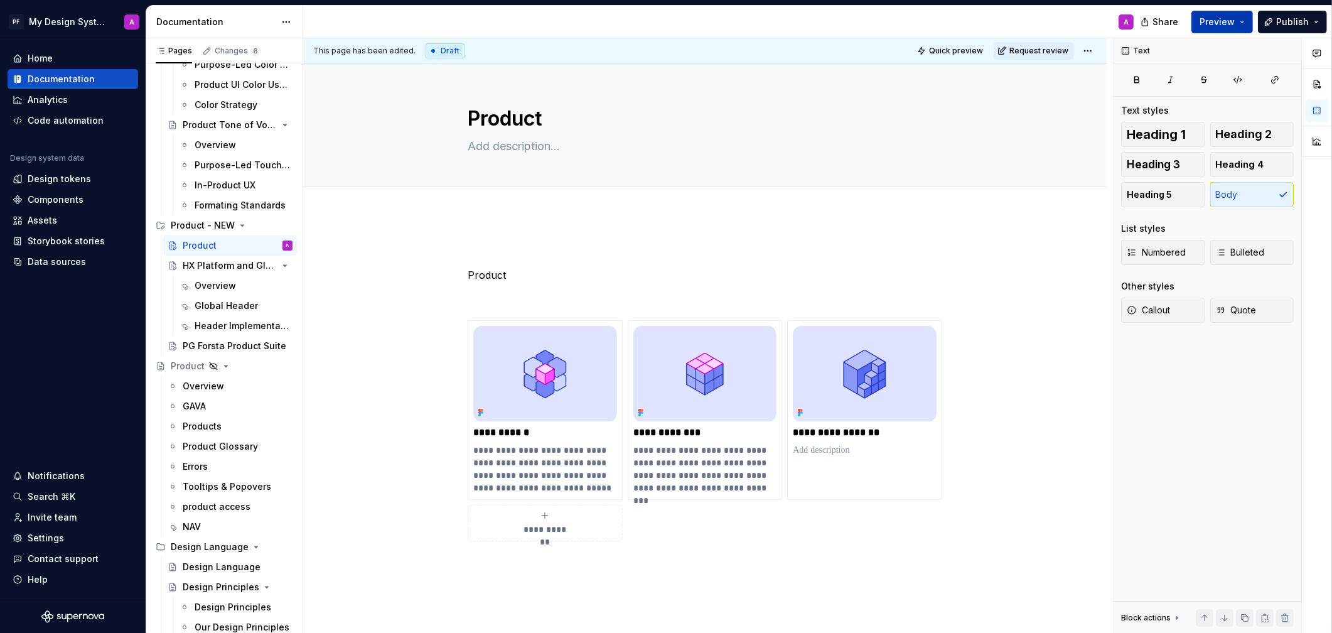
click at [1188, 17] on span "Preview" at bounding box center [1217, 22] width 35 height 13
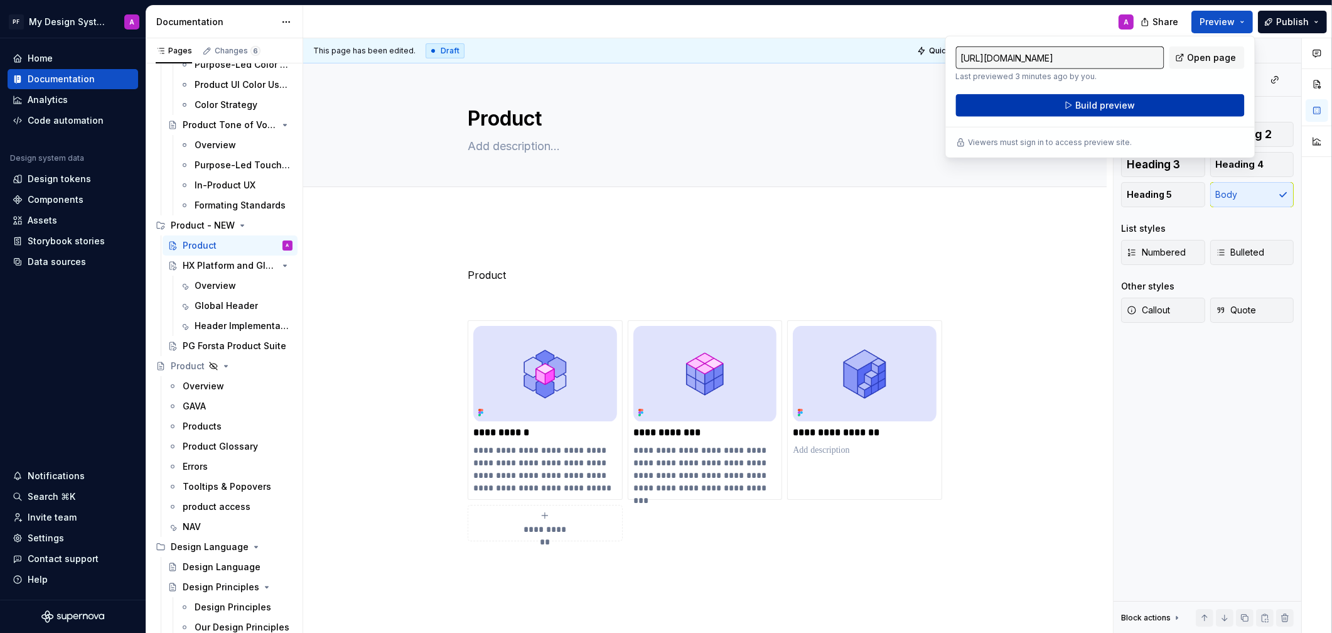
click at [1091, 108] on span "Build preview" at bounding box center [1105, 105] width 60 height 13
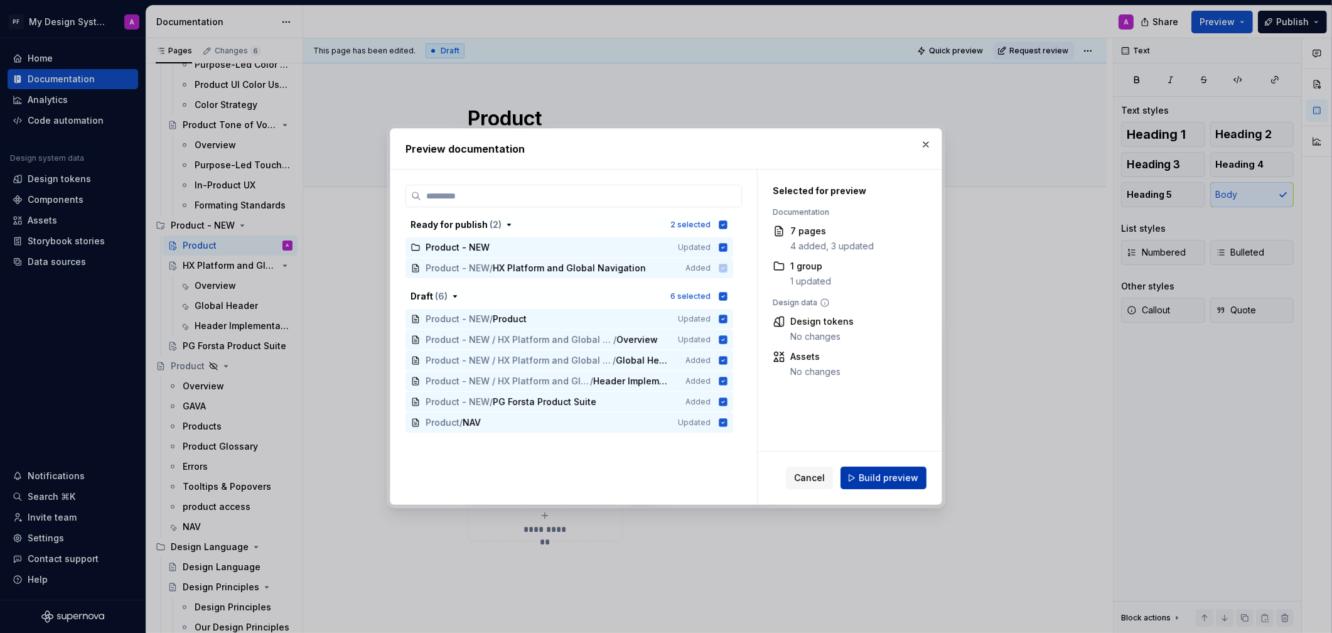
click at [923, 470] on button "Build preview" at bounding box center [884, 477] width 86 height 23
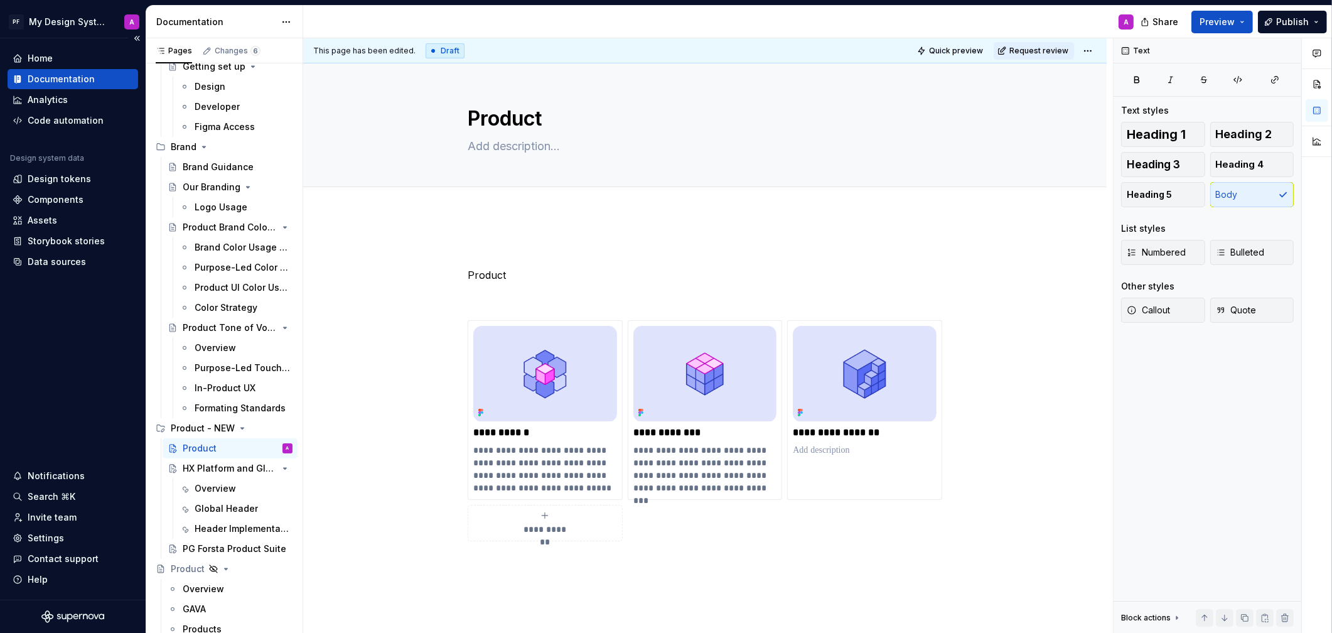
scroll to position [154, 0]
click at [1188, 26] on span "Preview" at bounding box center [1217, 22] width 35 height 13
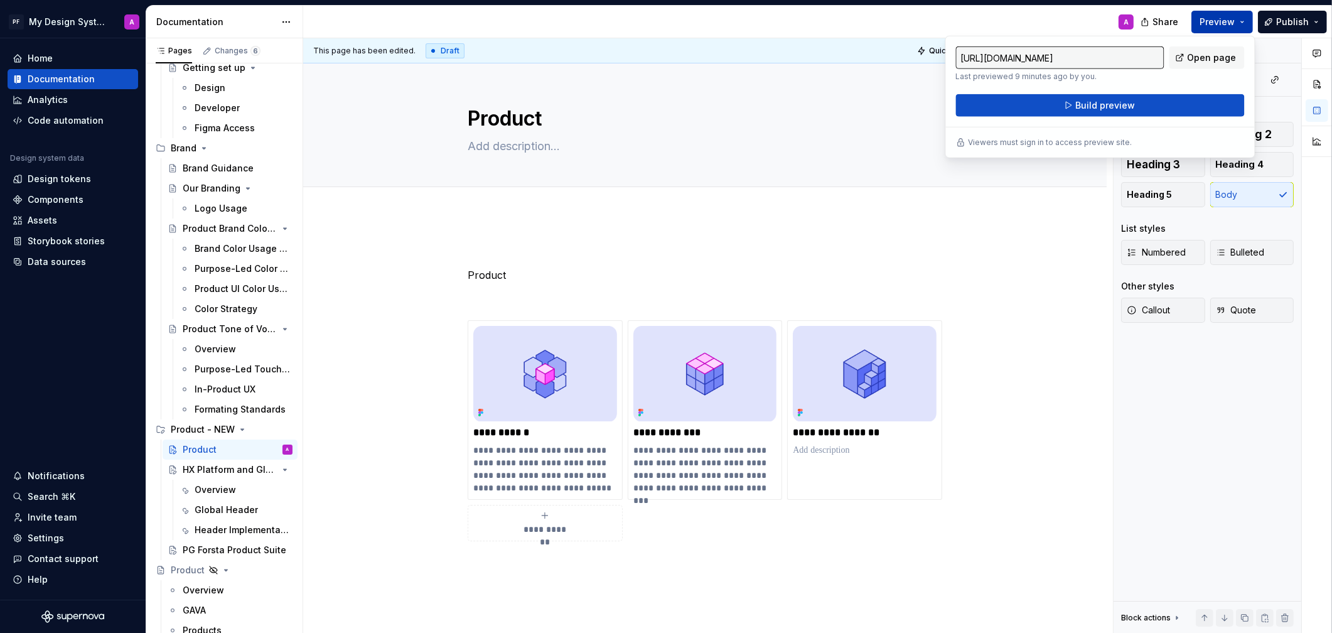
click at [1188, 60] on span "Open page" at bounding box center [1212, 57] width 49 height 13
click at [503, 152] on textarea at bounding box center [702, 146] width 475 height 20
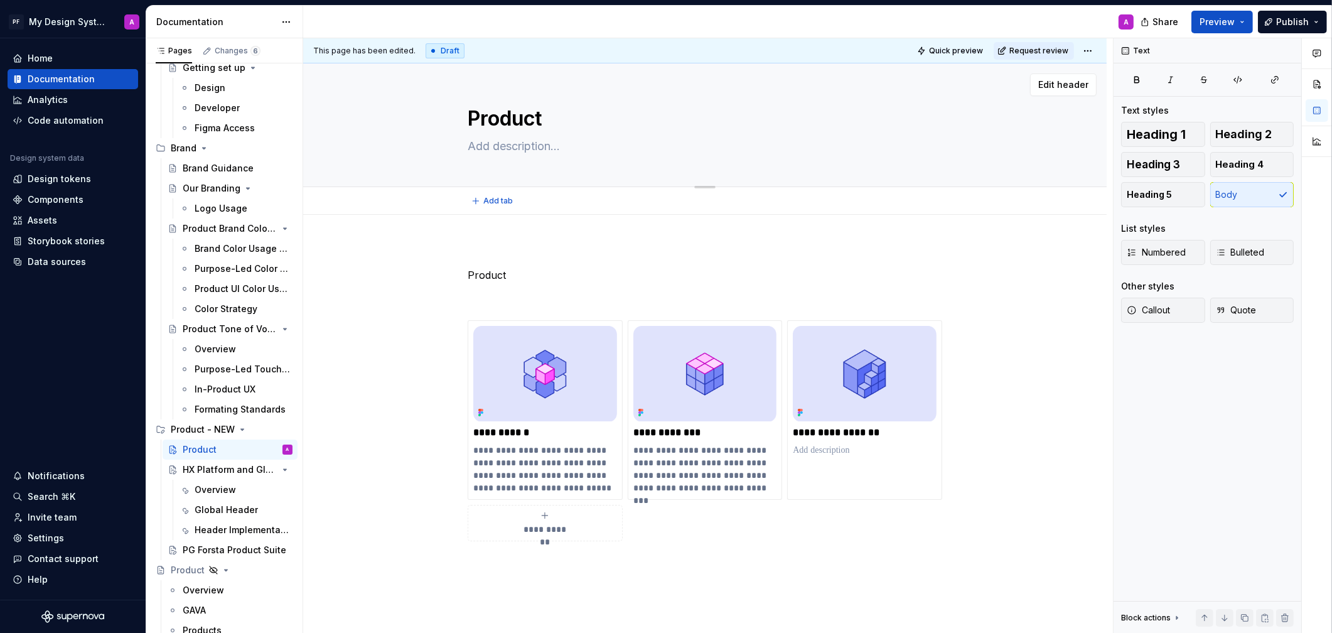
paste textarea "This section gives a complete overview of the PG Forsta product ecosystem, incl…"
type textarea "*"
type textarea "This section gives a complete overview of the PG Forsta product ecosystem, incl…"
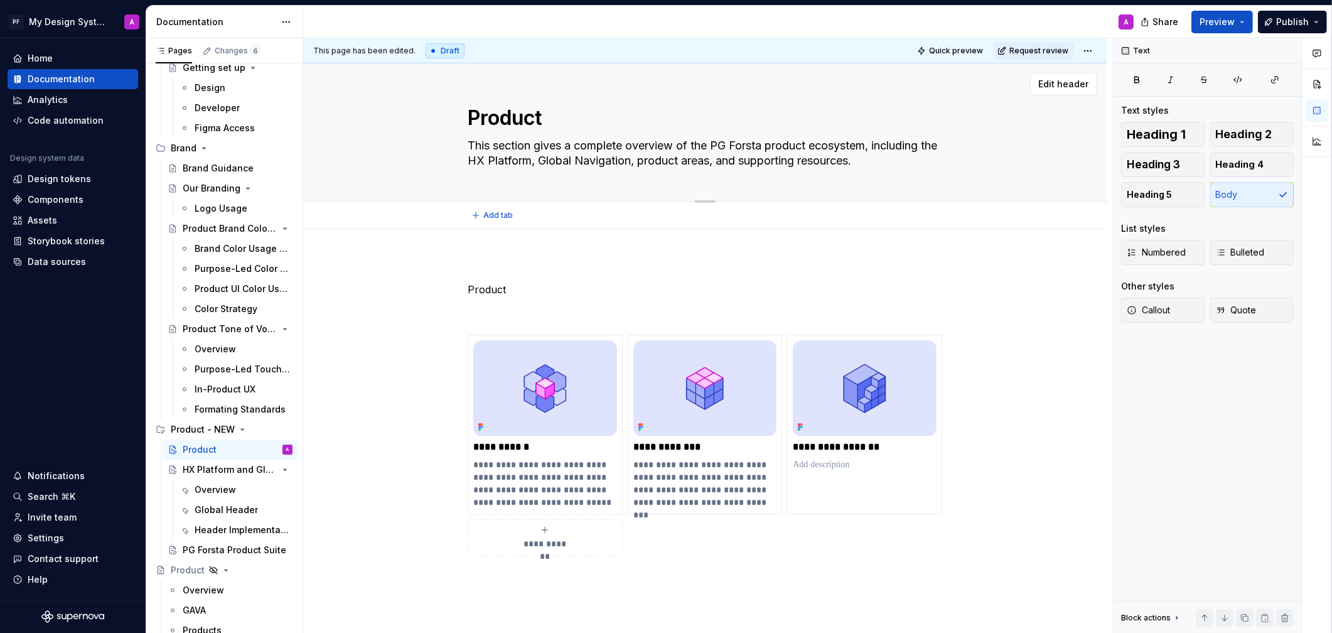
scroll to position [4, 0]
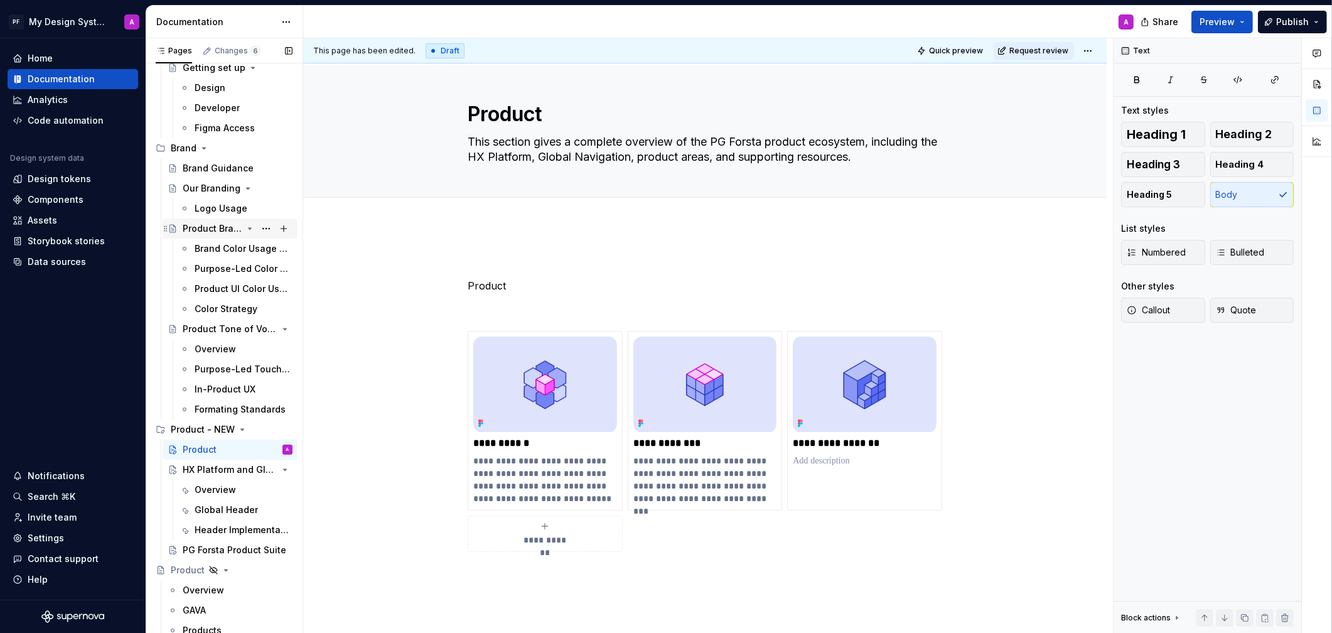
type textarea "*"
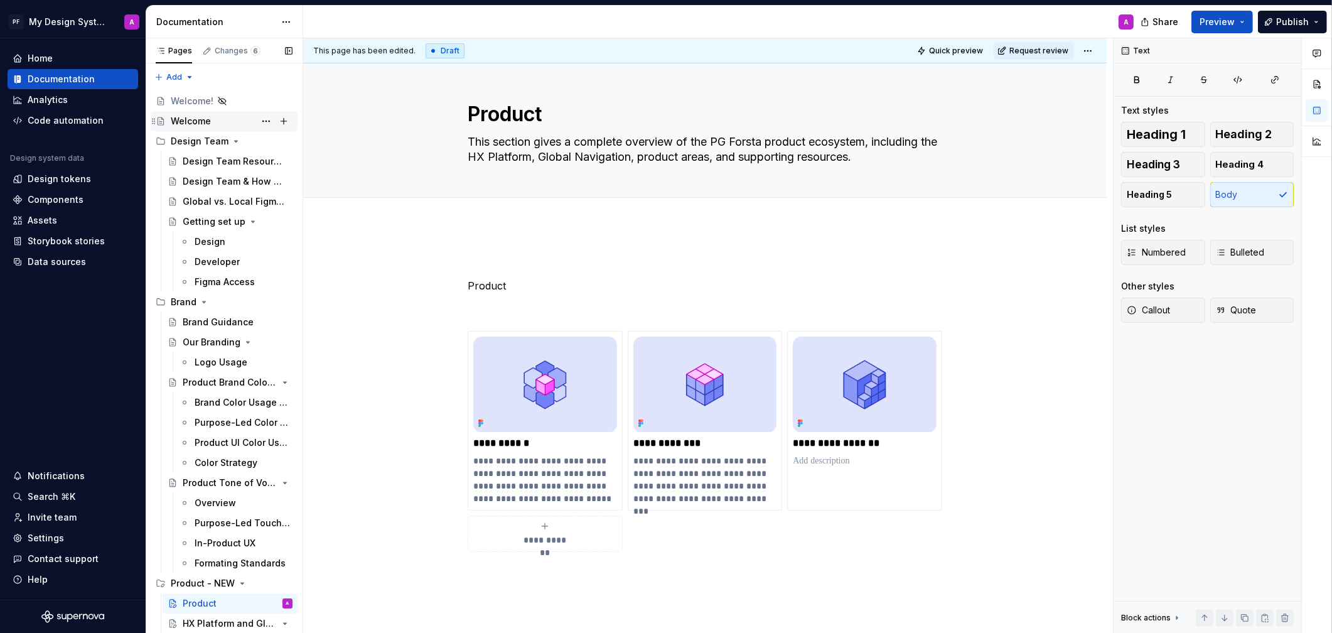
type textarea "This section gives a complete overview of the PG Forsta product ecosystem, incl…"
click at [229, 127] on div "Welcome" at bounding box center [232, 121] width 122 height 18
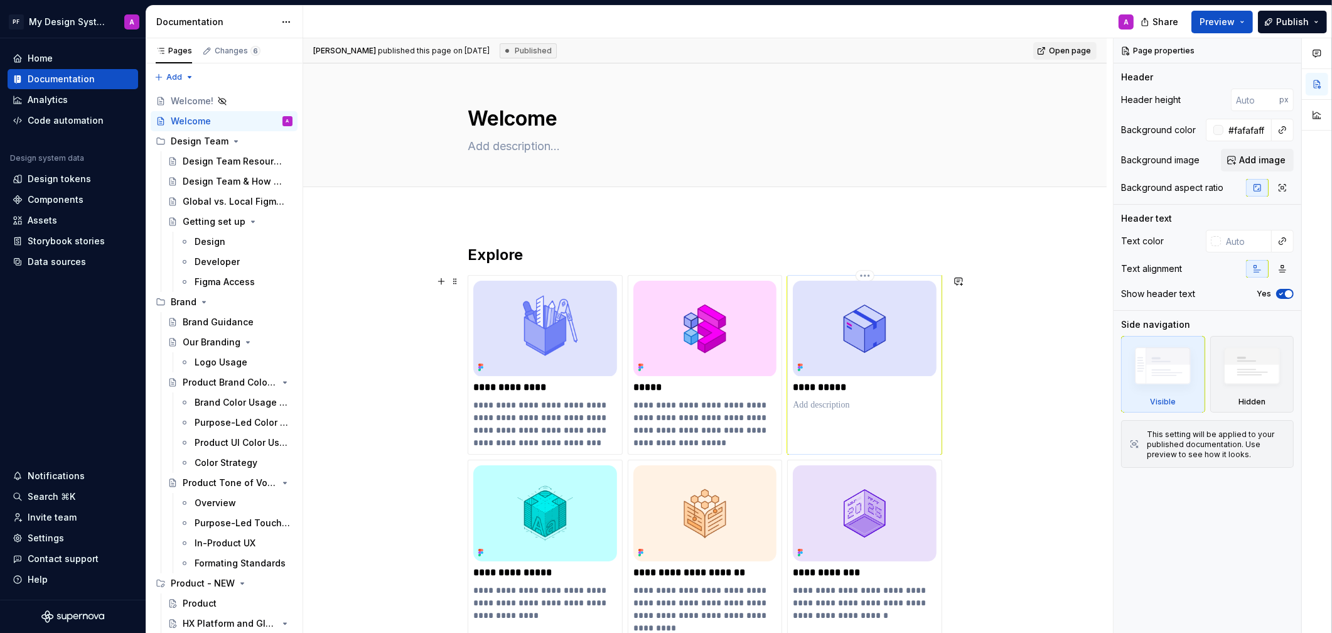
click at [879, 342] on img at bounding box center [865, 328] width 144 height 95
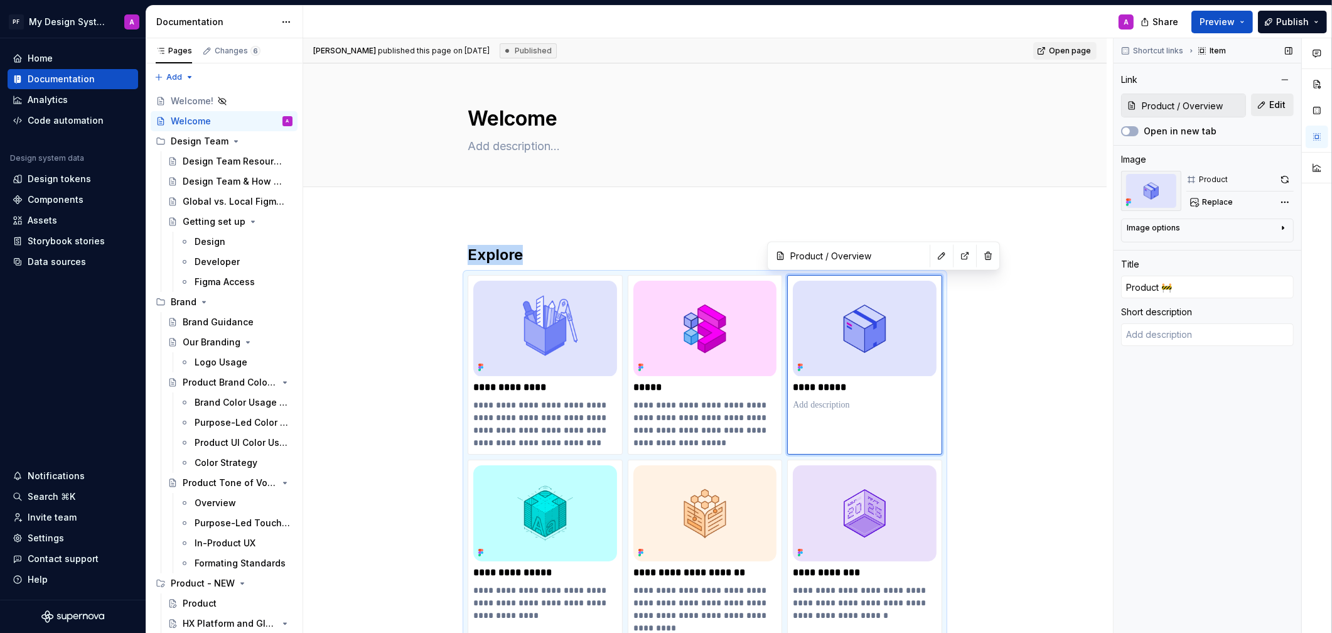
click at [1188, 104] on span "Edit" at bounding box center [1277, 105] width 16 height 13
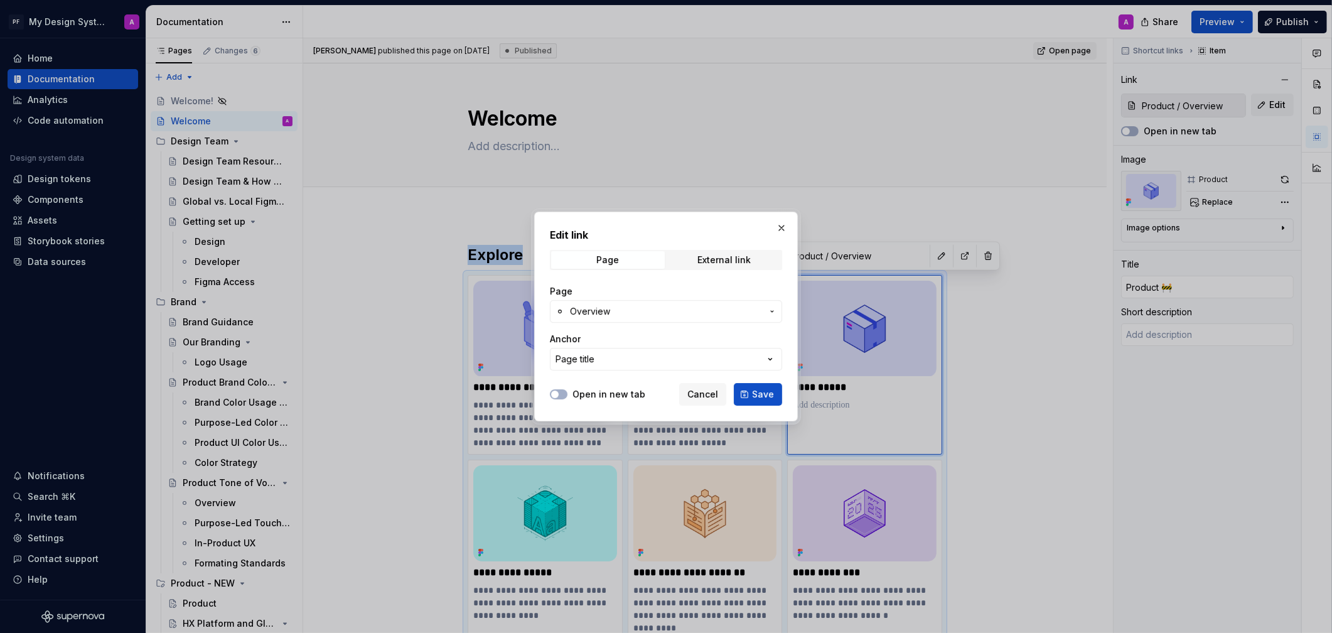
click at [738, 313] on span "Overview" at bounding box center [666, 311] width 192 height 13
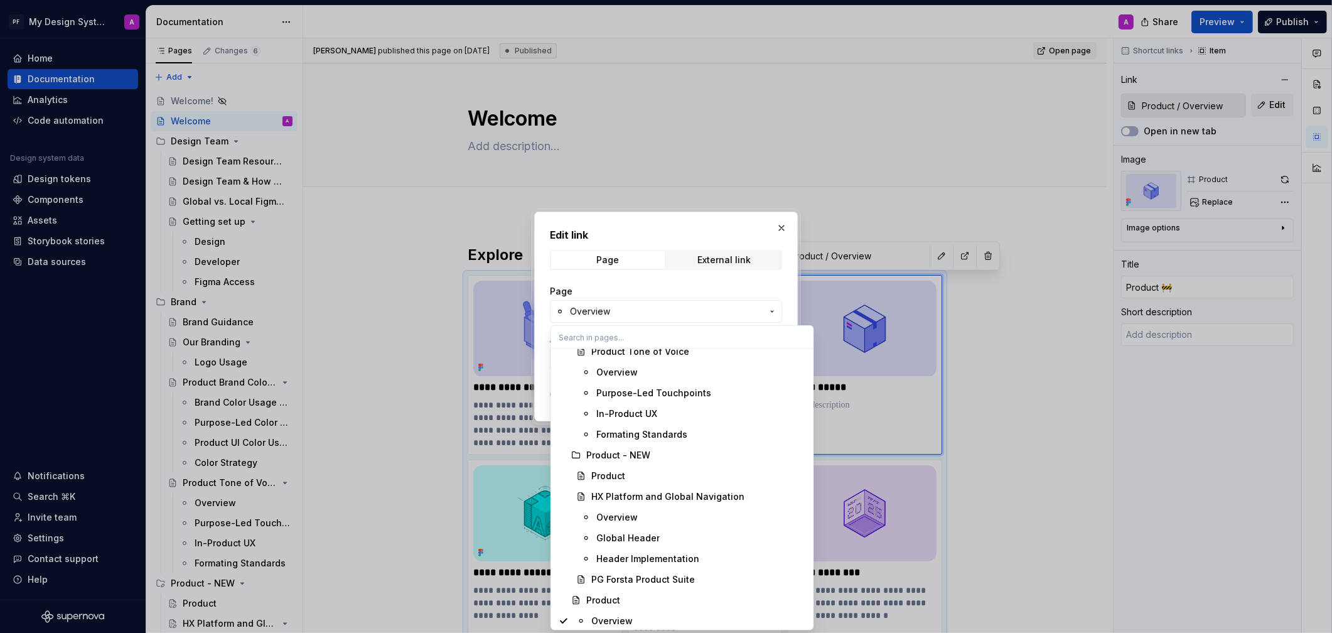
scroll to position [427, 0]
click at [718, 480] on span "Product" at bounding box center [682, 473] width 257 height 20
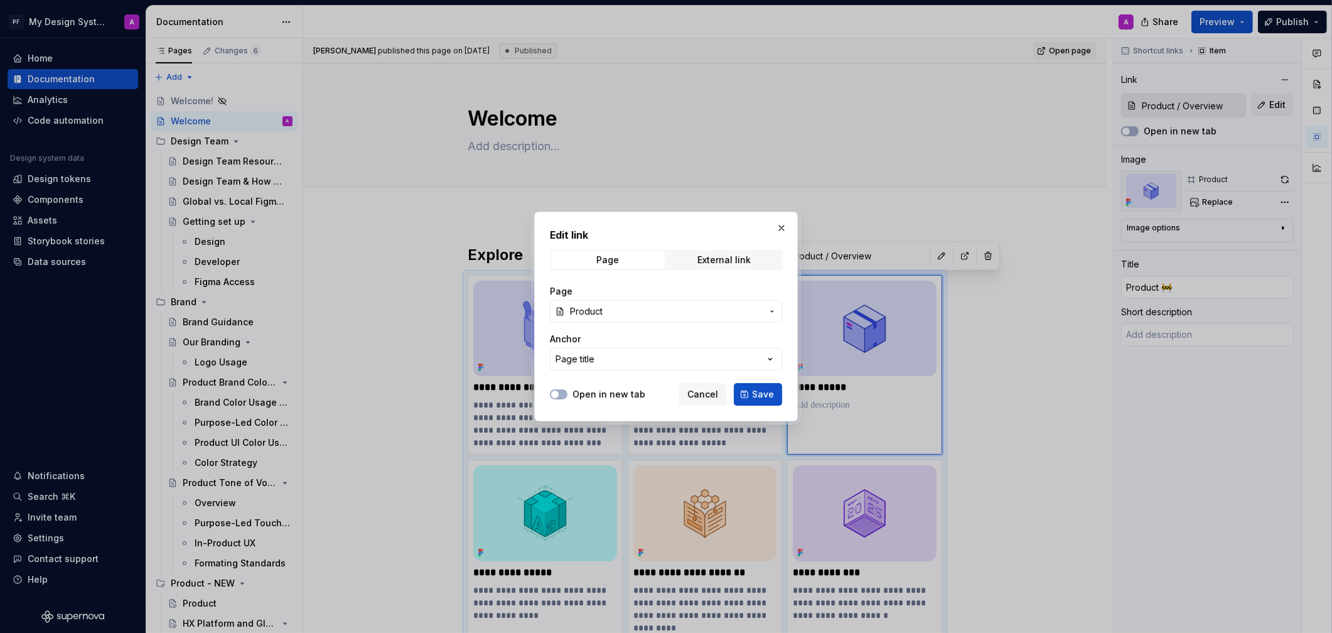
click at [761, 398] on span "Save" at bounding box center [763, 394] width 22 height 13
type textarea "*"
type input "Product - NEW / Product"
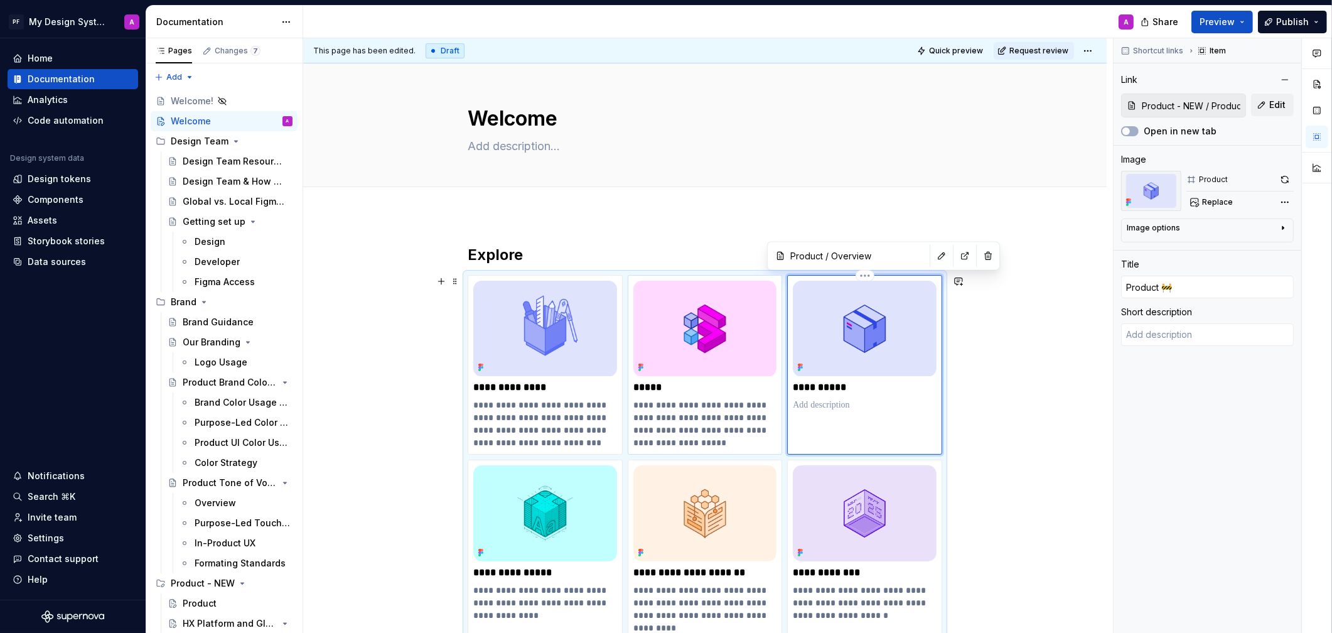
type textarea "*"
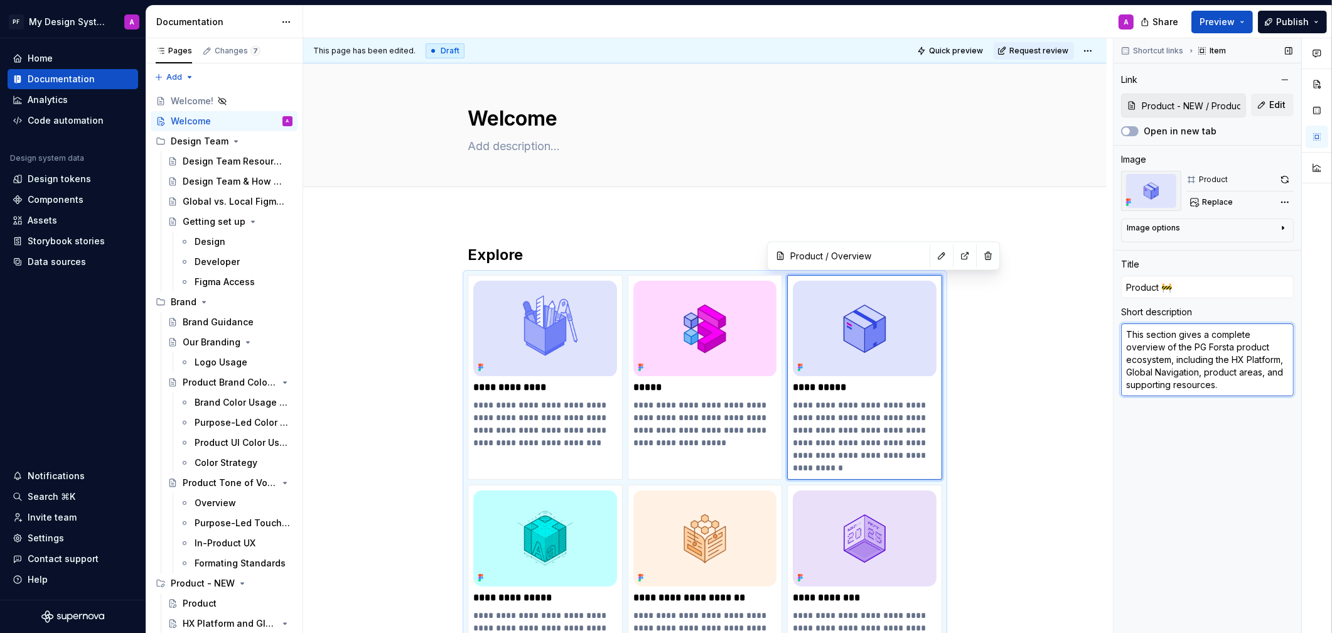
drag, startPoint x: 1257, startPoint y: 333, endPoint x: 1278, endPoint y: 329, distance: 20.4
click at [1188, 329] on textarea "This section gives a complete overview of the PG Forsta product ecosystem, incl…" at bounding box center [1207, 359] width 173 height 73
type textarea "overview of the PG Forsta product ecosystem, including the HX Platform, Global …"
type textarea "*"
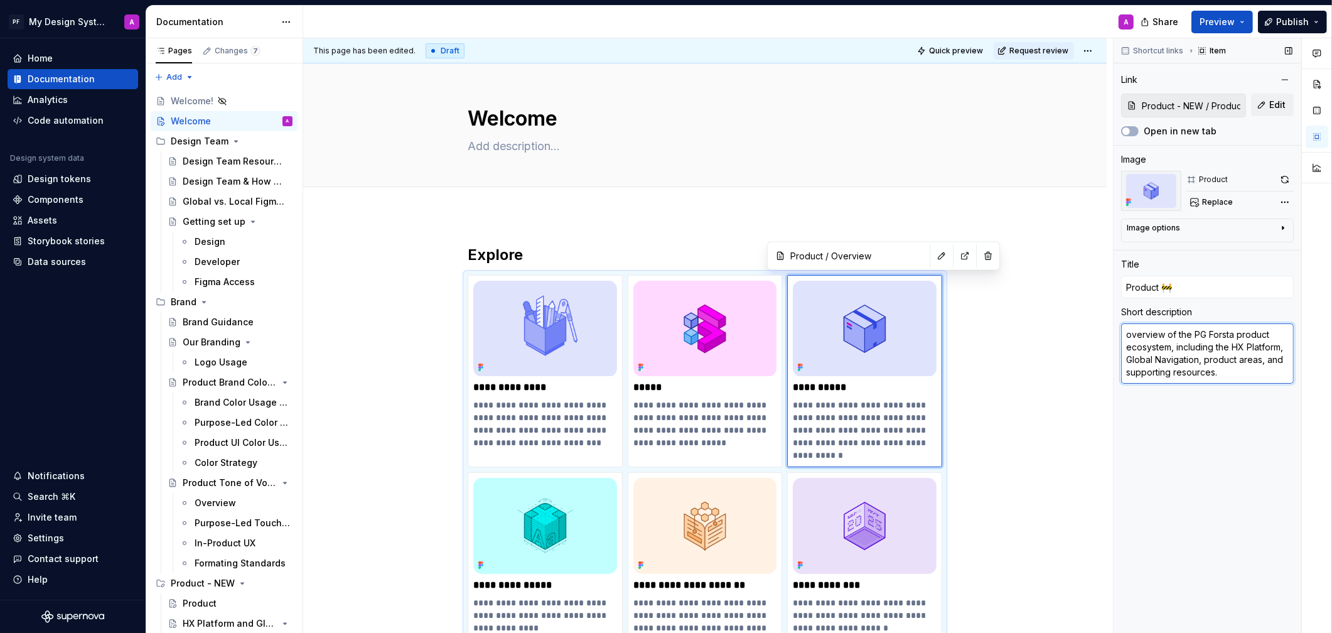
click at [1129, 333] on textarea "overview of the PG Forsta product ecosystem, including the HX Platform, Global …" at bounding box center [1207, 353] width 173 height 60
type textarea "verview of the PG Forsta product ecosystem, including the HX Platform, Global N…"
type textarea "*"
type textarea "Overview of the PG Forsta product ecosystem, including the HX Platform, Global …"
click at [1188, 334] on textarea "Overview of the PG Forsta product ecosystem, including the HX Platform, Global …" at bounding box center [1207, 353] width 173 height 60
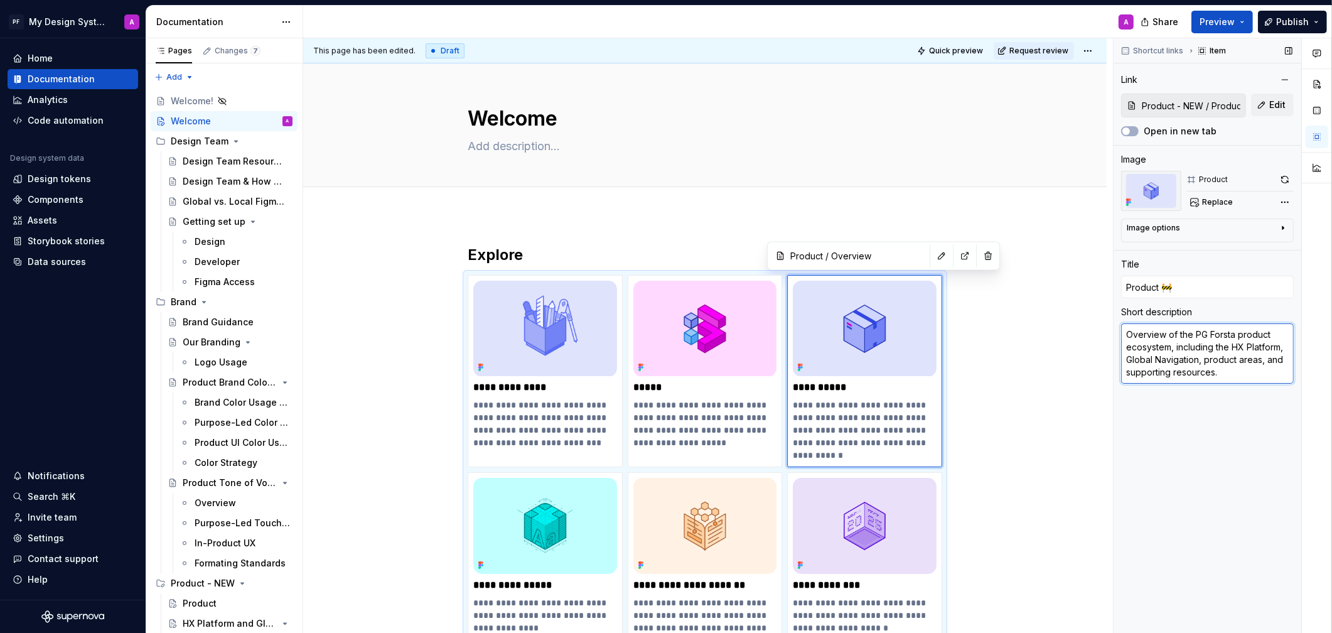
type textarea "*"
type textarea "Overview of the PG Forstaproduct ecosystem, including the HX Platform, Global N…"
type textarea "*"
type textarea "Overview of the PG Forstproduct ecosystem, including the HX Platform, Global Na…"
type textarea "*"
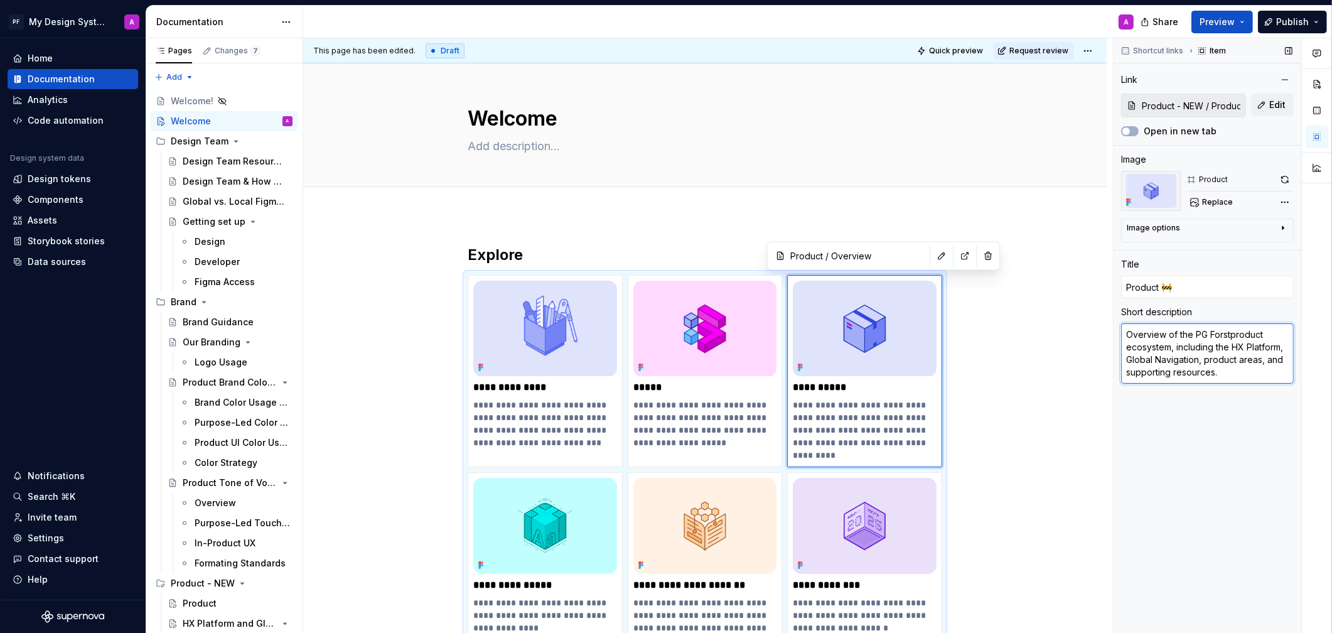
type textarea "Overview of the PG Forsproduct ecosystem, including the HX Platform, Global Nav…"
type textarea "*"
type textarea "Overview of the PG Forproduct ecosystem, including the HX Platform, Global Navi…"
type textarea "*"
type textarea "Overview of the PG Foproduct ecosystem, including the HX Platform, Global Navig…"
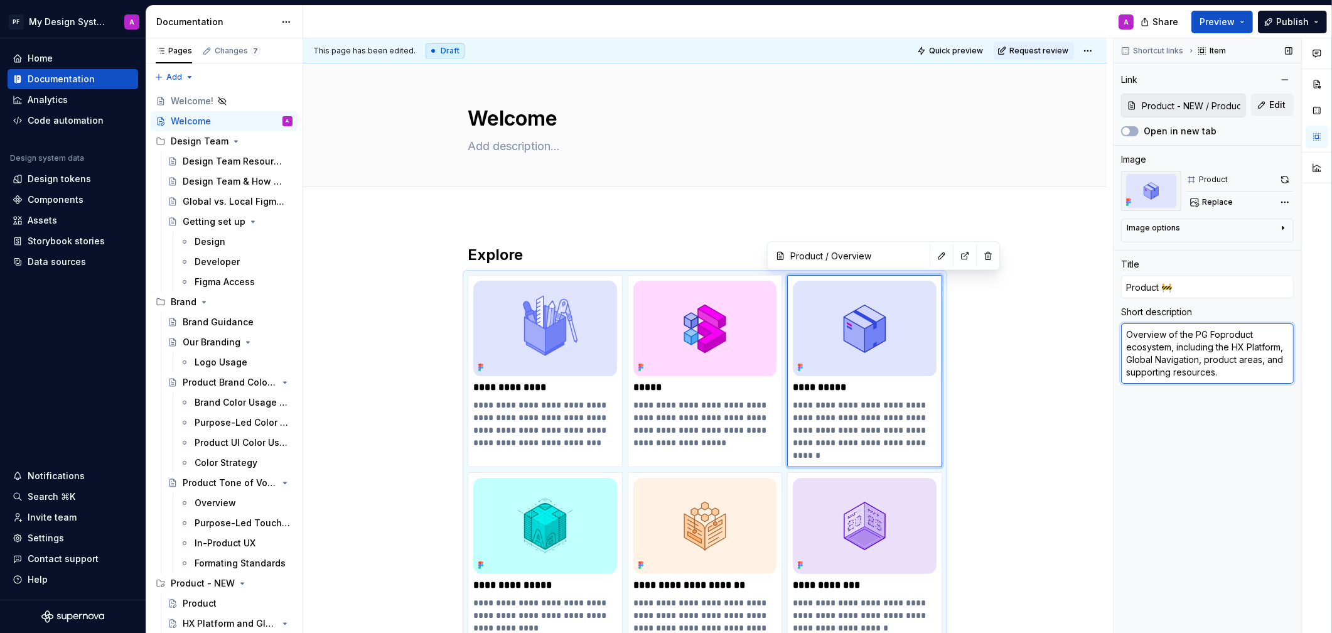
type textarea "*"
type textarea "Overview of the PG Fproduct ecosystem, including the HX Platform, Global Naviga…"
type textarea "*"
type textarea "Overview of the PGproduct ecosystem, including the HX Platform, Global Navigati…"
type textarea "*"
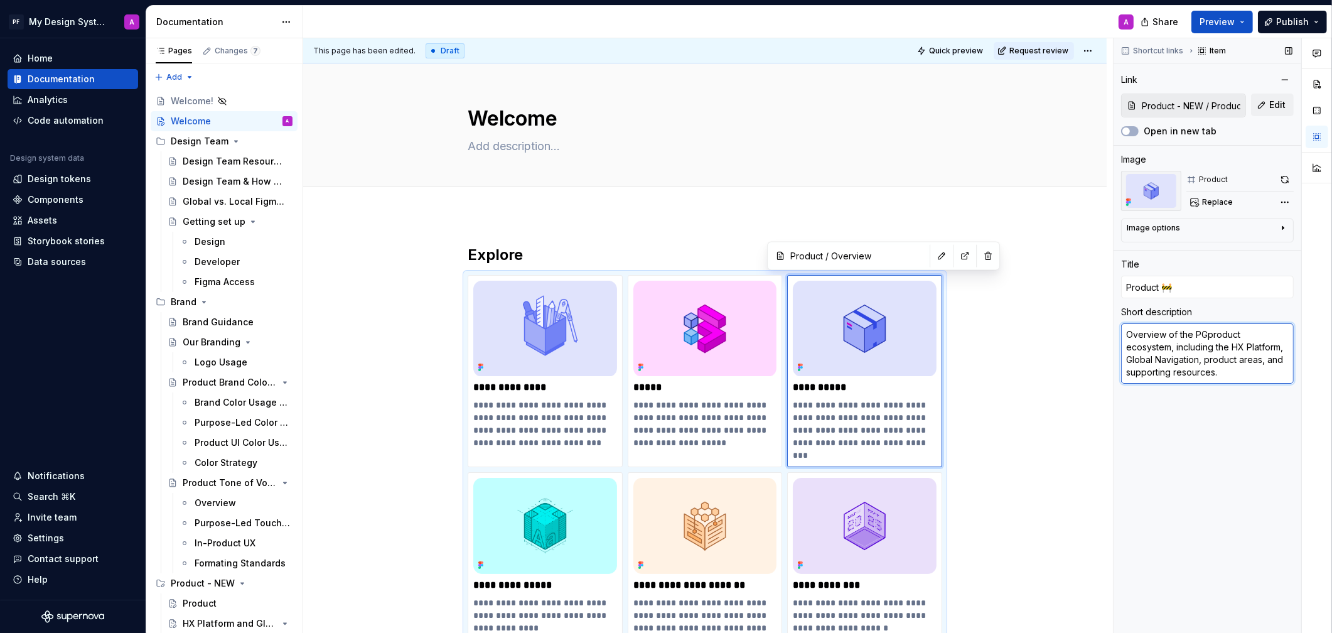
type textarea "Overview of the Pproduct ecosystem, including the HX Platform, Global Navigatio…"
type textarea "*"
type textarea "Overview of the product ecosystem, including the HX Platform, Global Navigation…"
type textarea "*"
type textarea "Overview of the rproduct ecosystem, including the HX Platform, Global Navigatio…"
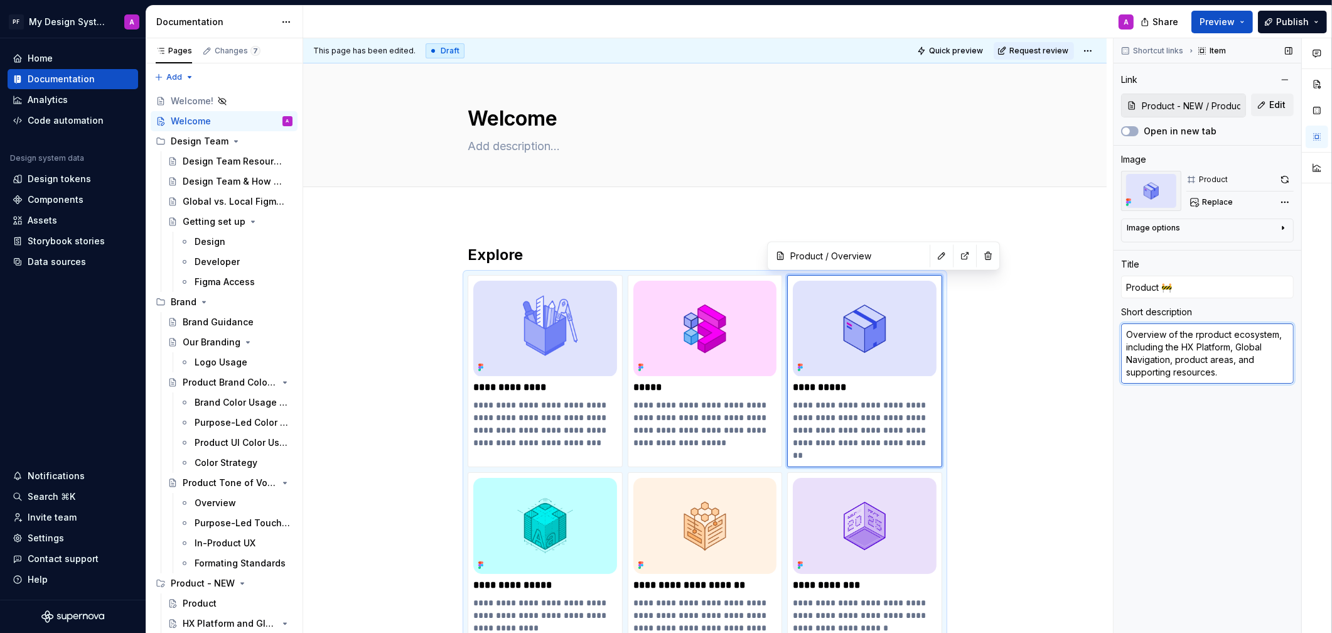
type textarea "*"
type textarea "Overview of the product ecosystem, including the HX Platform, Global Navigation…"
type textarea "*"
type textarea "Overview of the Pproduct ecosystem, including the HX Platform, Global Navigatio…"
type textarea "*"
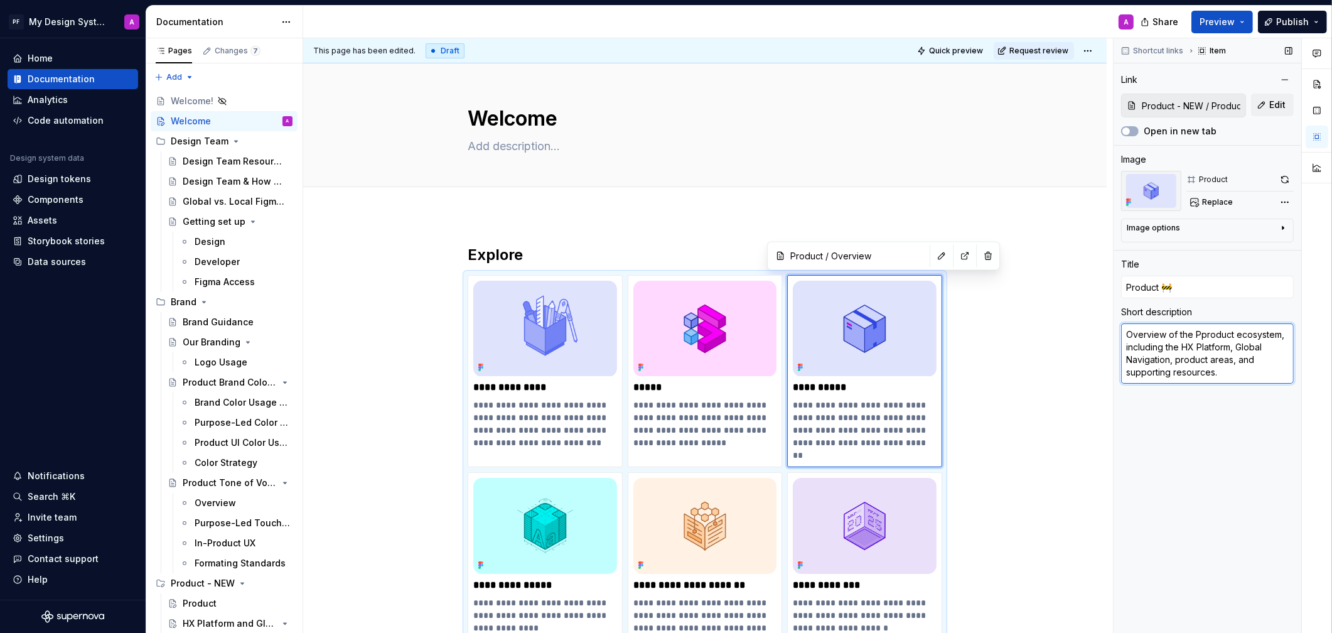
type textarea "Overview of the Prproduct ecosystem, including the HX Platform, Global Navigati…"
type textarea "*"
type textarea "Overview of the Preproduct ecosystem, including the HX Platform, Global Navigat…"
type textarea "*"
type textarea "Overview of the Presproduct ecosystem, including the HX Platform, Global Naviga…"
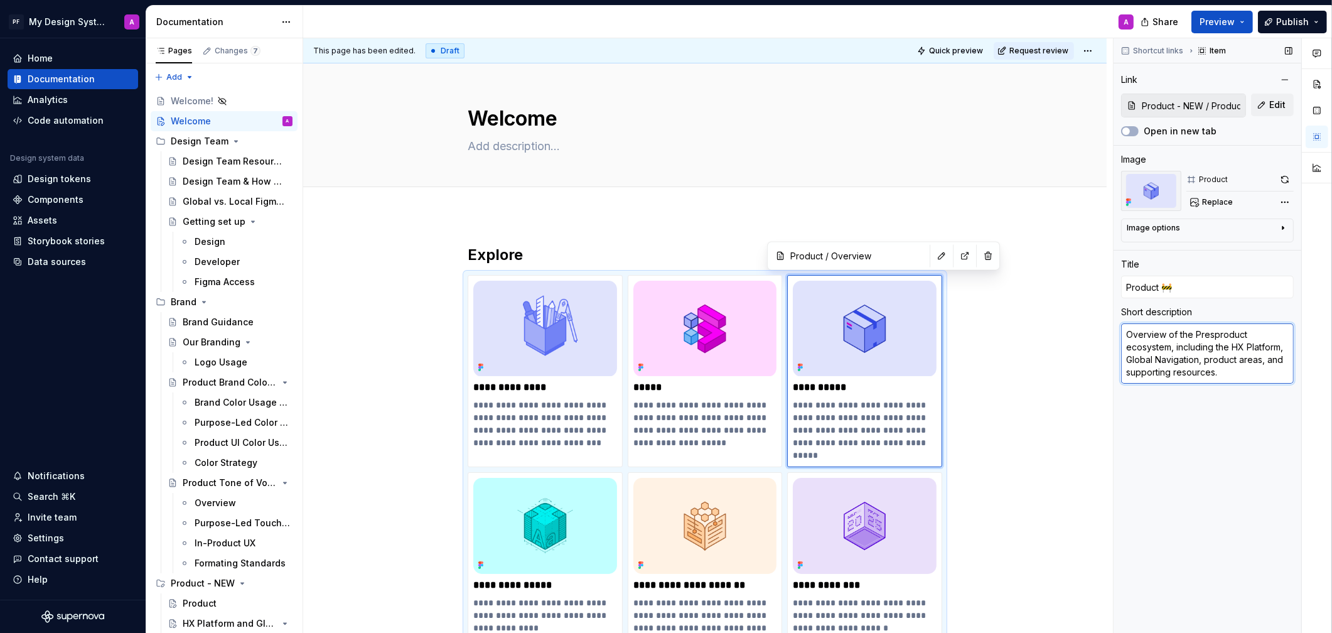
type textarea "*"
type textarea "Overview of the Pressproduct ecosystem, including the HX Platform, Global Navig…"
type textarea "*"
type textarea "Overview of the Press product ecosystem, including the HX Platform, Global Navi…"
type textarea "*"
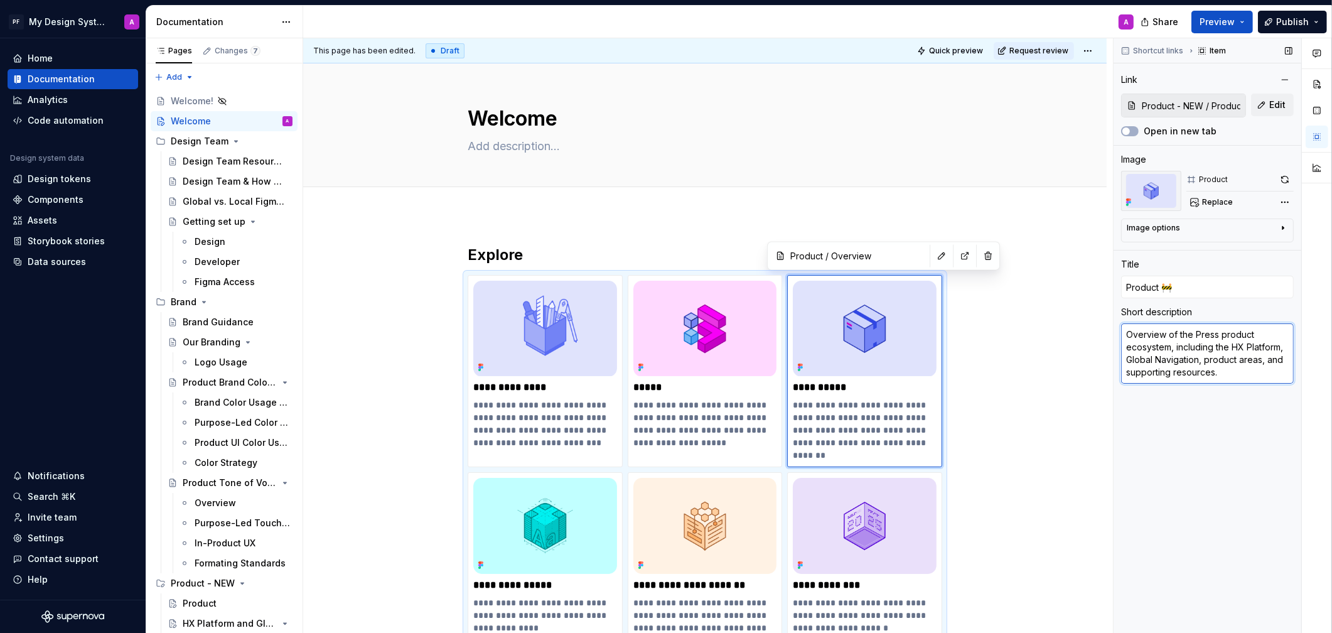
type textarea "Overview of the Press Gproduct ecosystem, including the HX Platform, Global Nav…"
type textarea "*"
type textarea "Overview of the Press Gaproduct ecosystem, including the HX Platform, Global Na…"
type textarea "*"
type textarea "Overview of the Press Ganproduct ecosystem, including the HX Platform, Global N…"
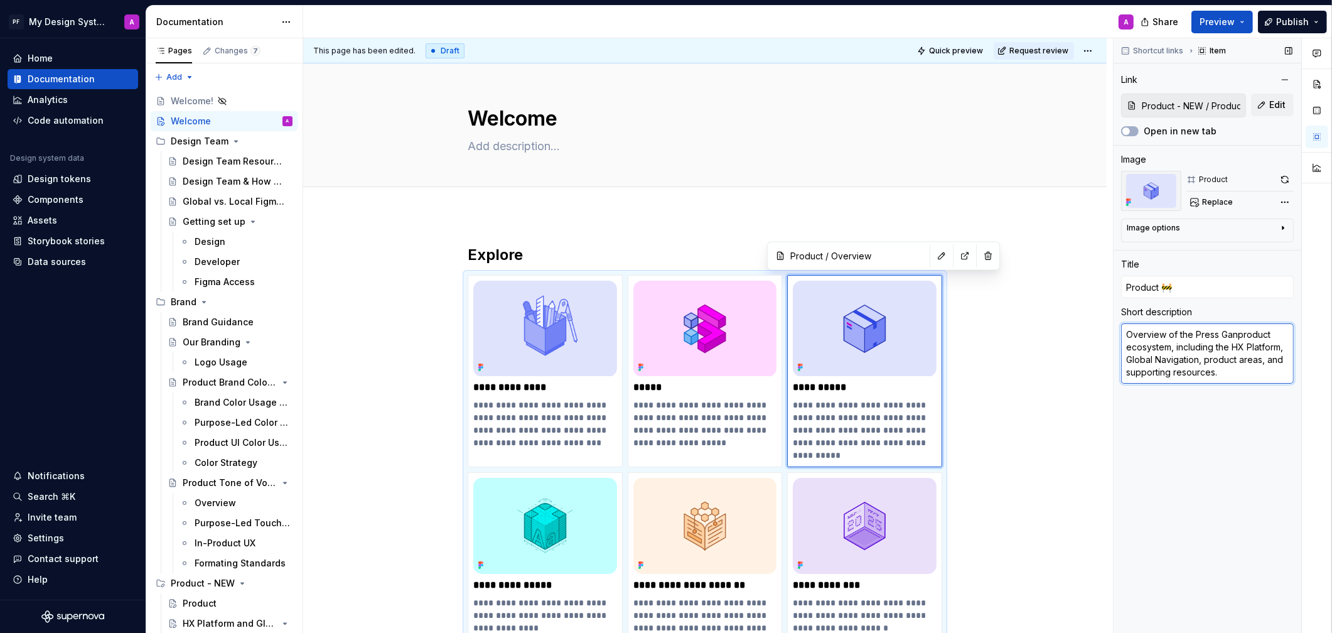
type textarea "*"
type textarea "Overview of the Press Ganeproduct ecosystem, including the HX Platform, Global …"
type textarea "*"
type textarea "Overview of the Press Ganeyproduct ecosystem, including the HX Platform, Global…"
type textarea "*"
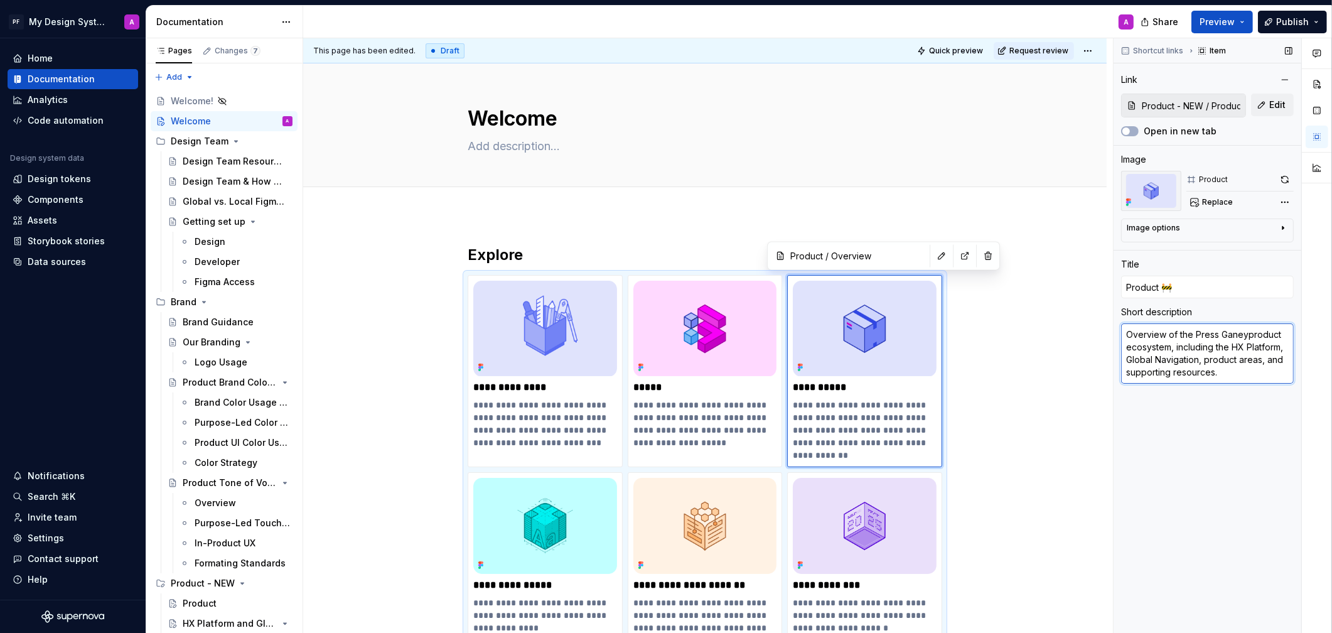
type textarea "Overview of the Press [PERSON_NAME] product ecosystem, including the HX Platfor…"
click at [1188, 370] on textarea "Overview of the Press [PERSON_NAME] product ecosystem, including the HX Platfor…" at bounding box center [1207, 353] width 173 height 60
drag, startPoint x: 1257, startPoint y: 360, endPoint x: 1245, endPoint y: 358, distance: 11.4
click at [1188, 360] on textarea "Overview of the Press [PERSON_NAME] product ecosystem, including the HX Platfor…" at bounding box center [1207, 353] width 173 height 60
type textarea "*"
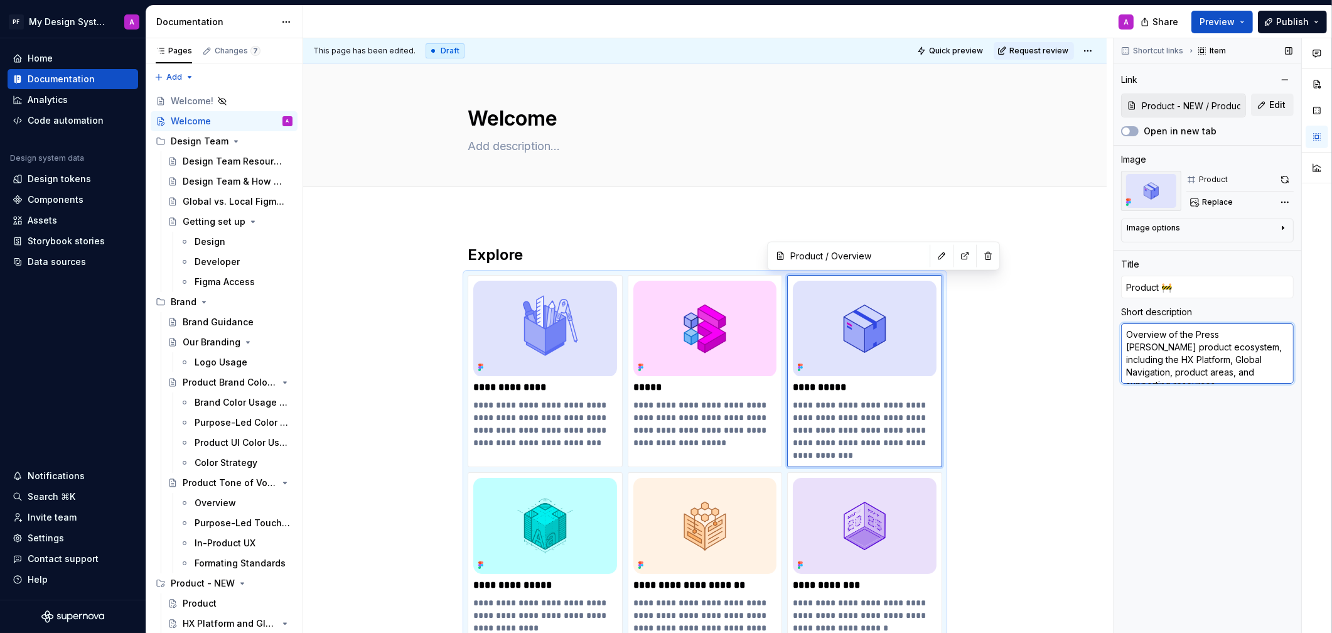
type textarea "Overview of the Press [PERSON_NAME] product ecosystem, including the HX Platfor…"
type textarea "*"
type textarea "Overview of the Press [PERSON_NAME] product ecosystem, including the HX Platfor…"
type textarea "*"
type textarea "Overview of the Press [PERSON_NAME] product ecosystem, including the HX Platfor…"
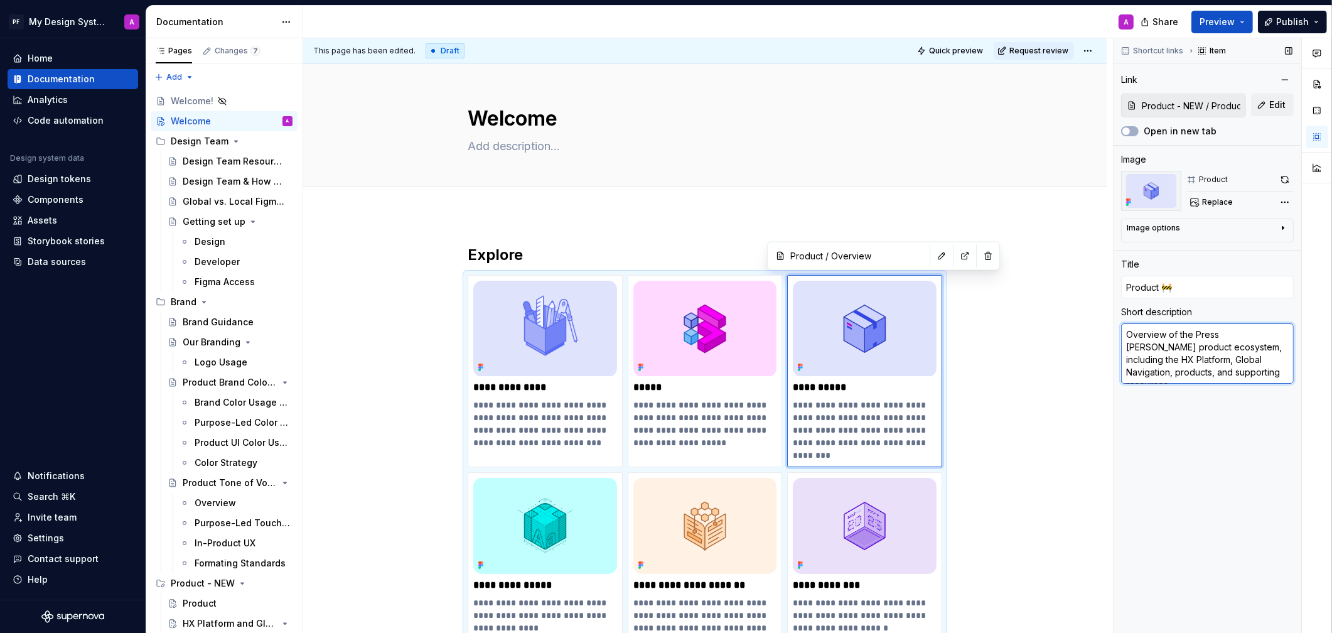
drag, startPoint x: 1172, startPoint y: 374, endPoint x: 1137, endPoint y: 372, distance: 35.2
click at [1135, 372] on textarea "Overview of the Press [PERSON_NAME] product ecosystem, including the HX Platfor…" at bounding box center [1207, 353] width 173 height 60
type textarea "*"
type textarea "Overview of the Press [PERSON_NAME] product ecosystem, including the HX Platfor…"
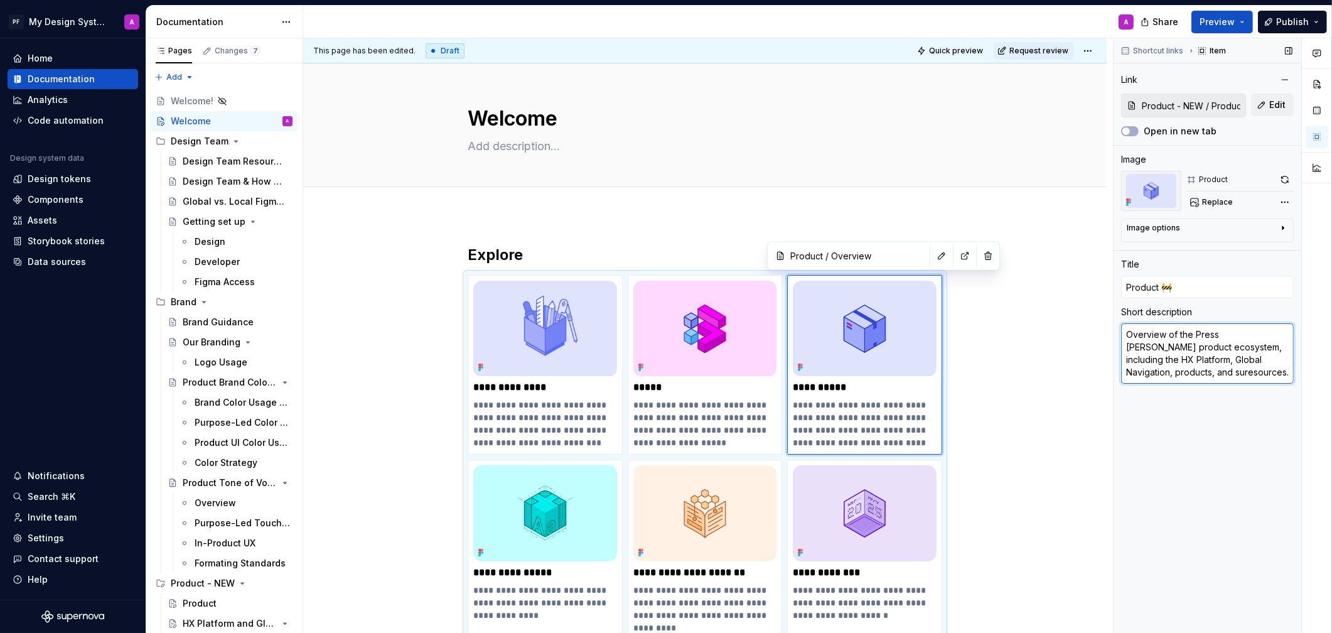
type textarea "*"
type textarea "Overview of the Press [PERSON_NAME] product ecosystem, including the HX Platfor…"
type textarea "*"
type textarea "Overview of the Press [PERSON_NAME] product ecosystem, including the HX Platfor…"
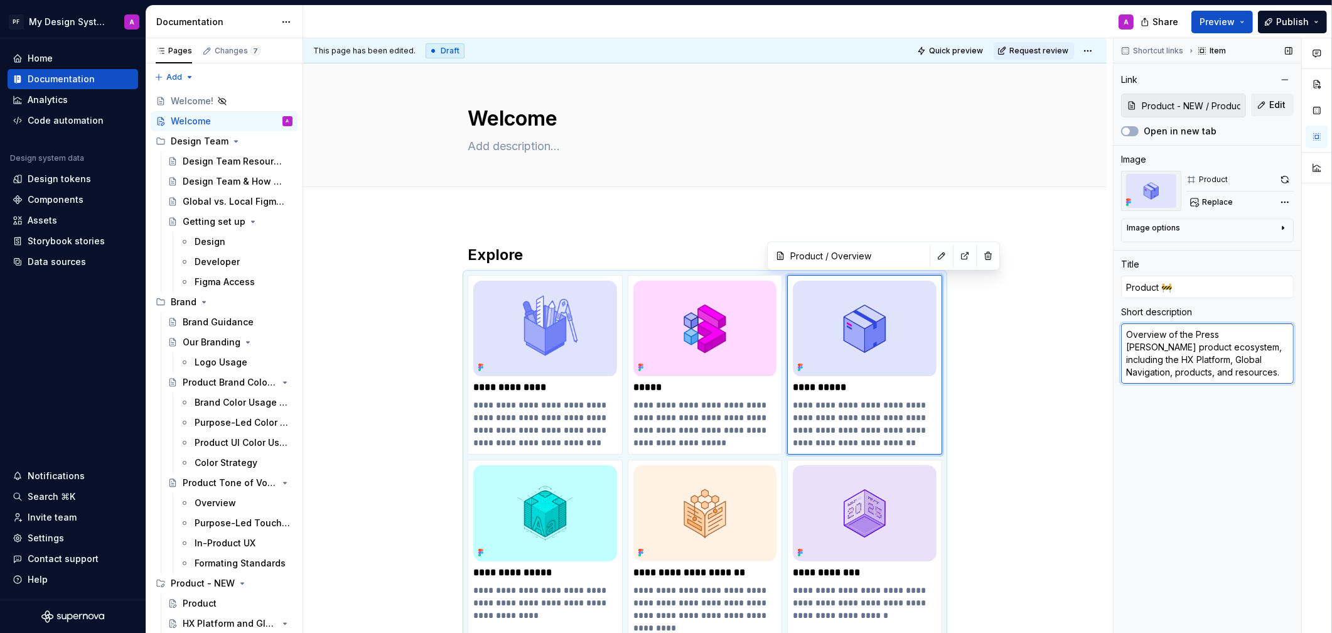
drag, startPoint x: 1171, startPoint y: 372, endPoint x: 1181, endPoint y: 372, distance: 9.4
click at [1181, 372] on textarea "Overview of the Press [PERSON_NAME] product ecosystem, including the HX Platfor…" at bounding box center [1207, 353] width 173 height 60
type textarea "*"
type input "Product - NEW / Product"
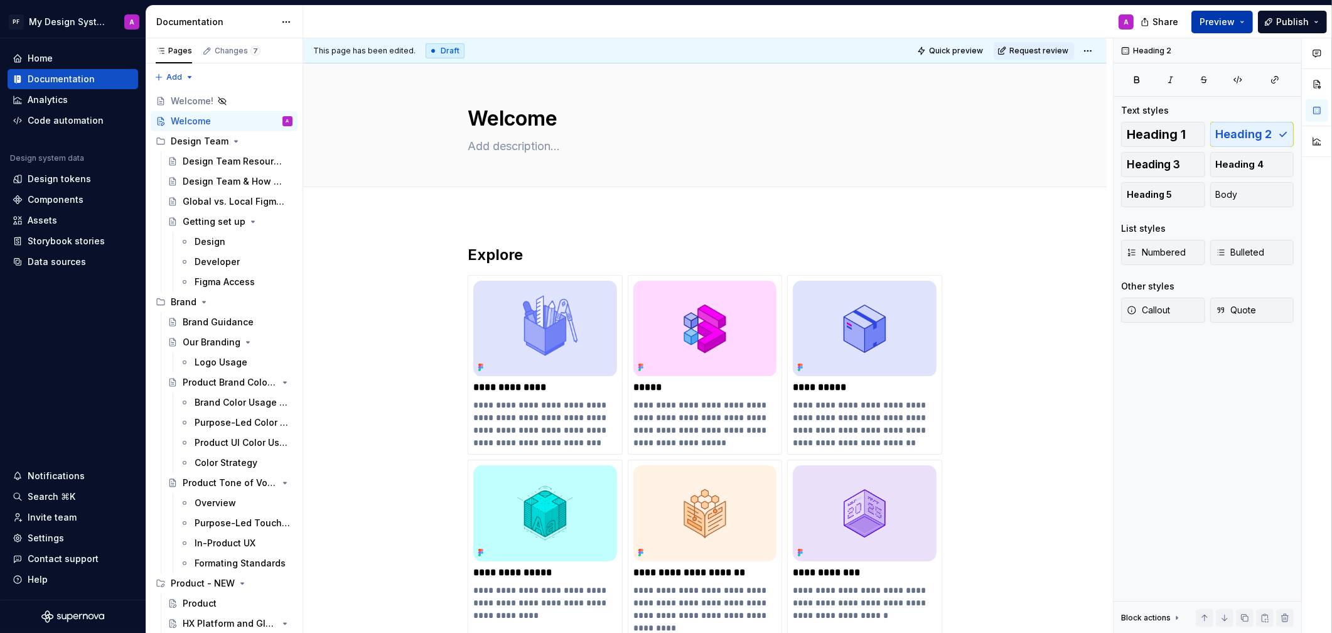
click at [1188, 18] on span "Preview" at bounding box center [1217, 22] width 35 height 13
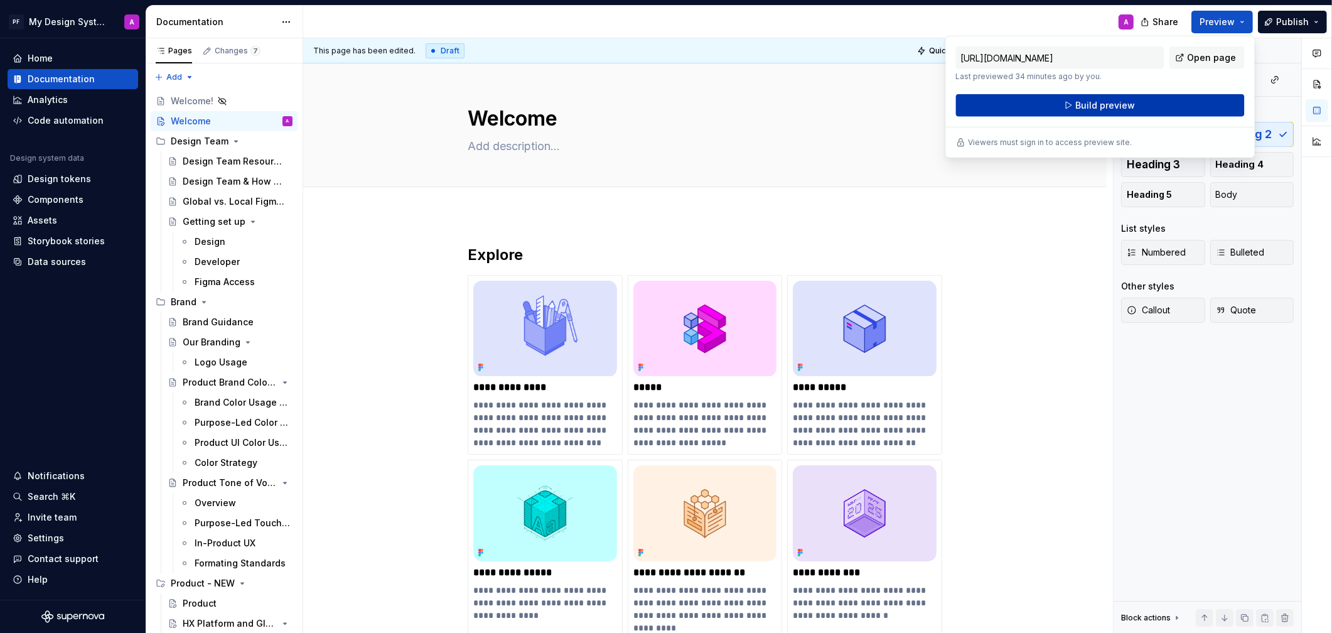
click at [1105, 106] on span "Build preview" at bounding box center [1105, 105] width 60 height 13
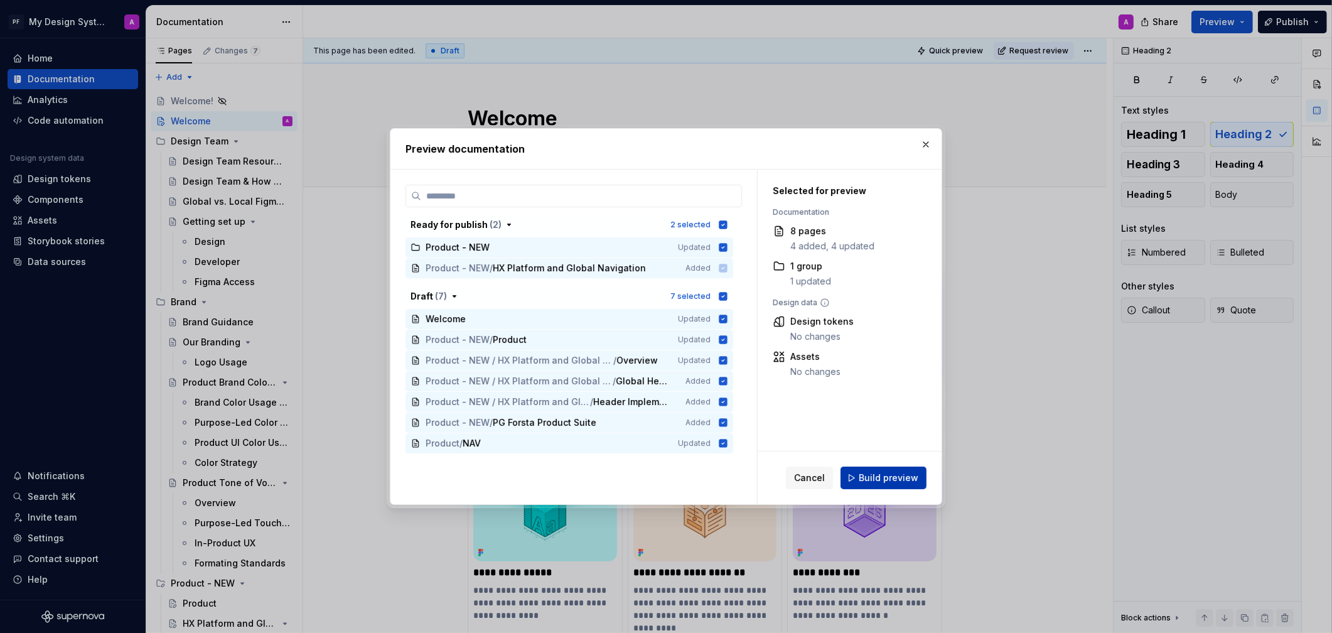
click at [915, 469] on button "Build preview" at bounding box center [884, 477] width 86 height 23
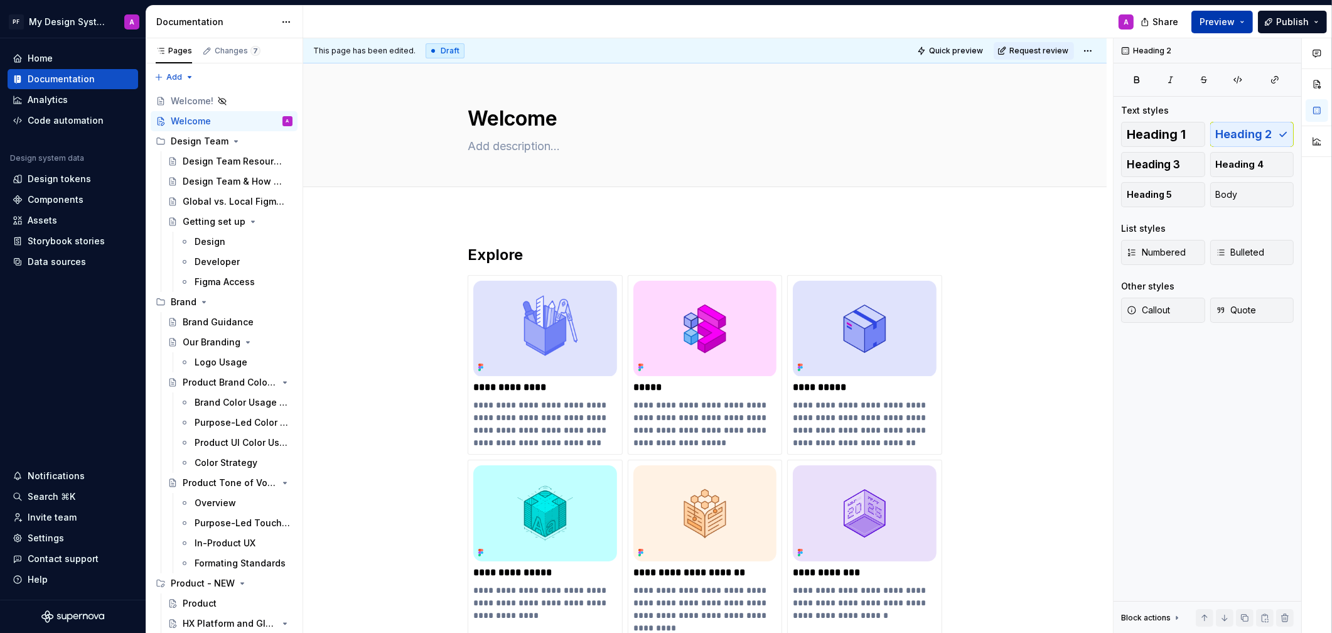
click at [1188, 22] on span "Preview" at bounding box center [1217, 22] width 35 height 13
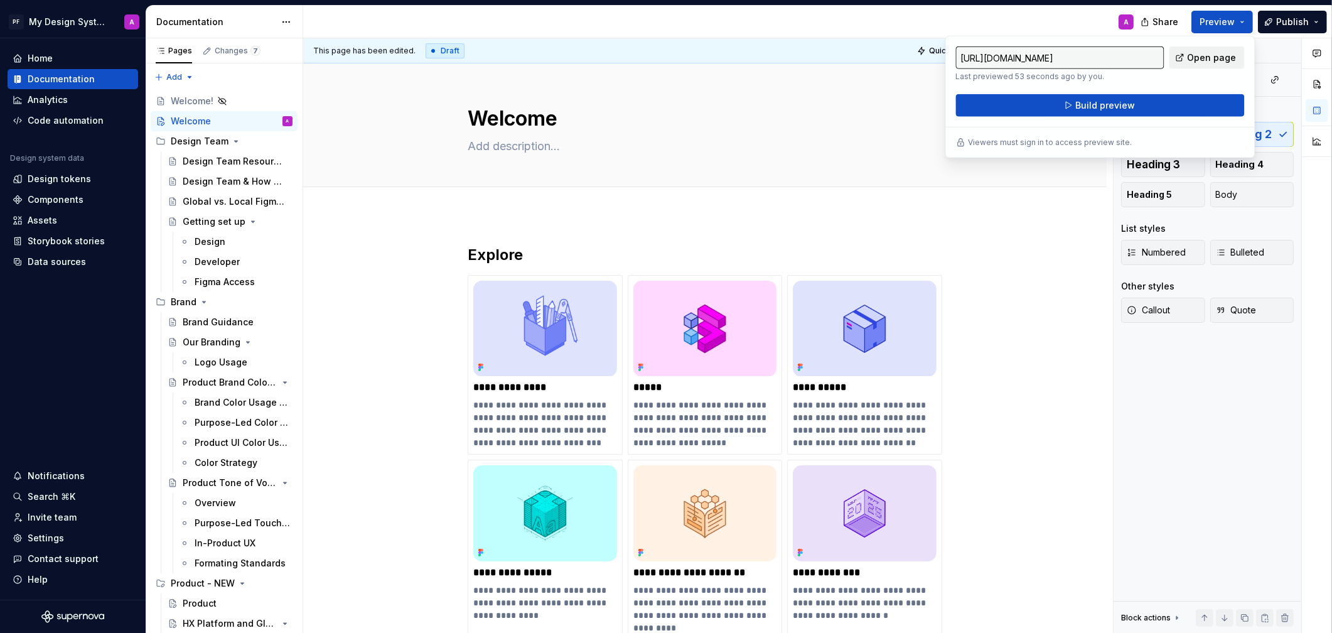
click at [1188, 60] on span "Open page" at bounding box center [1212, 57] width 49 height 13
type textarea "*"
